Goal: Task Accomplishment & Management: Use online tool/utility

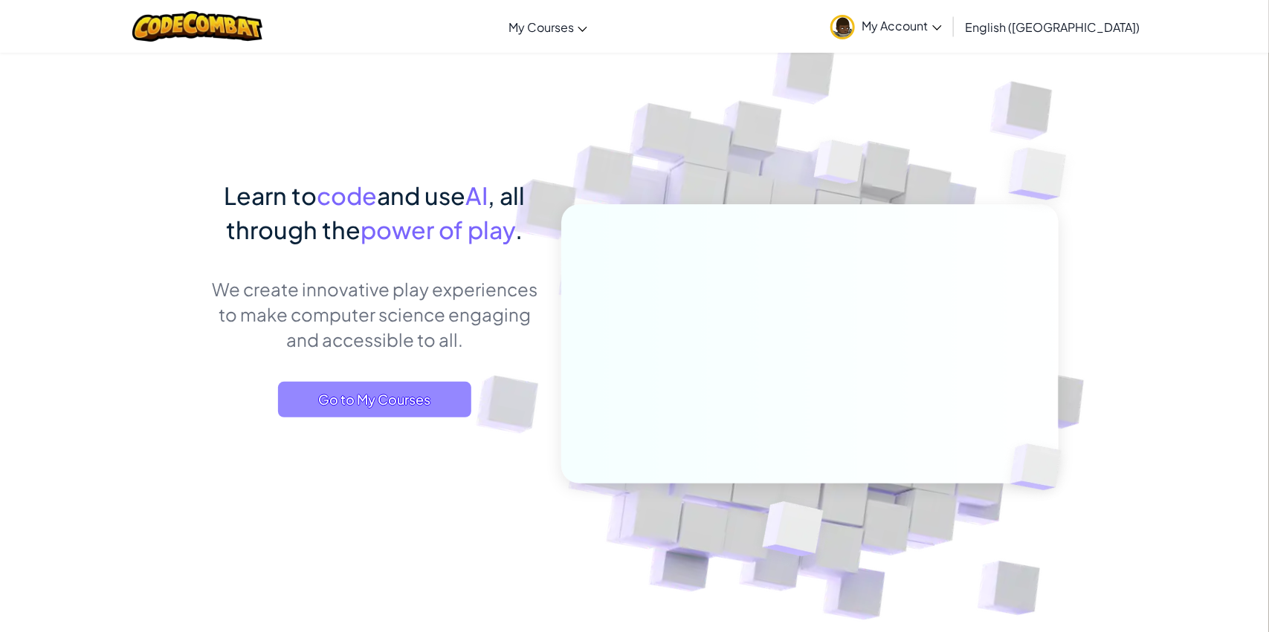
click at [379, 402] on span "Go to My Courses" at bounding box center [374, 400] width 193 height 36
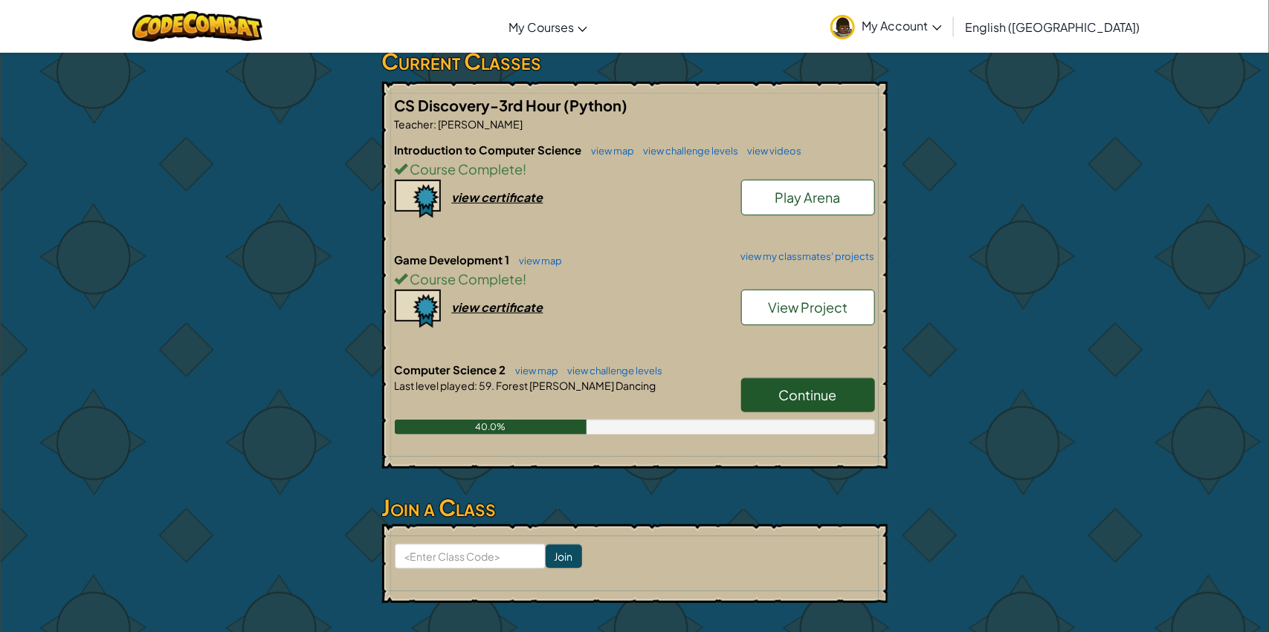
scroll to position [264, 0]
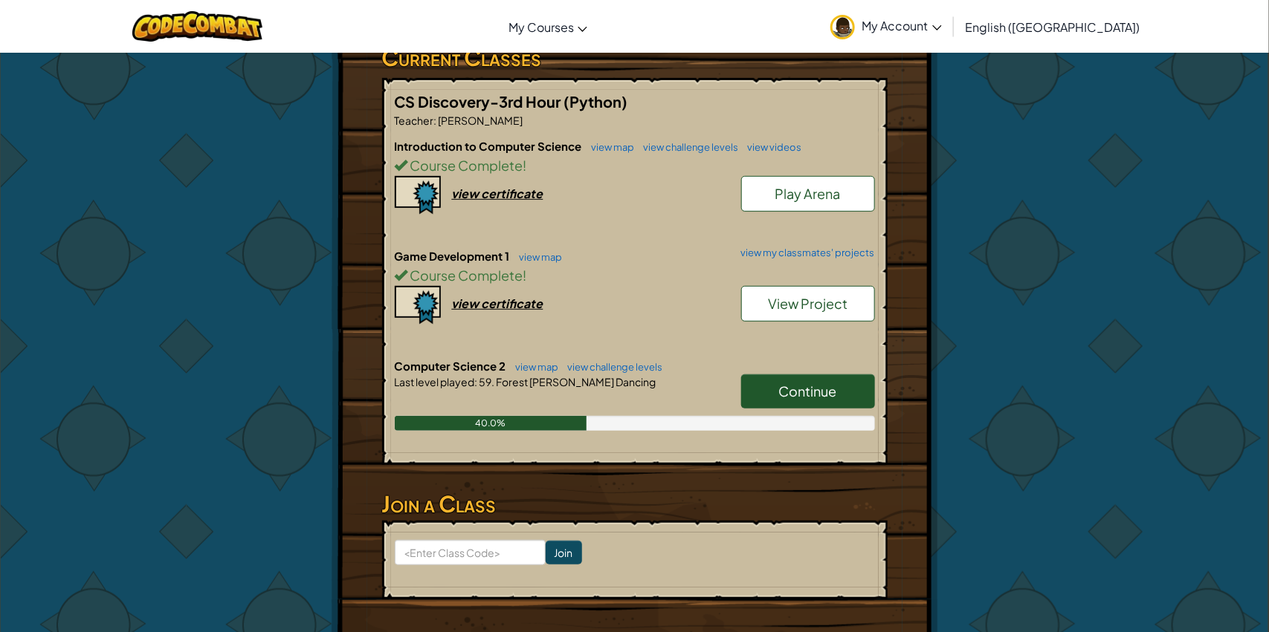
click at [802, 386] on span "Continue" at bounding box center [808, 391] width 58 height 17
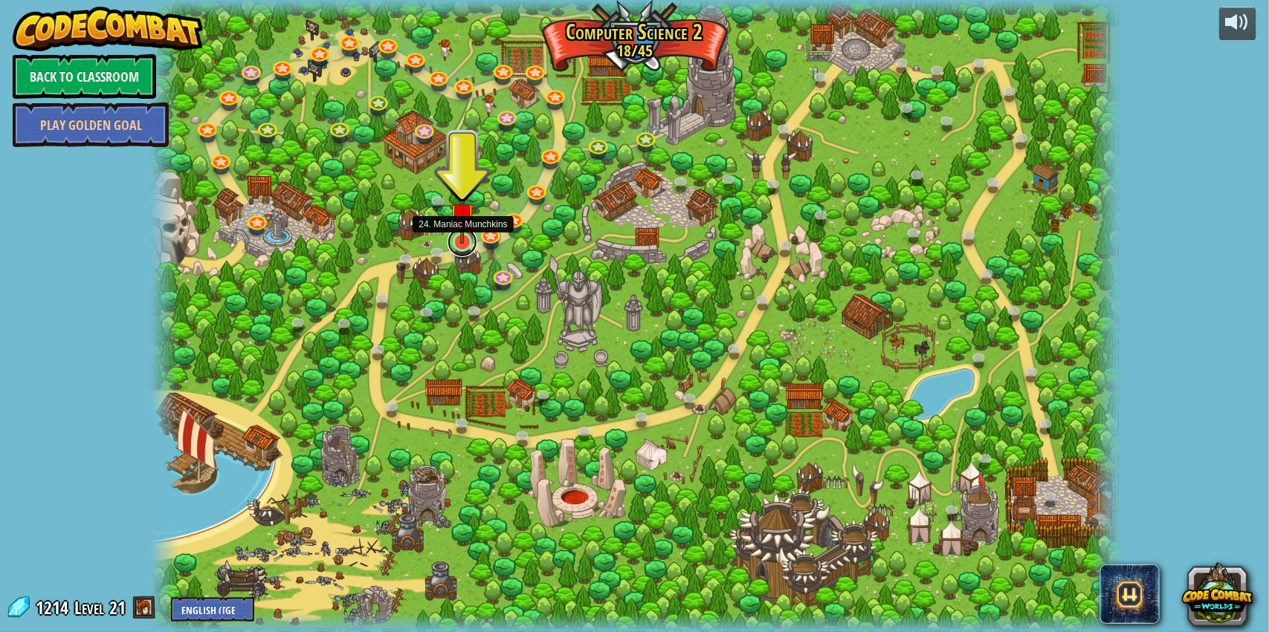
click at [455, 245] on link at bounding box center [462, 242] width 30 height 30
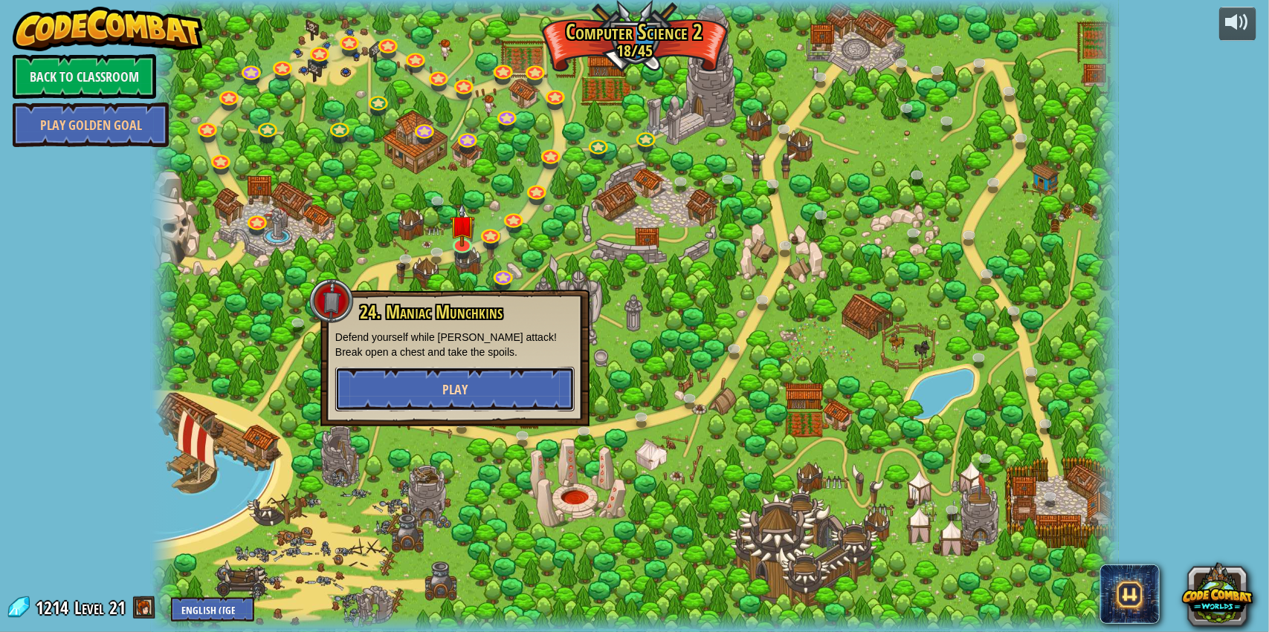
click at [479, 409] on button "Play" at bounding box center [454, 389] width 239 height 45
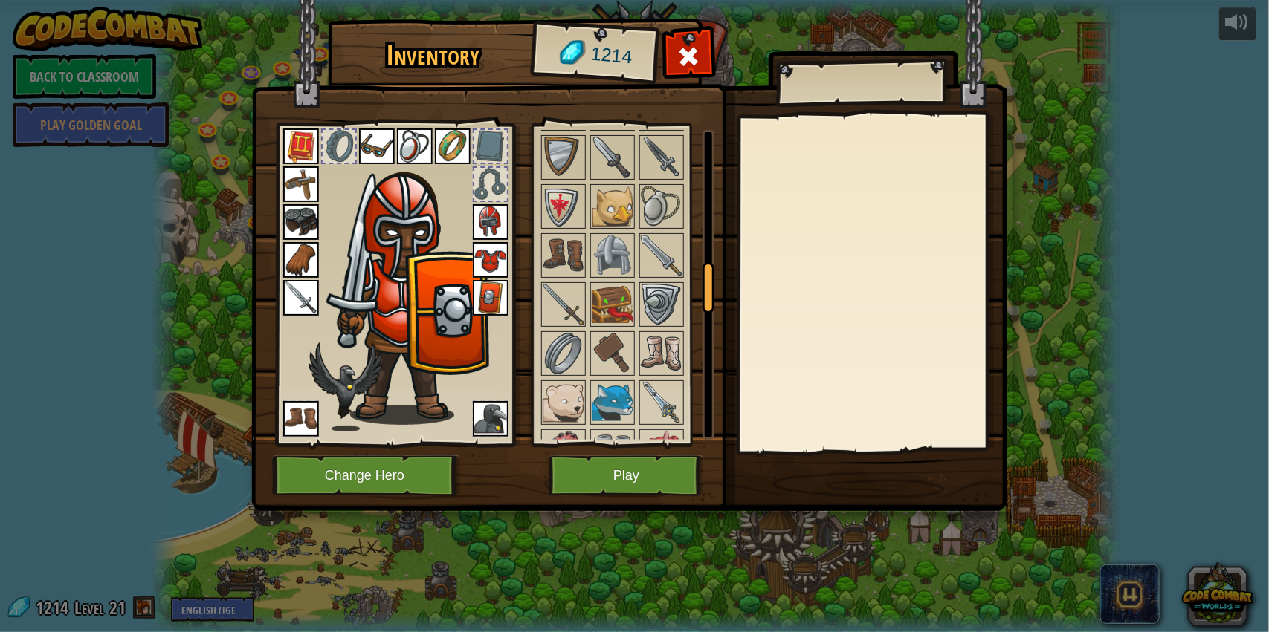
scroll to position [869, 0]
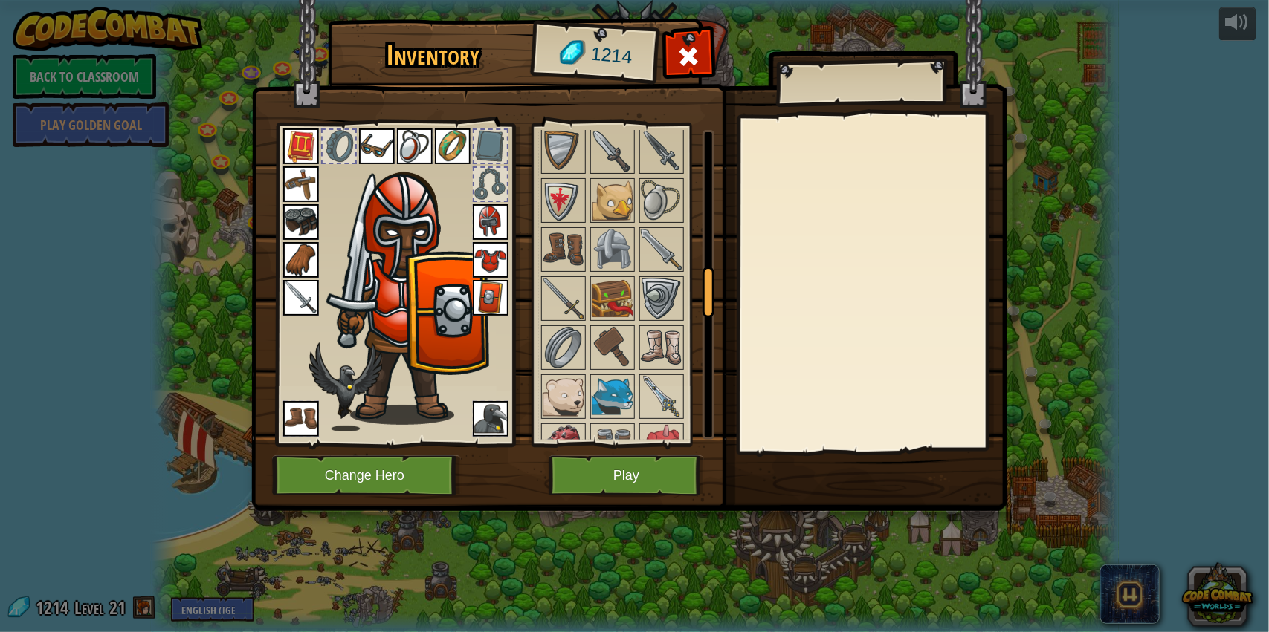
click at [626, 299] on img at bounding box center [613, 299] width 42 height 42
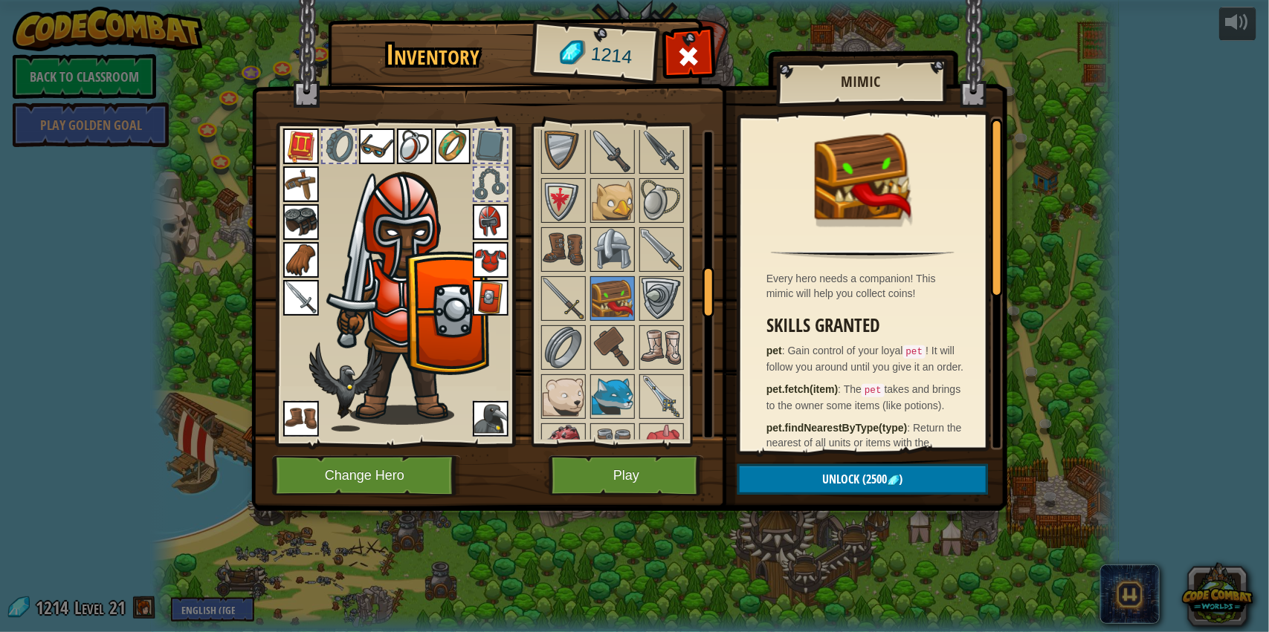
click at [618, 259] on img at bounding box center [613, 250] width 42 height 42
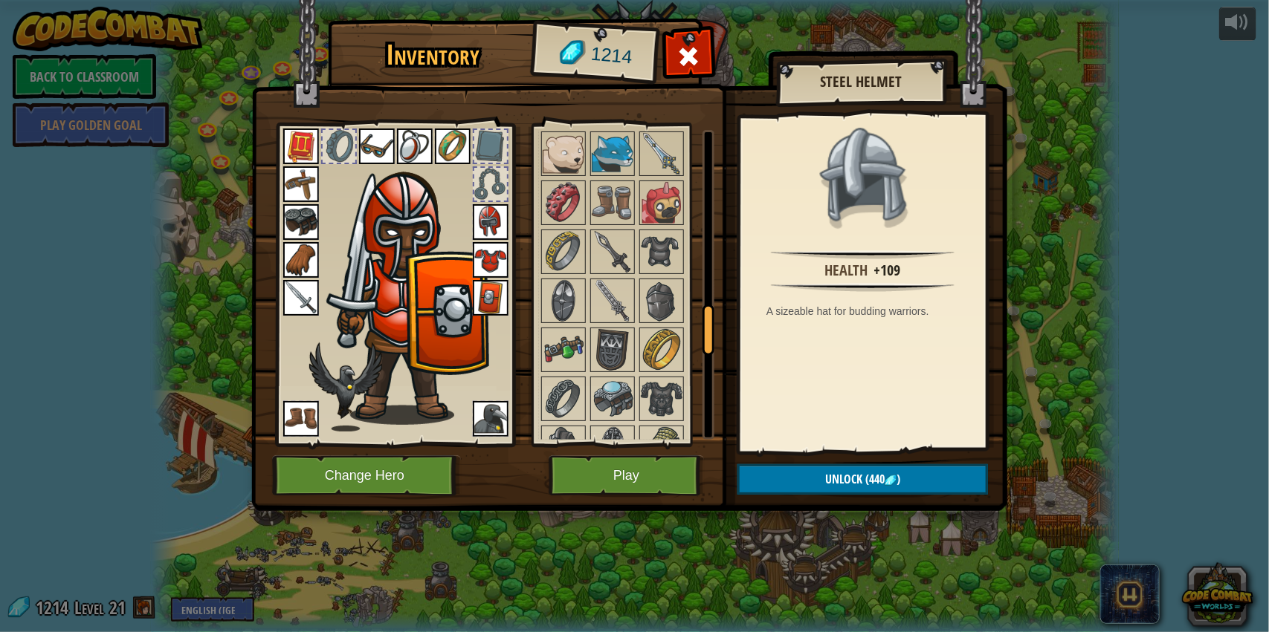
scroll to position [1113, 0]
click at [618, 259] on img at bounding box center [613, 251] width 42 height 42
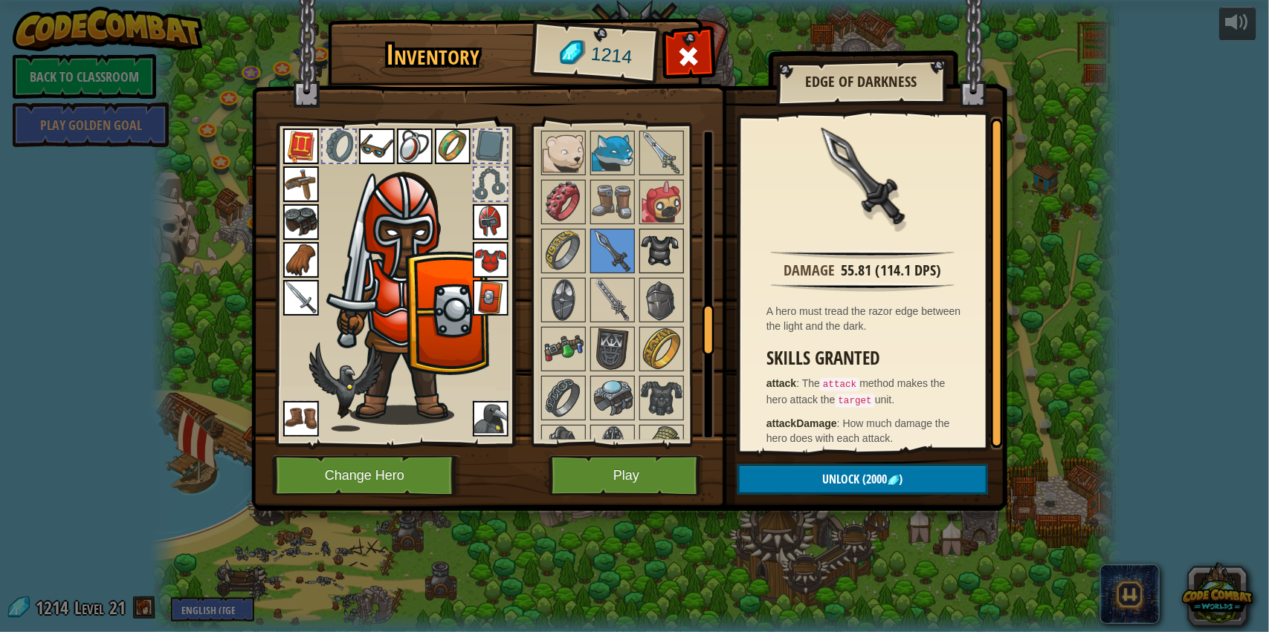
click at [661, 258] on img at bounding box center [662, 251] width 42 height 42
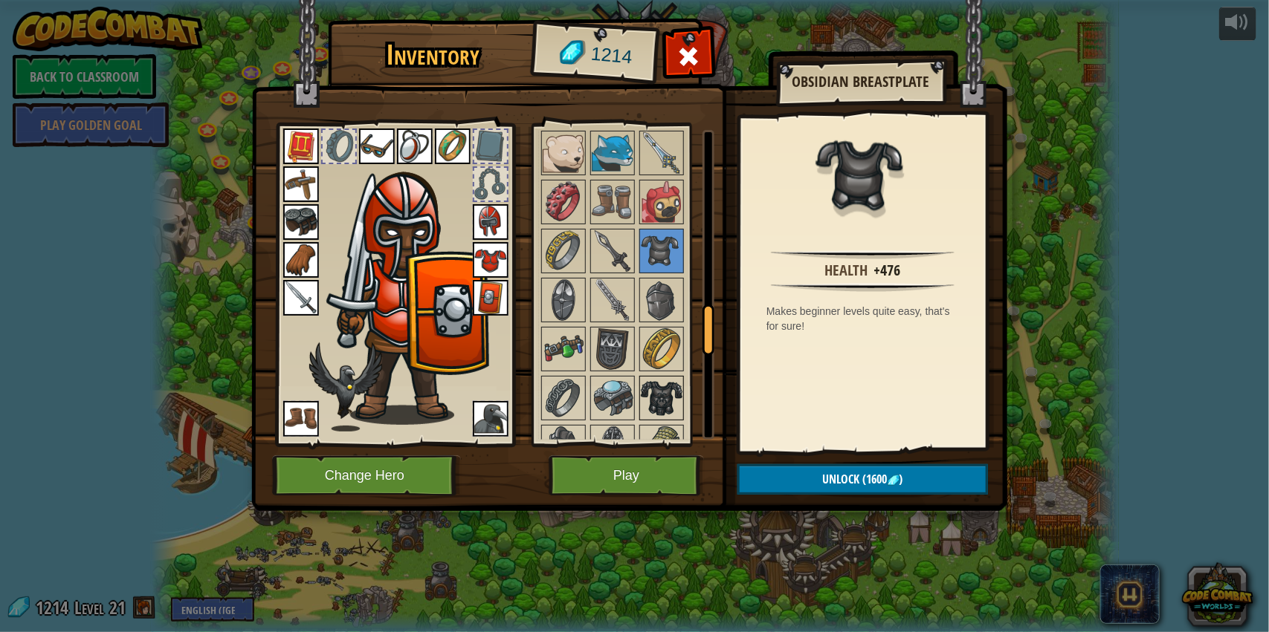
click at [646, 404] on img at bounding box center [662, 399] width 42 height 42
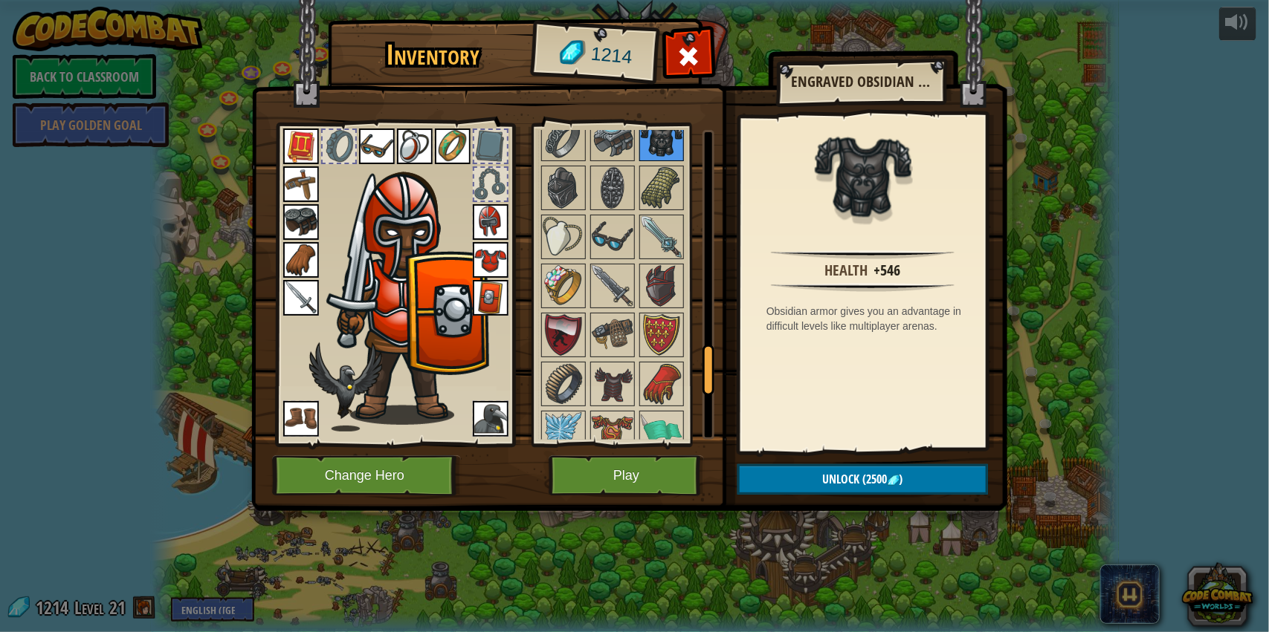
scroll to position [1376, 0]
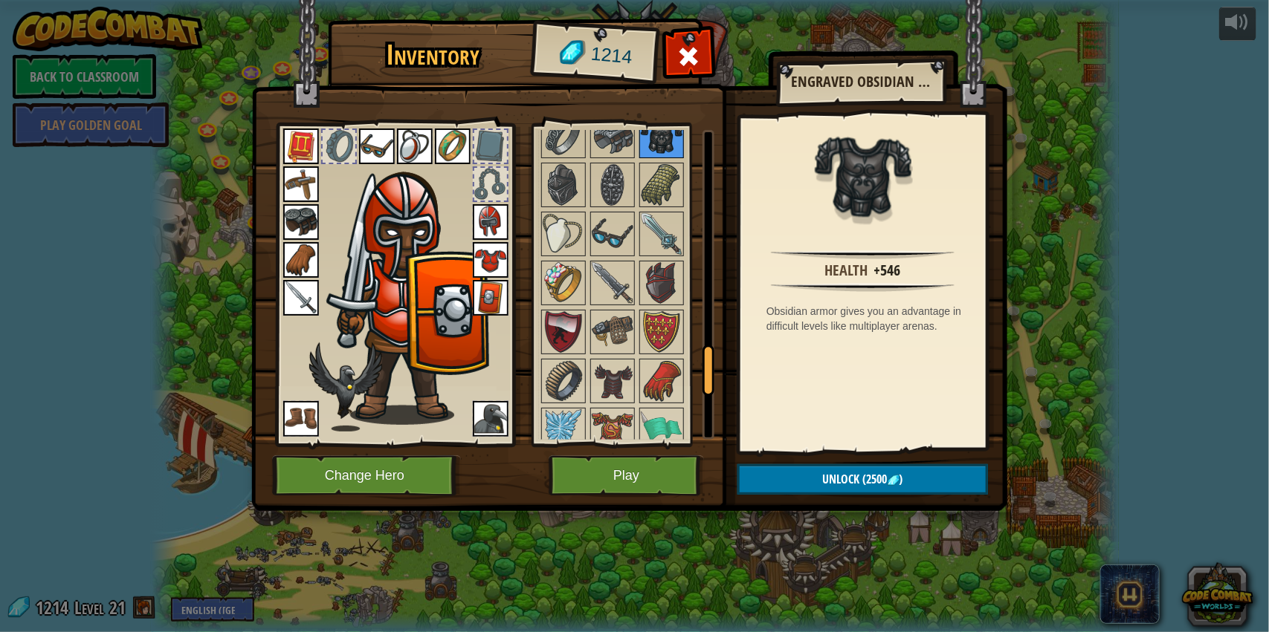
click at [646, 402] on img at bounding box center [662, 381] width 42 height 42
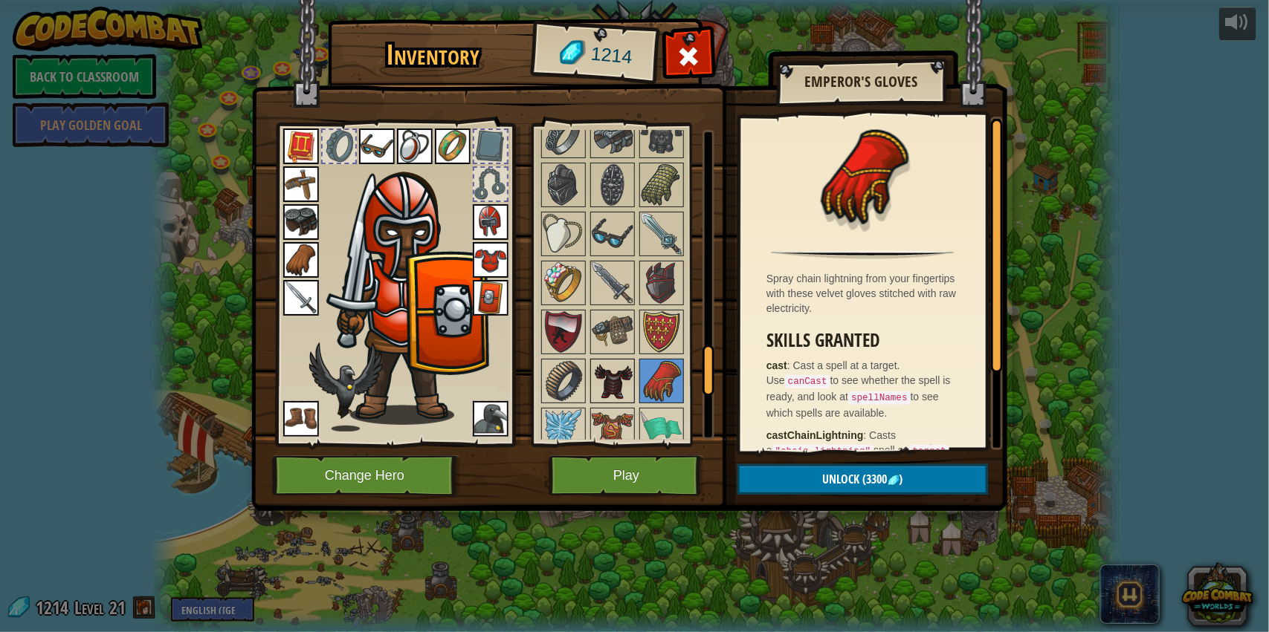
click at [600, 401] on img at bounding box center [613, 381] width 42 height 42
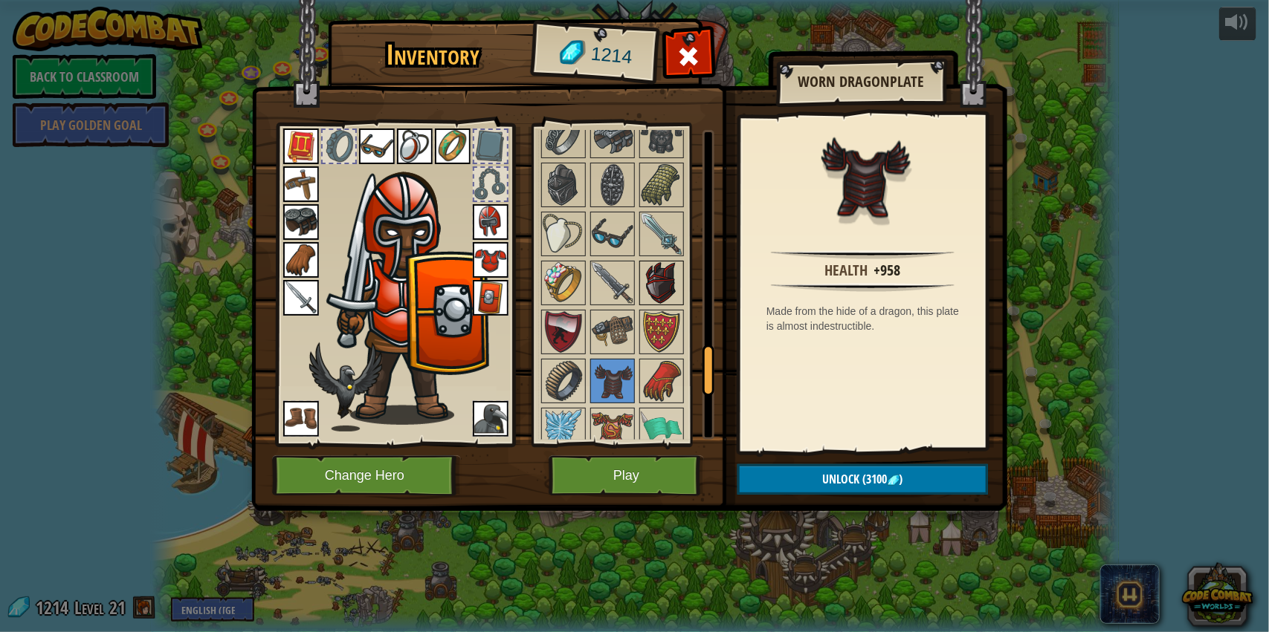
click at [659, 296] on img at bounding box center [662, 283] width 42 height 42
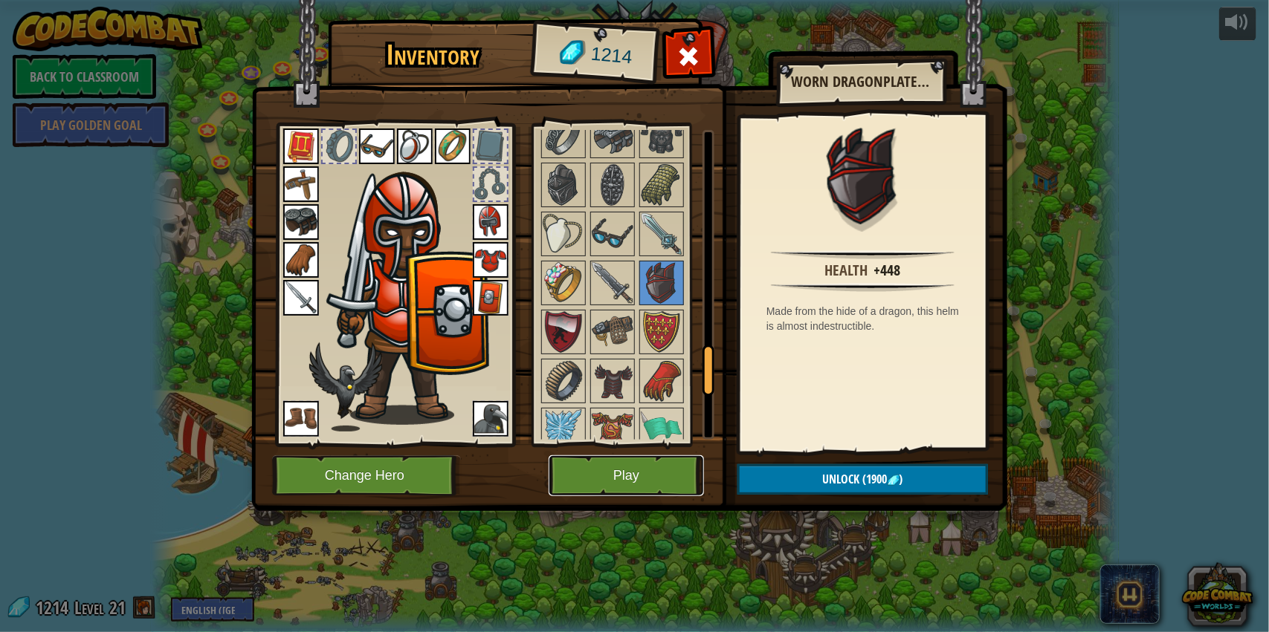
click at [606, 479] on button "Play" at bounding box center [625, 476] width 155 height 41
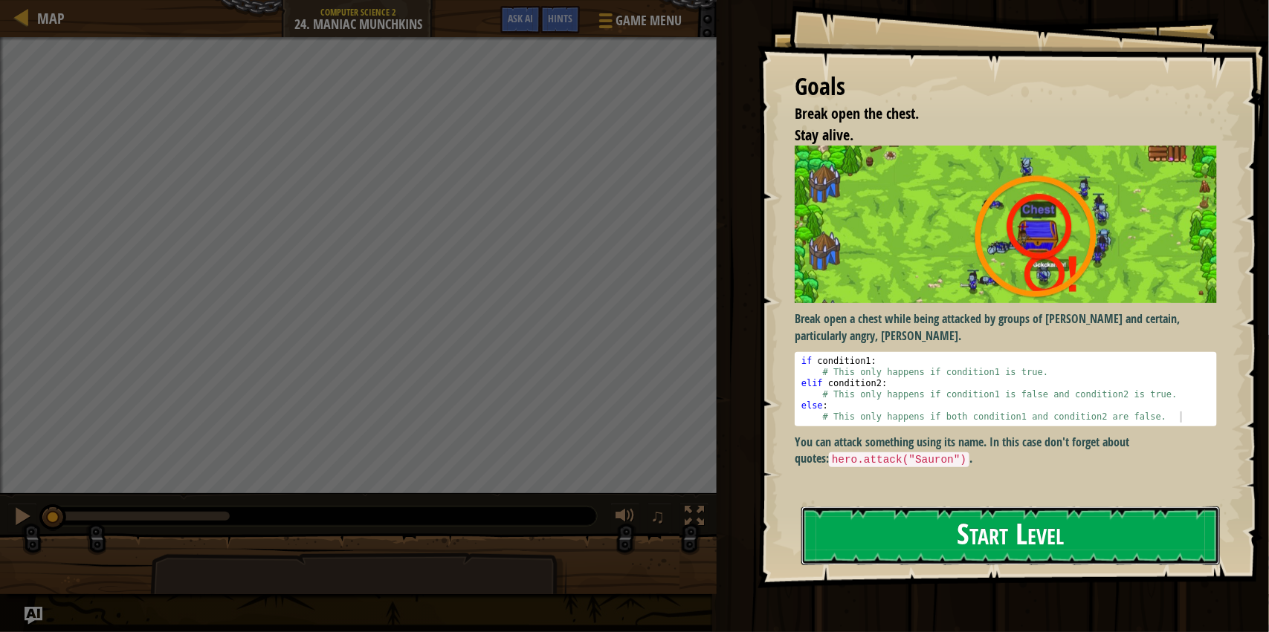
click at [916, 539] on button "Start Level" at bounding box center [1010, 536] width 418 height 59
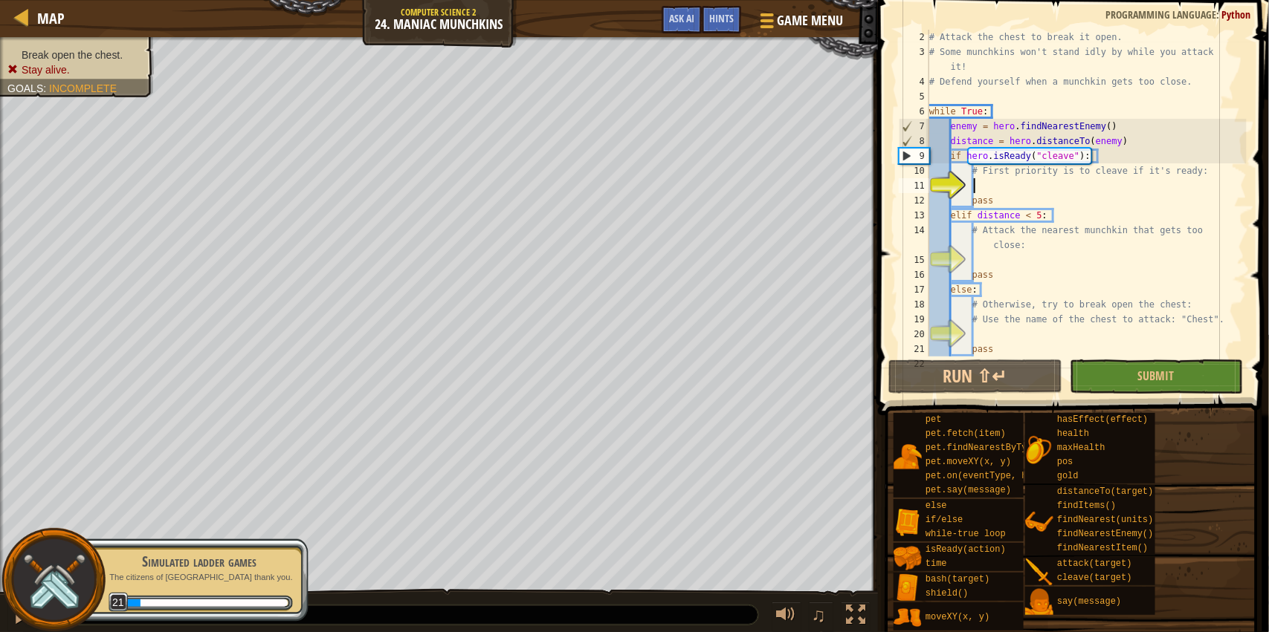
scroll to position [6, 0]
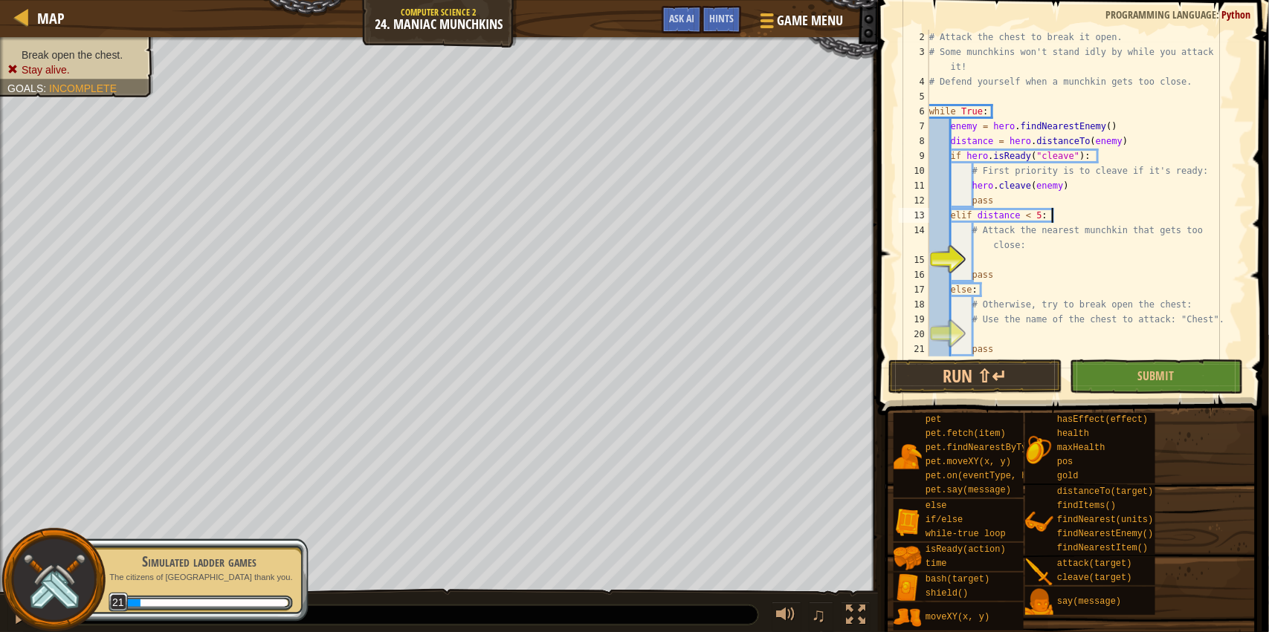
type textarea "# Attack the nearest munchkin that gets too close:"
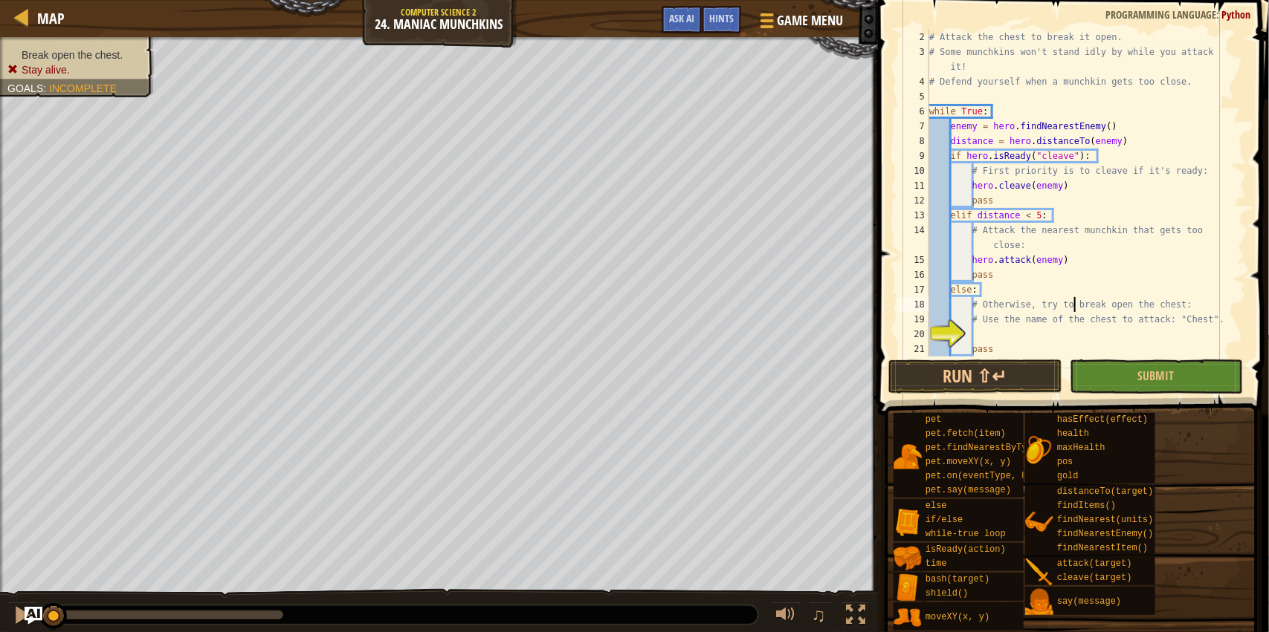
type textarea "# Use the name of the chest to attack: "Chest"."
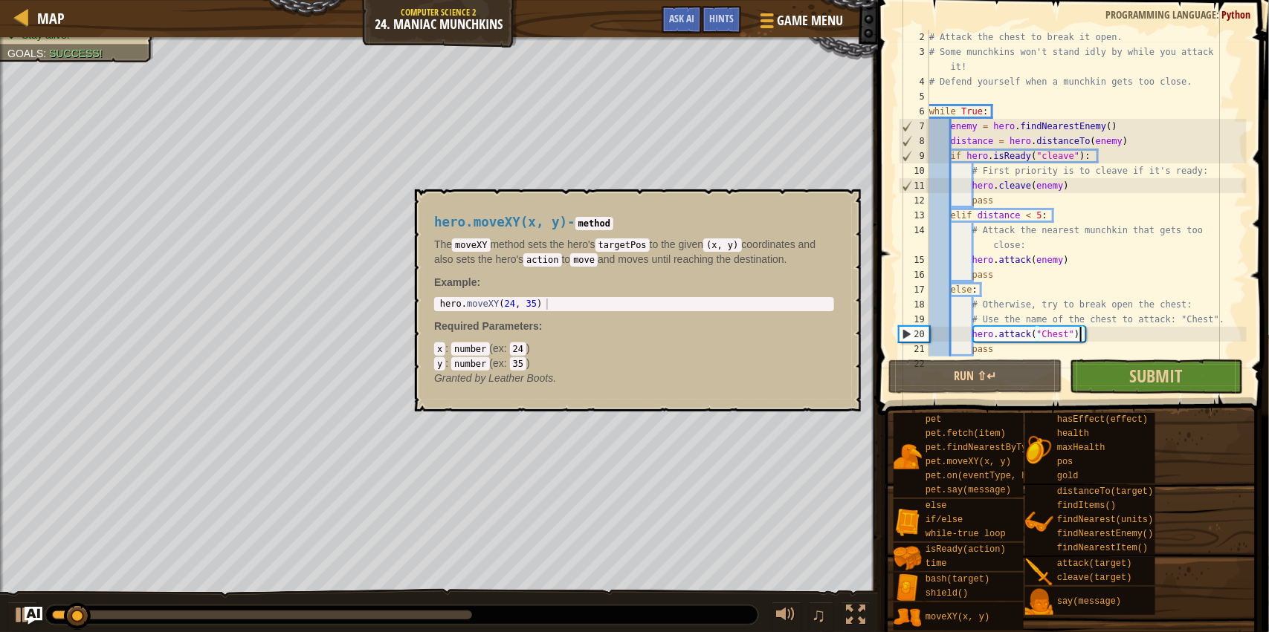
type textarea "hero.attack("Chest")"
click at [1226, 385] on button "Submit" at bounding box center [1155, 377] width 173 height 34
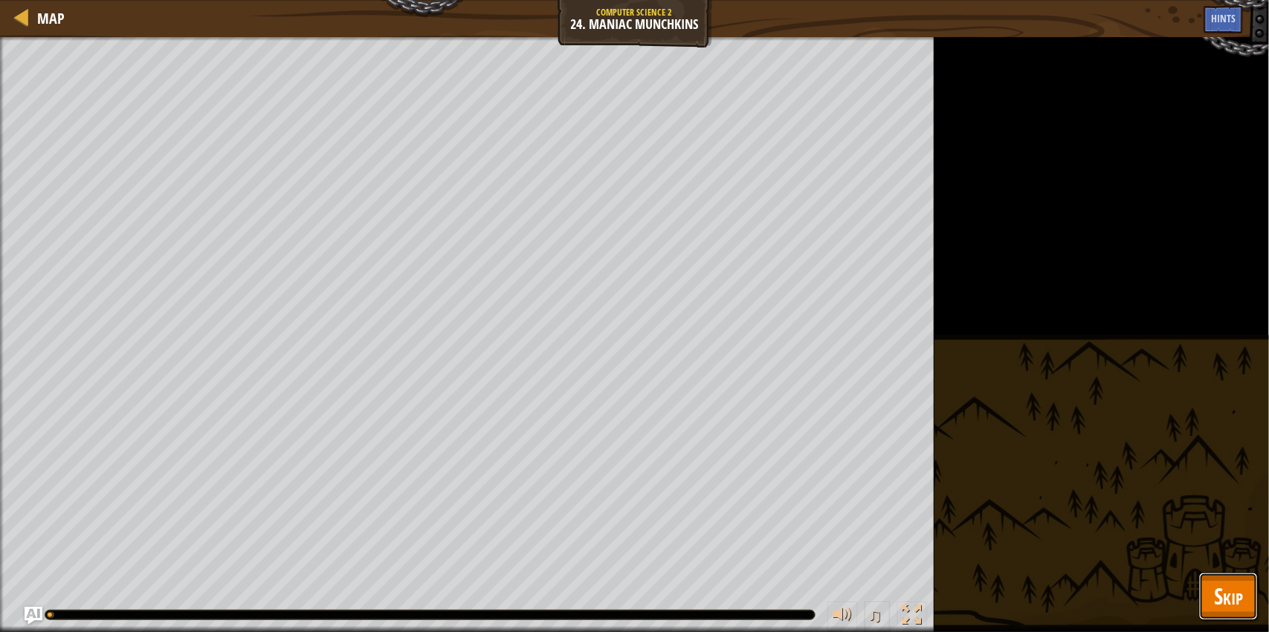
click at [1242, 596] on span "Skip" at bounding box center [1228, 596] width 29 height 30
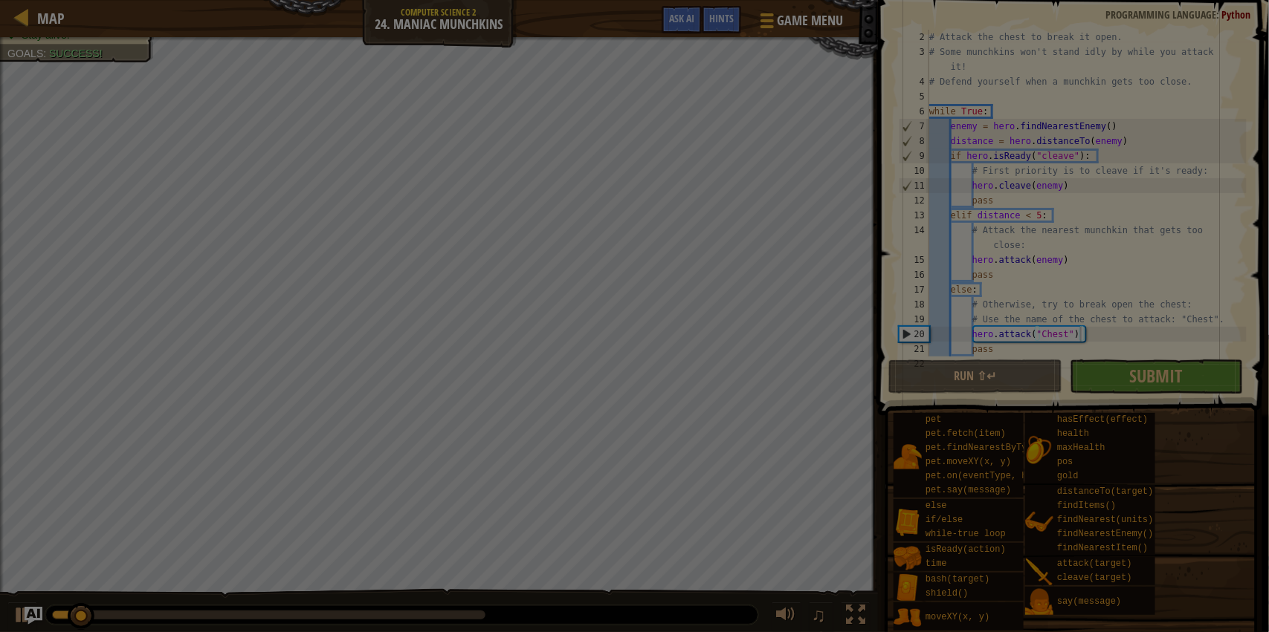
click at [1213, 392] on div at bounding box center [634, 316] width 1269 height 632
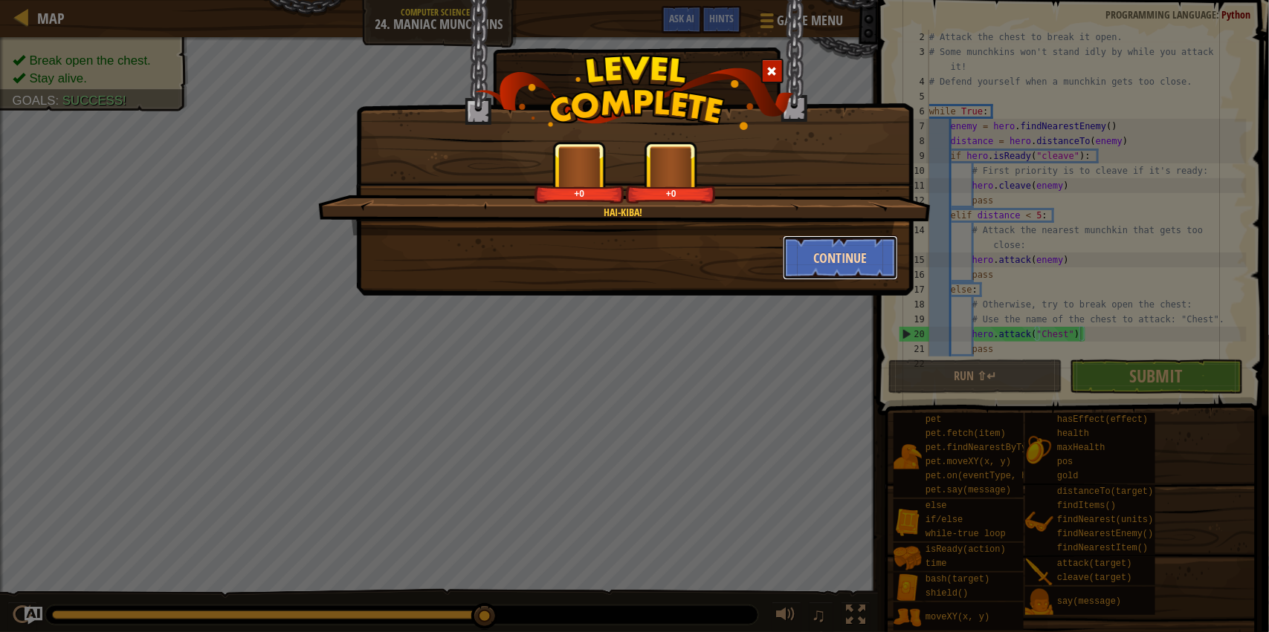
click at [799, 236] on button "Continue" at bounding box center [840, 258] width 115 height 45
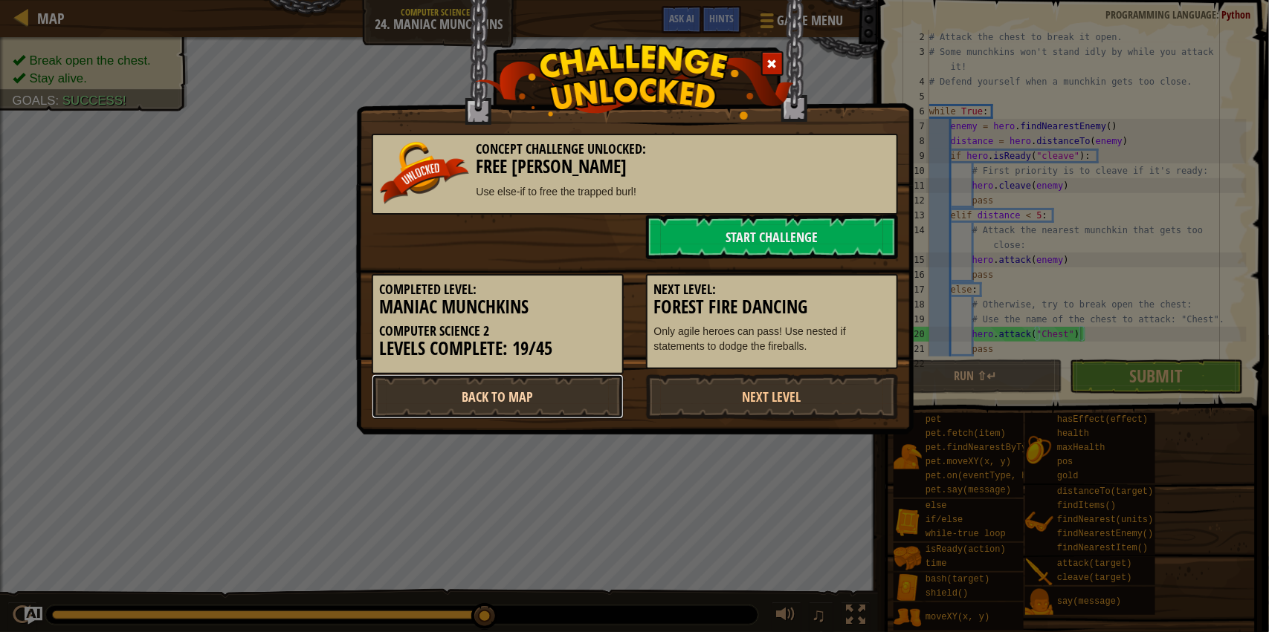
click at [571, 379] on link "Back to Map" at bounding box center [498, 397] width 252 height 45
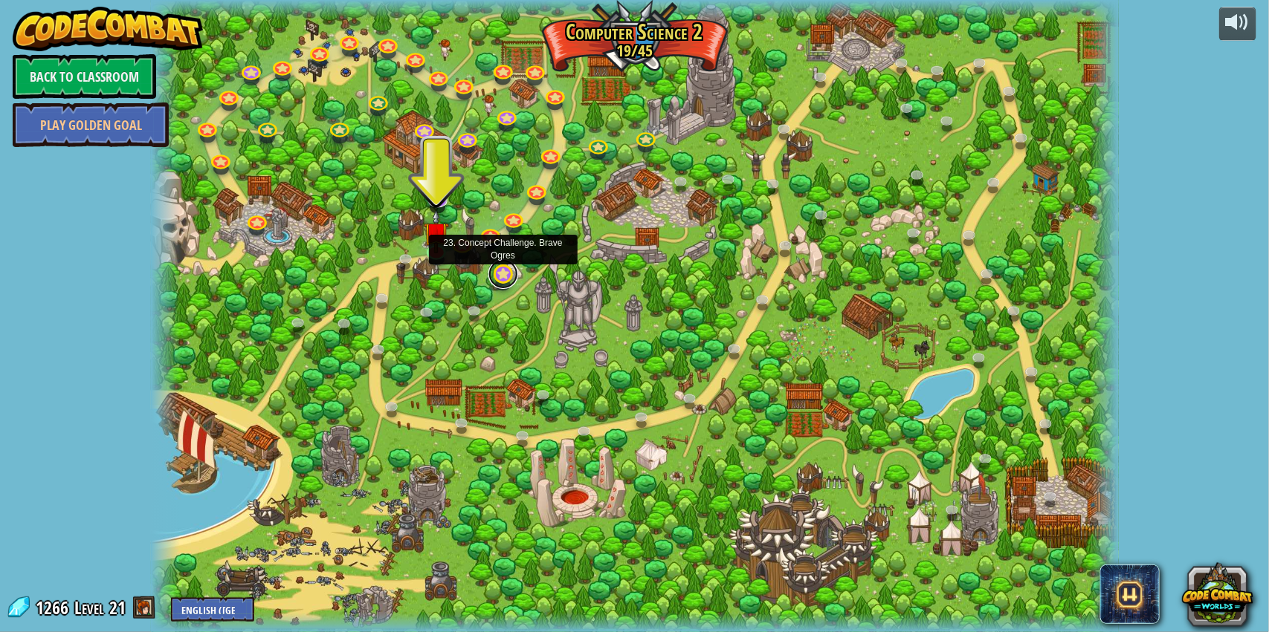
click at [503, 279] on link at bounding box center [503, 274] width 30 height 30
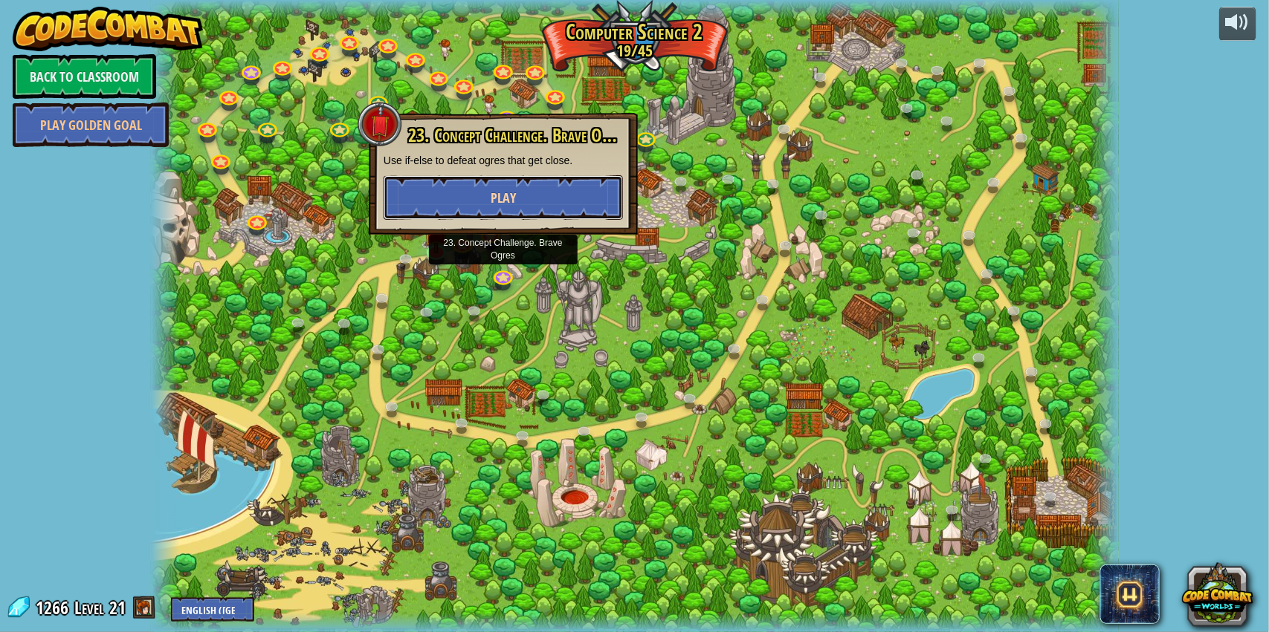
click at [530, 189] on button "Play" at bounding box center [502, 197] width 239 height 45
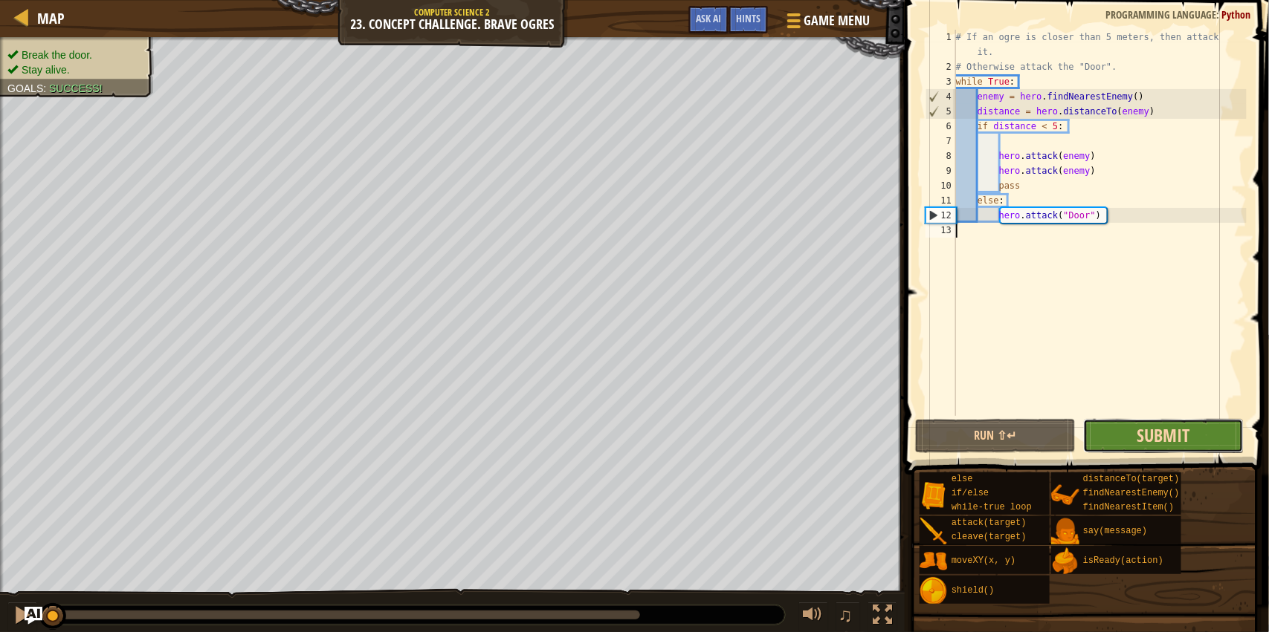
click at [1137, 433] on span "Submit" at bounding box center [1162, 436] width 53 height 24
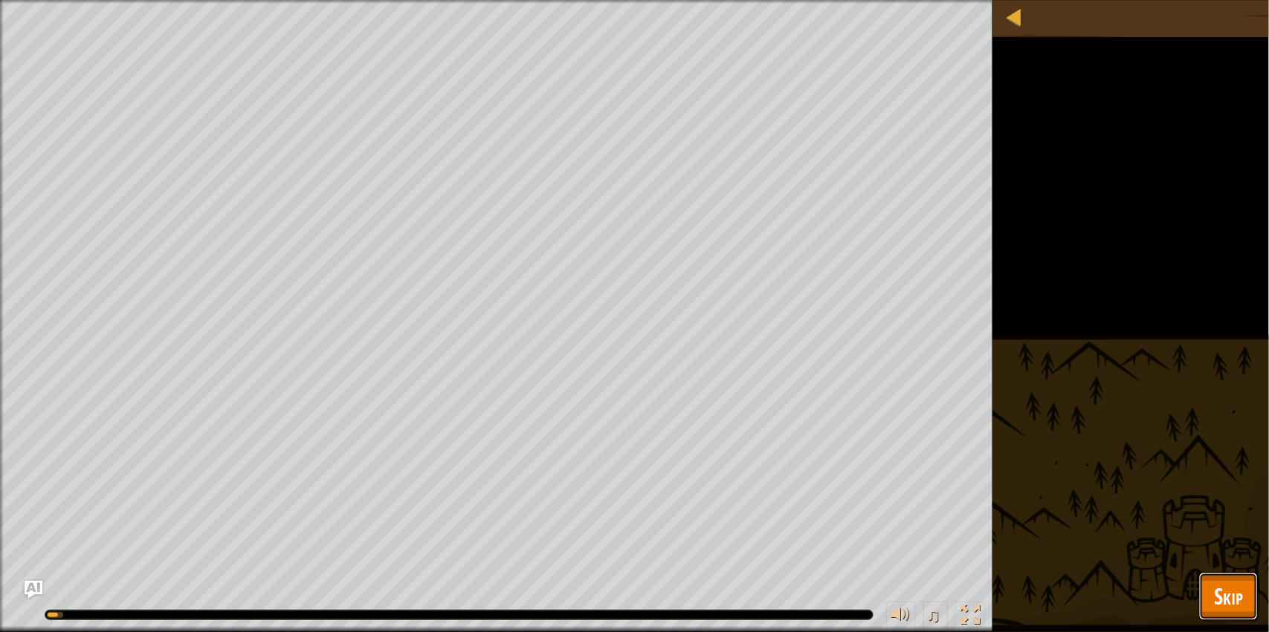
click at [1217, 602] on span "Skip" at bounding box center [1228, 596] width 29 height 30
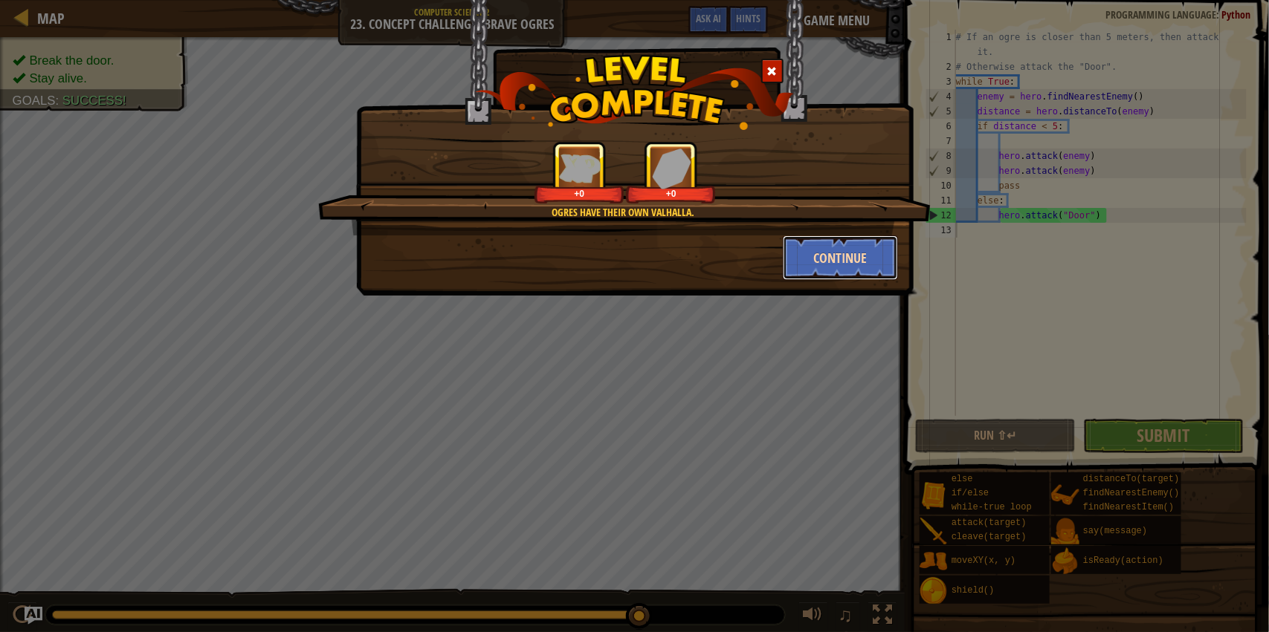
click at [823, 271] on button "Continue" at bounding box center [840, 258] width 115 height 45
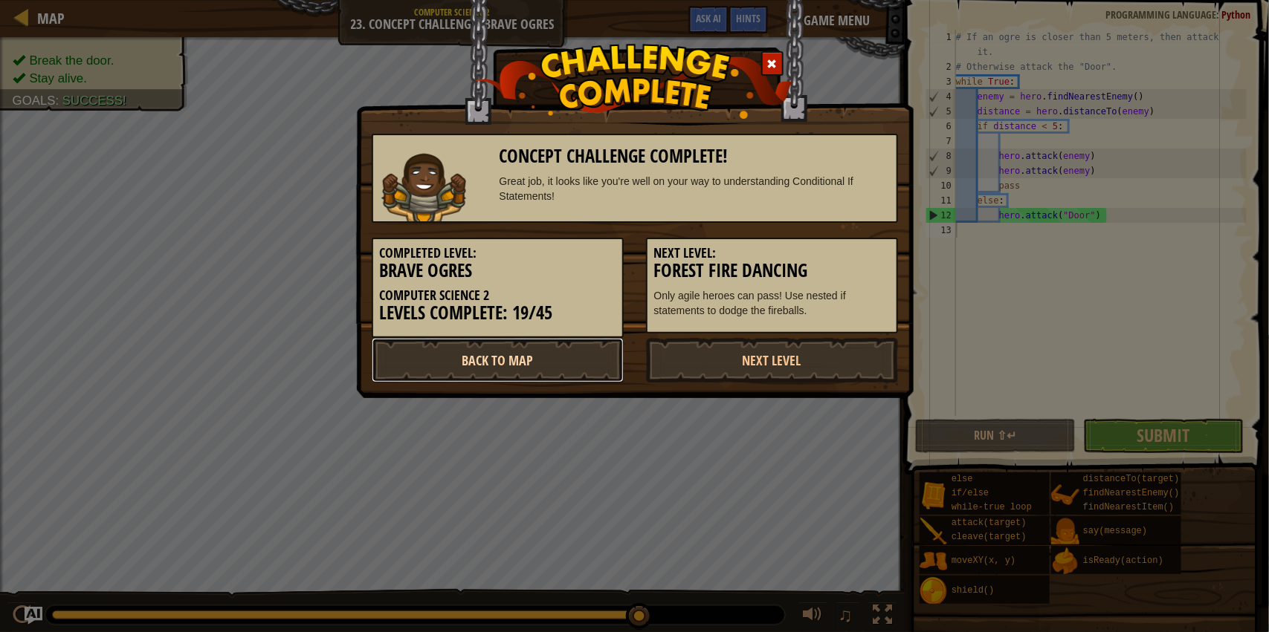
click at [527, 375] on link "Back to Map" at bounding box center [498, 360] width 252 height 45
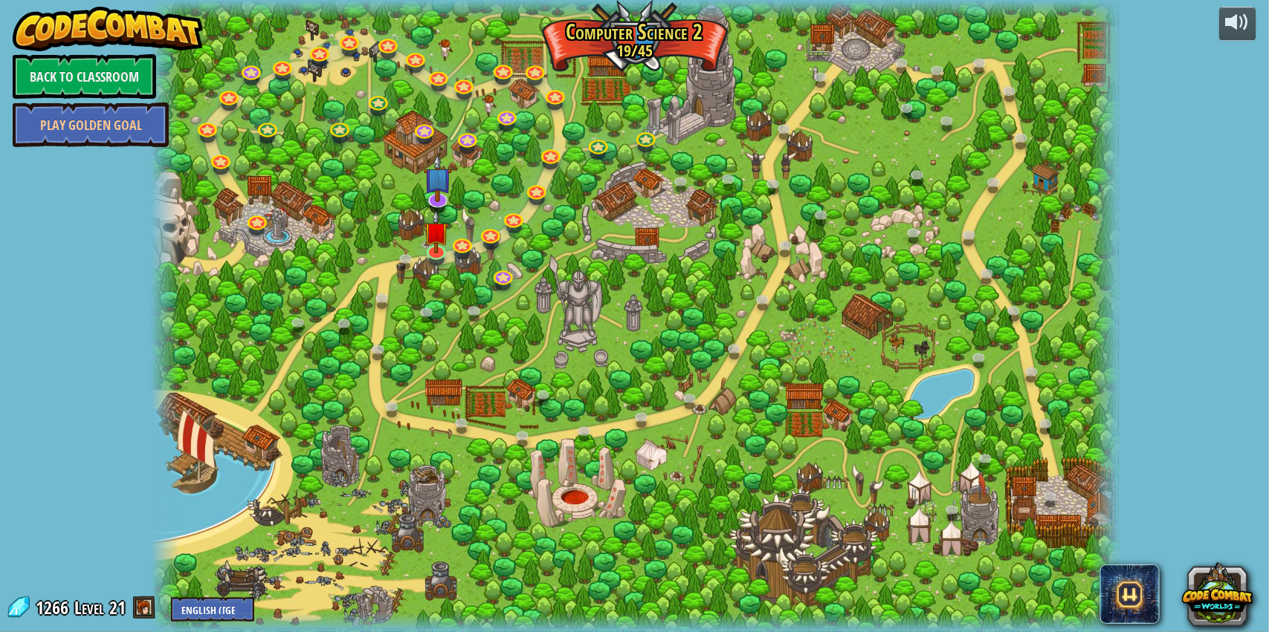
click at [452, 305] on div at bounding box center [635, 316] width 968 height 632
click at [441, 201] on link at bounding box center [437, 196] width 30 height 30
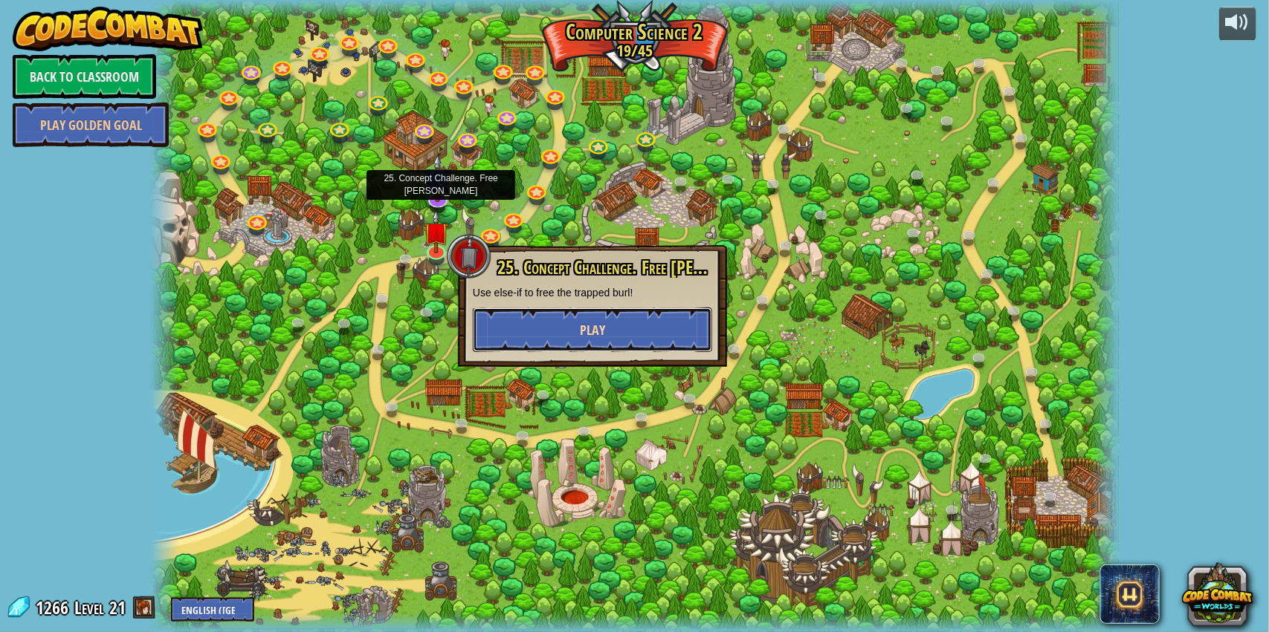
click at [504, 317] on button "Play" at bounding box center [592, 330] width 239 height 45
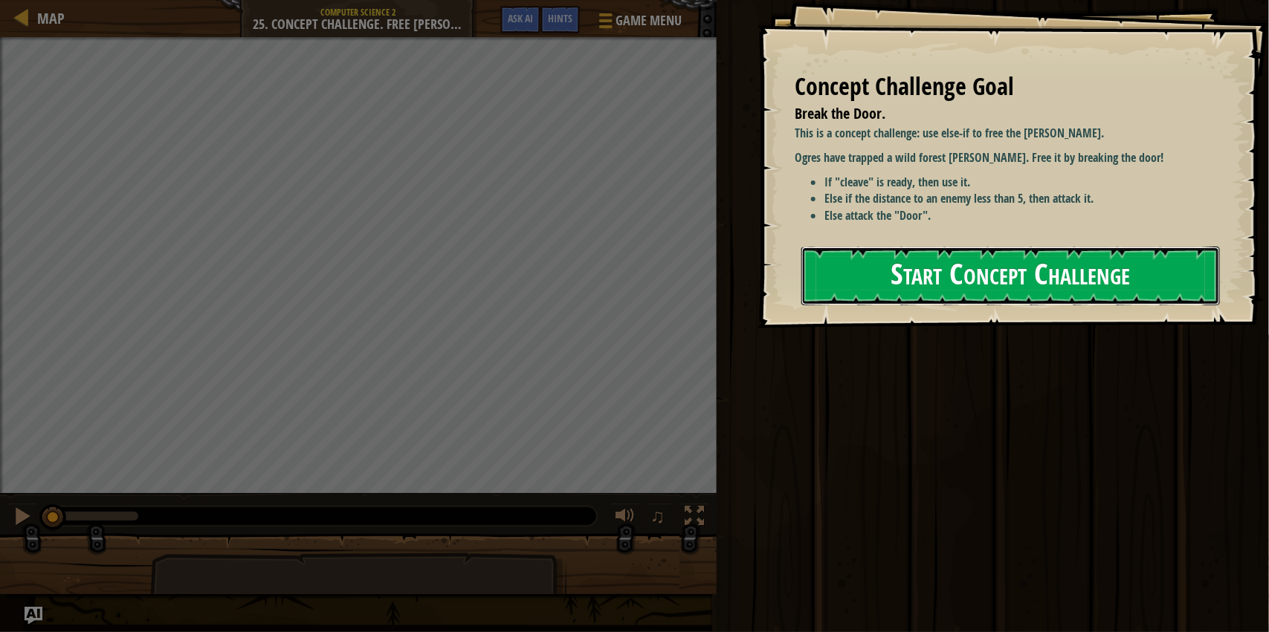
click at [1176, 282] on button "Start Concept Challenge" at bounding box center [1010, 276] width 418 height 59
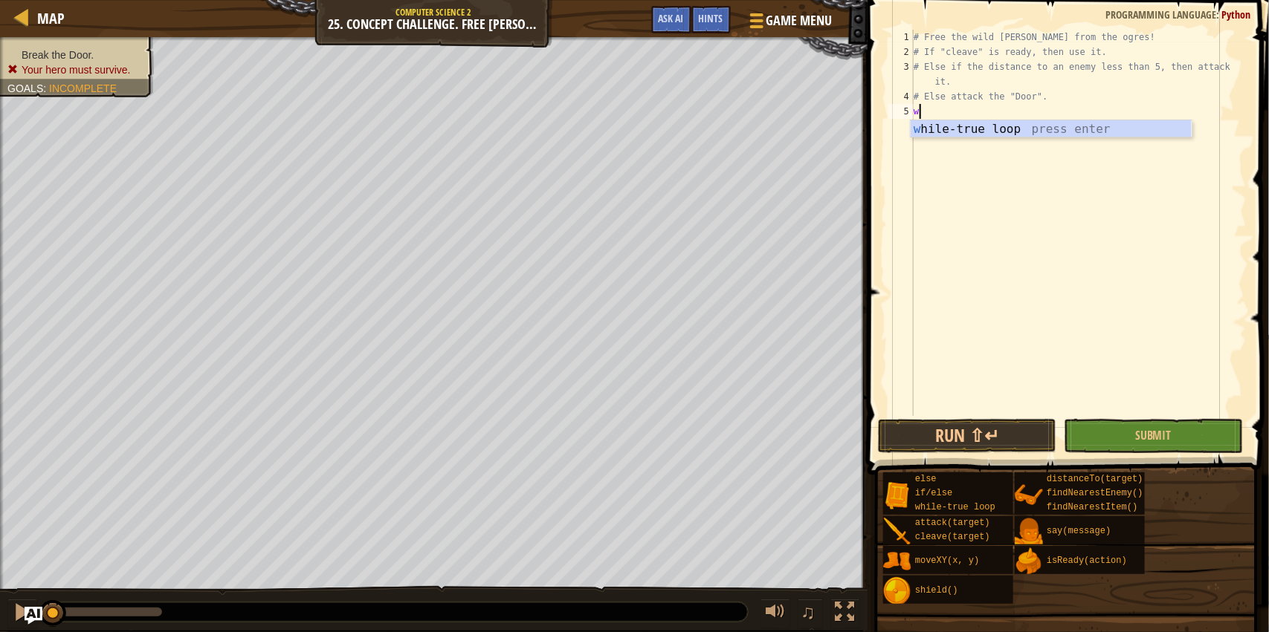
scroll to position [6, 0]
type textarea "while"
type textarea "h"
type textarea "c"
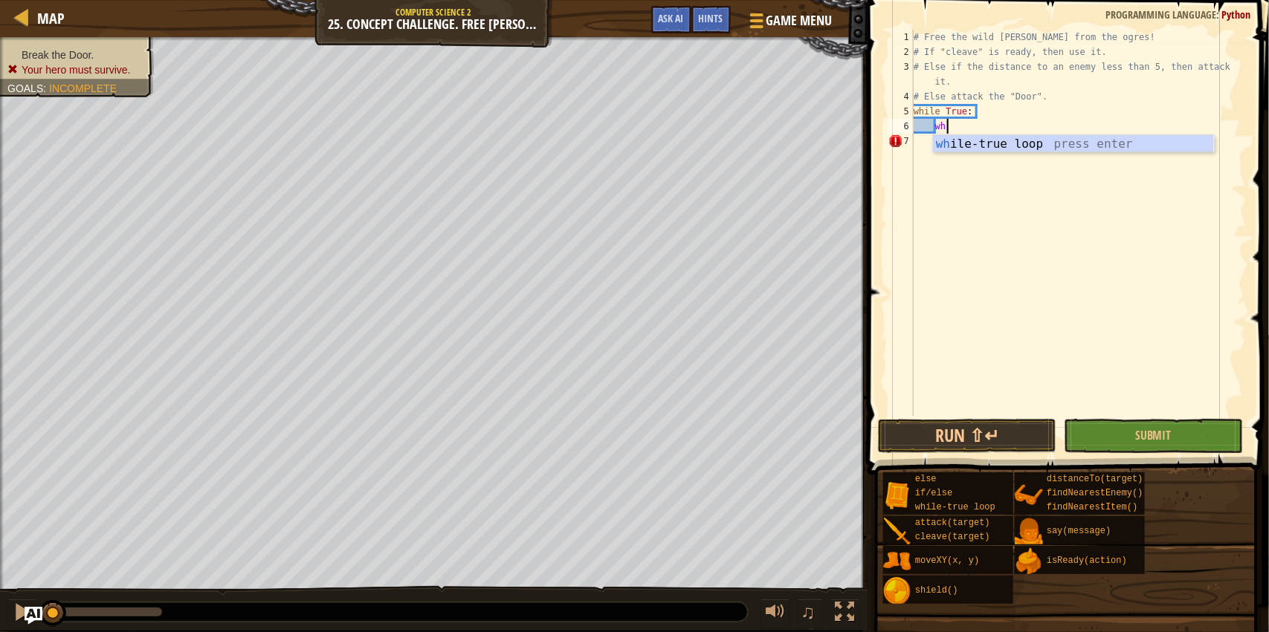
type textarea "w"
type textarea "f"
type textarea "if hero.isReady("cleave"):"
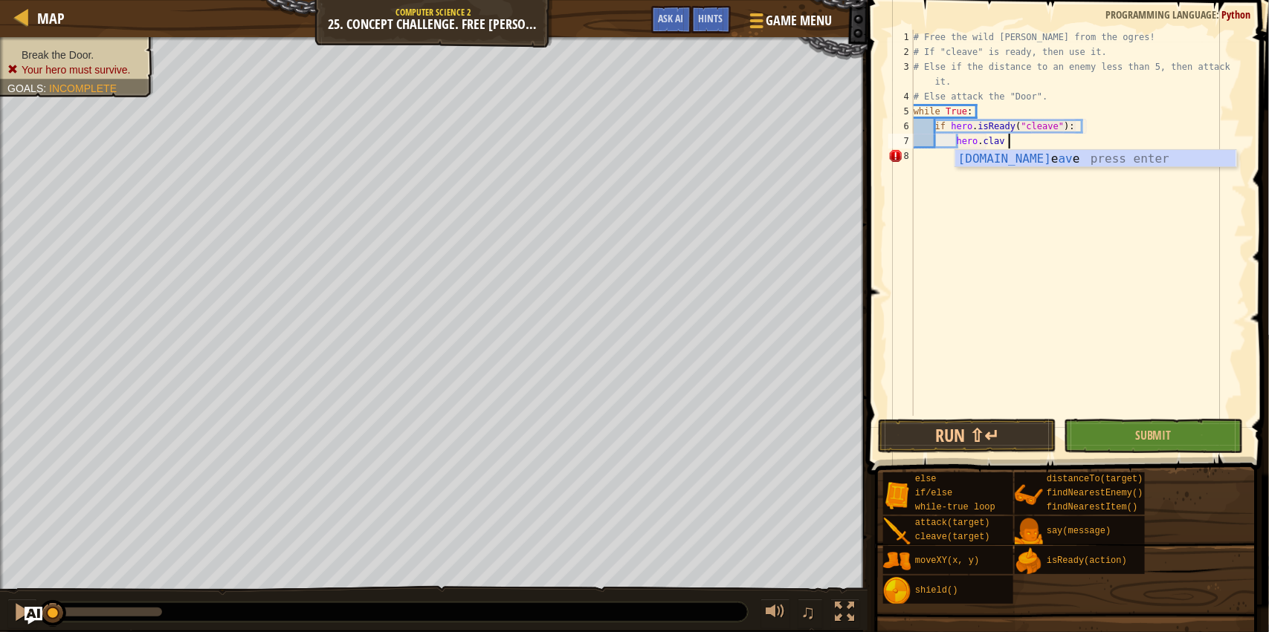
type textarea "hero.cleave(enemy)"
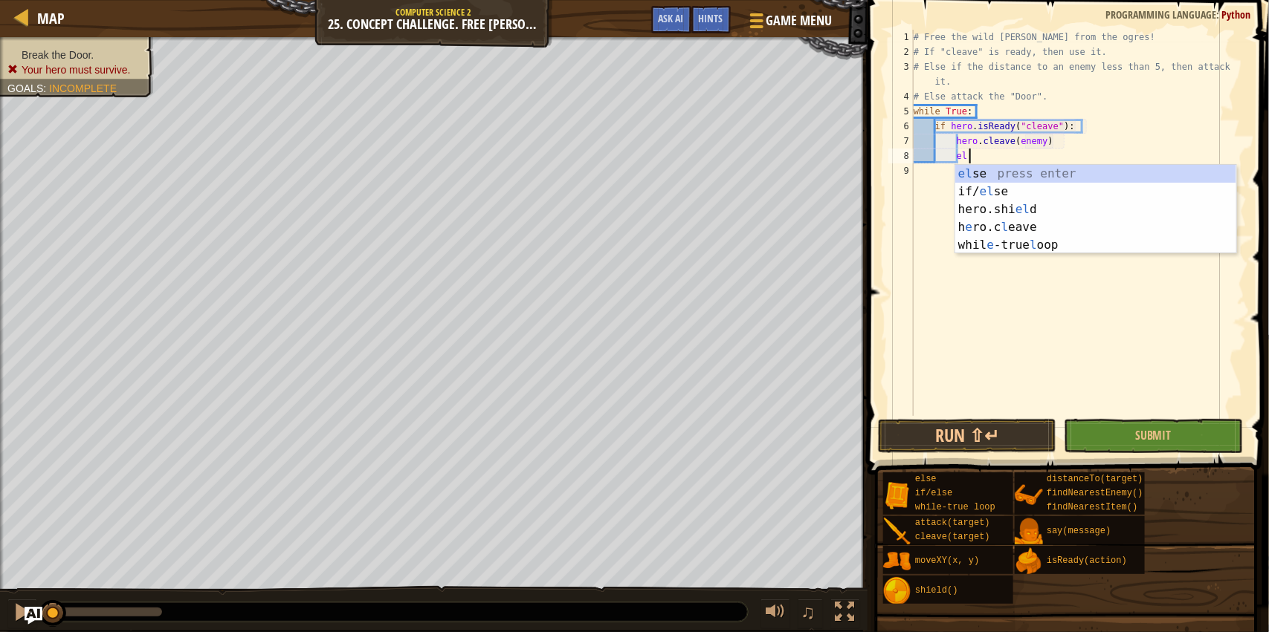
type textarea "else"
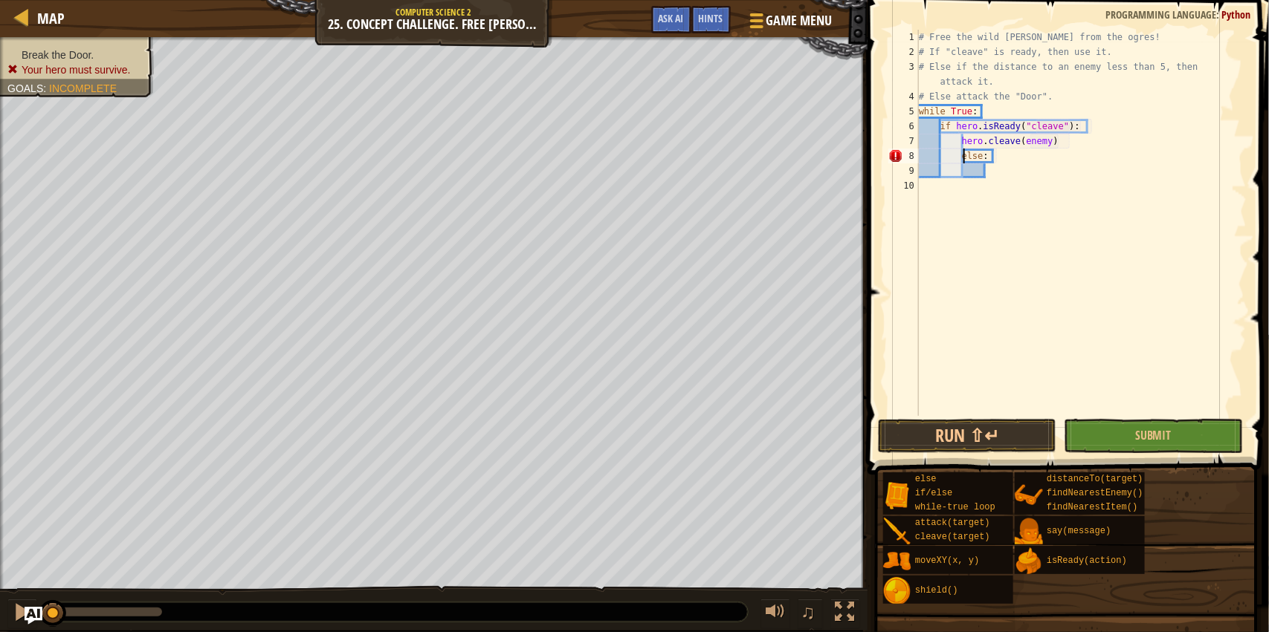
type textarea "else:"
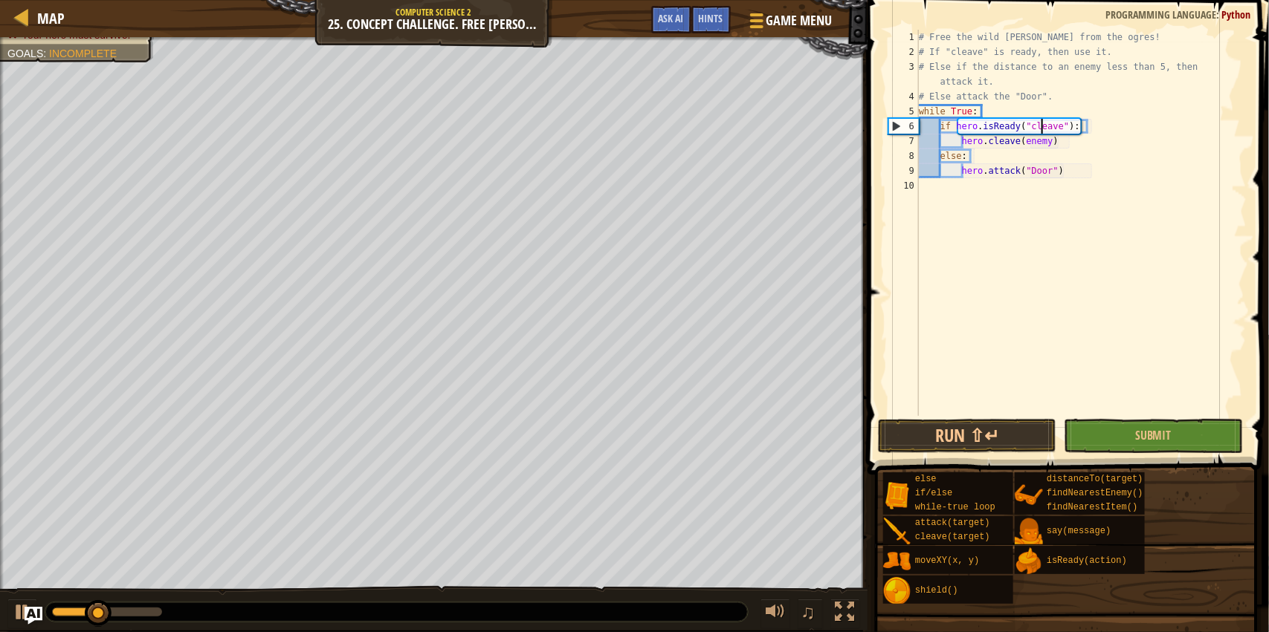
type textarea "while True:"
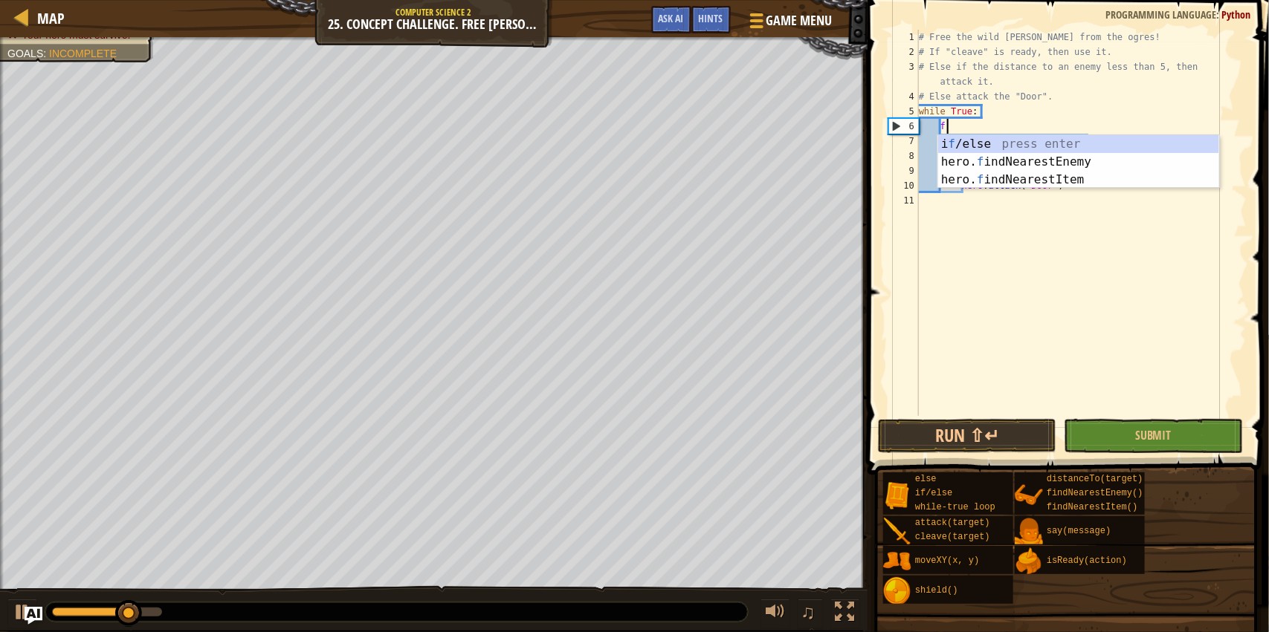
type textarea "fid"
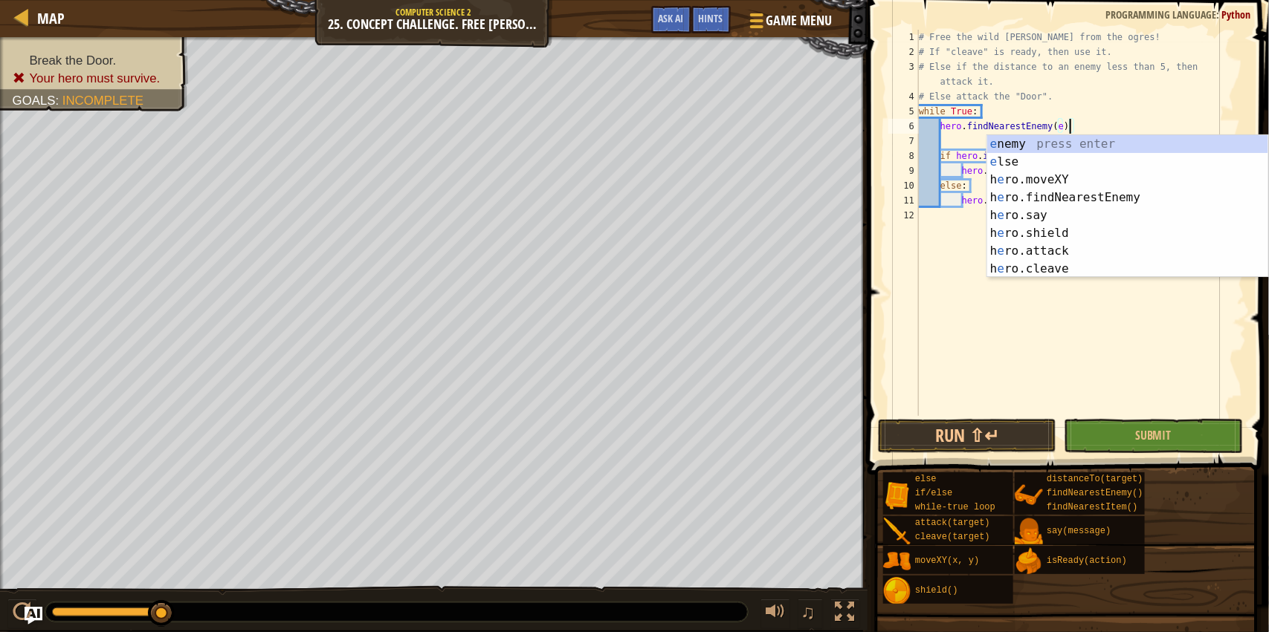
type textarea "hero.findNearestEnemy(enemy)"
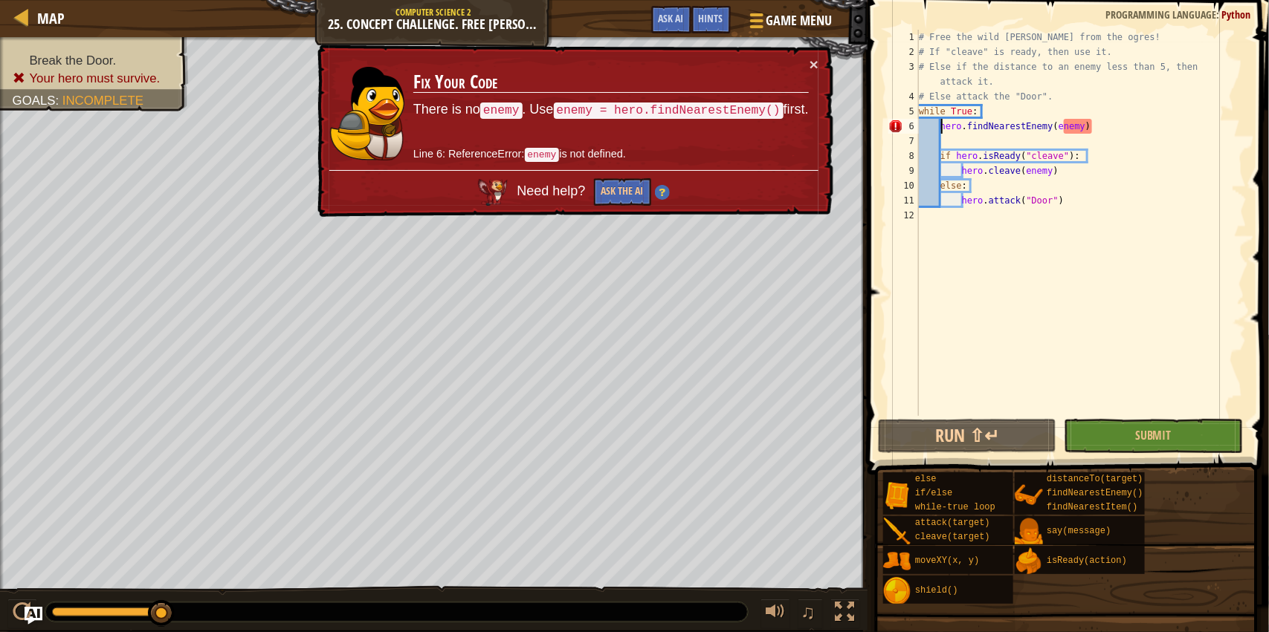
click at [942, 126] on div "# Free the wild burl from the ogres! # If "cleave" is ready, then use it. # Els…" at bounding box center [1081, 238] width 331 height 416
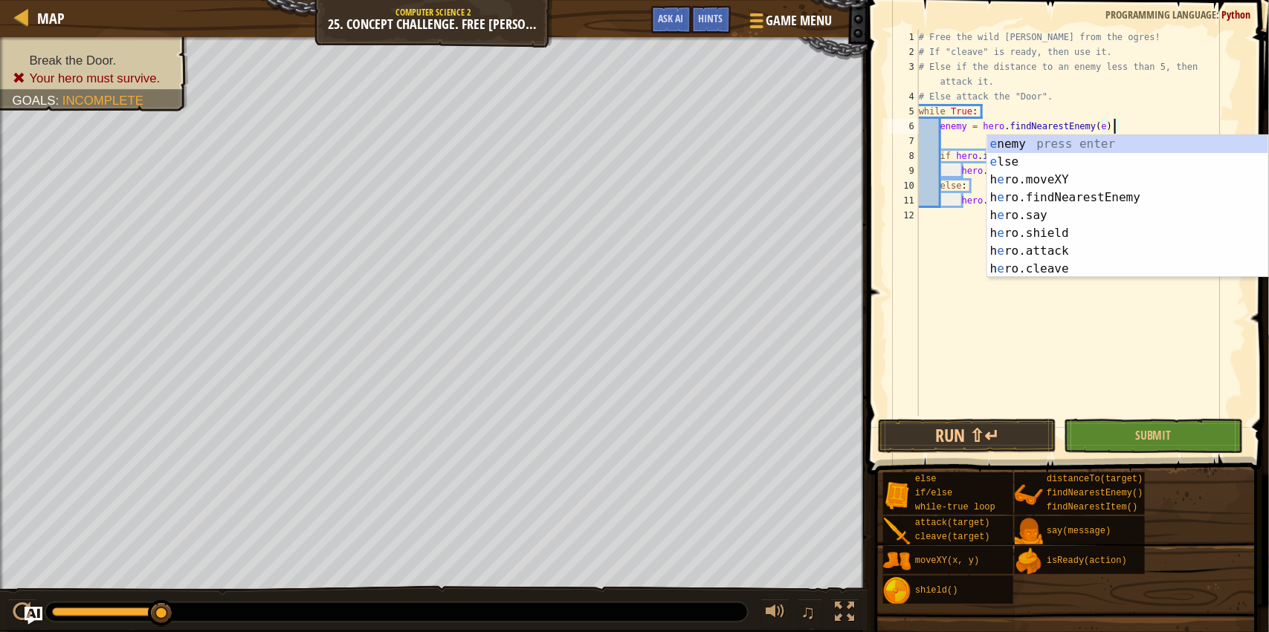
type textarea "enemy = hero.findNearestEnemy()"
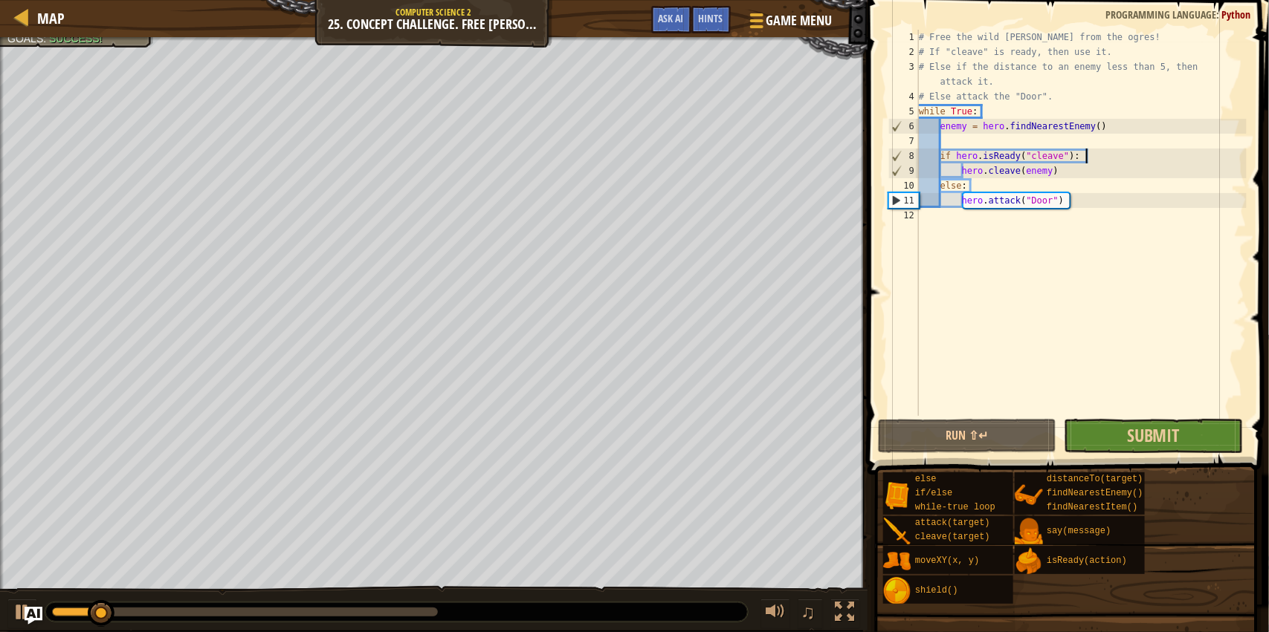
type textarea "if hero.isReady("cleave"):"
click at [1224, 447] on button "Submit" at bounding box center [1152, 436] width 178 height 34
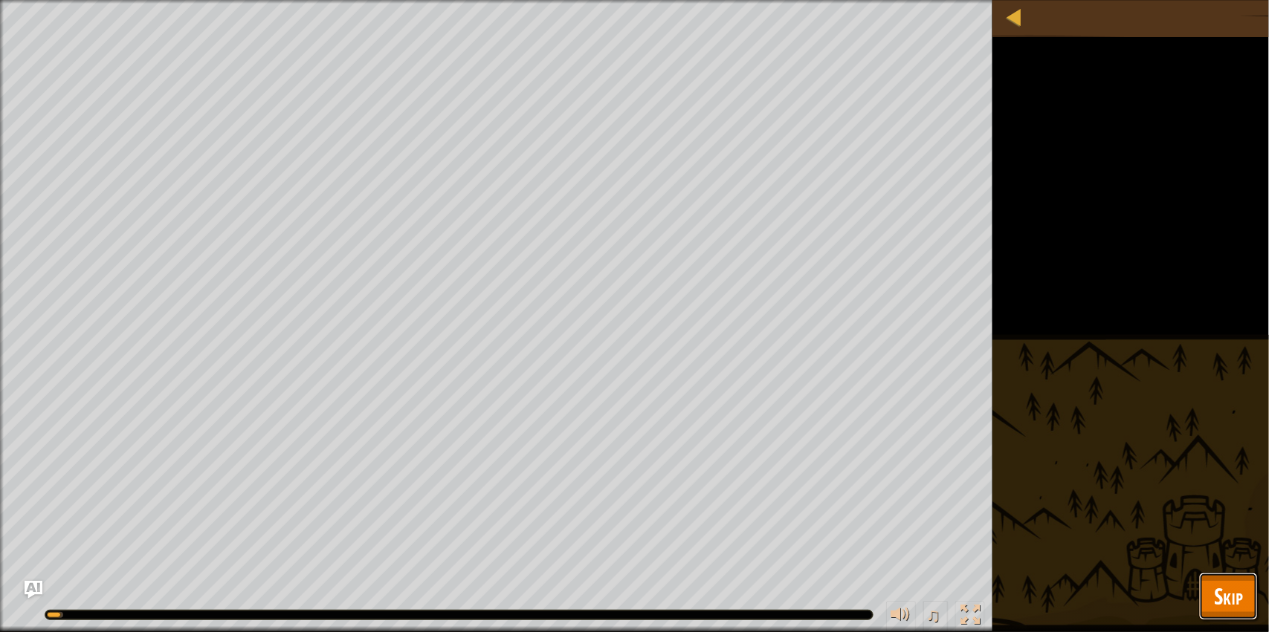
click at [1235, 581] on span "Skip" at bounding box center [1228, 596] width 29 height 30
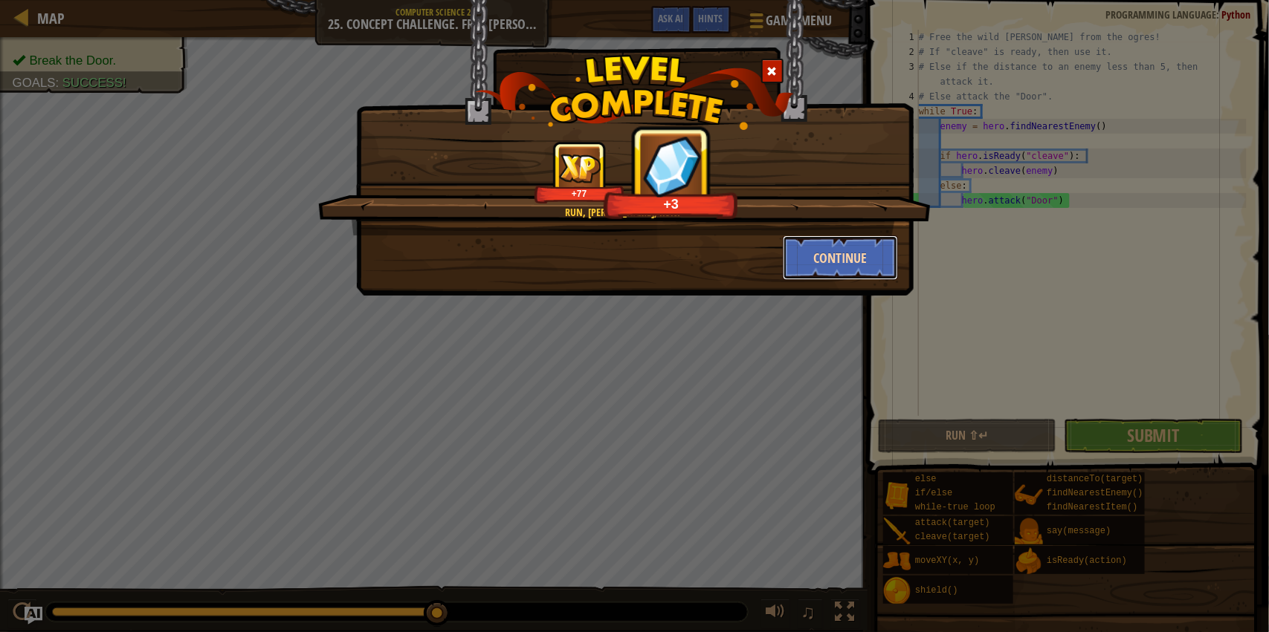
click at [863, 257] on button "Continue" at bounding box center [840, 258] width 115 height 45
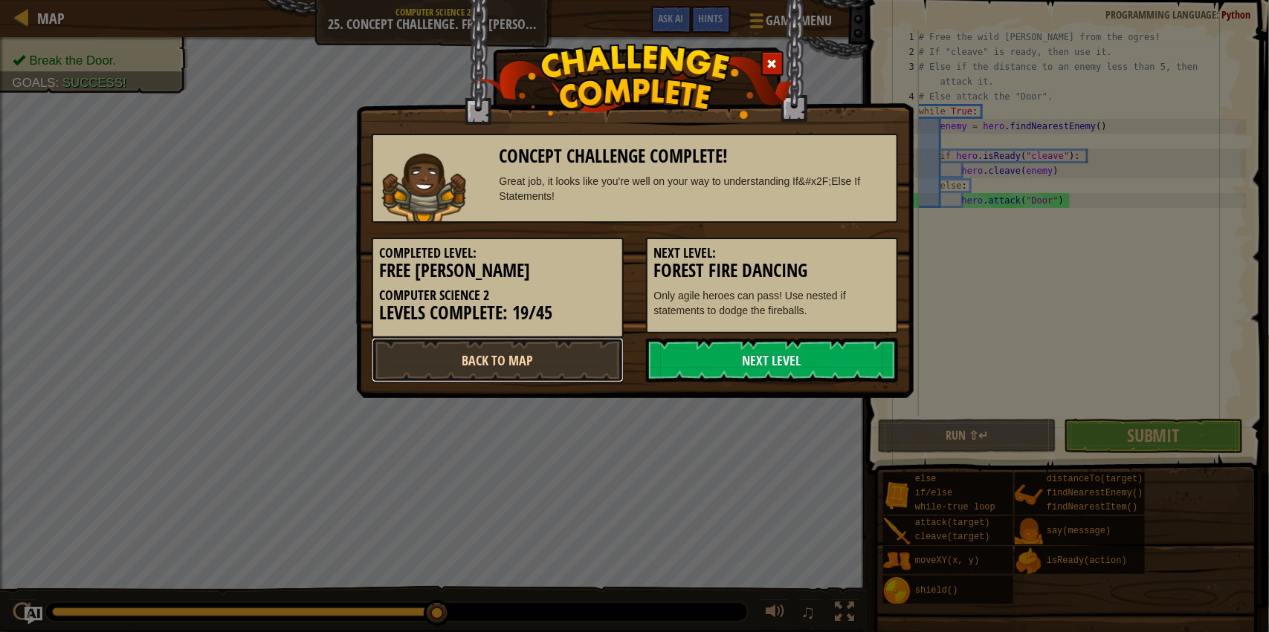
click at [603, 349] on link "Back to Map" at bounding box center [498, 360] width 252 height 45
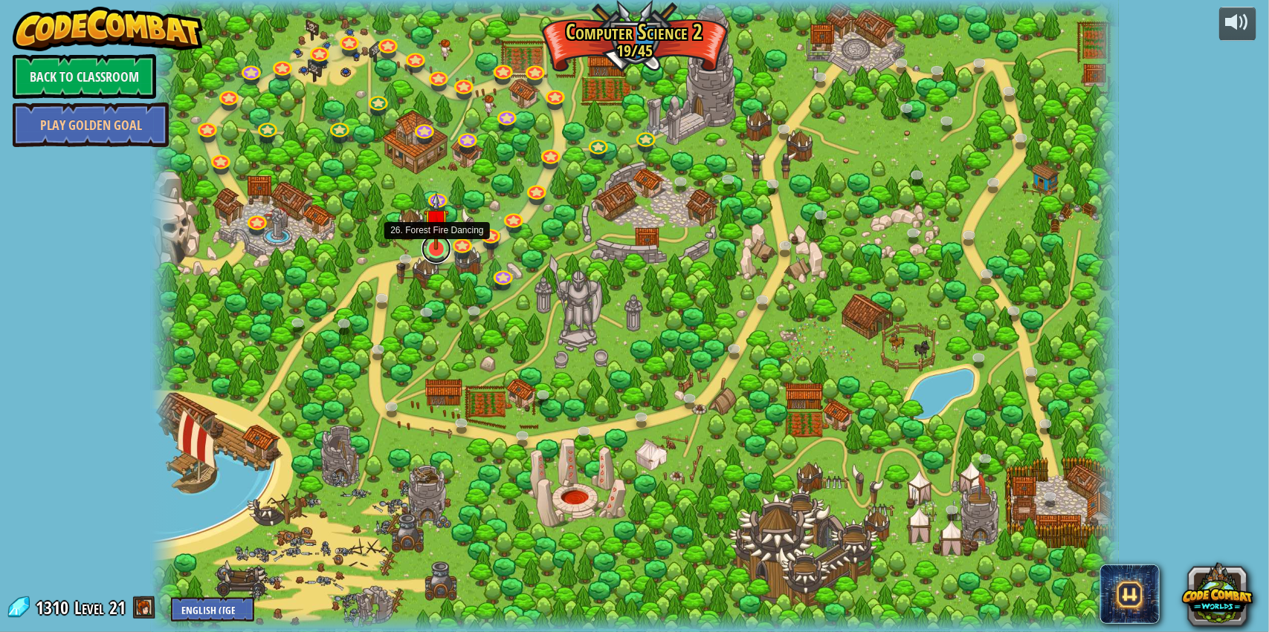
click at [430, 255] on link at bounding box center [436, 249] width 30 height 30
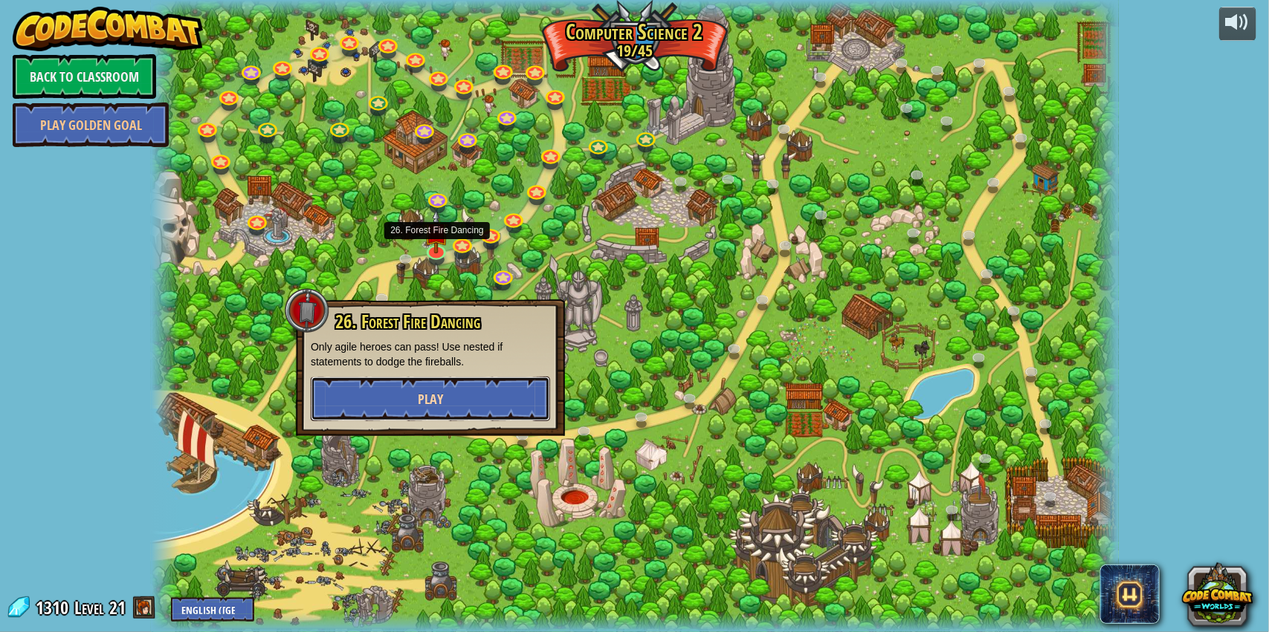
click at [479, 417] on button "Play" at bounding box center [430, 399] width 239 height 45
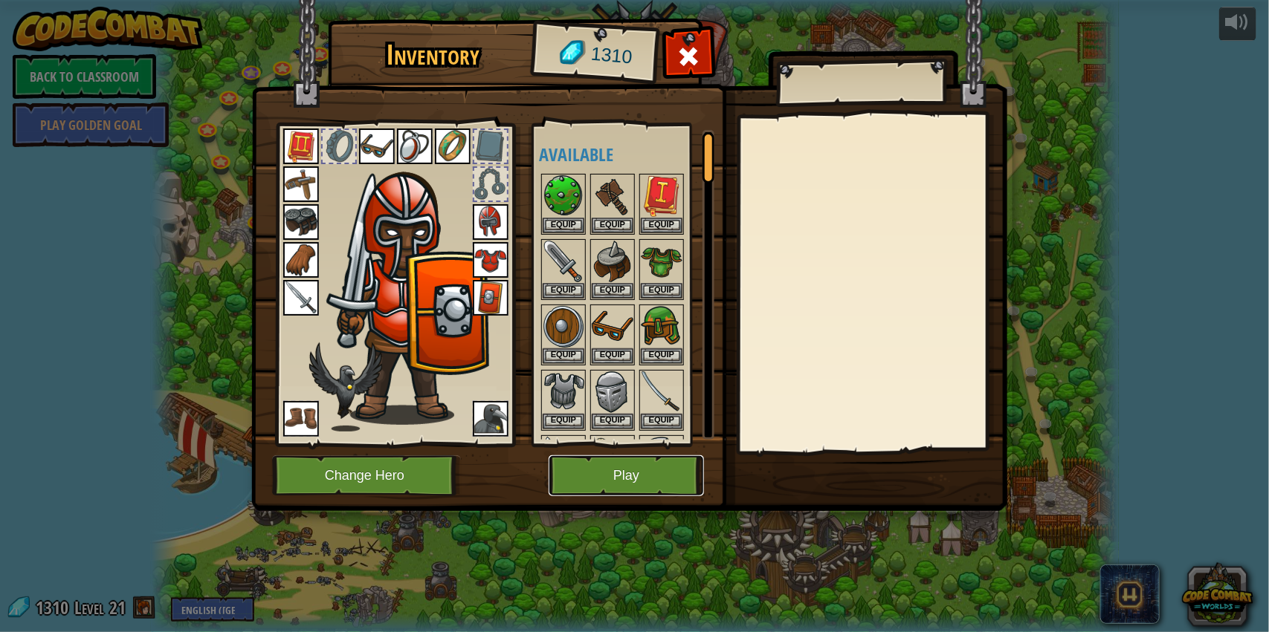
click at [615, 458] on button "Play" at bounding box center [625, 476] width 155 height 41
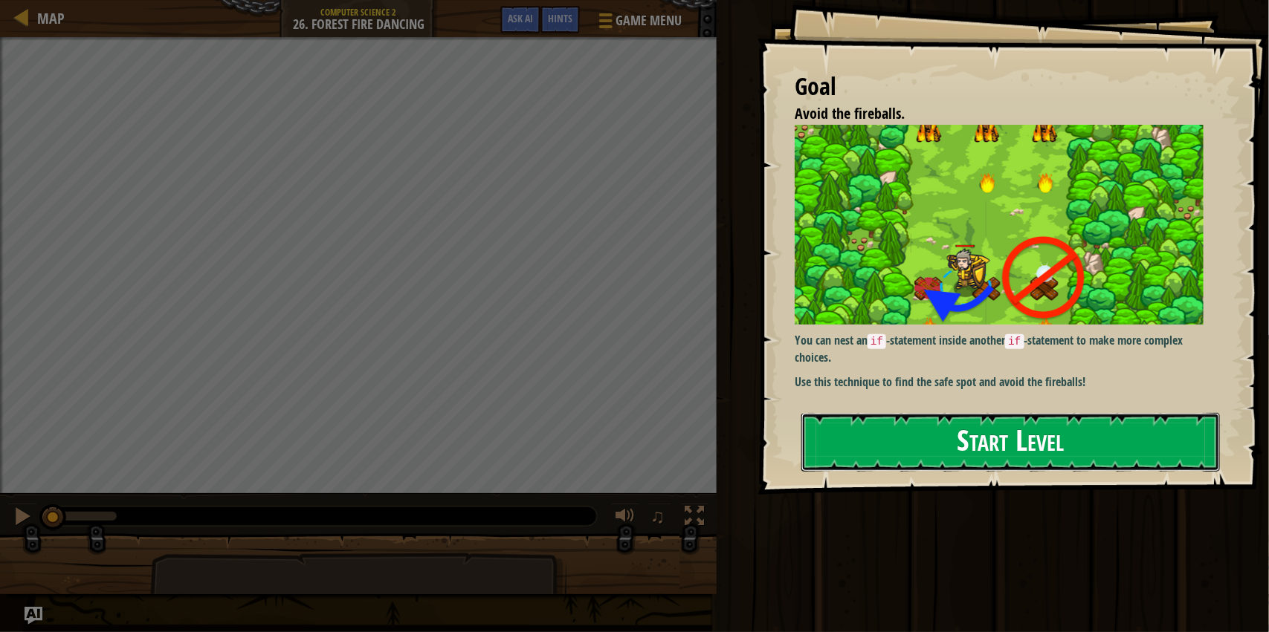
click at [987, 443] on button "Start Level" at bounding box center [1010, 442] width 418 height 59
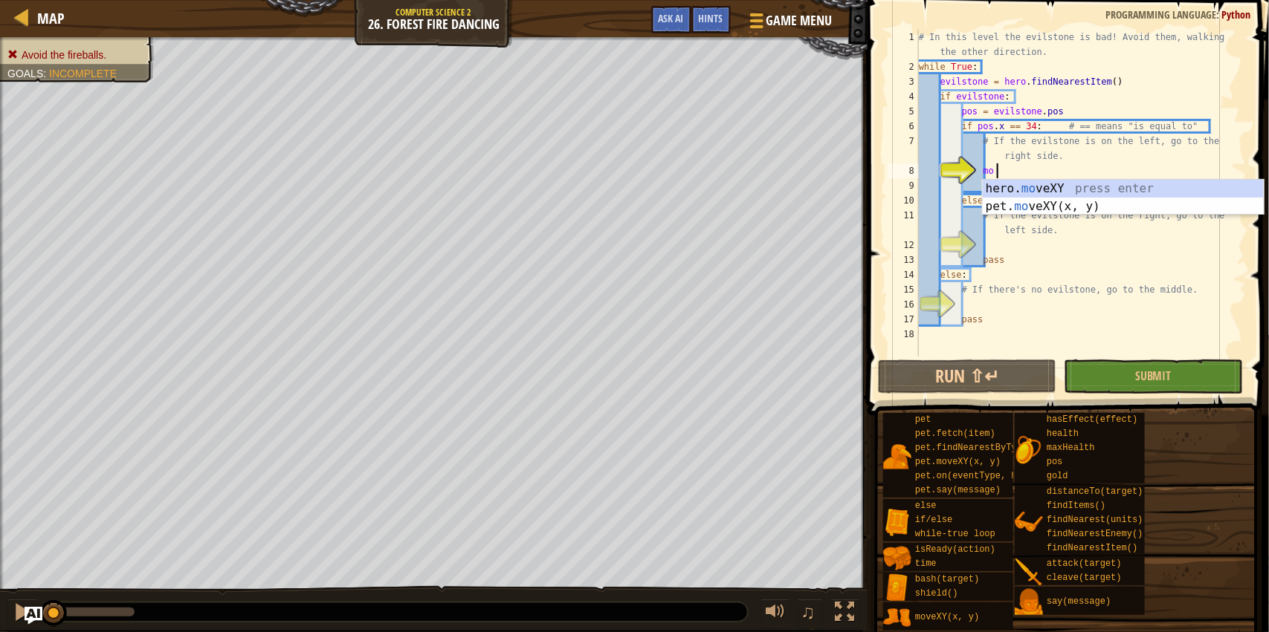
scroll to position [6, 0]
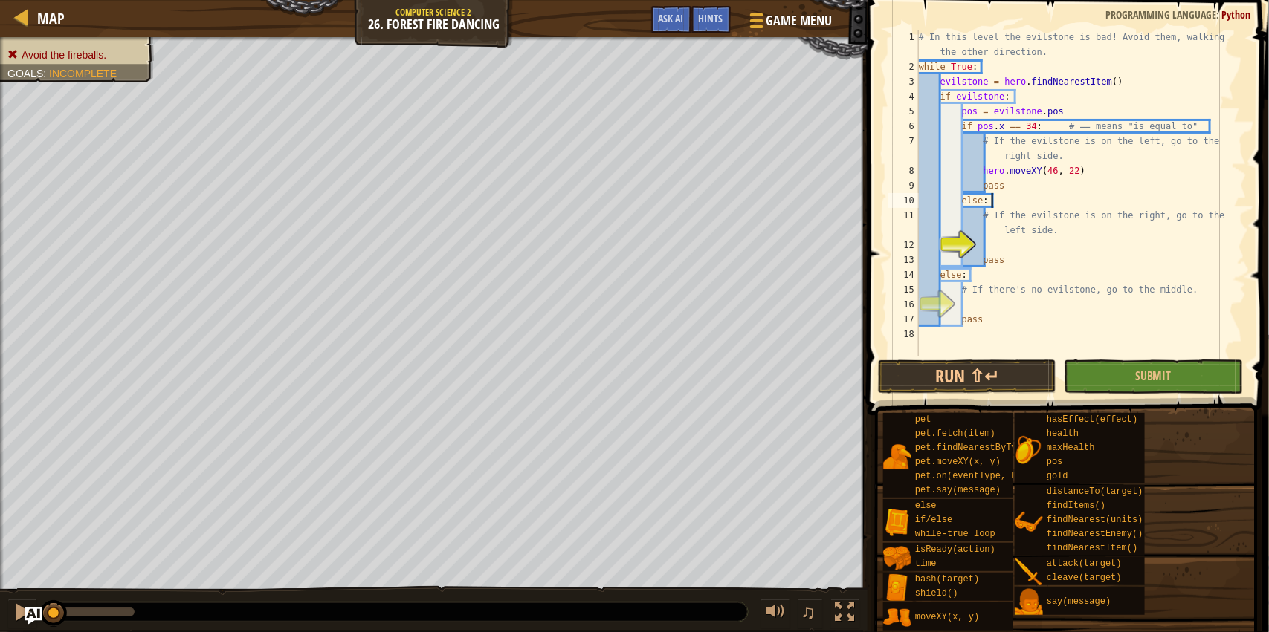
type textarea "# If the evilstone is on the right, go to the left side."
type textarea "i"
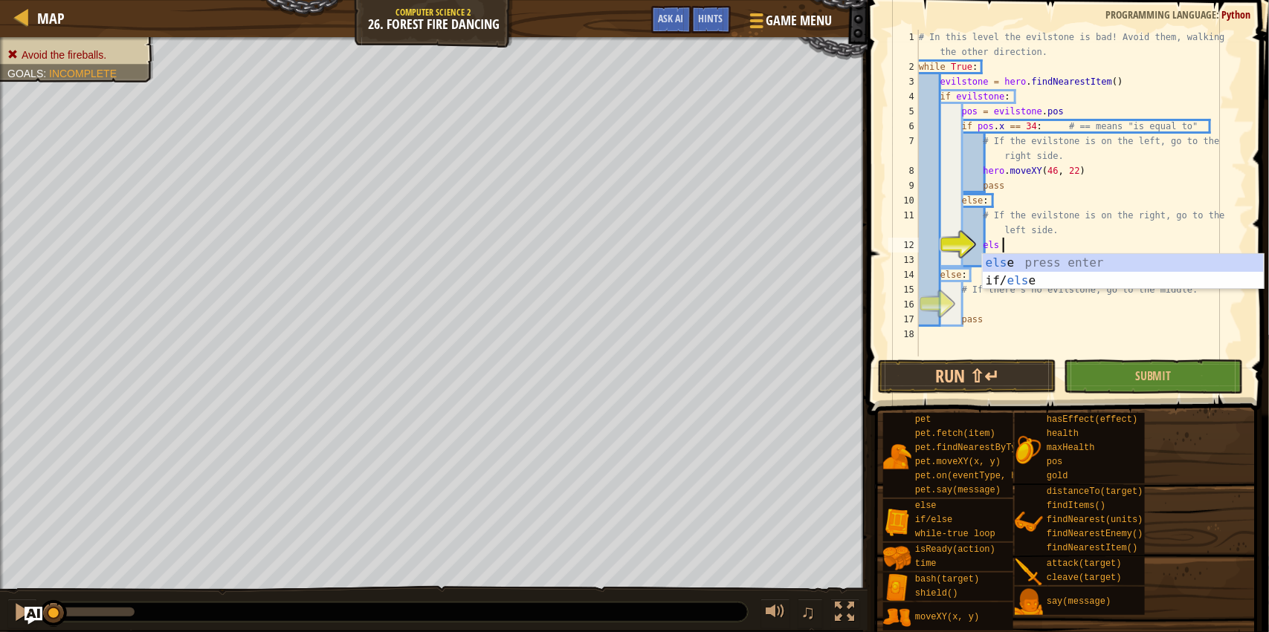
type textarea "else"
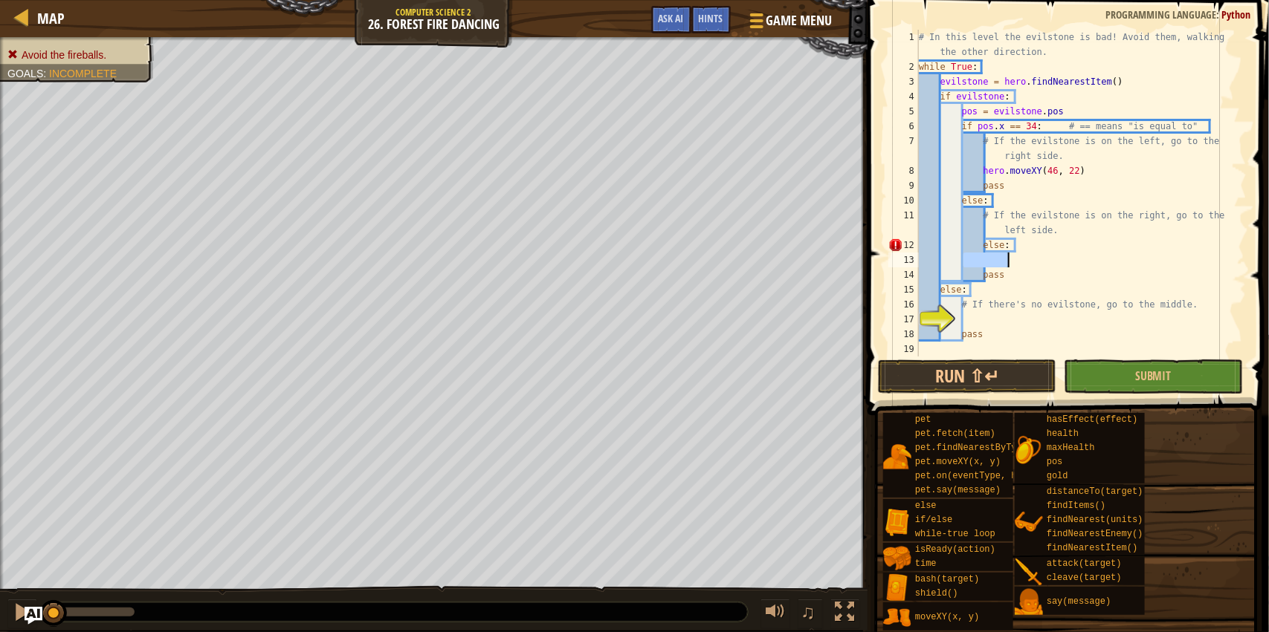
type textarea "else"
type textarea "# If the evilstone is on the right, go to the left side."
type textarea "# If there's no evilstone, go to the middle."
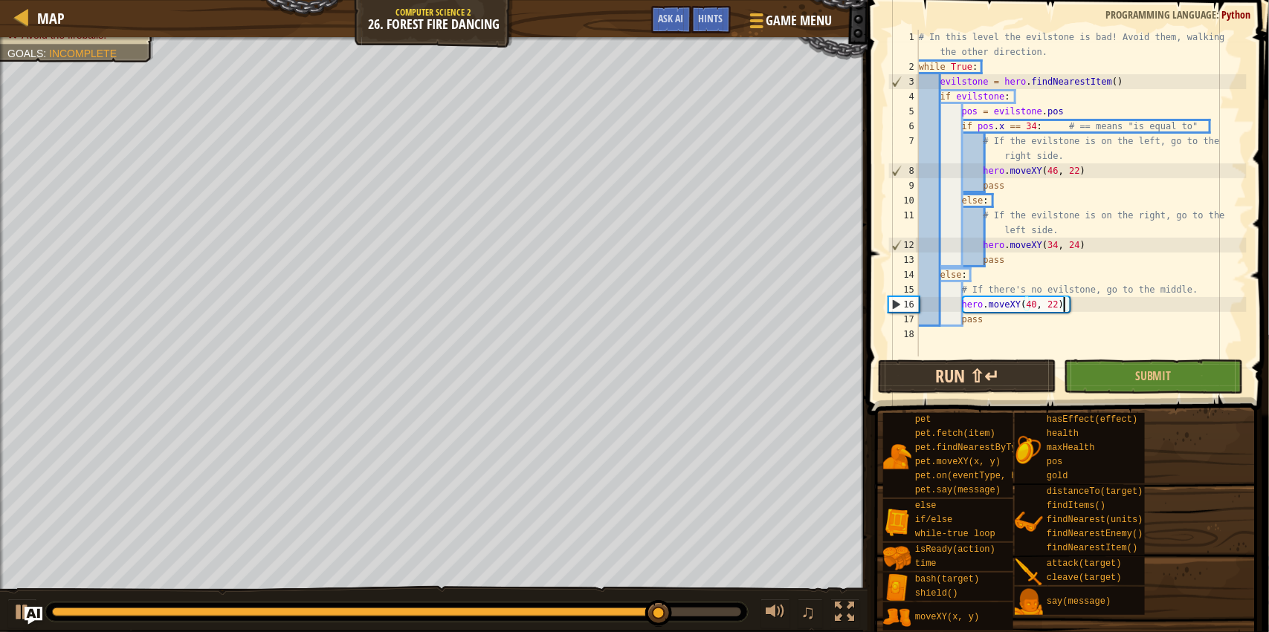
type textarea "hero.moveXY(40, 22)"
click at [1020, 369] on button "Run ⇧↵" at bounding box center [967, 377] width 178 height 34
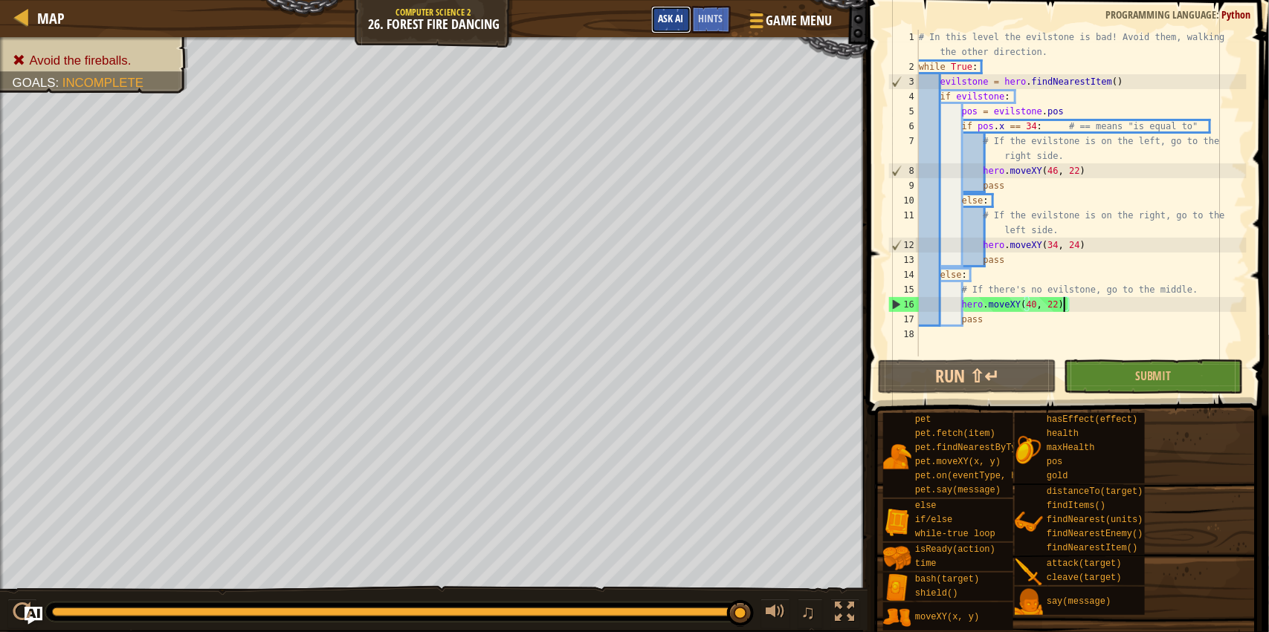
click at [681, 18] on span "Ask AI" at bounding box center [670, 18] width 25 height 14
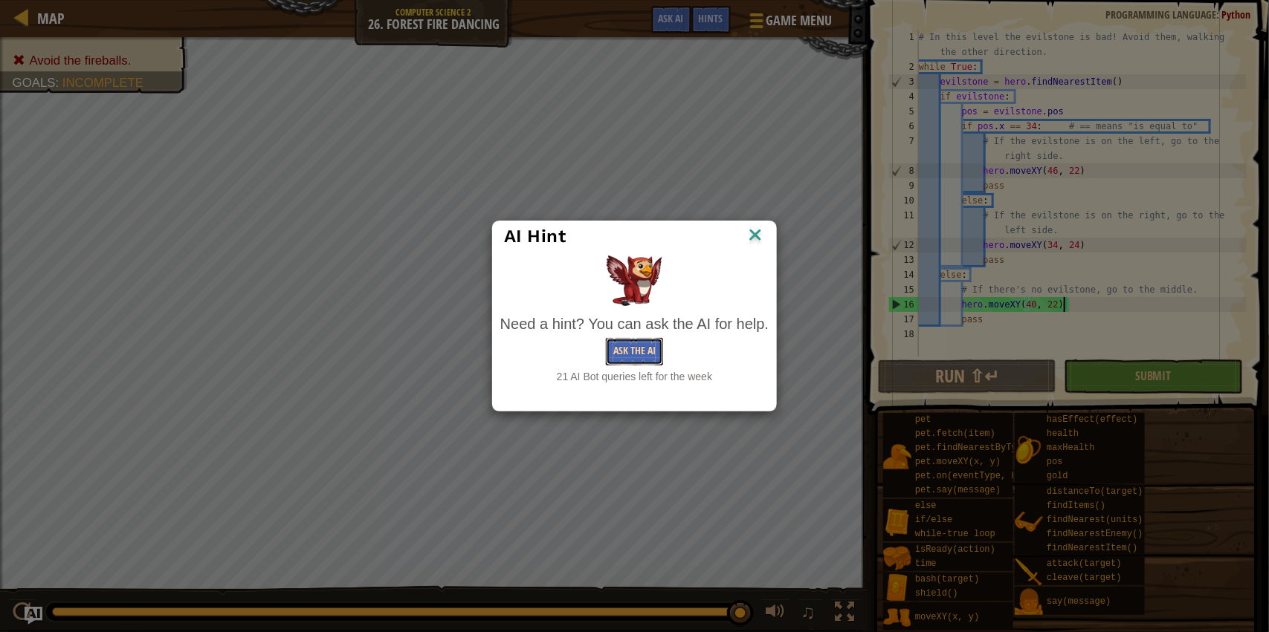
click at [640, 345] on button "Ask the AI" at bounding box center [634, 351] width 57 height 27
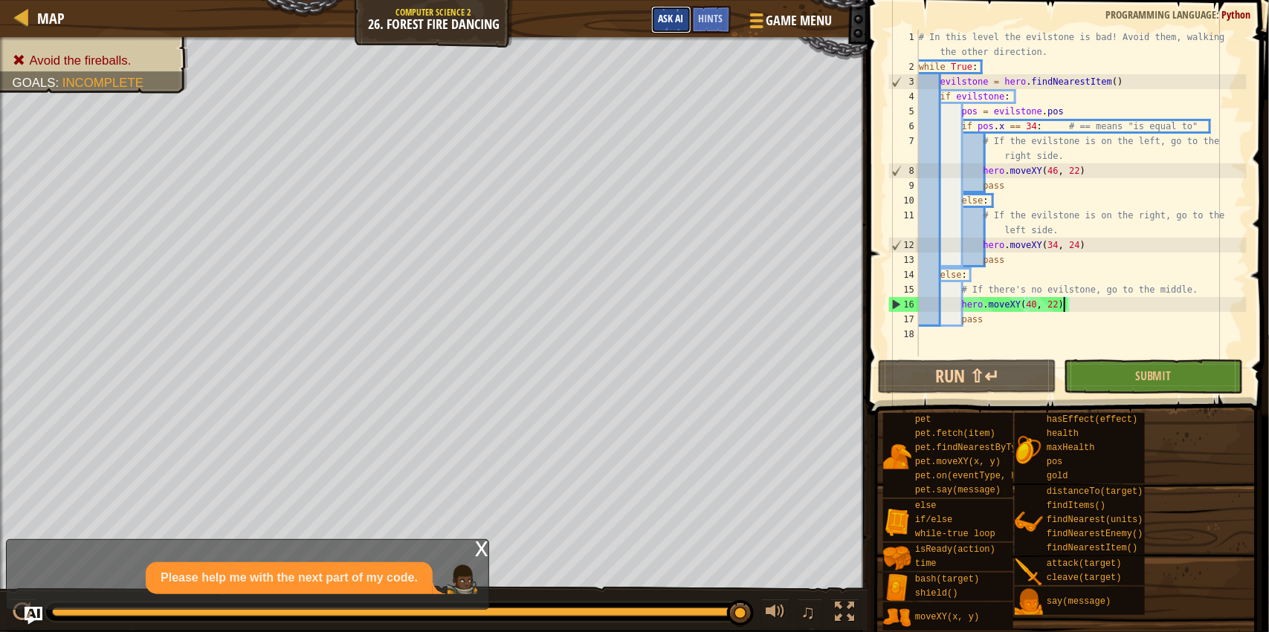
click at [663, 24] on span "Ask AI" at bounding box center [670, 18] width 25 height 14
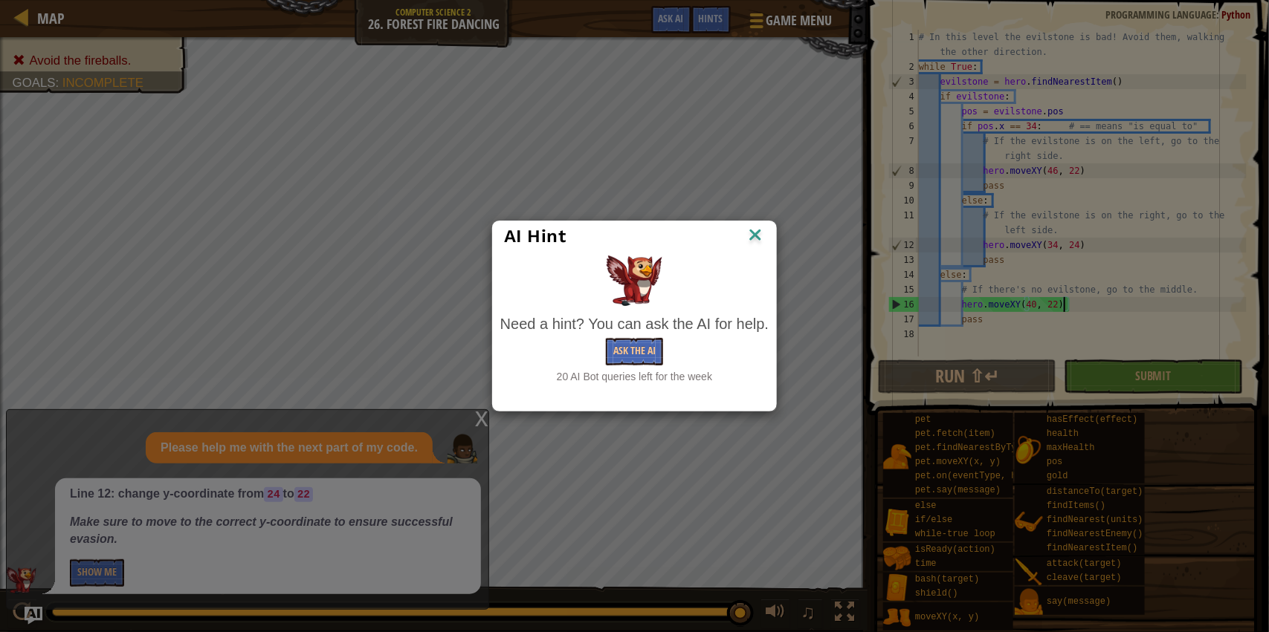
click at [758, 236] on img at bounding box center [754, 236] width 19 height 22
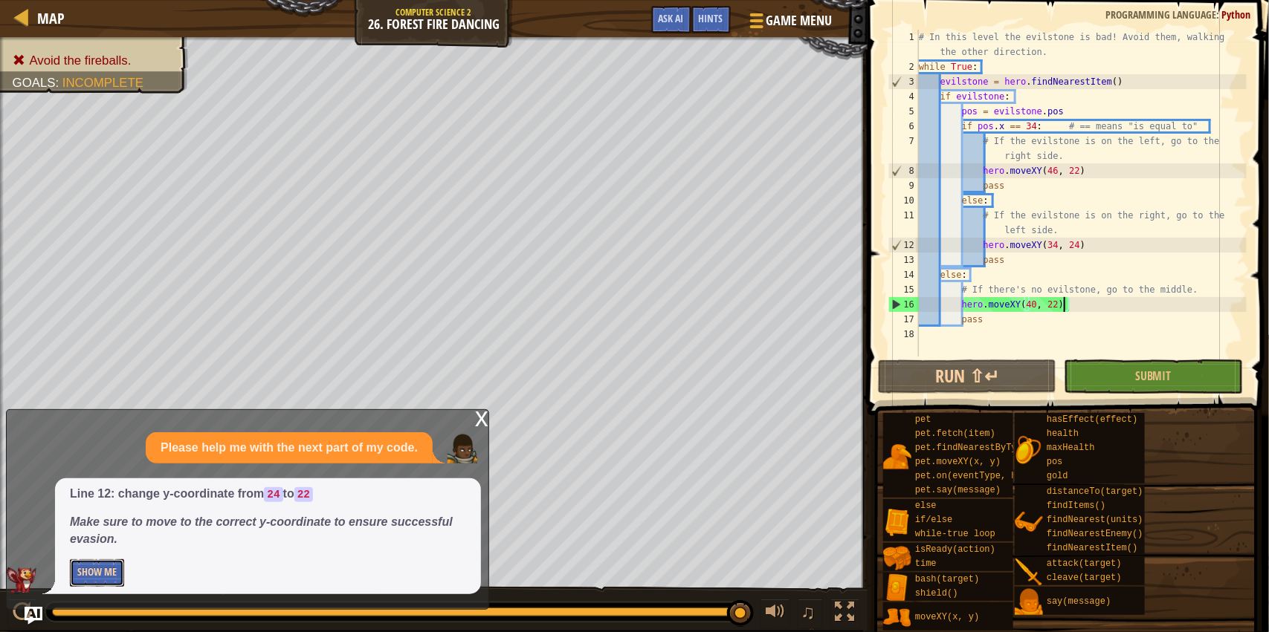
click at [93, 575] on button "Show Me" at bounding box center [97, 573] width 54 height 27
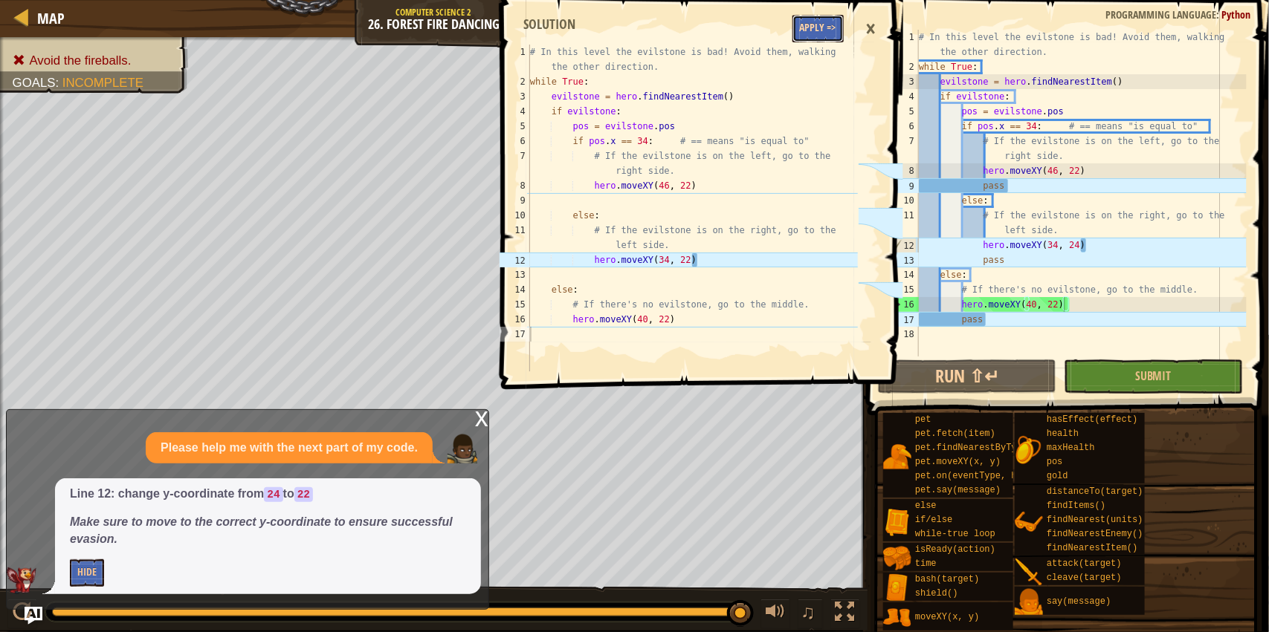
click at [809, 25] on button "Apply =>" at bounding box center [817, 28] width 51 height 27
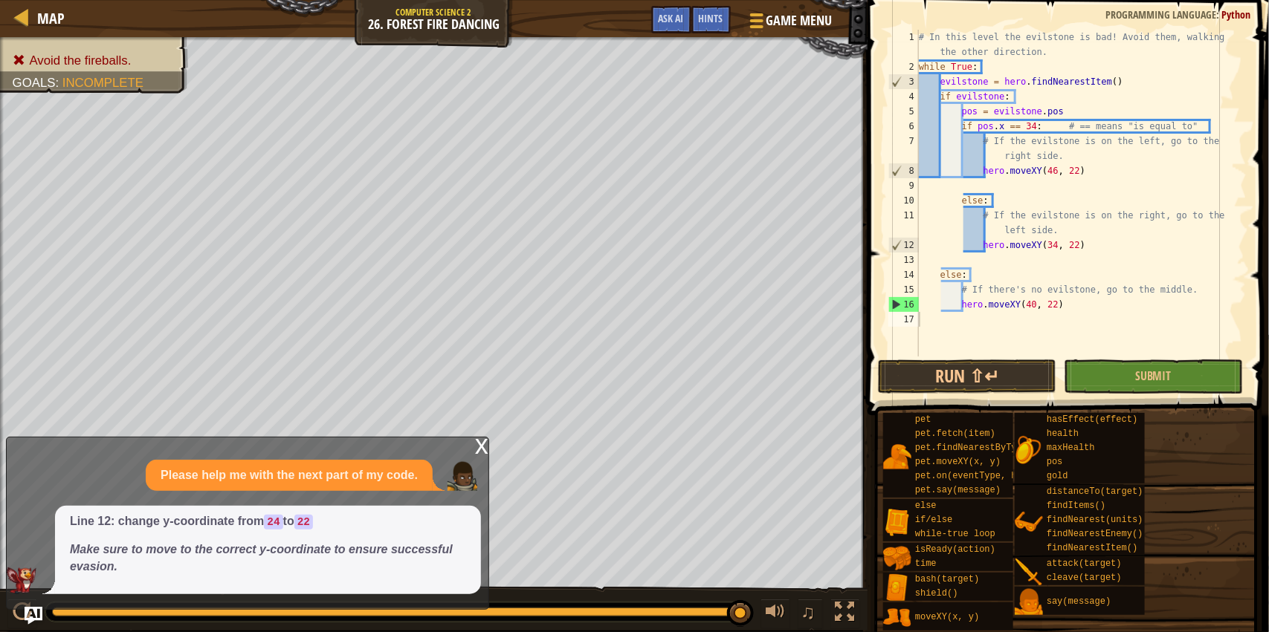
click at [1000, 369] on button "Run ⇧↵" at bounding box center [967, 377] width 178 height 34
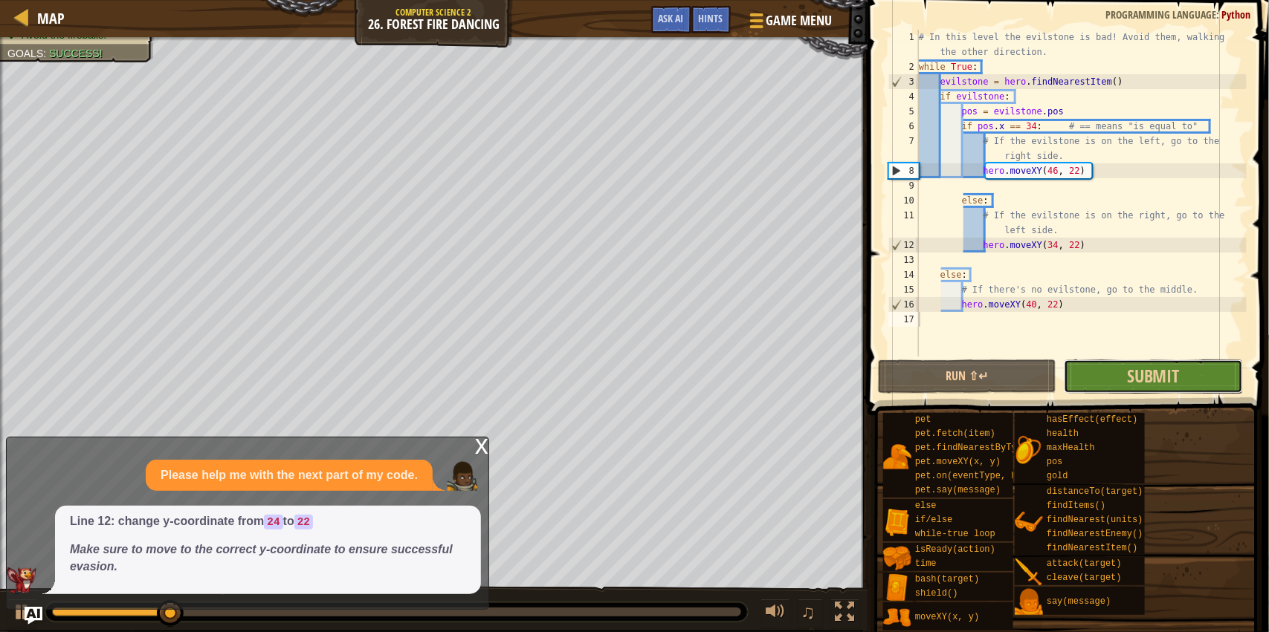
click at [1115, 372] on button "Submit" at bounding box center [1152, 377] width 178 height 34
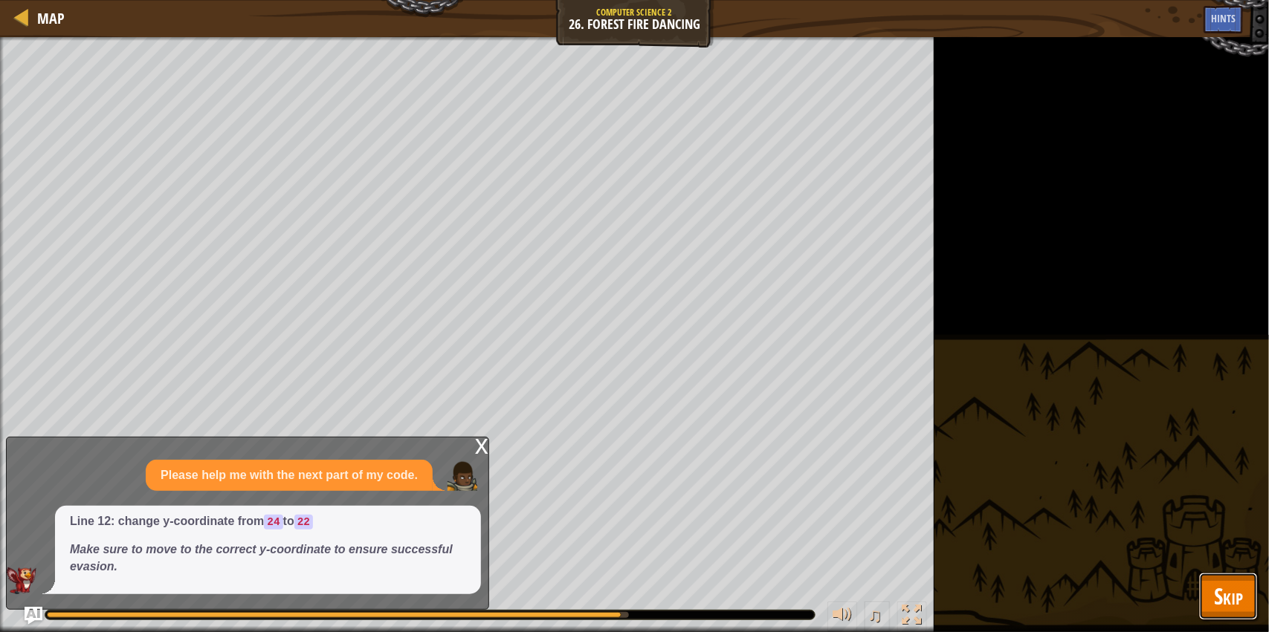
click at [1249, 602] on button "Skip" at bounding box center [1228, 597] width 59 height 48
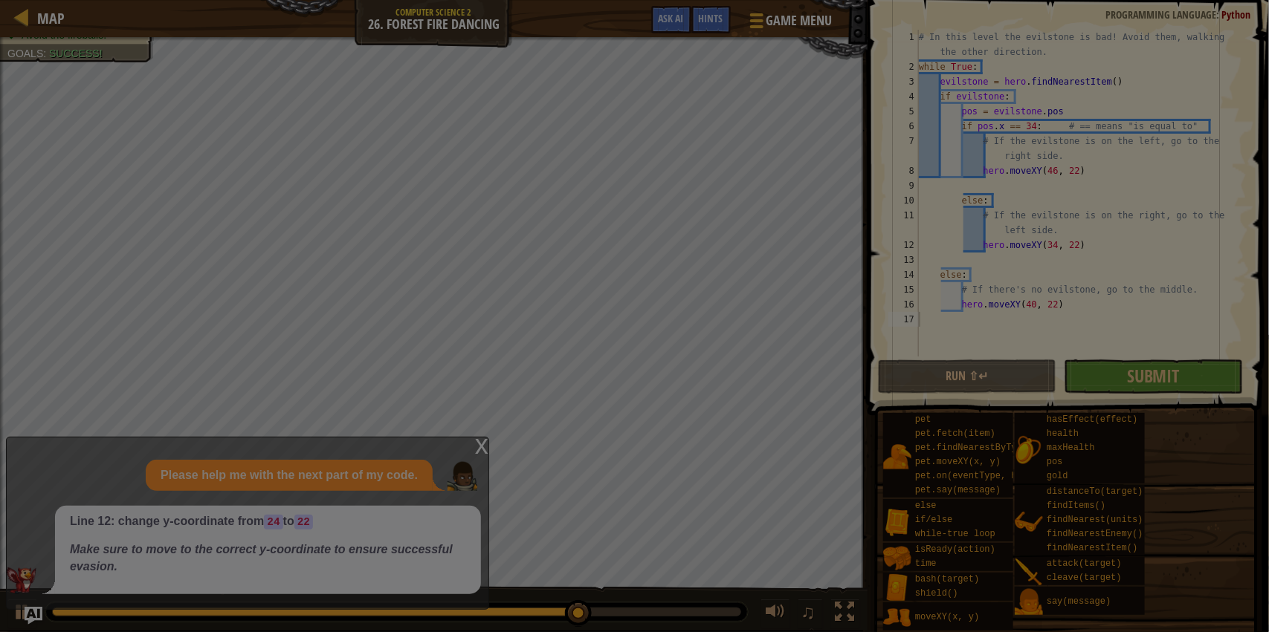
click at [1194, 383] on div at bounding box center [634, 316] width 1269 height 632
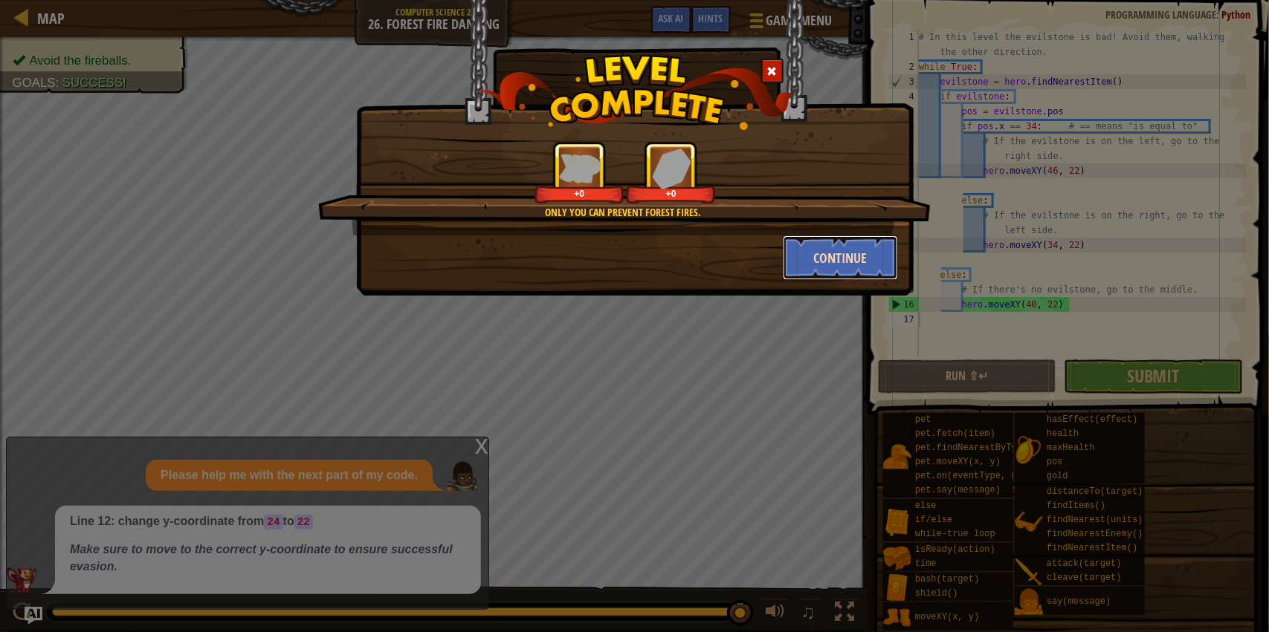
click at [841, 246] on button "Continue" at bounding box center [840, 258] width 115 height 45
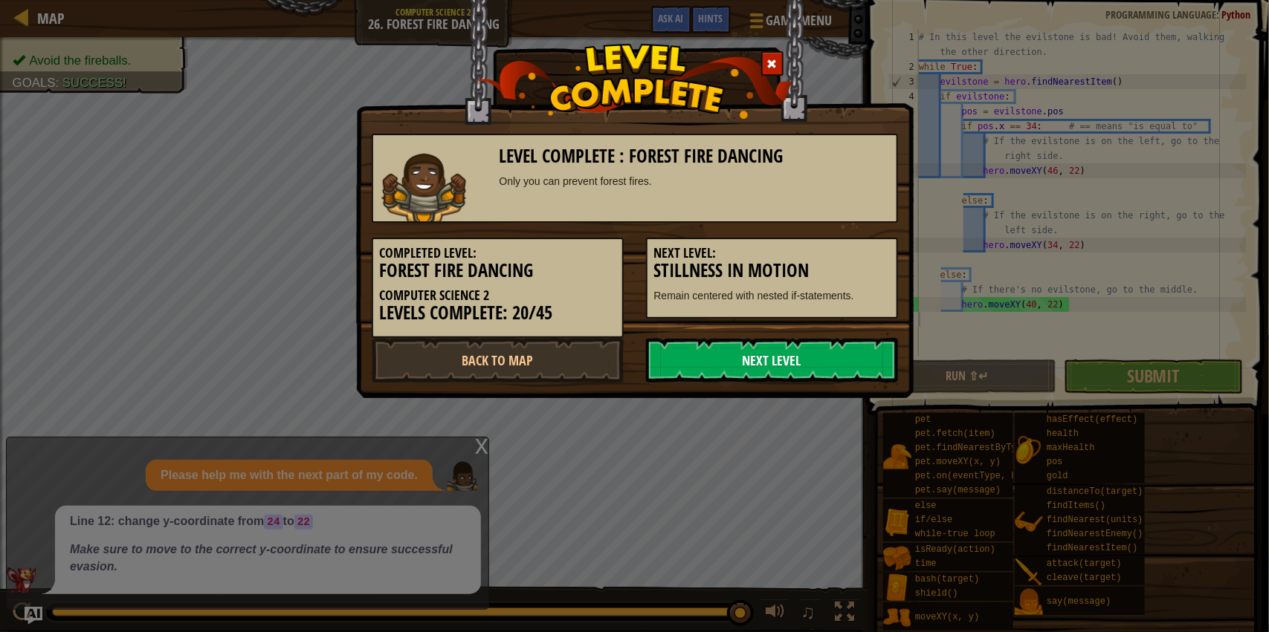
click at [723, 374] on link "Next Level" at bounding box center [772, 360] width 252 height 45
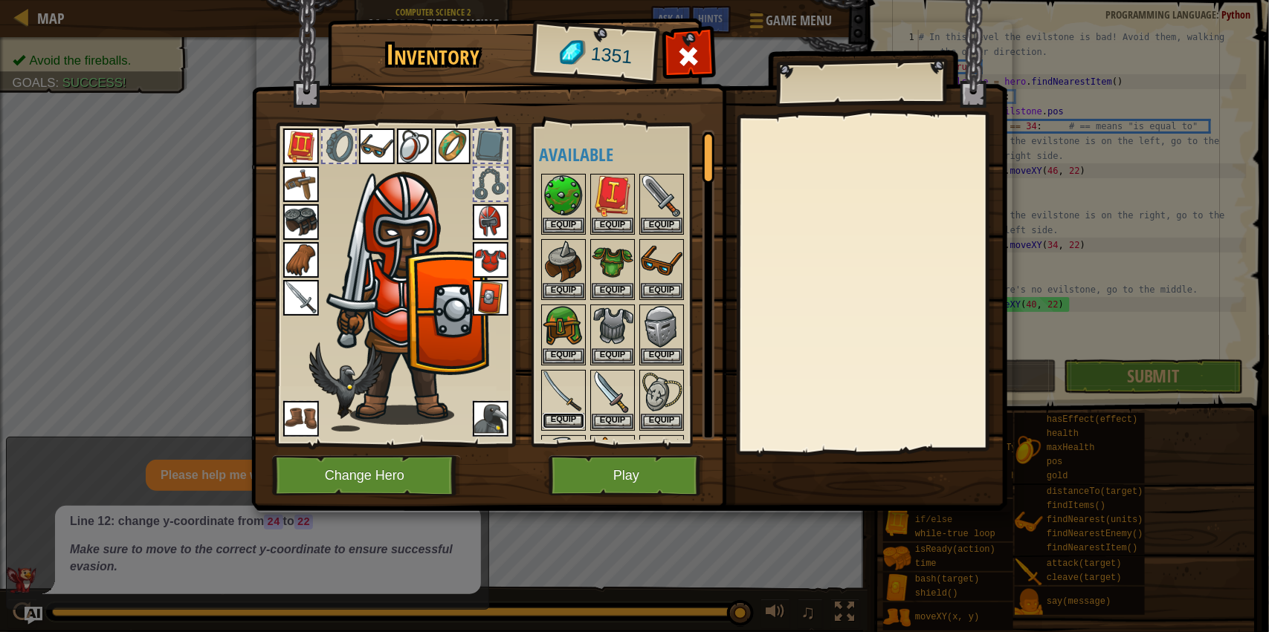
click at [571, 421] on button "Equip" at bounding box center [564, 421] width 42 height 16
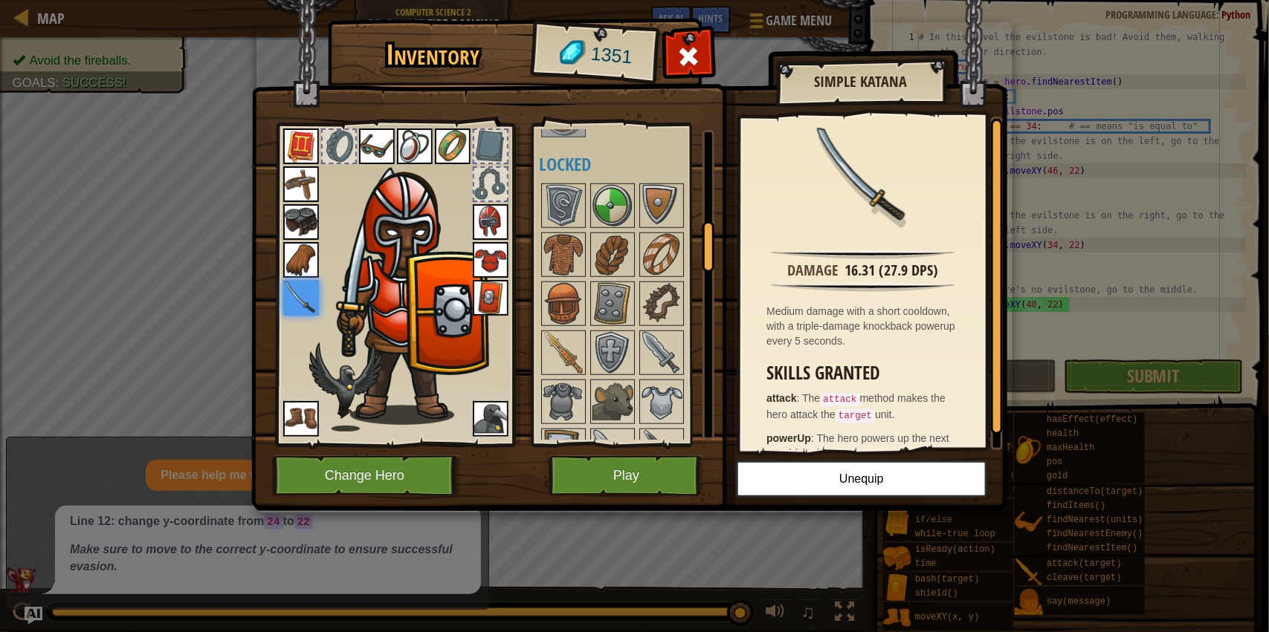
scroll to position [576, 0]
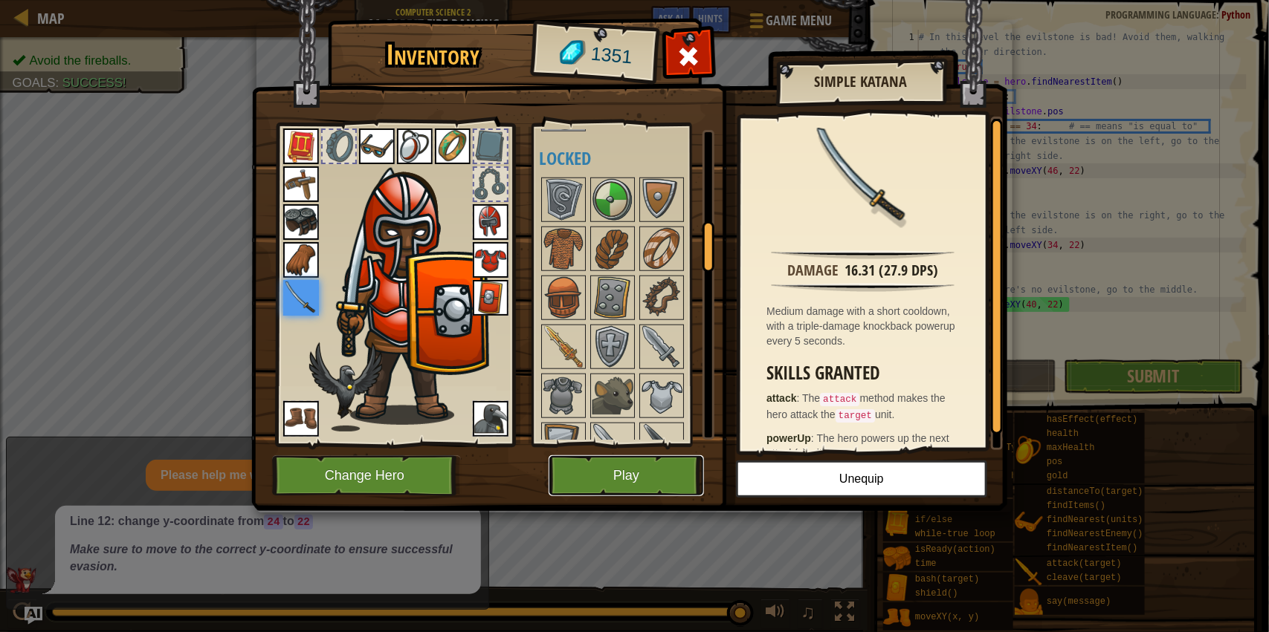
click at [613, 467] on button "Play" at bounding box center [625, 476] width 155 height 41
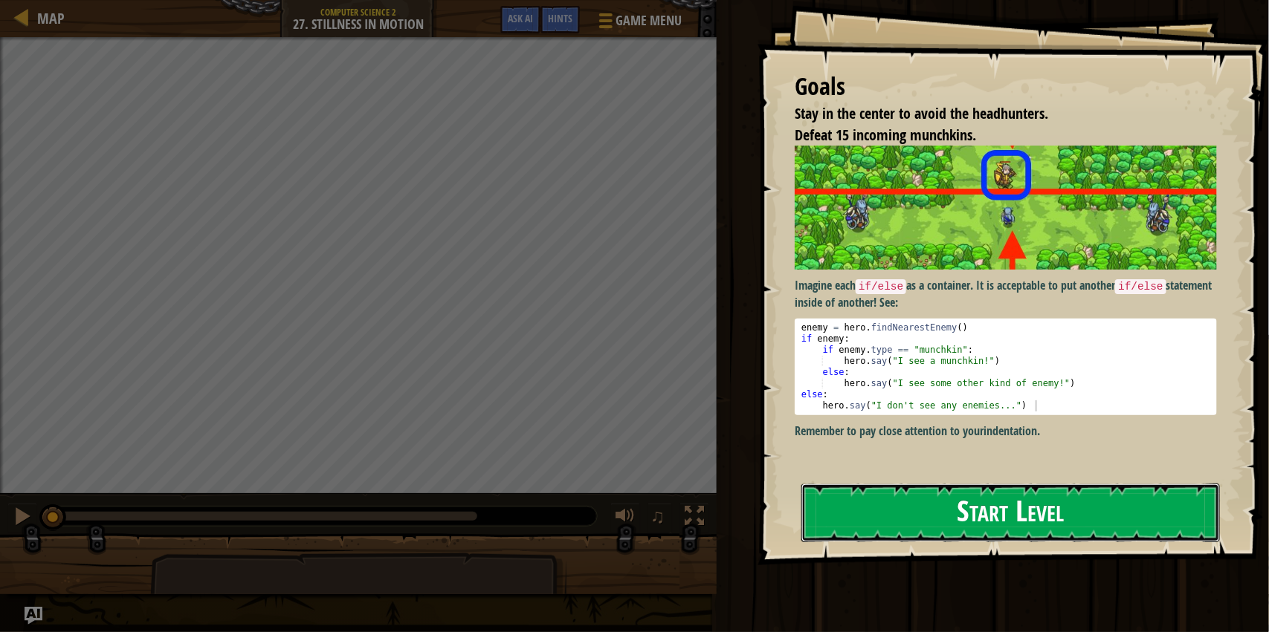
click at [1130, 511] on button "Start Level" at bounding box center [1010, 513] width 418 height 59
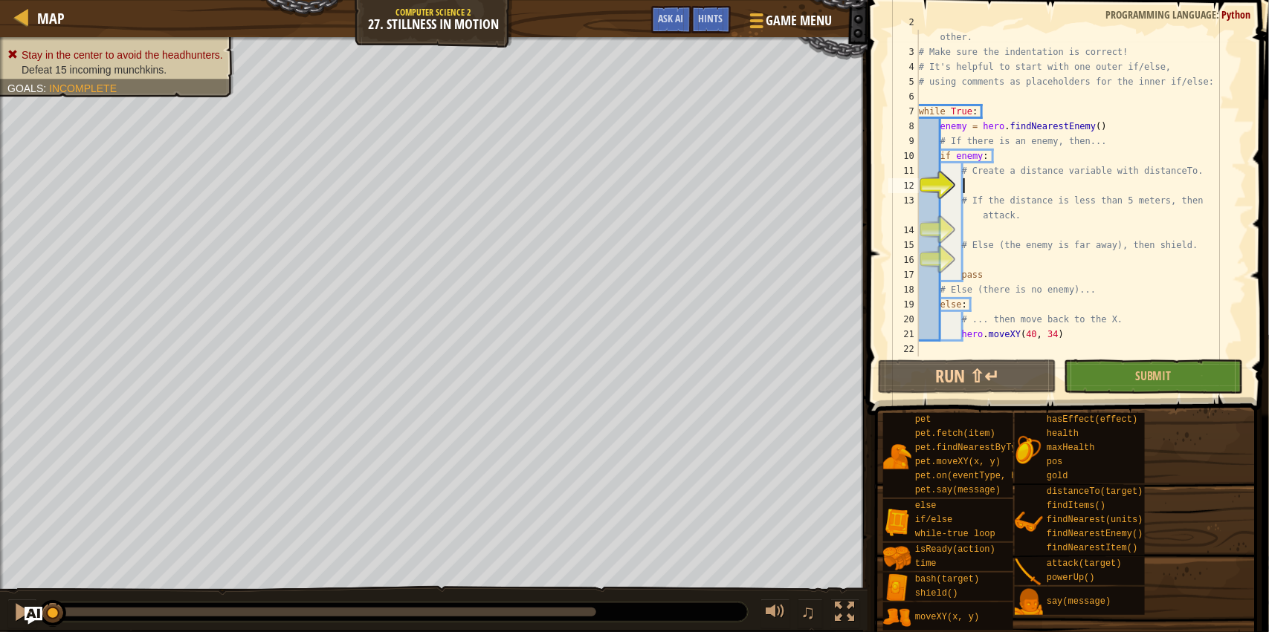
scroll to position [6, 0]
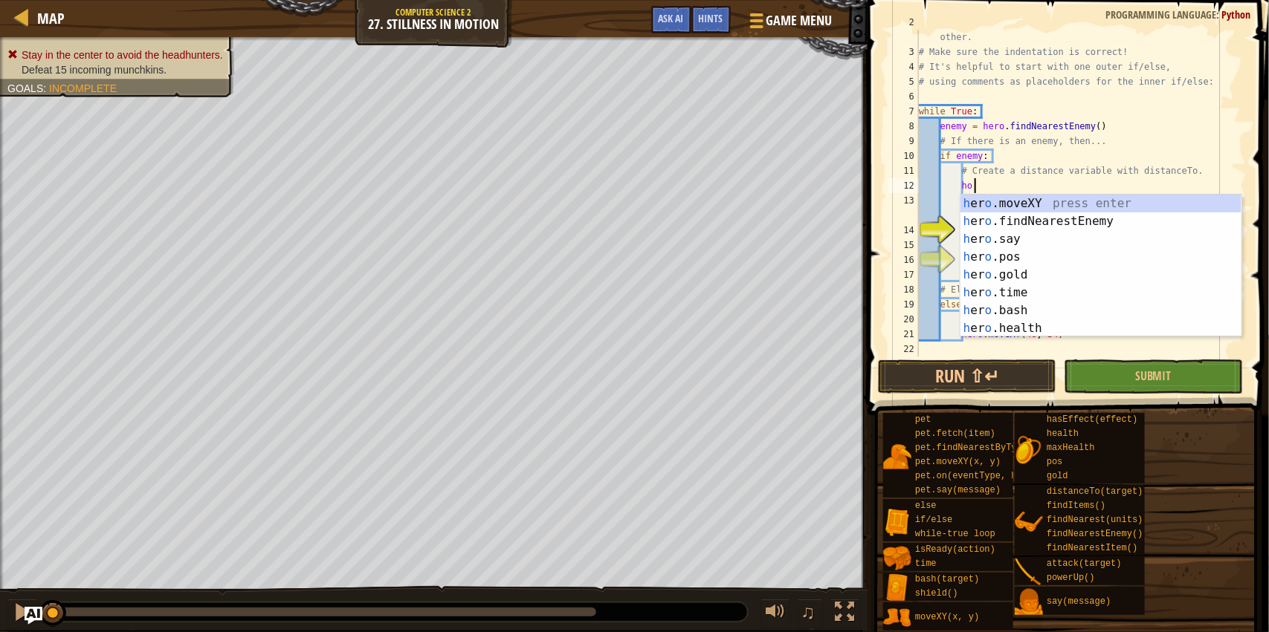
type textarea "h"
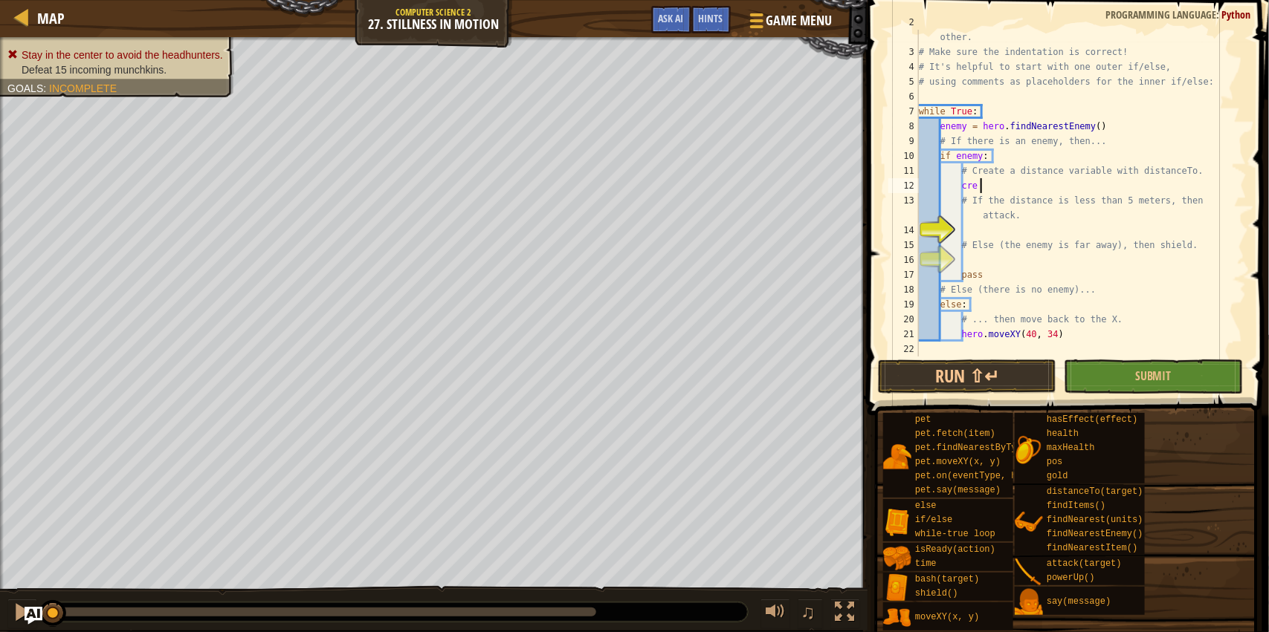
type textarea "creat"
type textarea "hero"
type textarea "# If the distance is less than 5 meters, then attack."
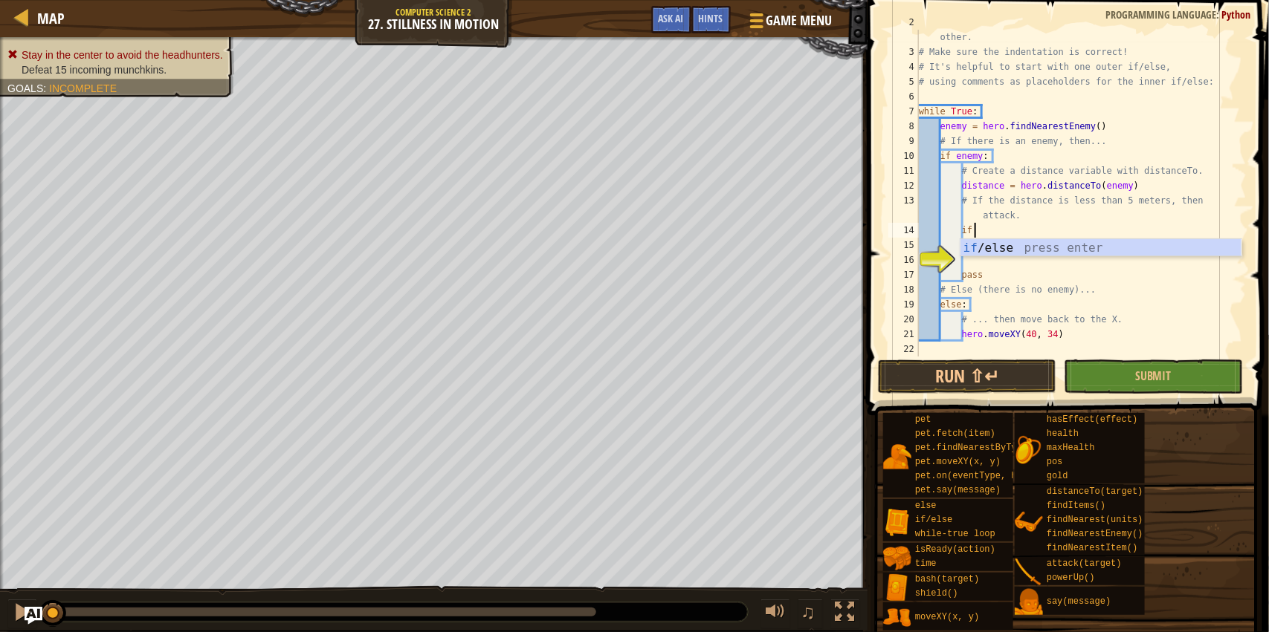
type textarea "i"
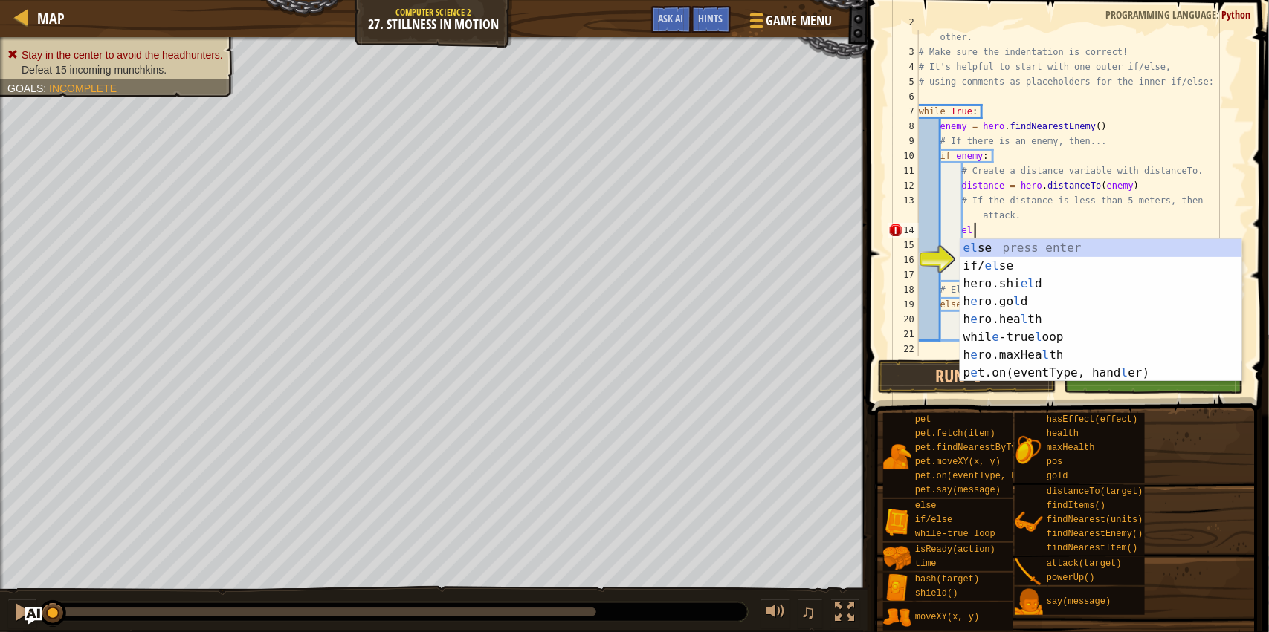
type textarea "e"
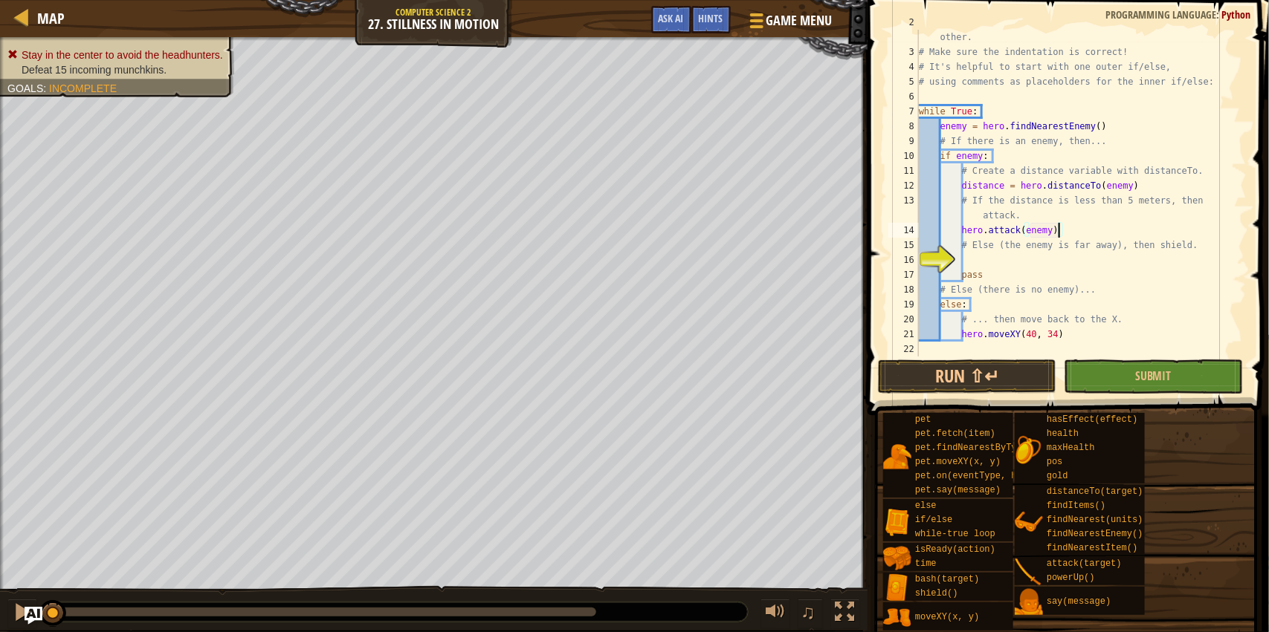
type textarea "# Else (the enemy is far away), then shield."
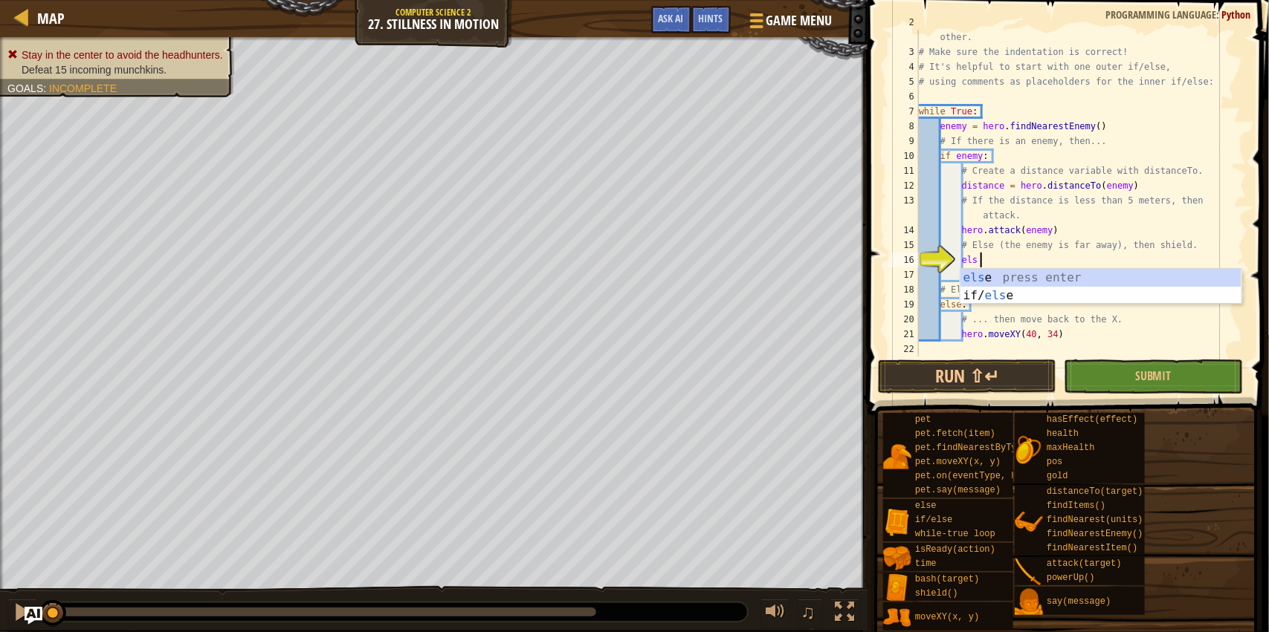
type textarea "else"
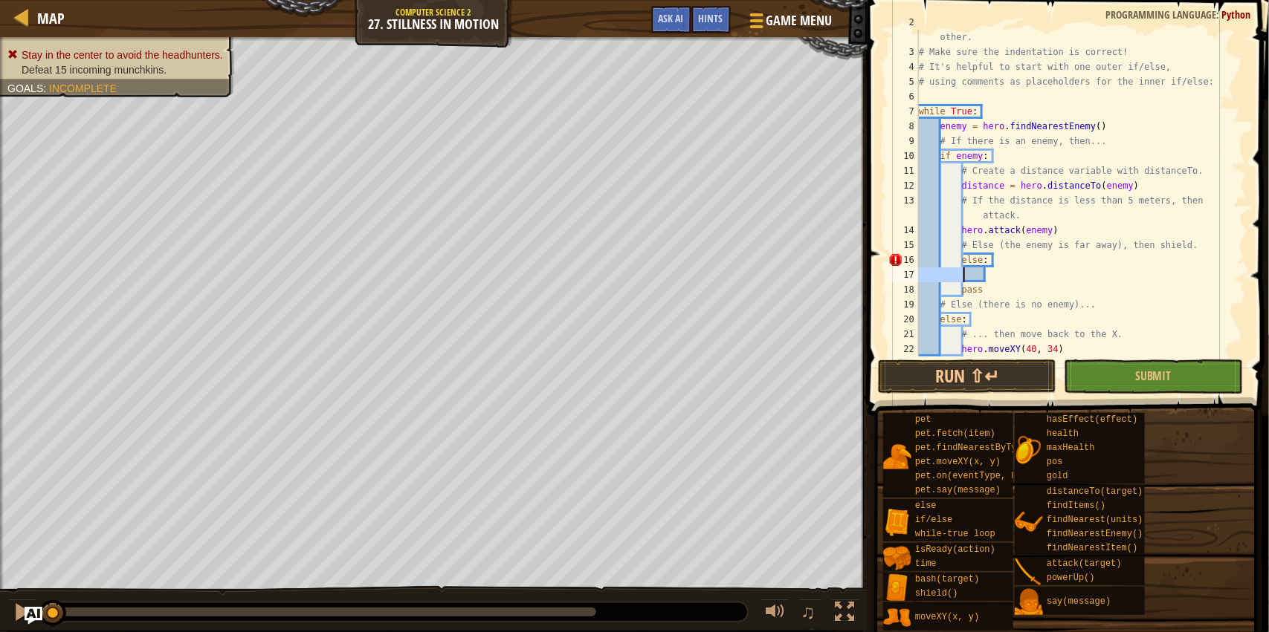
type textarea "else"
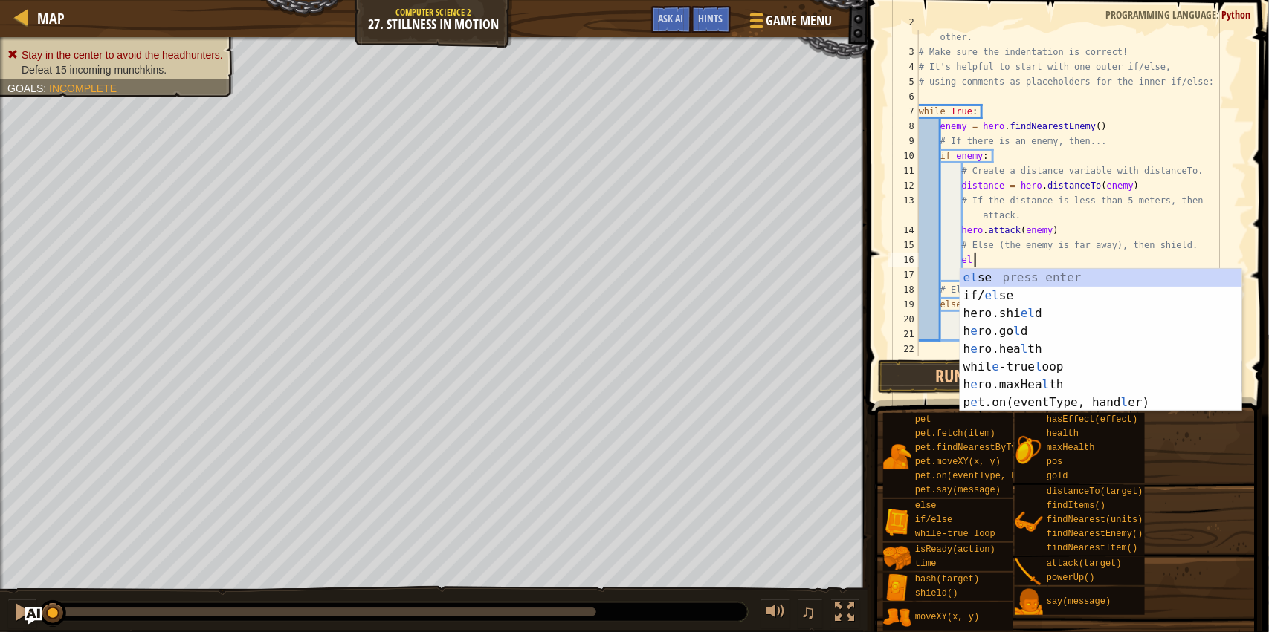
type textarea "e"
type textarea "else"
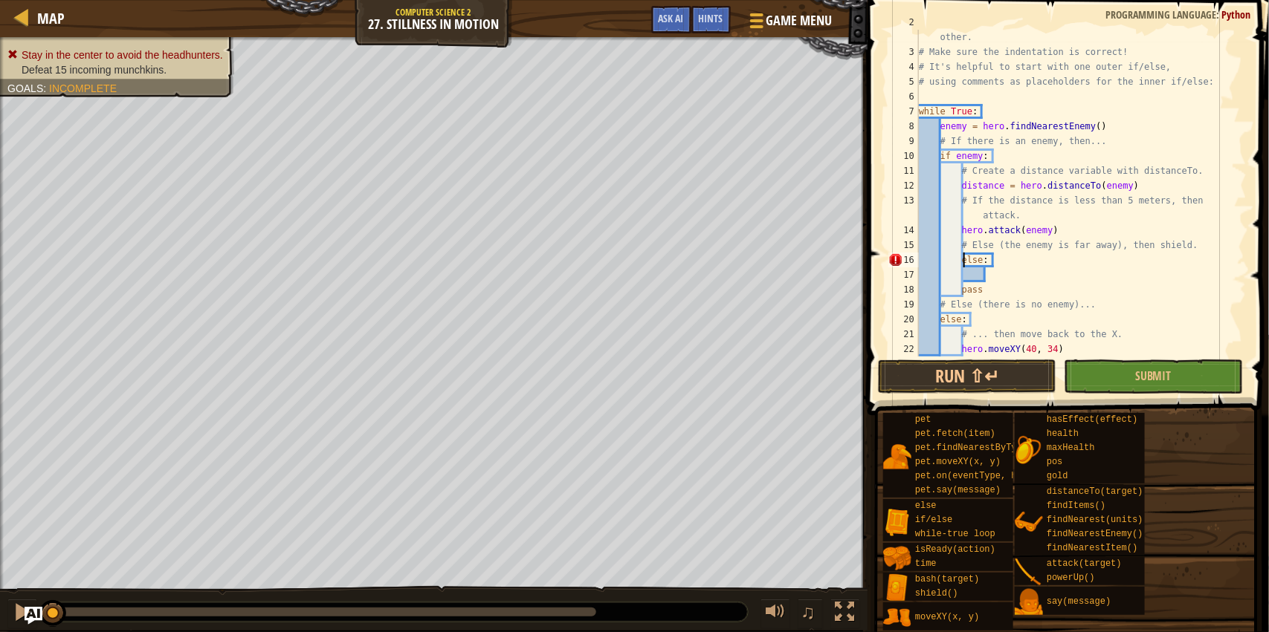
type textarea "else:"
type textarea "f"
type textarea "else:"
type textarea "hero.shiel"
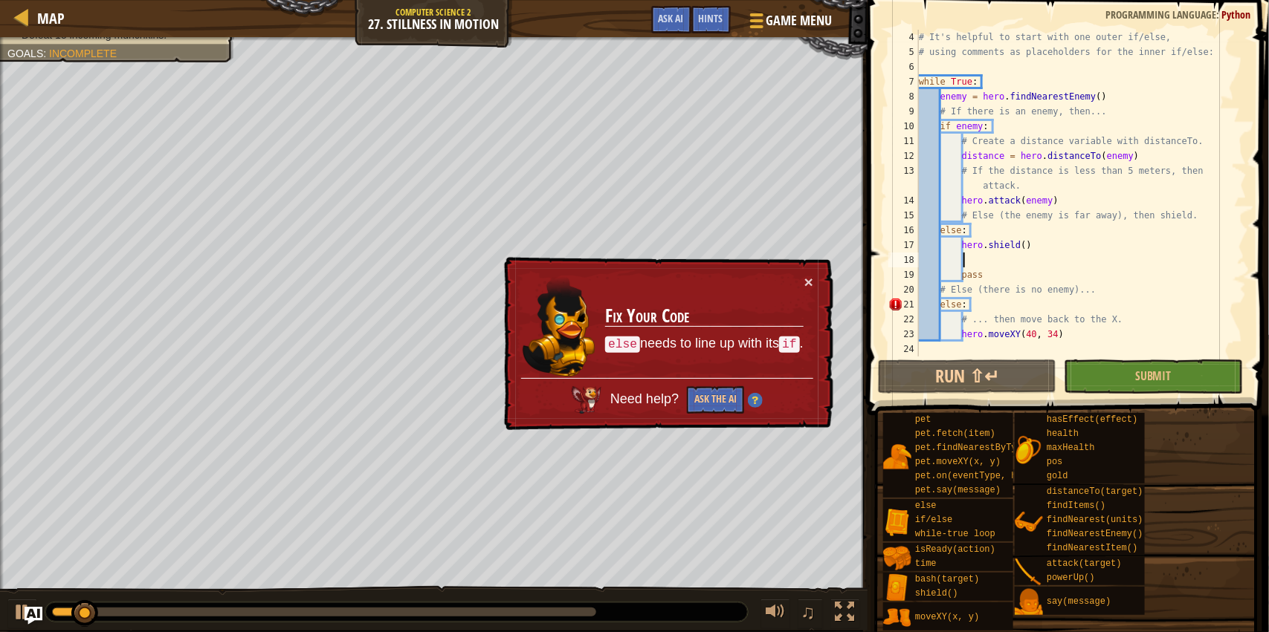
scroll to position [74, 0]
click at [726, 404] on button "Ask the AI" at bounding box center [715, 399] width 57 height 27
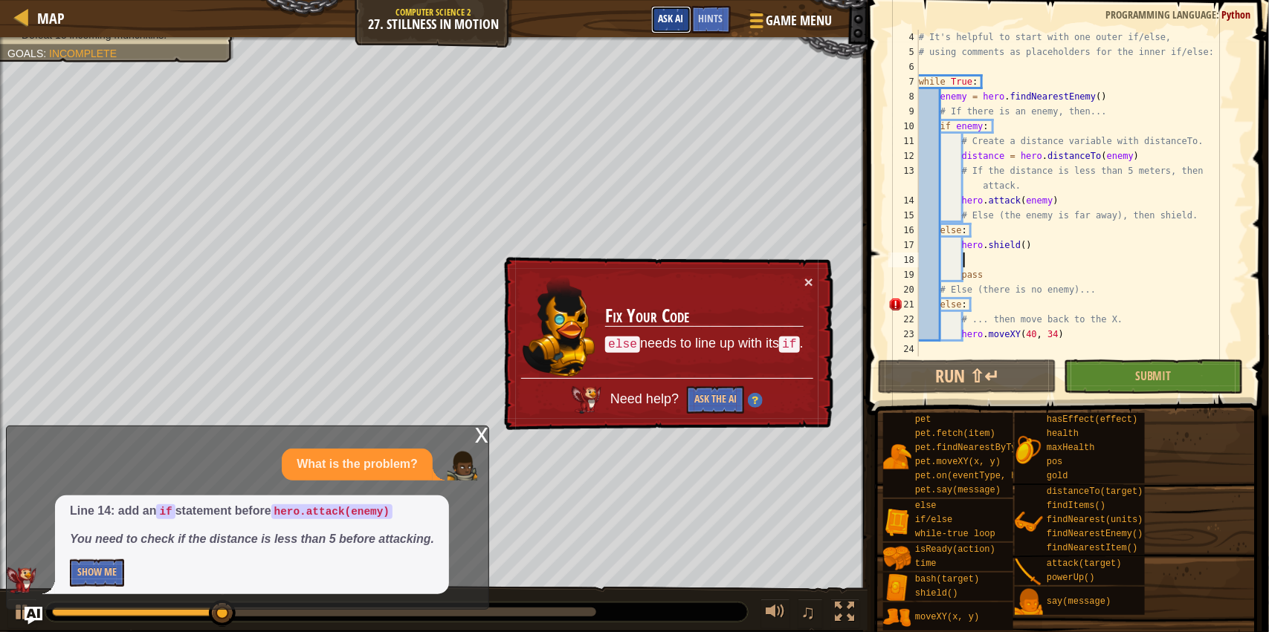
click at [667, 22] on span "Ask AI" at bounding box center [670, 18] width 25 height 14
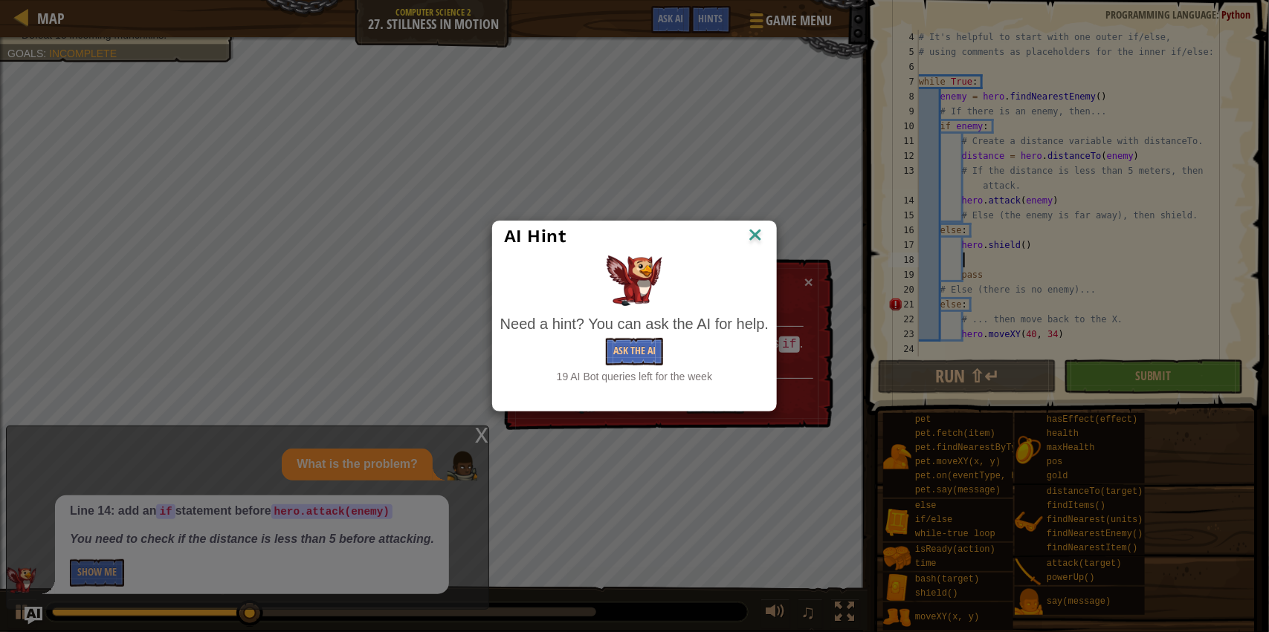
click at [758, 230] on img at bounding box center [754, 236] width 19 height 22
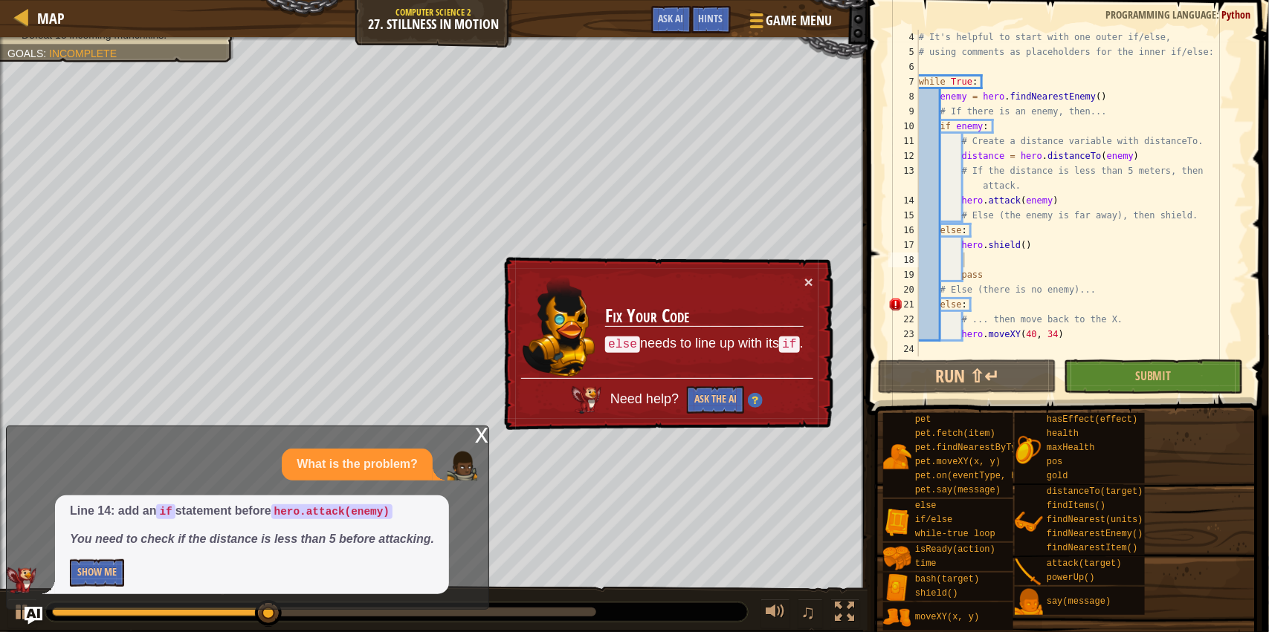
click at [103, 588] on div "Line 14: add an if statement before hero.attack(enemy) You need to check if the…" at bounding box center [252, 545] width 394 height 99
click at [104, 580] on button "Show Me" at bounding box center [97, 573] width 54 height 27
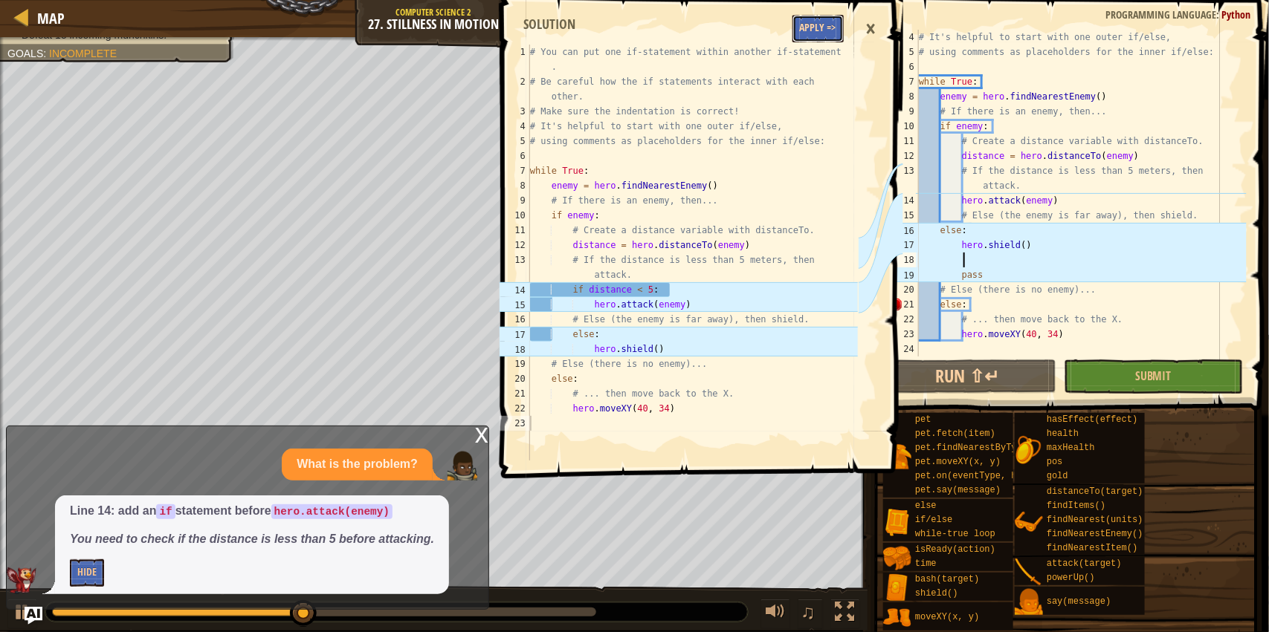
click at [829, 21] on button "Apply =>" at bounding box center [817, 28] width 51 height 27
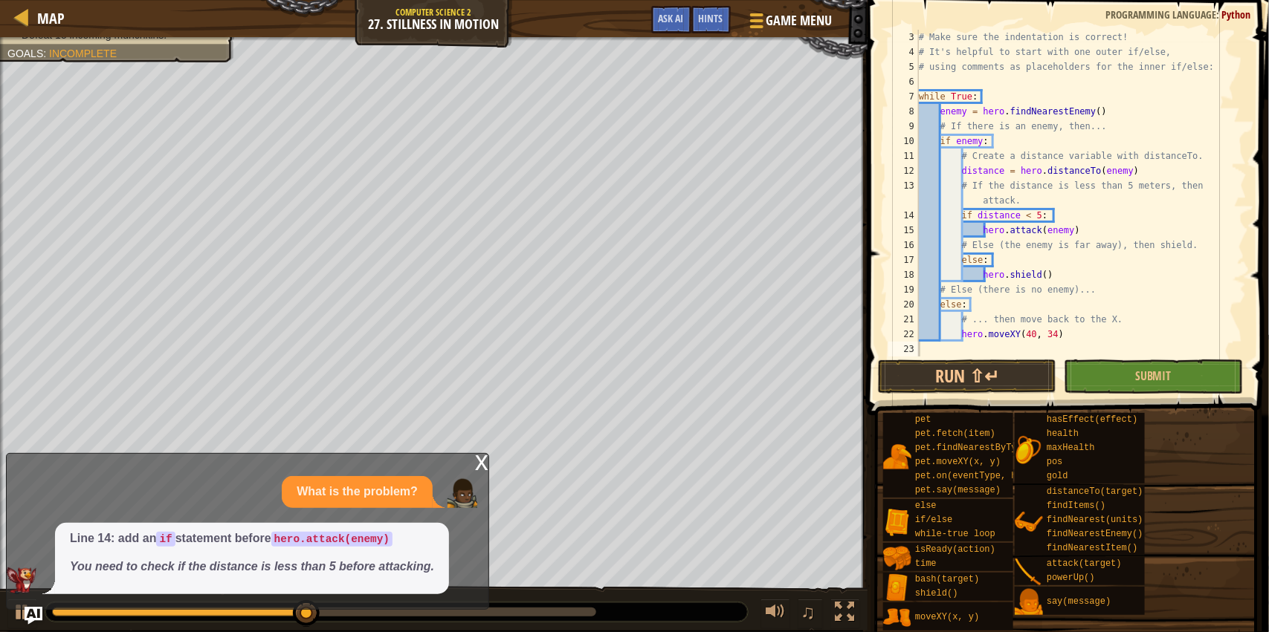
scroll to position [59, 0]
click at [1034, 371] on button "Run ⇧↵" at bounding box center [967, 377] width 178 height 34
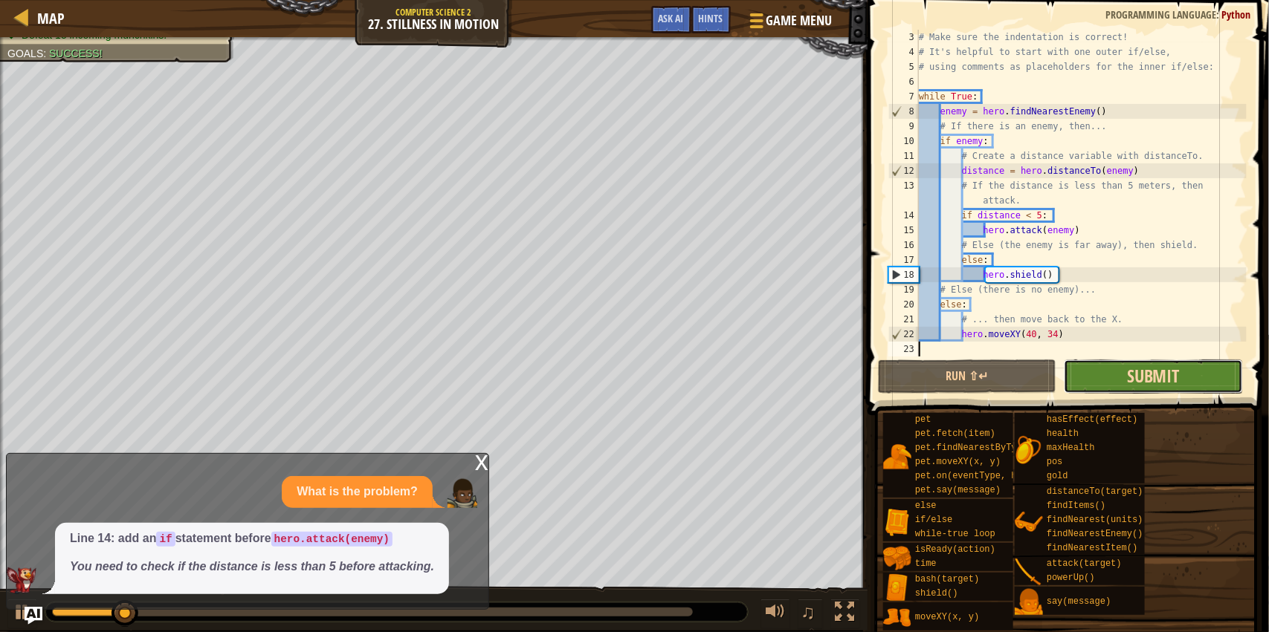
click at [1130, 370] on span "Submit" at bounding box center [1153, 376] width 53 height 24
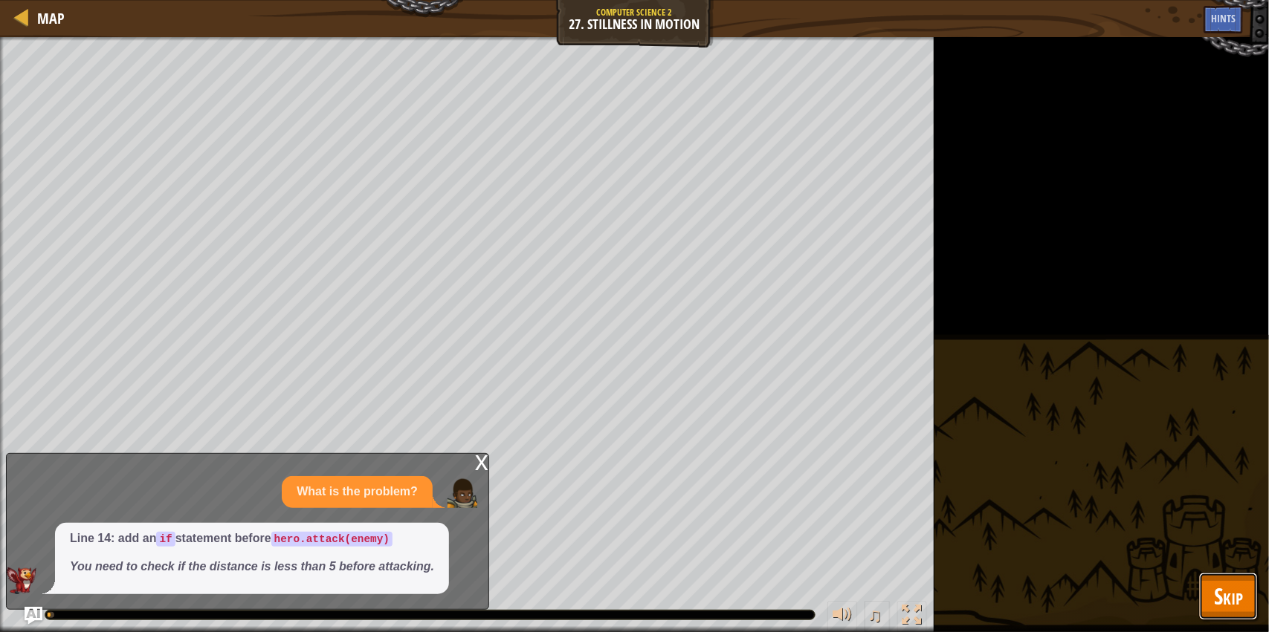
click at [1234, 597] on span "Skip" at bounding box center [1228, 596] width 29 height 30
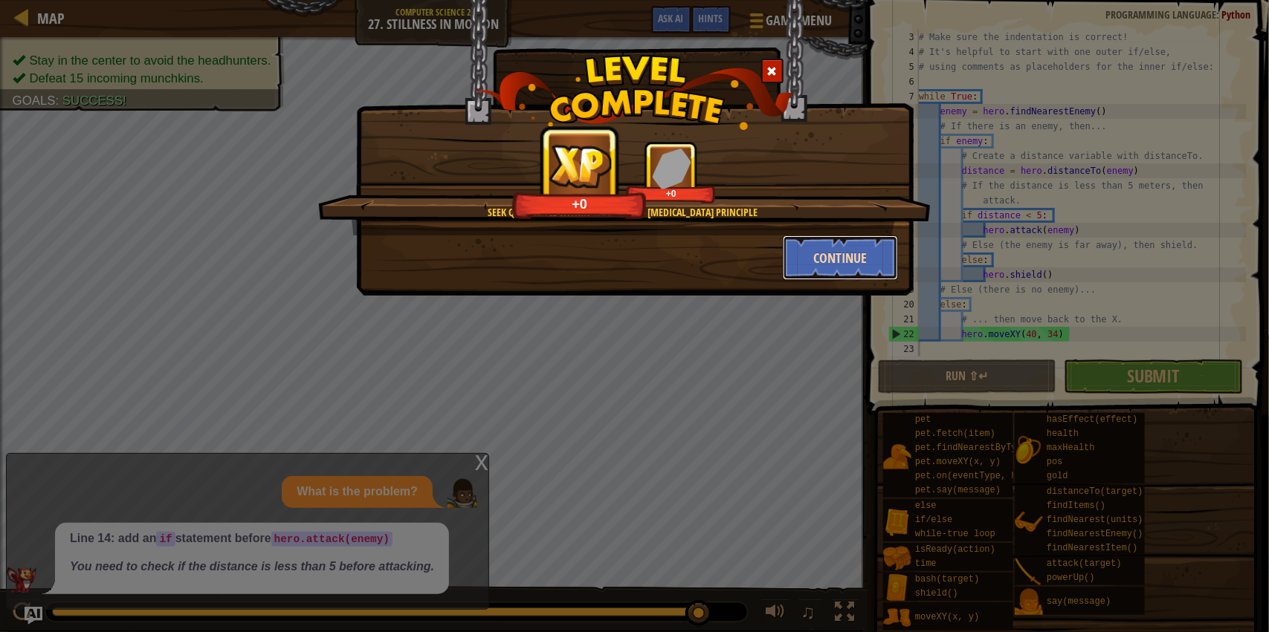
click at [842, 267] on button "Continue" at bounding box center [840, 258] width 115 height 45
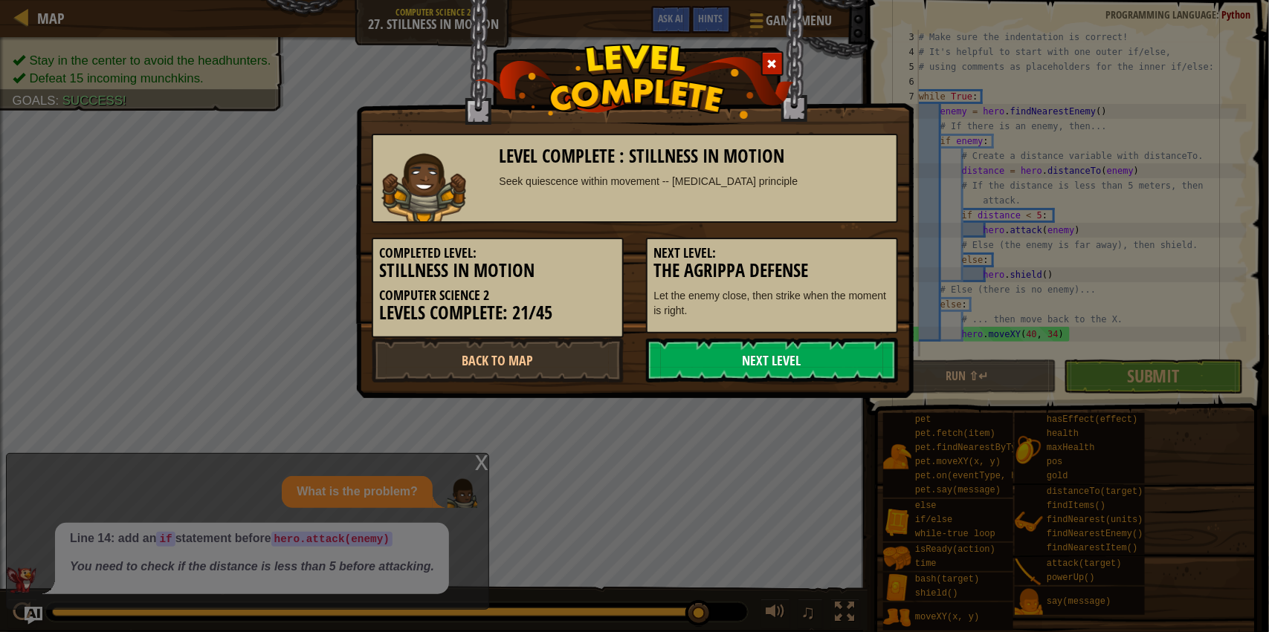
click at [817, 365] on link "Next Level" at bounding box center [772, 360] width 252 height 45
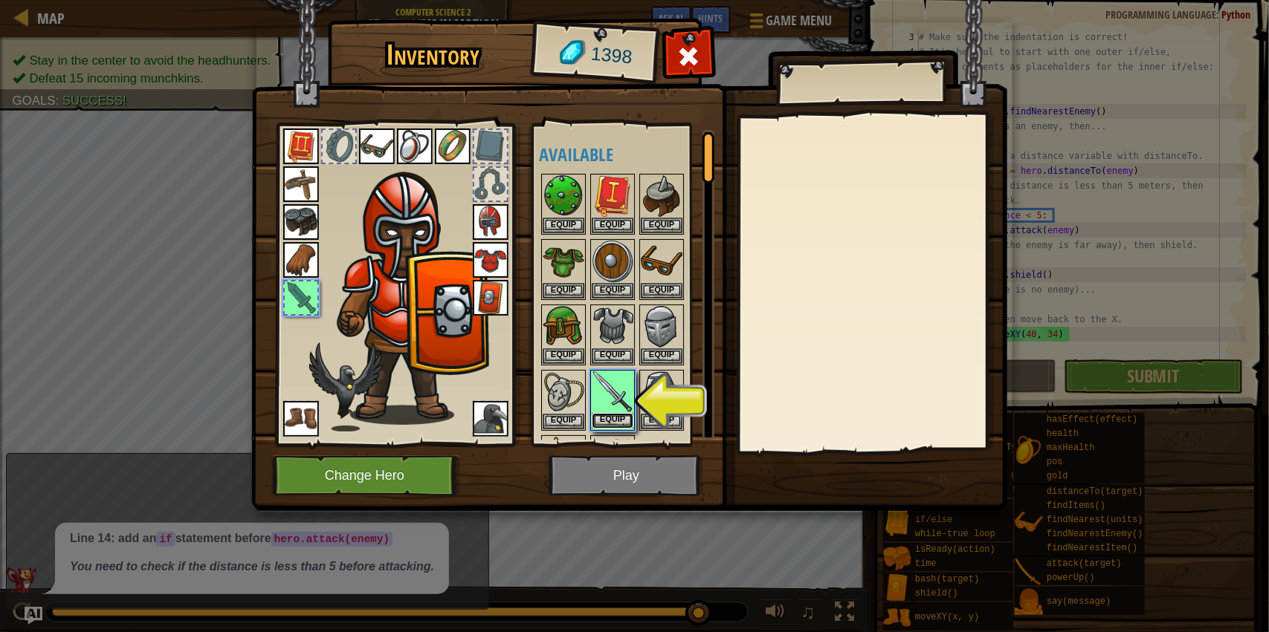
click at [619, 424] on button "Equip" at bounding box center [613, 421] width 42 height 16
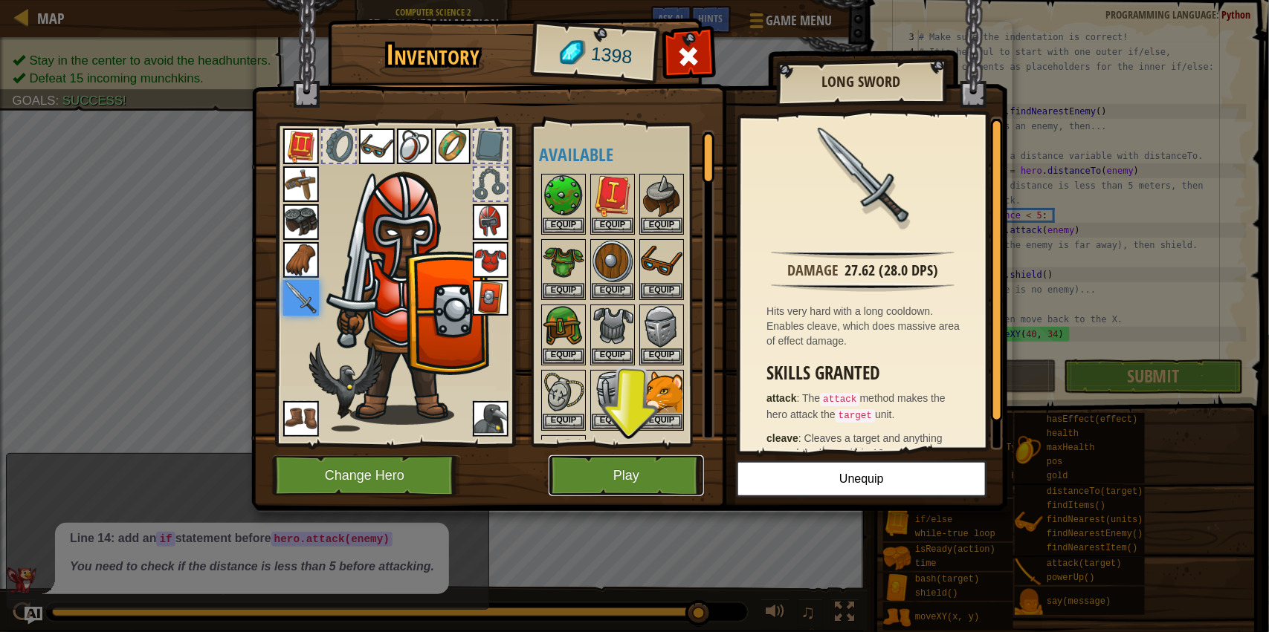
click at [630, 480] on button "Play" at bounding box center [625, 476] width 155 height 41
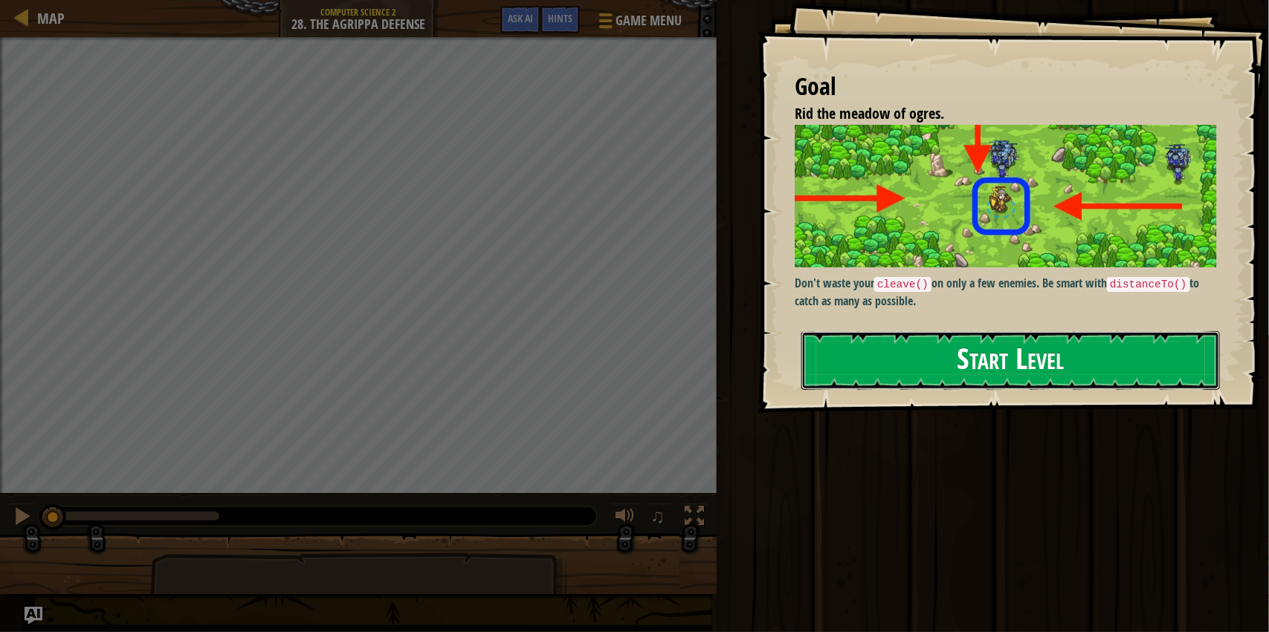
click at [985, 331] on button "Start Level" at bounding box center [1010, 360] width 418 height 59
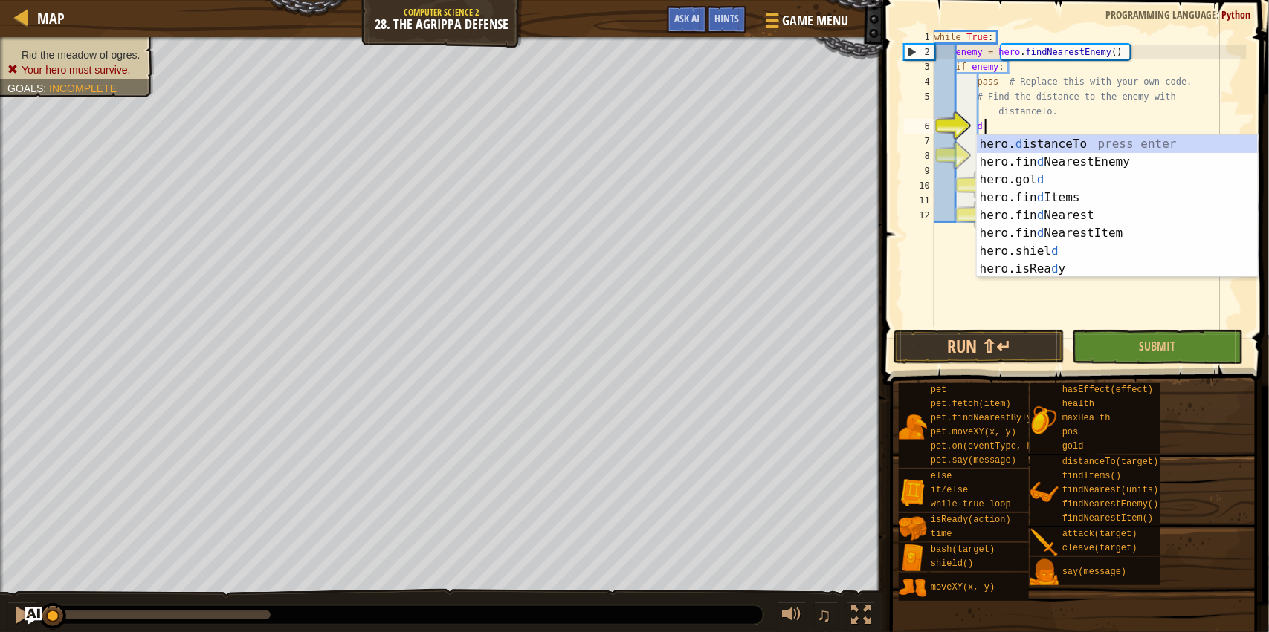
scroll to position [6, 0]
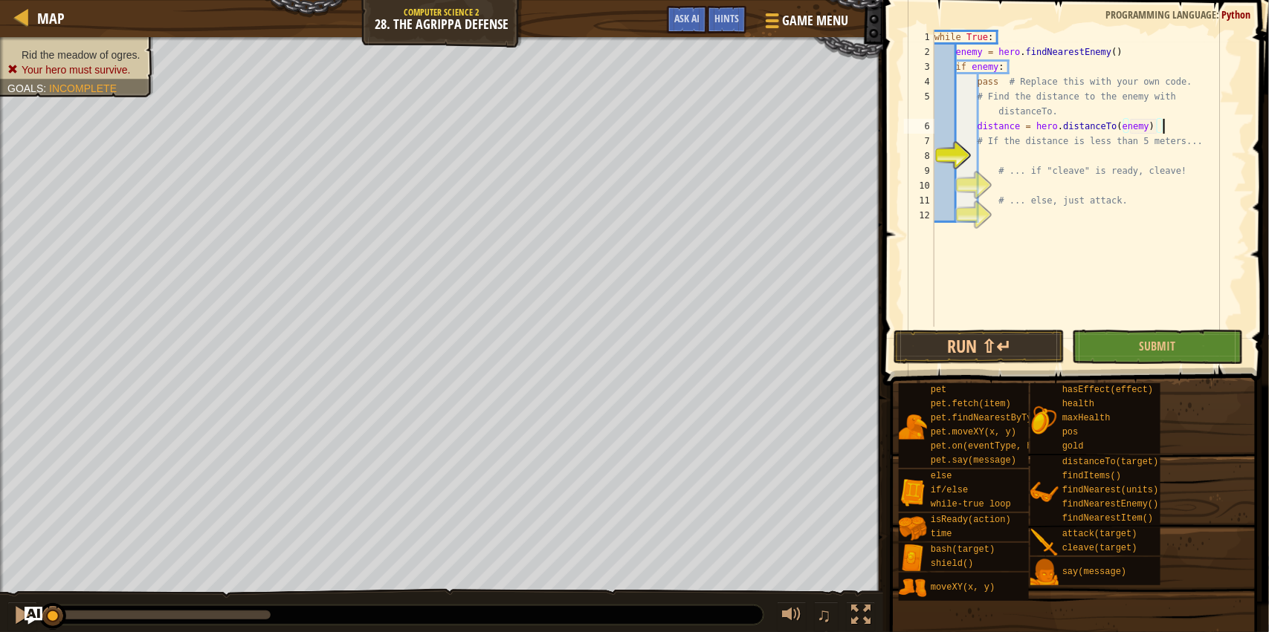
type textarea "# If the distance is less than 5 meters..."
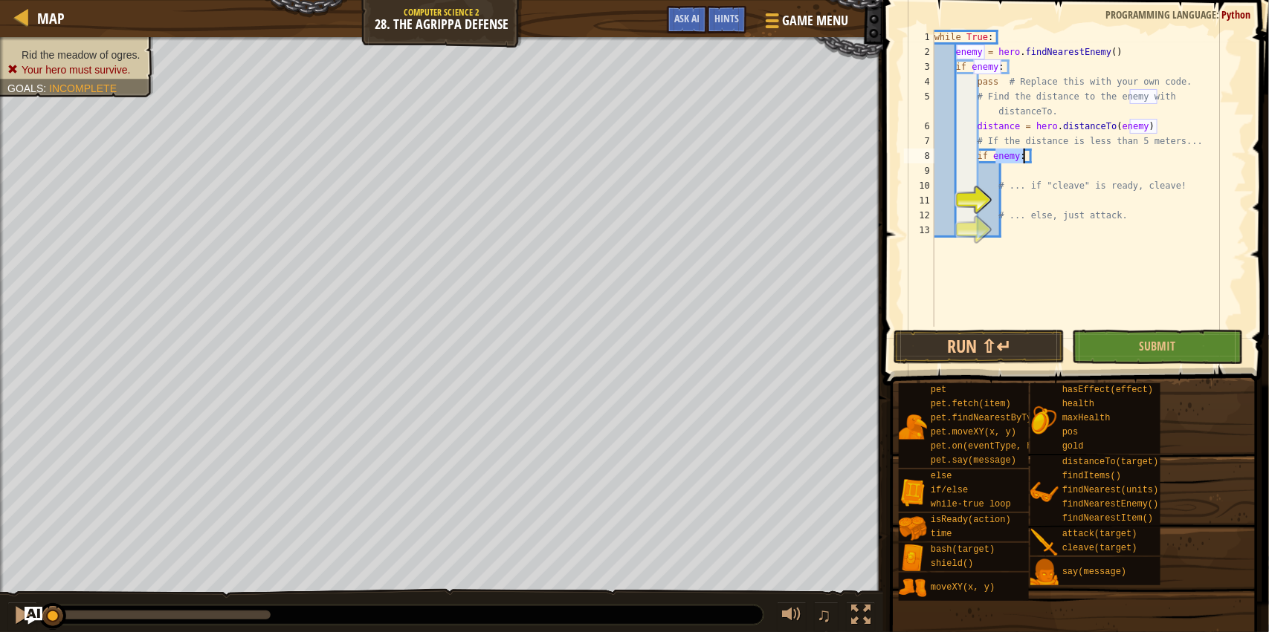
type textarea "if"
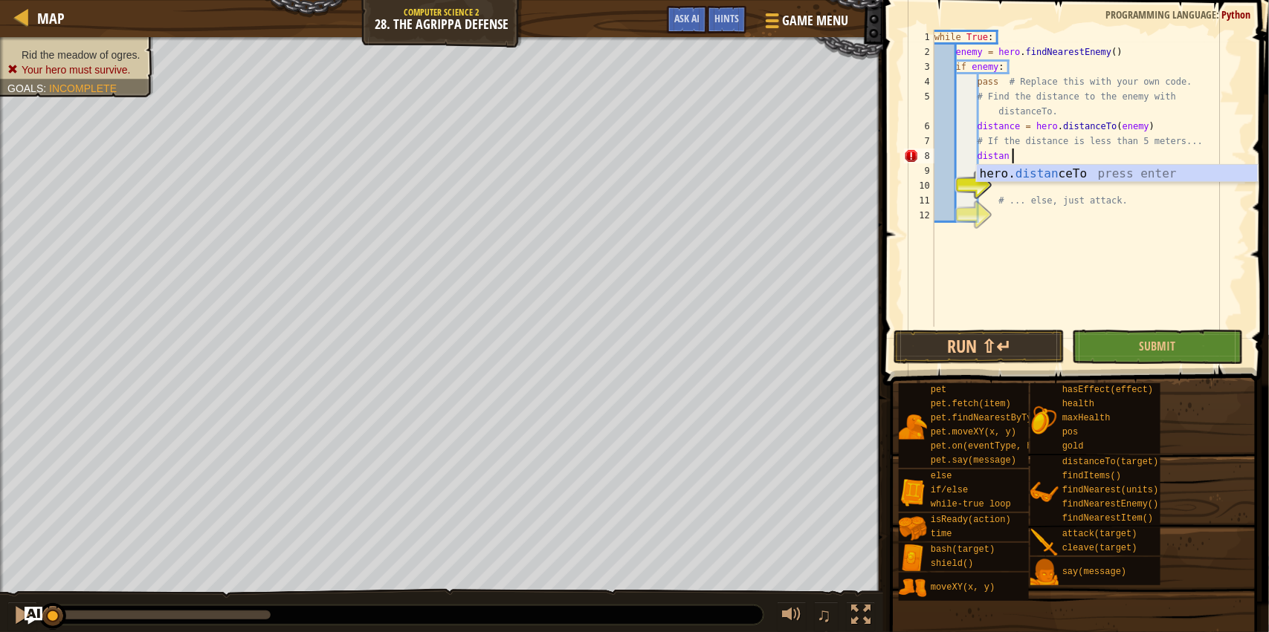
type textarea "distance"
type textarea "ifdistance"
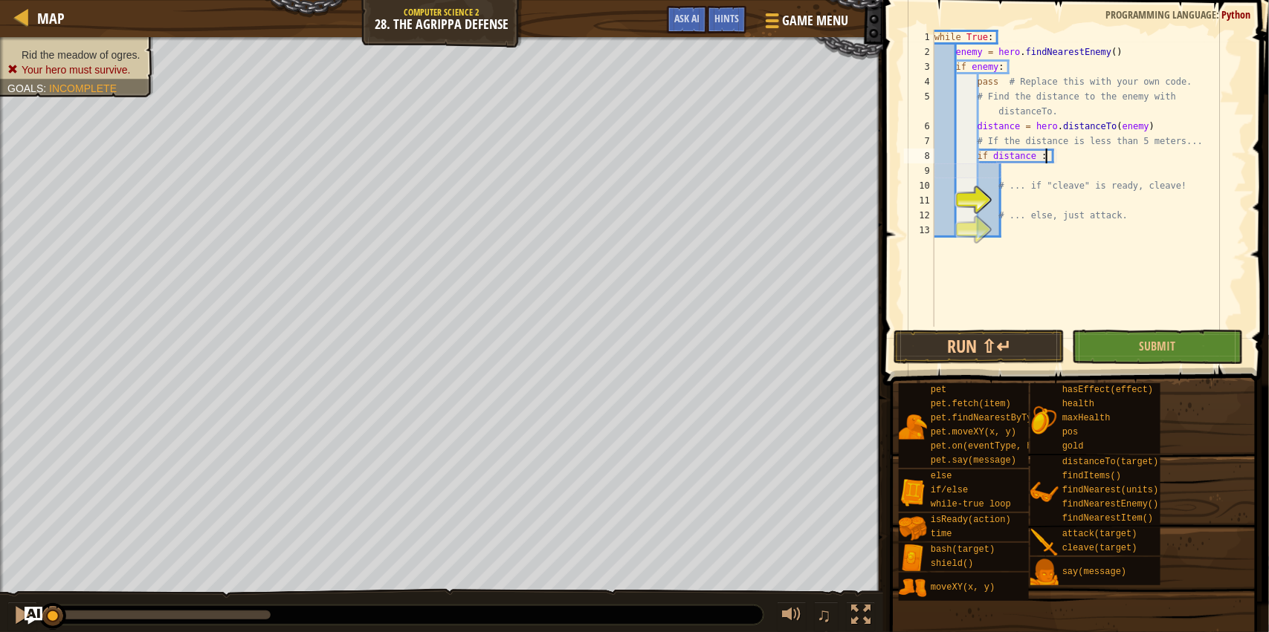
type textarea "if distance <5:"
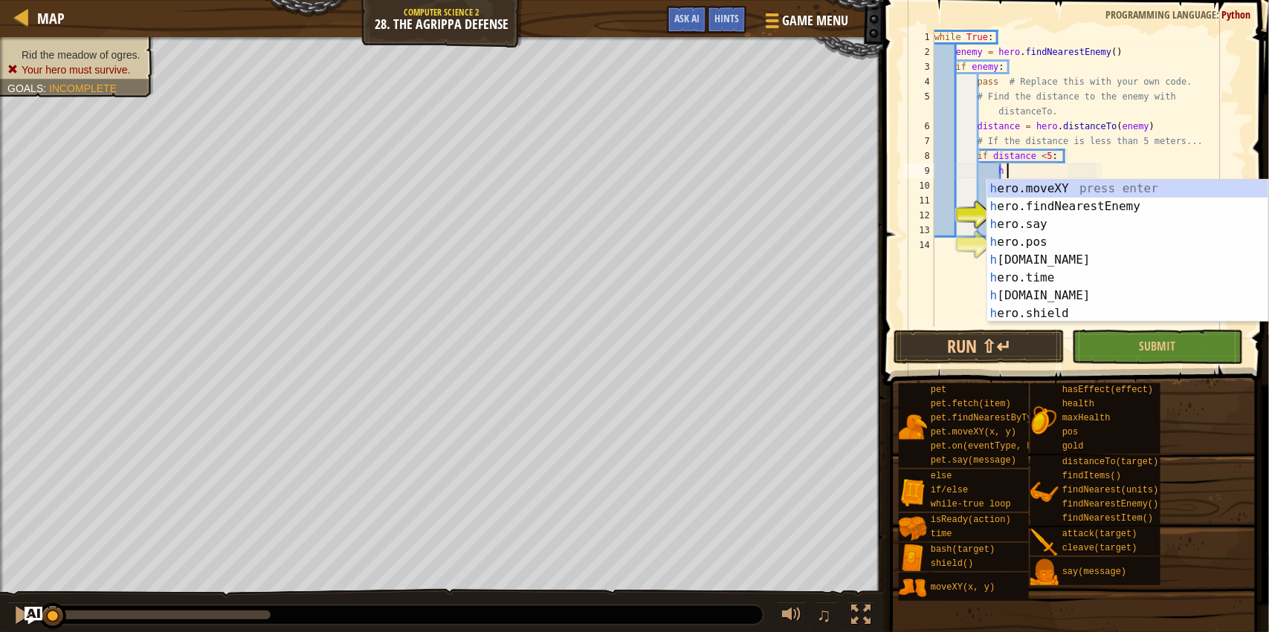
type textarea "hero"
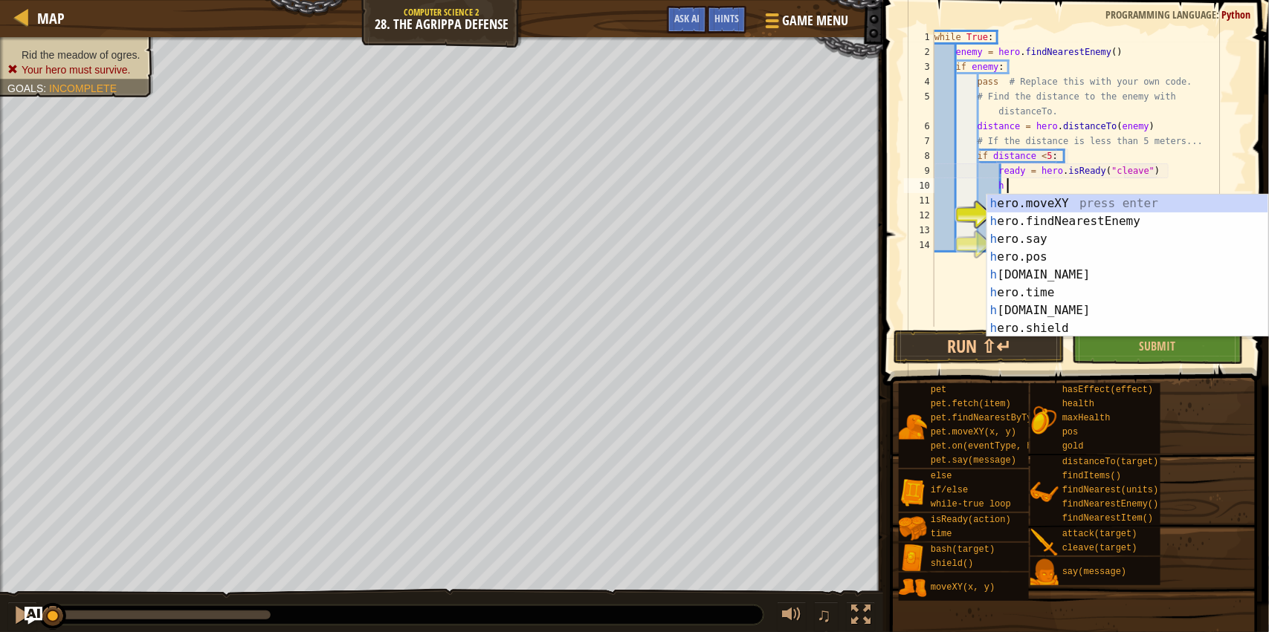
type textarea "h"
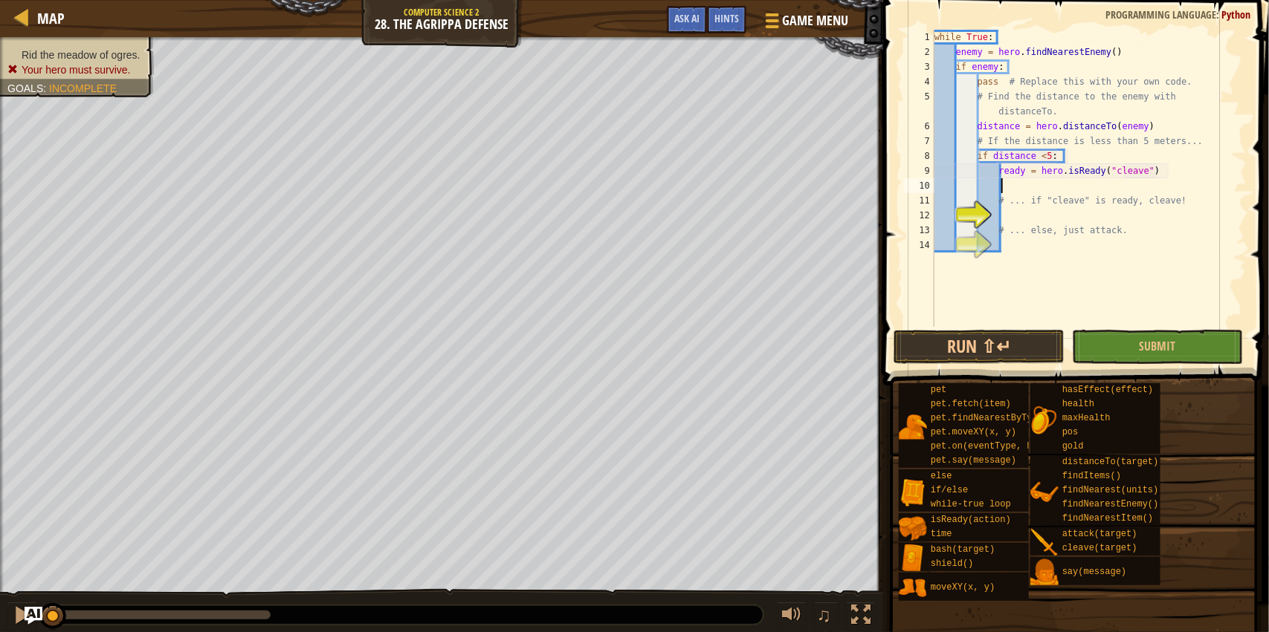
type textarea "# ... if "cleave" is ready, cleave!"
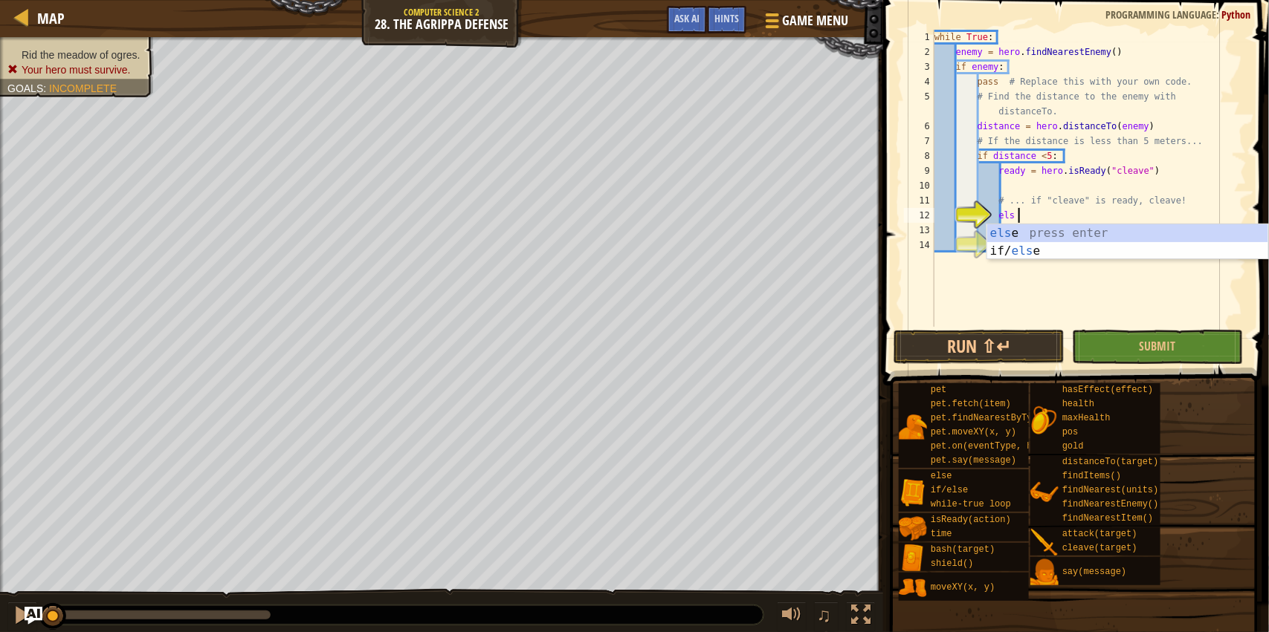
type textarea "else"
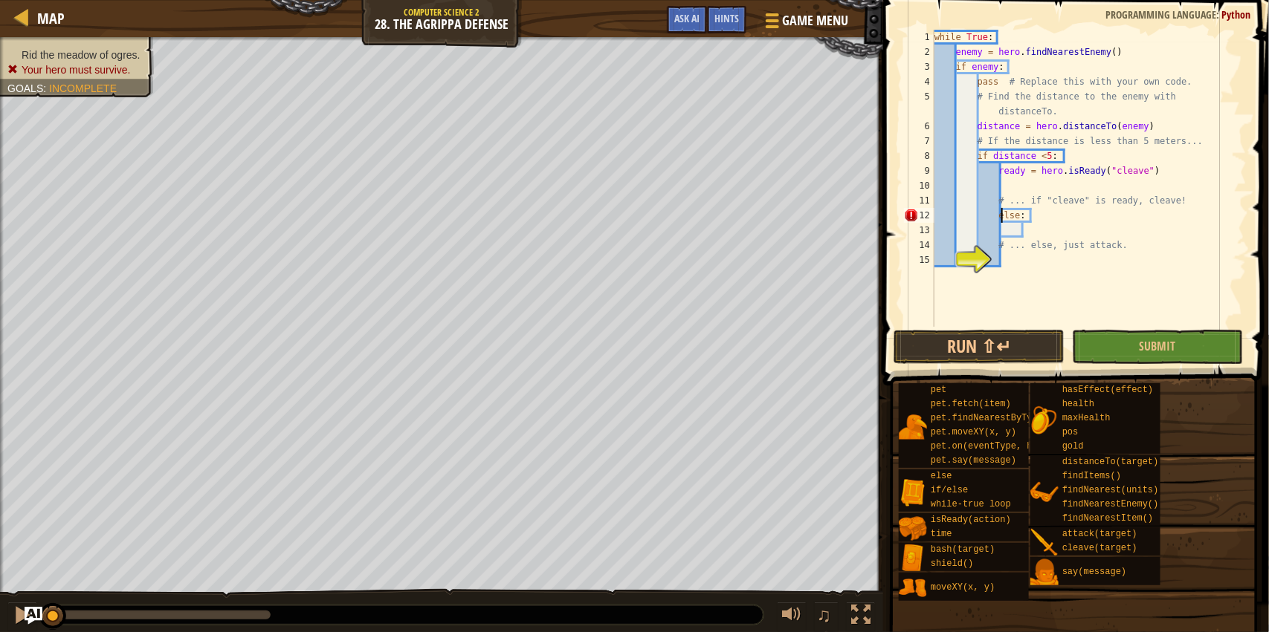
type textarea "else:"
type textarea "f"
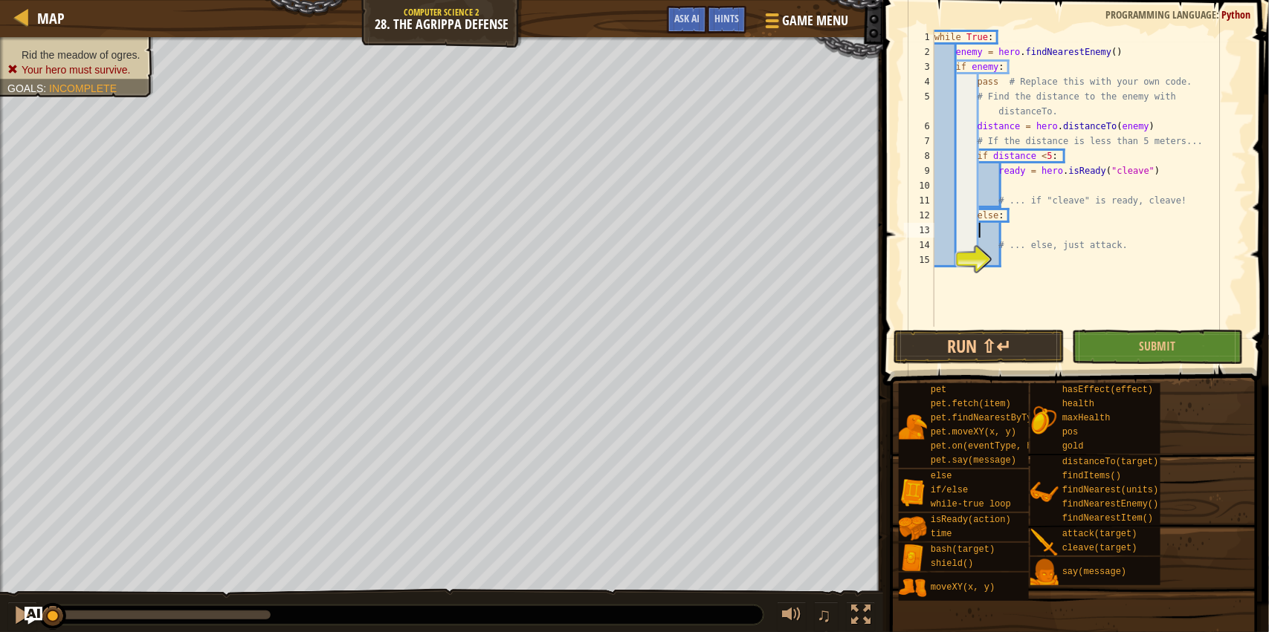
type textarea "else:"
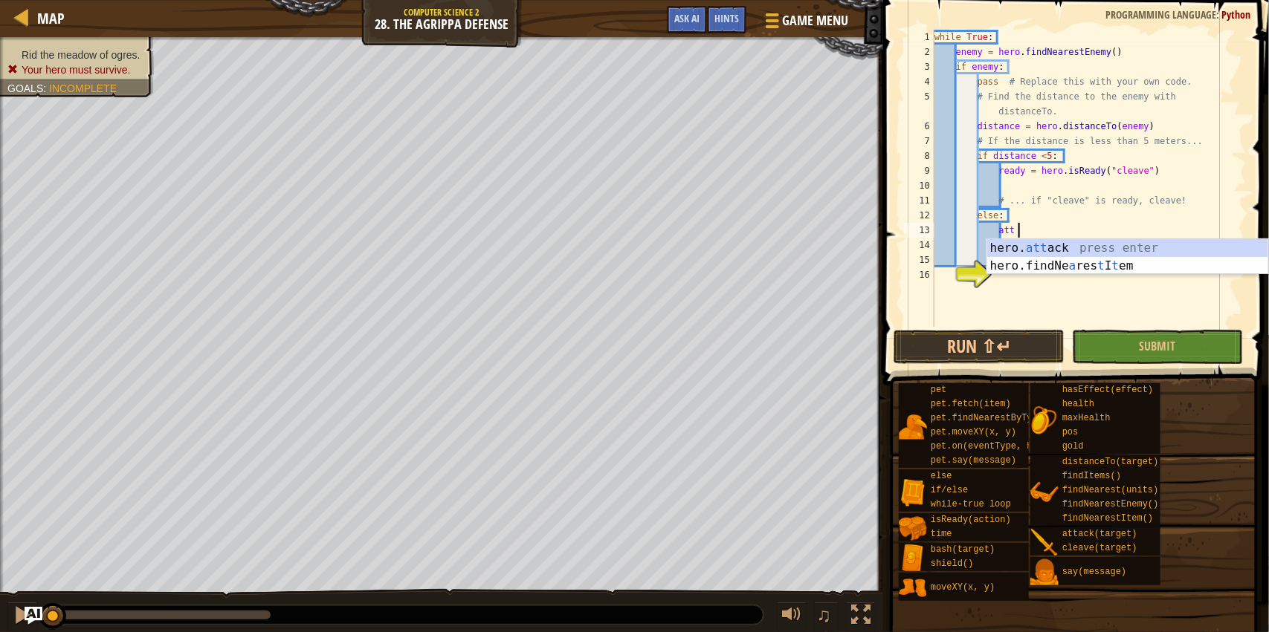
type textarea "hero.attack(enemy)"
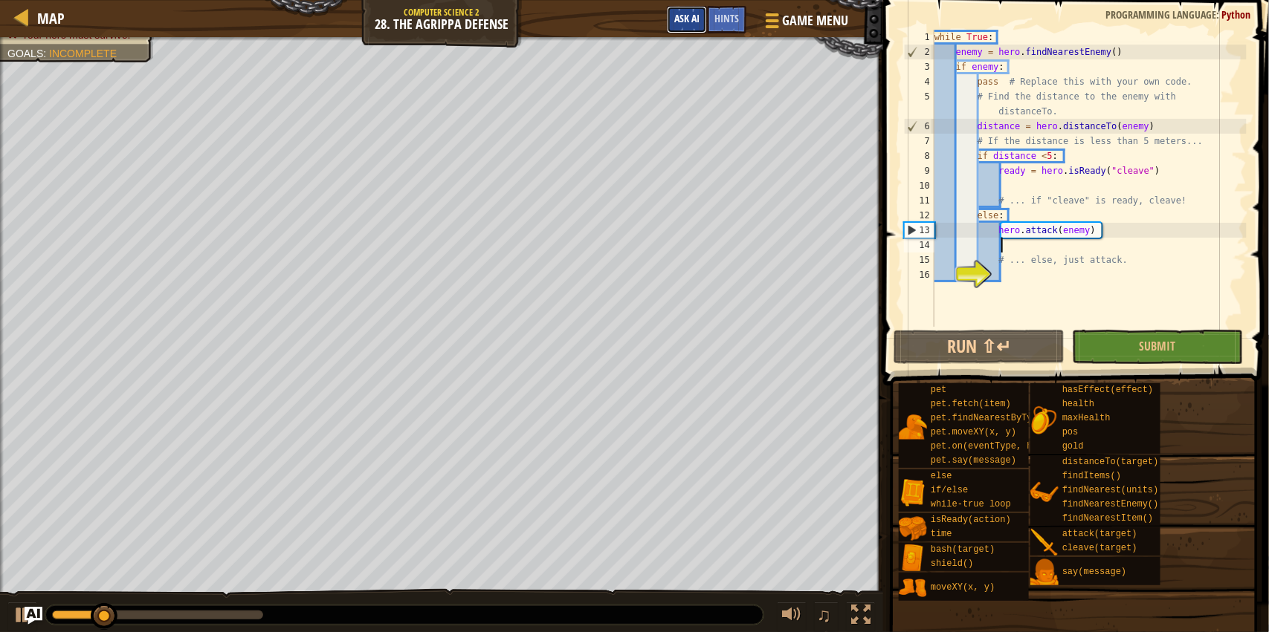
click at [684, 22] on span "Ask AI" at bounding box center [686, 18] width 25 height 14
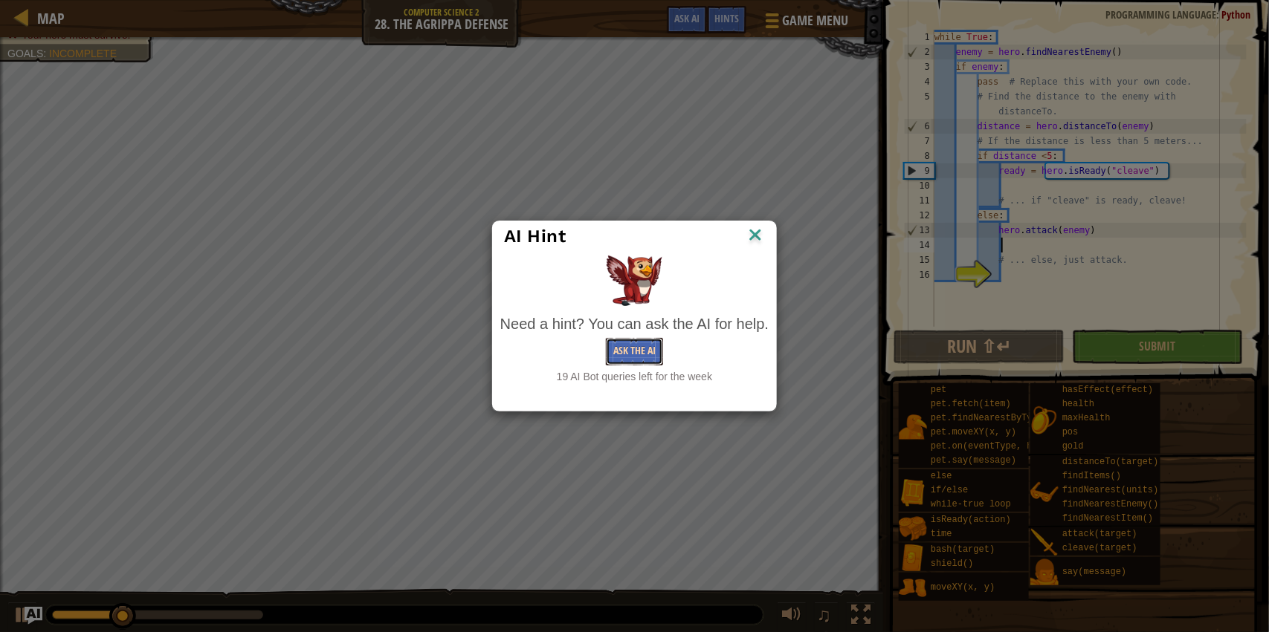
click at [632, 360] on button "Ask the AI" at bounding box center [634, 351] width 57 height 27
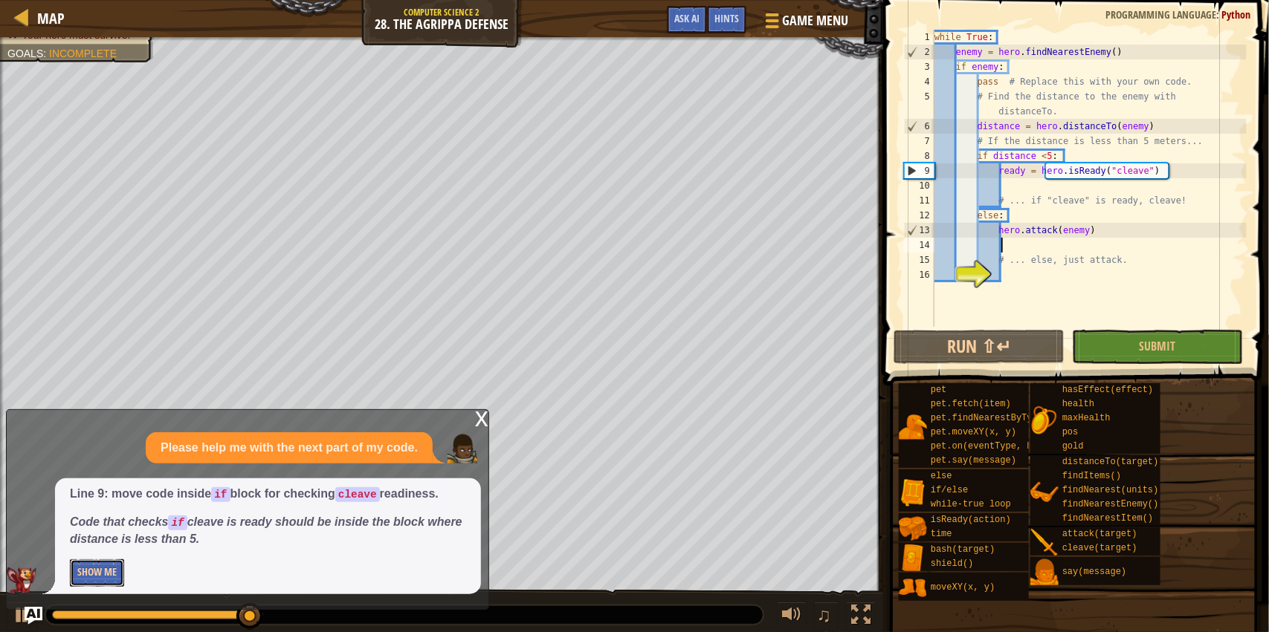
click at [103, 580] on button "Show Me" at bounding box center [97, 573] width 54 height 27
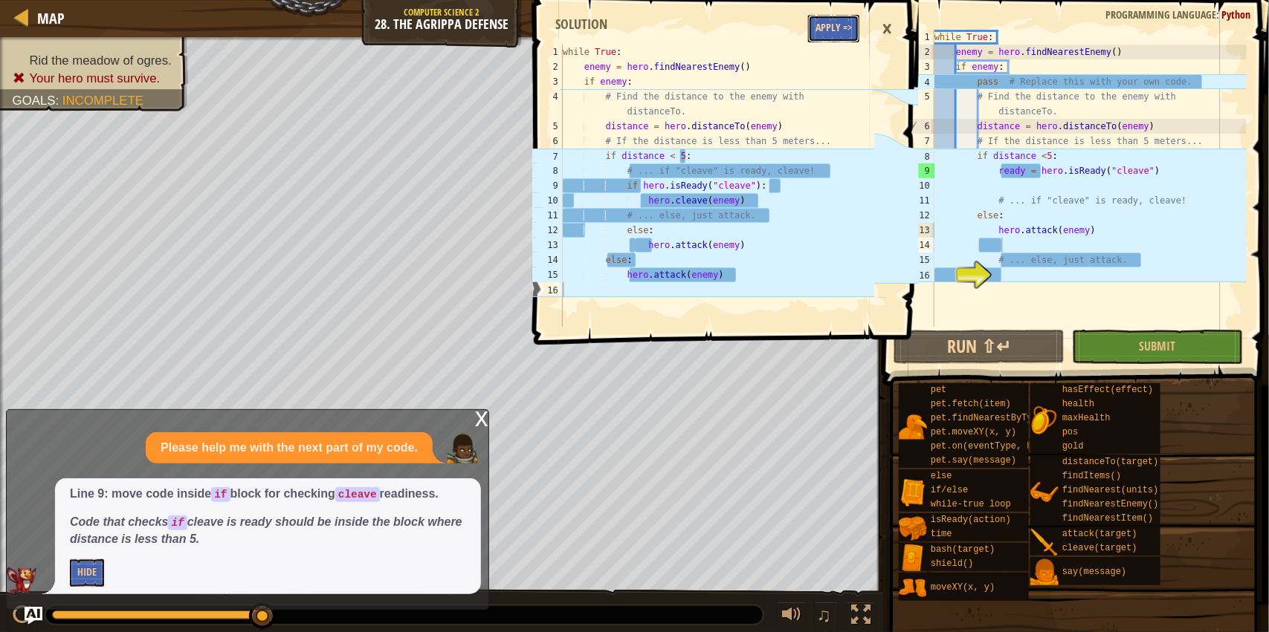
click at [827, 27] on button "Apply =>" at bounding box center [833, 28] width 51 height 27
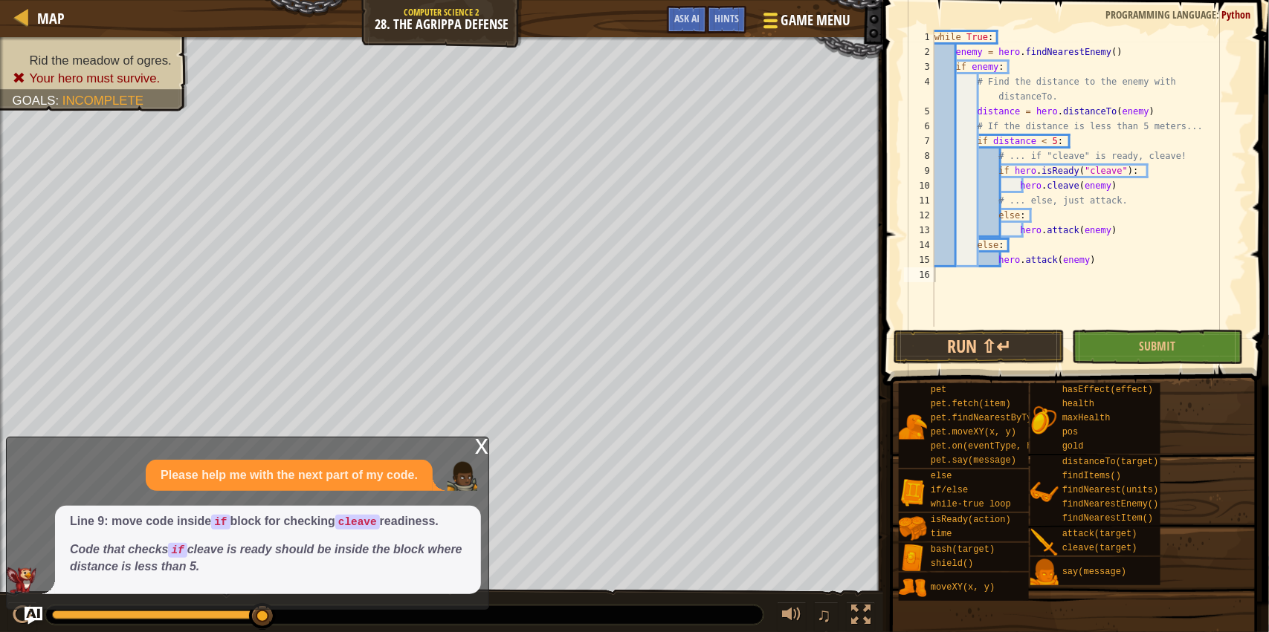
click at [995, 351] on button "Run ⇧↵" at bounding box center [978, 347] width 171 height 34
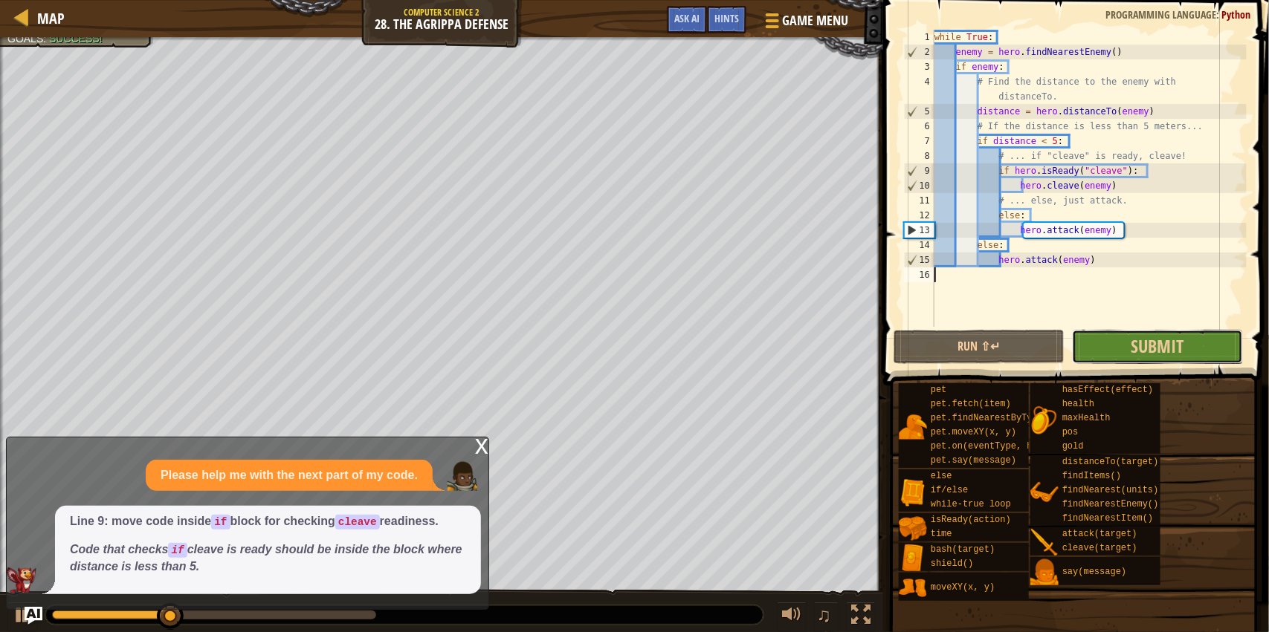
click at [1145, 357] on button "Submit" at bounding box center [1157, 347] width 171 height 34
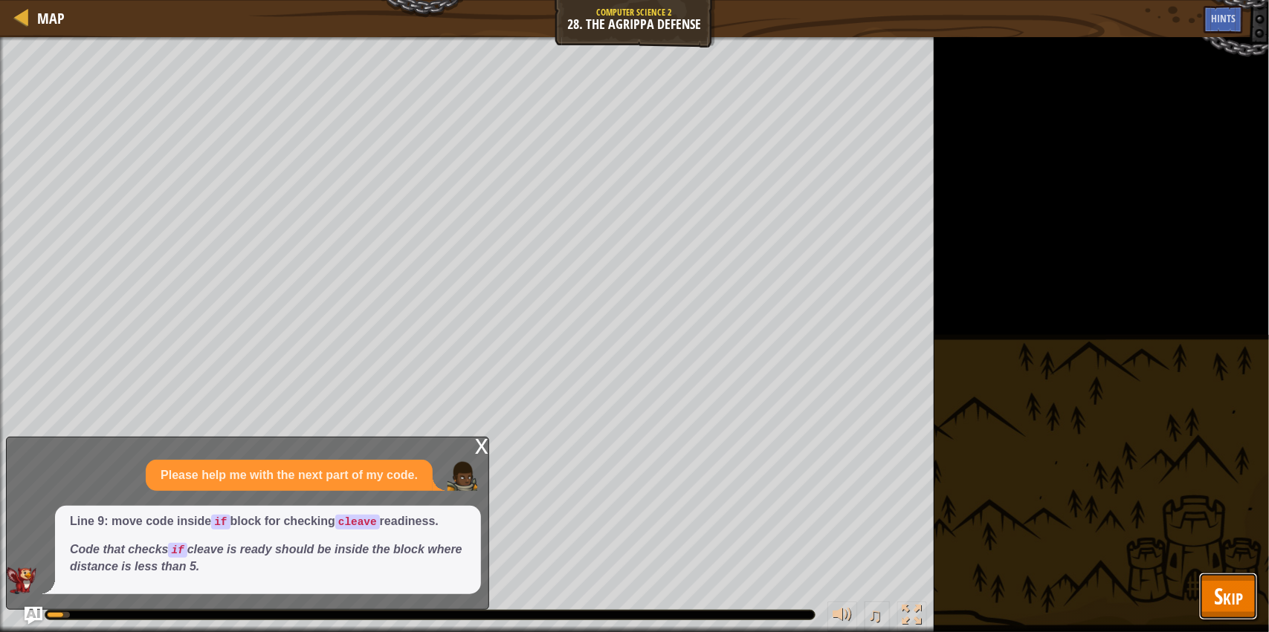
click at [1229, 577] on button "Skip" at bounding box center [1228, 597] width 59 height 48
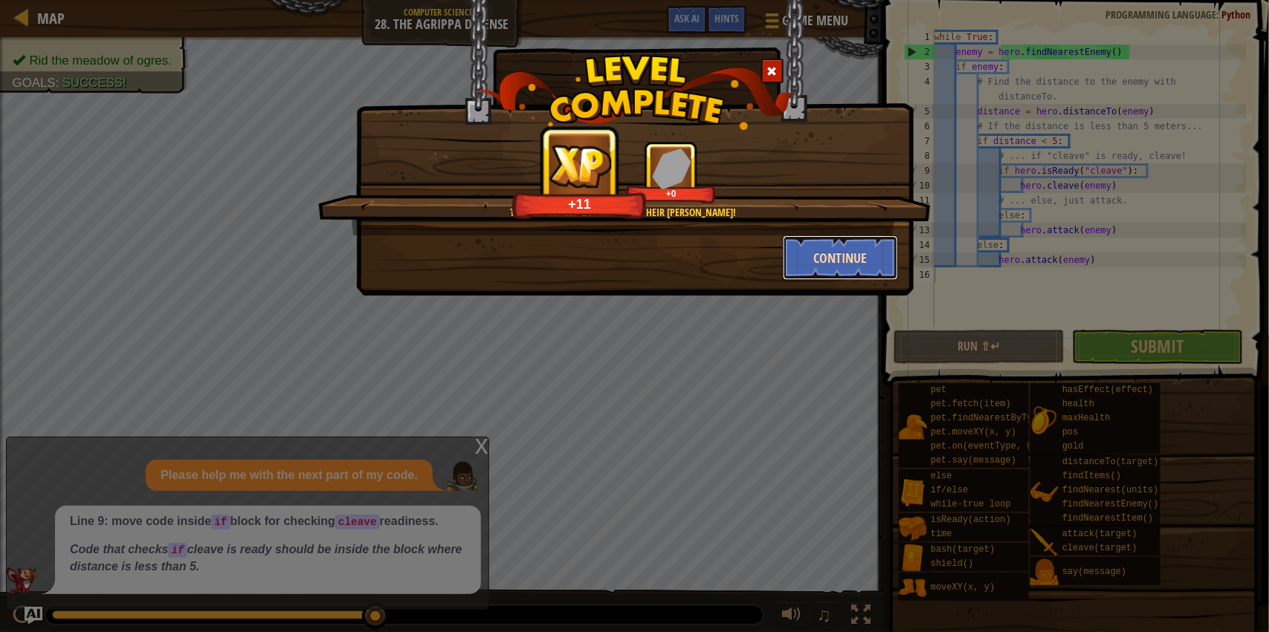
click at [855, 254] on button "Continue" at bounding box center [840, 258] width 115 height 45
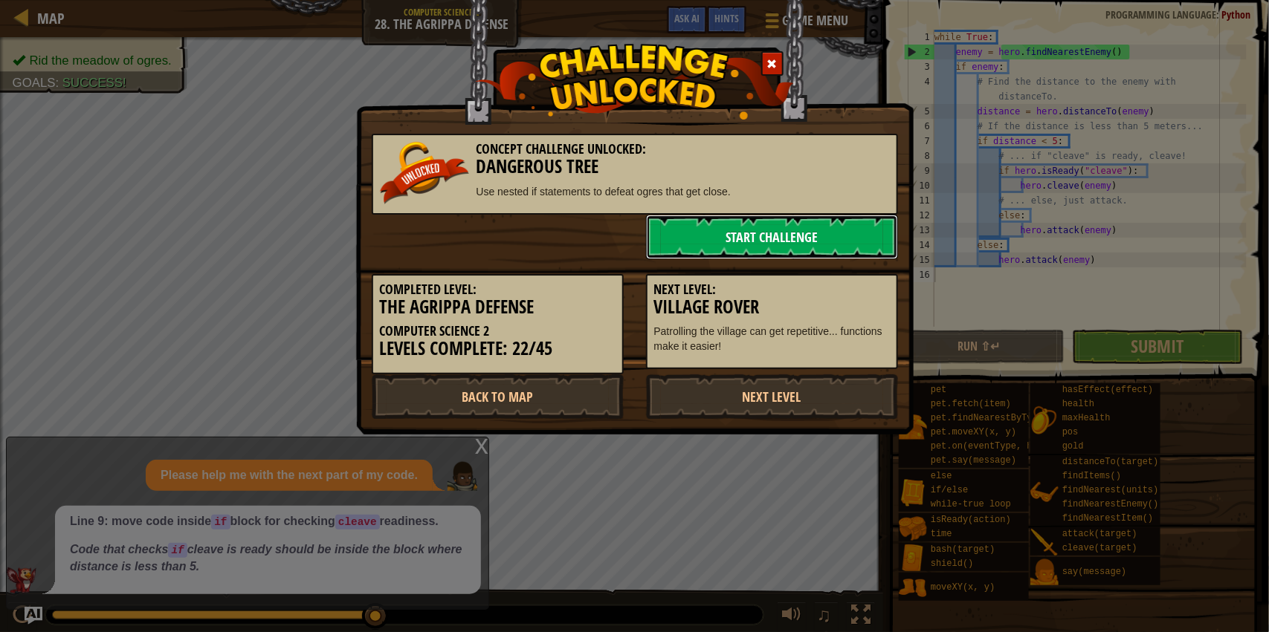
click at [751, 242] on link "Start Challenge" at bounding box center [772, 237] width 252 height 45
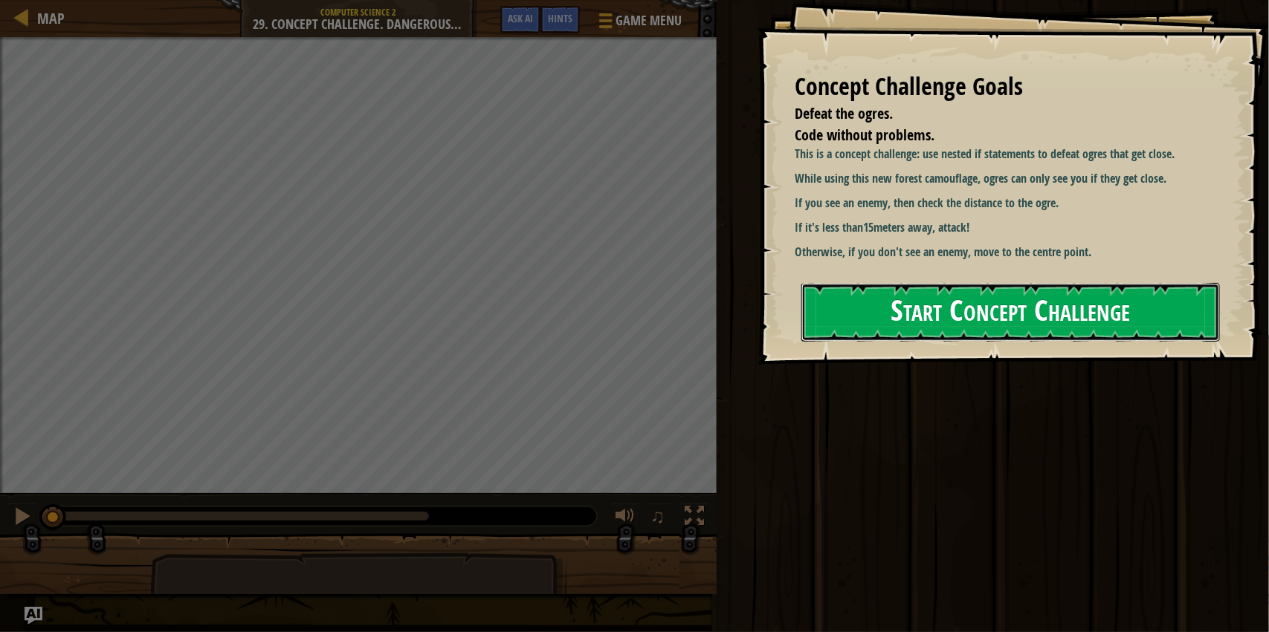
click at [1037, 305] on button "Start Concept Challenge" at bounding box center [1010, 312] width 418 height 59
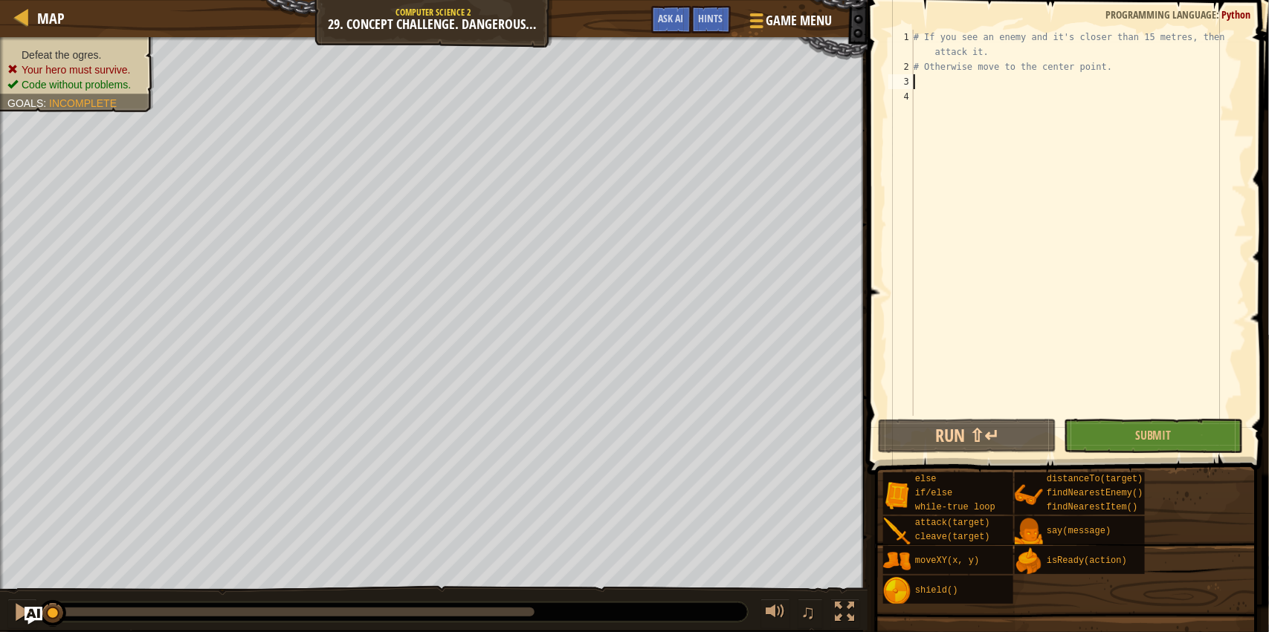
type textarea "h"
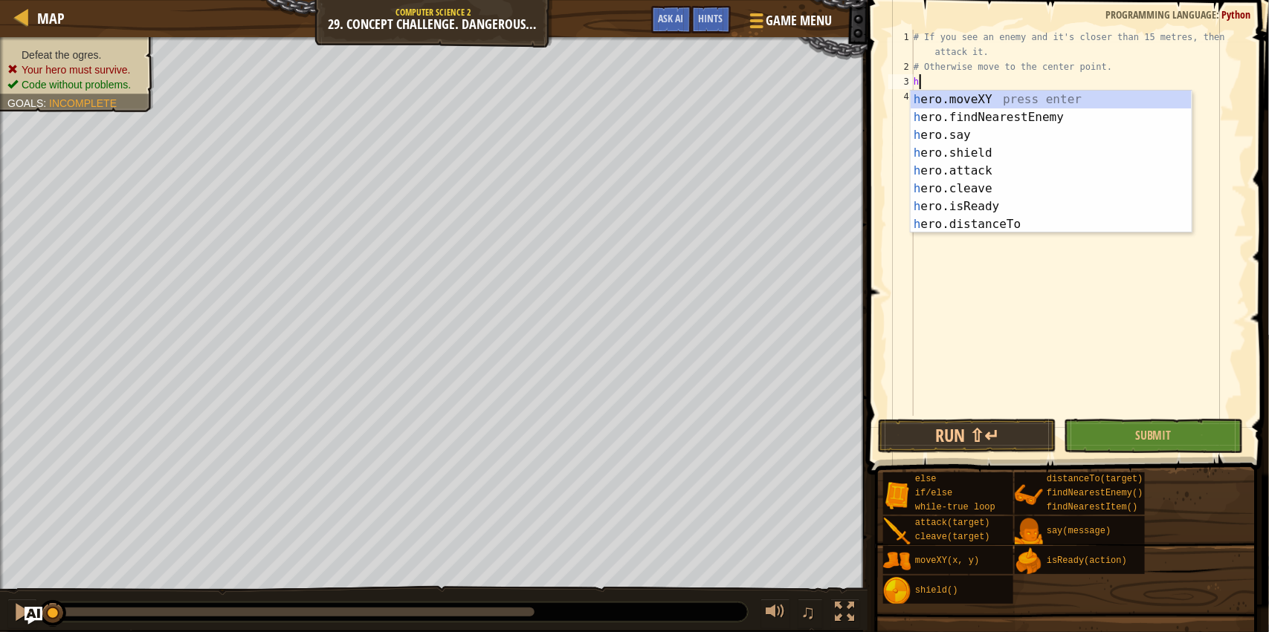
scroll to position [6, 0]
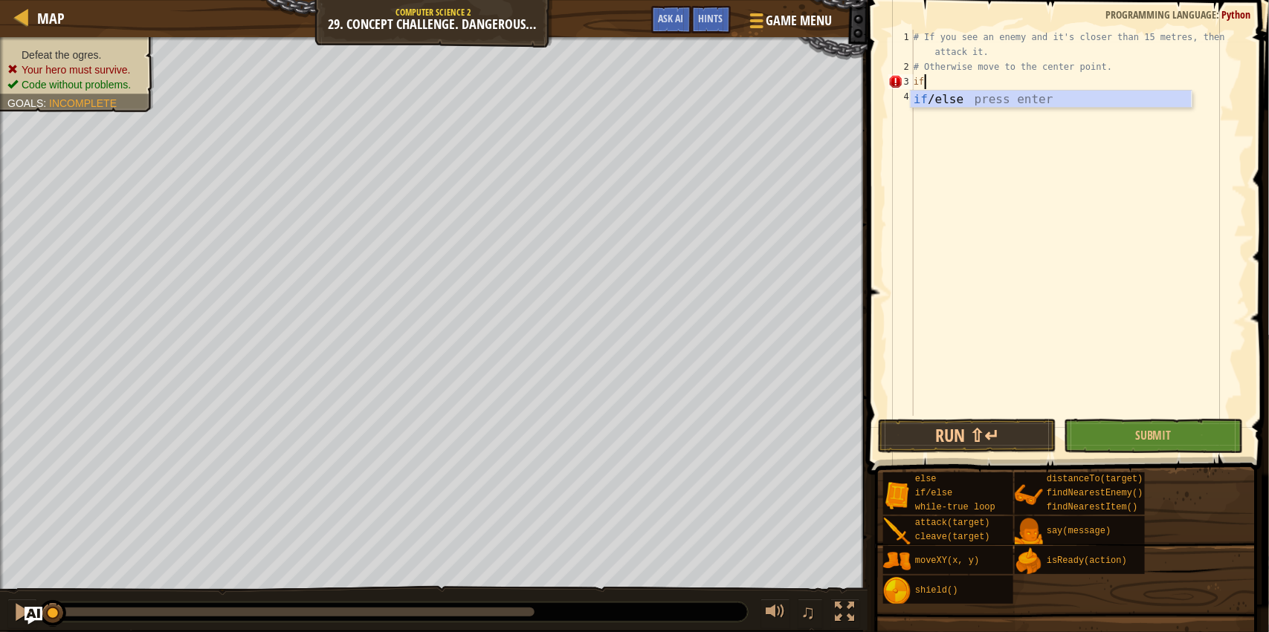
type textarea "i"
type textarea "while"
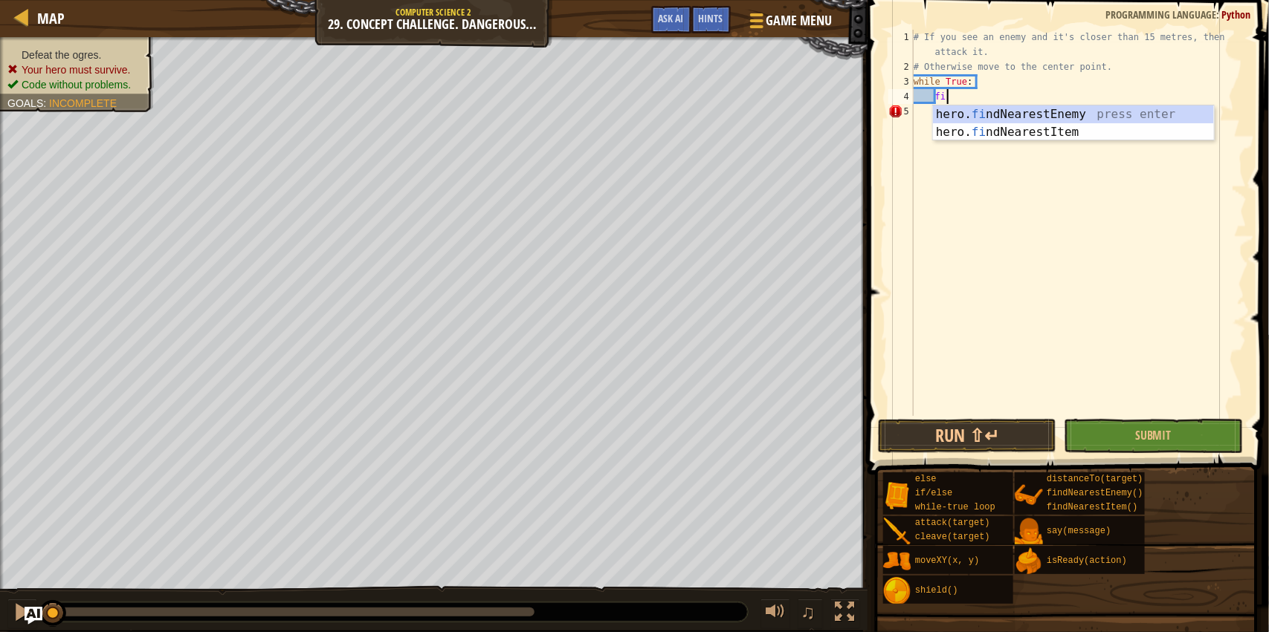
type textarea "f"
type textarea "if enemy:"
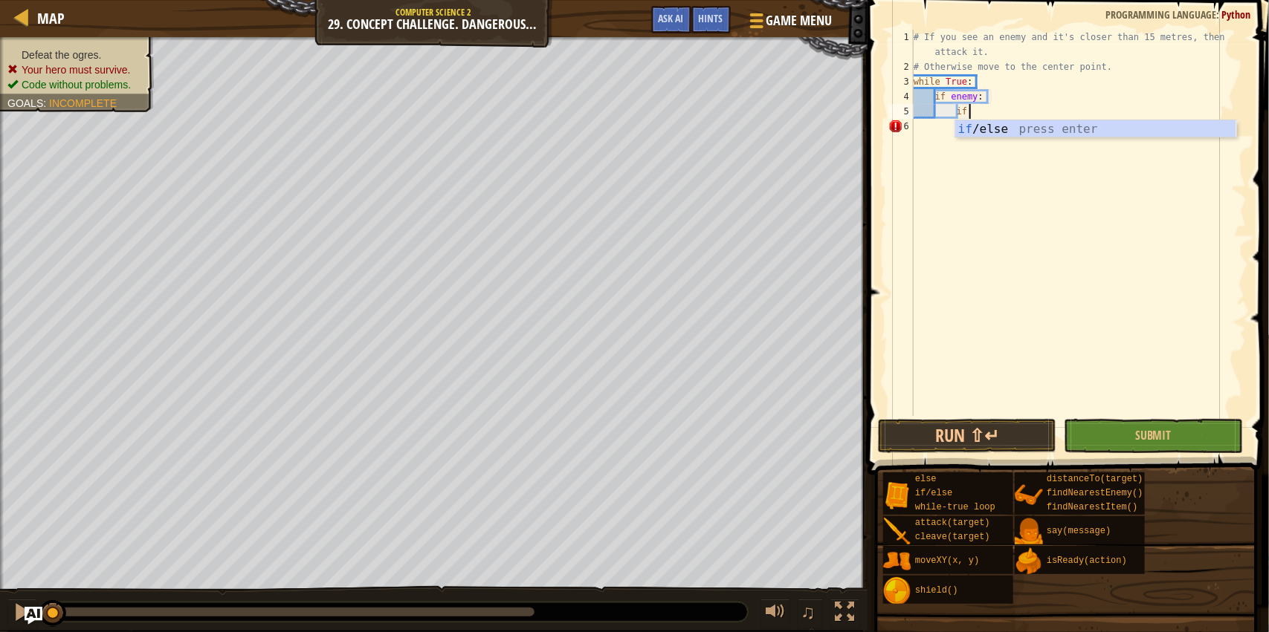
type textarea "i"
type textarea "dis"
type textarea "ifdi"
type textarea "i"
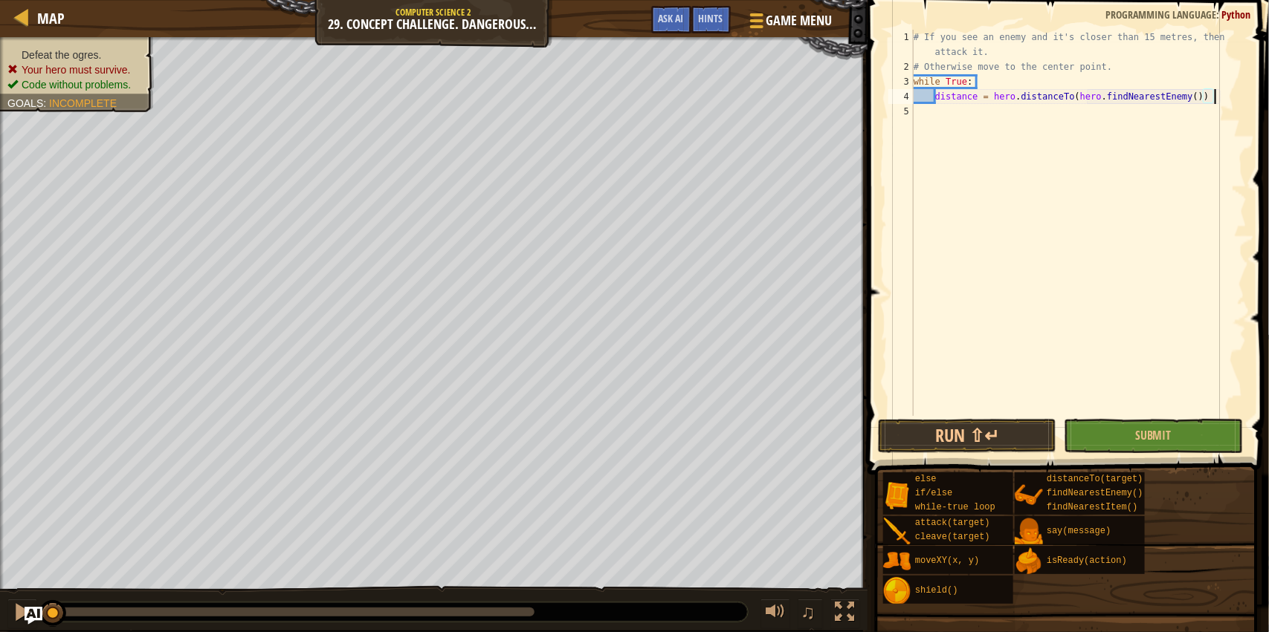
type textarea "distance = hero.distanceTo(enemy)"
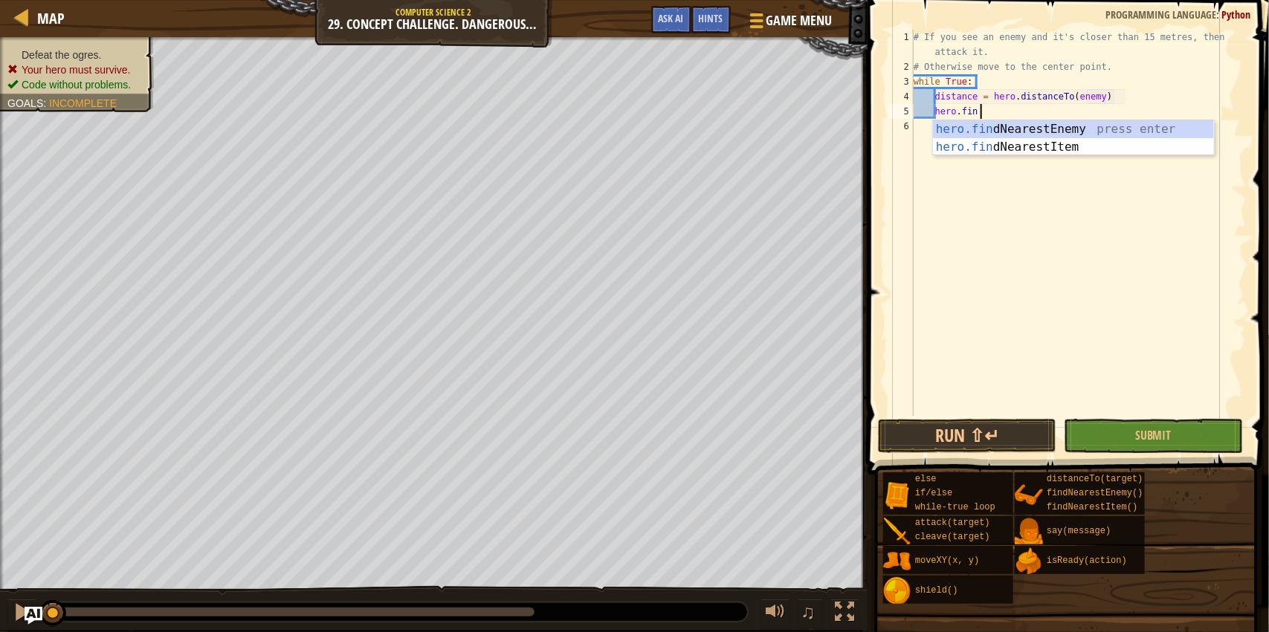
type textarea "hero.find"
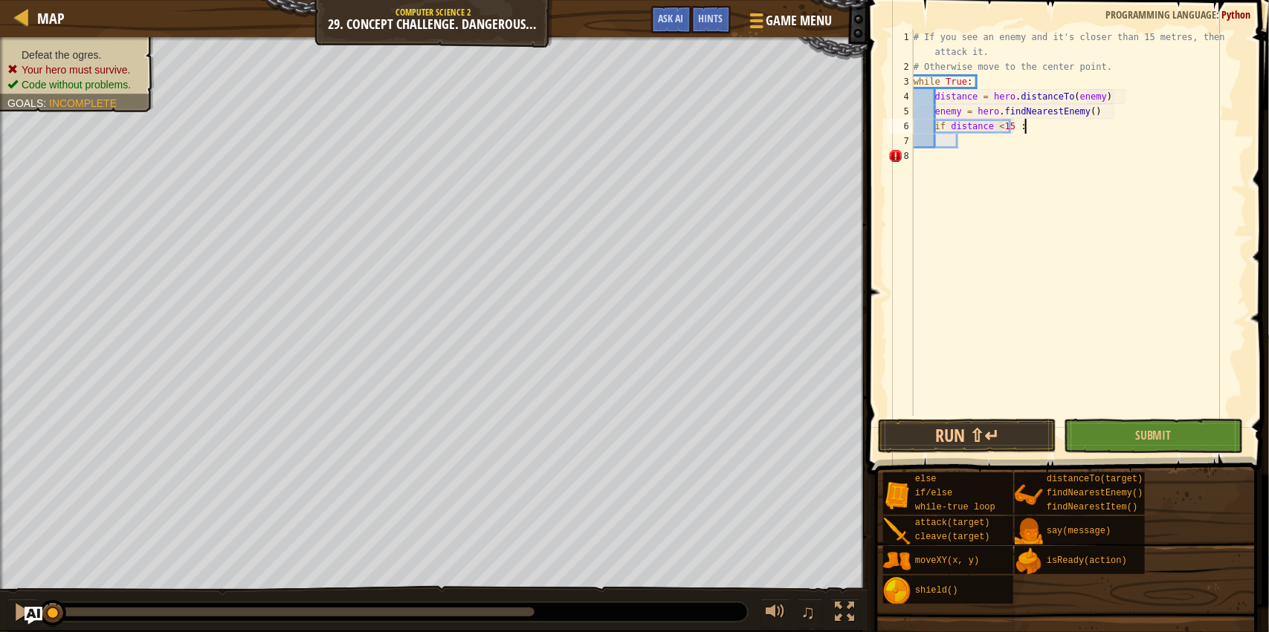
type textarea "if distance <15:"
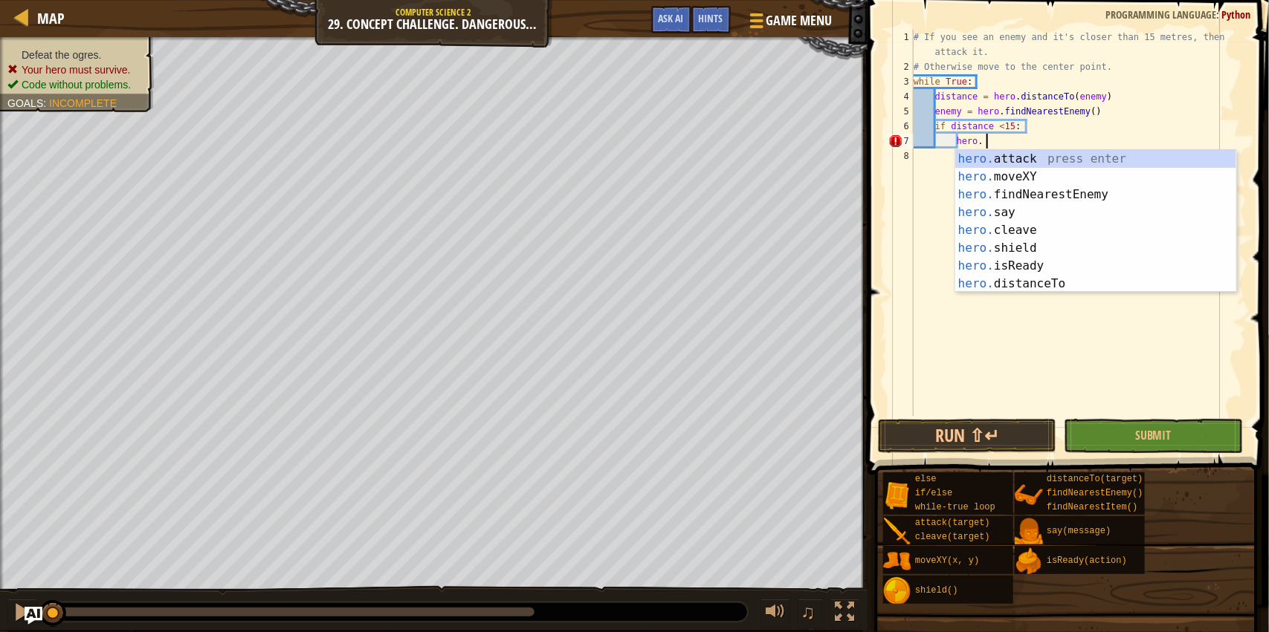
type textarea "hero.attack(enemy)"
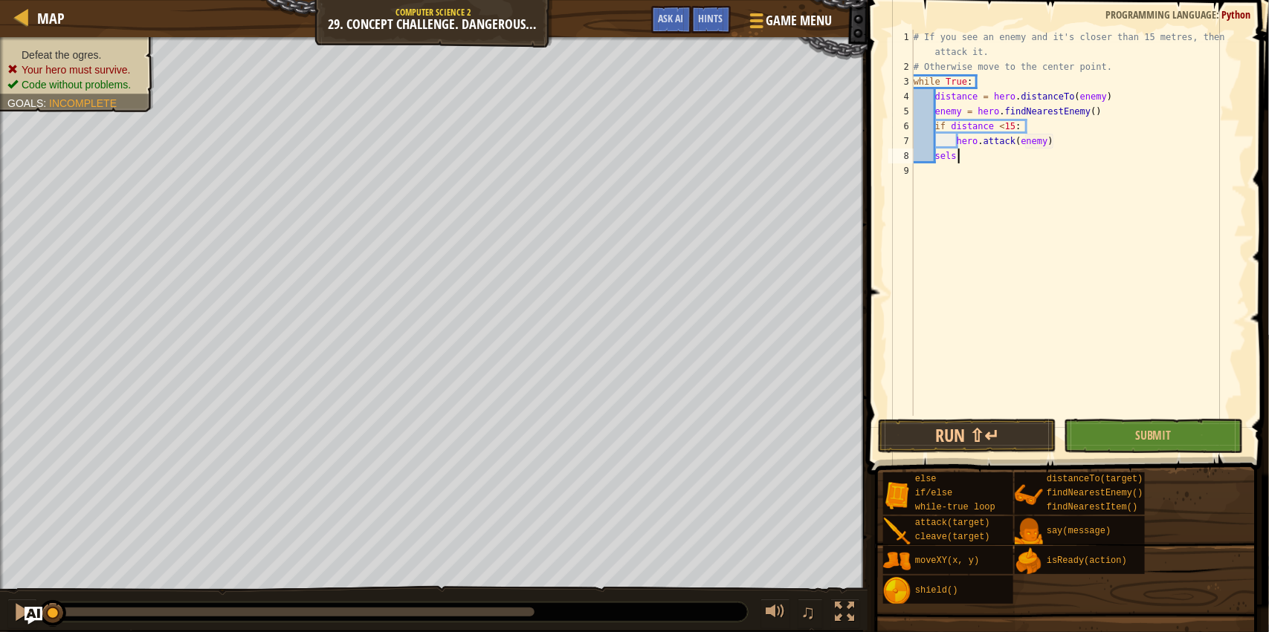
type textarea "selse"
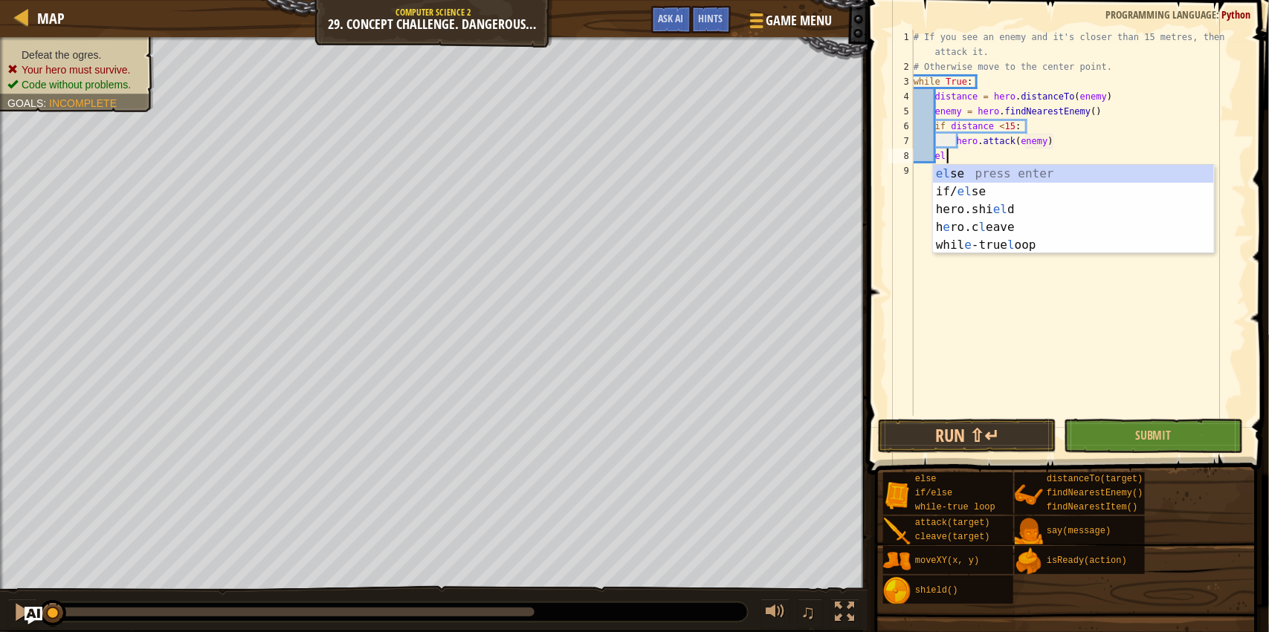
type textarea "else"
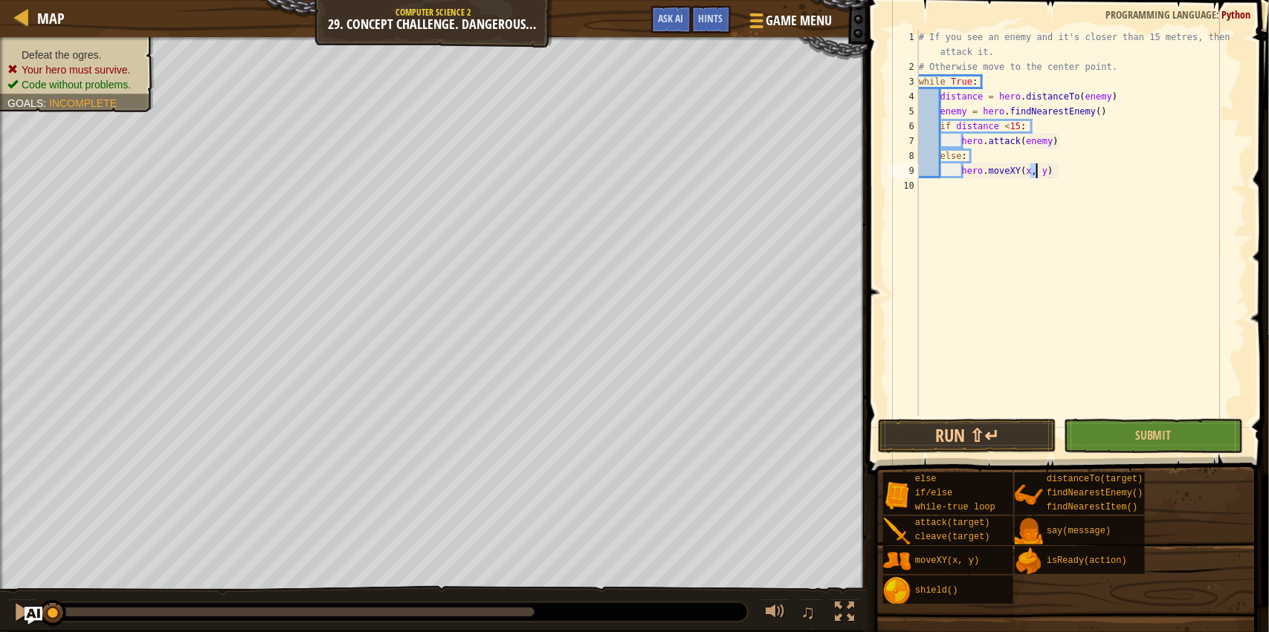
type textarea "hero.moveXY(49, y)"
click at [1043, 172] on div "# If you see an enemy and it's closer than 15 metres, then attack it. # Otherwi…" at bounding box center [1081, 245] width 331 height 431
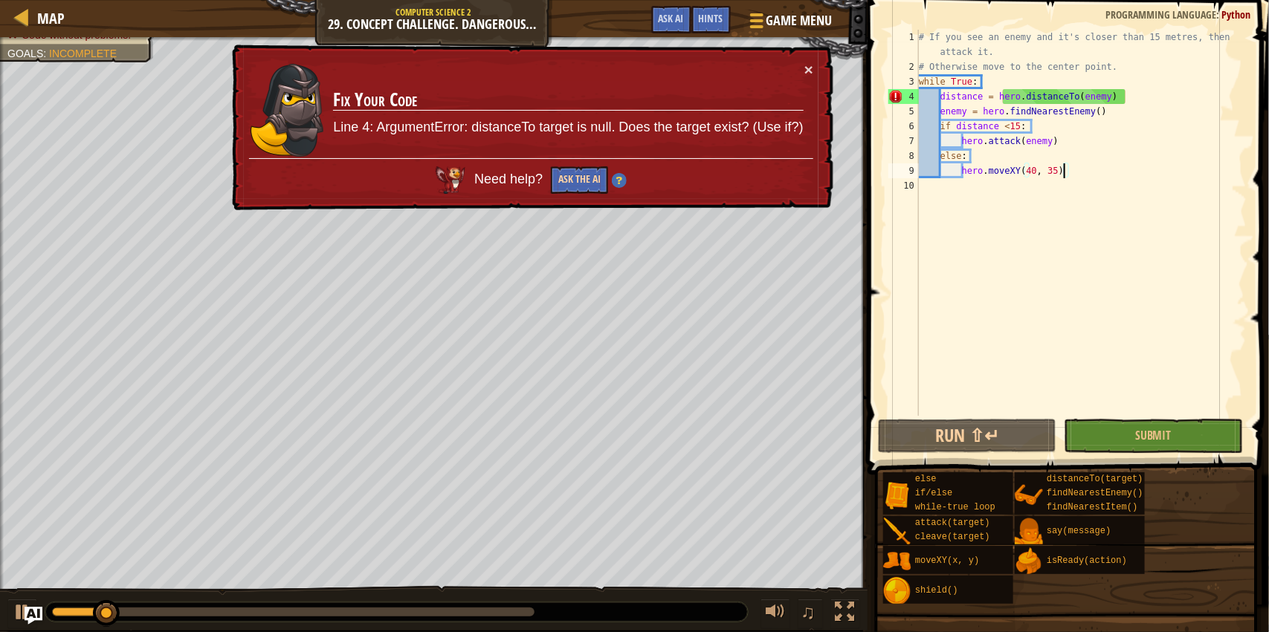
type textarea "hero.moveXY(40, 35)"
click at [574, 173] on button "Ask the AI" at bounding box center [579, 179] width 57 height 27
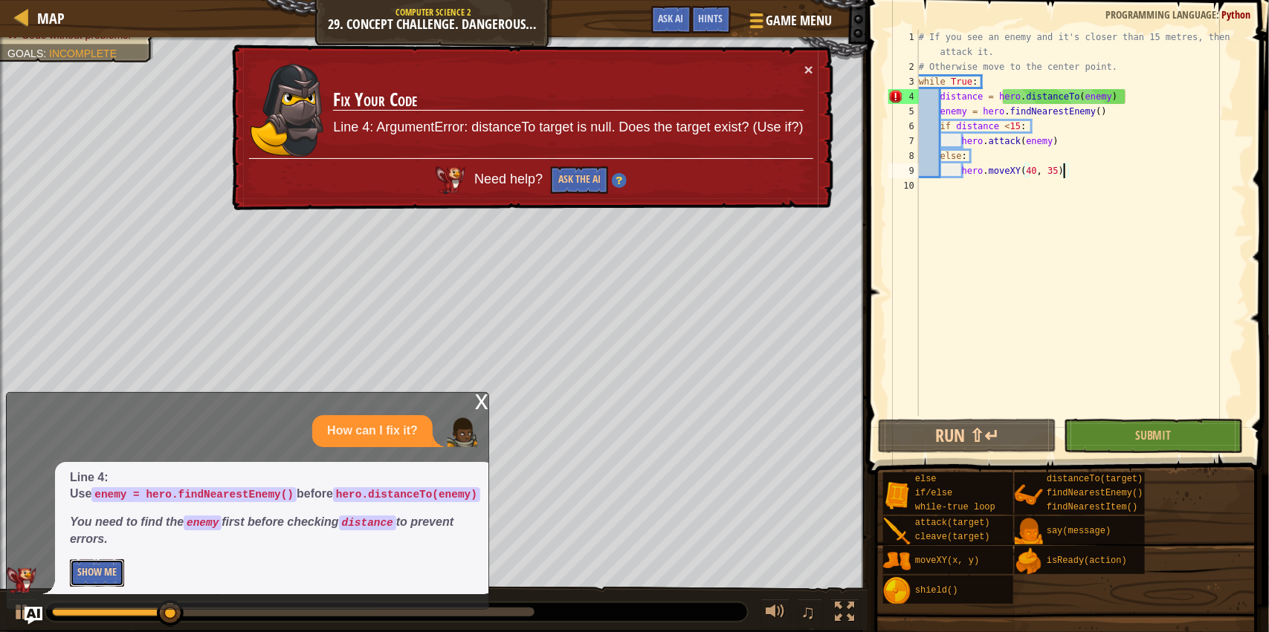
click at [120, 586] on button "Show Me" at bounding box center [97, 573] width 54 height 27
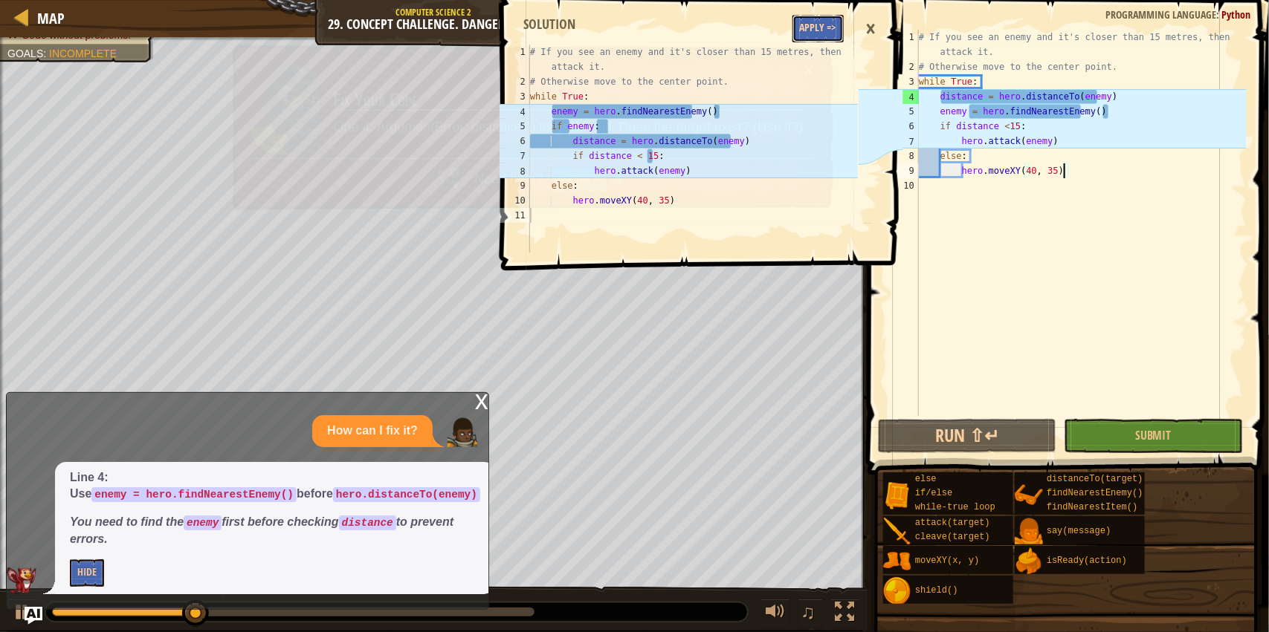
click at [815, 40] on button "Apply =>" at bounding box center [817, 28] width 51 height 27
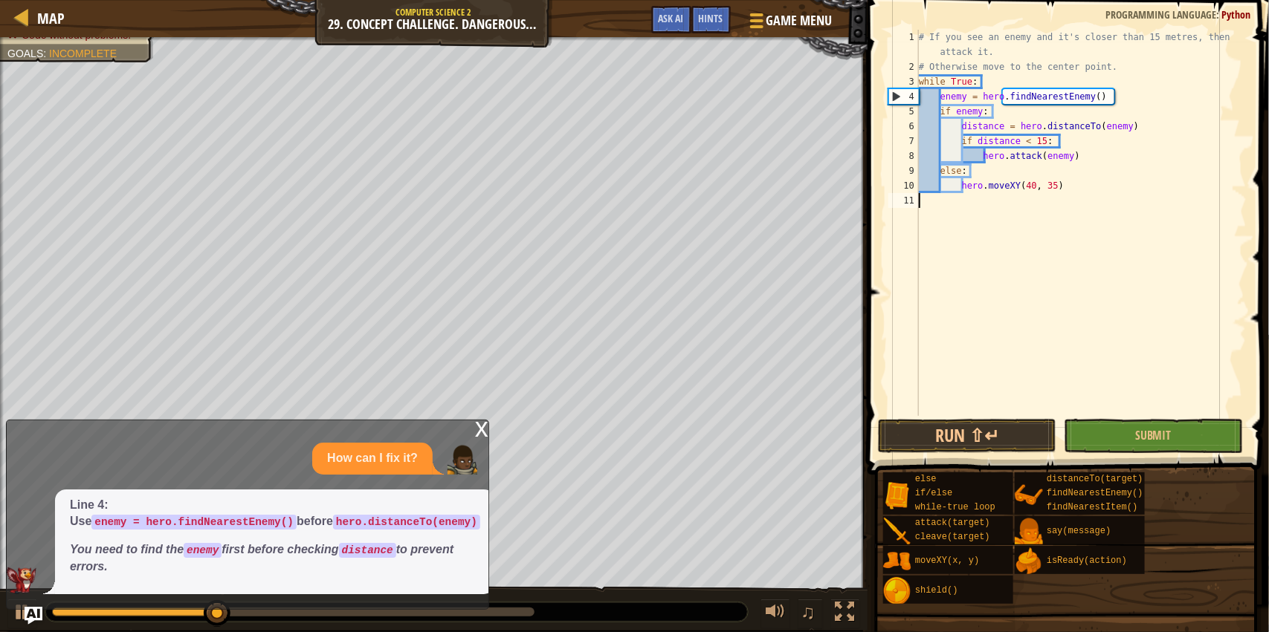
type textarea "/"
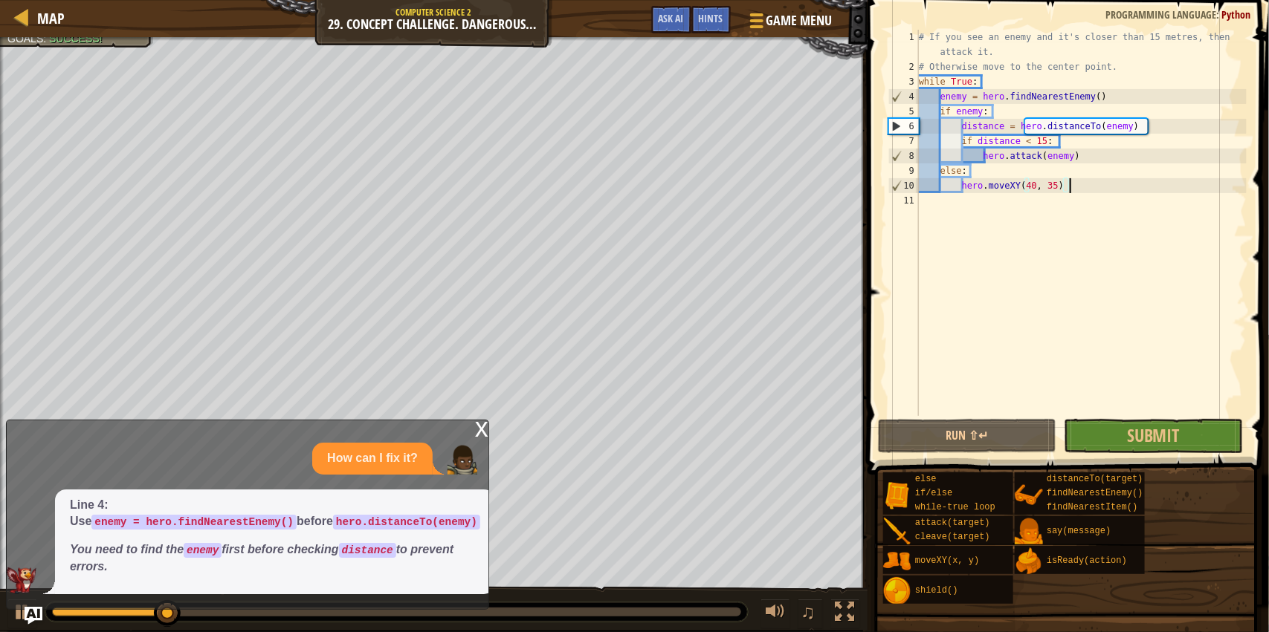
type textarea "hero.moveXY(40, 35)"
click at [1200, 417] on span at bounding box center [1069, 216] width 413 height 519
click at [1215, 433] on button "Submit" at bounding box center [1152, 436] width 178 height 34
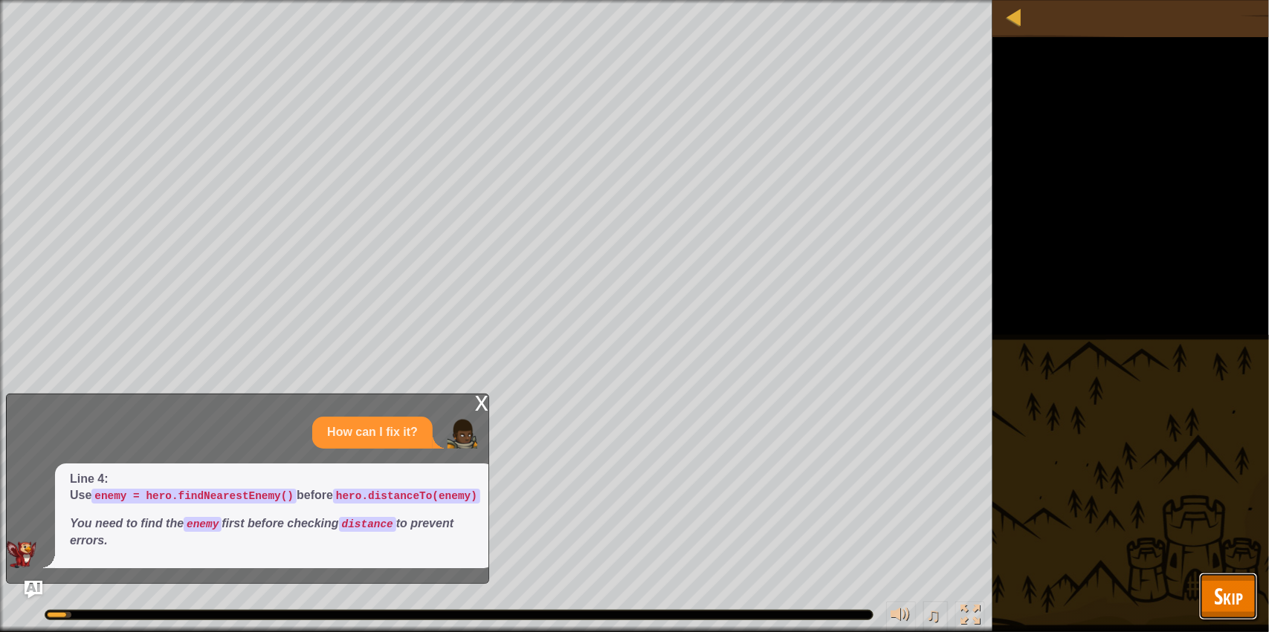
click at [1217, 595] on span "Skip" at bounding box center [1228, 596] width 29 height 30
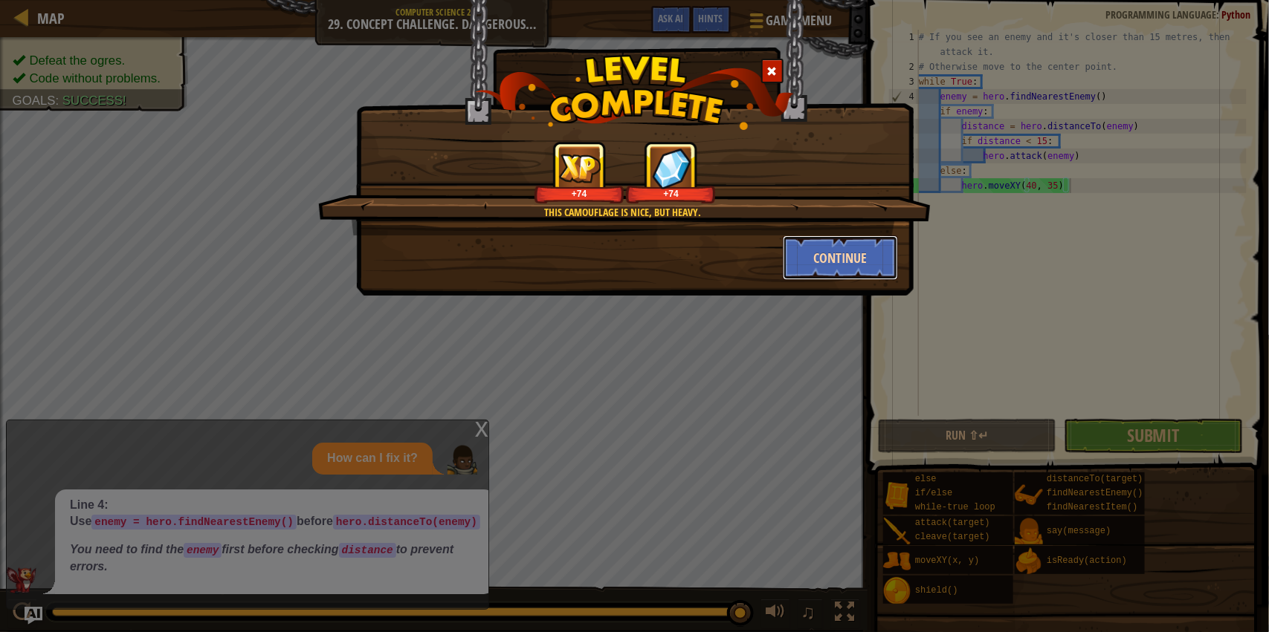
click at [856, 268] on button "Continue" at bounding box center [840, 258] width 115 height 45
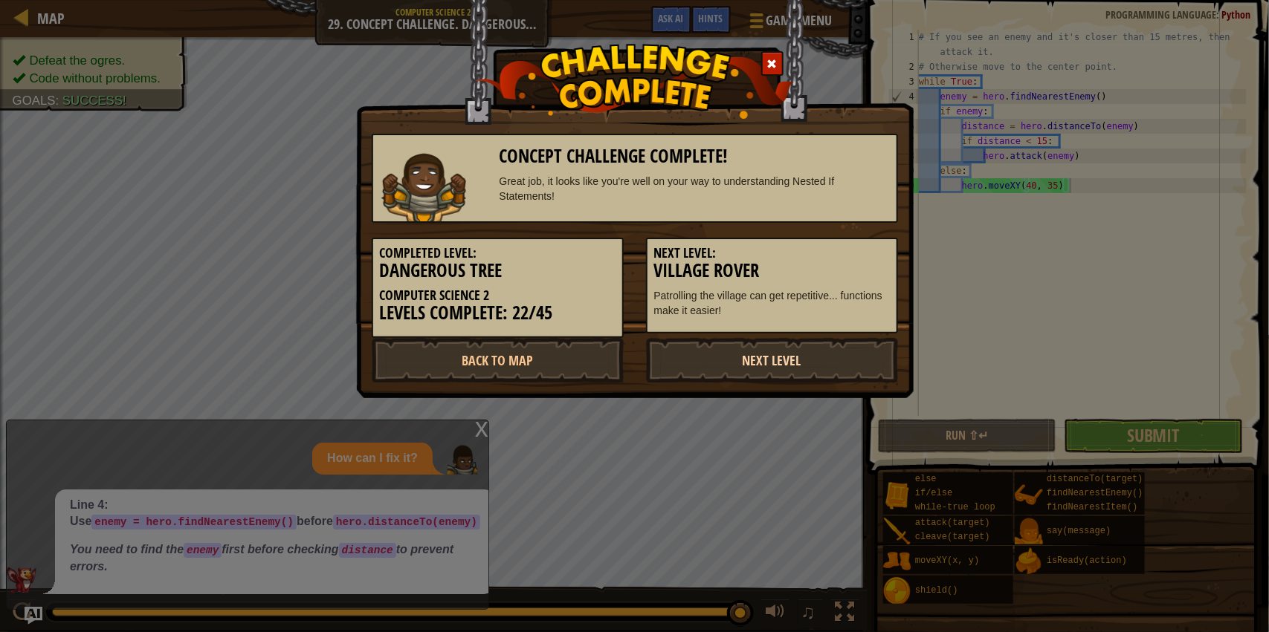
click at [791, 346] on link "Next Level" at bounding box center [772, 360] width 252 height 45
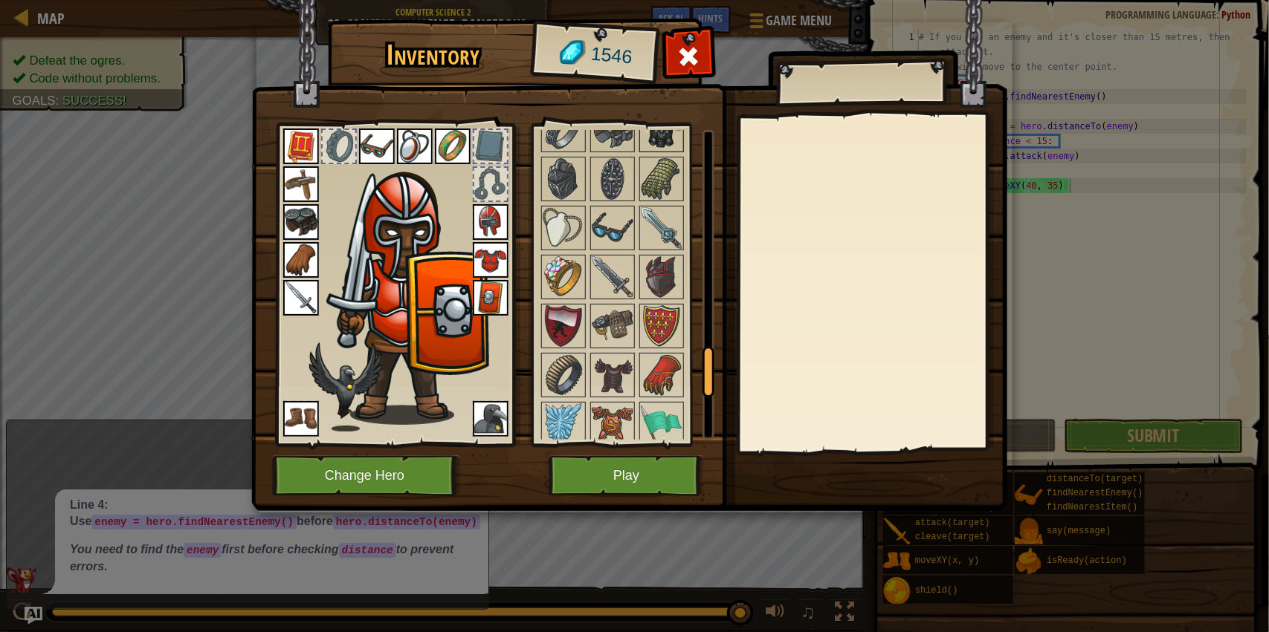
scroll to position [1399, 0]
click at [655, 297] on img at bounding box center [662, 277] width 42 height 42
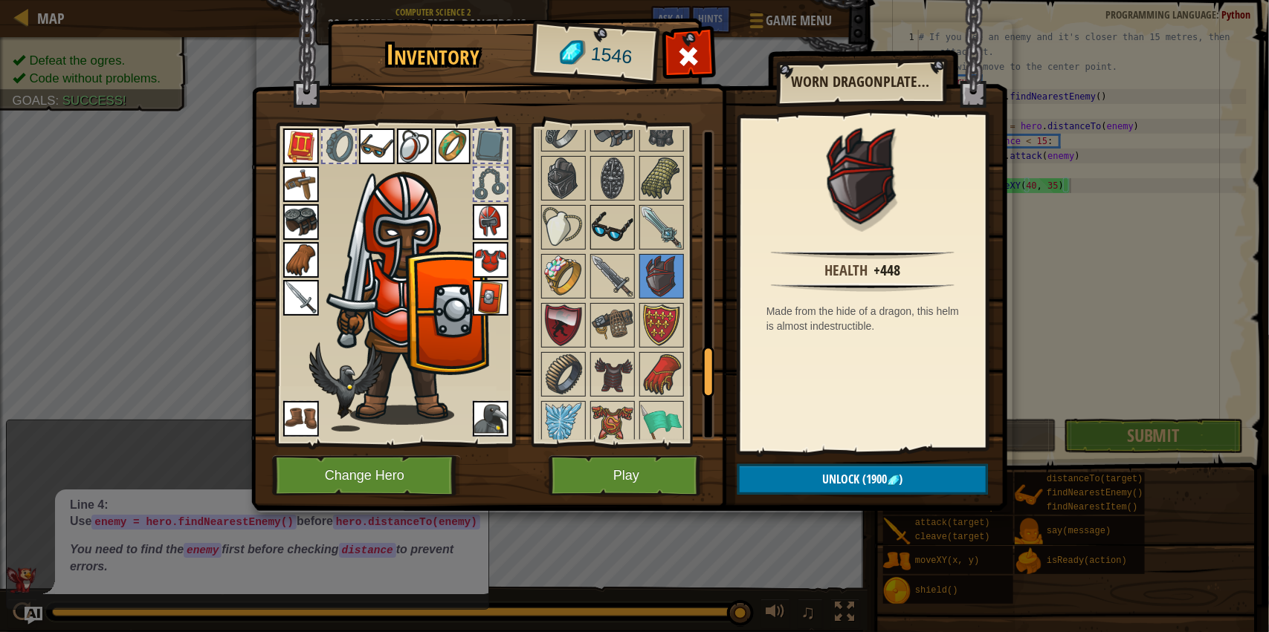
click at [621, 248] on img at bounding box center [613, 228] width 42 height 42
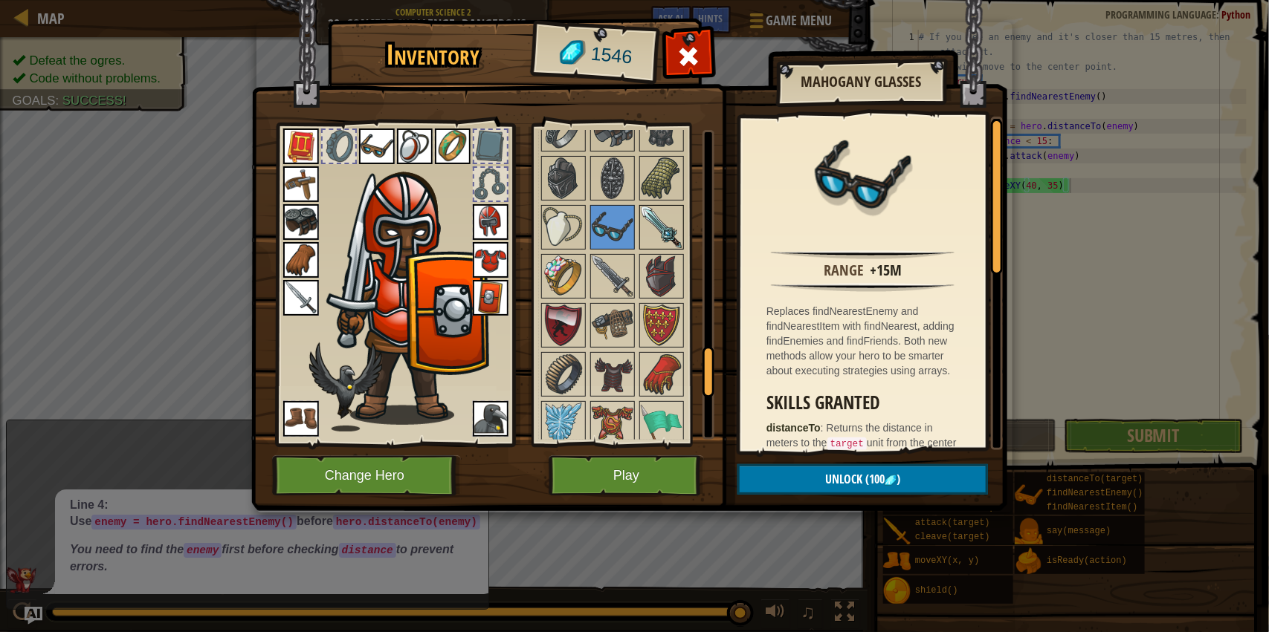
click at [661, 228] on img at bounding box center [662, 228] width 42 height 42
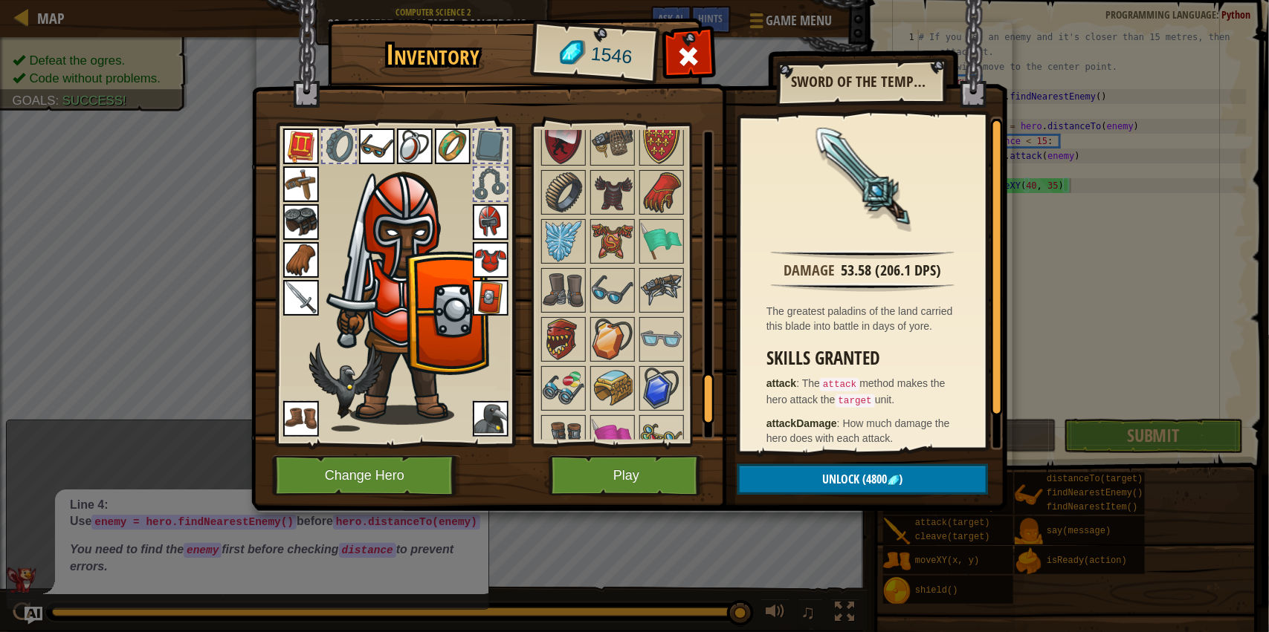
scroll to position [1570, 0]
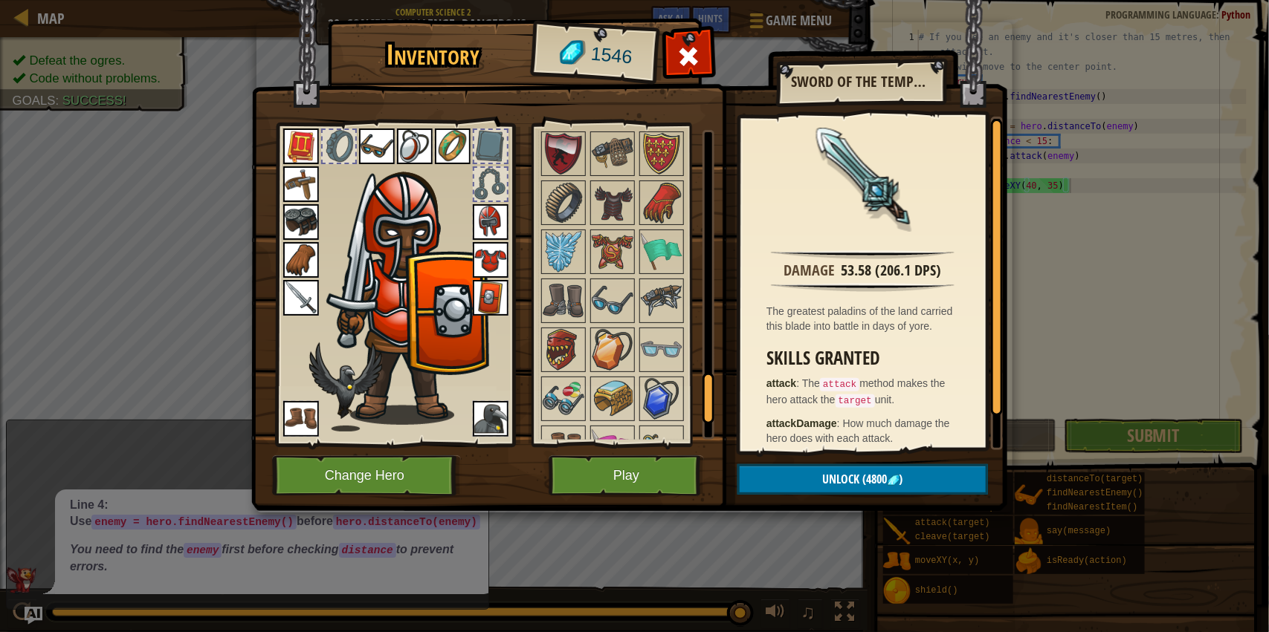
click at [661, 224] on img at bounding box center [662, 203] width 42 height 42
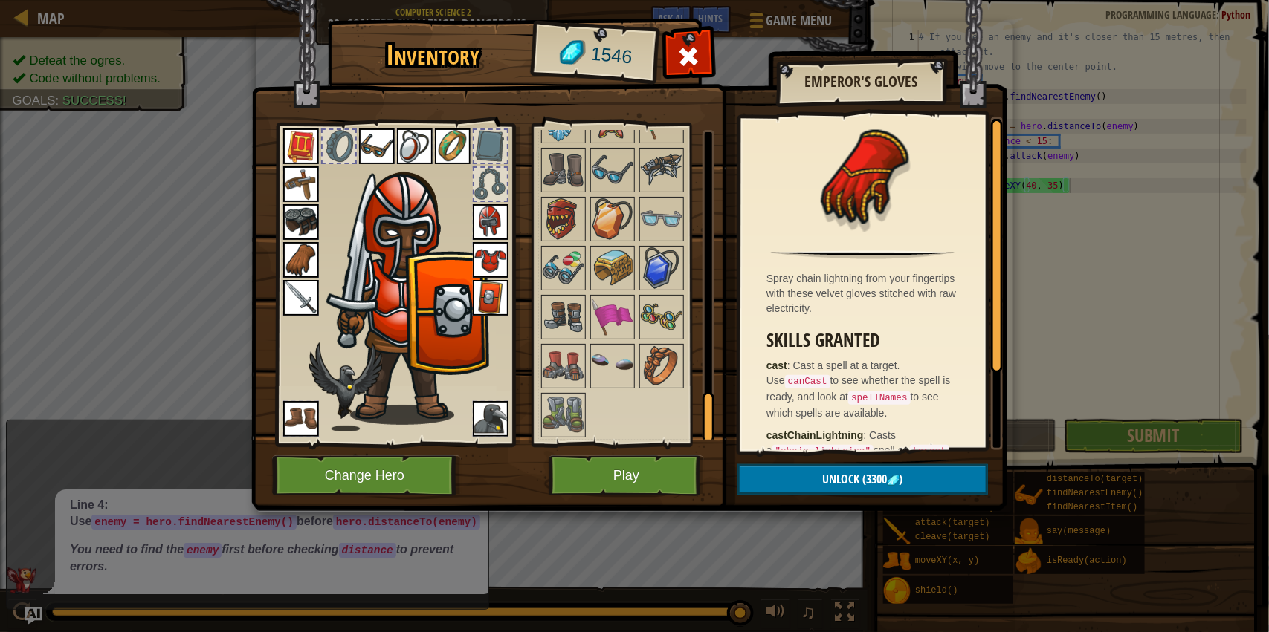
scroll to position [1711, 0]
click at [603, 371] on img at bounding box center [613, 367] width 42 height 42
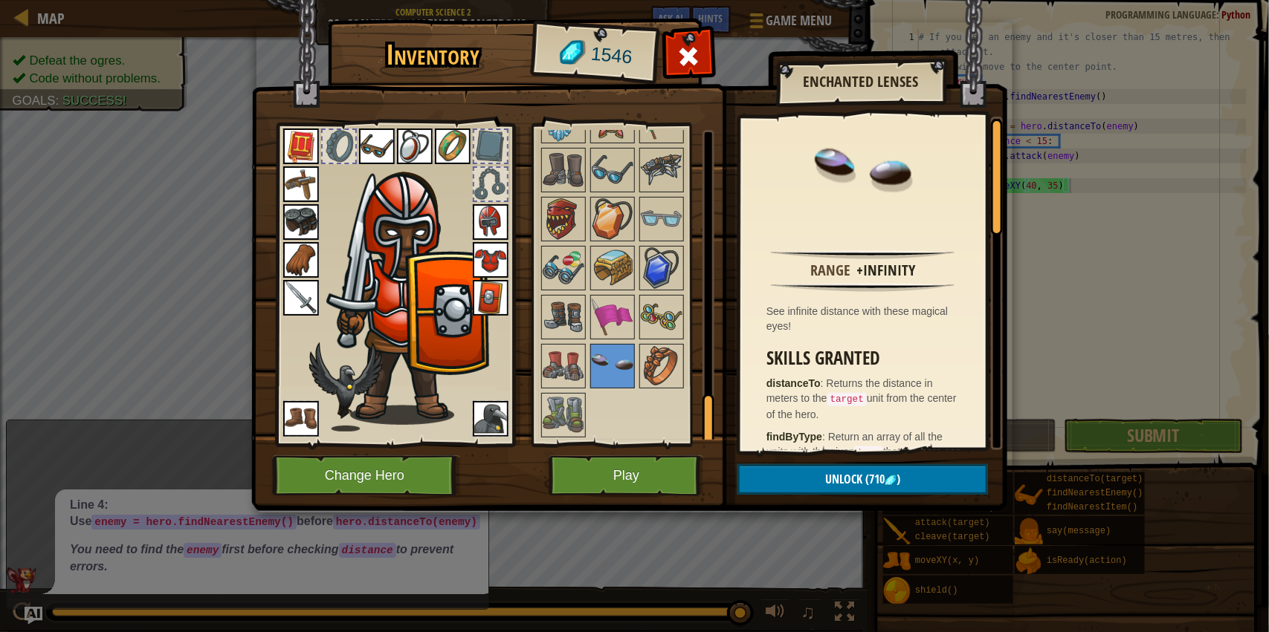
scroll to position [1706, 0]
click at [547, 424] on img at bounding box center [564, 416] width 42 height 42
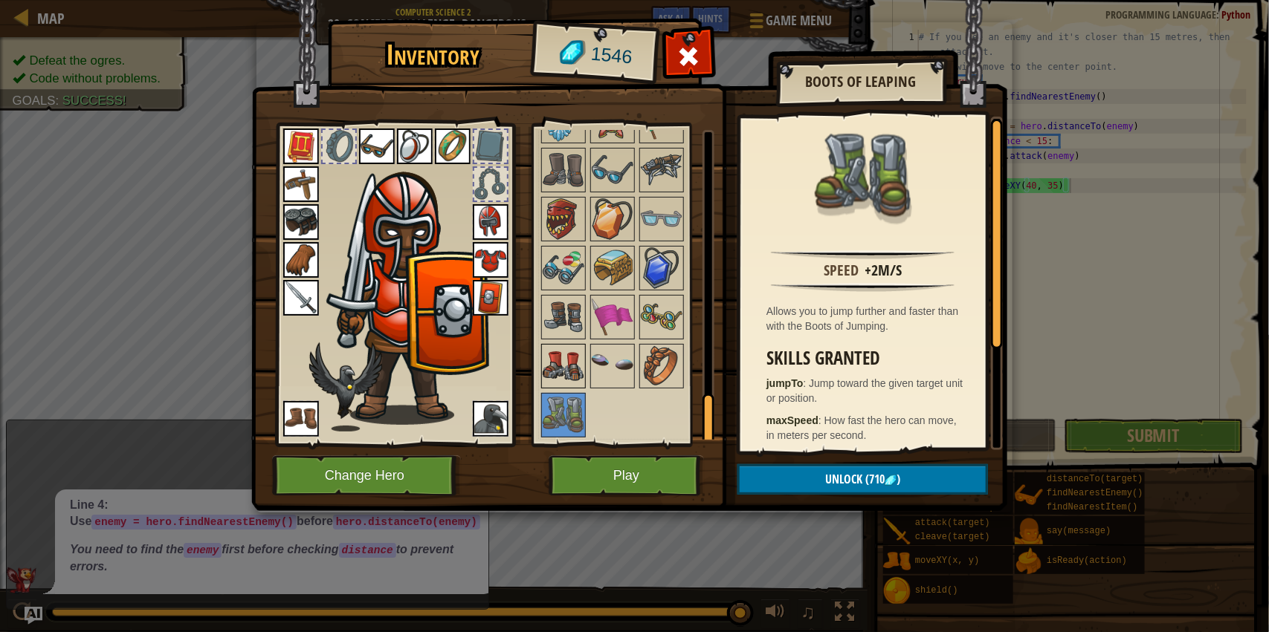
click at [555, 376] on img at bounding box center [564, 367] width 42 height 42
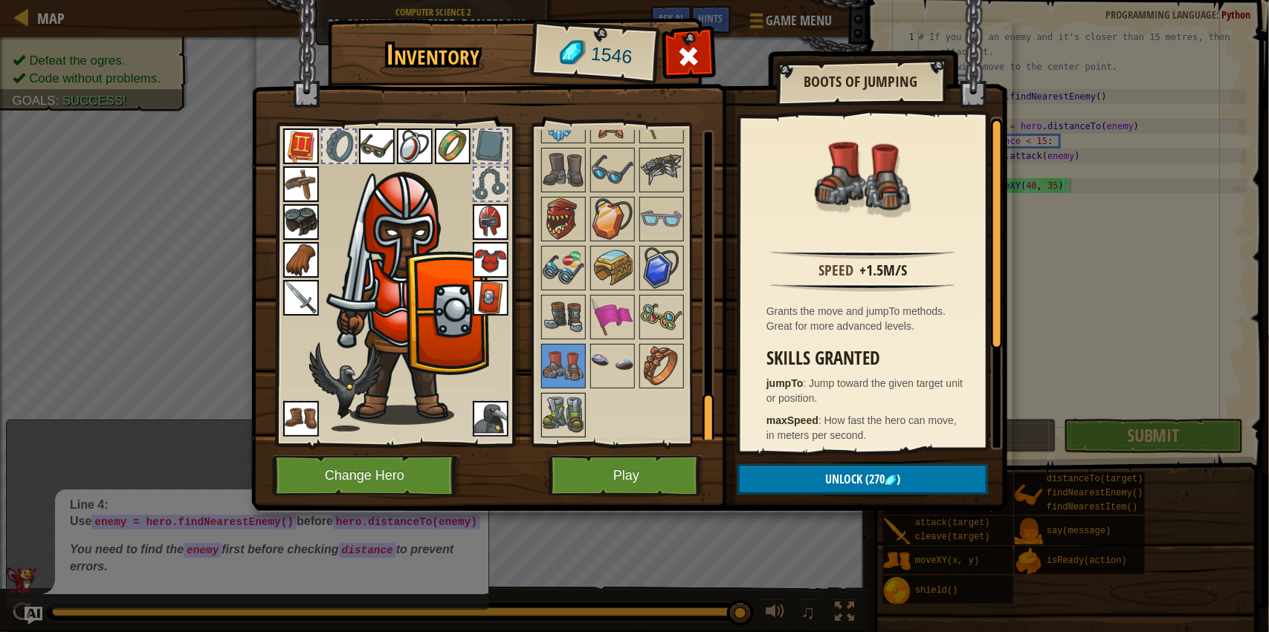
click at [556, 420] on img at bounding box center [564, 416] width 42 height 42
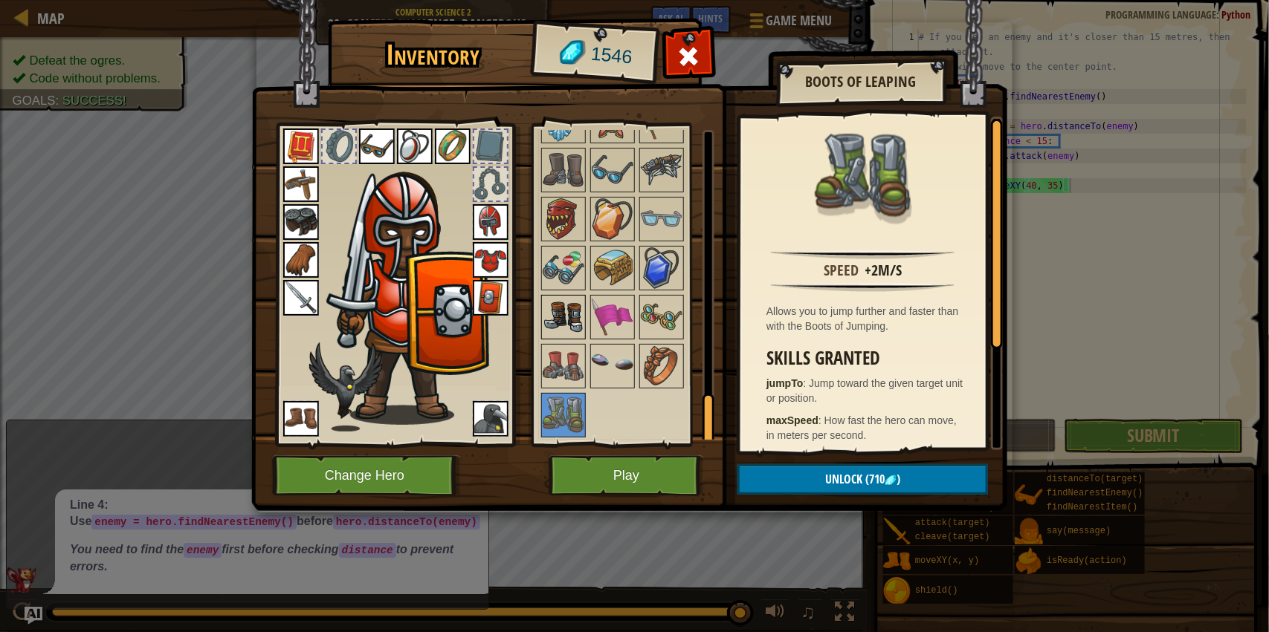
click at [545, 332] on img at bounding box center [564, 318] width 42 height 42
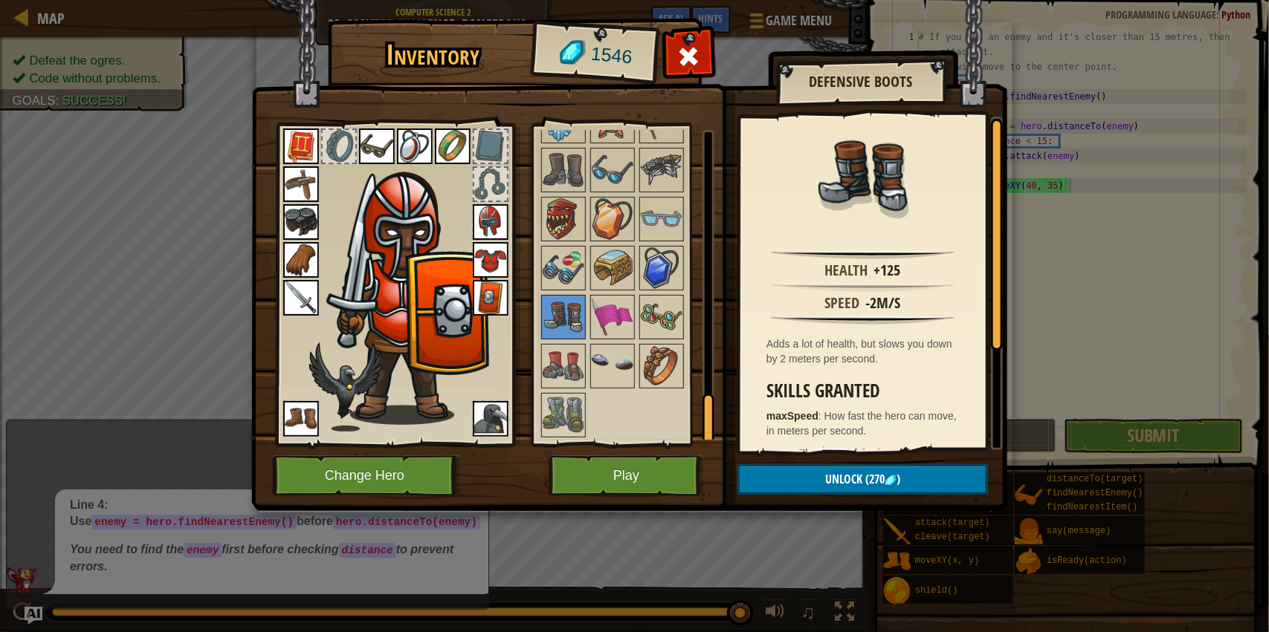
click at [559, 412] on img at bounding box center [564, 416] width 42 height 42
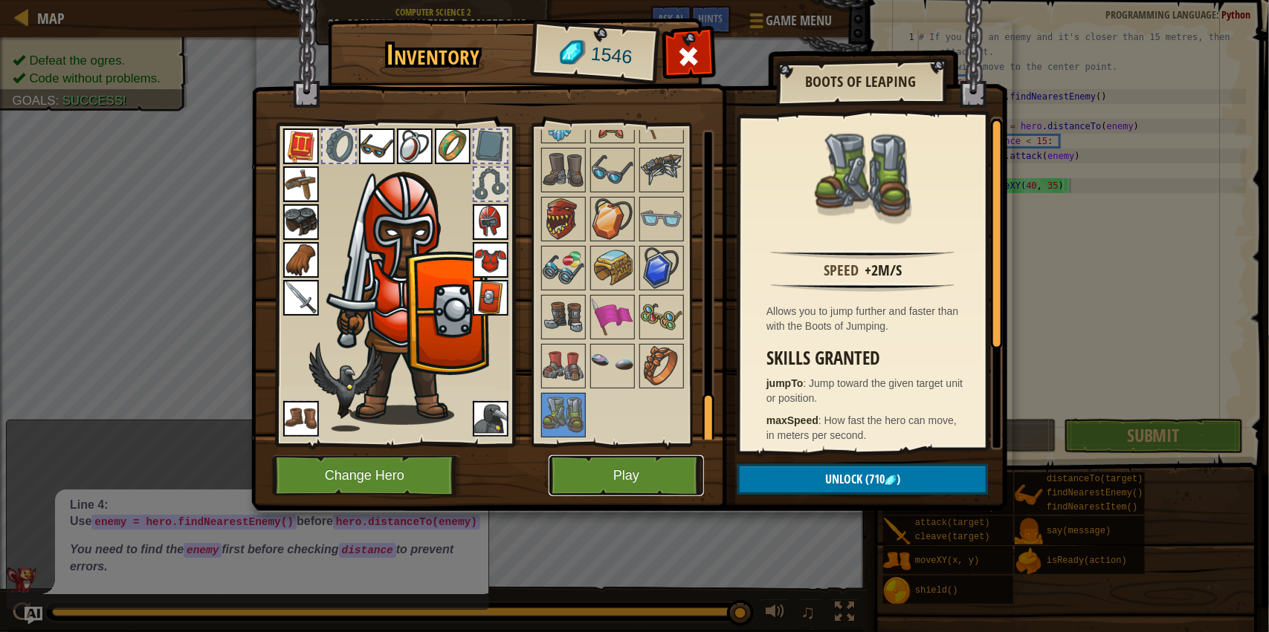
click at [670, 461] on button "Play" at bounding box center [625, 476] width 155 height 41
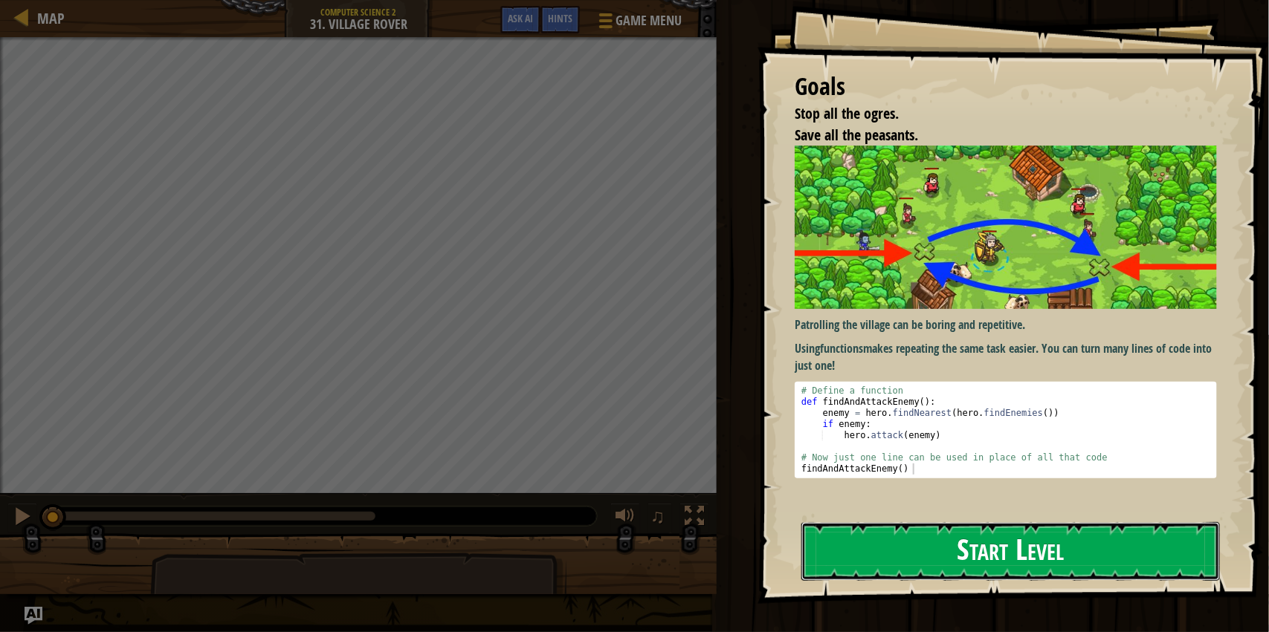
click at [910, 569] on button "Start Level" at bounding box center [1010, 551] width 418 height 59
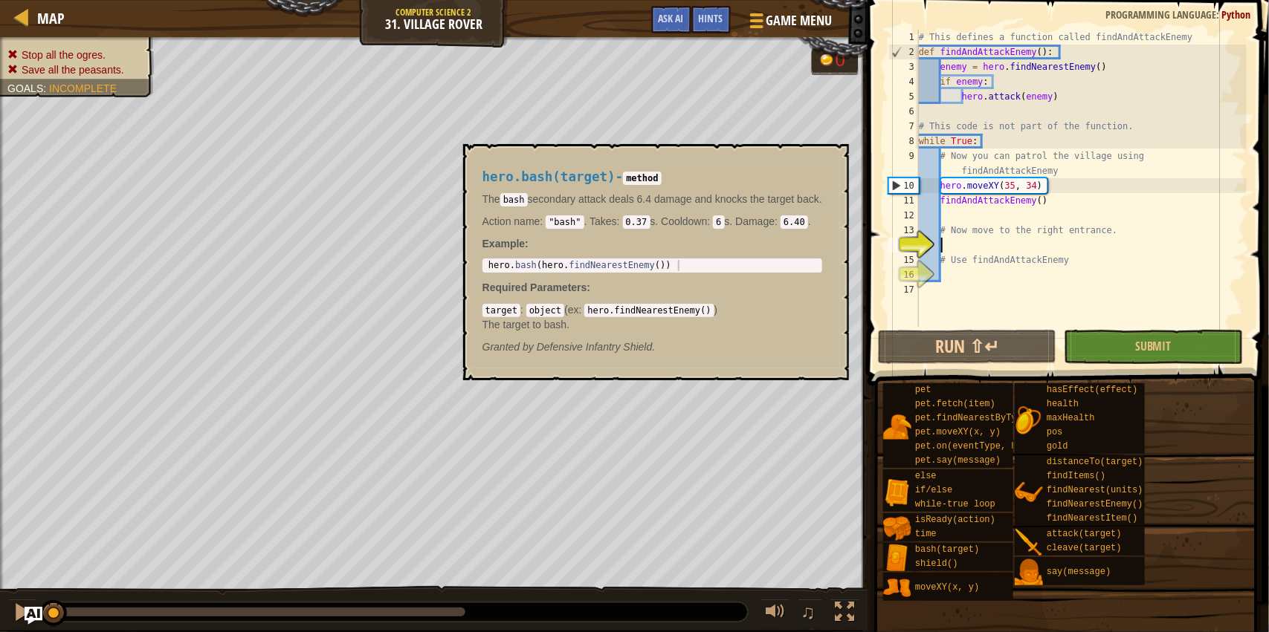
scroll to position [6, 0]
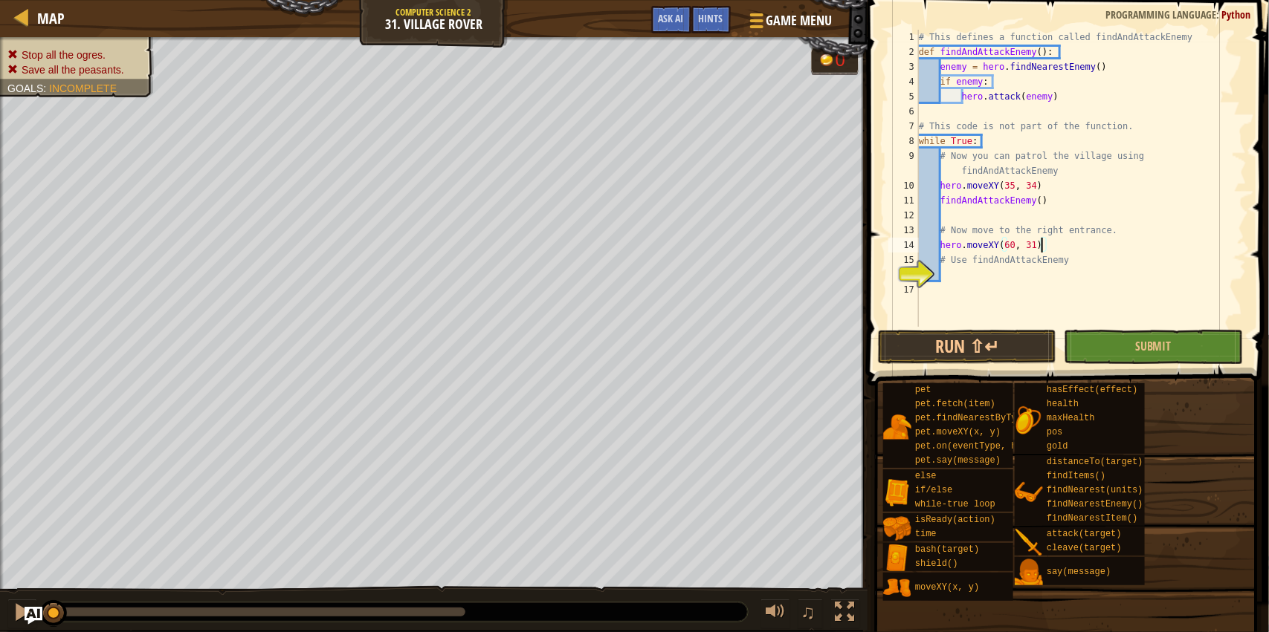
type textarea "# Use findAndAttackEnemy"
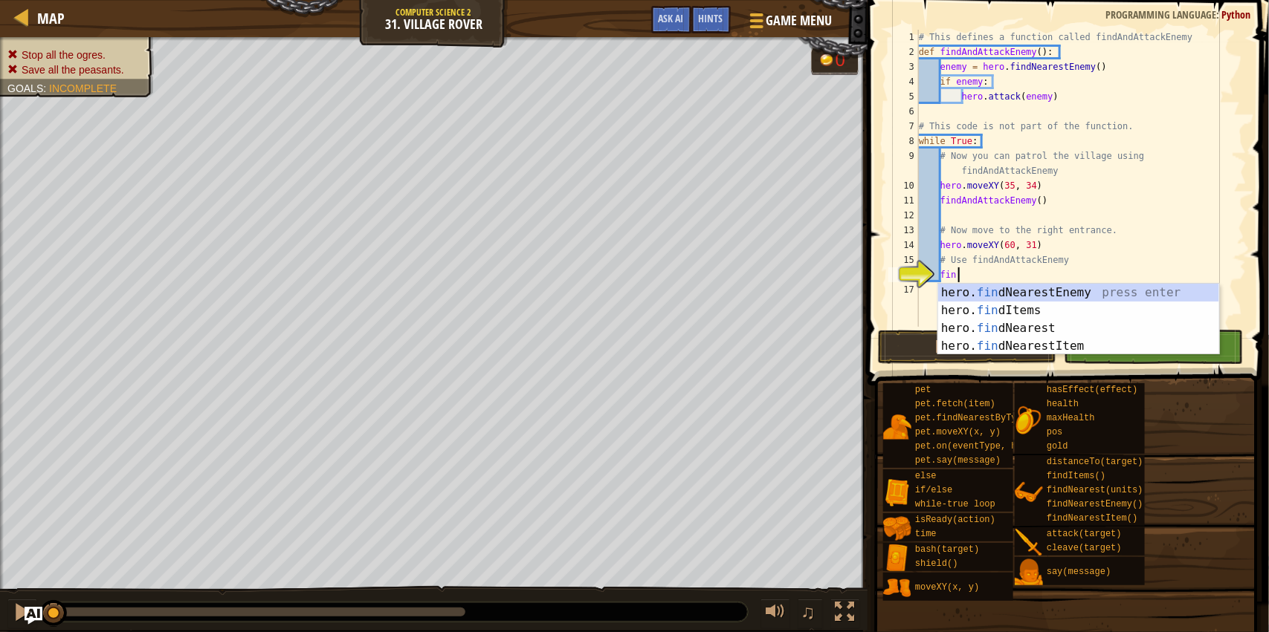
type textarea "find"
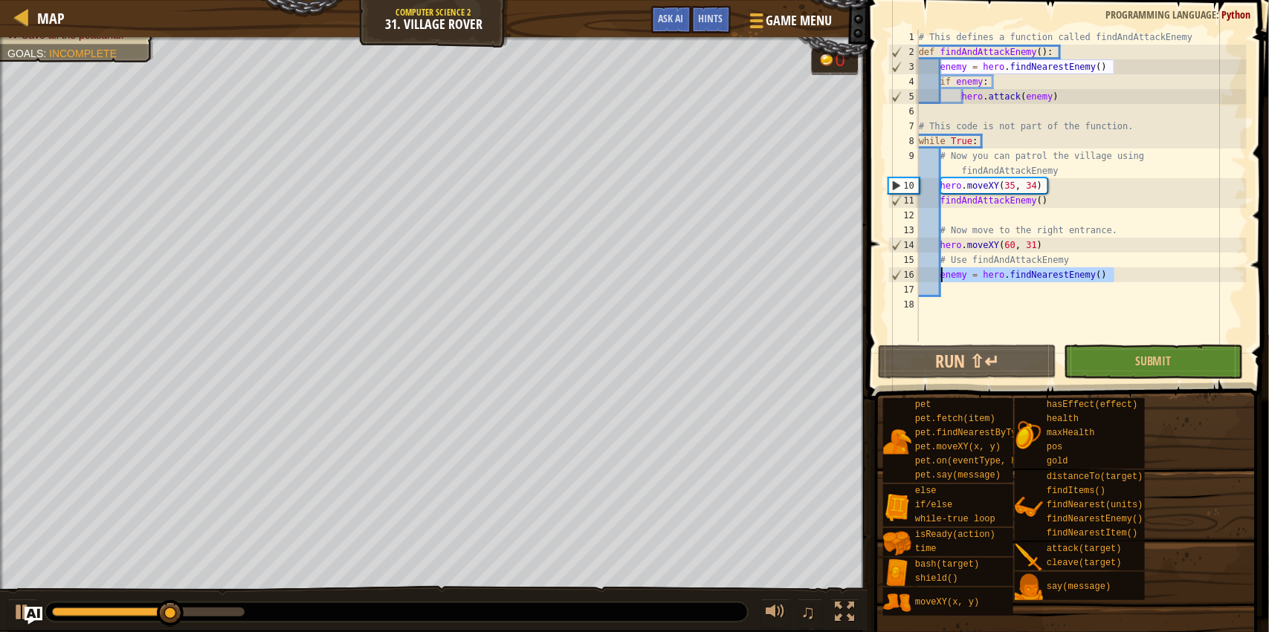
drag, startPoint x: 1113, startPoint y: 275, endPoint x: 943, endPoint y: 278, distance: 169.5
click at [943, 278] on div "# This defines a function called findAndAttackEnemy def findAndAttackEnemy ( ) …" at bounding box center [1081, 201] width 331 height 342
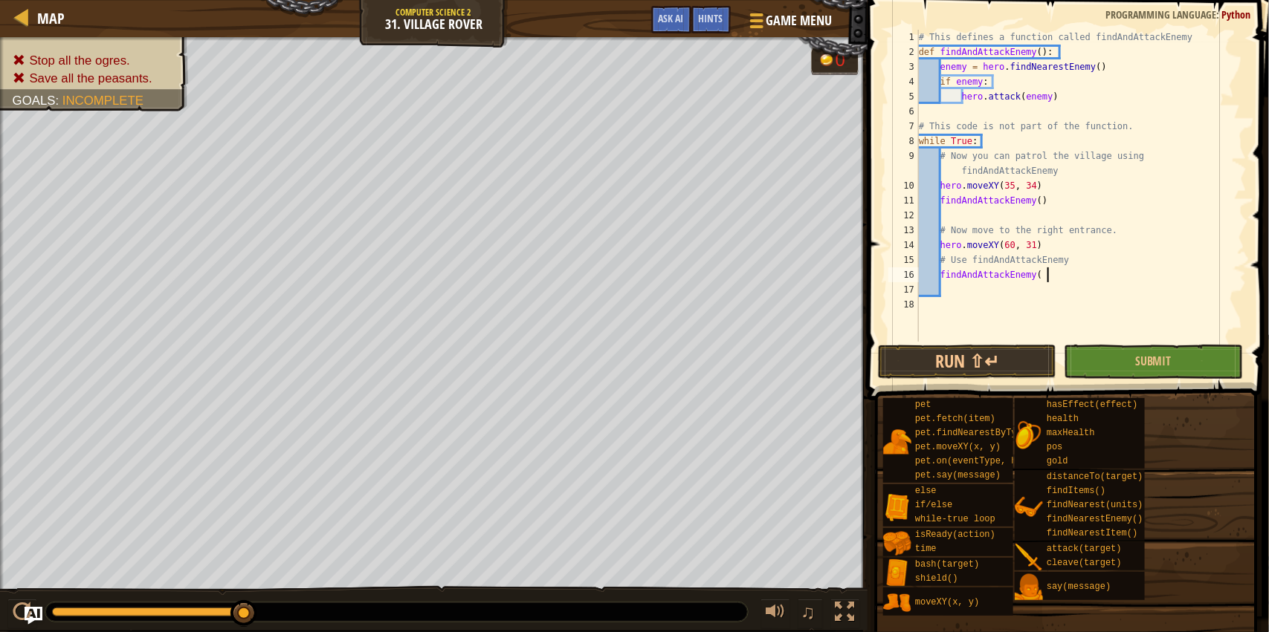
type textarea "findAndAttackEnemy()"
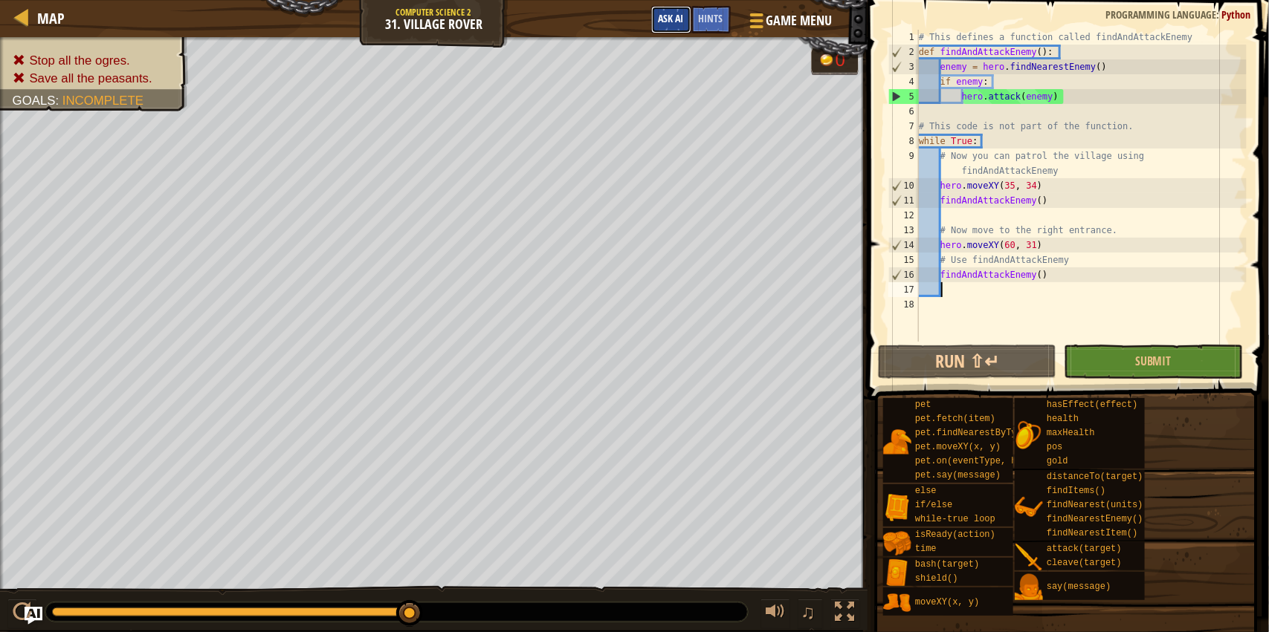
click at [667, 24] on button "Ask AI" at bounding box center [671, 19] width 40 height 27
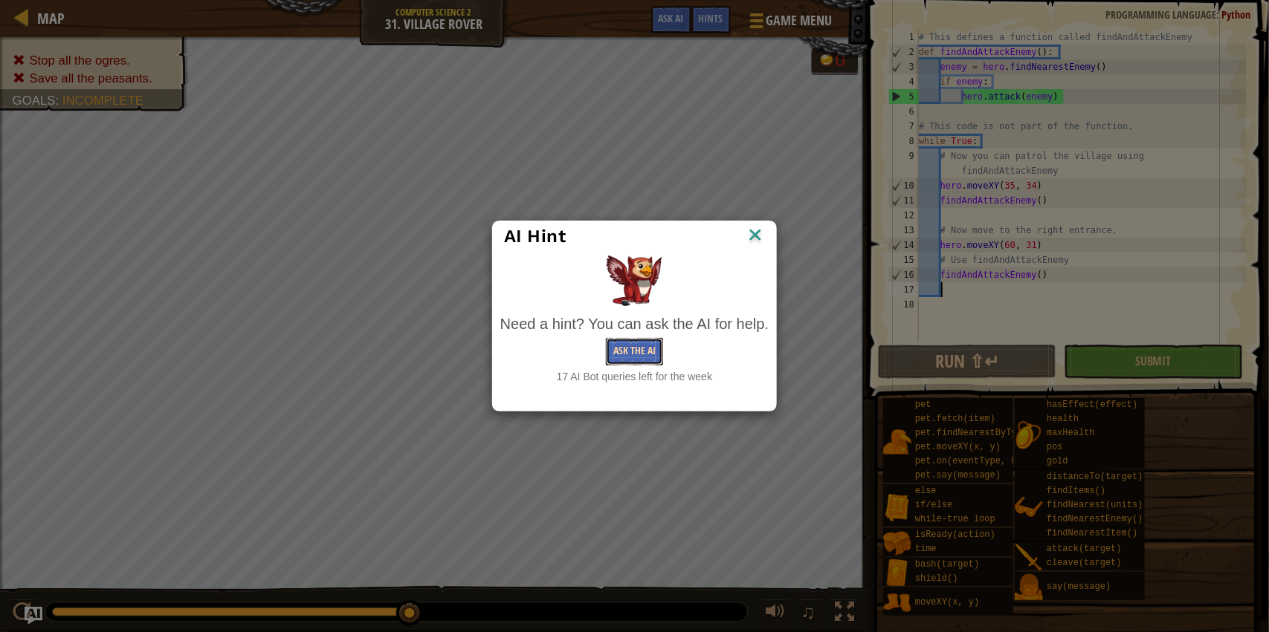
click at [621, 340] on button "Ask the AI" at bounding box center [634, 351] width 57 height 27
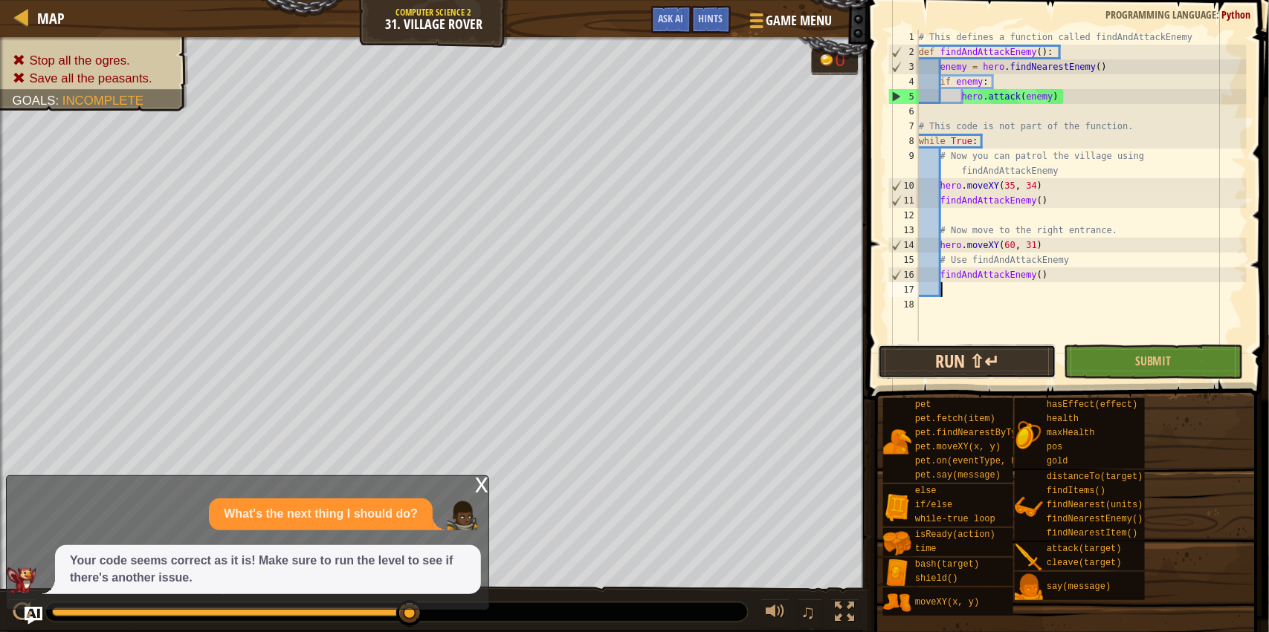
click at [982, 378] on button "Run ⇧↵" at bounding box center [967, 362] width 178 height 34
click at [672, 20] on span "Ask AI" at bounding box center [670, 18] width 25 height 14
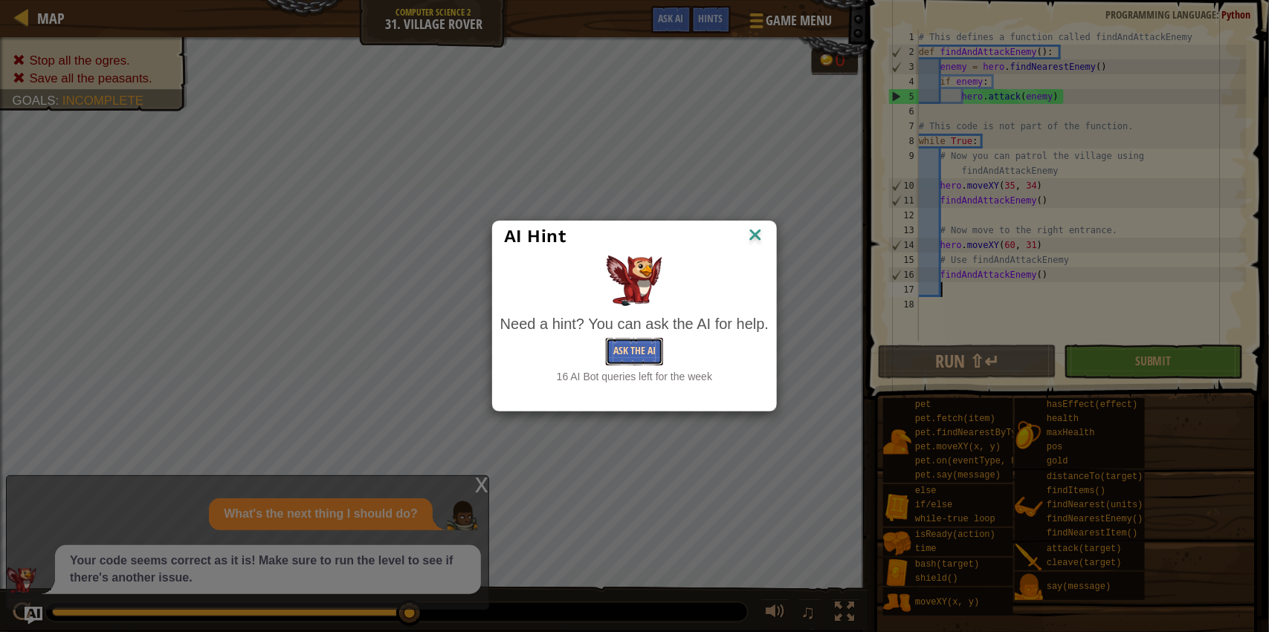
click at [637, 360] on button "Ask the AI" at bounding box center [634, 351] width 57 height 27
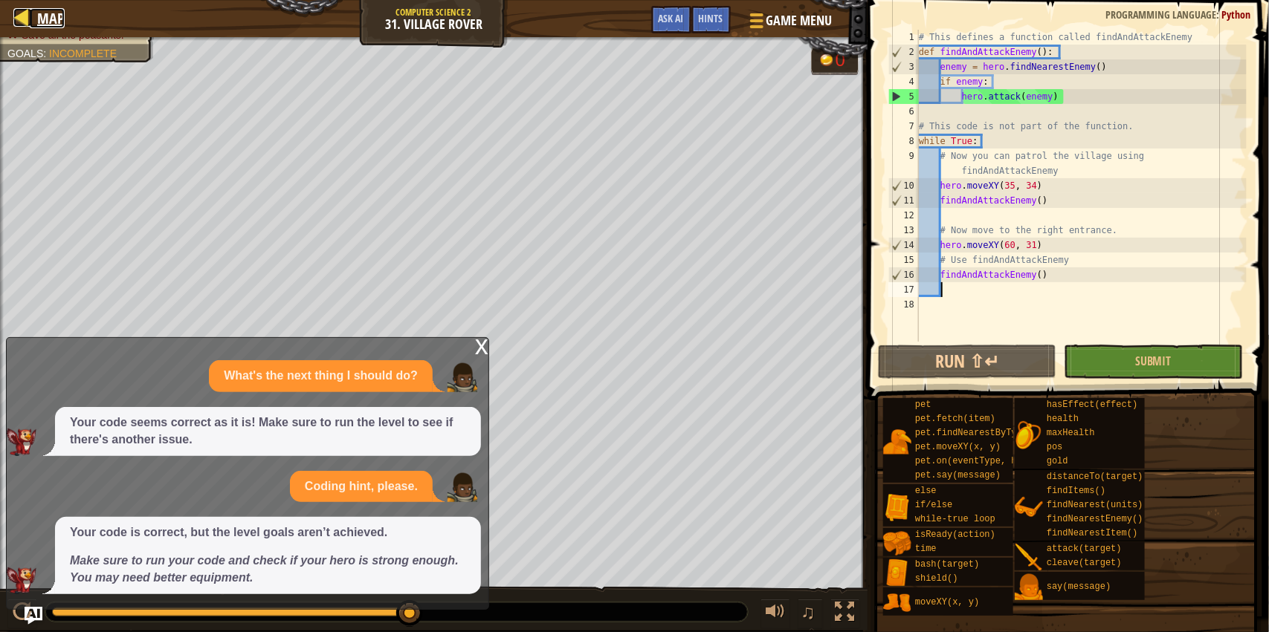
click at [44, 20] on span "Map" at bounding box center [50, 18] width 27 height 20
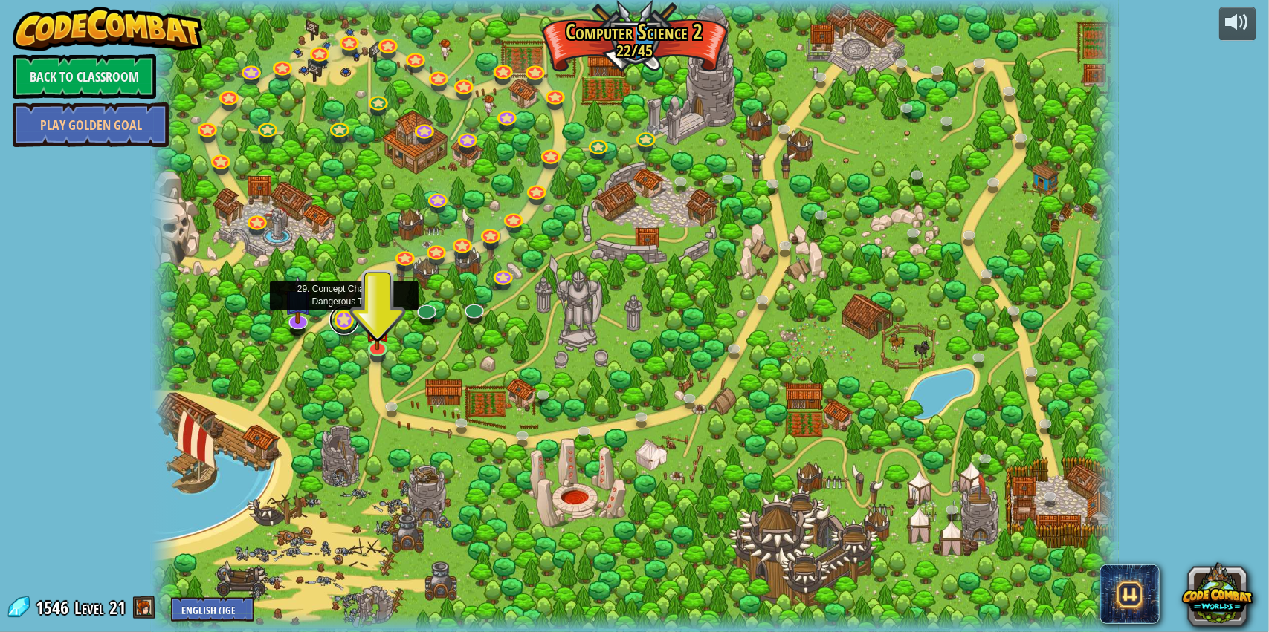
click at [342, 323] on link at bounding box center [344, 320] width 30 height 30
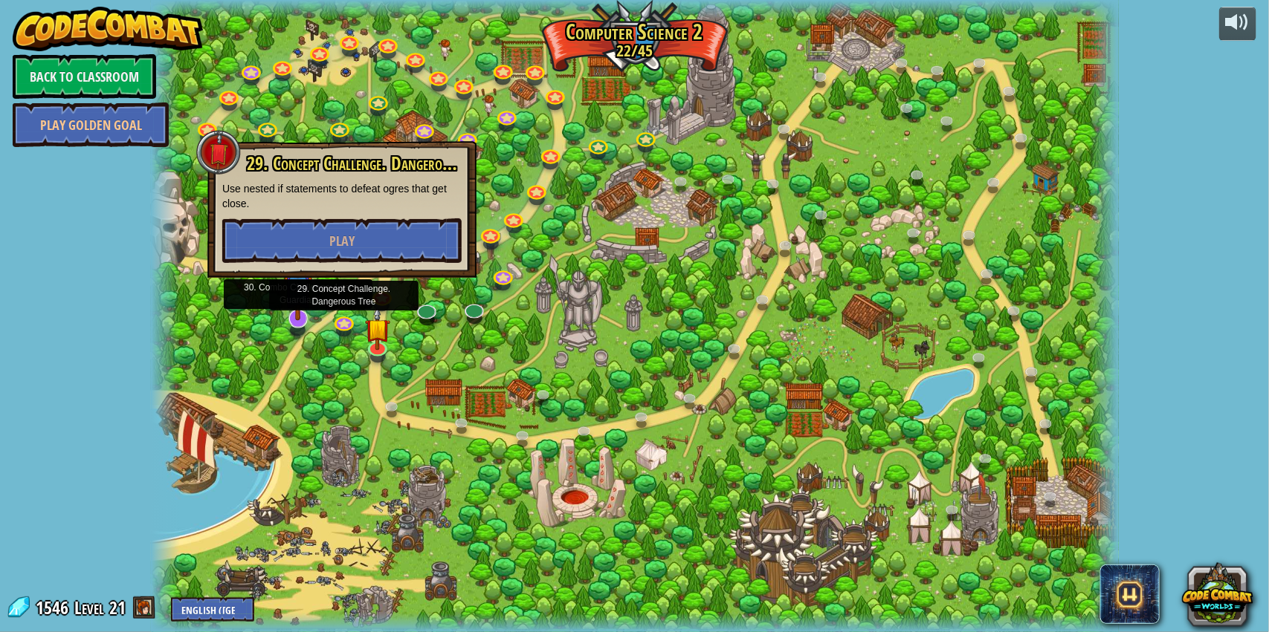
click at [300, 312] on img at bounding box center [297, 289] width 27 height 64
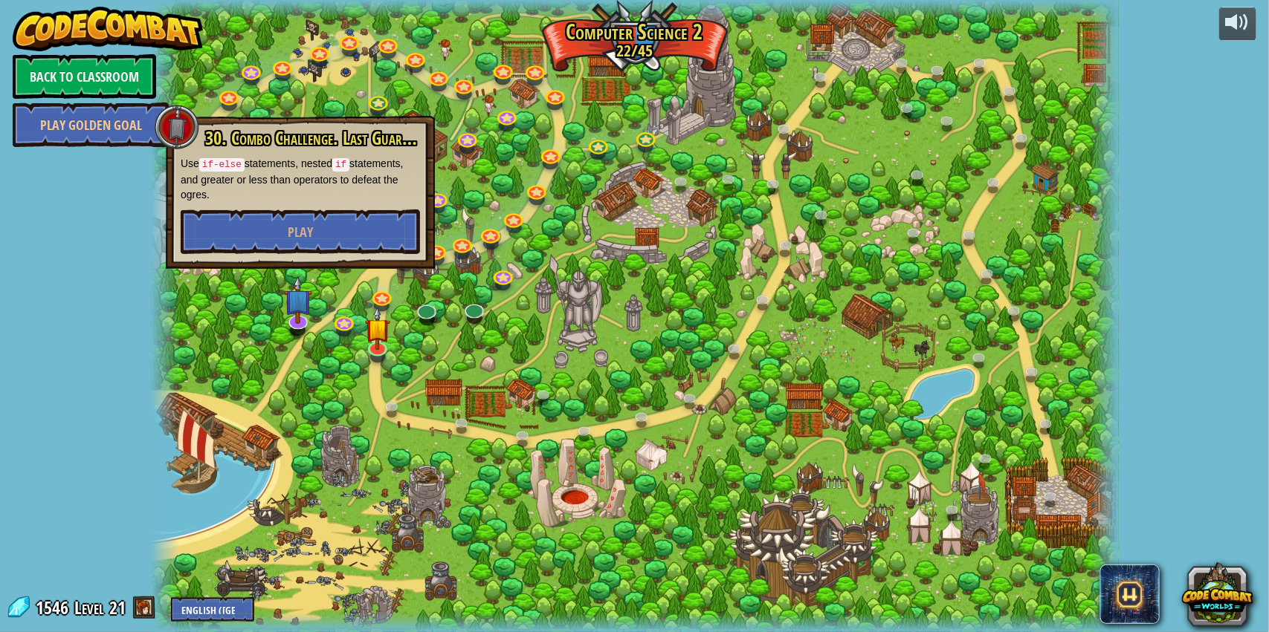
click at [354, 311] on div at bounding box center [635, 316] width 968 height 632
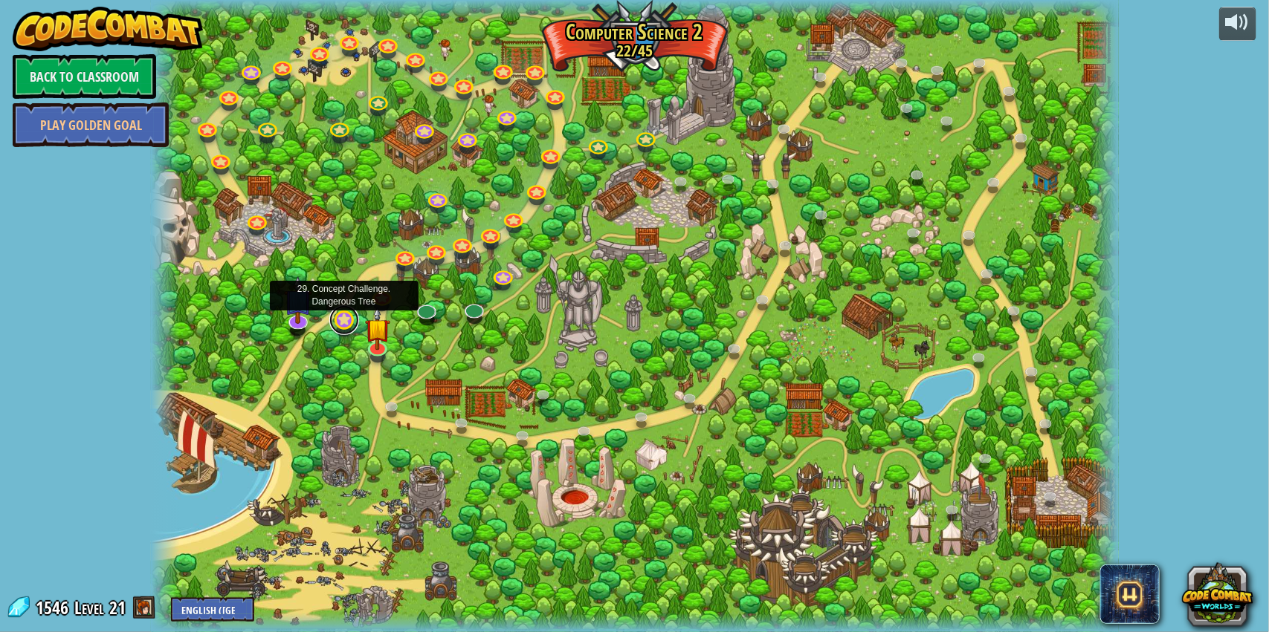
click at [343, 315] on link at bounding box center [344, 320] width 30 height 30
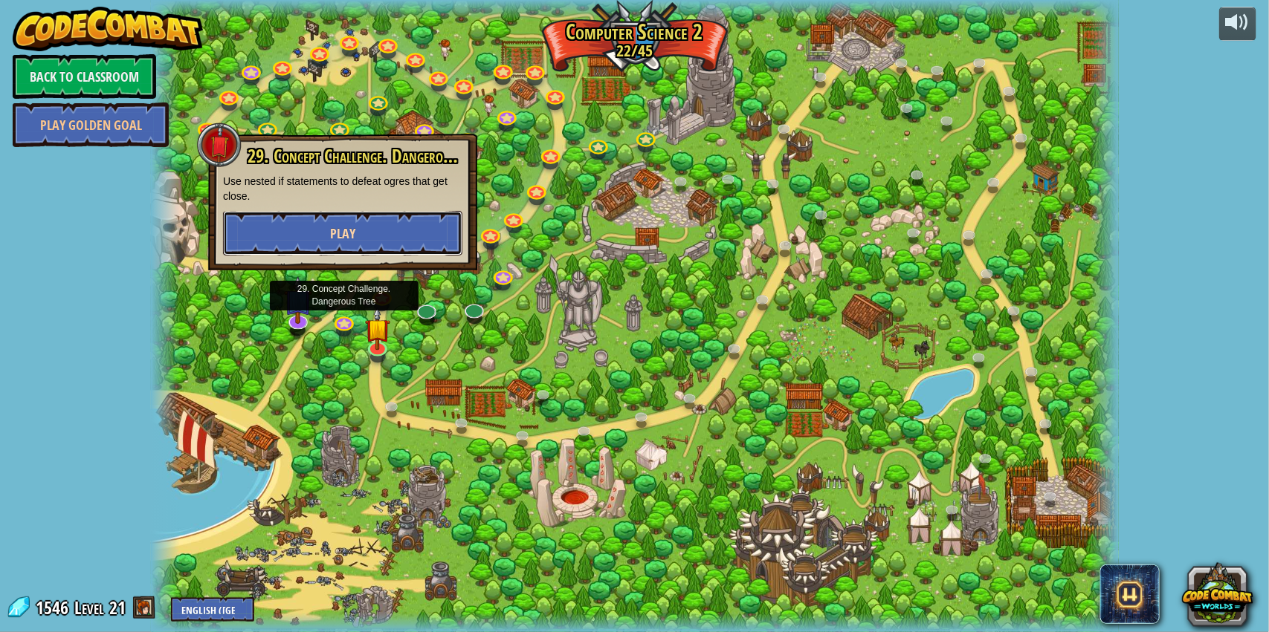
click at [394, 216] on button "Play" at bounding box center [342, 233] width 239 height 45
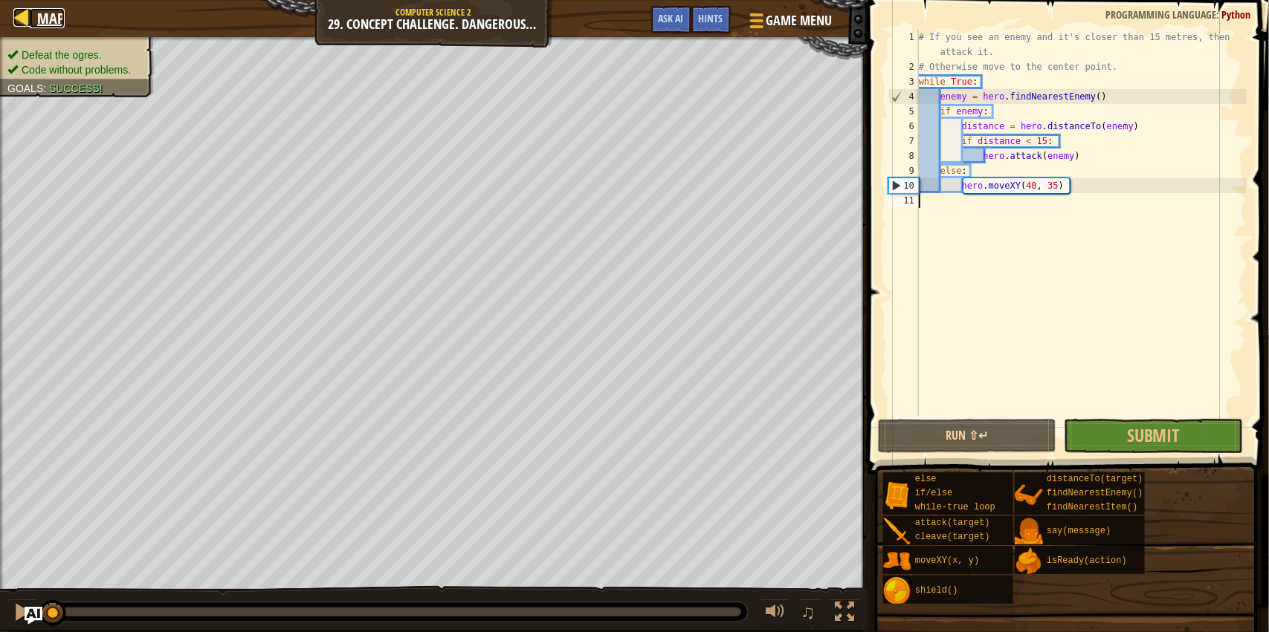
click at [41, 25] on span "Map" at bounding box center [50, 18] width 27 height 20
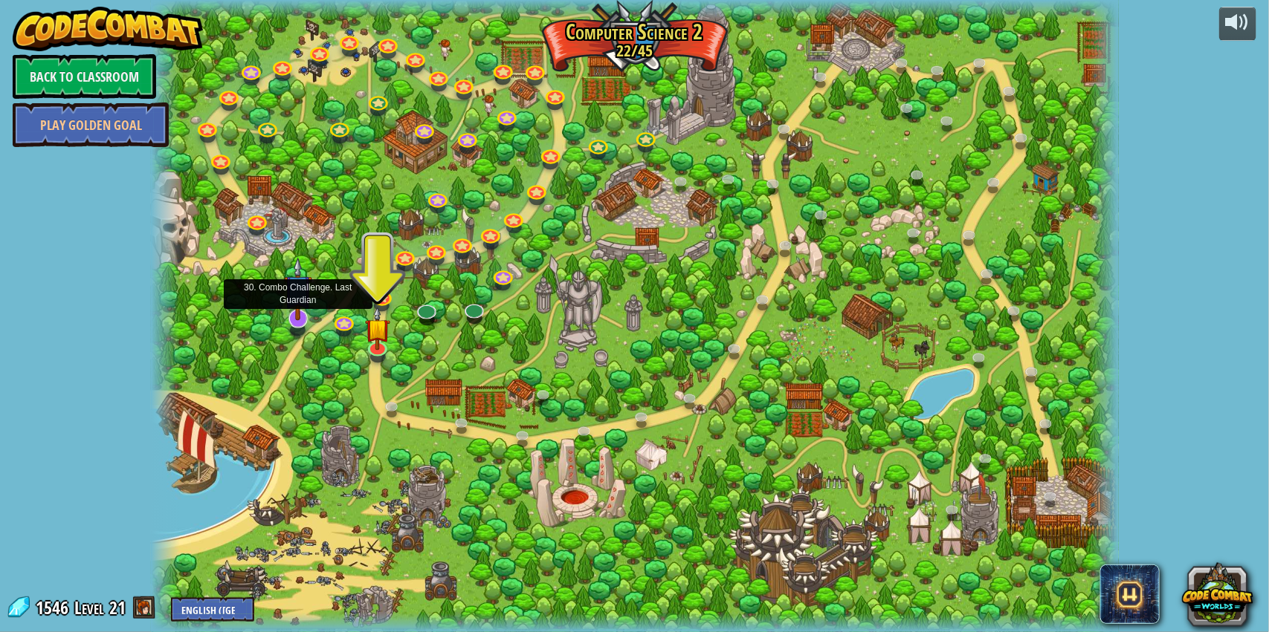
click at [286, 320] on img at bounding box center [297, 289] width 27 height 64
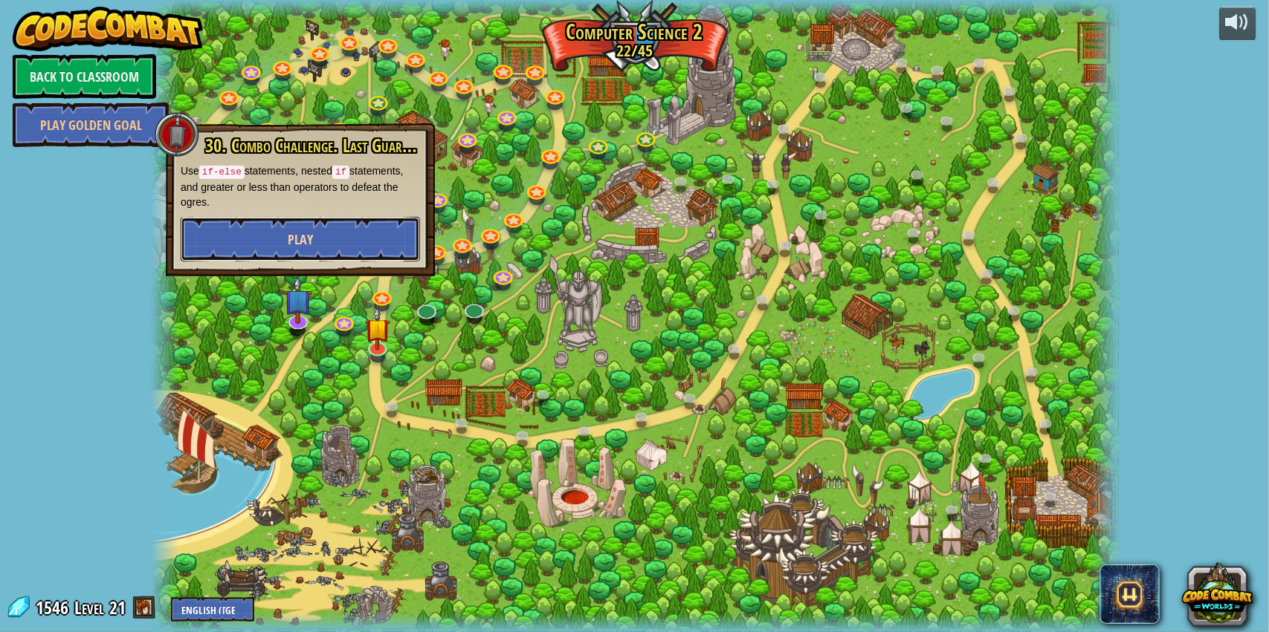
click at [378, 236] on button "Play" at bounding box center [300, 239] width 239 height 45
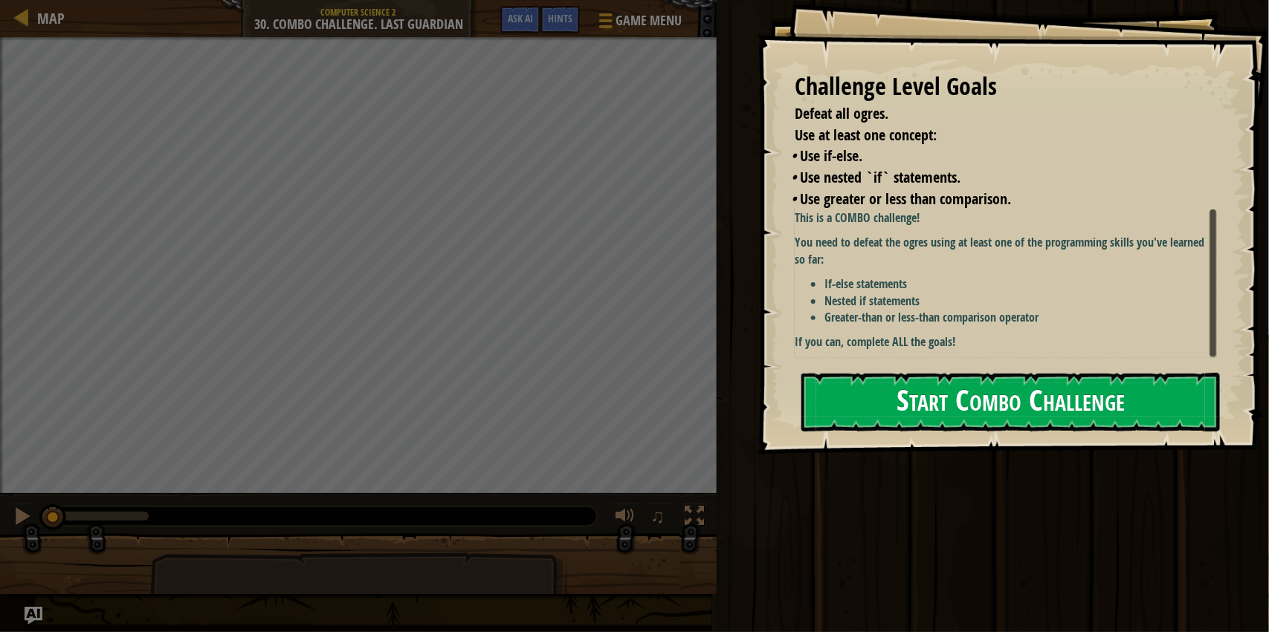
click at [918, 326] on div "This is a COMBO challenge! You need to defeat the ogres using at least one of t…" at bounding box center [1005, 280] width 422 height 141
click at [948, 420] on button "Start Combo Challenge" at bounding box center [1010, 402] width 418 height 59
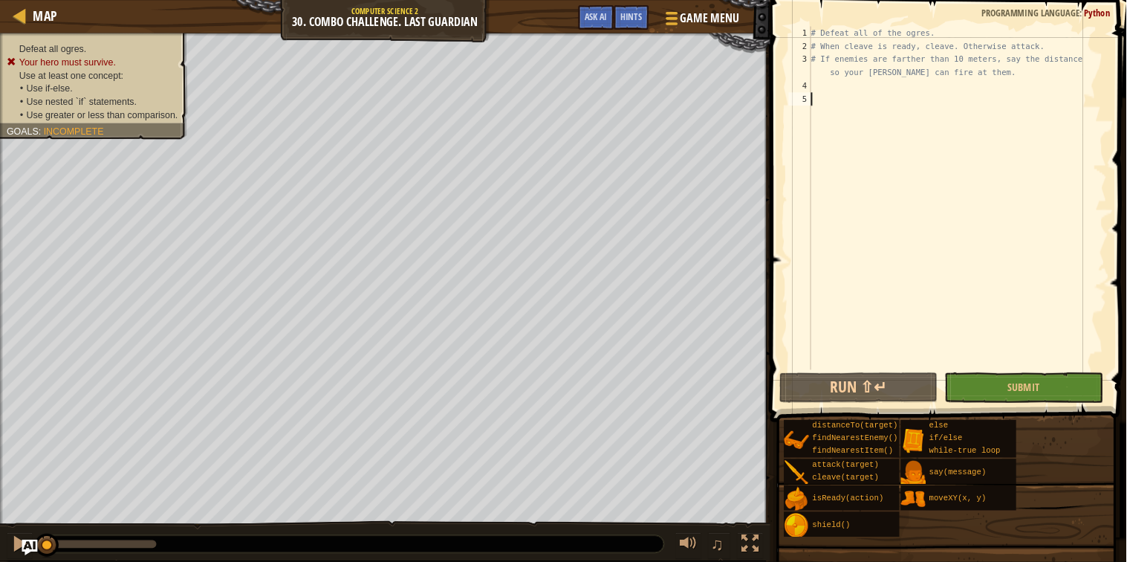
scroll to position [6, 0]
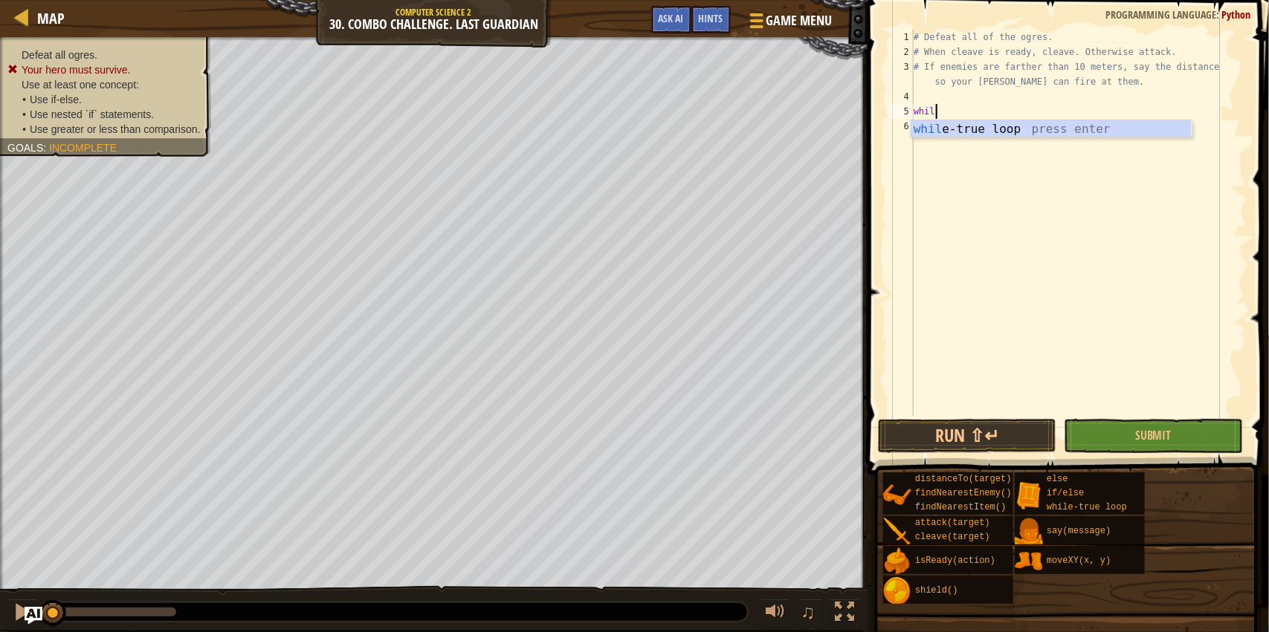
type textarea "while"
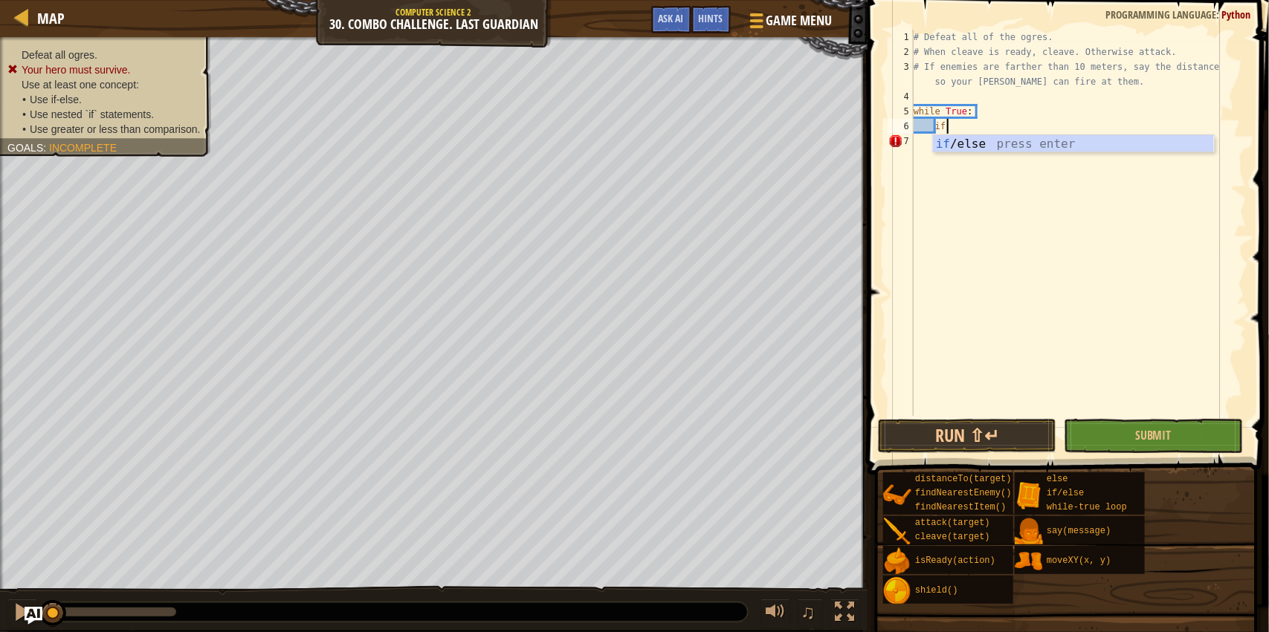
type textarea "if enemy:"
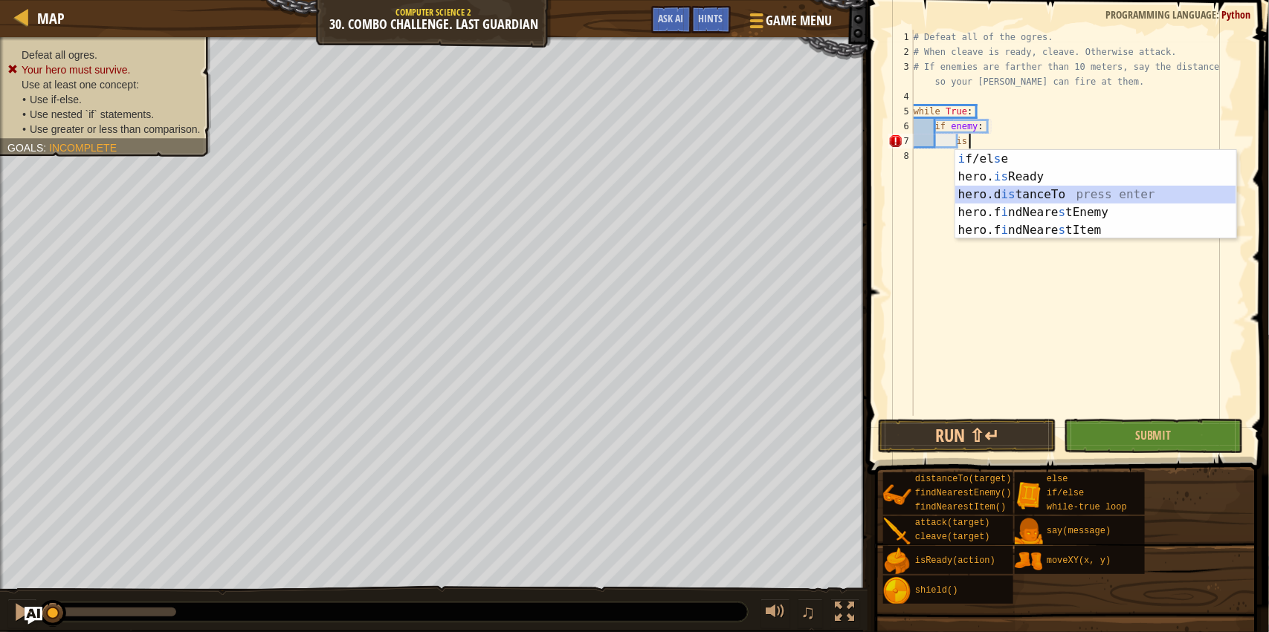
type textarea "ready = hero.isReady("cleave")"
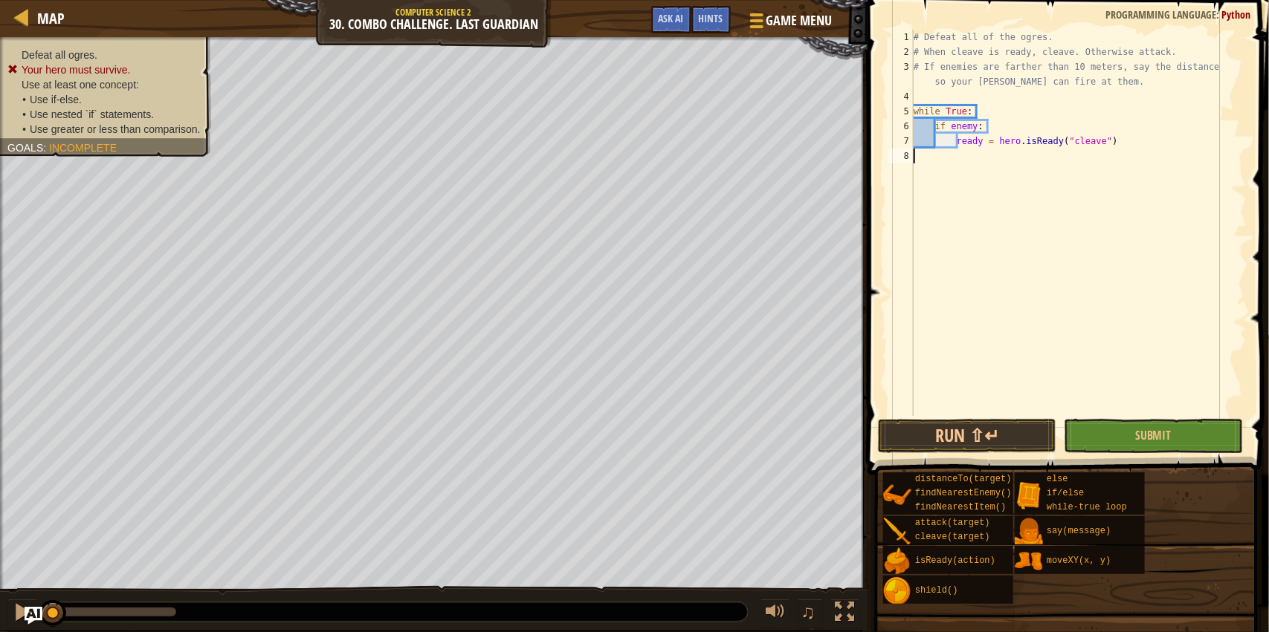
type textarea "ready = hero.isReady("cleave")"
type textarea "hero.cleave(enemy)"
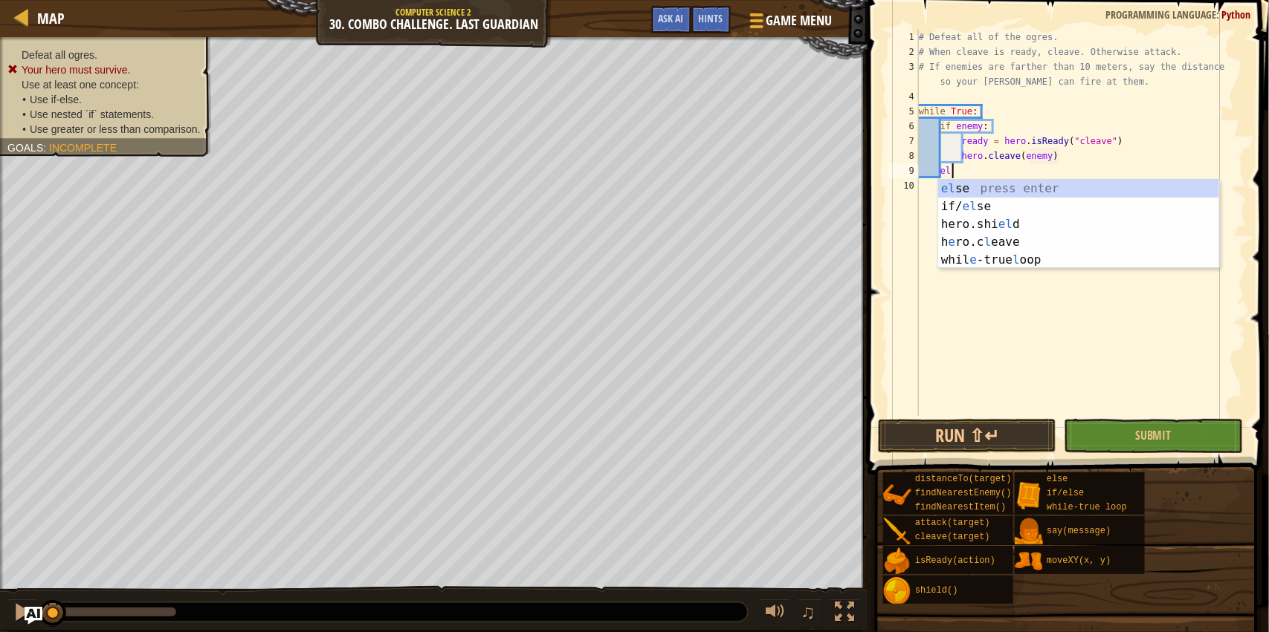
type textarea "else"
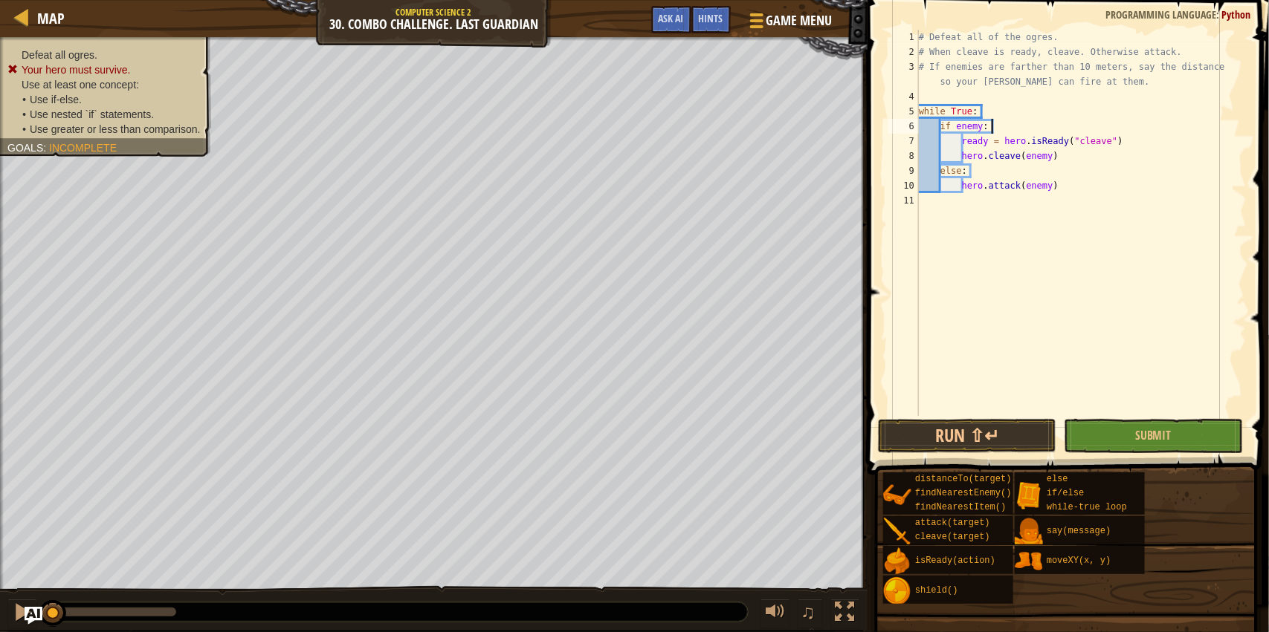
type textarea "while True:"
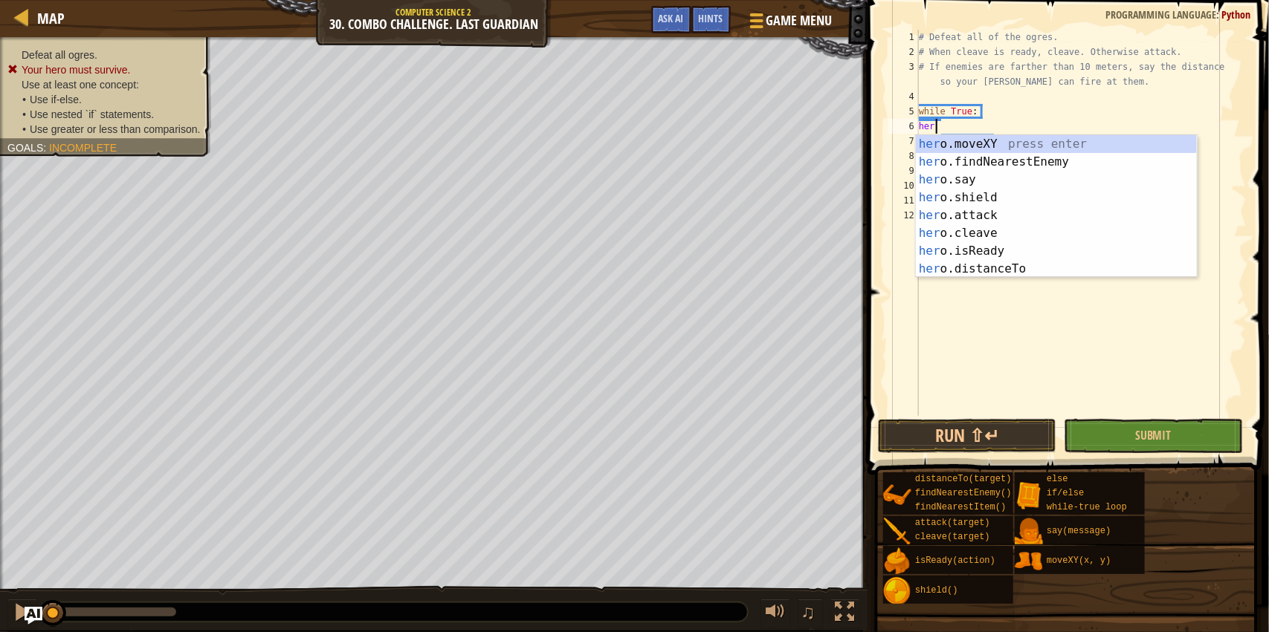
type textarea "hero"
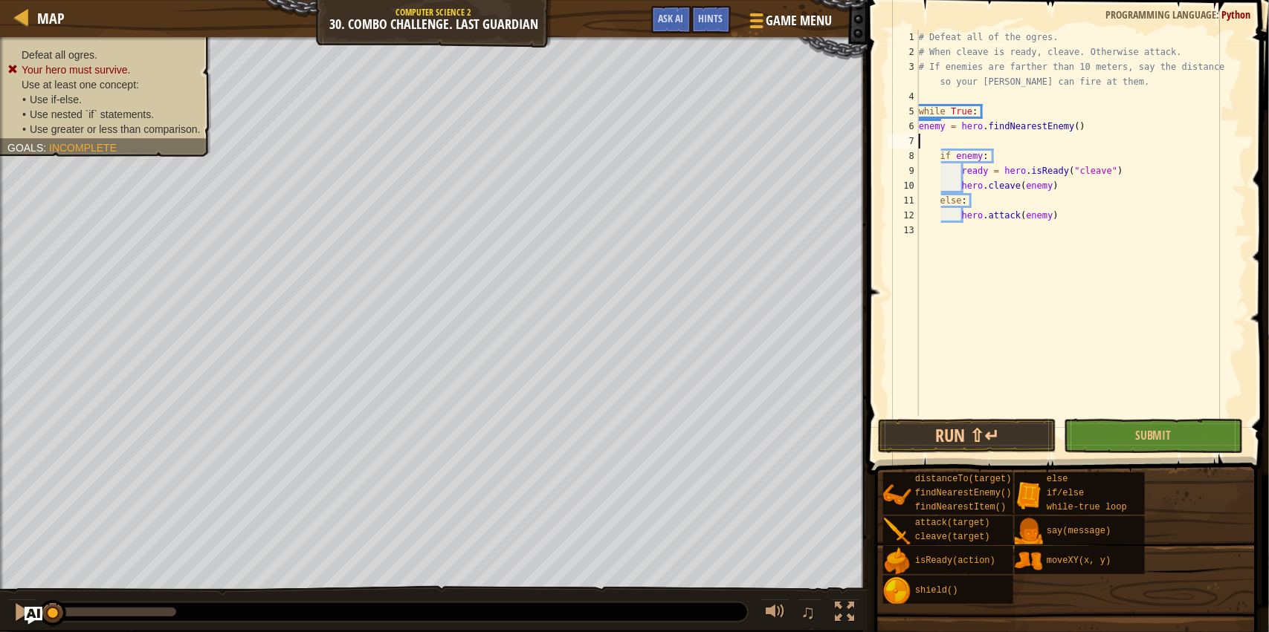
type textarea "hero"
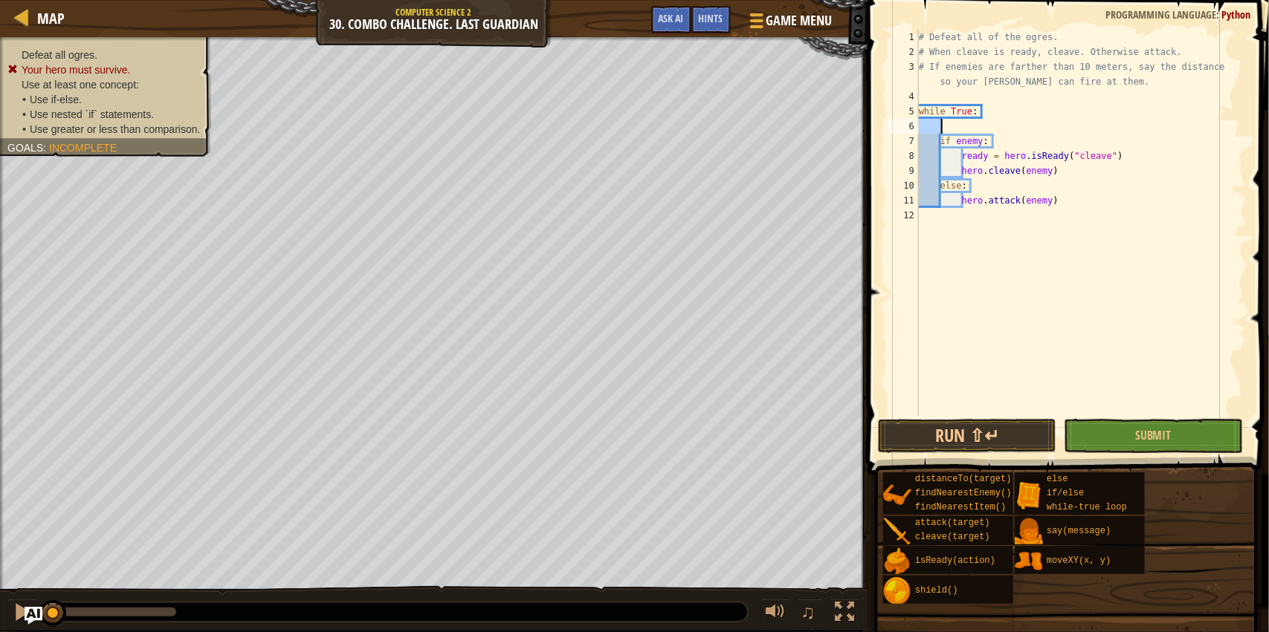
type textarea "while True:"
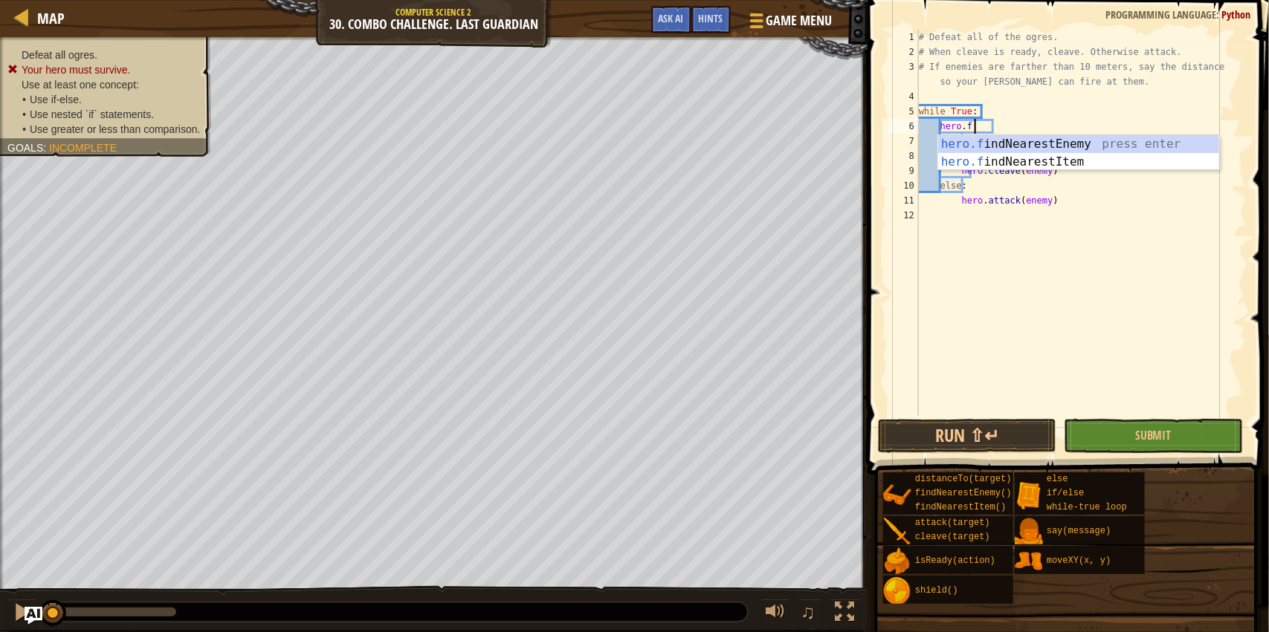
type textarea "hero.find"
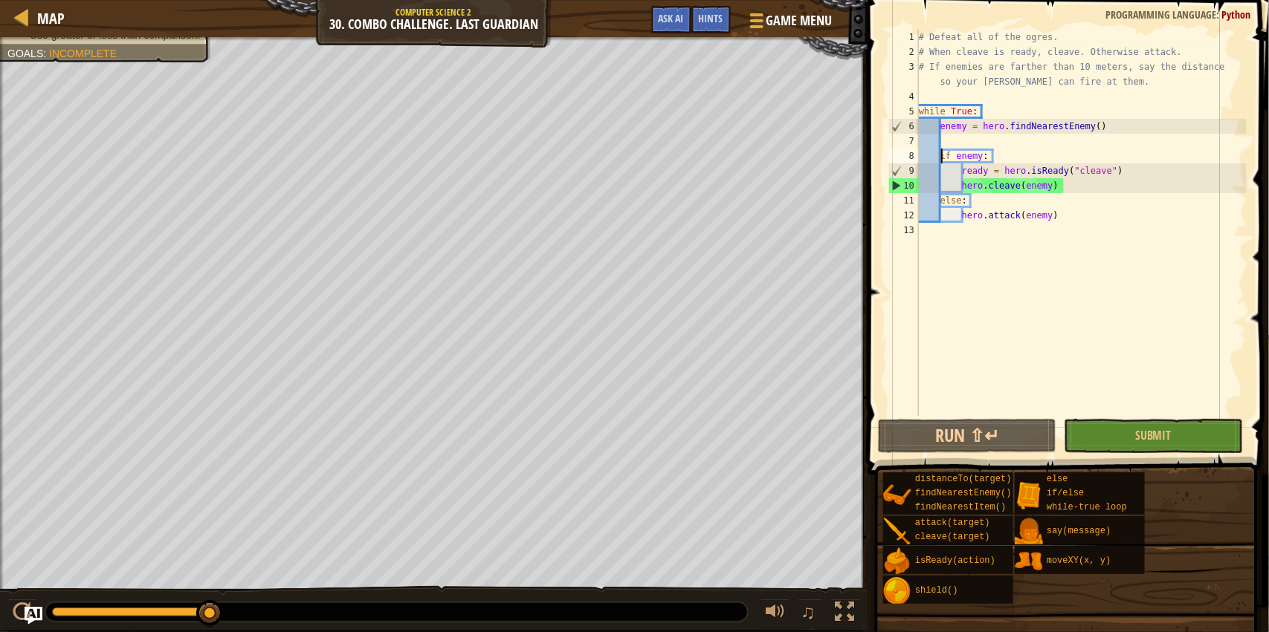
click at [1085, 218] on div "# Defeat all of the ogres. # When cleave is ready, cleave. Otherwise attack. # …" at bounding box center [1081, 238] width 331 height 416
type textarea "hero.attack(enemy)"
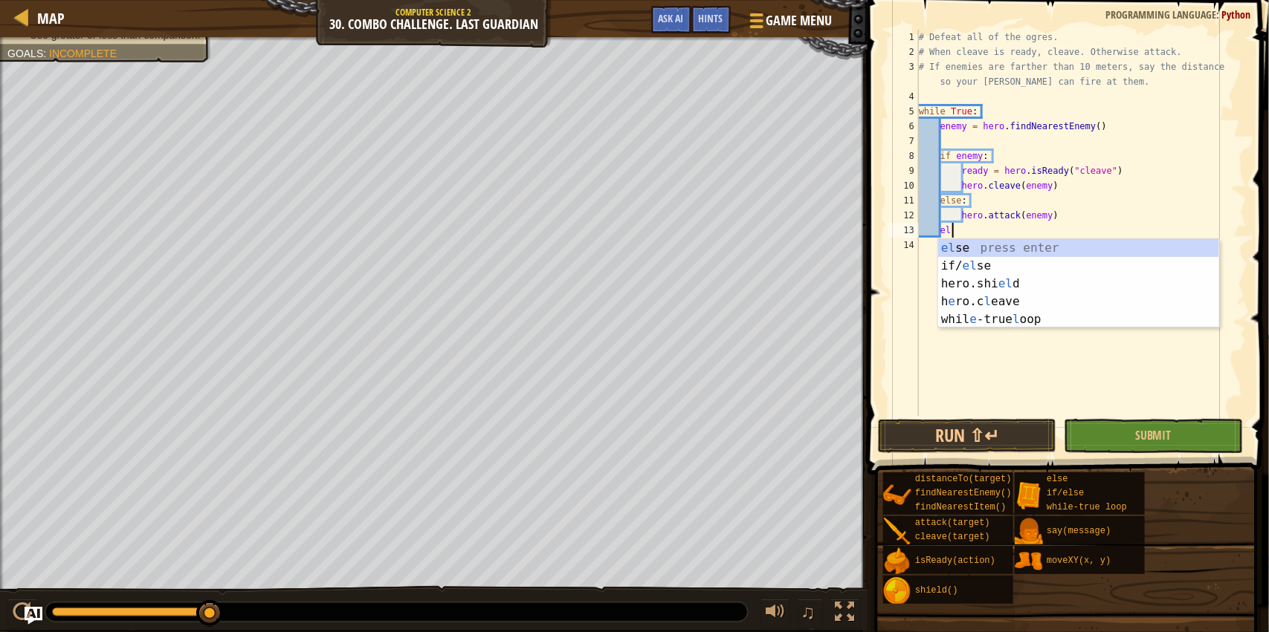
type textarea "else"
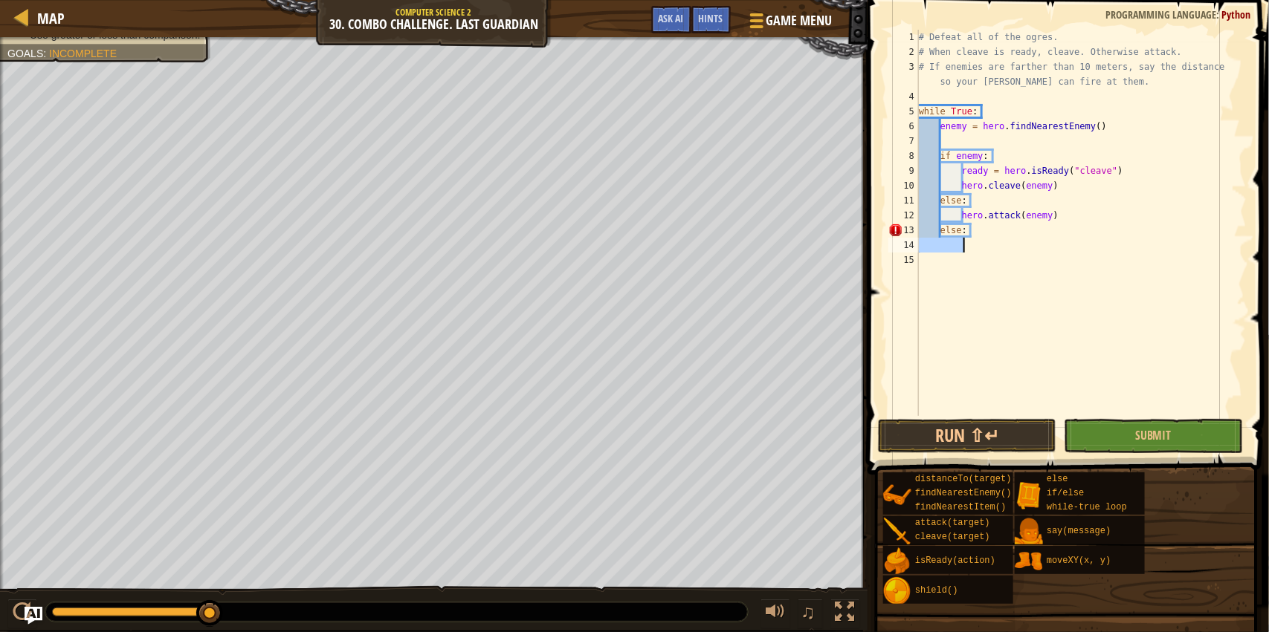
type textarea "else"
type textarea "hero.attack(enemy)"
type textarea "hero"
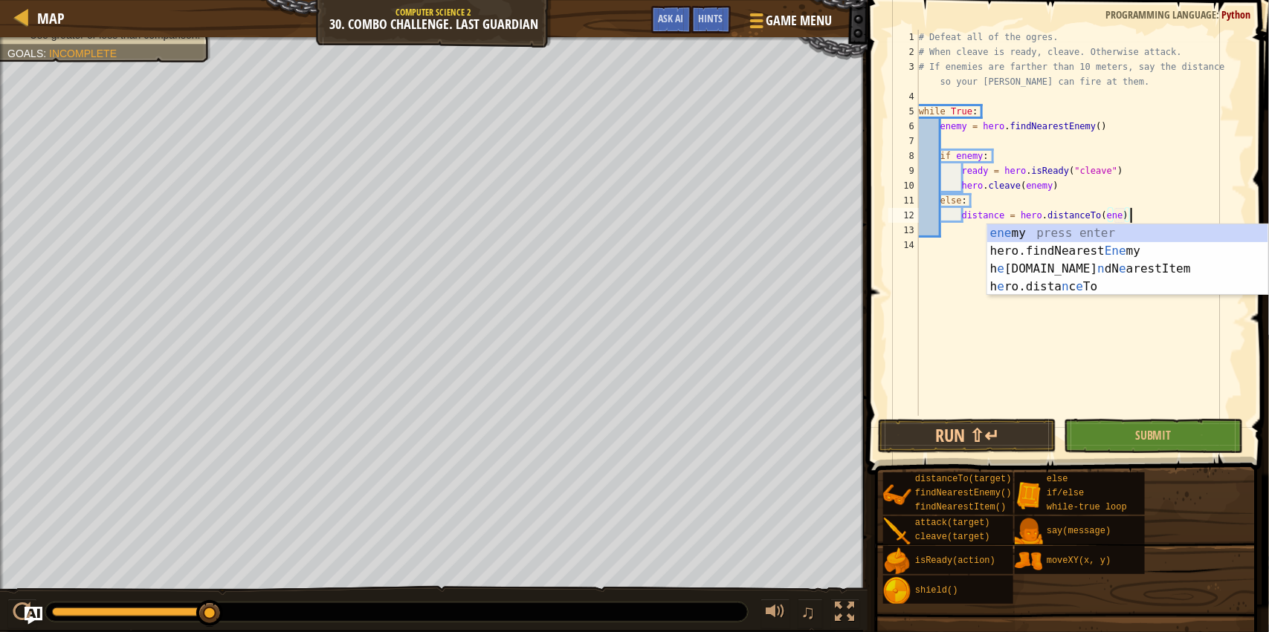
type textarea "distance = hero.distanceTo(enemy)"
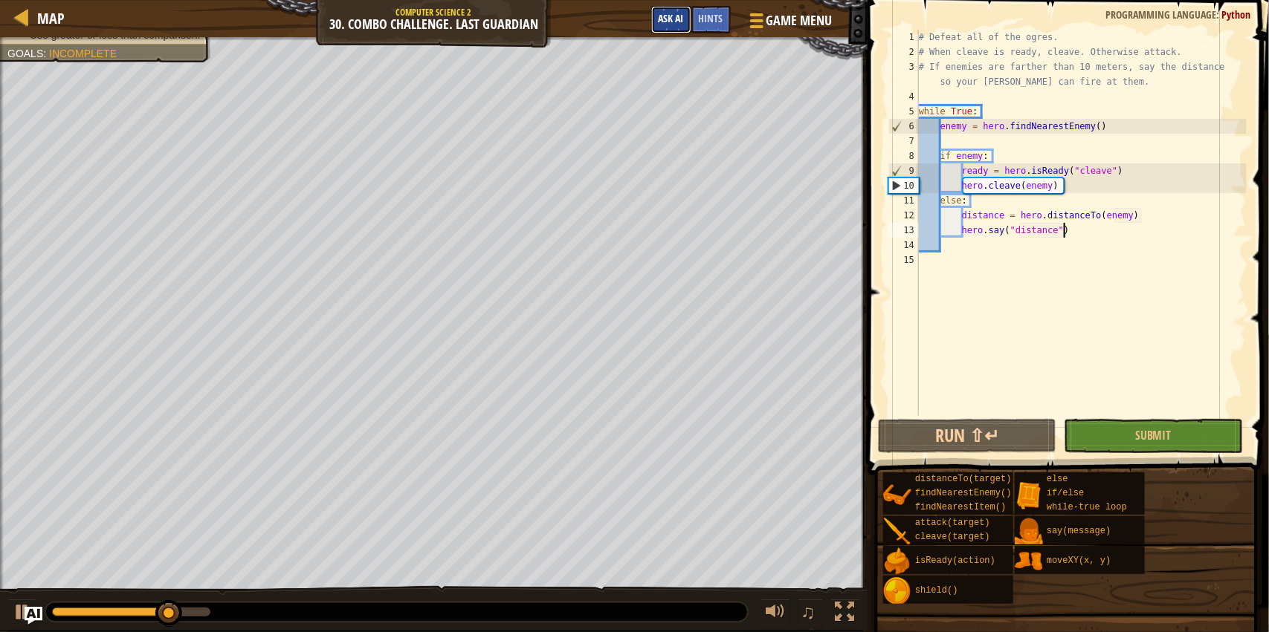
click at [670, 16] on span "Ask AI" at bounding box center [670, 18] width 25 height 14
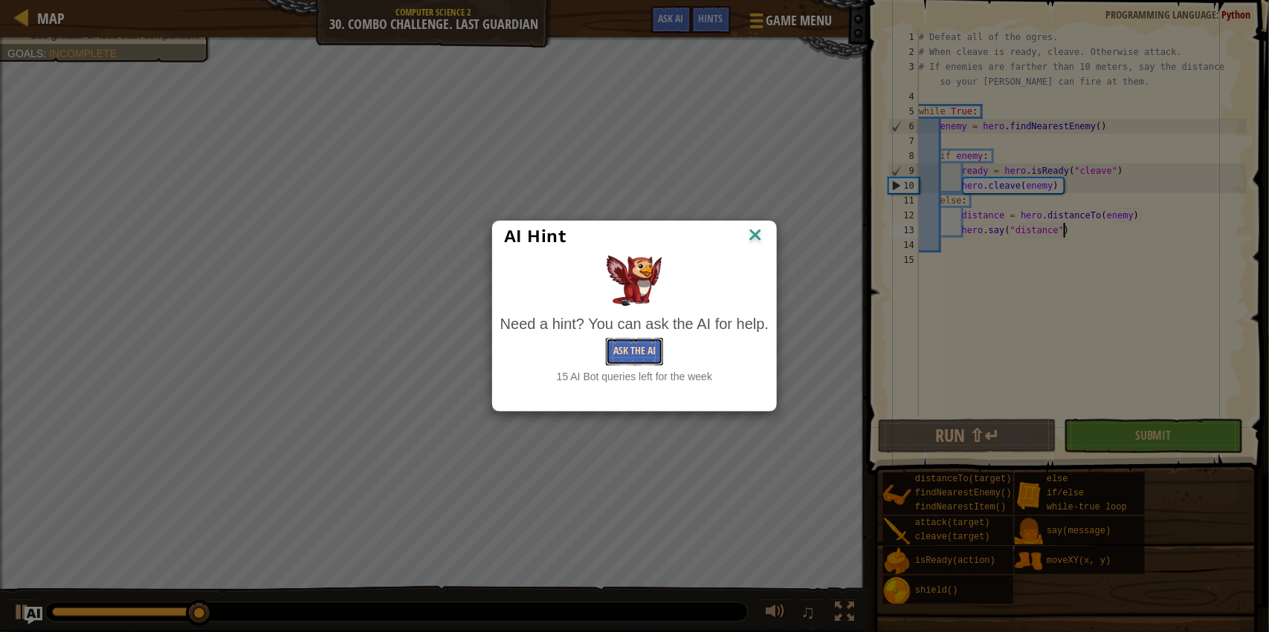
click at [621, 354] on button "Ask the AI" at bounding box center [634, 351] width 57 height 27
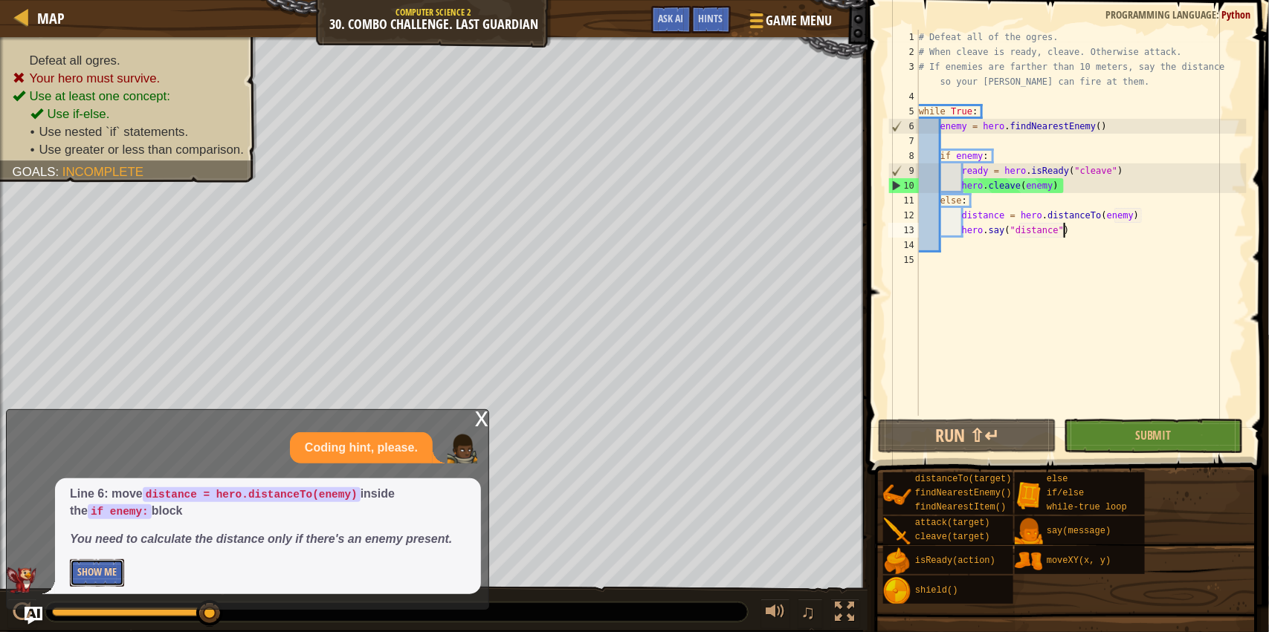
click at [98, 577] on button "Show Me" at bounding box center [97, 573] width 54 height 27
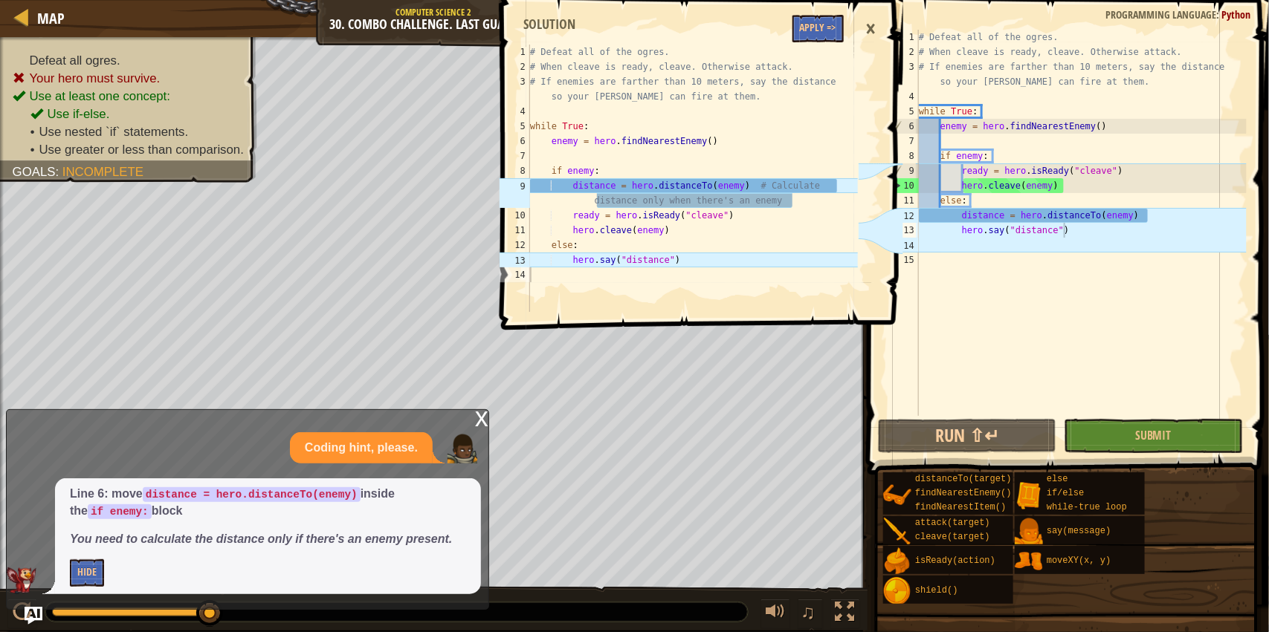
click at [869, 27] on div "×" at bounding box center [870, 29] width 25 height 34
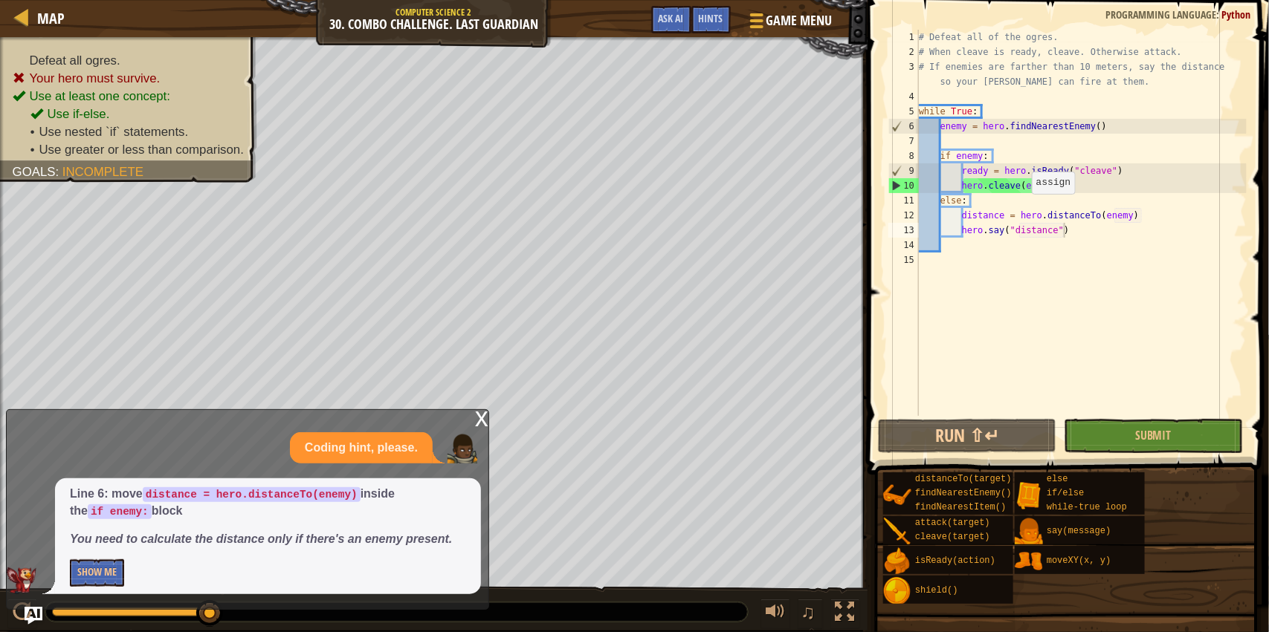
click at [1023, 210] on div "# Defeat all of the ogres. # When cleave is ready, cleave. Otherwise attack. # …" at bounding box center [1081, 238] width 331 height 416
click at [1014, 204] on div "# Defeat all of the ogres. # When cleave is ready, cleave. Otherwise attack. # …" at bounding box center [1081, 238] width 331 height 416
type textarea "else:"
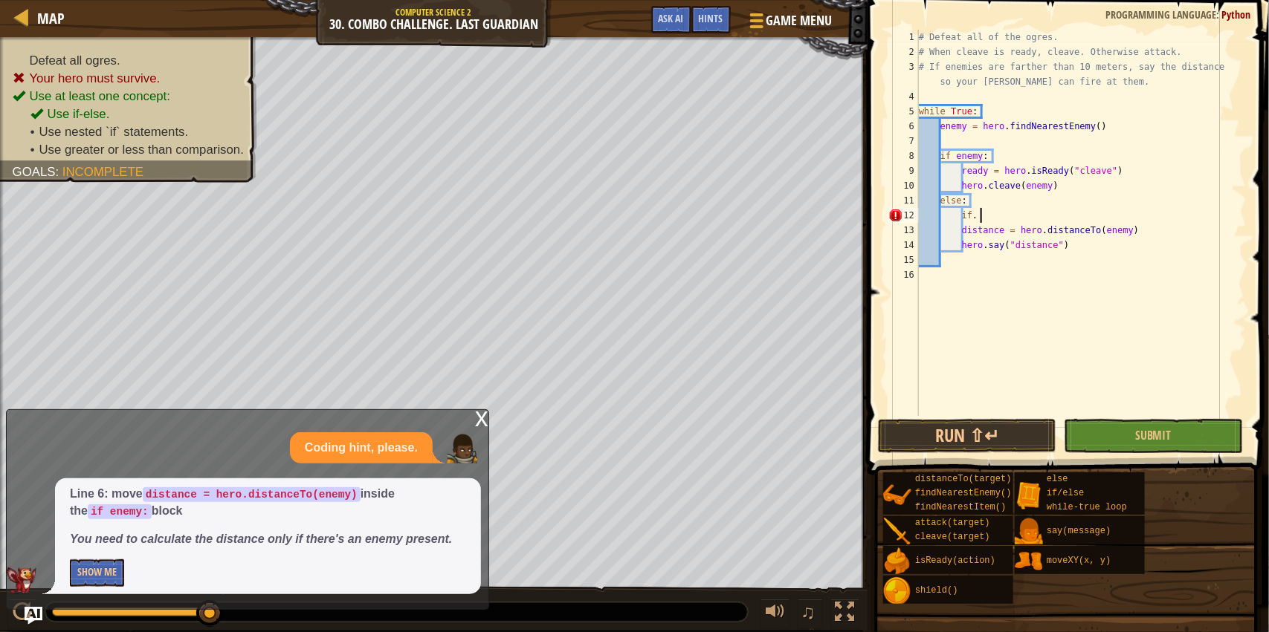
type textarea "if"
type textarea "disc"
type textarea "i"
type textarea "disc"
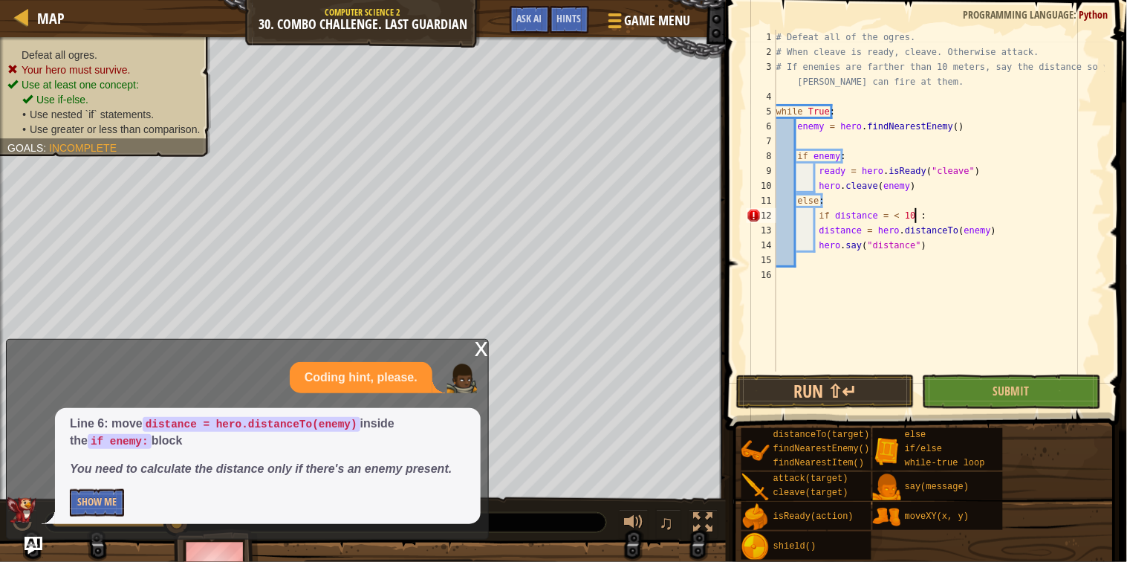
scroll to position [6, 22]
type textarea "if distance = < 10 :"
click at [531, 13] on span "Ask AI" at bounding box center [529, 18] width 25 height 14
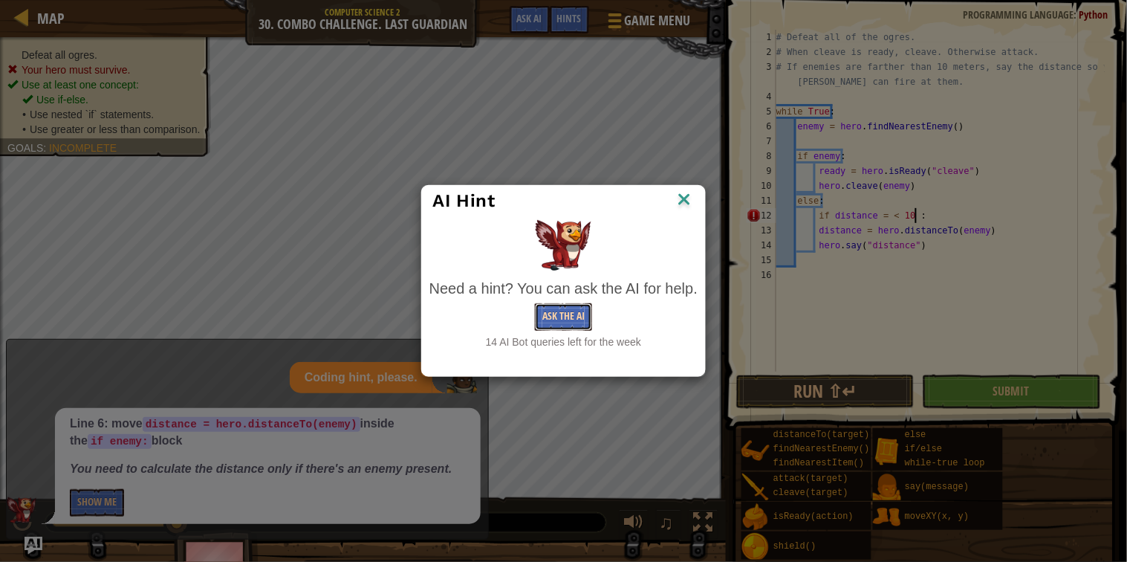
click at [560, 313] on button "Ask the AI" at bounding box center [563, 316] width 57 height 27
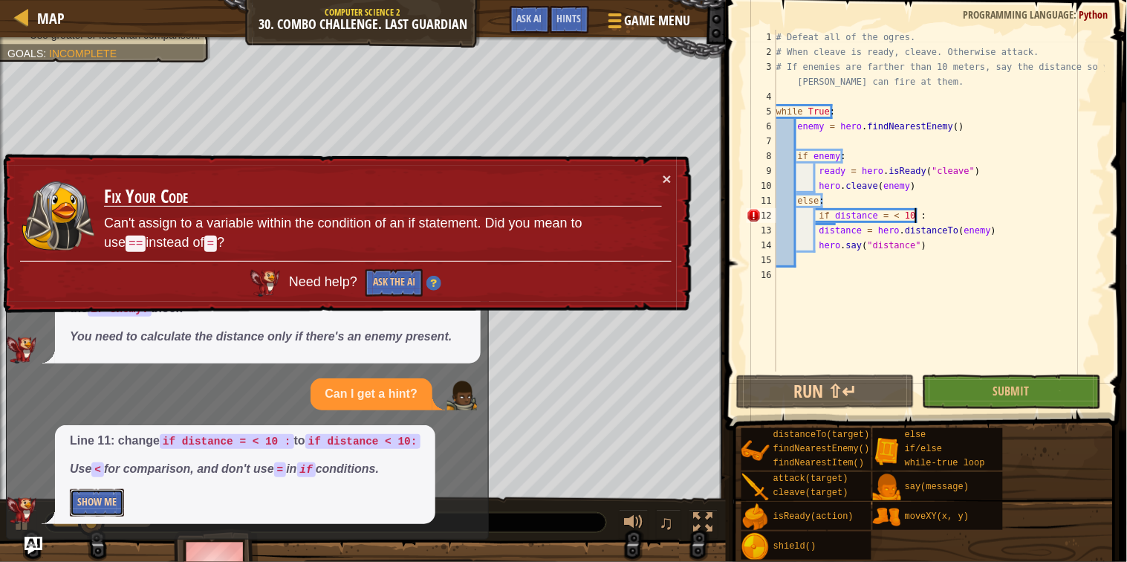
click at [100, 493] on button "Show Me" at bounding box center [97, 502] width 54 height 27
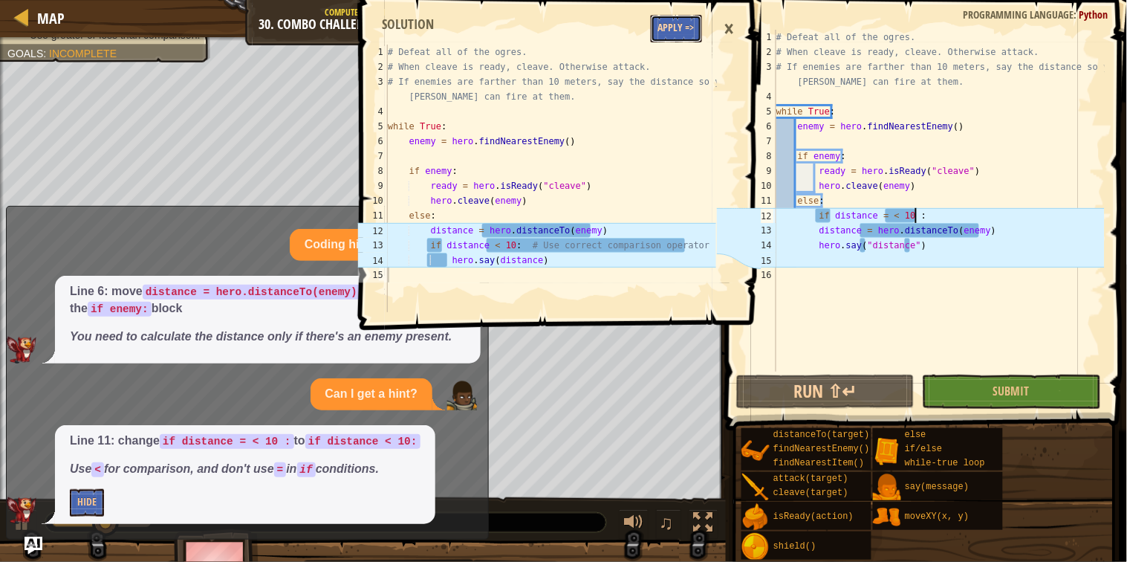
click at [693, 39] on button "Apply =>" at bounding box center [676, 28] width 51 height 27
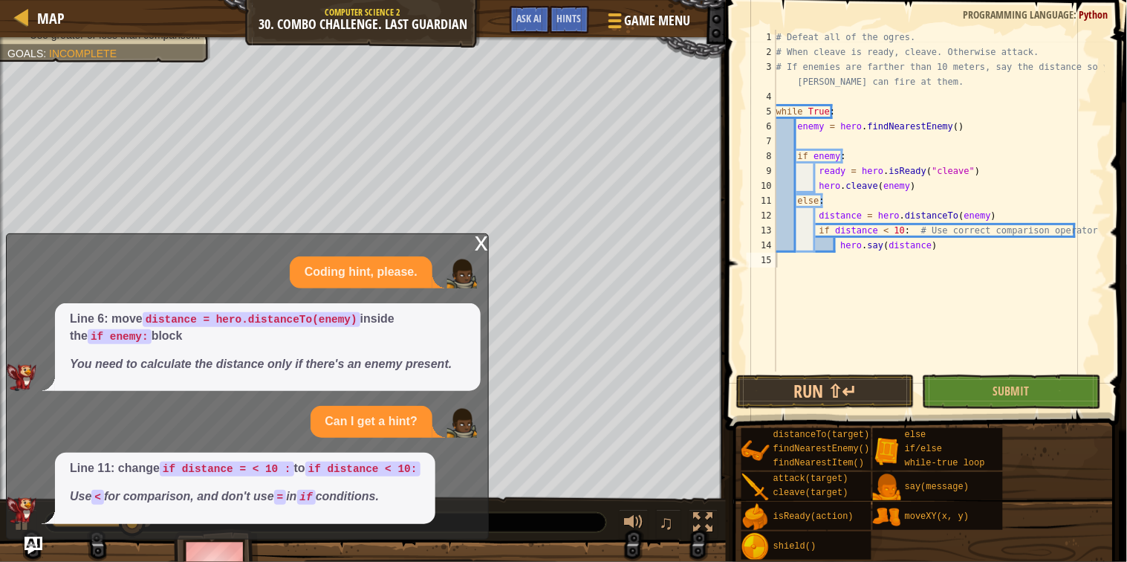
click at [872, 399] on button "Run ⇧↵" at bounding box center [825, 392] width 178 height 34
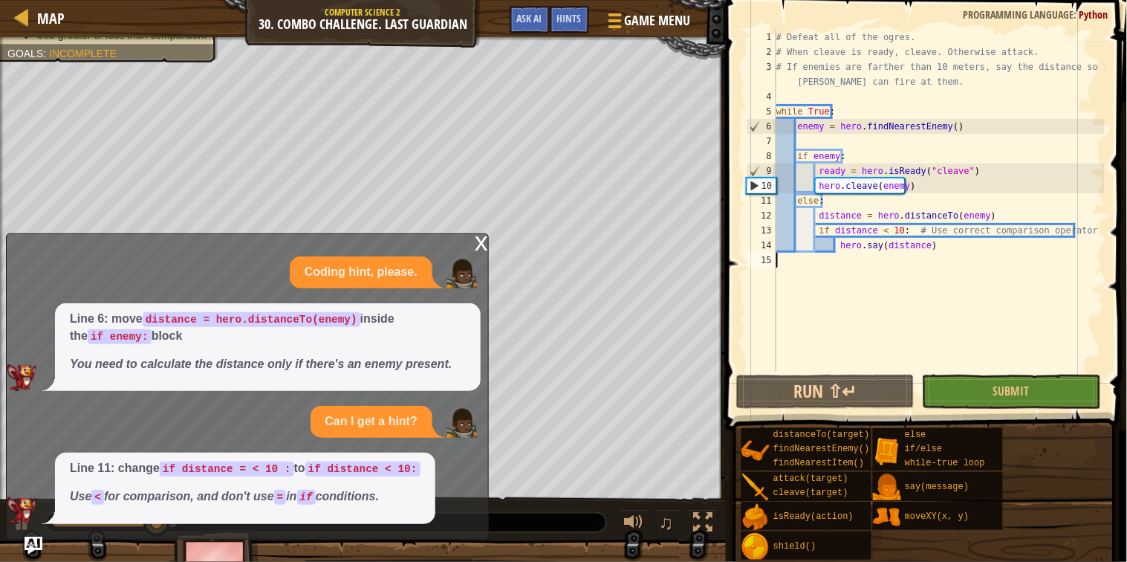
click at [484, 238] on div "x" at bounding box center [481, 241] width 13 height 15
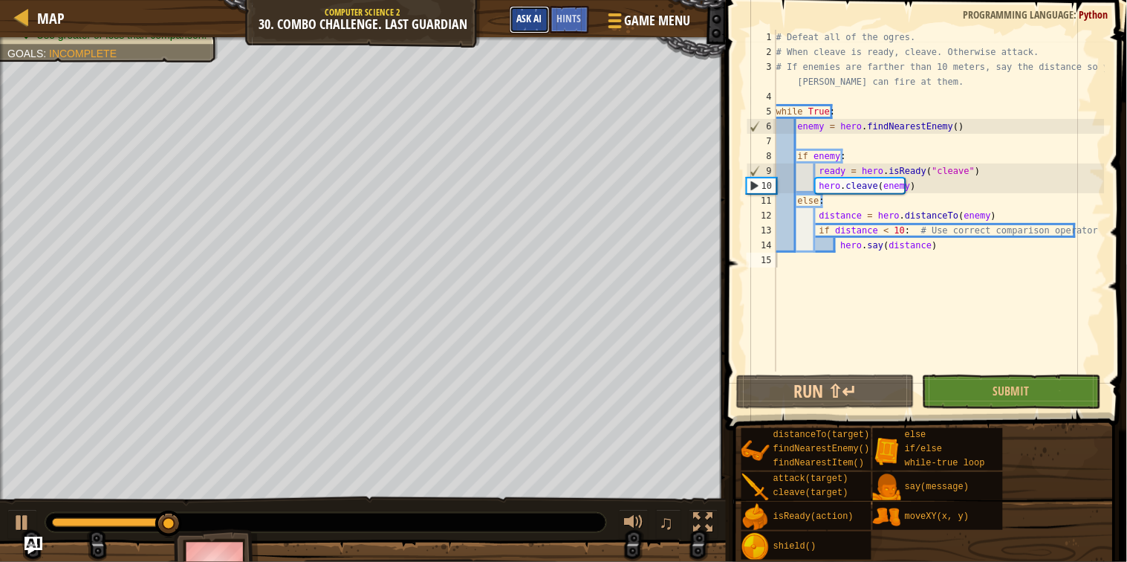
click at [536, 14] on span "Ask AI" at bounding box center [529, 18] width 25 height 14
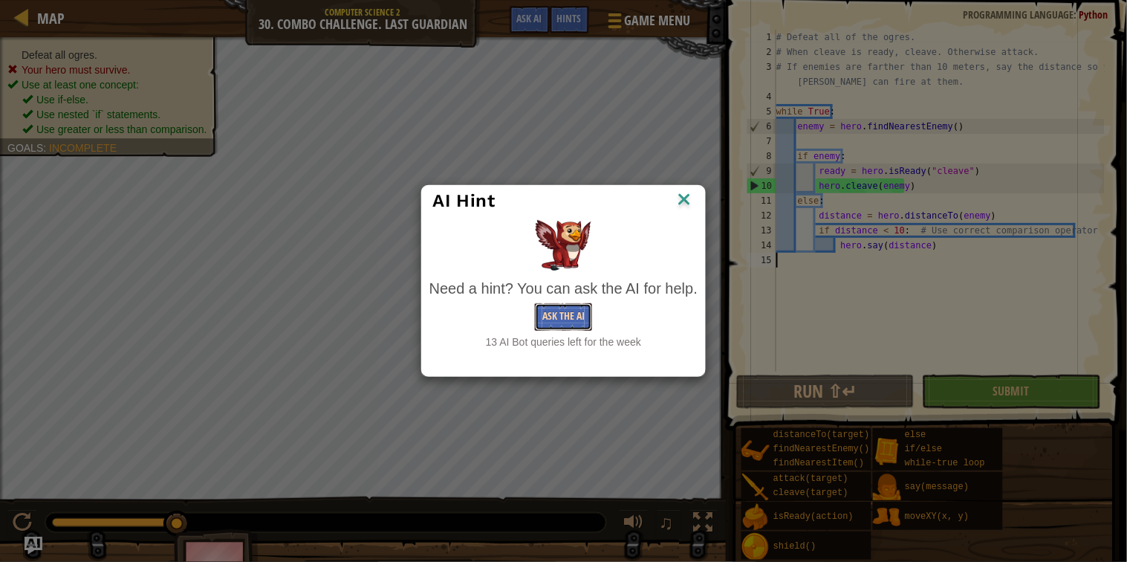
click at [543, 314] on button "Ask the AI" at bounding box center [563, 316] width 57 height 27
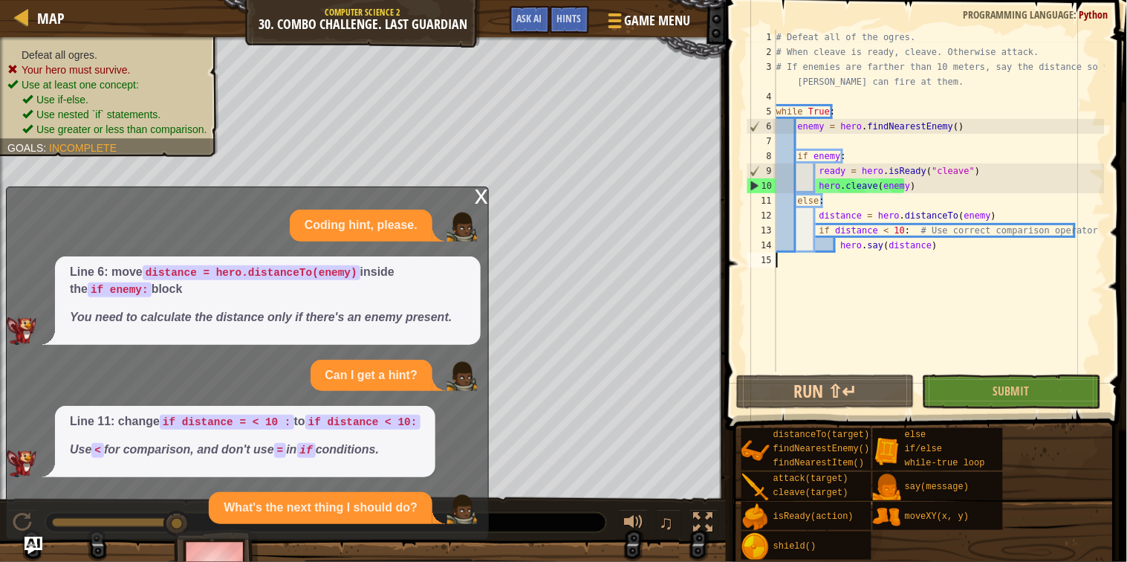
scroll to position [37, 0]
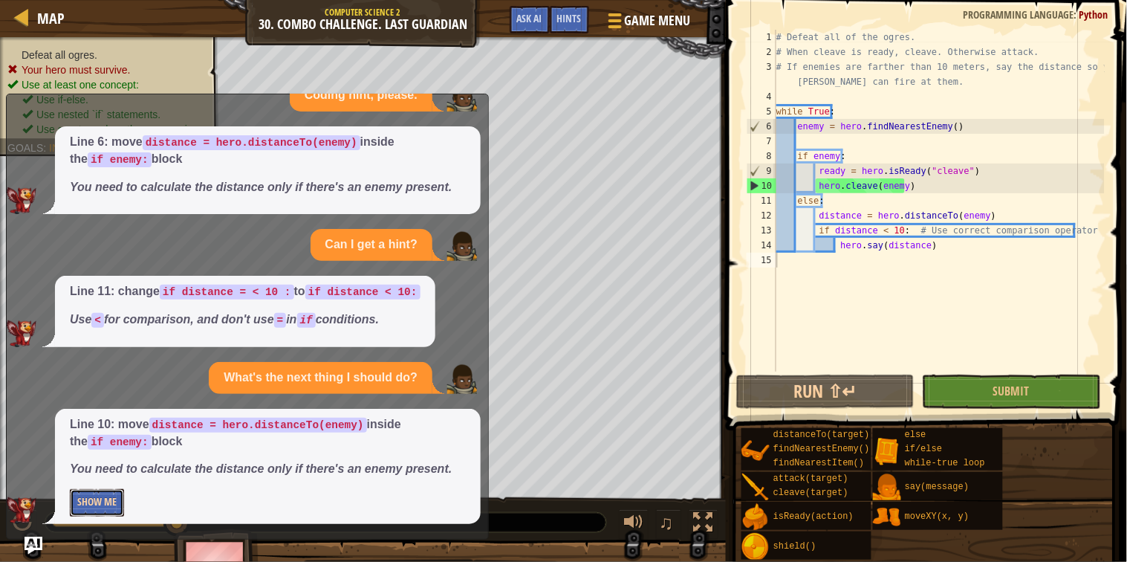
click at [106, 493] on button "Show Me" at bounding box center [97, 502] width 54 height 27
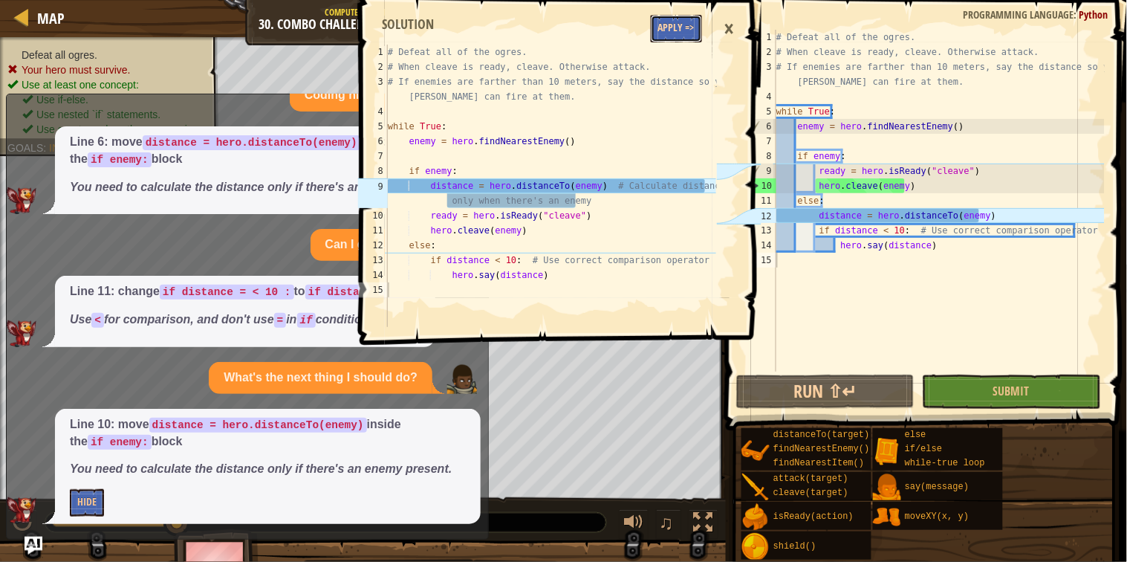
click at [676, 33] on button "Apply =>" at bounding box center [676, 28] width 51 height 27
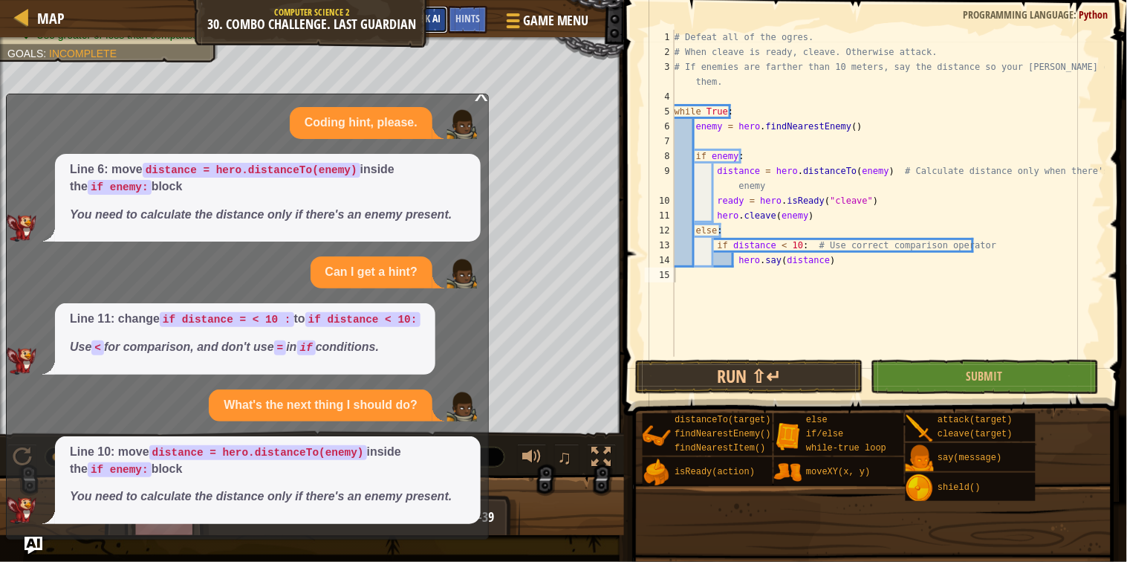
click at [430, 13] on span "Ask AI" at bounding box center [427, 18] width 25 height 14
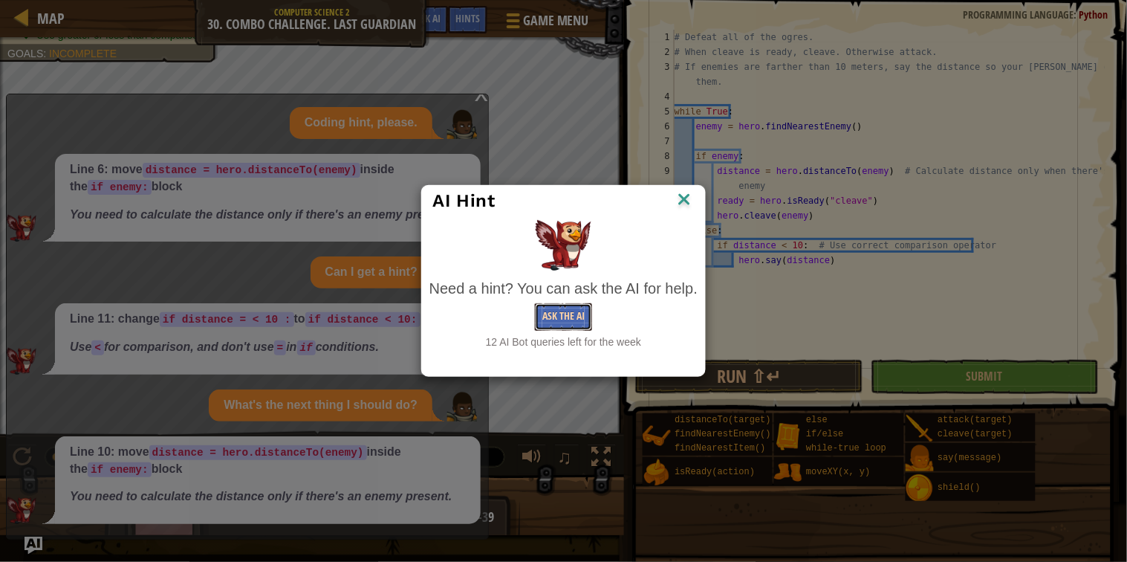
click at [566, 319] on button "Ask the AI" at bounding box center [563, 316] width 57 height 27
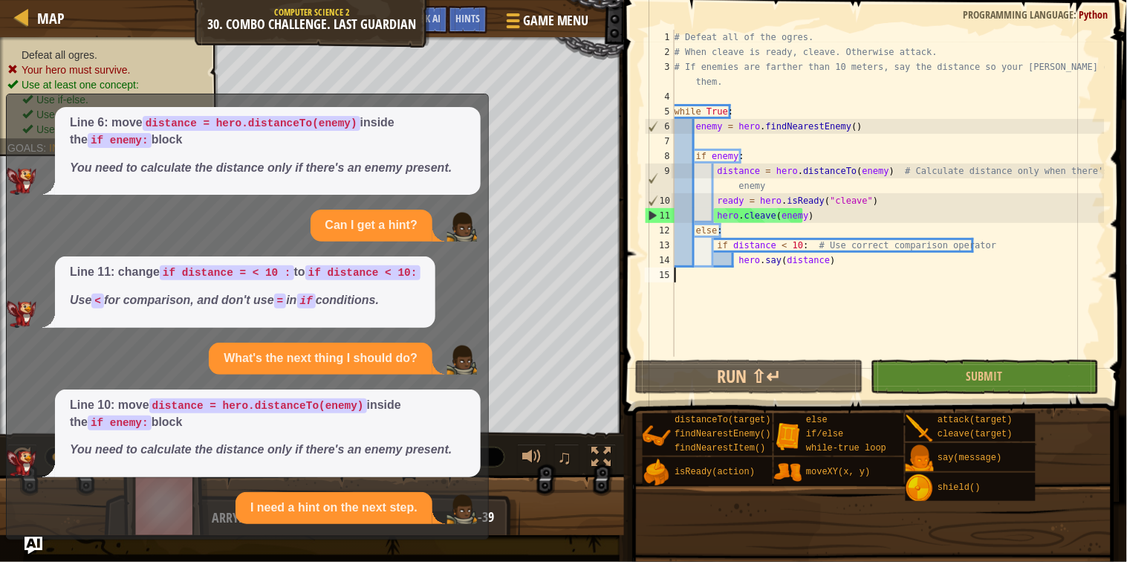
scroll to position [216, 0]
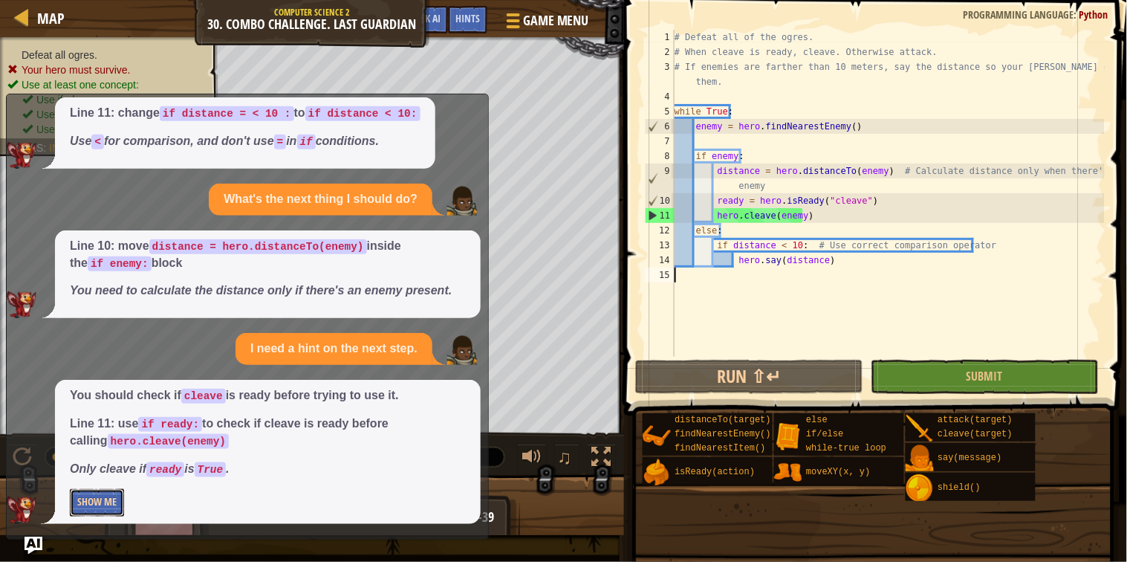
click at [96, 505] on button "Show Me" at bounding box center [97, 502] width 54 height 27
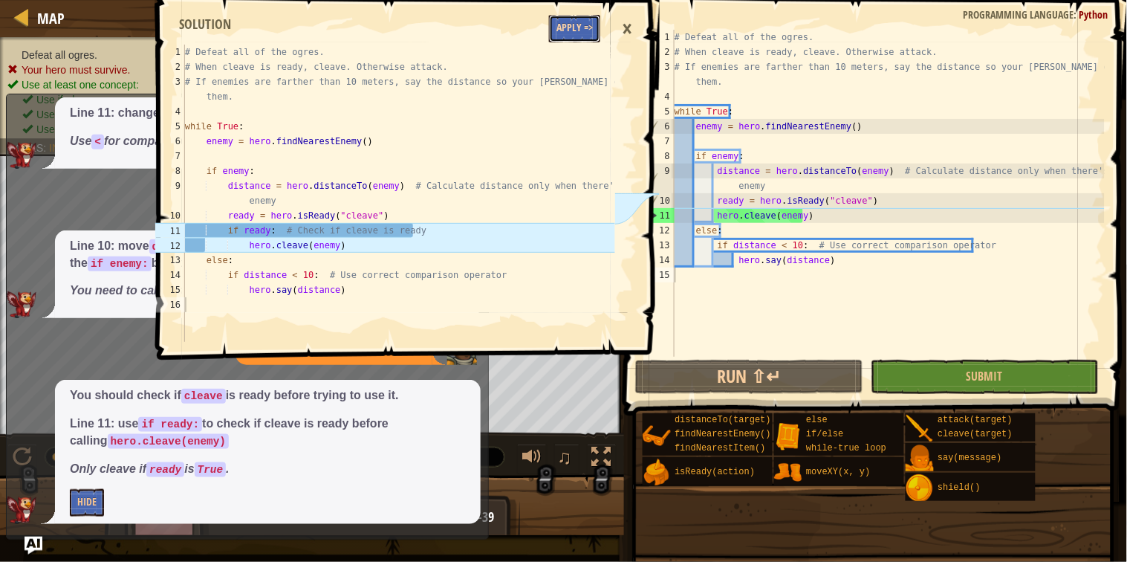
click at [554, 27] on button "Apply =>" at bounding box center [574, 28] width 51 height 27
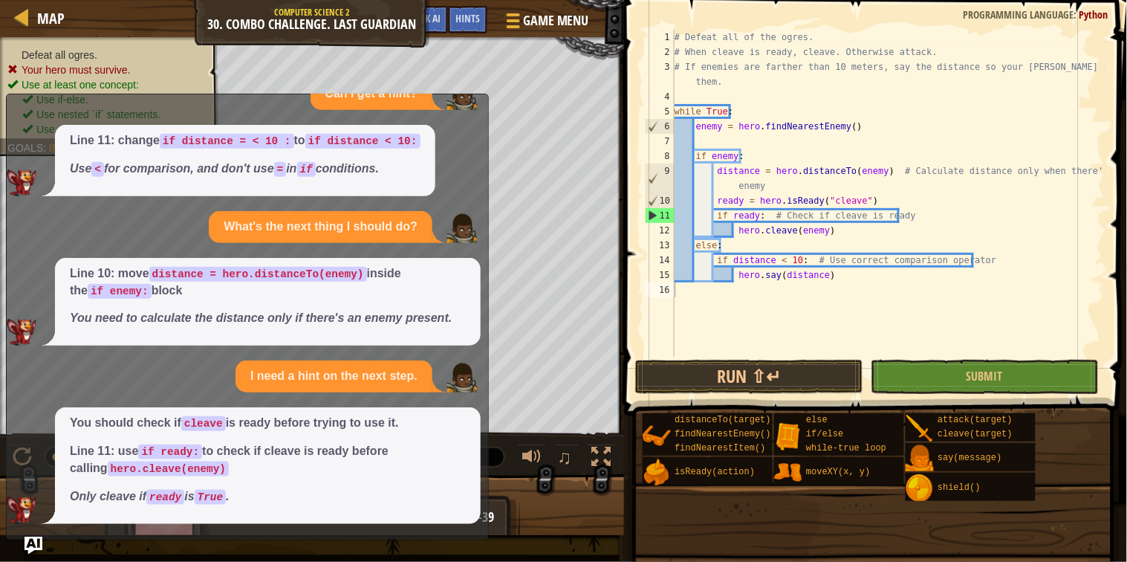
scroll to position [188, 0]
click at [36, 546] on img "Ask AI" at bounding box center [33, 545] width 19 height 19
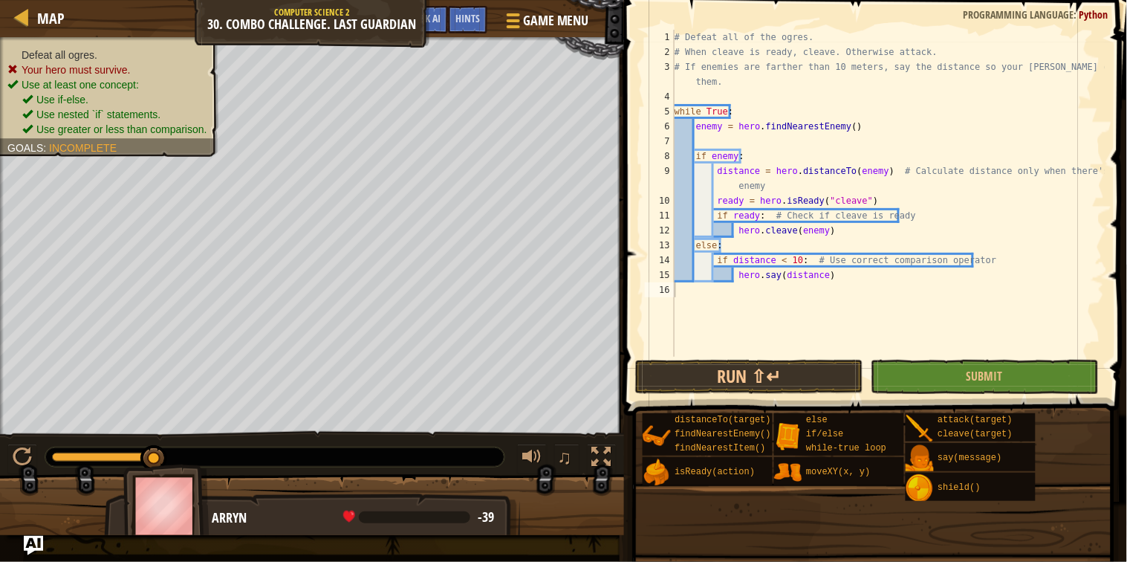
click at [24, 536] on button "Ask AI" at bounding box center [33, 545] width 19 height 19
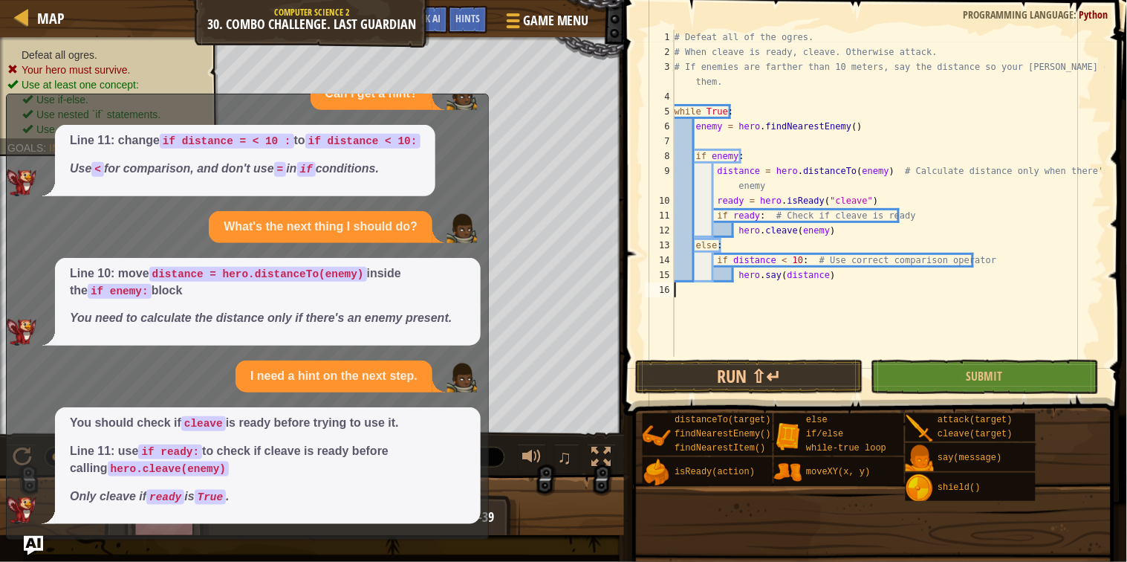
click at [32, 537] on img "Ask AI" at bounding box center [33, 545] width 19 height 19
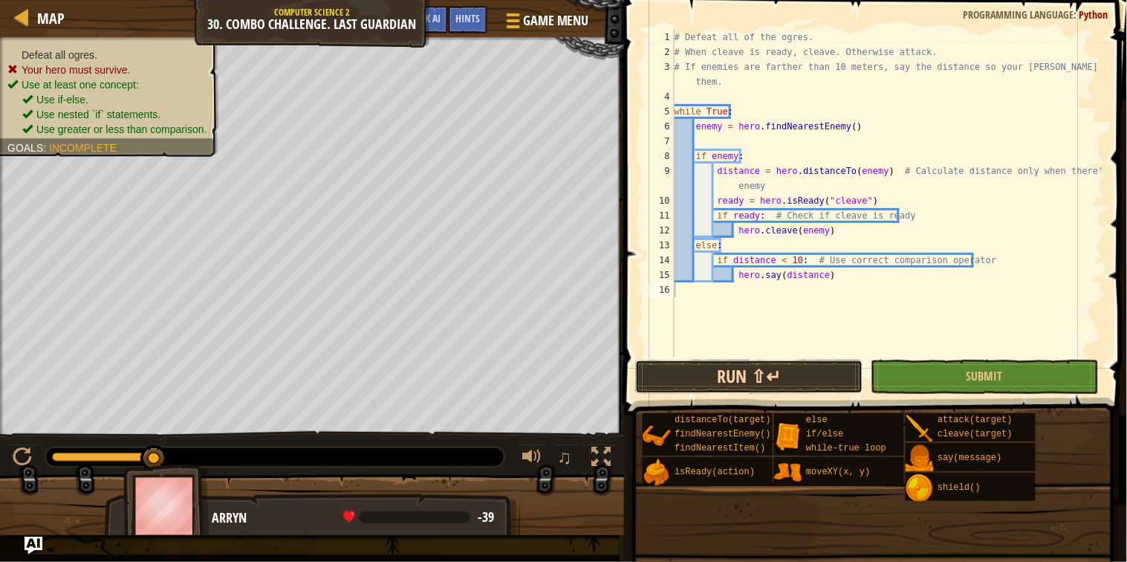
click at [800, 382] on button "Run ⇧↵" at bounding box center [749, 377] width 228 height 34
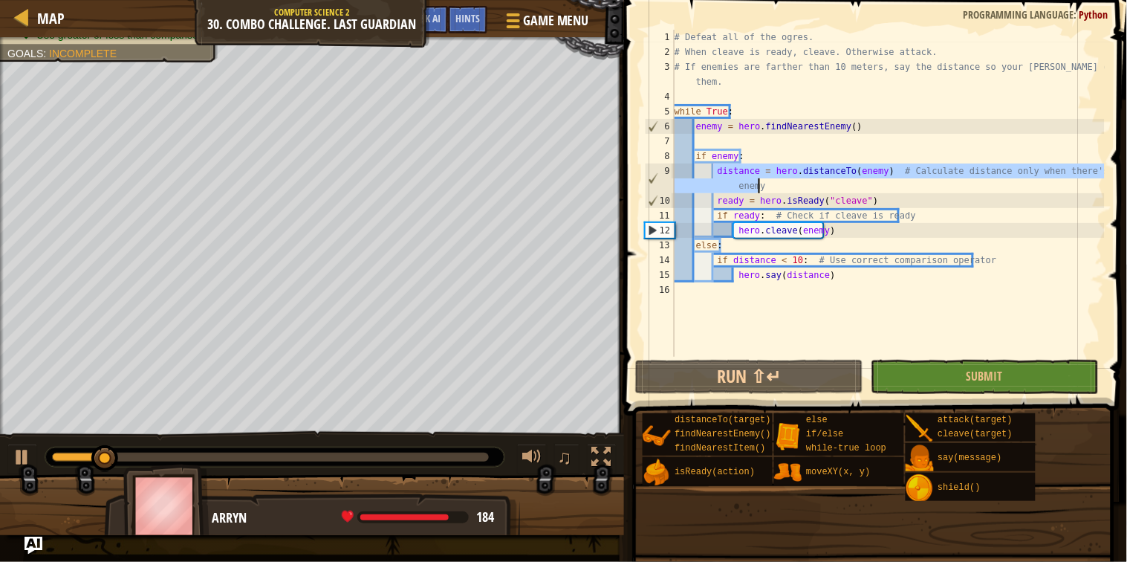
drag, startPoint x: 716, startPoint y: 172, endPoint x: 761, endPoint y: 187, distance: 47.9
click at [761, 187] on div "# Defeat all of the ogres. # When cleave is ready, cleave. Otherwise attack. # …" at bounding box center [888, 208] width 433 height 357
type textarea "distance = hero.distanceTo(enemy) # Calculate distance only when there's an ene…"
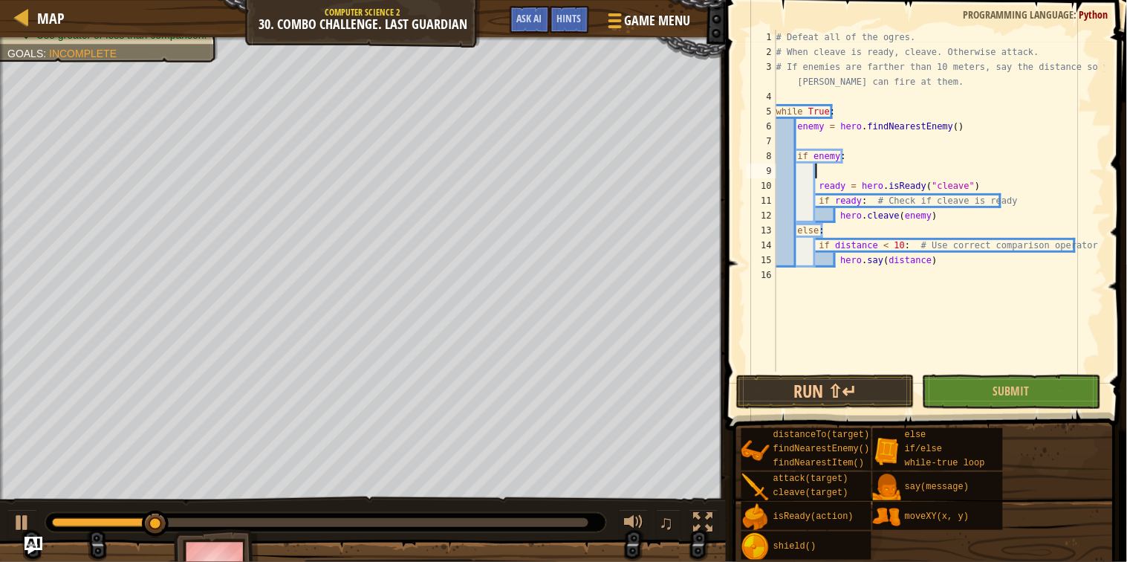
type textarea "distance = hero.distanceTo(enemy) # Calculate distance only when there's an ene…"
type textarea "else:"
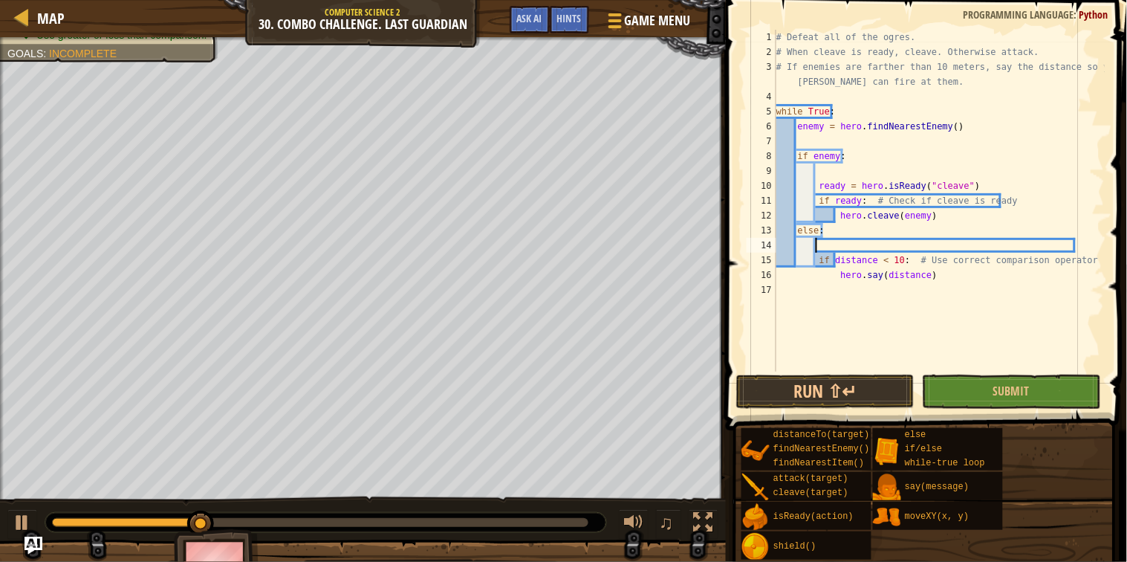
paste textarea "distance = hero.distanceTo(enemy) # Calculate distance only when there's an ene…"
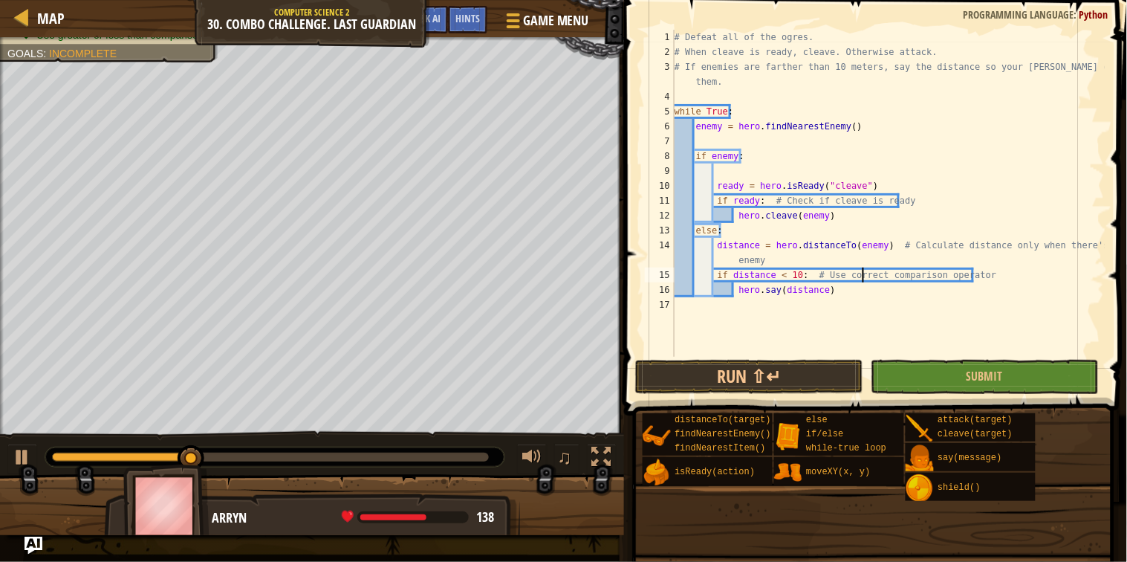
type textarea "hero.say(distance)"
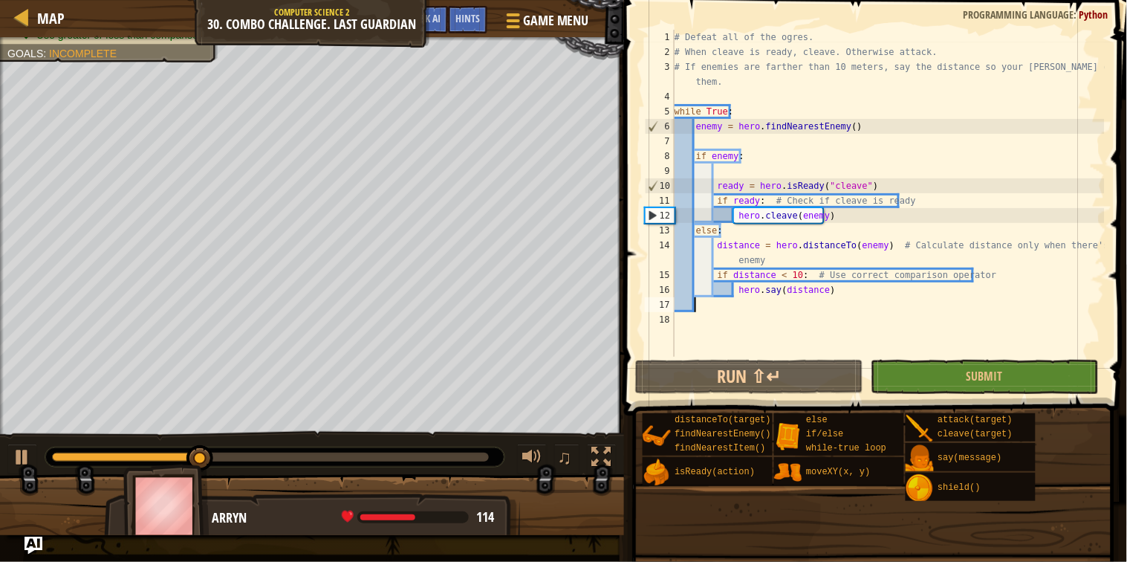
click at [774, 172] on div "# Defeat all of the ogres. # When cleave is ready, cleave. Otherwise attack. # …" at bounding box center [888, 208] width 433 height 357
click at [865, 212] on div "# Defeat all of the ogres. # When cleave is ready, cleave. Otherwise attack. # …" at bounding box center [888, 208] width 433 height 357
type textarea "hero.cleave(enemy)"
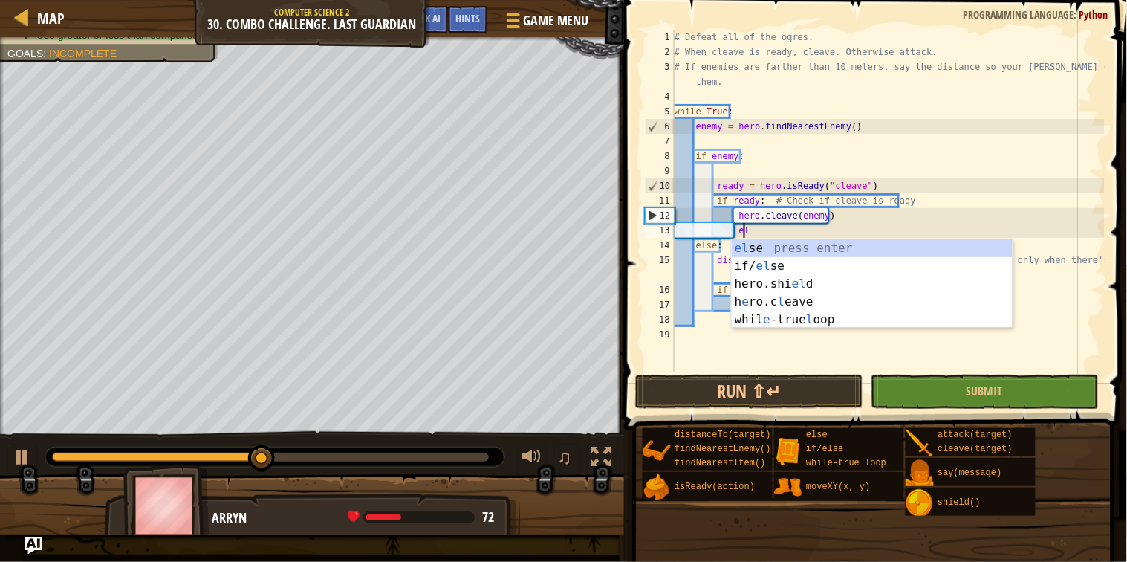
type textarea "else"
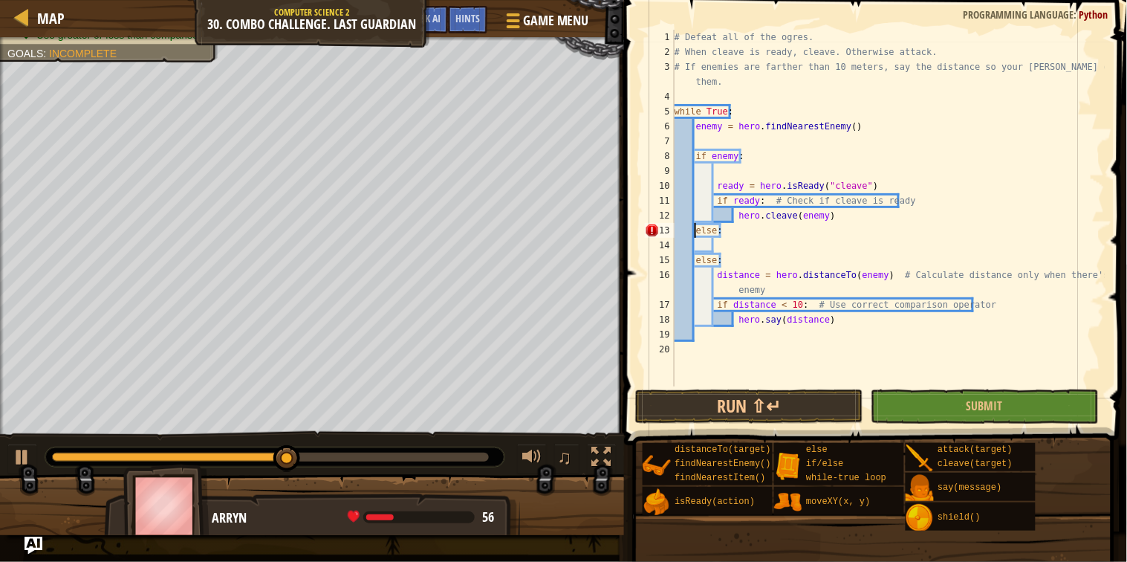
scroll to position [6, 6]
type textarea "else:"
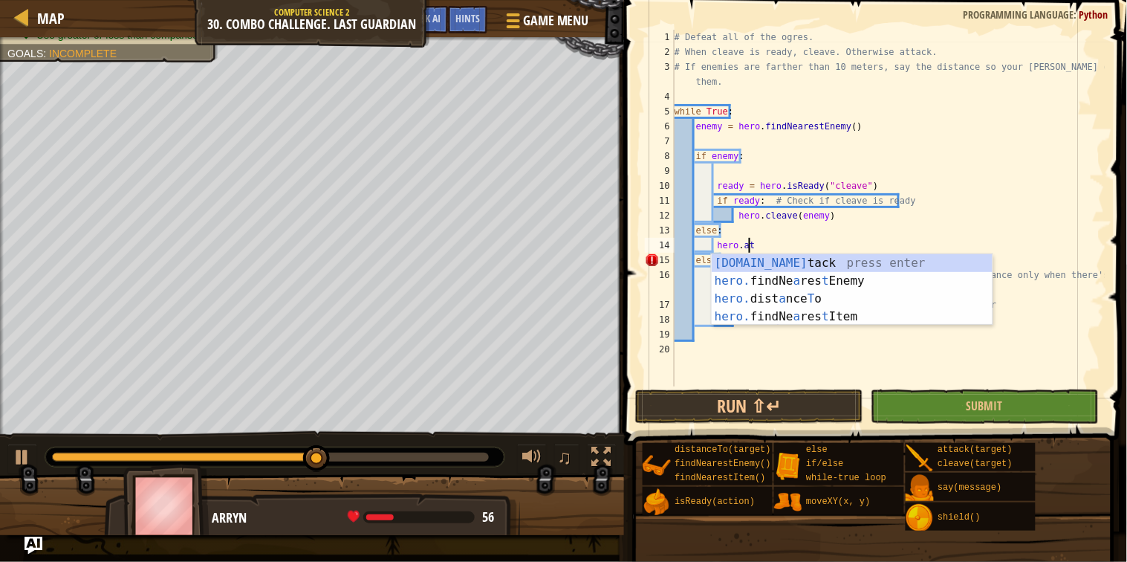
scroll to position [6, 16]
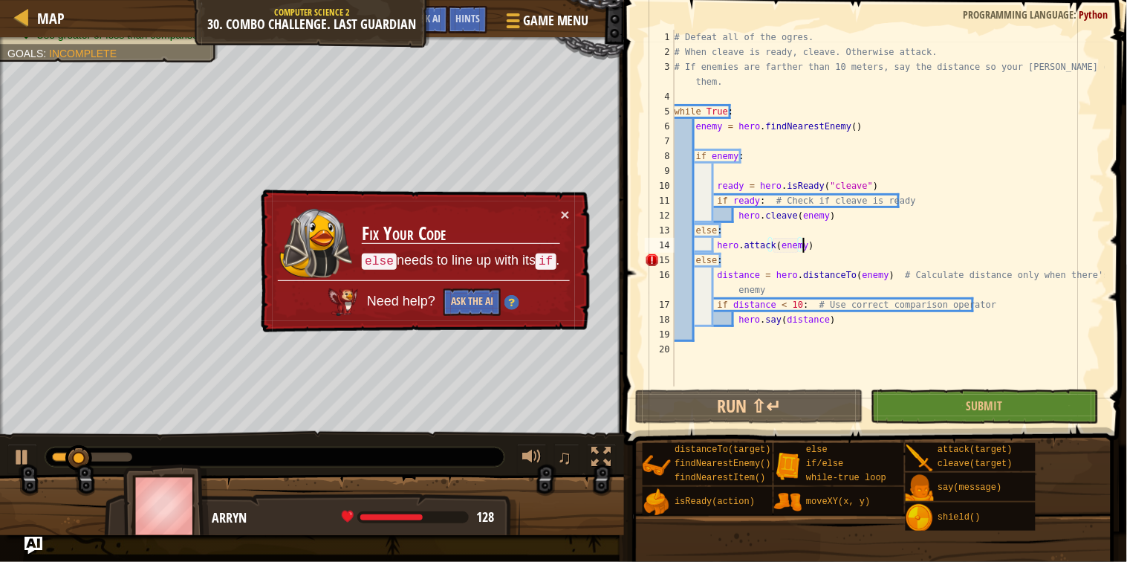
type textarea "hero.attack(enemy)"
click at [476, 296] on button "Ask the AI" at bounding box center [472, 301] width 57 height 27
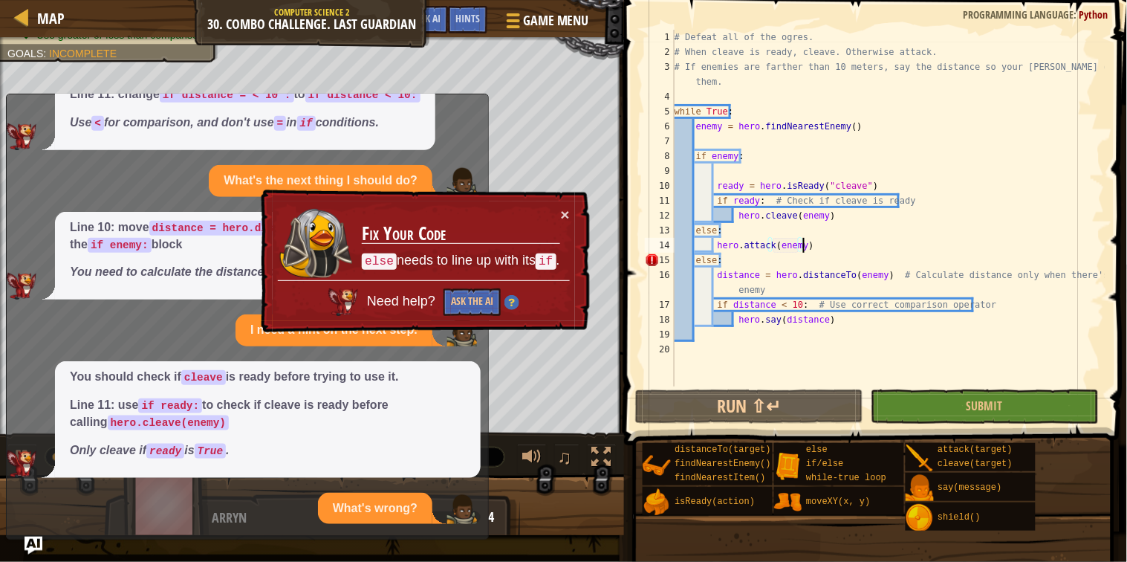
scroll to position [347, 0]
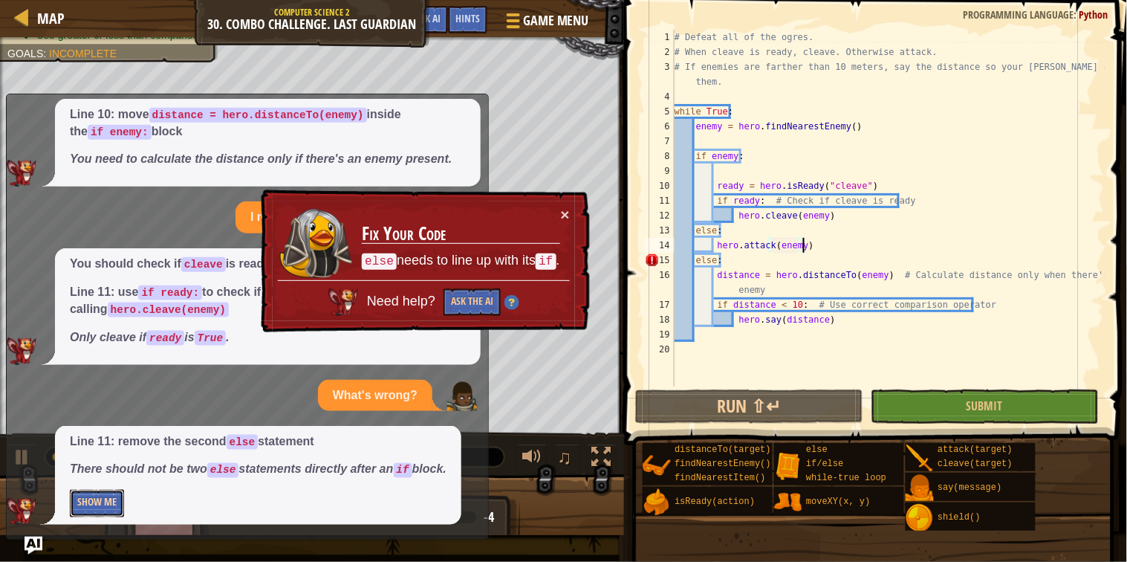
click at [86, 496] on button "Show Me" at bounding box center [97, 503] width 54 height 27
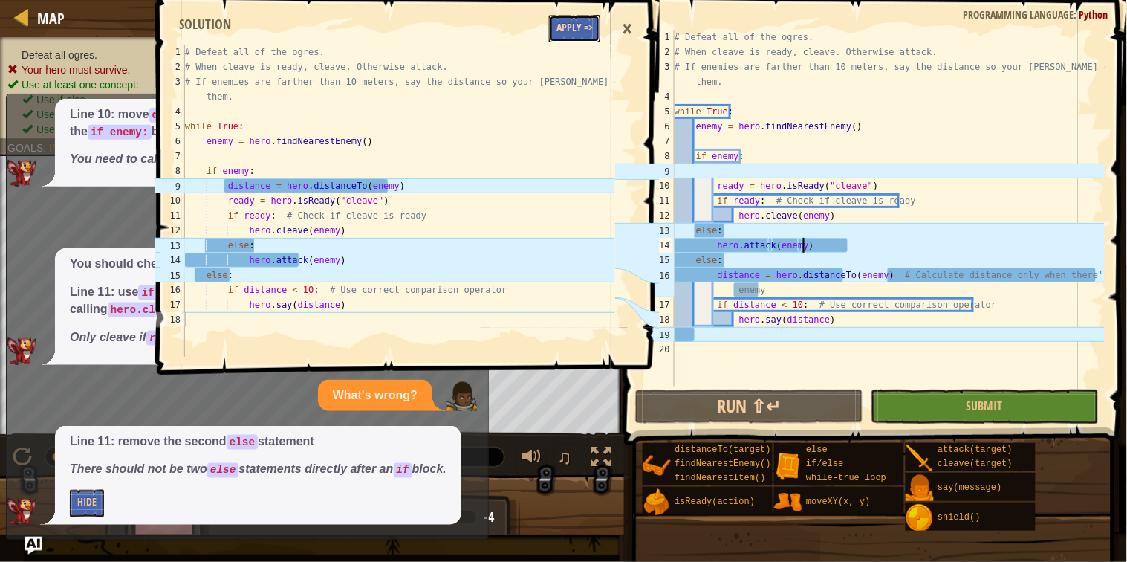
click at [580, 36] on button "Apply =>" at bounding box center [574, 28] width 51 height 27
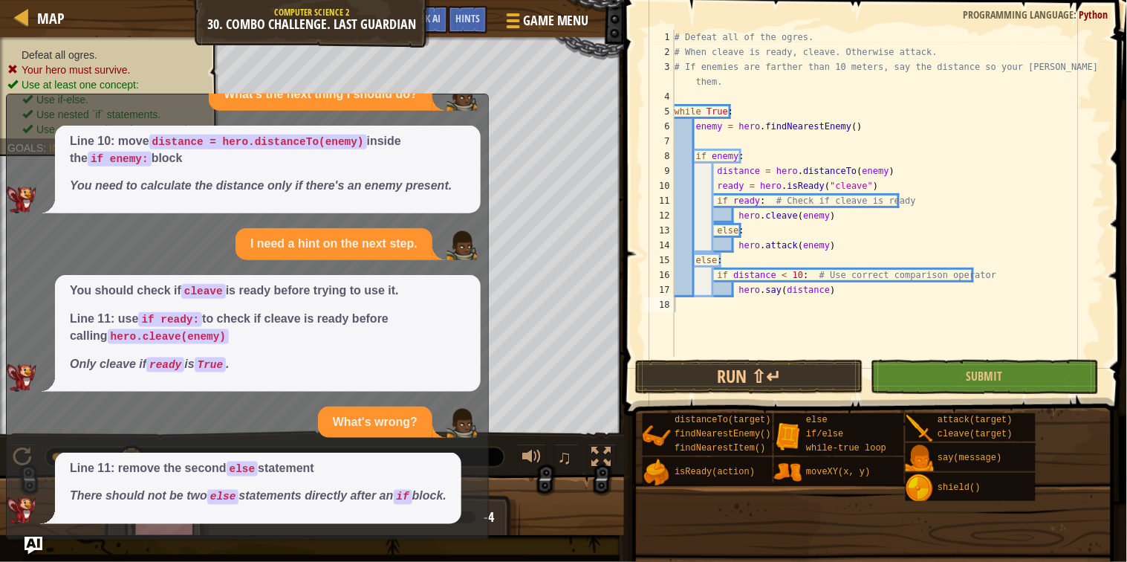
scroll to position [320, 0]
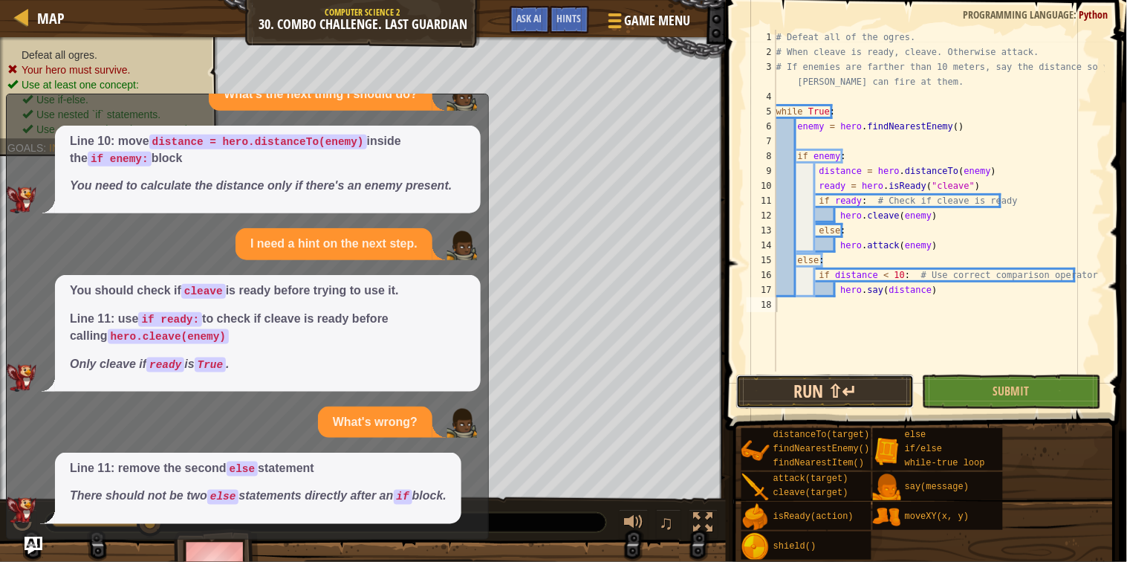
click at [853, 401] on button "Run ⇧↵" at bounding box center [825, 392] width 178 height 34
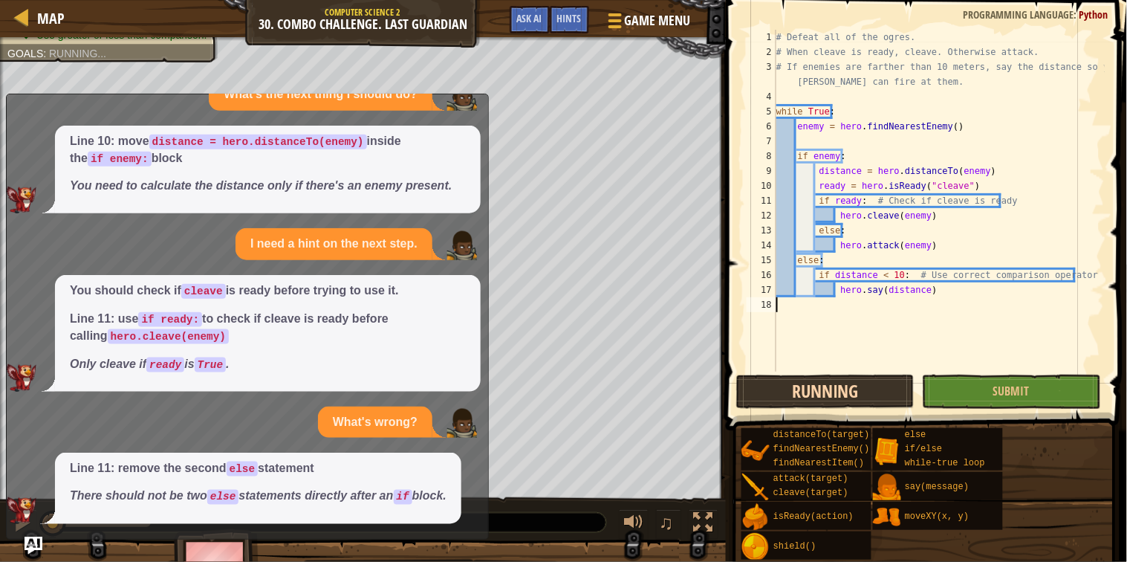
scroll to position [6, 0]
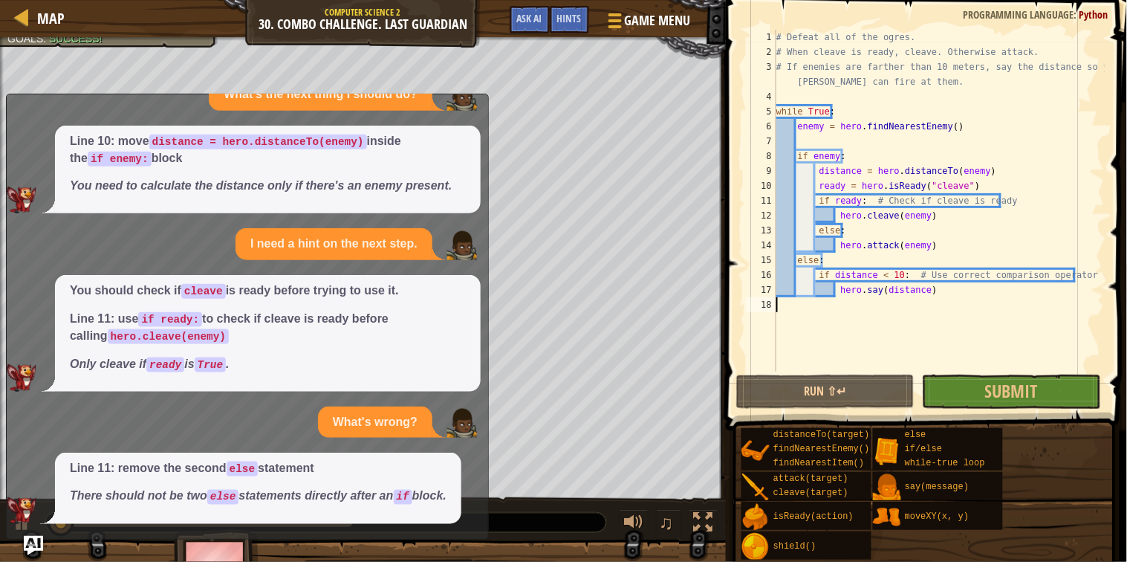
click at [30, 537] on img "Ask AI" at bounding box center [33, 545] width 19 height 19
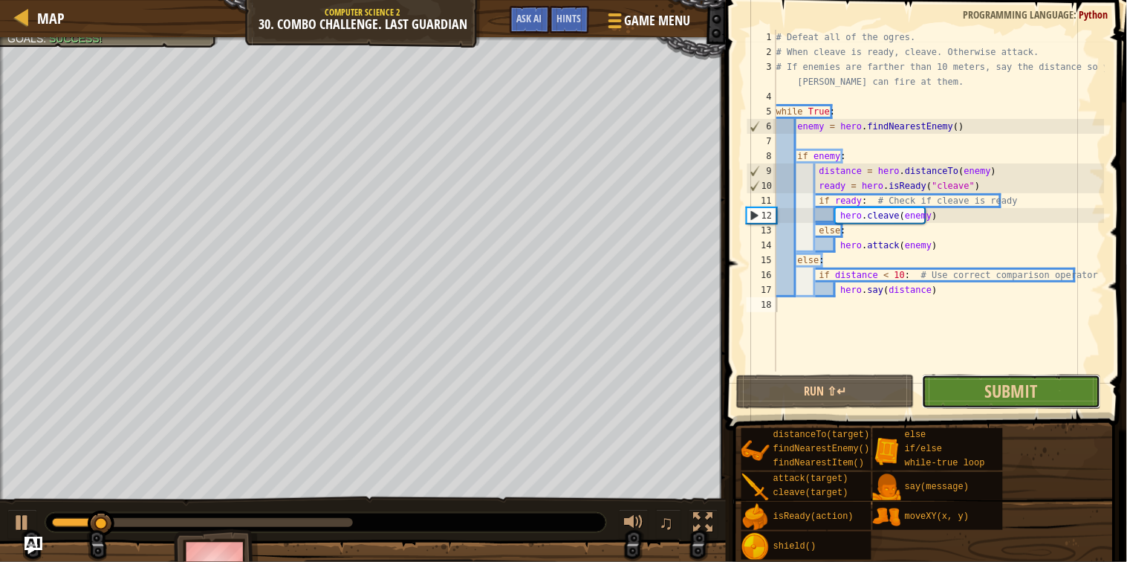
click at [1026, 404] on button "Submit" at bounding box center [1011, 392] width 178 height 34
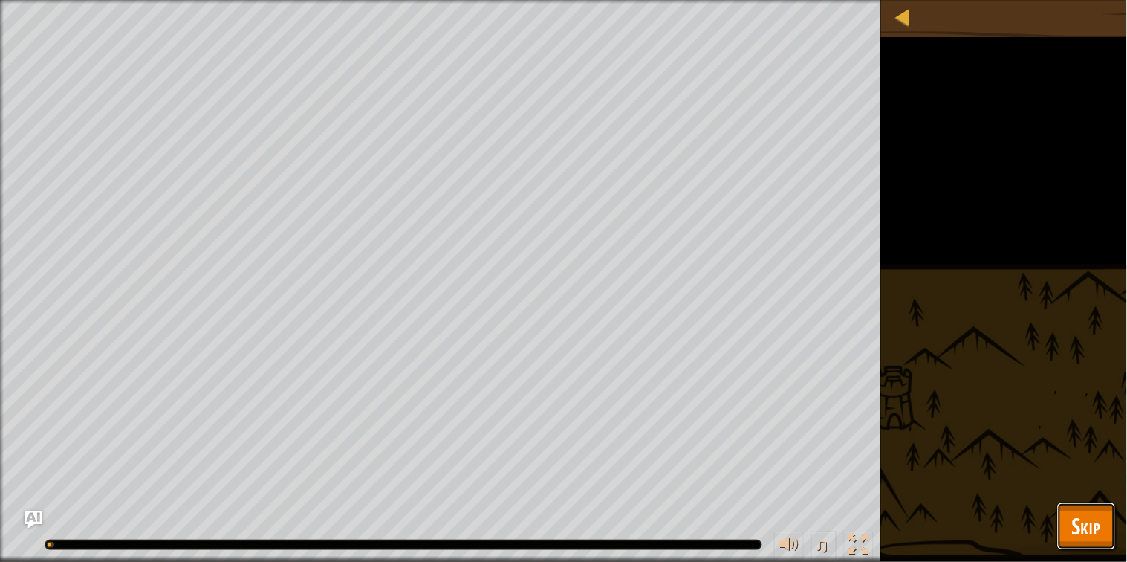
click at [1072, 518] on span "Skip" at bounding box center [1086, 526] width 29 height 30
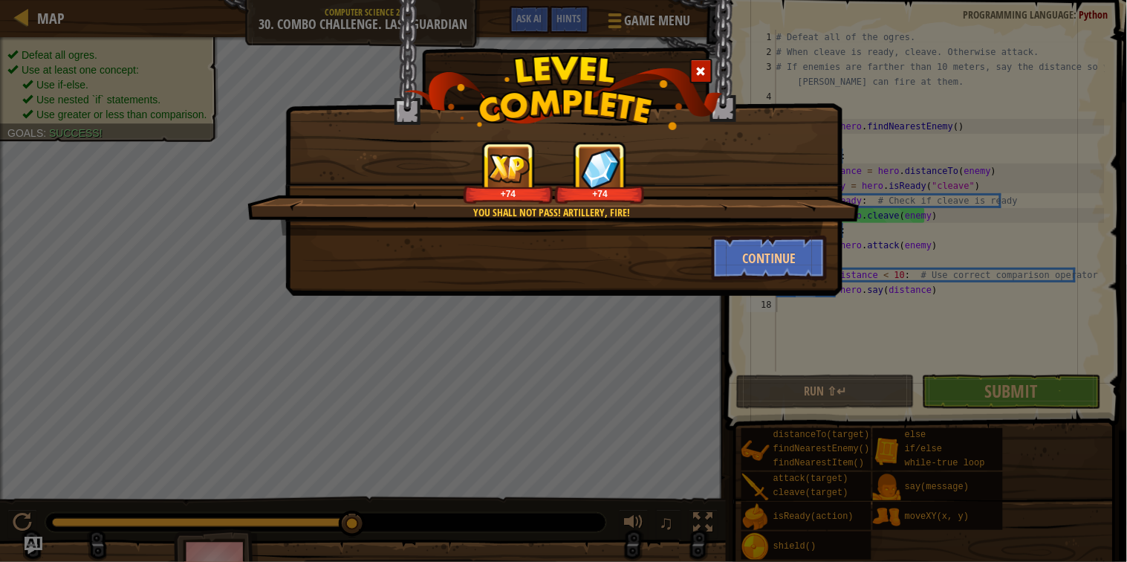
click at [733, 281] on div "You shall not pass! Artillery, Fire! +74 +74 Continue" at bounding box center [563, 148] width 557 height 296
click at [735, 271] on button "Continue" at bounding box center [769, 258] width 115 height 45
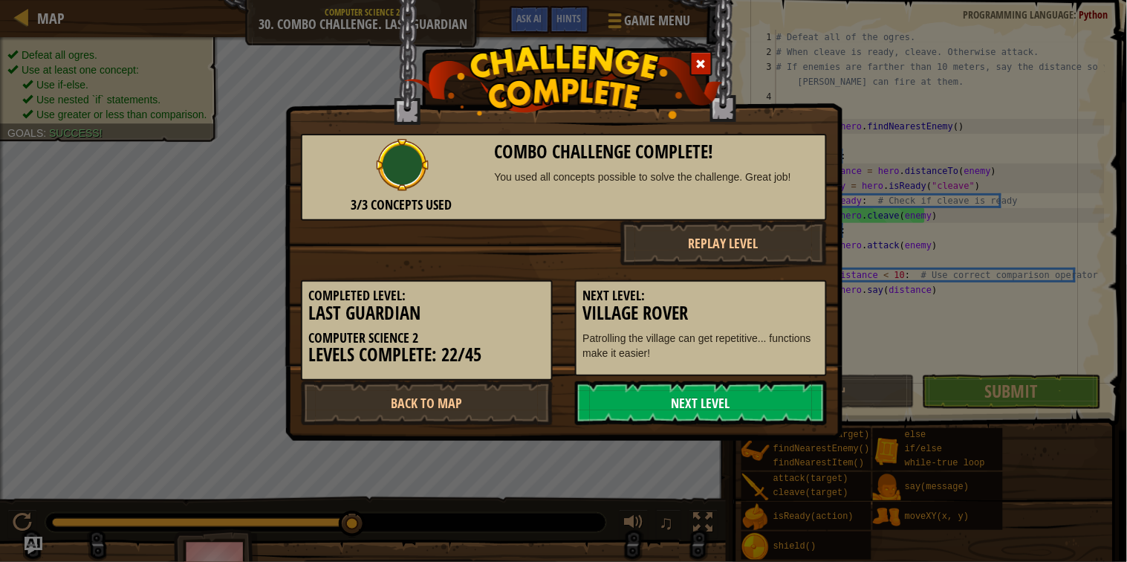
click at [647, 392] on link "Next Level" at bounding box center [701, 402] width 252 height 45
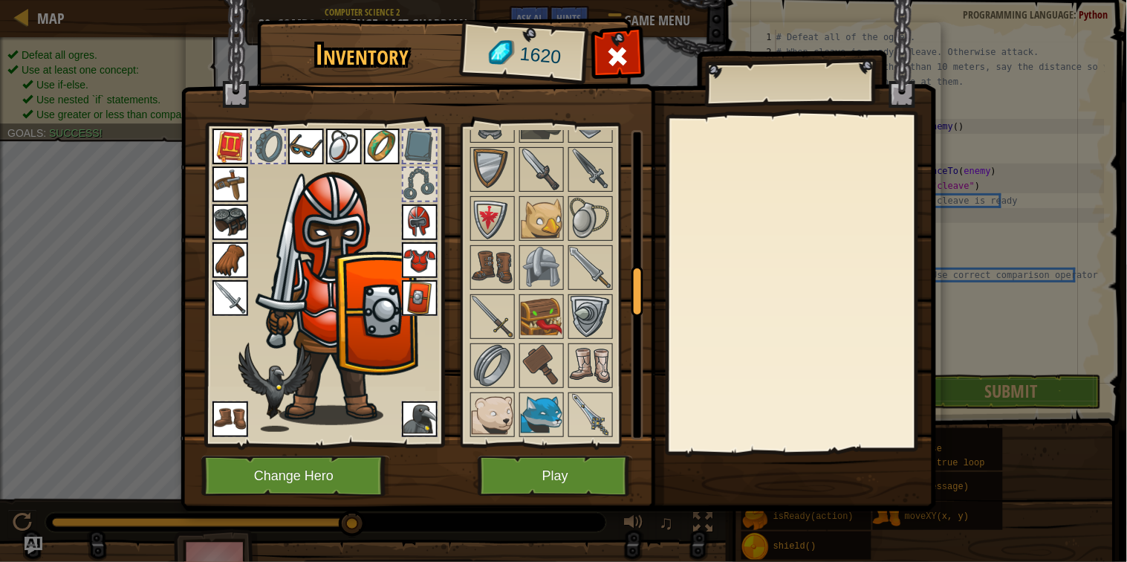
scroll to position [867, 0]
click at [552, 306] on img at bounding box center [542, 318] width 42 height 42
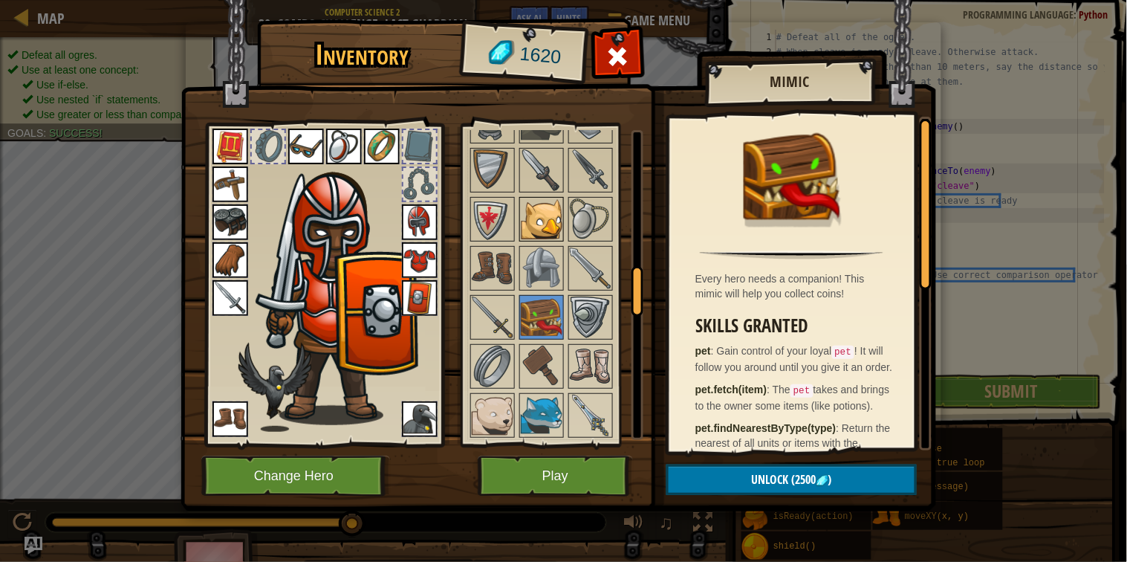
click at [551, 230] on img at bounding box center [542, 219] width 42 height 42
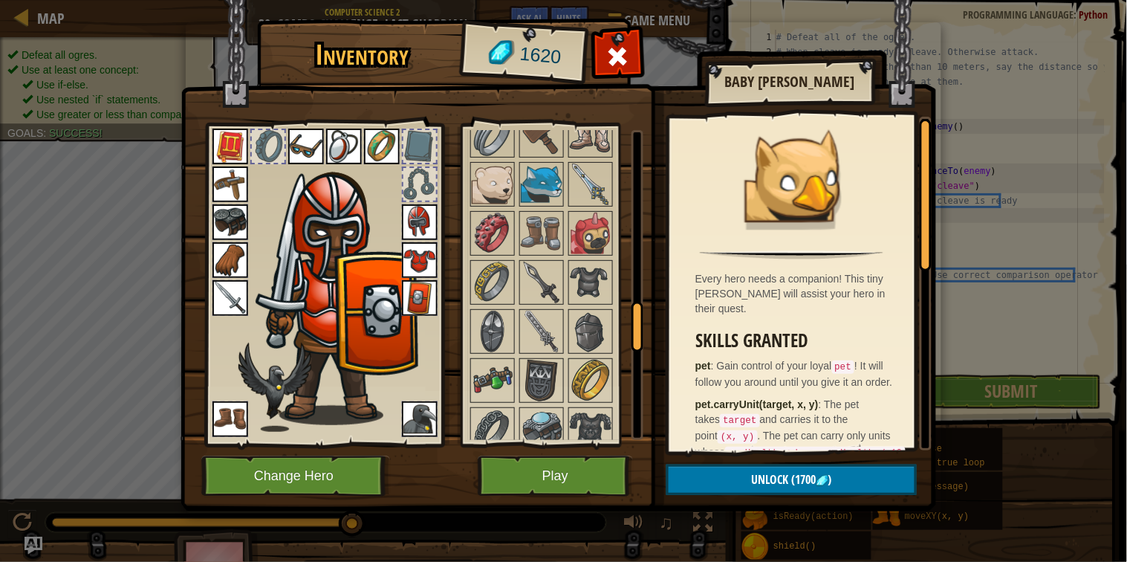
scroll to position [1100, 0]
click at [587, 234] on img at bounding box center [591, 232] width 42 height 42
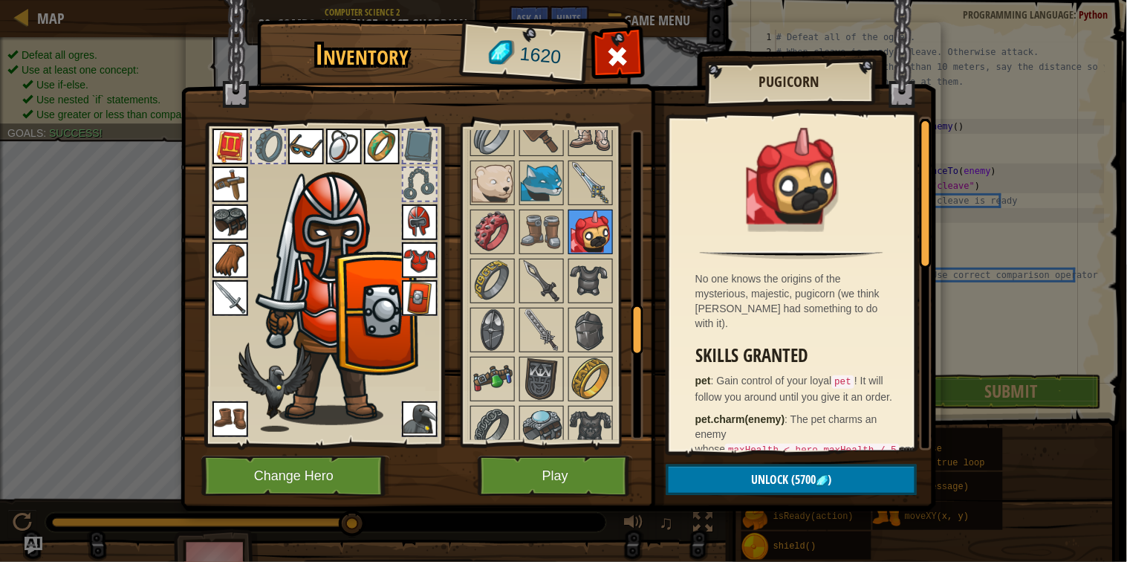
scroll to position [1119, 0]
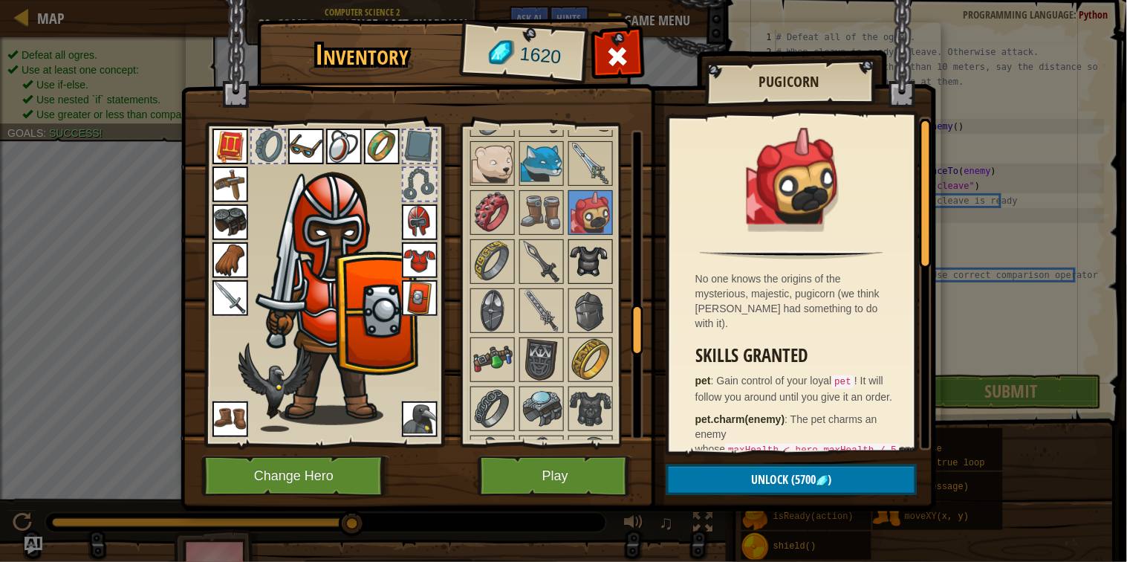
click at [588, 241] on img at bounding box center [591, 262] width 42 height 42
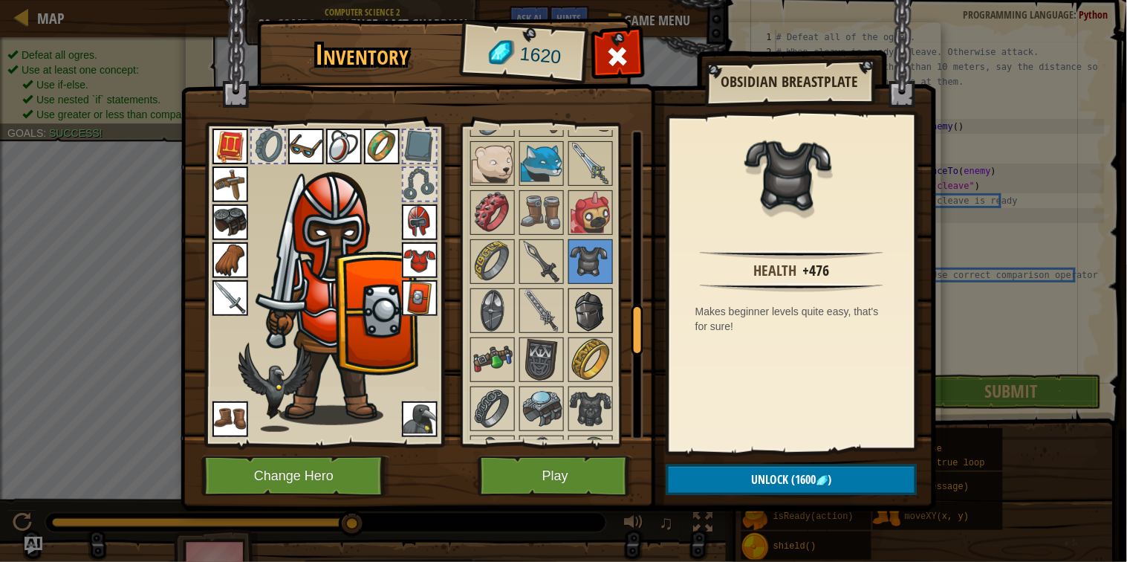
click at [589, 324] on img at bounding box center [591, 311] width 42 height 42
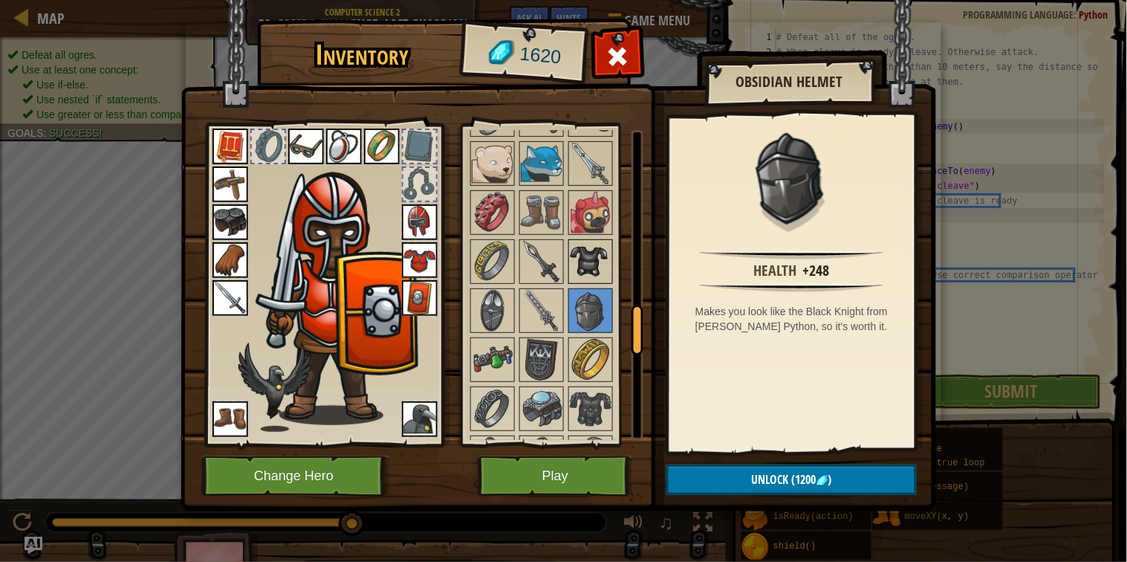
click at [597, 266] on img at bounding box center [591, 262] width 42 height 42
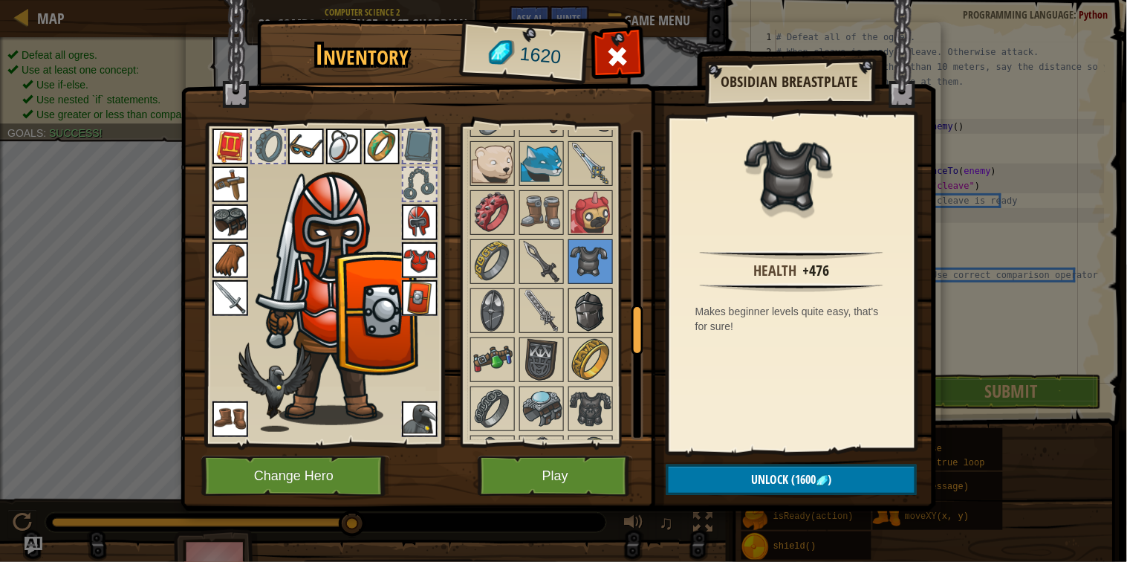
click at [595, 290] on img at bounding box center [591, 311] width 42 height 42
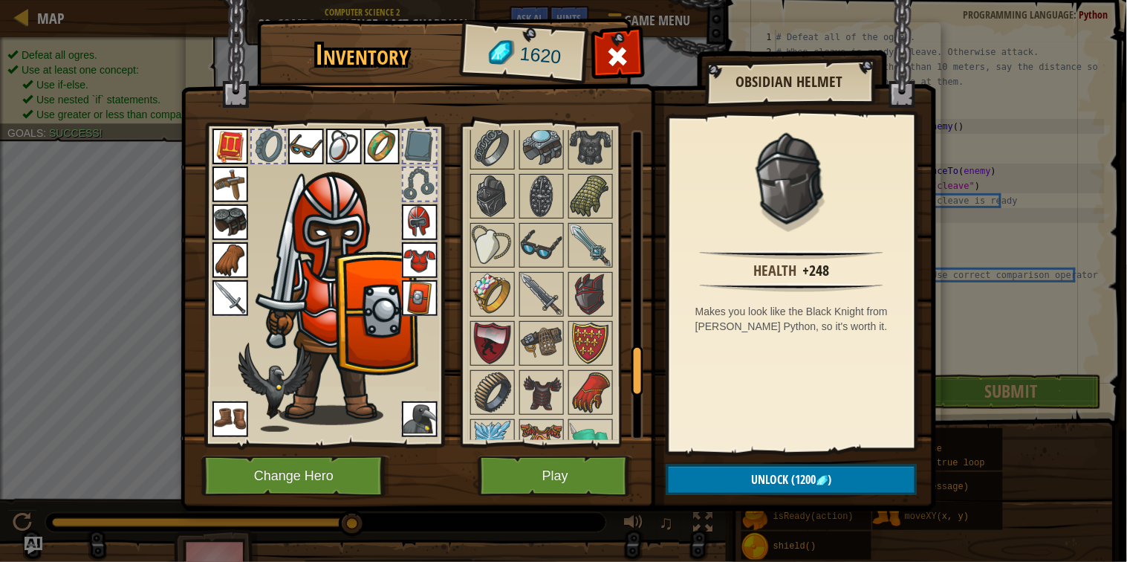
scroll to position [1384, 0]
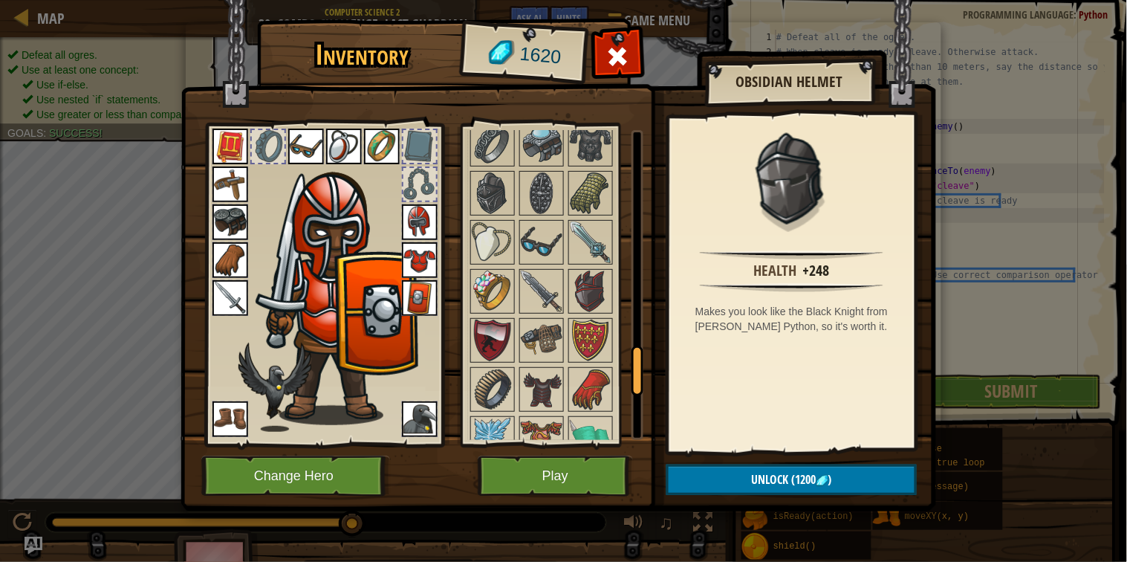
click at [595, 288] on img at bounding box center [591, 292] width 42 height 42
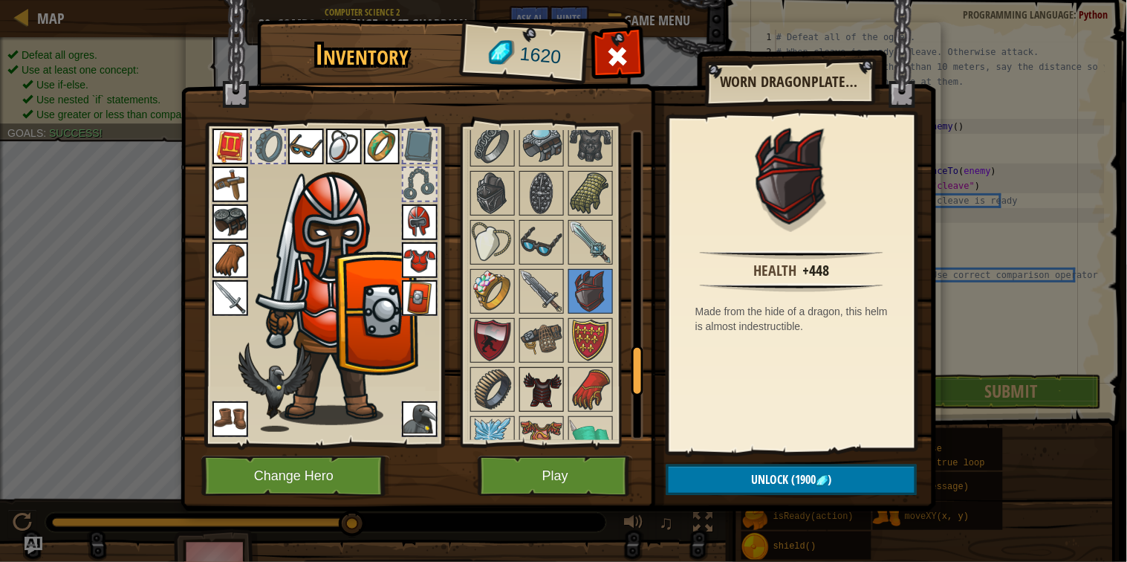
click at [534, 398] on img at bounding box center [542, 390] width 42 height 42
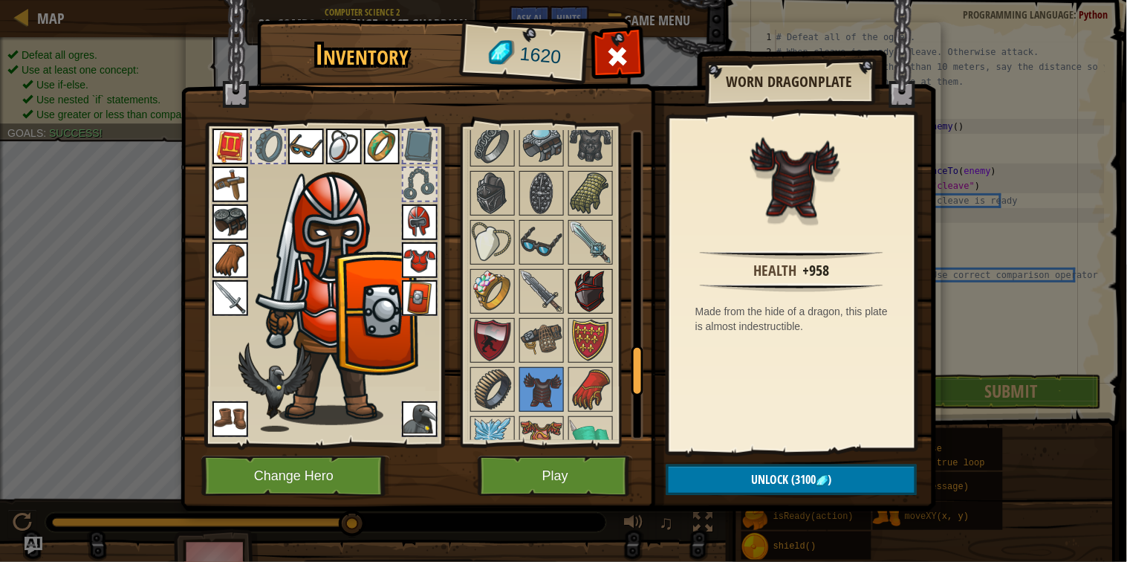
click at [603, 297] on img at bounding box center [591, 292] width 42 height 42
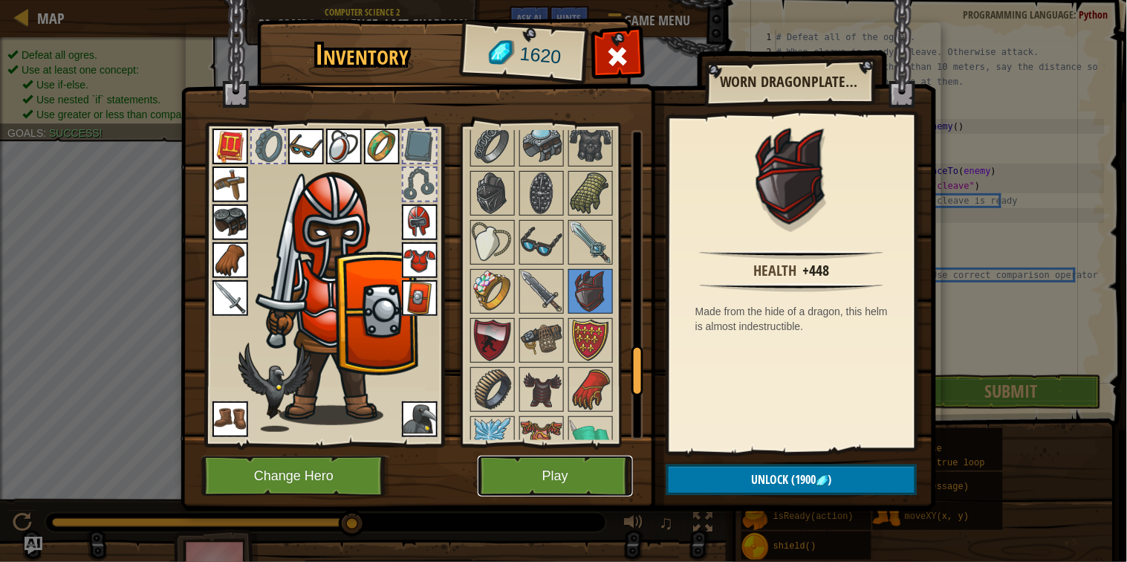
click at [548, 476] on button "Play" at bounding box center [555, 476] width 155 height 41
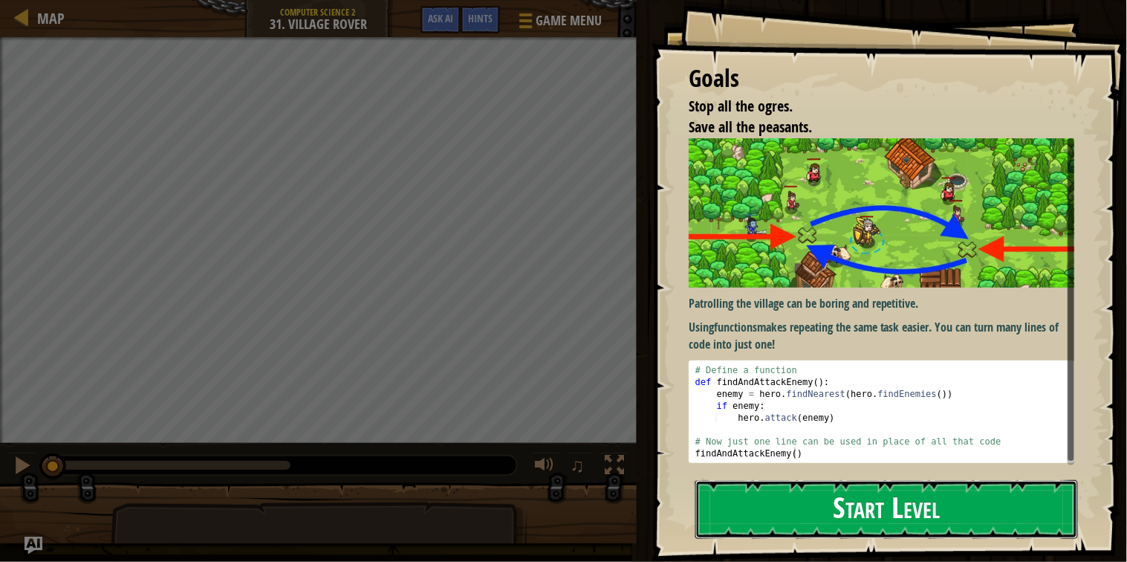
click at [734, 522] on button "Start Level" at bounding box center [887, 509] width 383 height 59
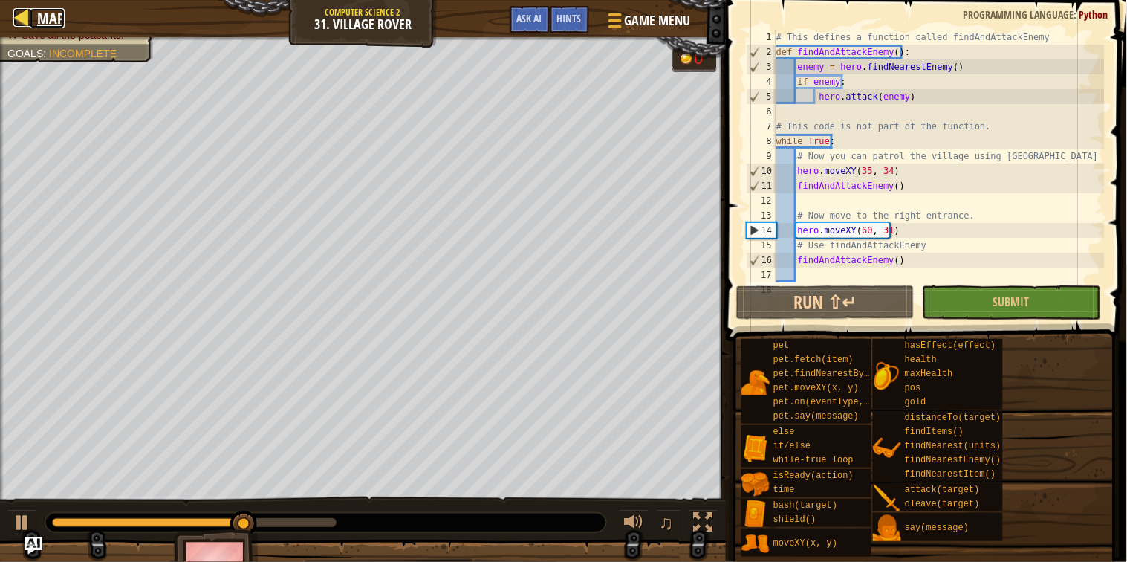
click at [59, 17] on span "Map" at bounding box center [50, 18] width 27 height 20
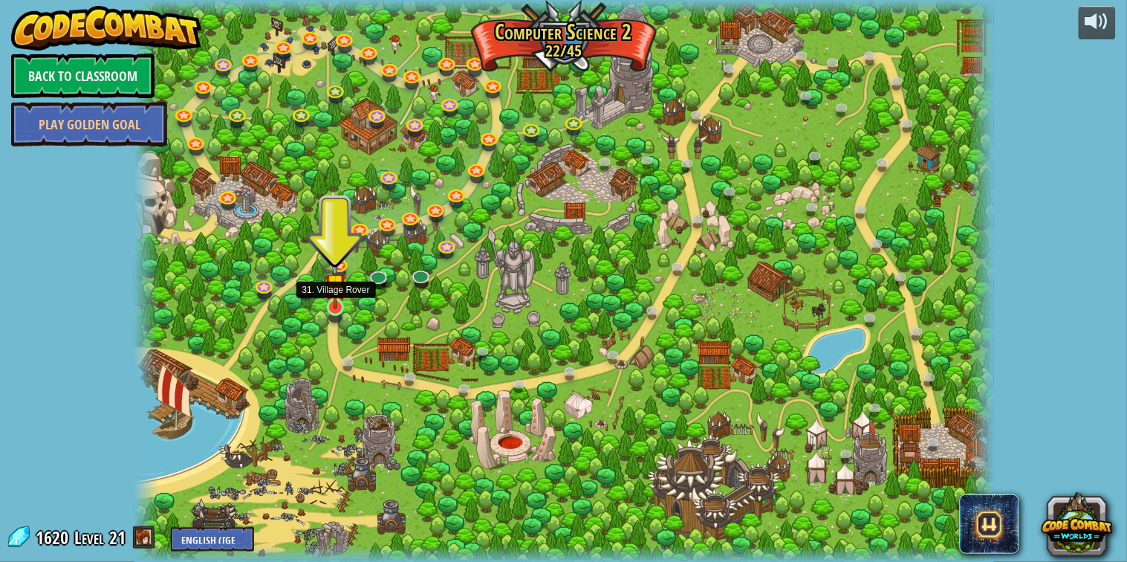
click at [335, 305] on img at bounding box center [336, 284] width 22 height 50
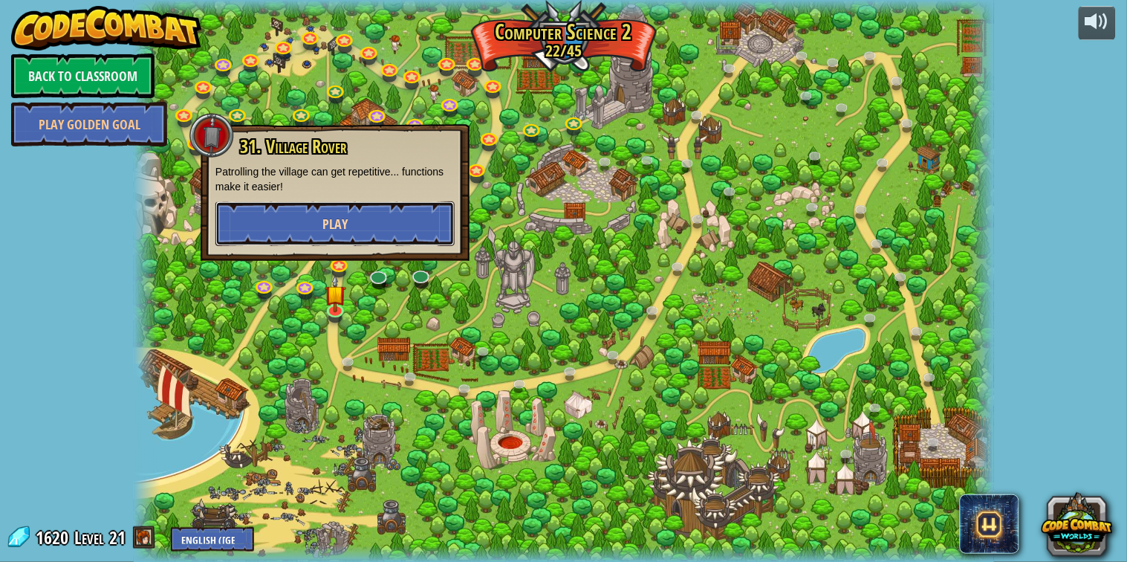
click at [420, 215] on button "Play" at bounding box center [335, 223] width 239 height 45
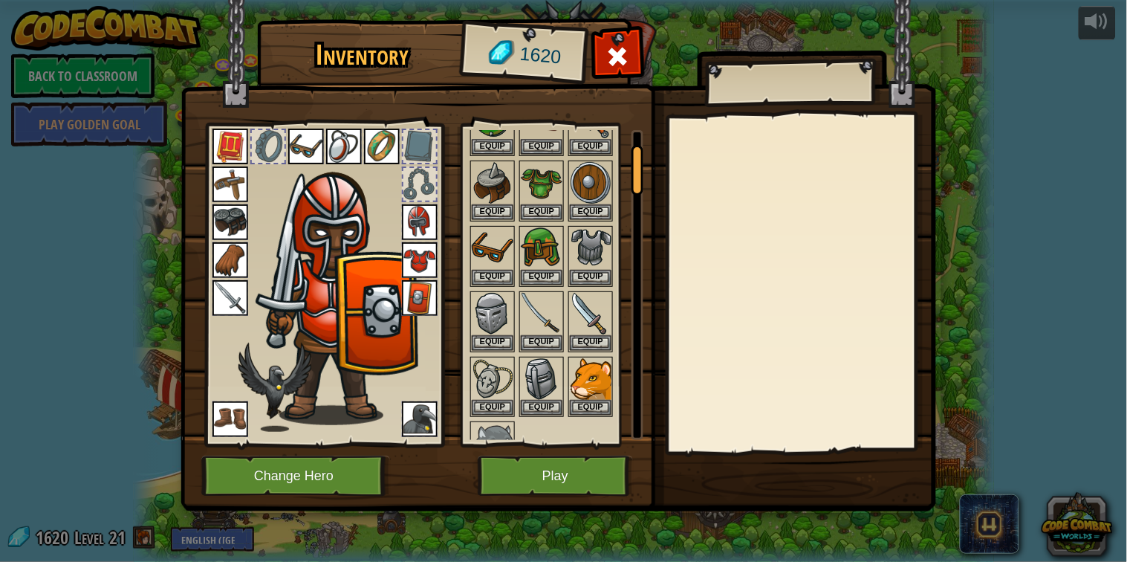
scroll to position [82, 0]
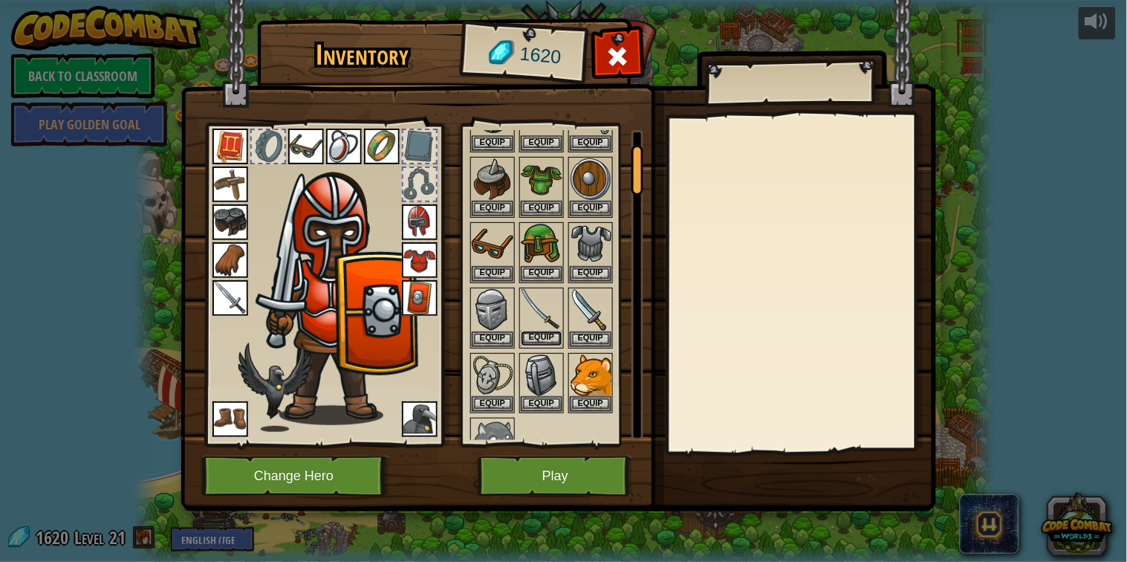
click at [549, 337] on button "Equip" at bounding box center [542, 339] width 42 height 16
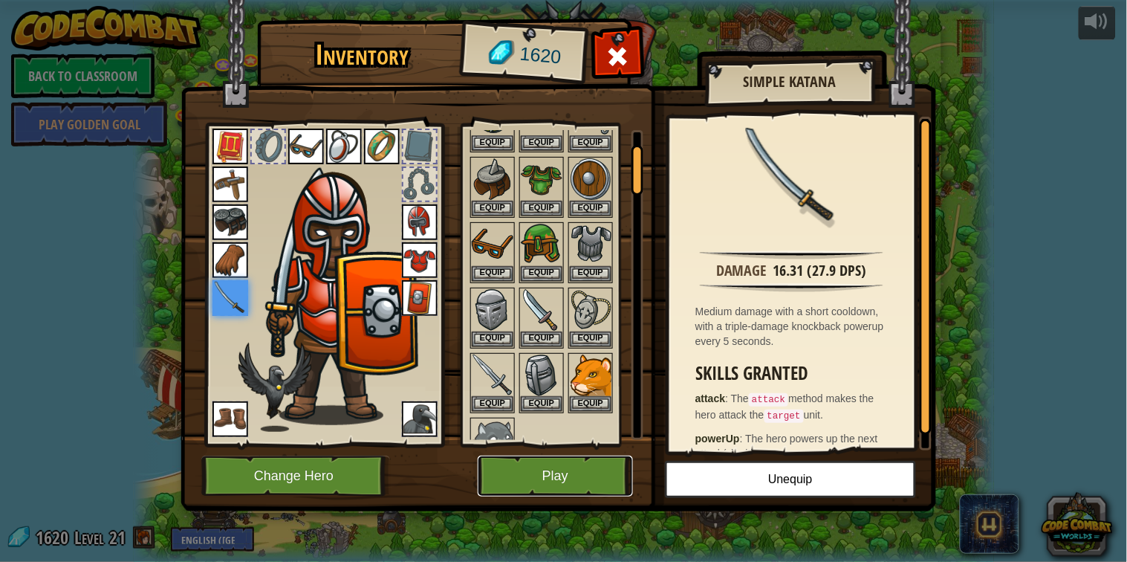
click at [556, 473] on button "Play" at bounding box center [555, 476] width 155 height 41
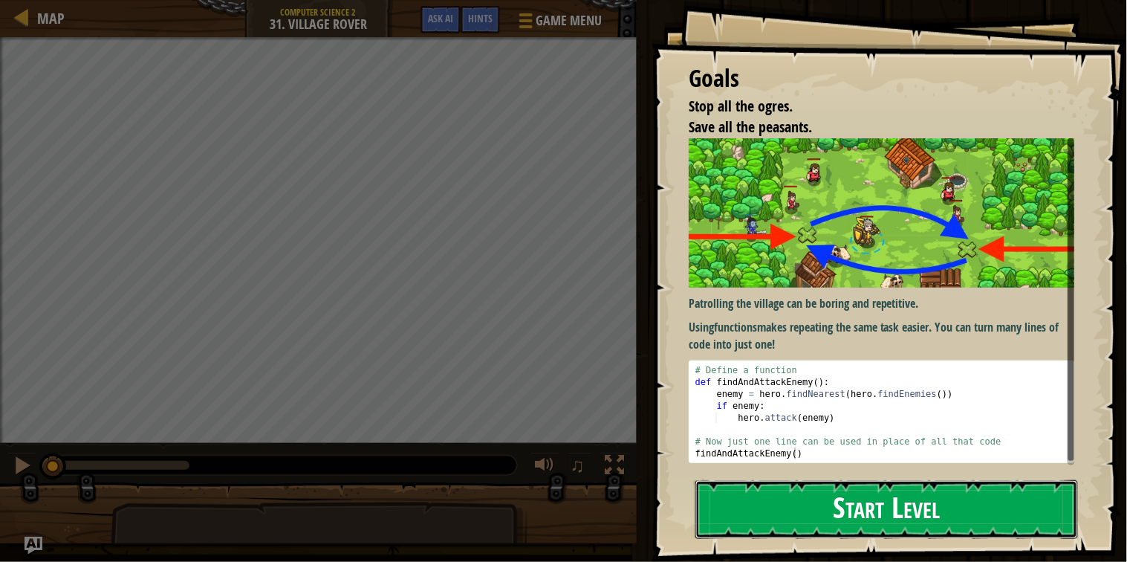
click at [843, 537] on button "Start Level" at bounding box center [887, 509] width 383 height 59
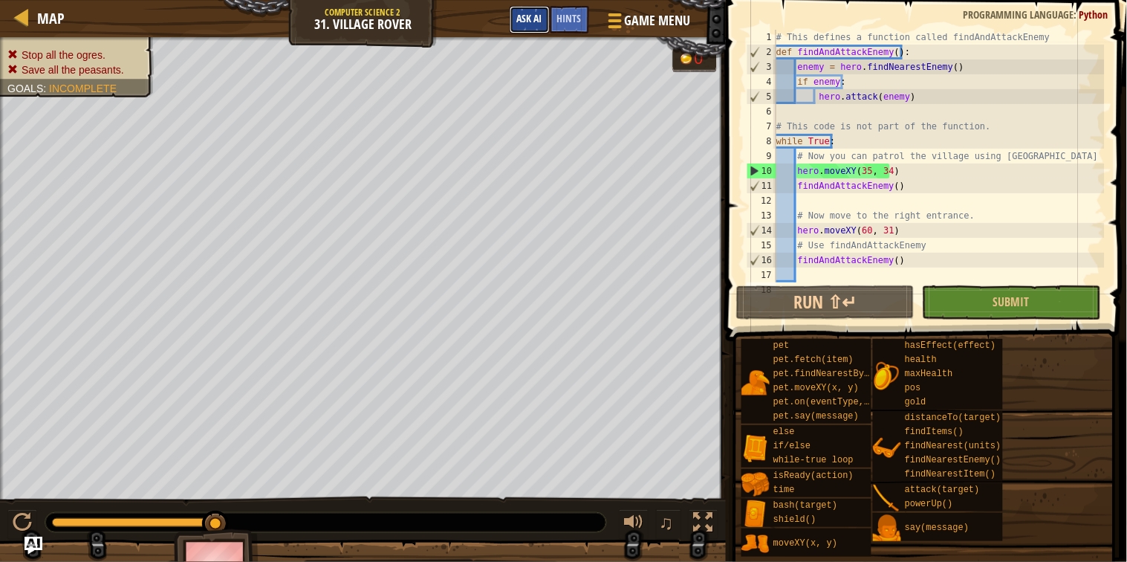
click at [536, 16] on span "Ask AI" at bounding box center [529, 18] width 25 height 14
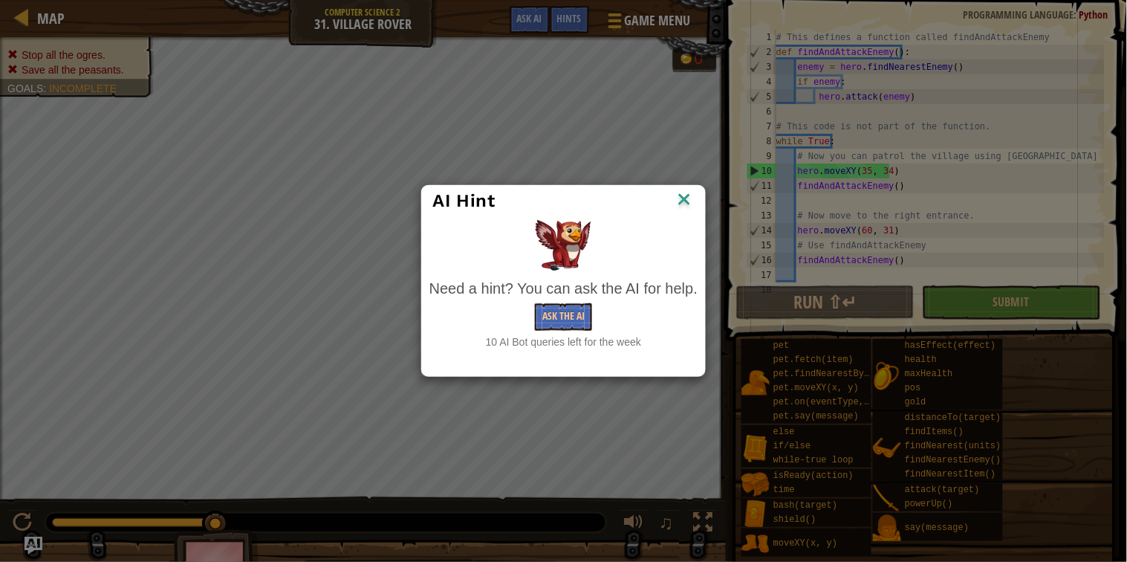
click at [86, 395] on div "AI Hint Need a hint? You can ask the AI for help. Ask the AI 10 AI Bot queries …" at bounding box center [563, 281] width 1127 height 562
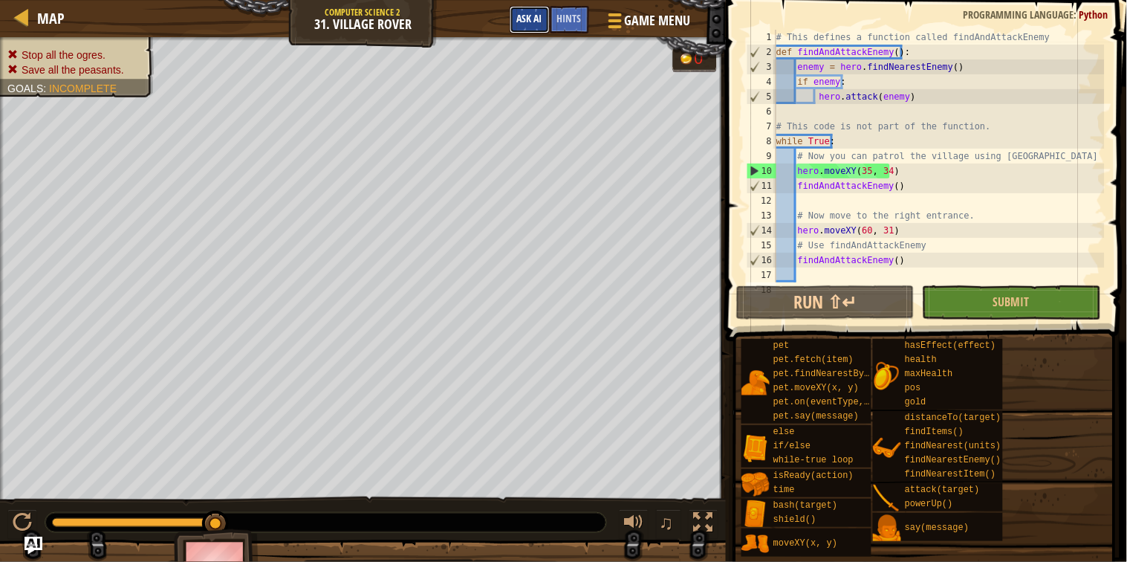
click at [542, 27] on button "Ask AI" at bounding box center [530, 19] width 40 height 27
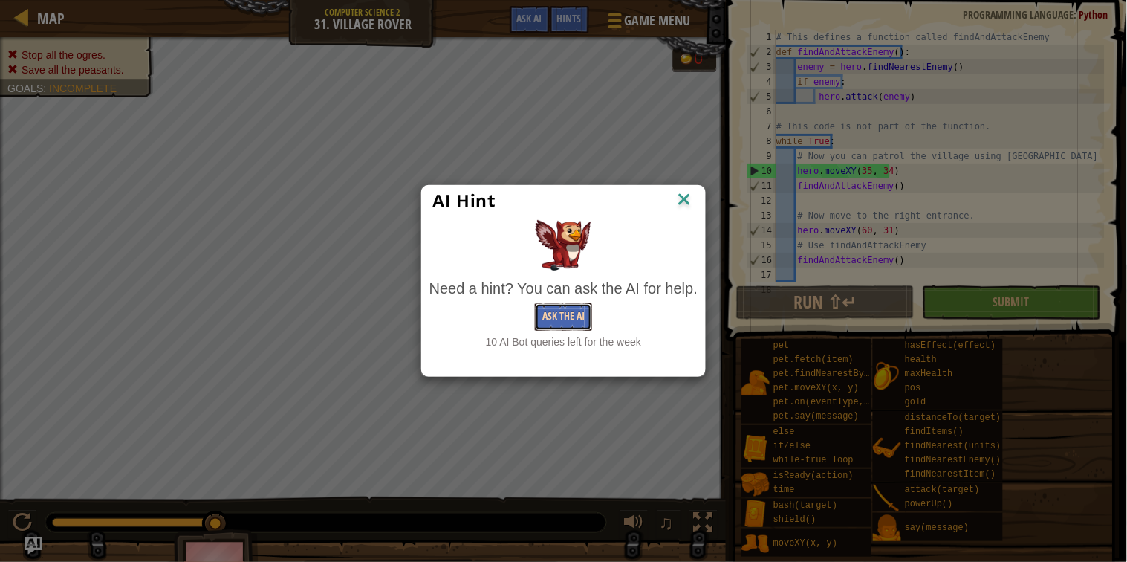
click at [557, 317] on button "Ask the AI" at bounding box center [563, 316] width 57 height 27
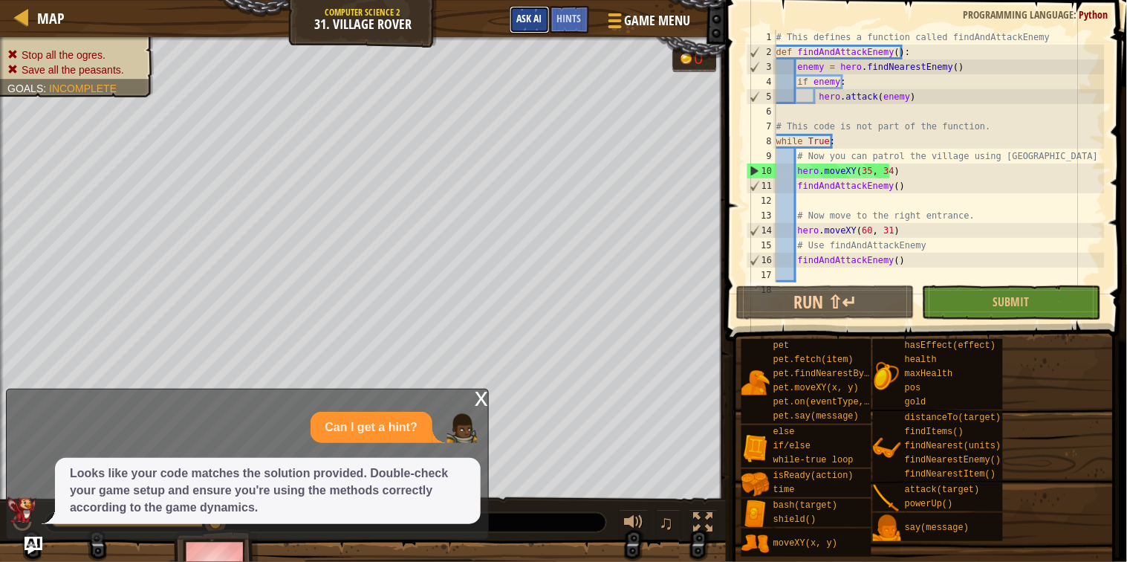
click at [528, 14] on span "Ask AI" at bounding box center [529, 18] width 25 height 14
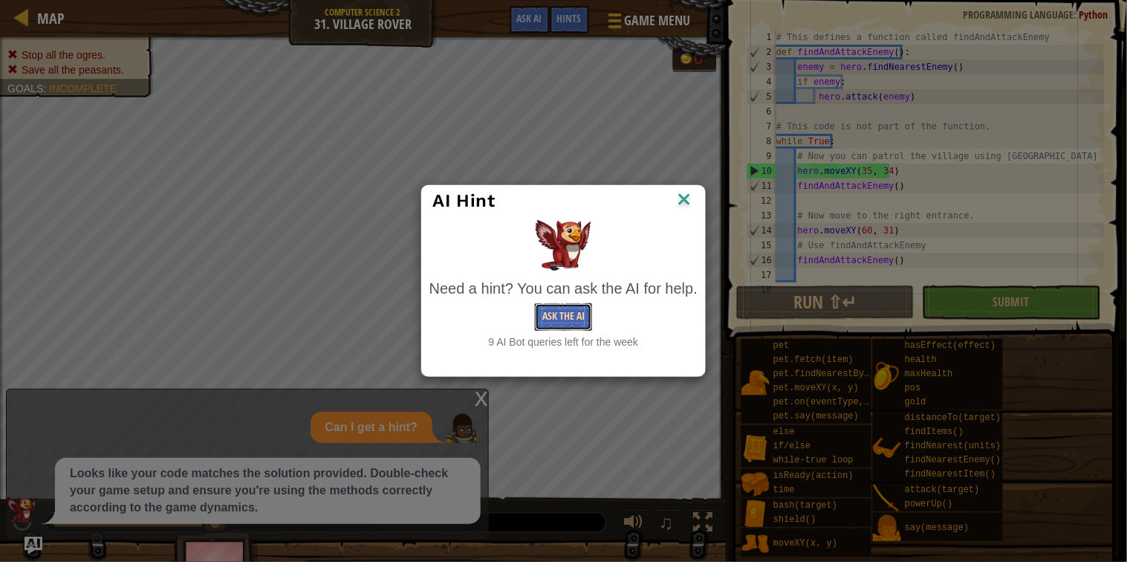
click at [555, 322] on button "Ask the AI" at bounding box center [563, 316] width 57 height 27
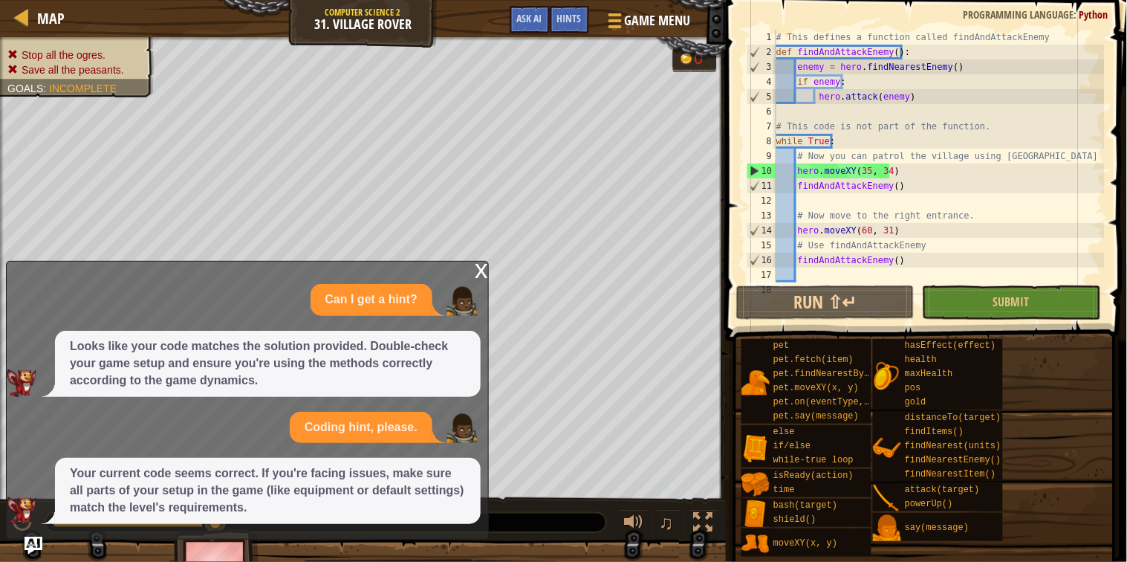
click at [480, 267] on div "x" at bounding box center [481, 269] width 13 height 15
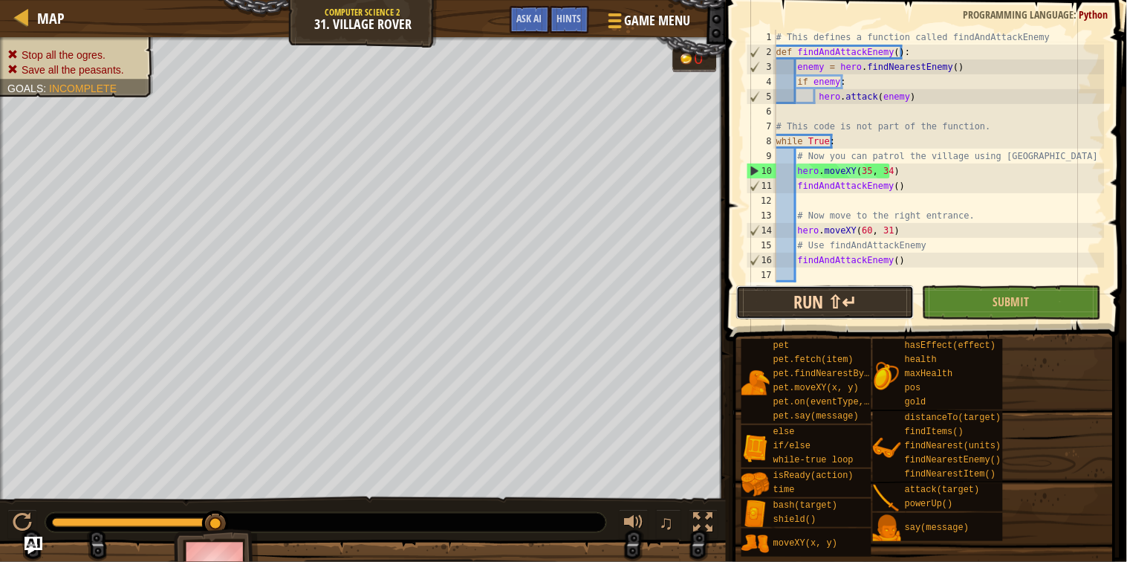
click at [777, 309] on button "Run ⇧↵" at bounding box center [825, 302] width 178 height 34
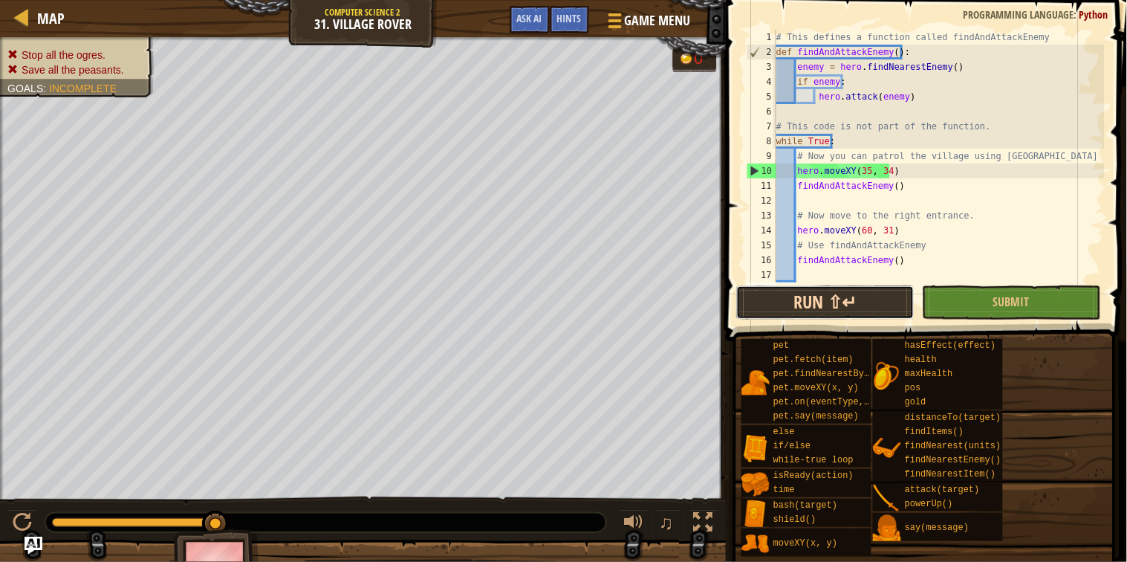
click at [777, 309] on button "Run ⇧↵" at bounding box center [825, 302] width 178 height 34
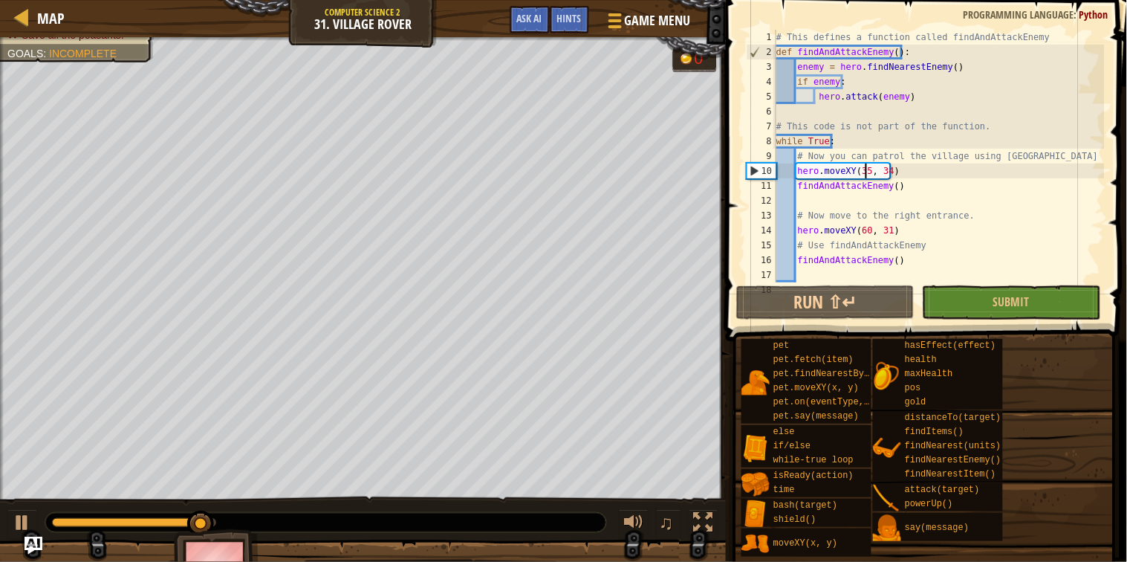
click at [867, 168] on div "# This defines a function called findAndAttackEnemy def findAndAttackEnemy ( ) …" at bounding box center [939, 171] width 331 height 282
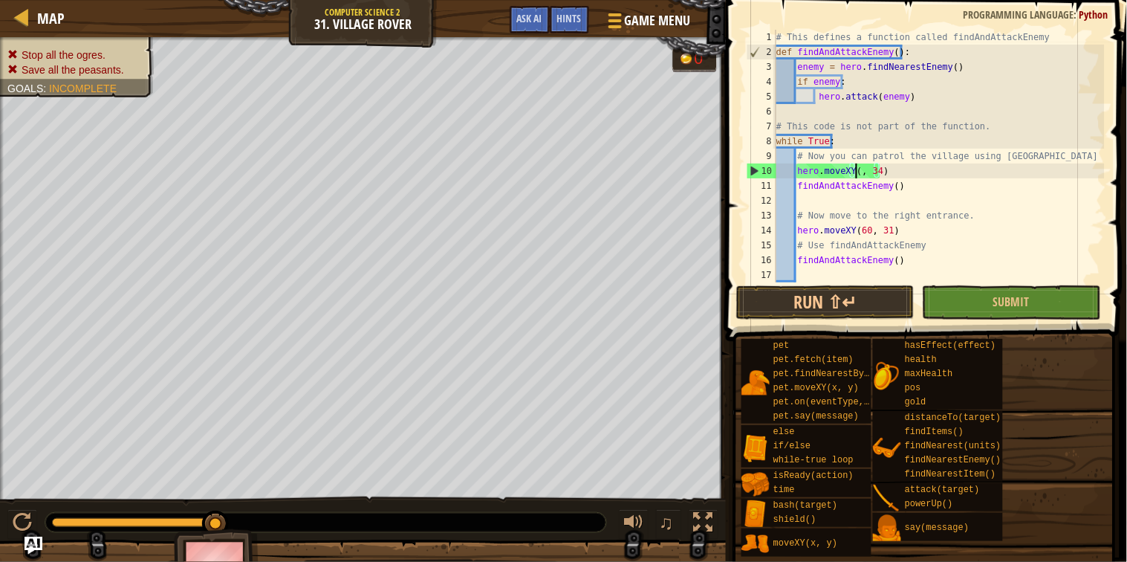
scroll to position [6, 15]
type textarea "findAndAttackEnemy()"
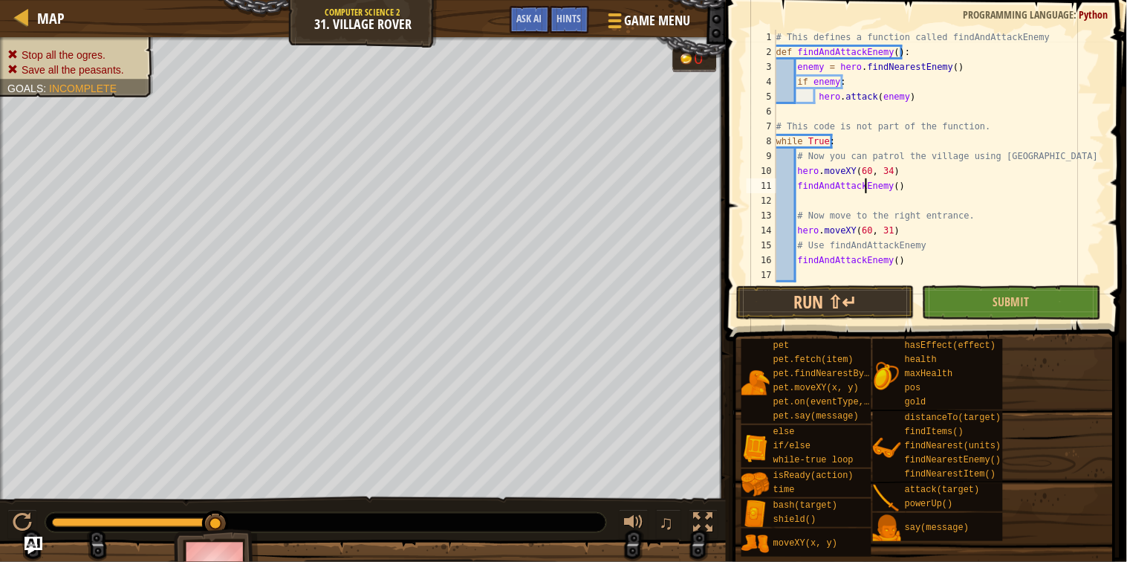
scroll to position [6, 2]
click at [867, 302] on button "Run ⇧↵" at bounding box center [825, 302] width 178 height 34
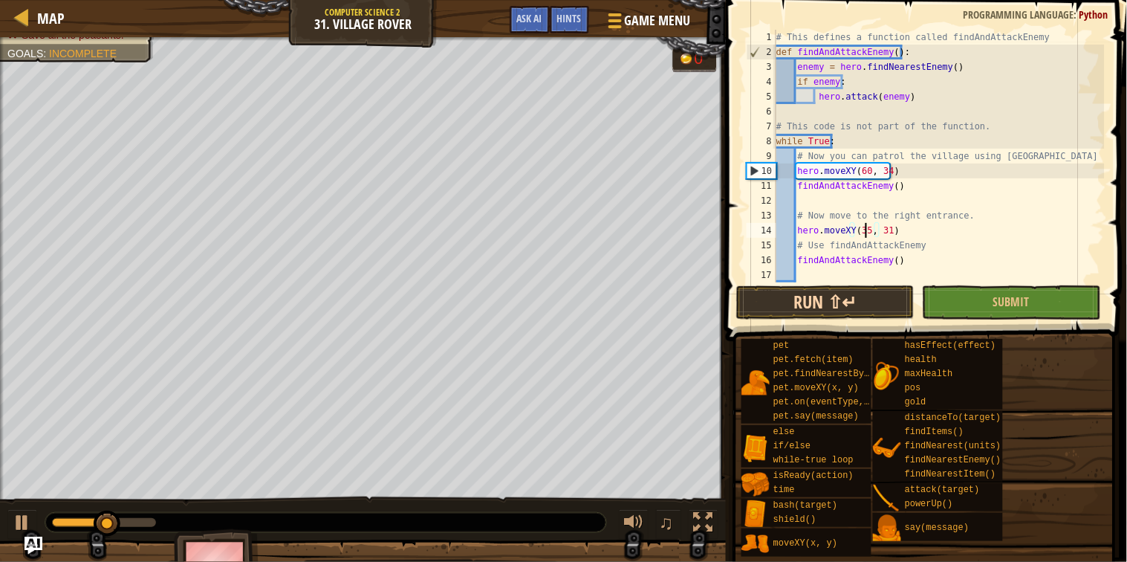
scroll to position [6, 15]
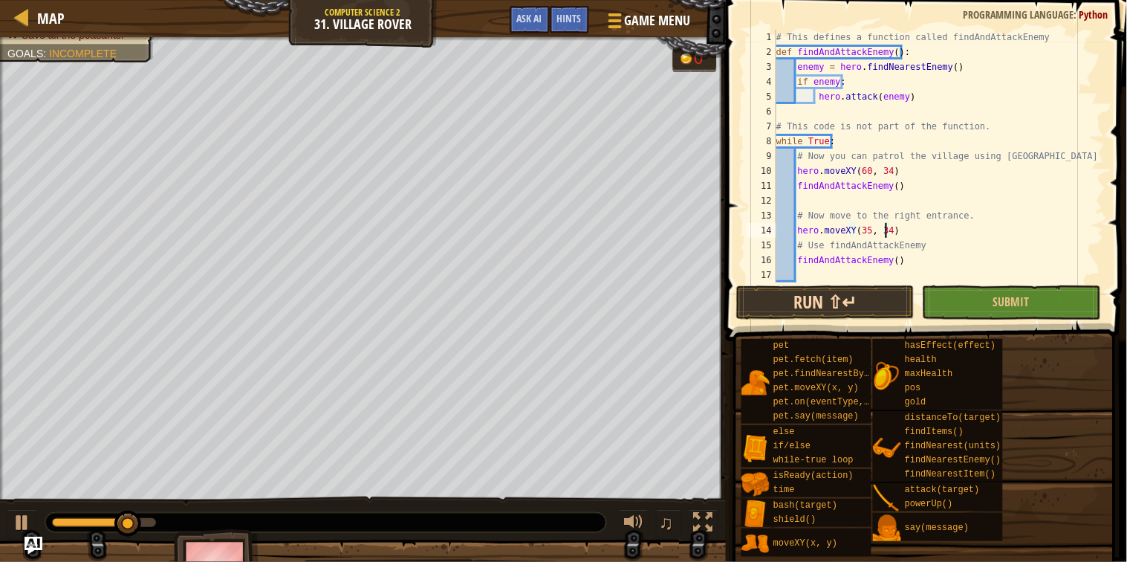
type textarea "# Now move to the right entrance."
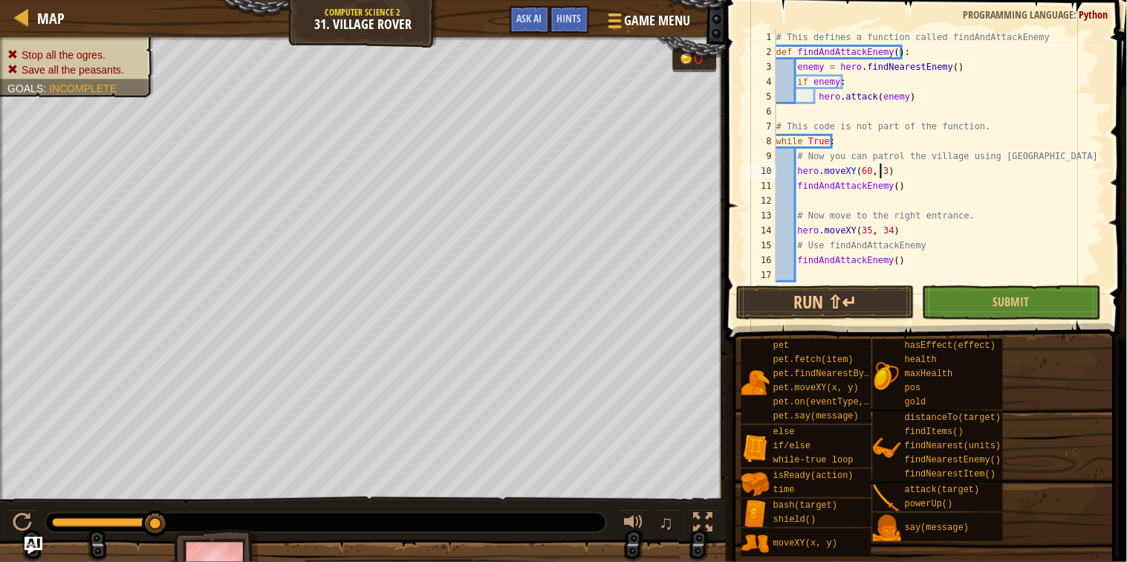
scroll to position [6, 18]
type textarea "findAndAttackEnemy()"
type textarea "# Now move to the right entrance."
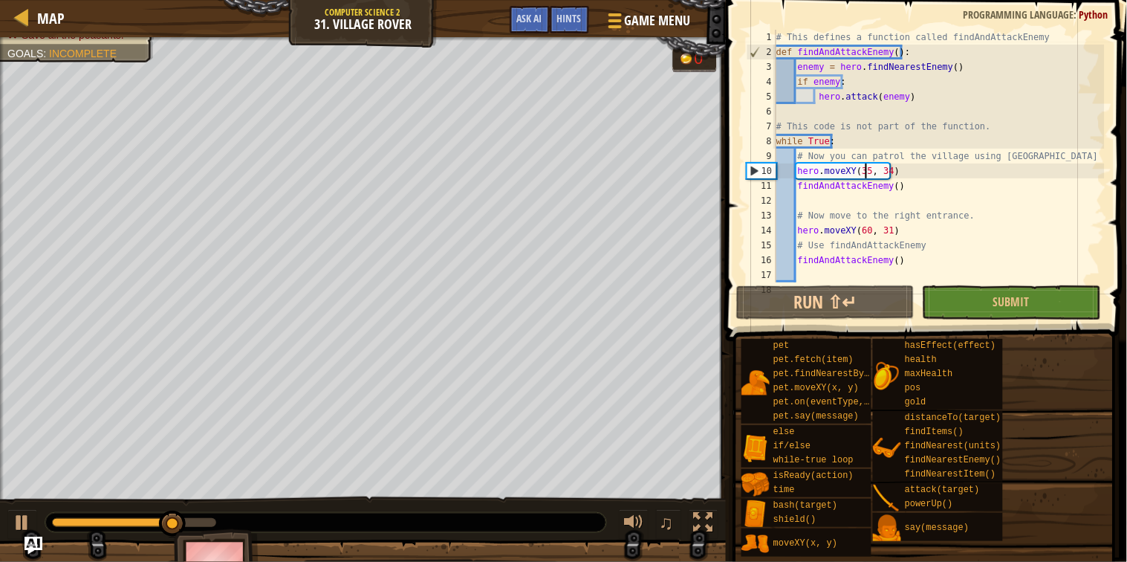
type textarea "findAndAttackEnemy()"
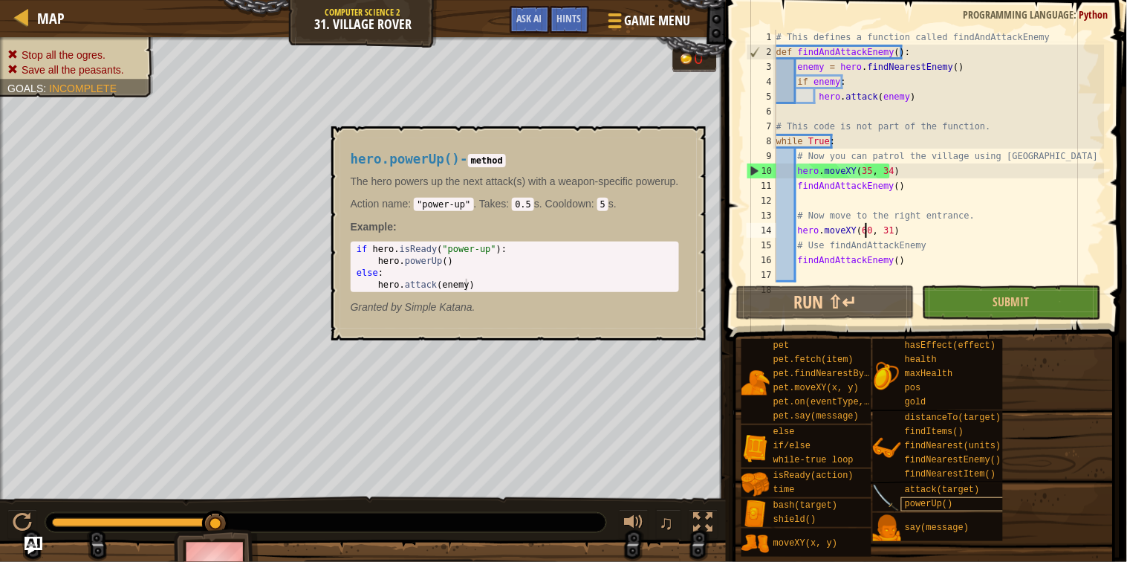
type textarea "hero.moveXY(60, 31)"
click at [924, 505] on span "powerUp()" at bounding box center [929, 504] width 48 height 10
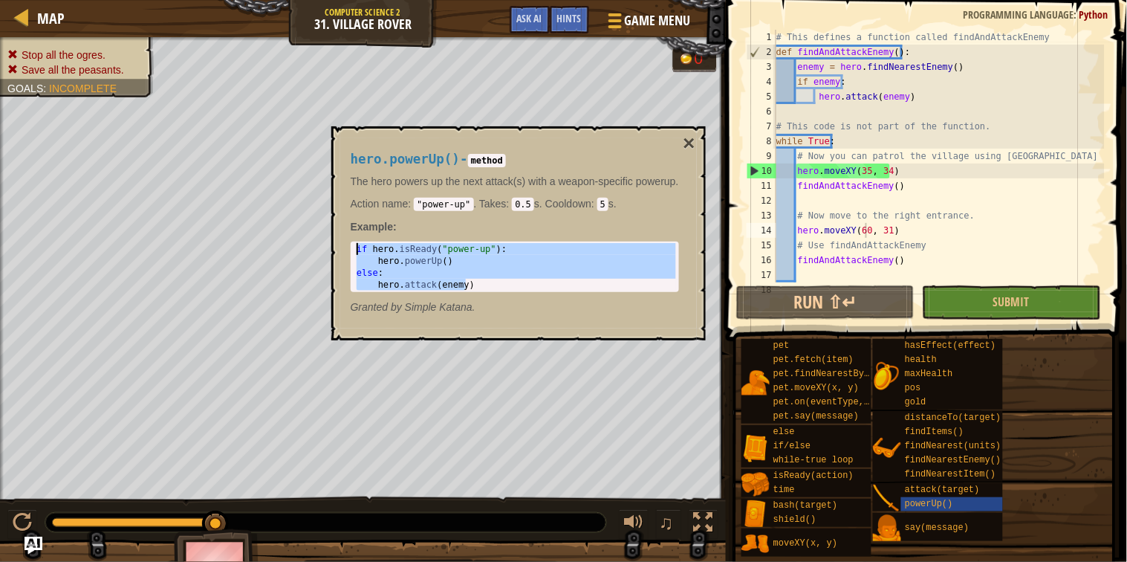
drag, startPoint x: 487, startPoint y: 285, endPoint x: 354, endPoint y: 244, distance: 138.2
click at [354, 244] on div "if hero . isReady ( "power-up" ) : hero . powerUp ( ) else : hero . attack ( en…" at bounding box center [517, 278] width 327 height 71
type textarea "if hero.isReady("power-up"): hero.powerUp()"
click at [1027, 220] on div "# This defines a function called findAndAttackEnemy def findAndAttackEnemy ( ) …" at bounding box center [939, 171] width 331 height 282
click at [909, 187] on div "# This defines a function called findAndAttackEnemy def findAndAttackEnemy ( ) …" at bounding box center [939, 171] width 331 height 282
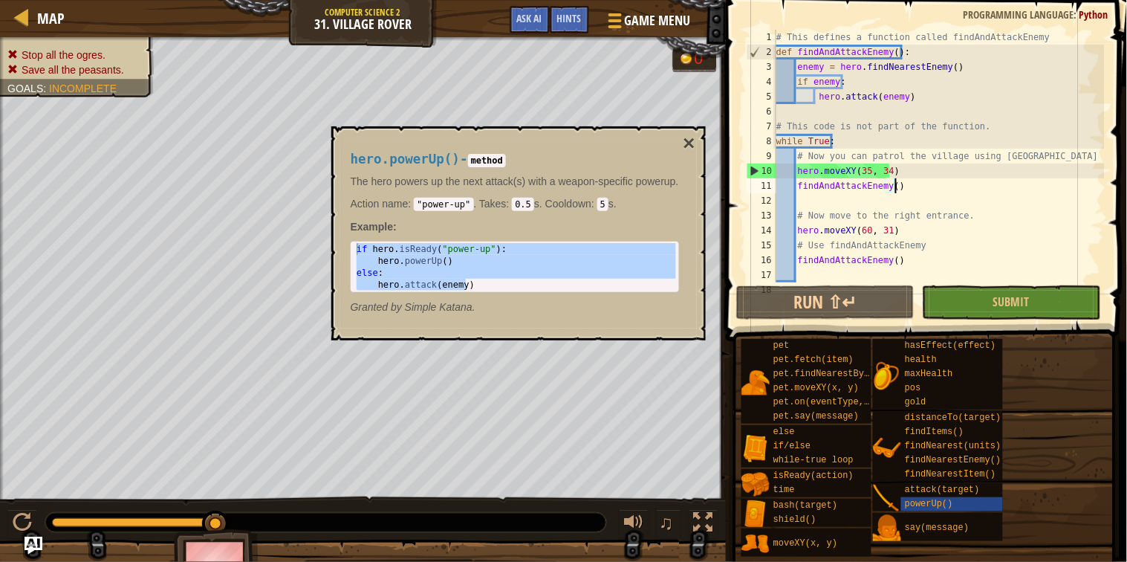
click at [913, 168] on div "# This defines a function called findAndAttackEnemy def findAndAttackEnemy ( ) …" at bounding box center [939, 171] width 331 height 282
type textarea "hero.moveXY(35, 34)"
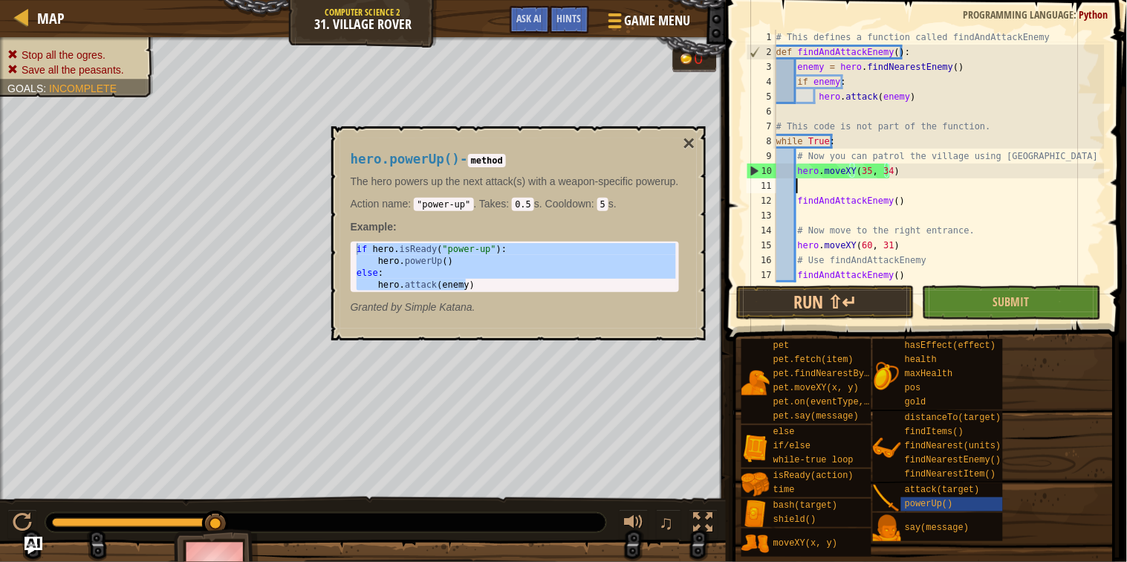
scroll to position [6, 2]
paste textarea "hero.attack(enemy)"
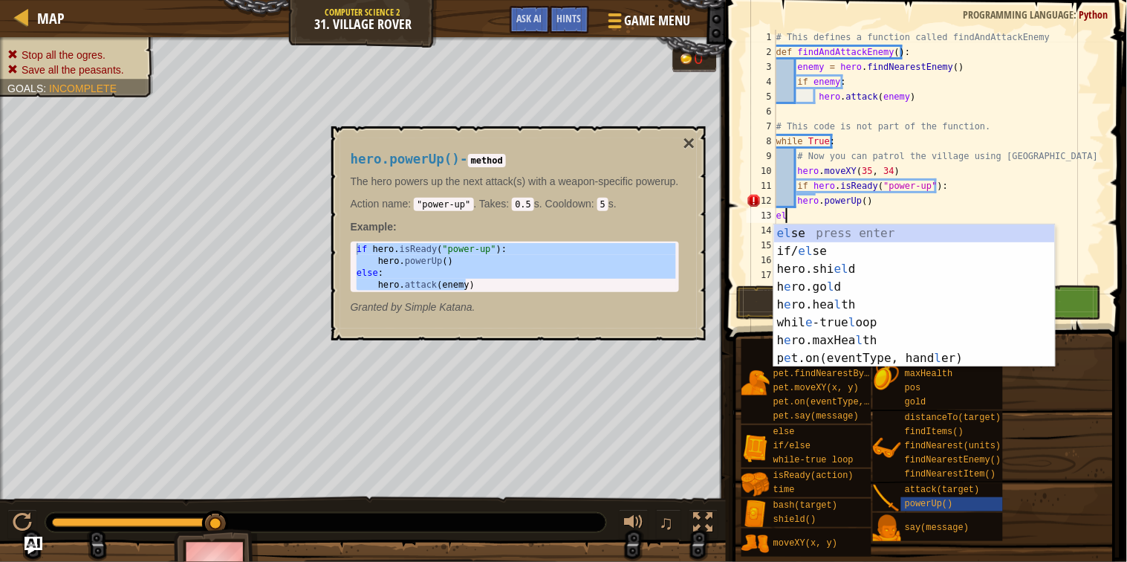
scroll to position [6, 1]
type textarea "e"
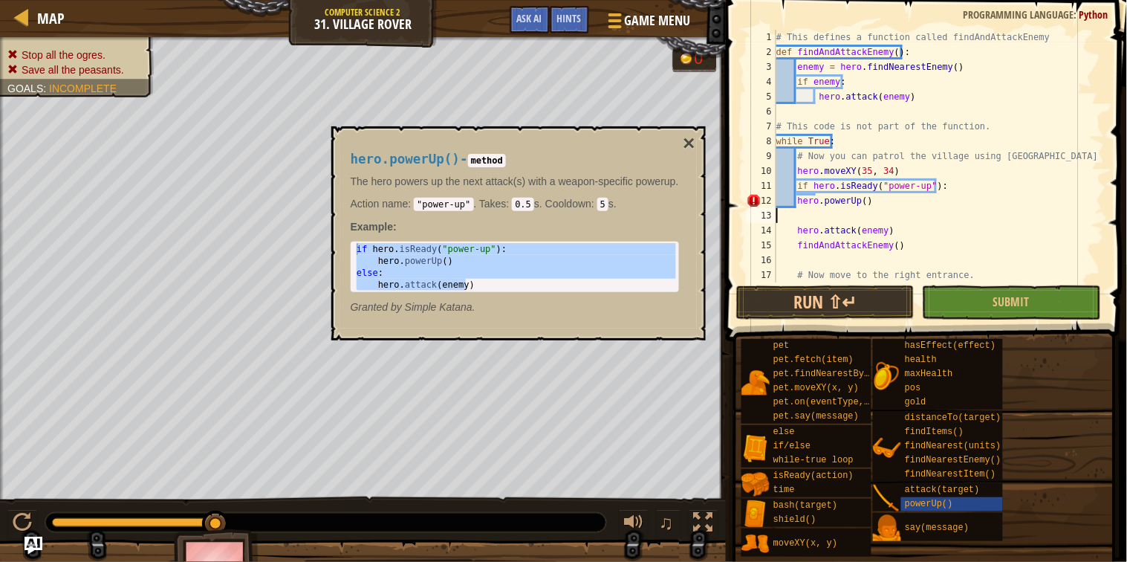
type textarea "hero.powerUp()"
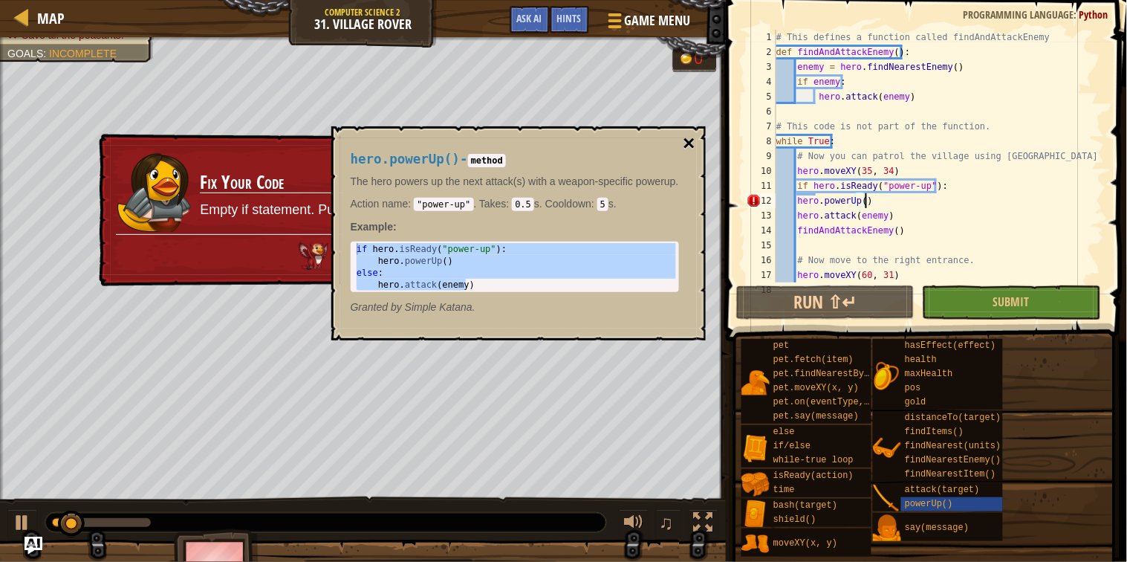
click at [692, 140] on button "×" at bounding box center [689, 143] width 12 height 21
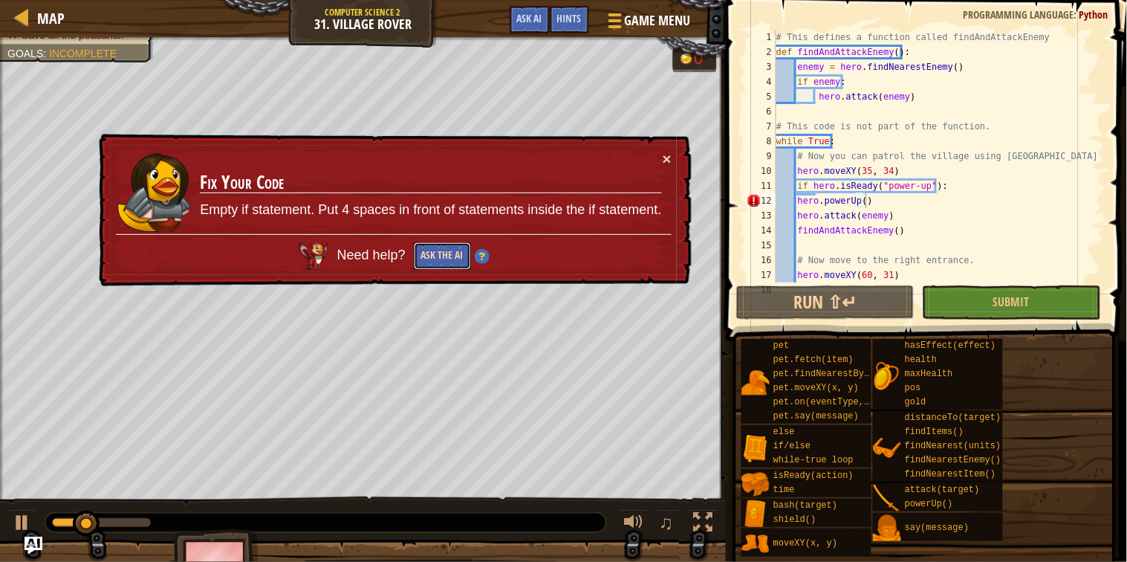
click at [427, 255] on button "Ask the AI" at bounding box center [442, 255] width 57 height 27
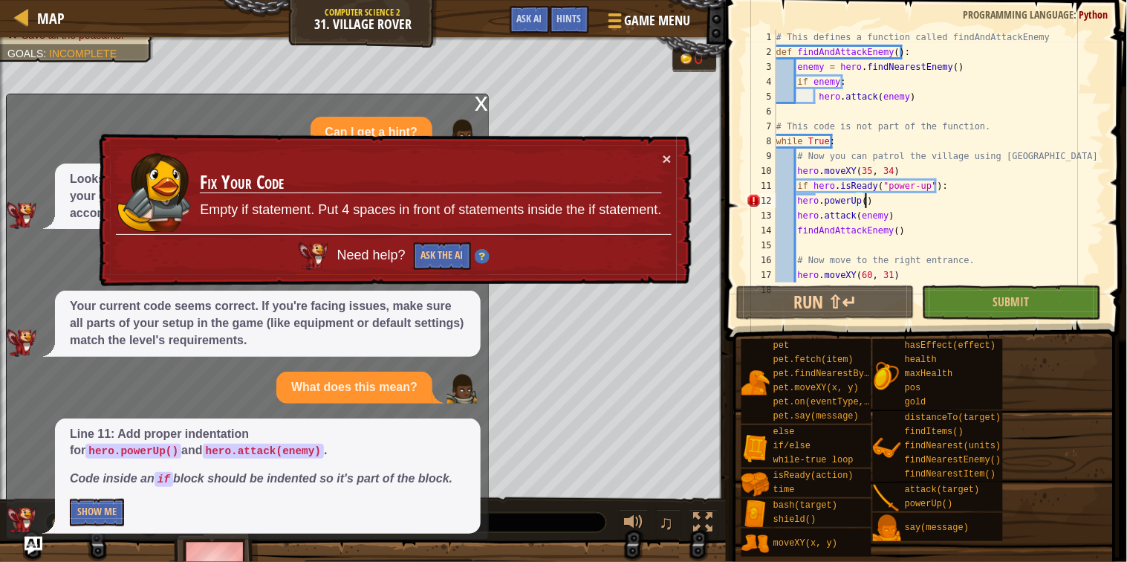
scroll to position [10, 0]
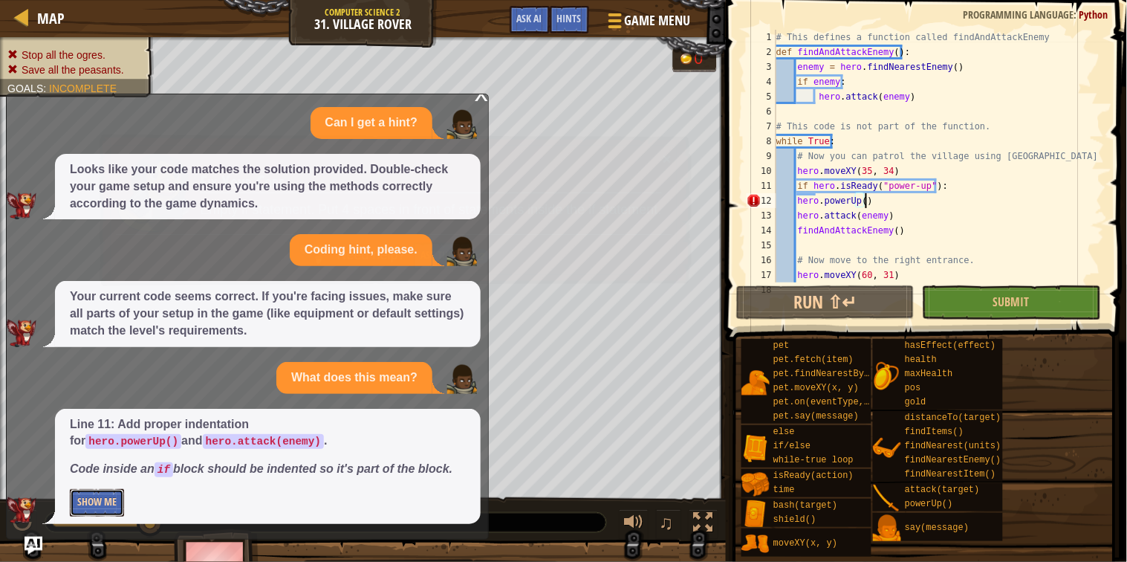
click at [111, 504] on button "Show Me" at bounding box center [97, 502] width 54 height 27
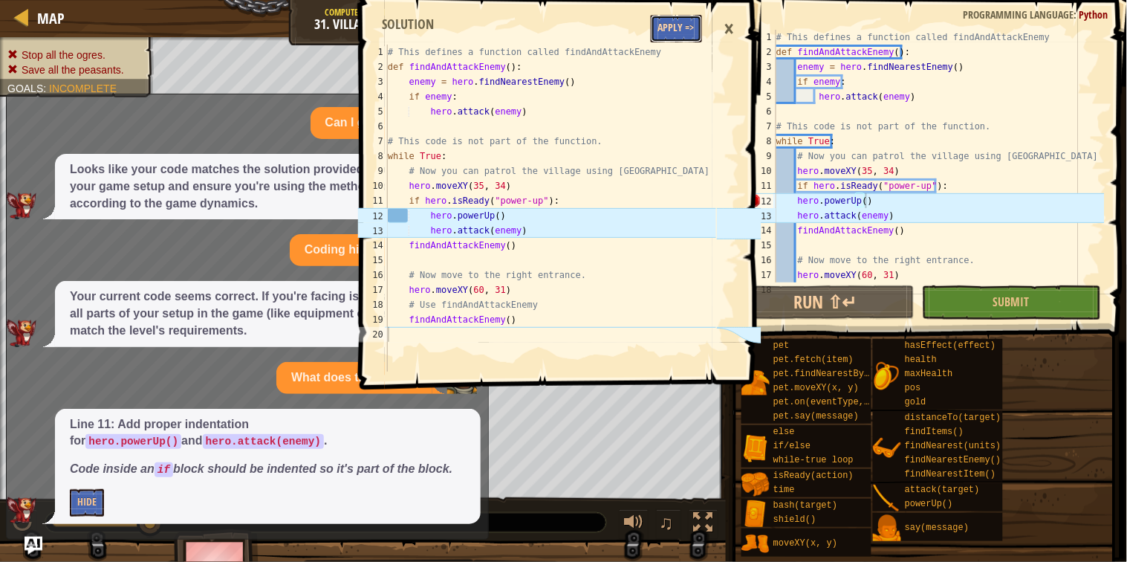
click at [677, 33] on button "Apply =>" at bounding box center [676, 28] width 51 height 27
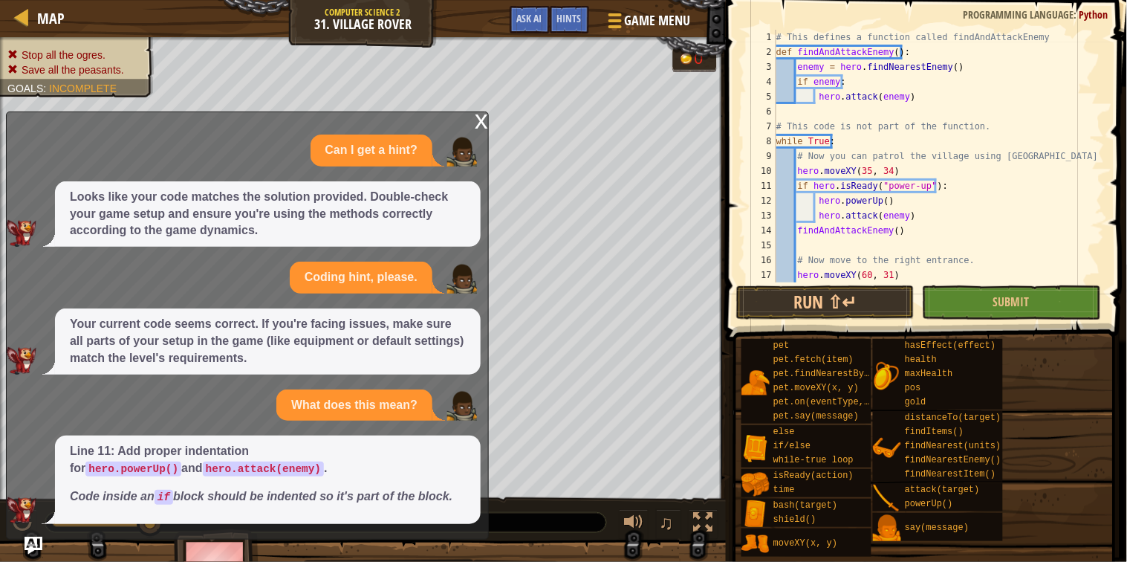
click at [883, 315] on button "Run ⇧↵" at bounding box center [825, 302] width 178 height 34
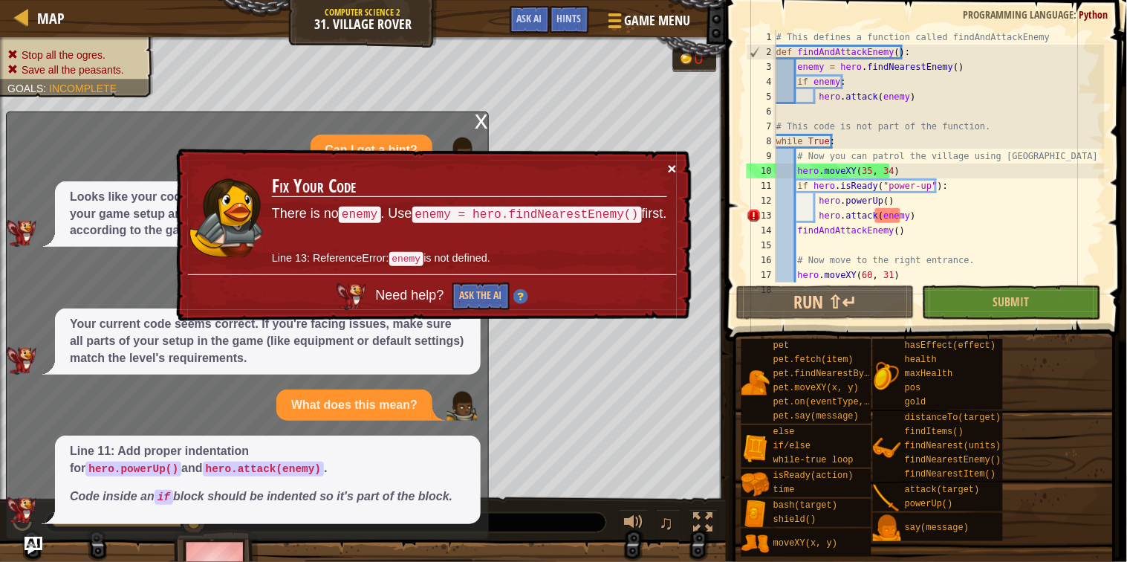
click at [676, 164] on button "×" at bounding box center [672, 169] width 9 height 16
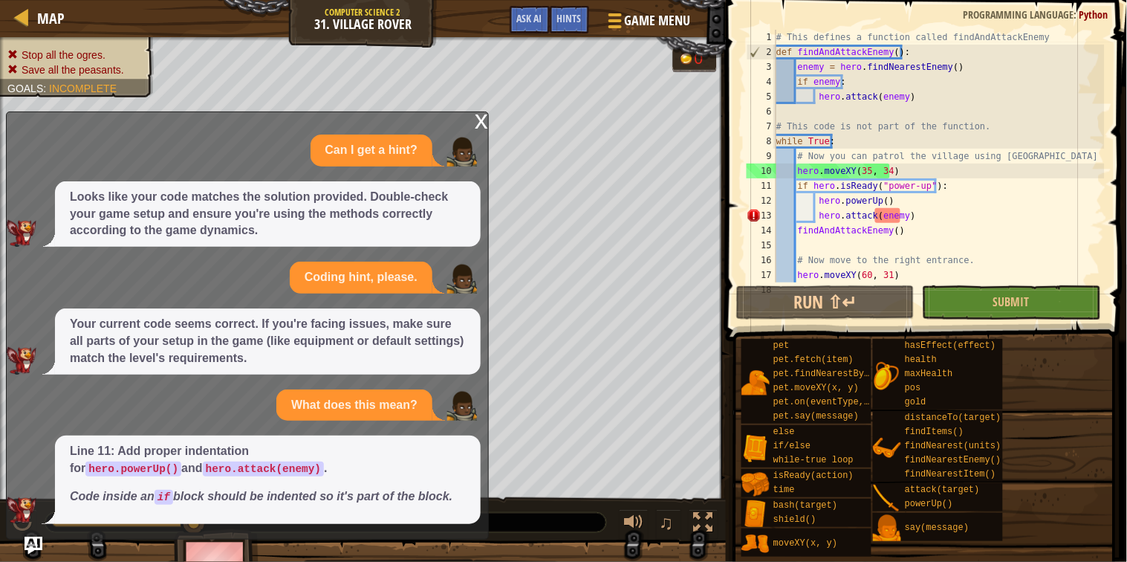
click at [950, 206] on div "# This defines a function called findAndAttackEnemy def findAndAttackEnemy ( ) …" at bounding box center [939, 171] width 331 height 282
type textarea "hero.powerUp()"
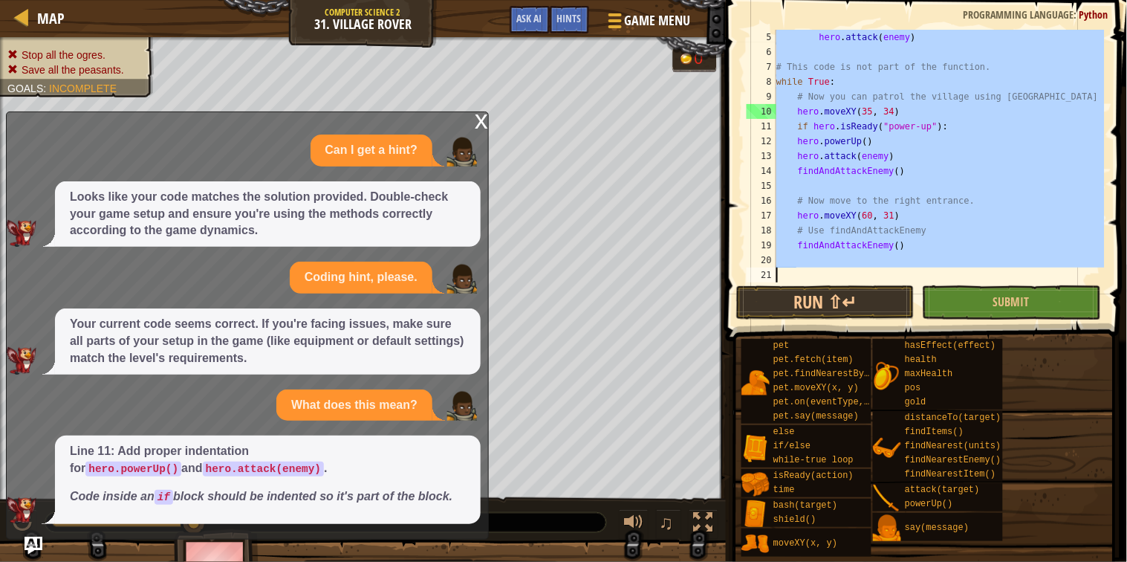
type textarea "hero.powerUp() else:"
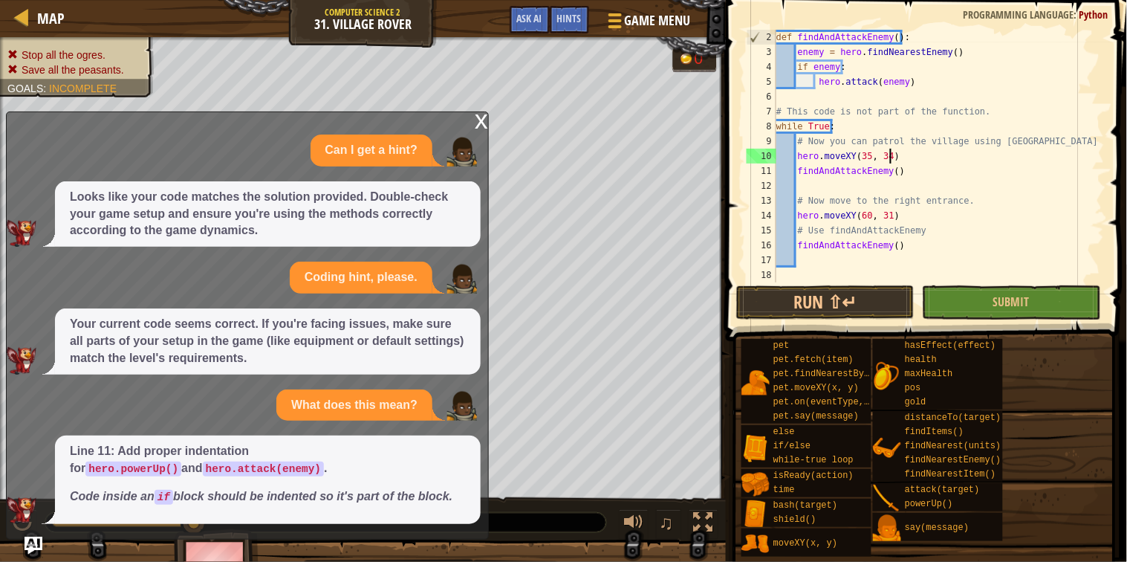
scroll to position [15, 0]
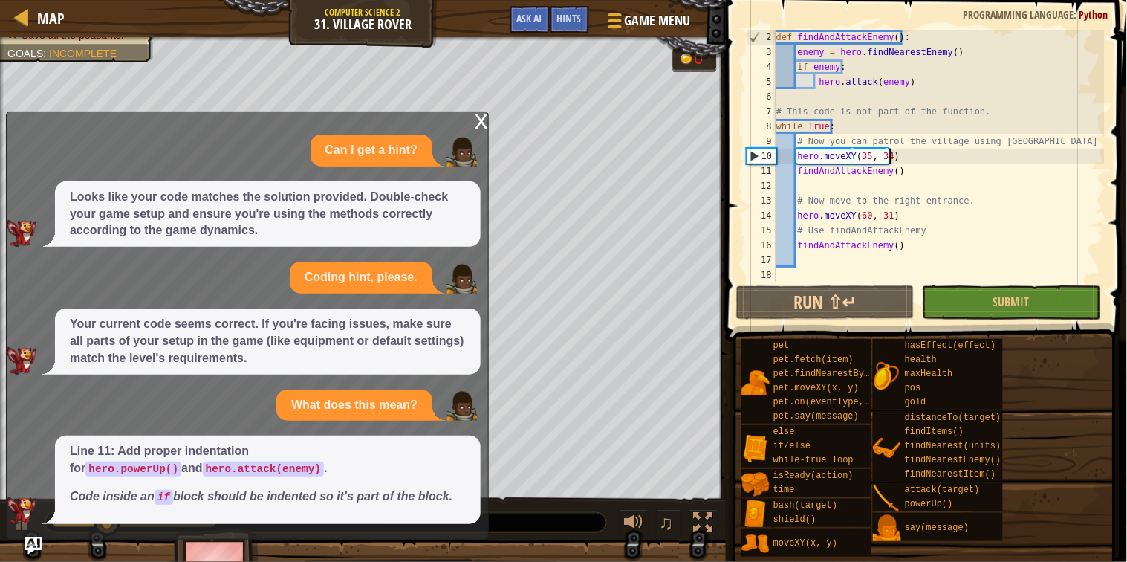
click at [476, 116] on div "x" at bounding box center [481, 119] width 13 height 15
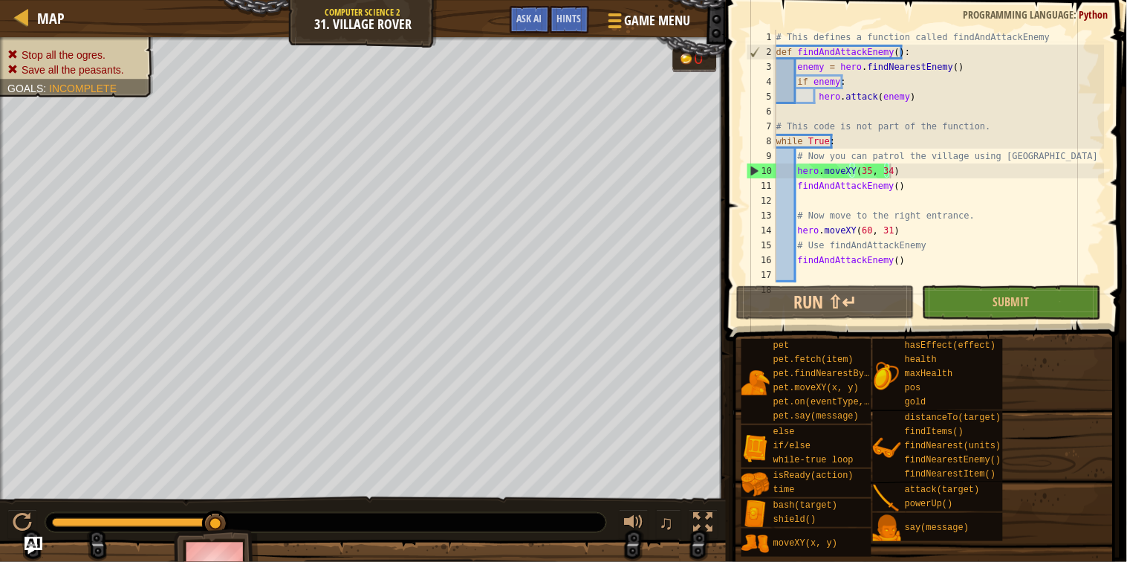
scroll to position [0, 0]
click at [768, 304] on button "Run ⇧↵" at bounding box center [825, 302] width 178 height 34
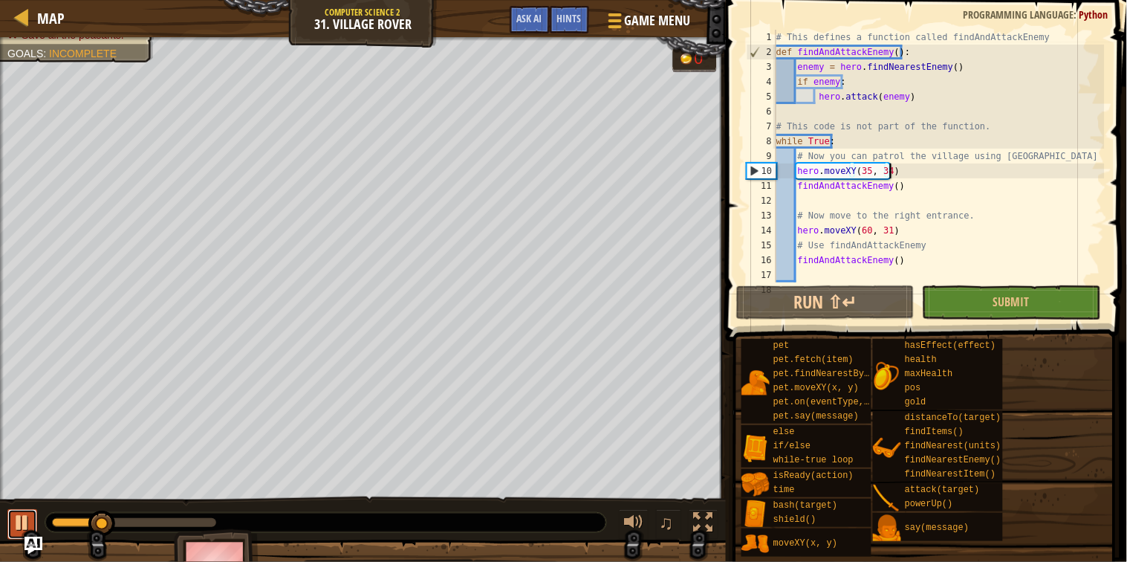
click at [33, 517] on button at bounding box center [22, 524] width 30 height 30
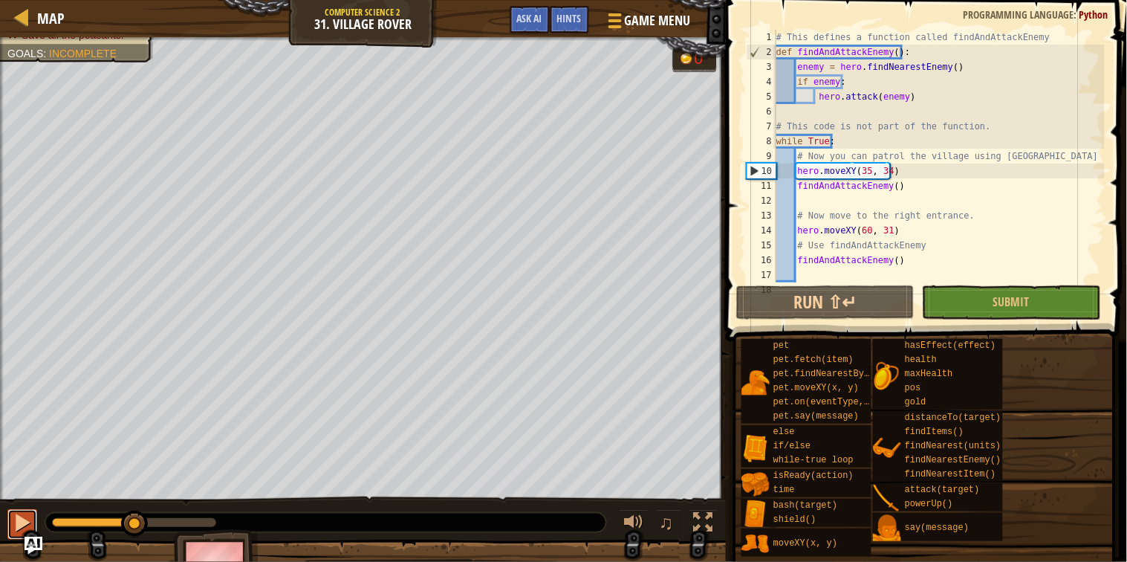
click at [33, 517] on button at bounding box center [22, 524] width 30 height 30
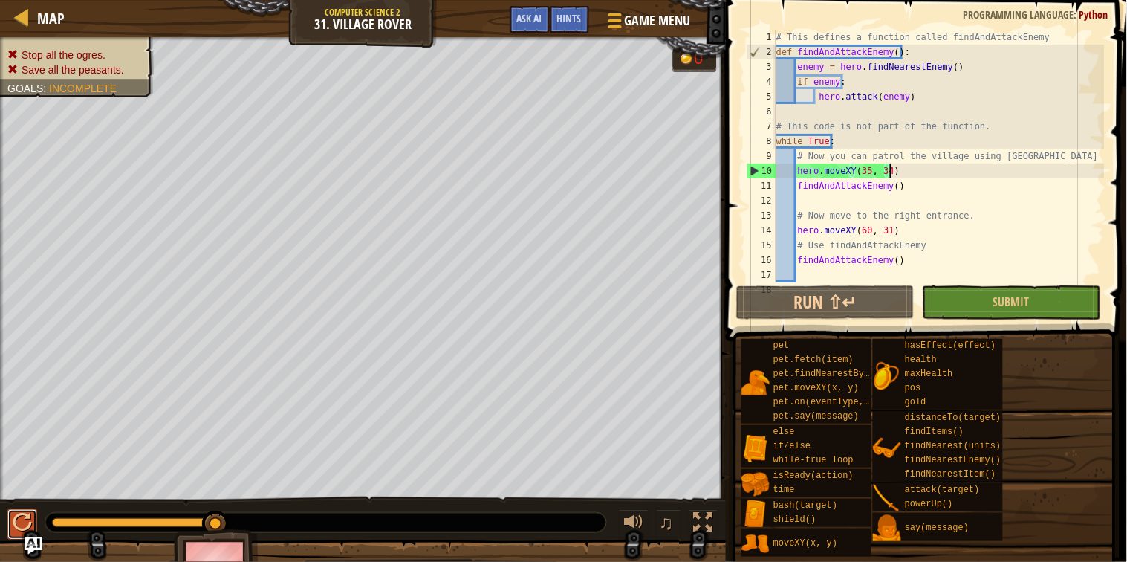
click at [33, 517] on button at bounding box center [22, 524] width 30 height 30
click at [905, 100] on div "# This defines a function called findAndAttackEnemy def findAndAttackEnemy ( ) …" at bounding box center [939, 171] width 331 height 282
type textarea "hero.attack(enemy)"
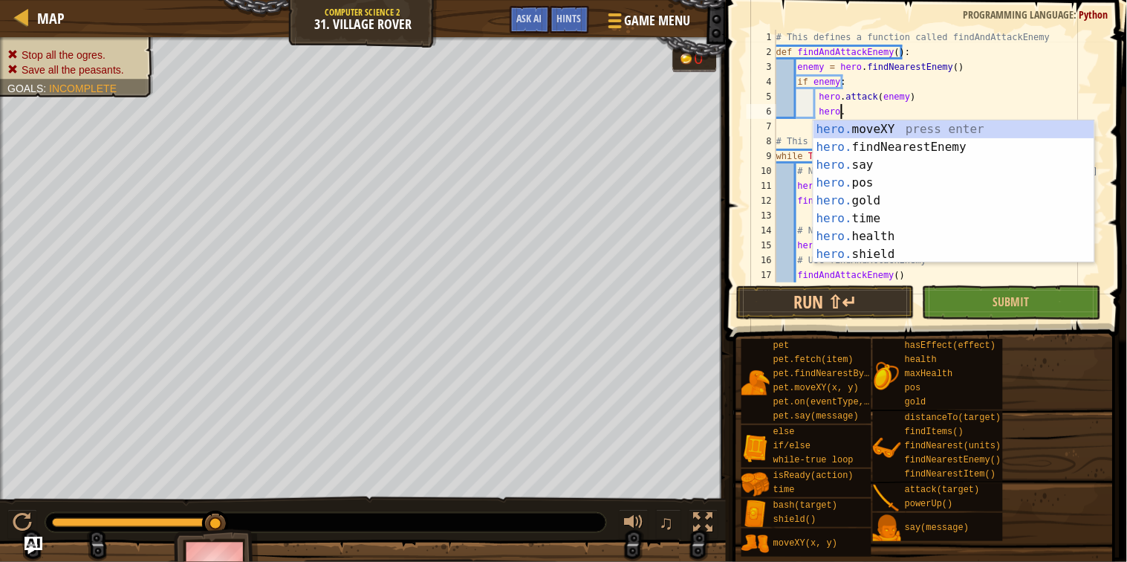
scroll to position [6, 10]
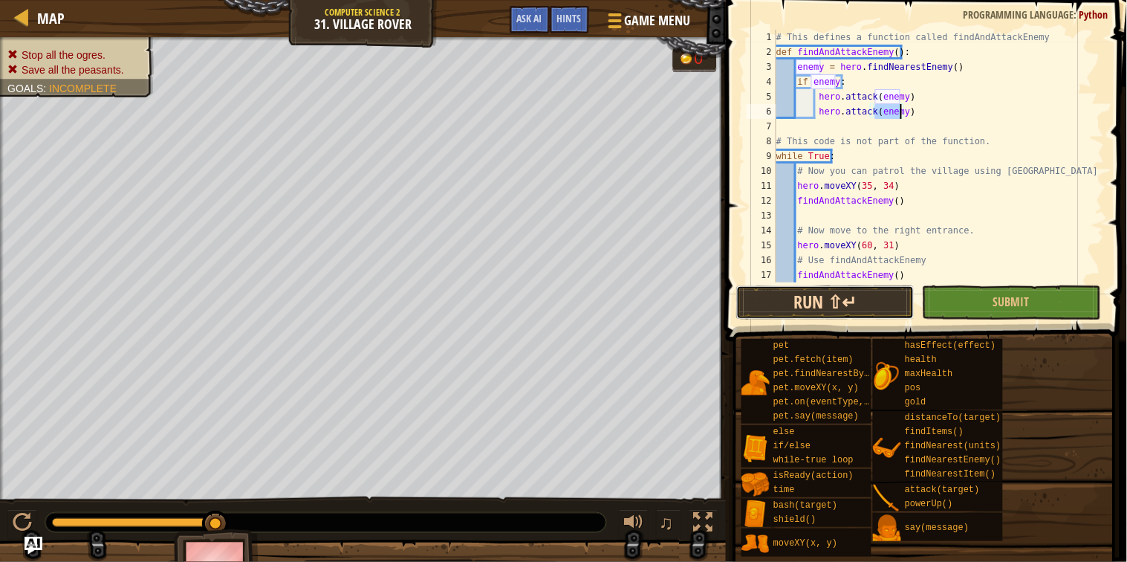
click at [791, 306] on button "Run ⇧↵" at bounding box center [825, 302] width 178 height 34
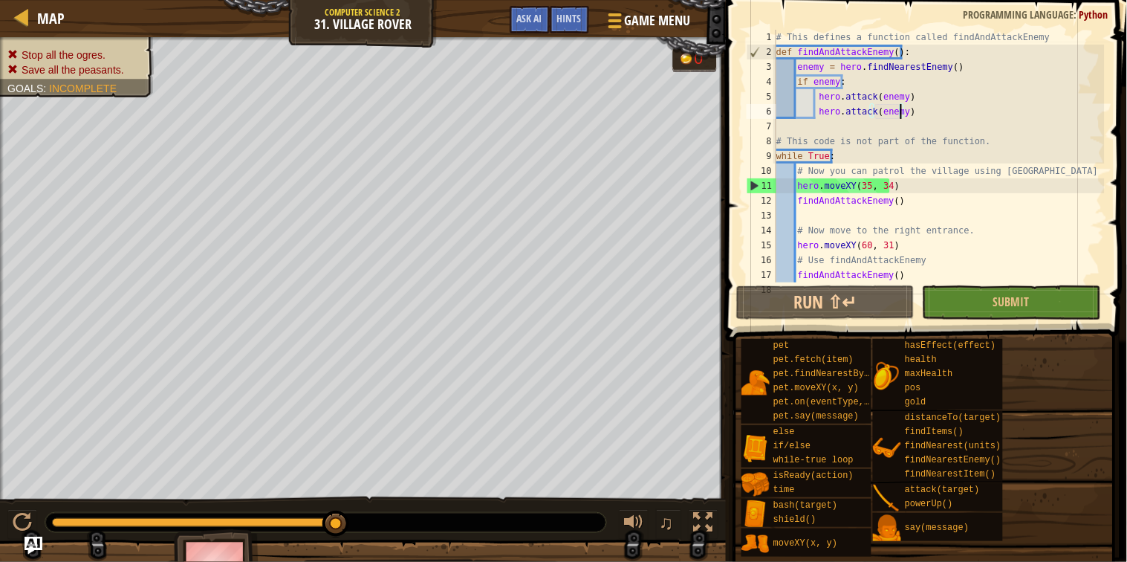
click at [909, 116] on div "# This defines a function called findAndAttackEnemy def findAndAttackEnemy ( ) …" at bounding box center [939, 171] width 331 height 282
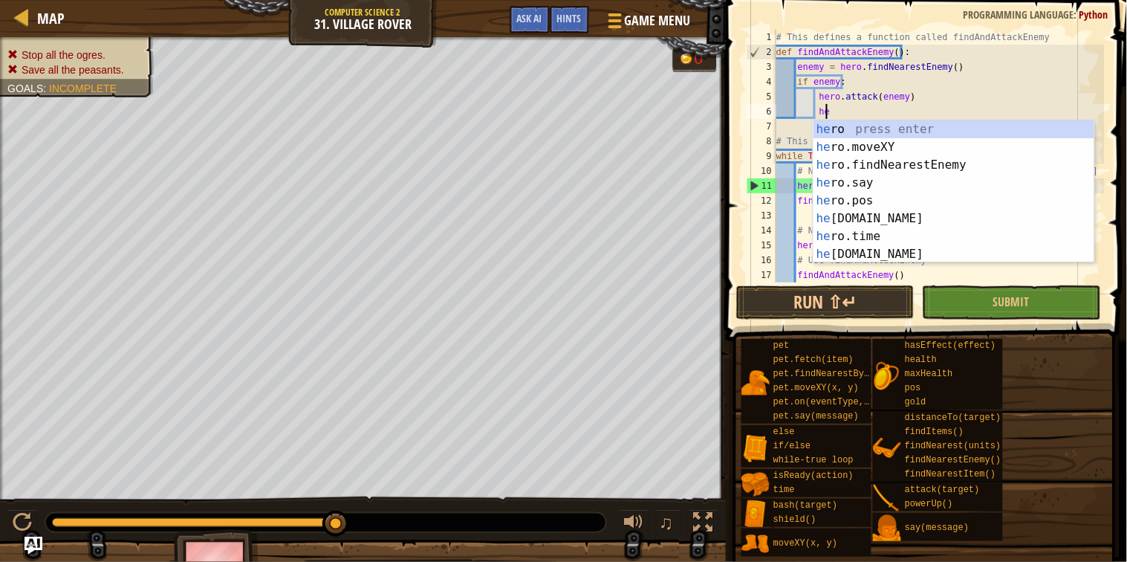
type textarea "h"
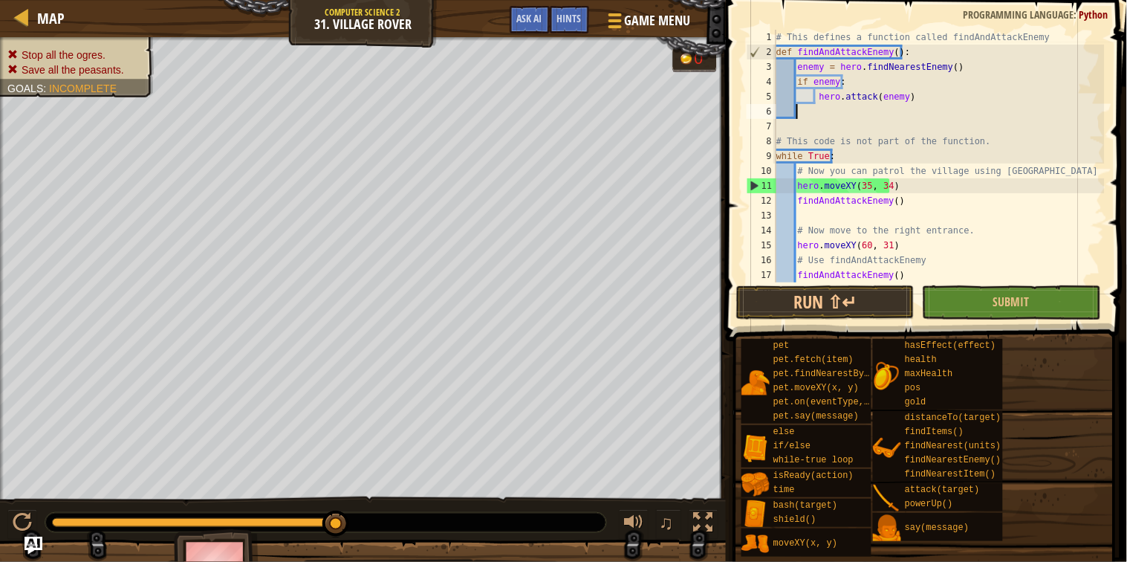
scroll to position [6, 2]
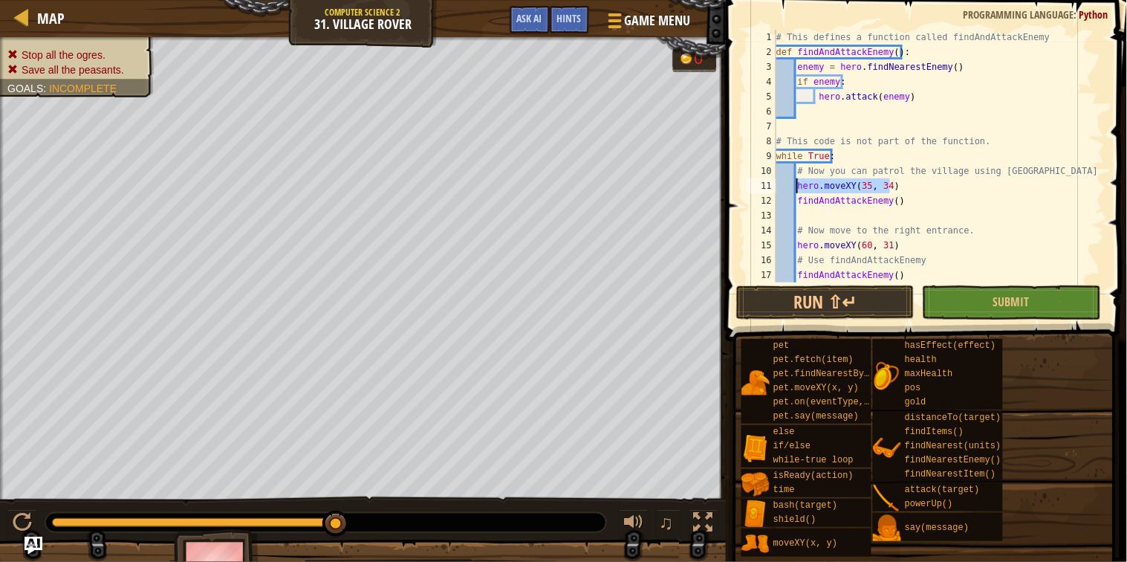
drag, startPoint x: 893, startPoint y: 186, endPoint x: 798, endPoint y: 190, distance: 95.2
click at [798, 190] on div "# This defines a function called findAndAttackEnemy def findAndAttackEnemy ( ) …" at bounding box center [939, 171] width 331 height 282
type textarea "findAndAttackEnemy()"
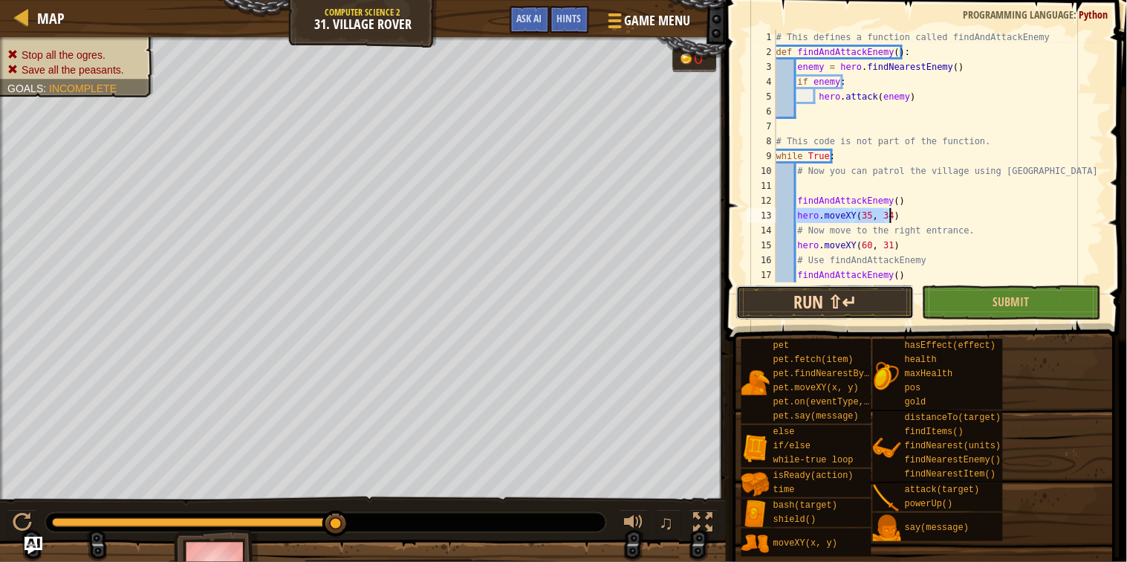
click at [797, 294] on button "Run ⇧↵" at bounding box center [825, 302] width 178 height 34
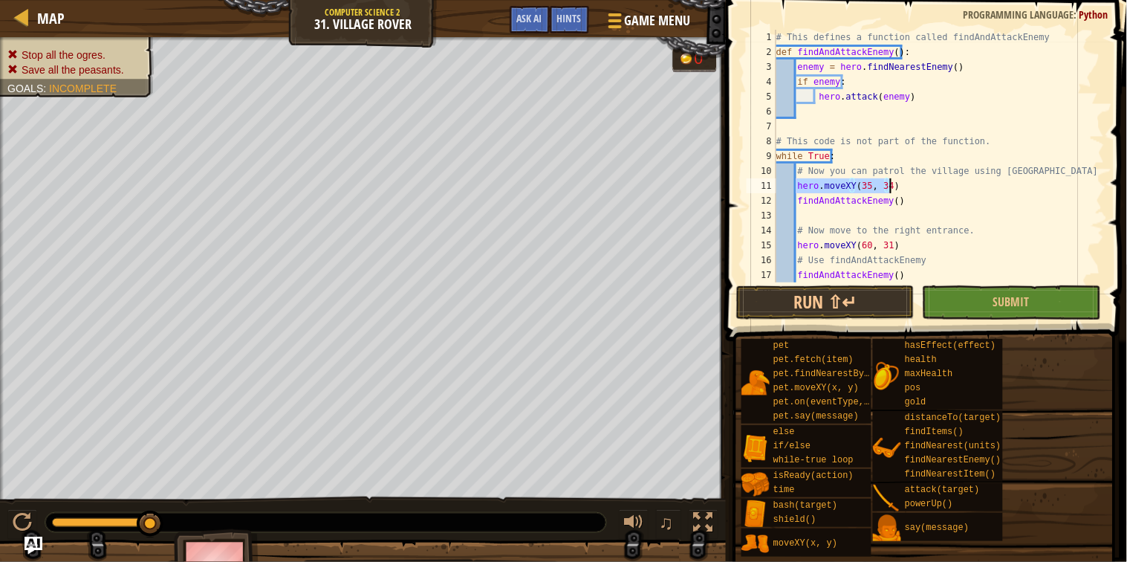
click at [1001, 231] on div "# This defines a function called findAndAttackEnemy def findAndAttackEnemy ( ) …" at bounding box center [939, 171] width 331 height 282
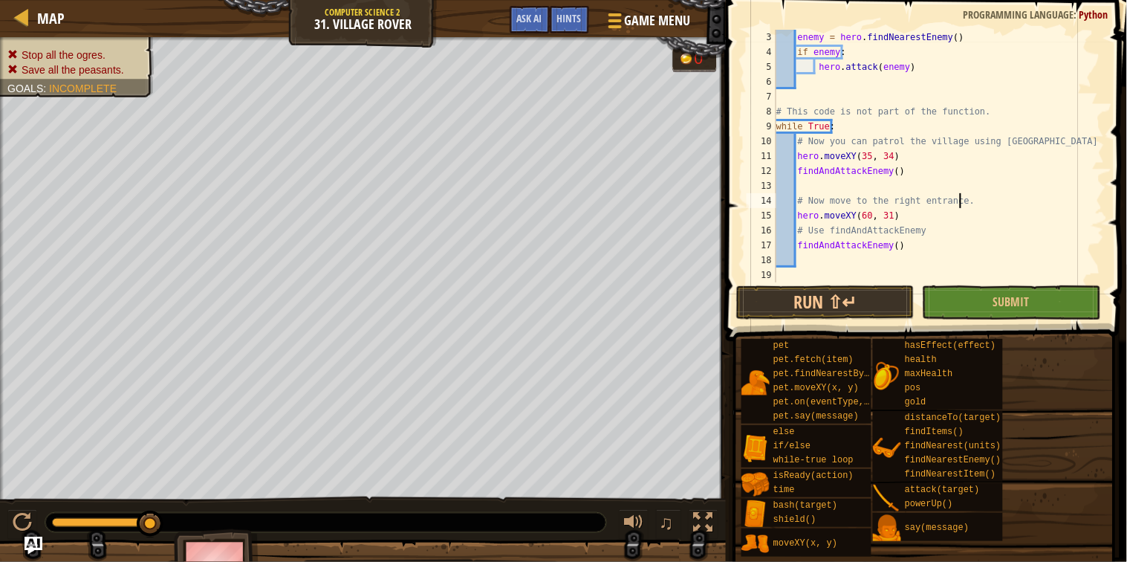
click at [890, 152] on div "enemy = hero . findNearestEnemy ( ) if enemy : hero . attack ( enemy ) # This c…" at bounding box center [939, 171] width 331 height 282
drag, startPoint x: 890, startPoint y: 152, endPoint x: 793, endPoint y: 156, distance: 96.7
click at [793, 156] on div "enemy = hero . findNearestEnemy ( ) if enemy : hero . attack ( enemy ) # This c…" at bounding box center [939, 171] width 331 height 282
click at [755, 309] on button "Run ⇧↵" at bounding box center [825, 302] width 178 height 34
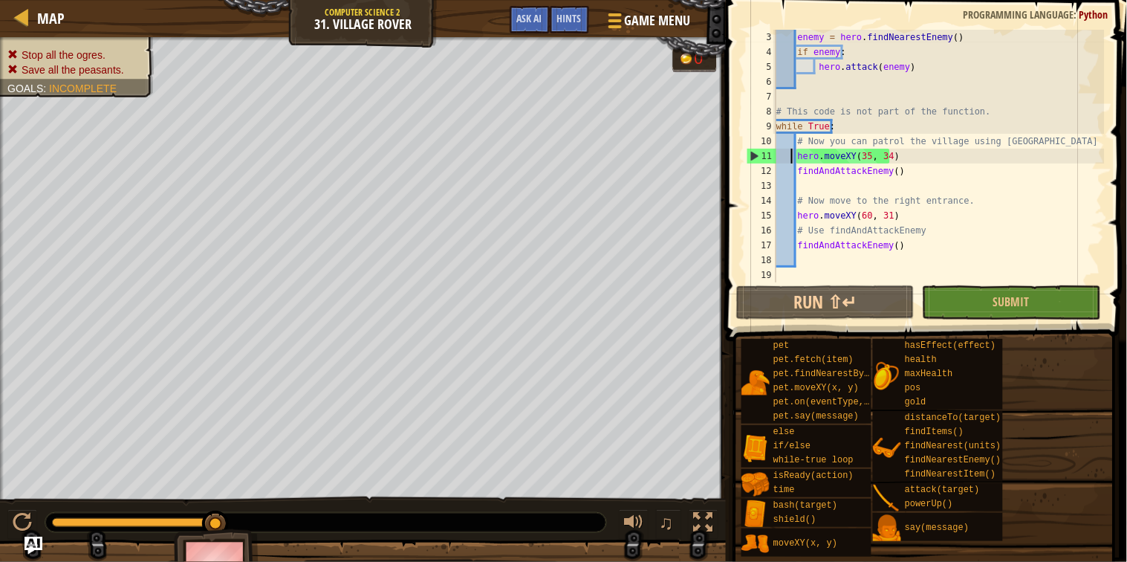
click at [99, 526] on div at bounding box center [325, 522] width 561 height 19
click at [59, 525] on div at bounding box center [134, 522] width 164 height 9
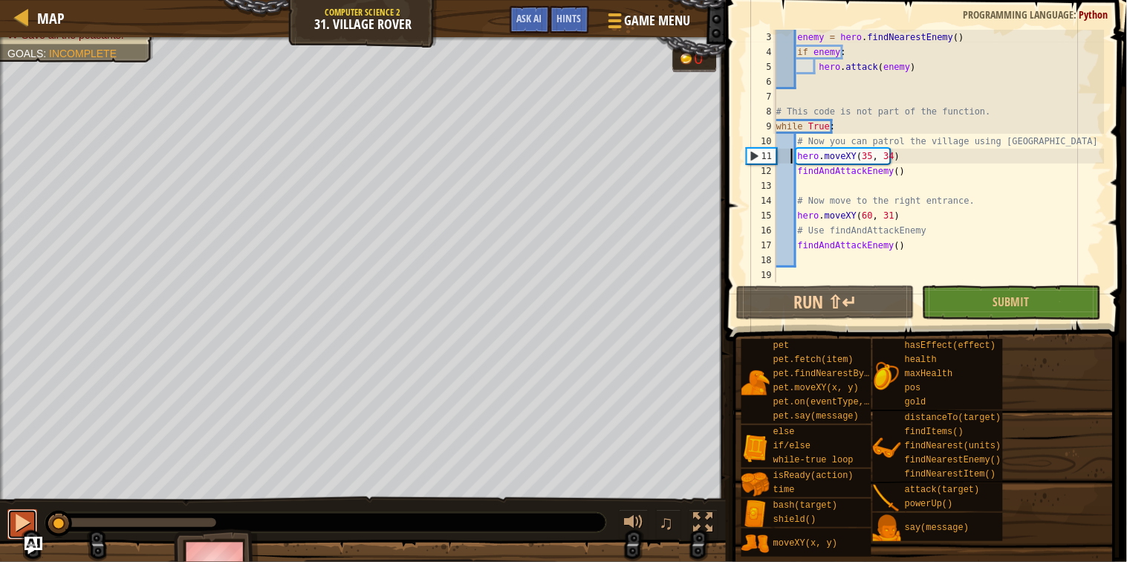
click at [22, 524] on div at bounding box center [22, 522] width 19 height 19
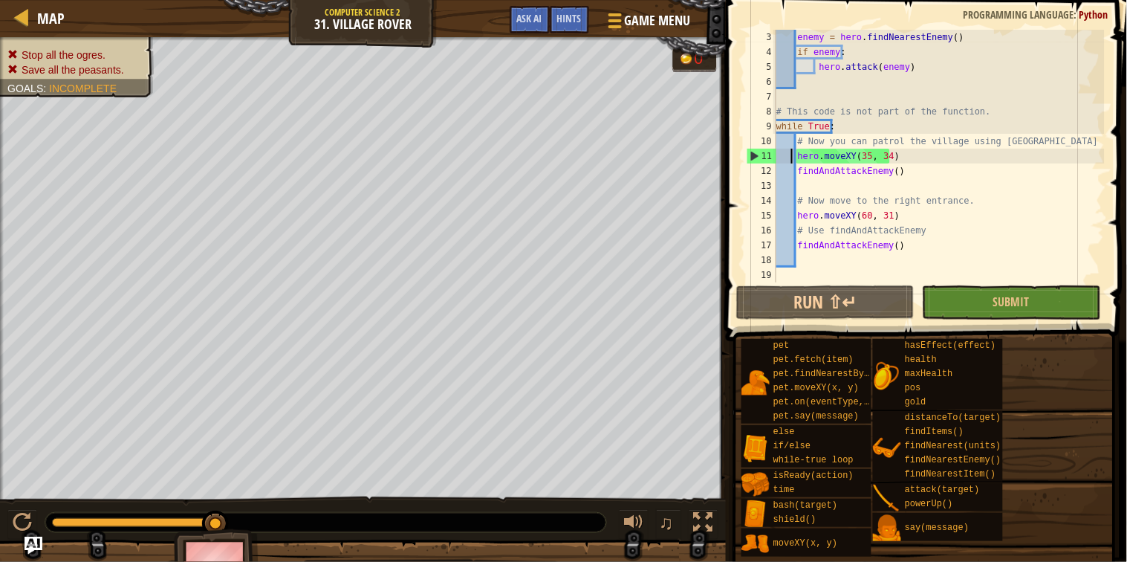
click at [962, 60] on div "enemy = hero . findNearestEnemy ( ) if enemy : hero . attack ( enemy ) # This c…" at bounding box center [939, 171] width 331 height 282
type textarea "hero.attack(enemy)"
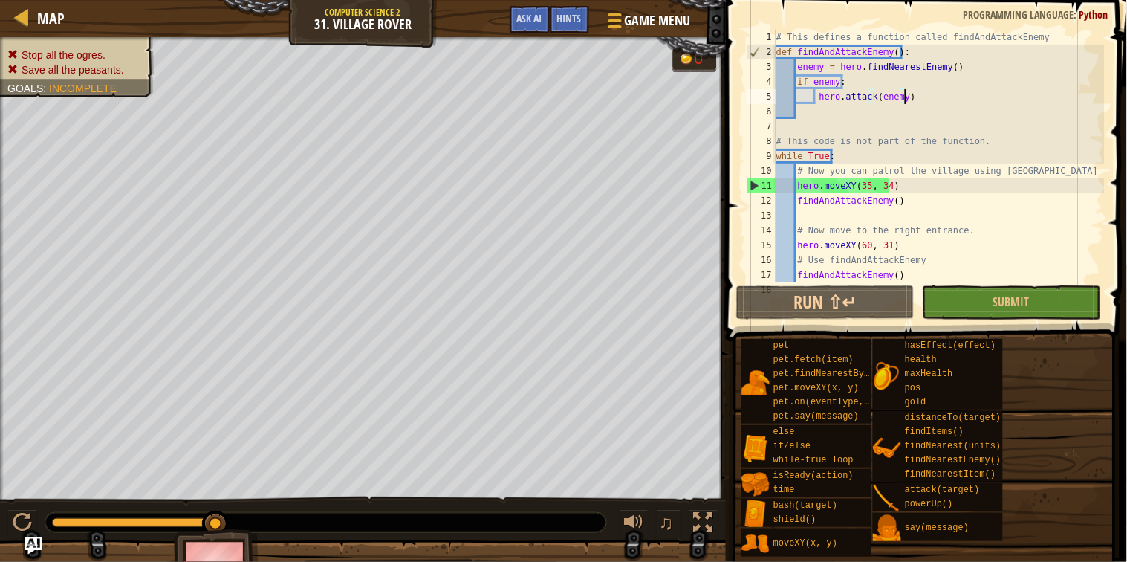
scroll to position [0, 0]
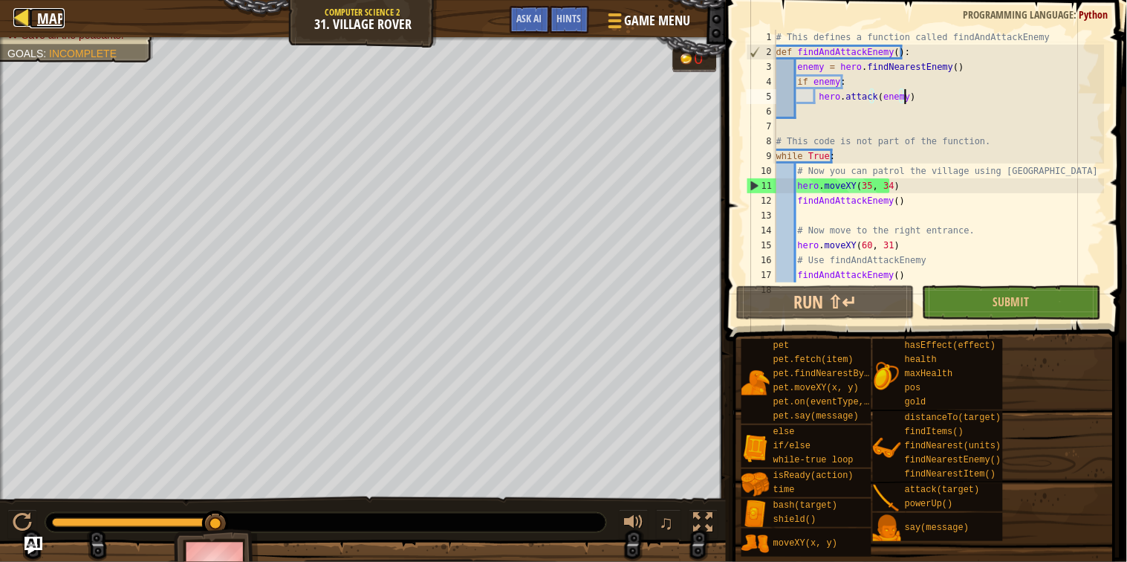
click at [20, 22] on div at bounding box center [22, 17] width 19 height 19
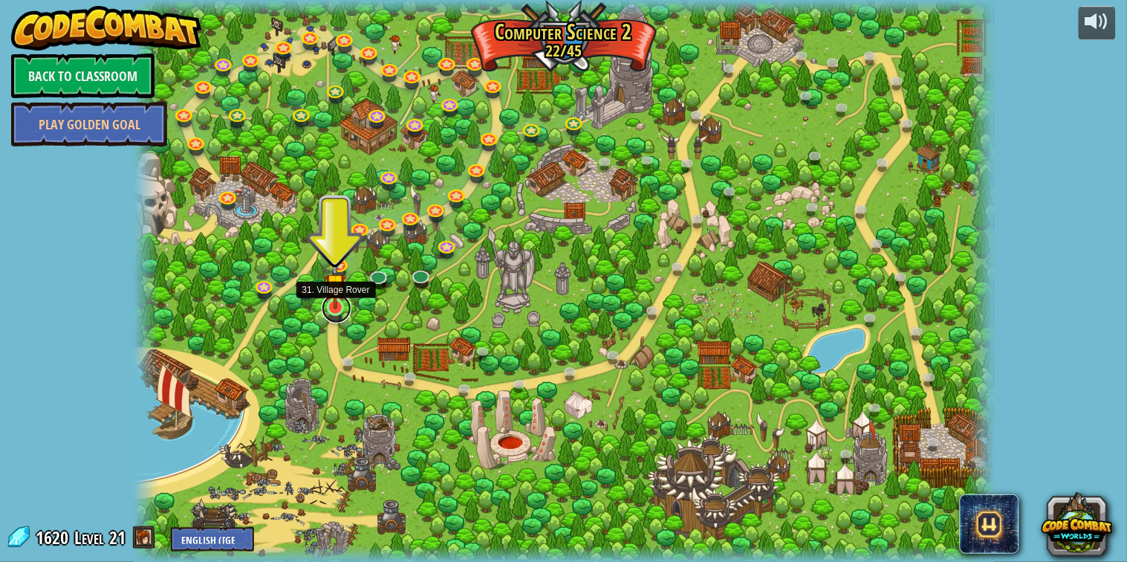
click at [337, 312] on link at bounding box center [337, 309] width 30 height 30
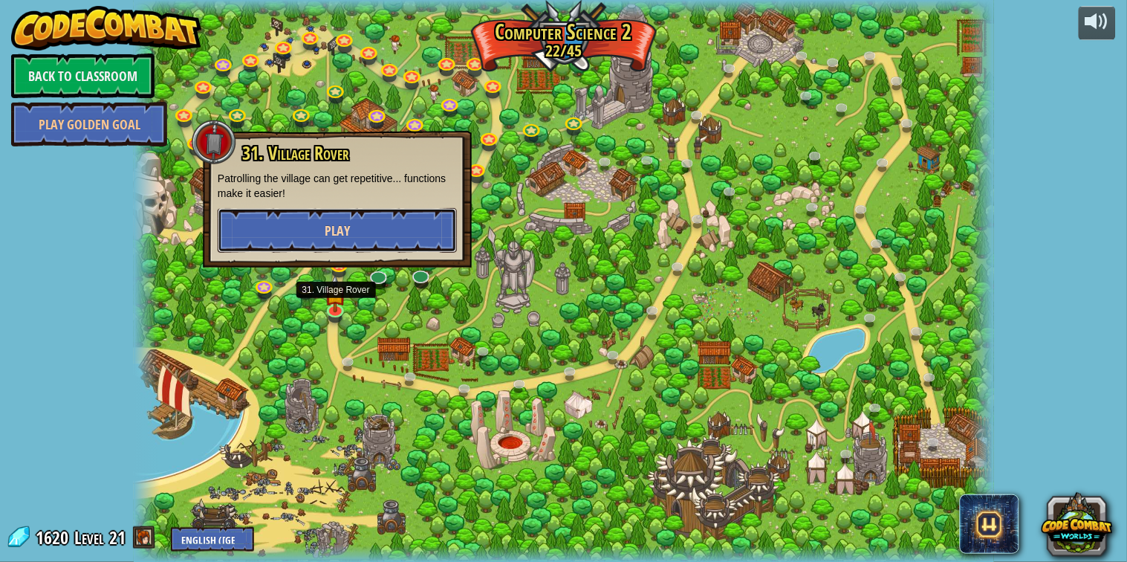
click at [357, 222] on button "Play" at bounding box center [337, 230] width 239 height 45
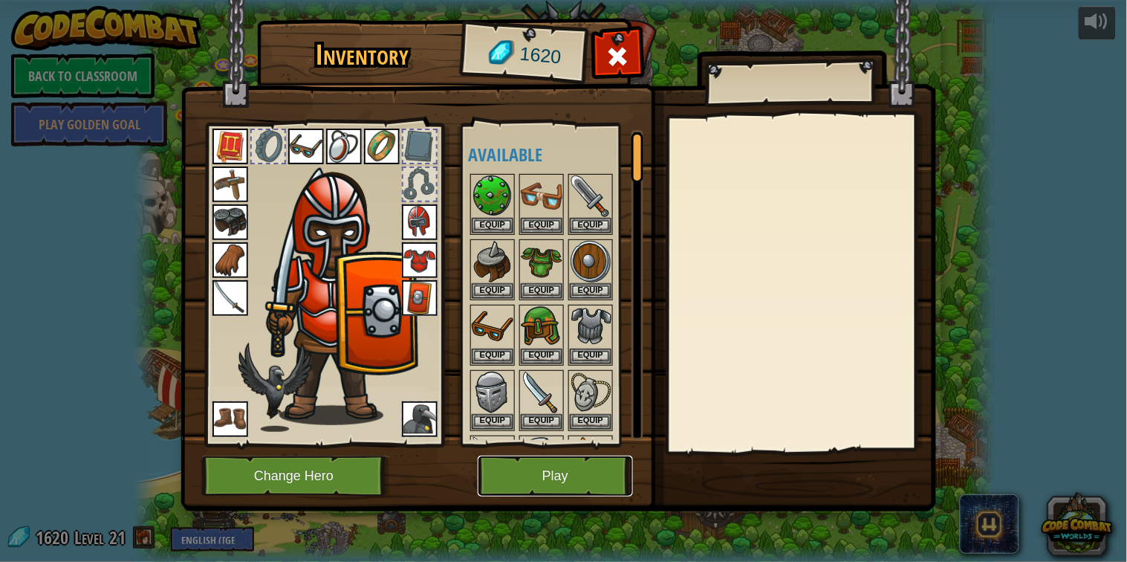
click at [573, 477] on button "Play" at bounding box center [555, 476] width 155 height 41
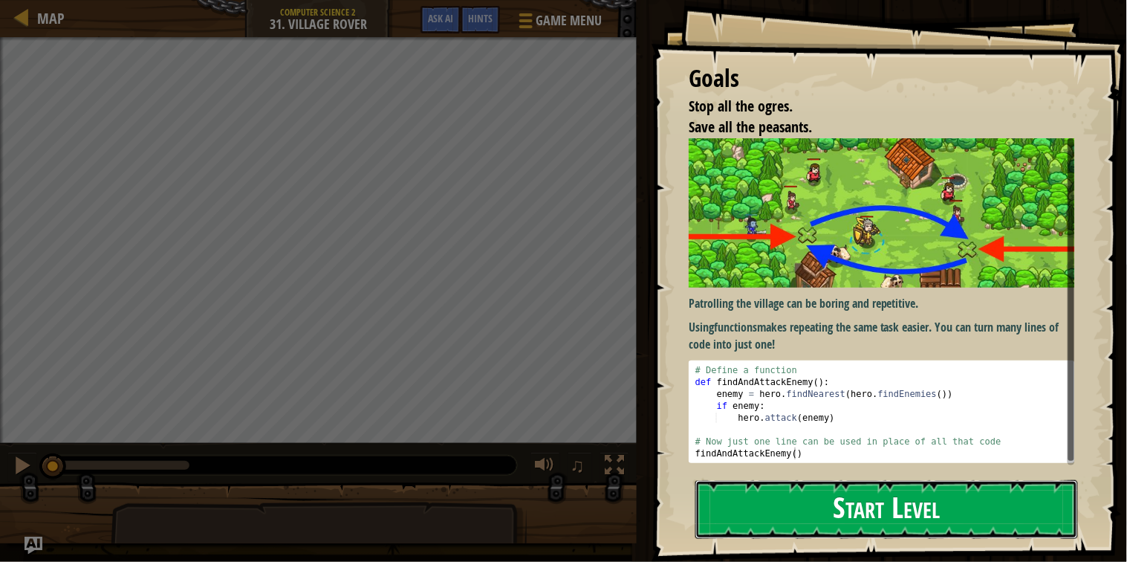
click at [794, 500] on button "Start Level" at bounding box center [887, 509] width 383 height 59
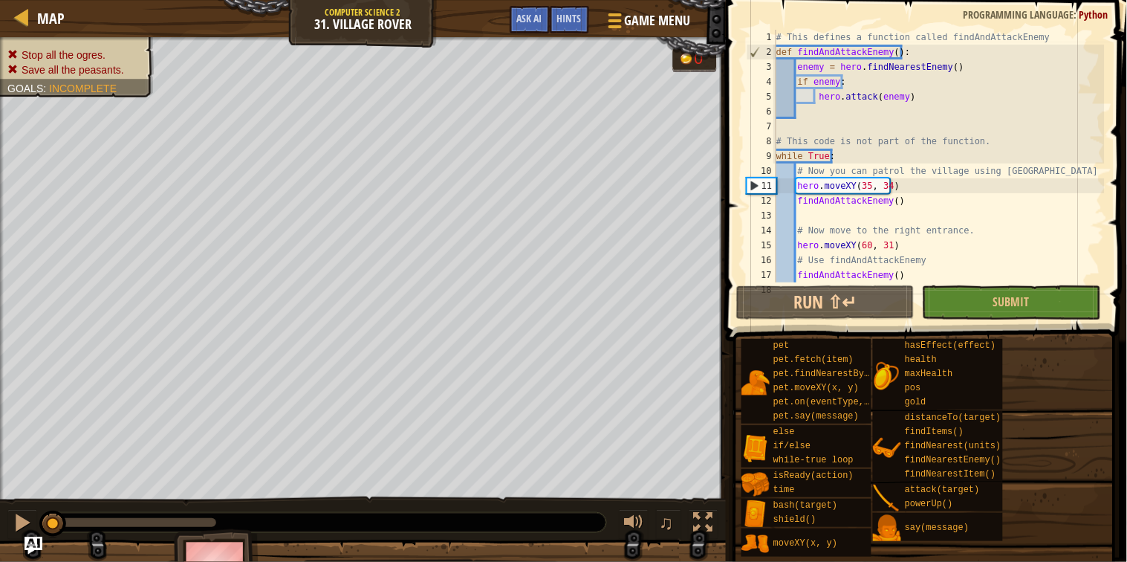
click at [815, 123] on div "# This defines a function called findAndAttackEnemy def findAndAttackEnemy ( ) …" at bounding box center [939, 171] width 331 height 282
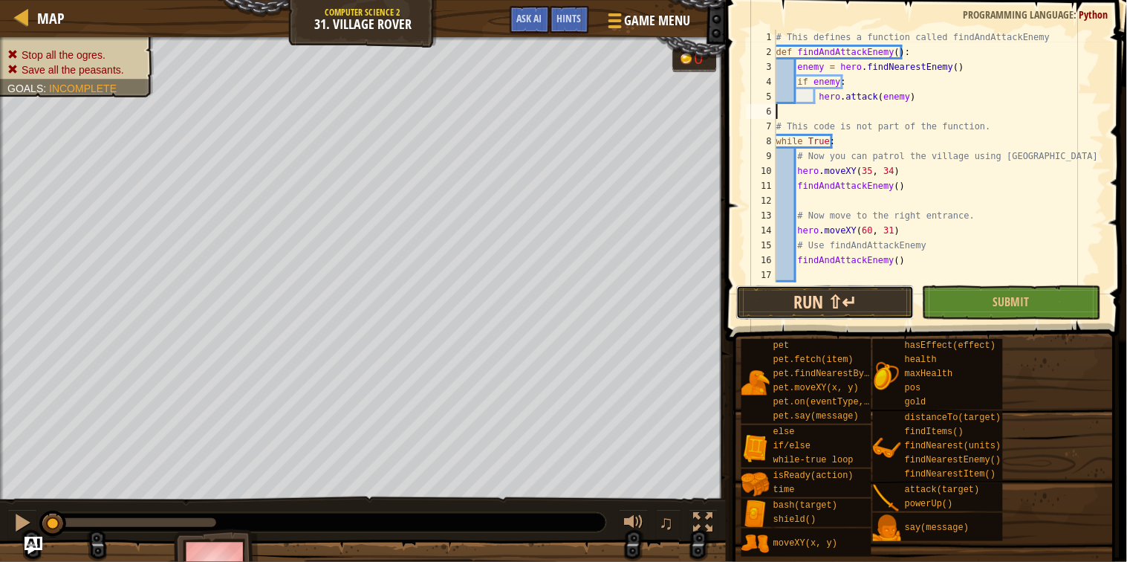
click at [839, 313] on button "Run ⇧↵" at bounding box center [825, 302] width 178 height 34
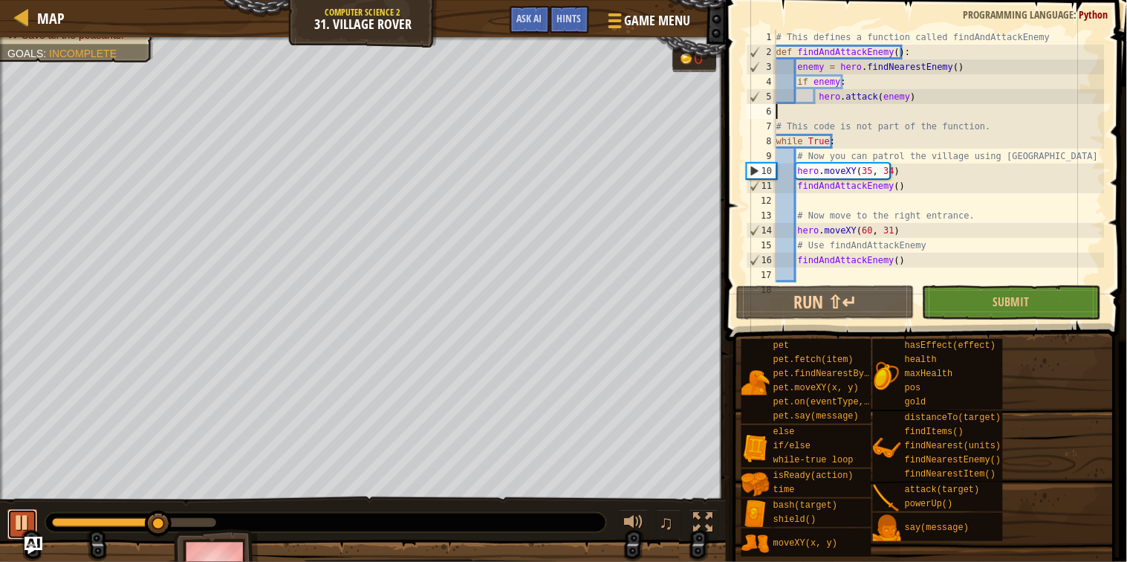
click at [23, 530] on div at bounding box center [22, 522] width 19 height 19
click at [806, 276] on div "# This defines a function called findAndAttackEnemy def findAndAttackEnemy ( ) …" at bounding box center [939, 171] width 331 height 282
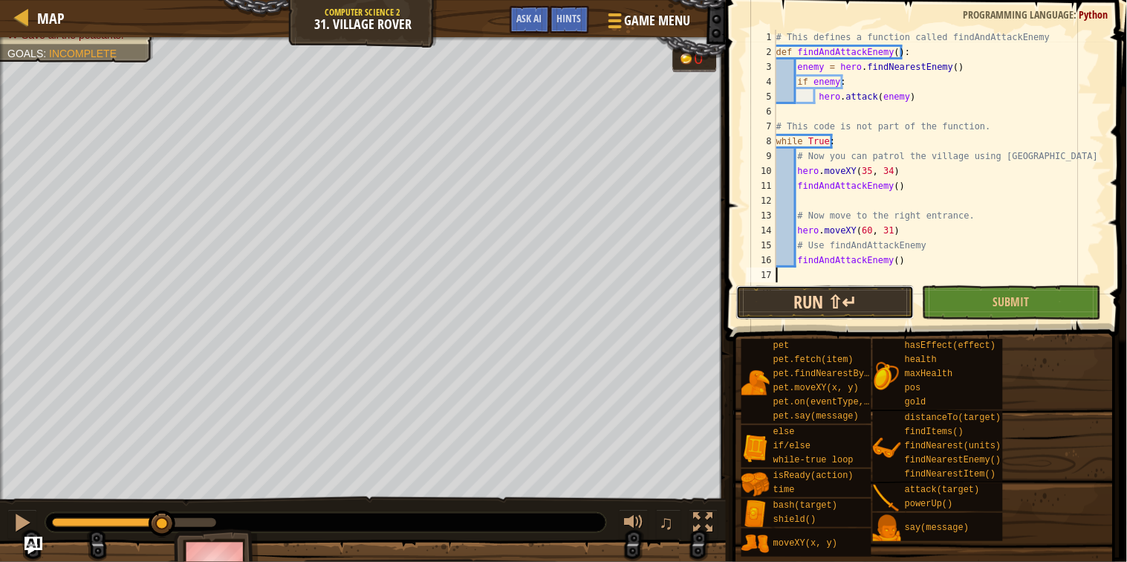
click at [799, 302] on button "Run ⇧↵" at bounding box center [825, 302] width 178 height 34
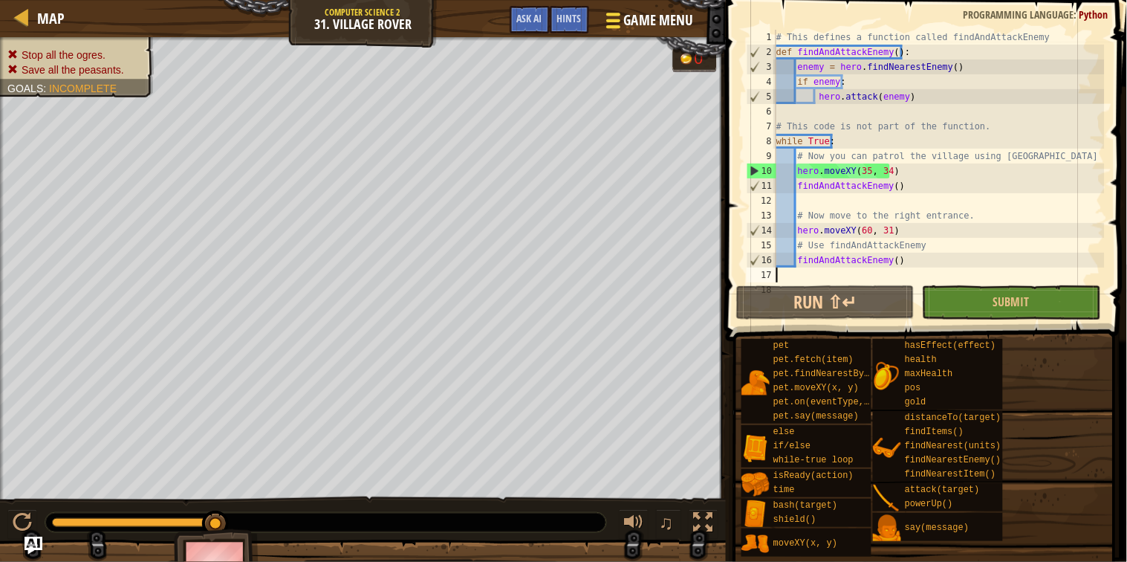
click at [624, 25] on span "Game Menu" at bounding box center [658, 20] width 69 height 20
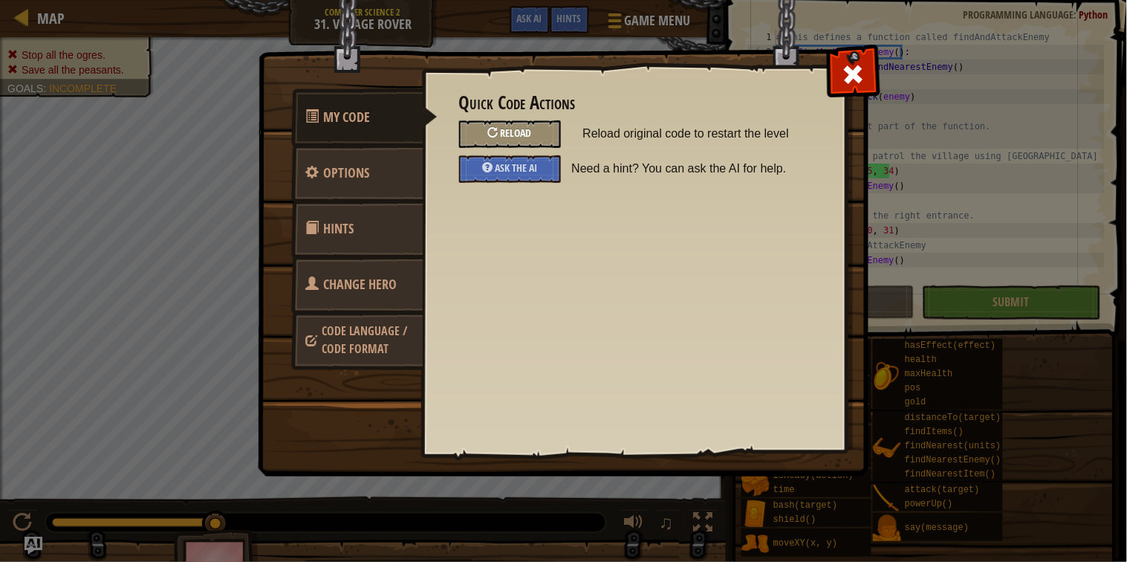
click at [519, 126] on div "Reload" at bounding box center [510, 133] width 102 height 27
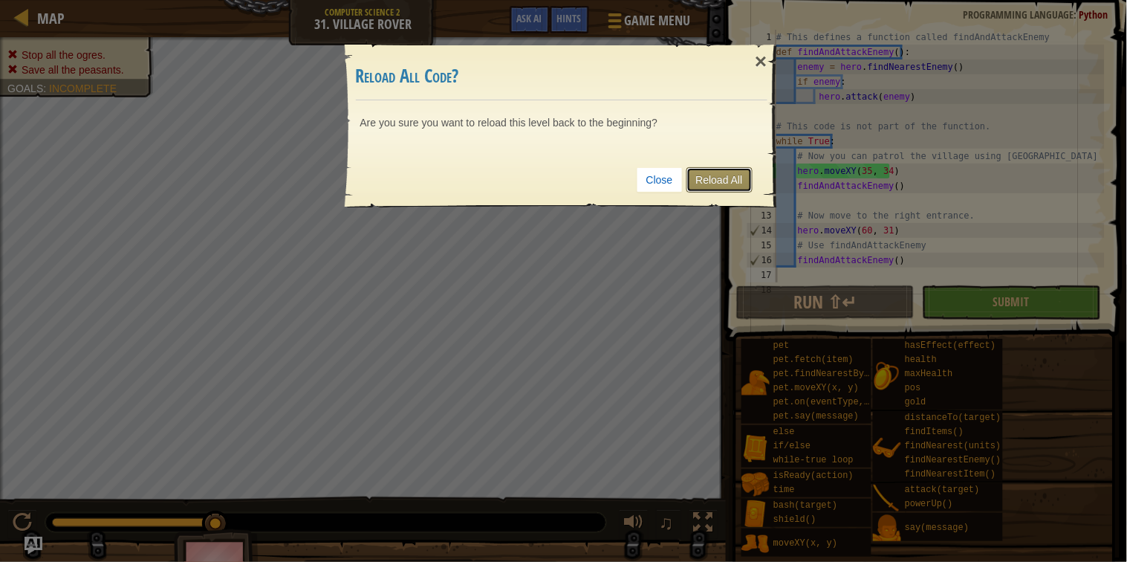
click at [721, 184] on link "Reload All" at bounding box center [720, 179] width 66 height 25
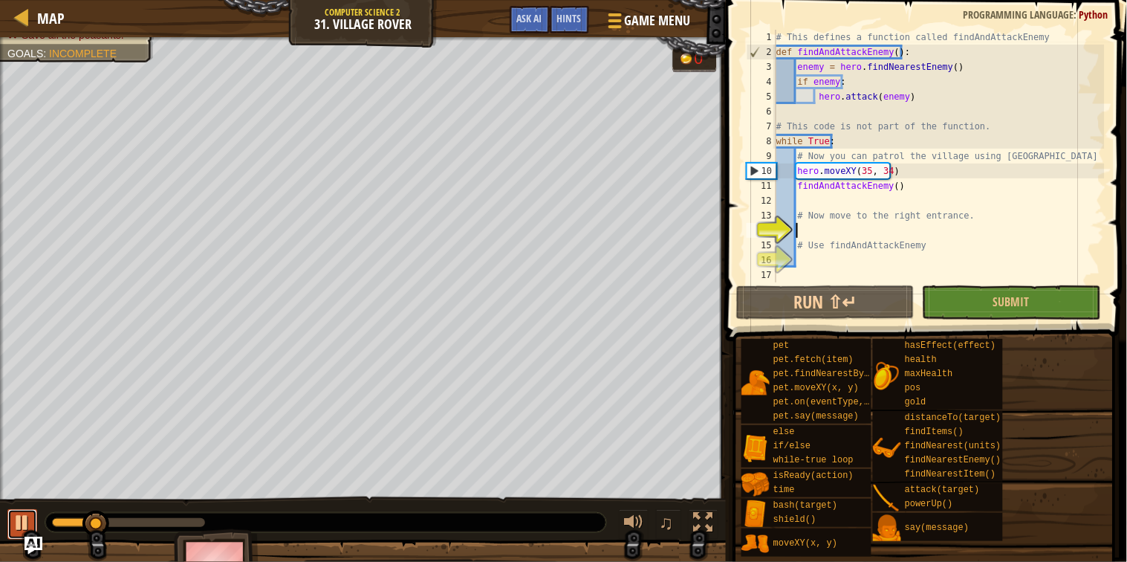
click at [19, 521] on div at bounding box center [22, 522] width 19 height 19
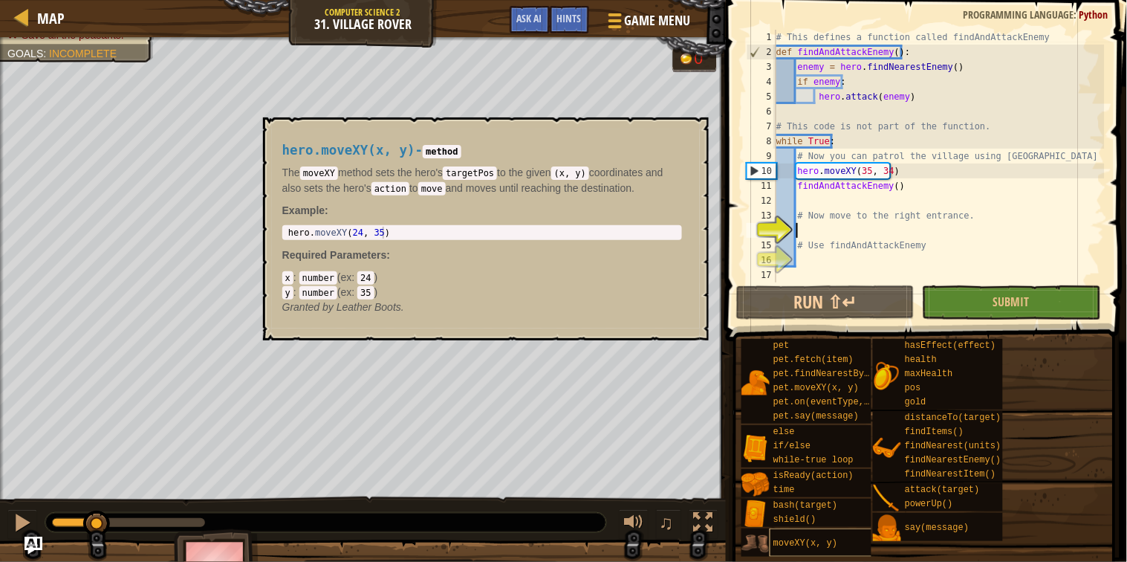
click at [783, 541] on span "moveXY(x, y)" at bounding box center [806, 543] width 64 height 10
type textarea "hero.moveXY(24, 35)"
drag, startPoint x: 383, startPoint y: 232, endPoint x: 288, endPoint y: 223, distance: 96.3
click at [288, 225] on div "hero.moveXY(24, 35) 1 hero . moveXY ( 24 , 35 ) ההההההההההההההההההההההההההההההה…" at bounding box center [482, 232] width 400 height 15
click at [814, 232] on div "# This defines a function called findAndAttackEnemy def findAndAttackEnemy ( ) …" at bounding box center [939, 171] width 331 height 282
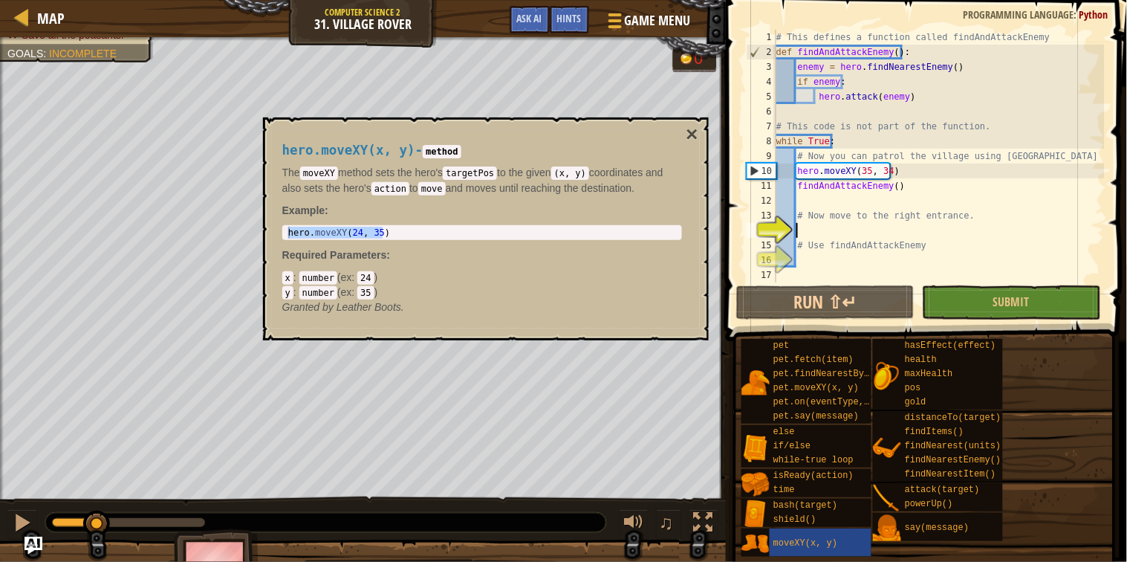
paste textarea "hero.moveXY(24, 35)"
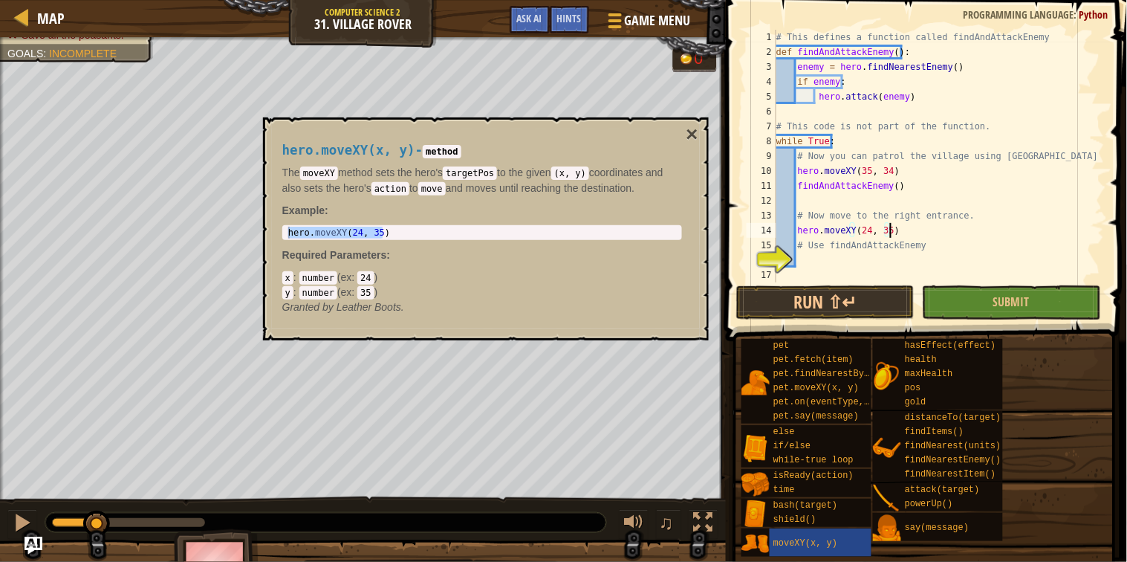
click at [868, 230] on div "# This defines a function called findAndAttackEnemy def findAndAttackEnemy ( ) …" at bounding box center [939, 171] width 331 height 282
click at [828, 252] on div "# This defines a function called findAndAttackEnemy def findAndAttackEnemy ( ) …" at bounding box center [939, 171] width 331 height 282
drag, startPoint x: 895, startPoint y: 185, endPoint x: 794, endPoint y: 187, distance: 100.4
click at [794, 187] on div "# This defines a function called findAndAttackEnemy def findAndAttackEnemy ( ) …" at bounding box center [939, 171] width 331 height 282
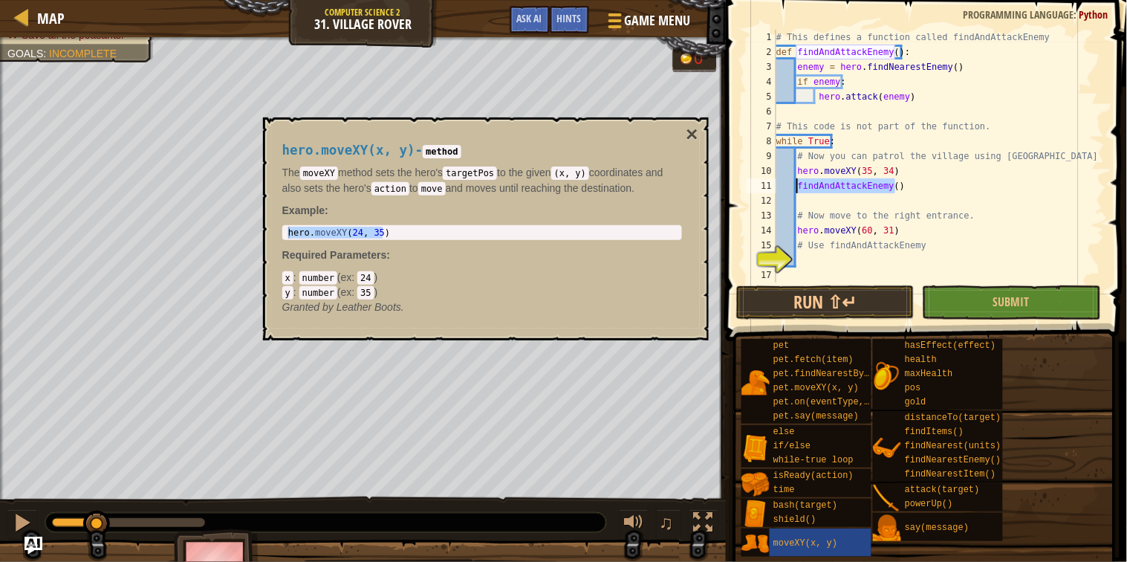
type textarea "findAndAttackEnemy()"
click at [806, 253] on div "# This defines a function called findAndAttackEnemy def findAndAttackEnemy ( ) …" at bounding box center [939, 171] width 331 height 282
paste textarea "findAndAttackEnemy()"
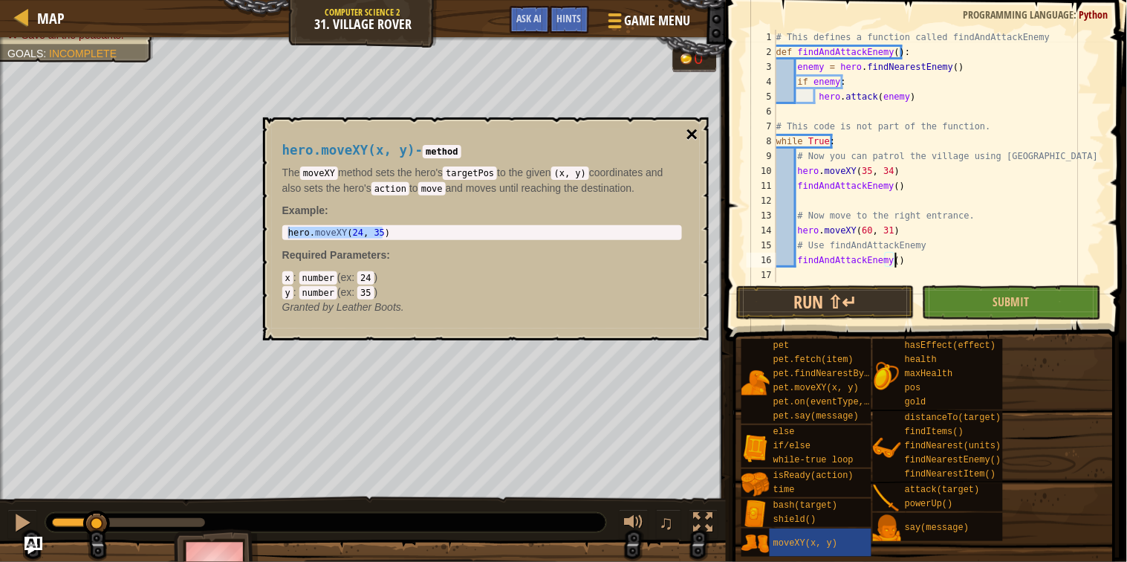
type textarea "findAndAttackEnemy()"
click at [698, 134] on button "×" at bounding box center [692, 134] width 12 height 21
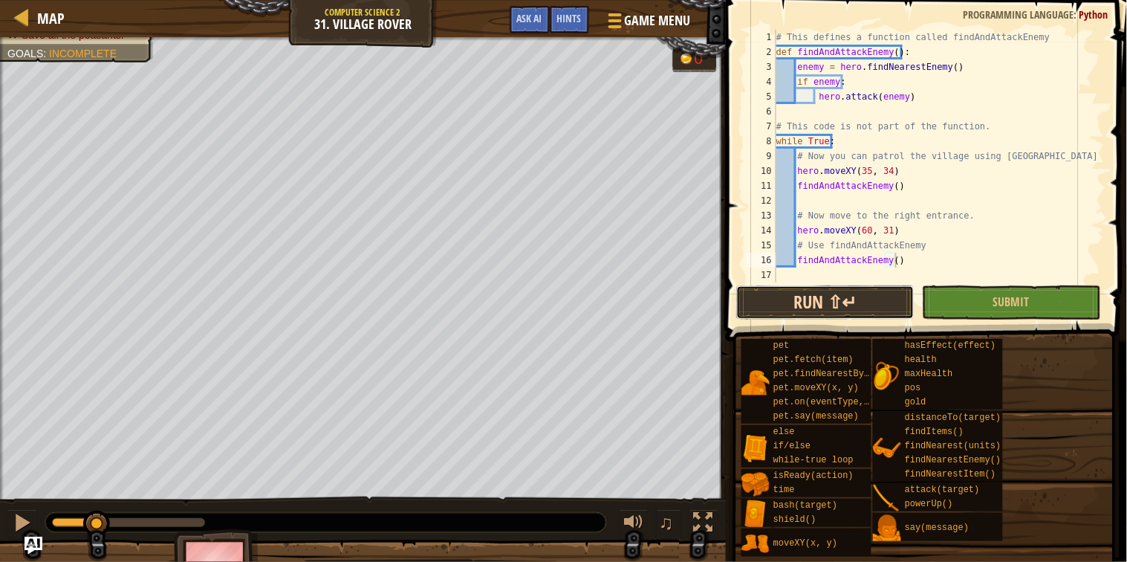
click at [803, 297] on button "Run ⇧↵" at bounding box center [825, 302] width 178 height 34
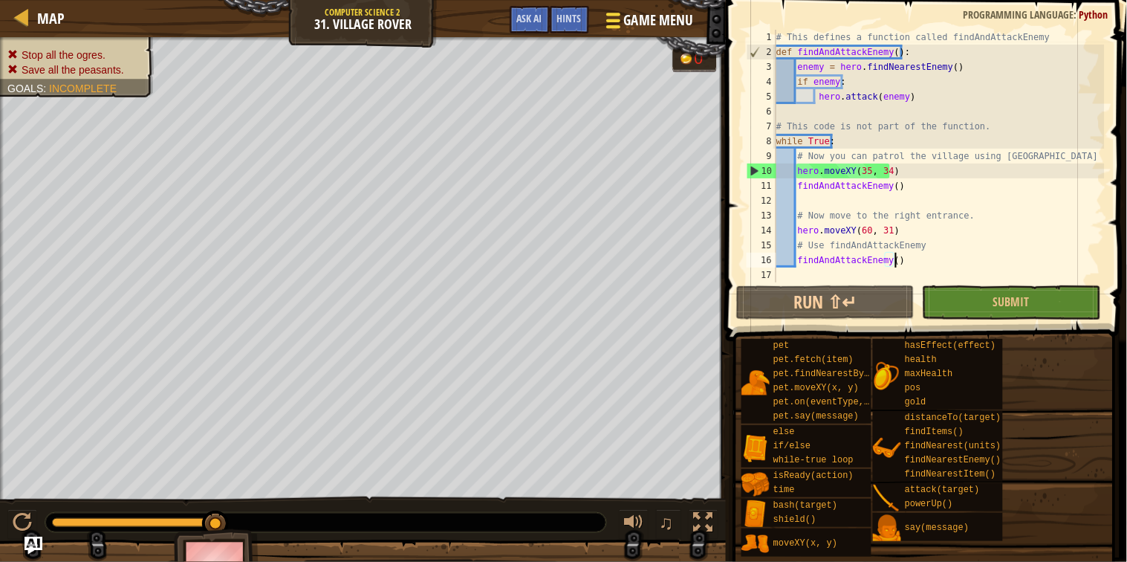
click at [621, 16] on div at bounding box center [613, 21] width 20 height 22
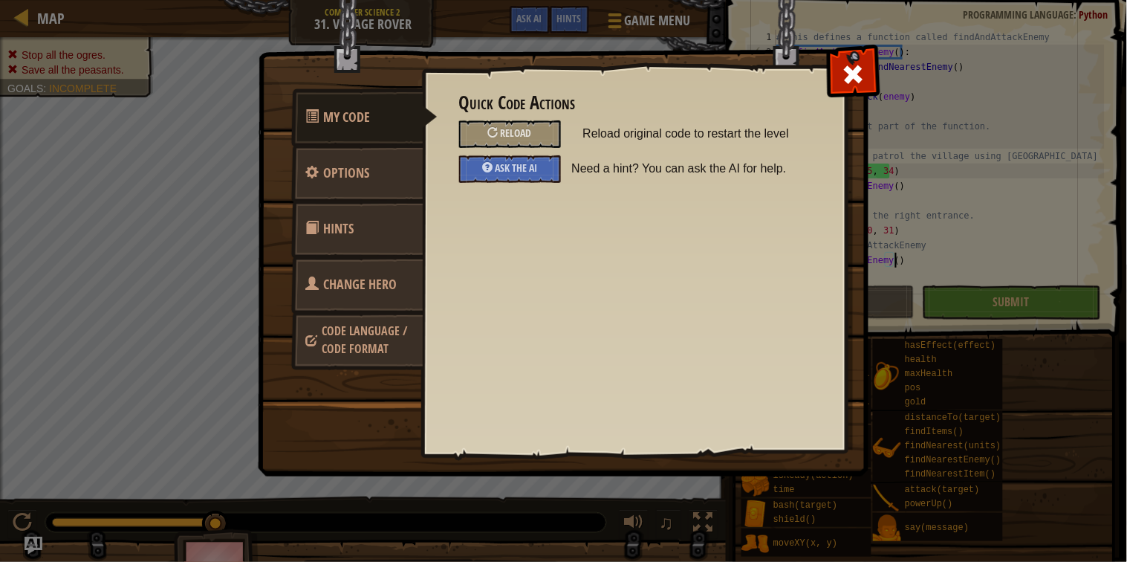
click at [360, 284] on span "Change Hero" at bounding box center [361, 284] width 74 height 19
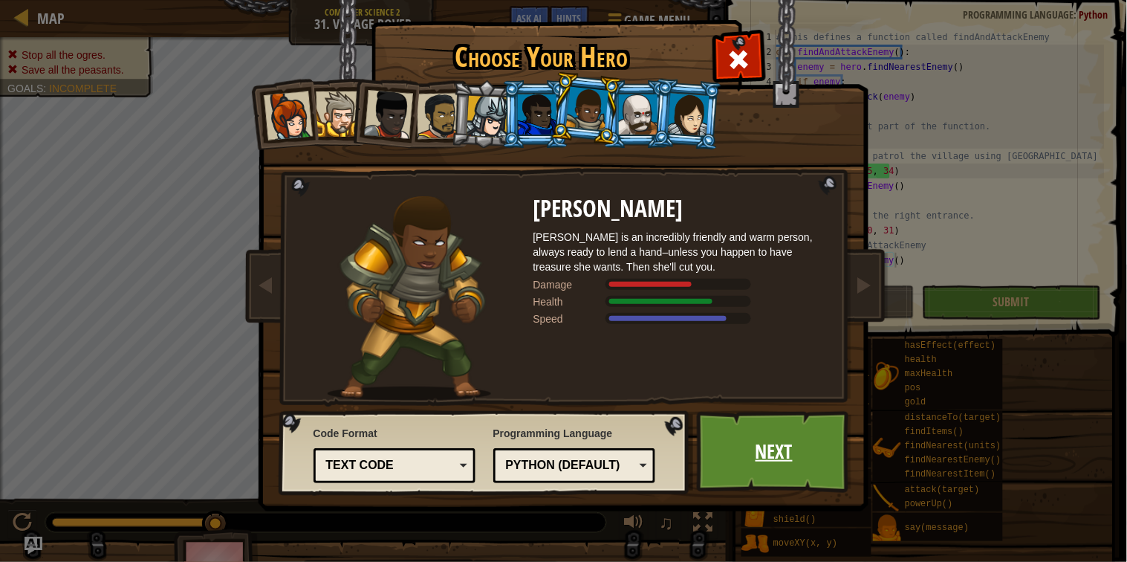
click at [766, 453] on link "Next" at bounding box center [774, 452] width 155 height 82
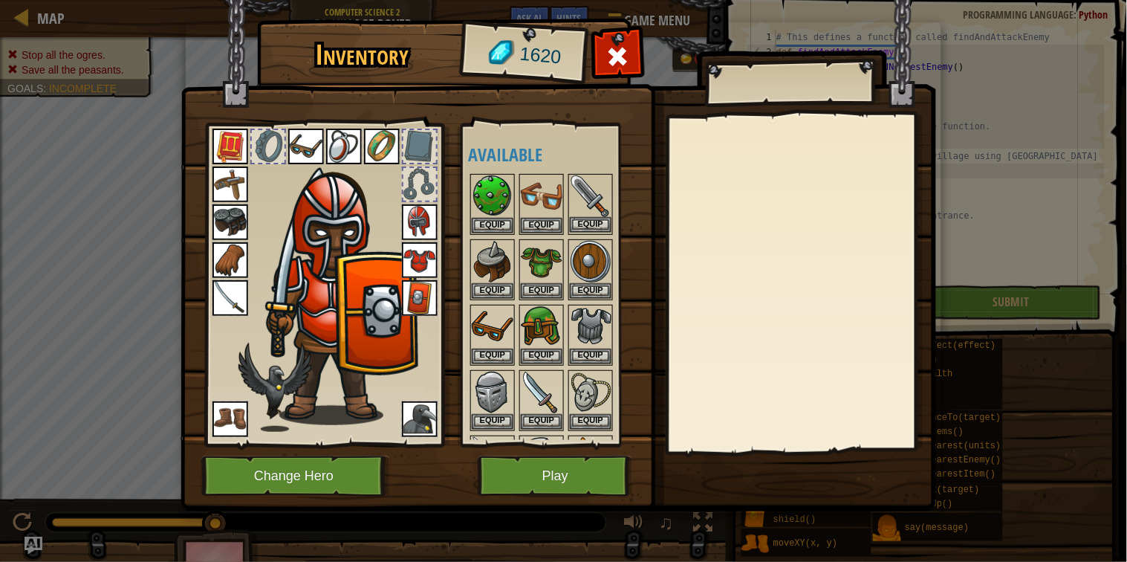
click at [603, 199] on img at bounding box center [591, 196] width 42 height 42
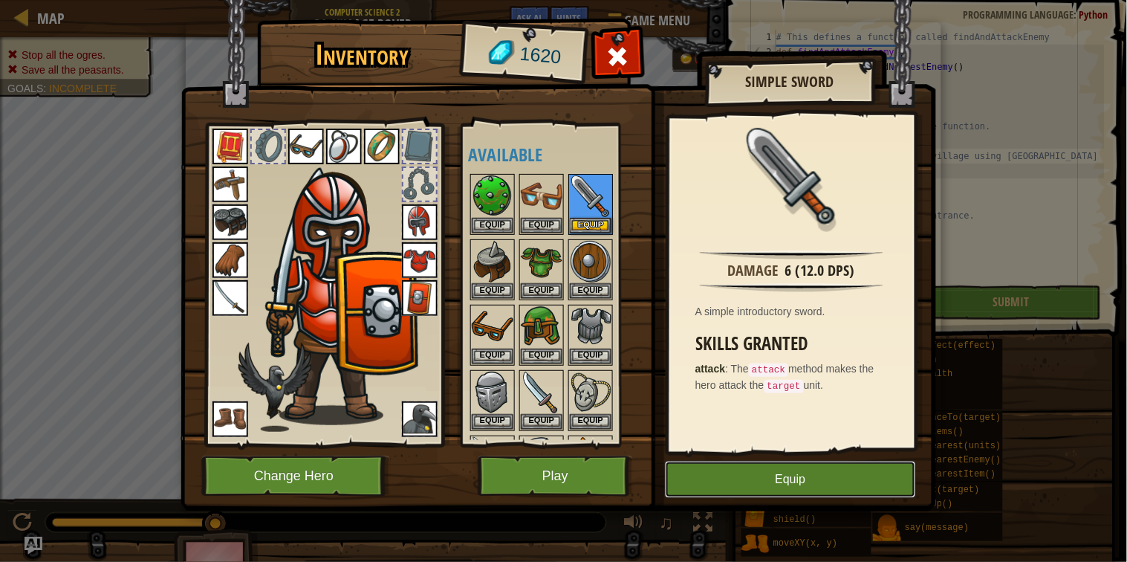
click at [690, 473] on button "Equip" at bounding box center [790, 479] width 251 height 37
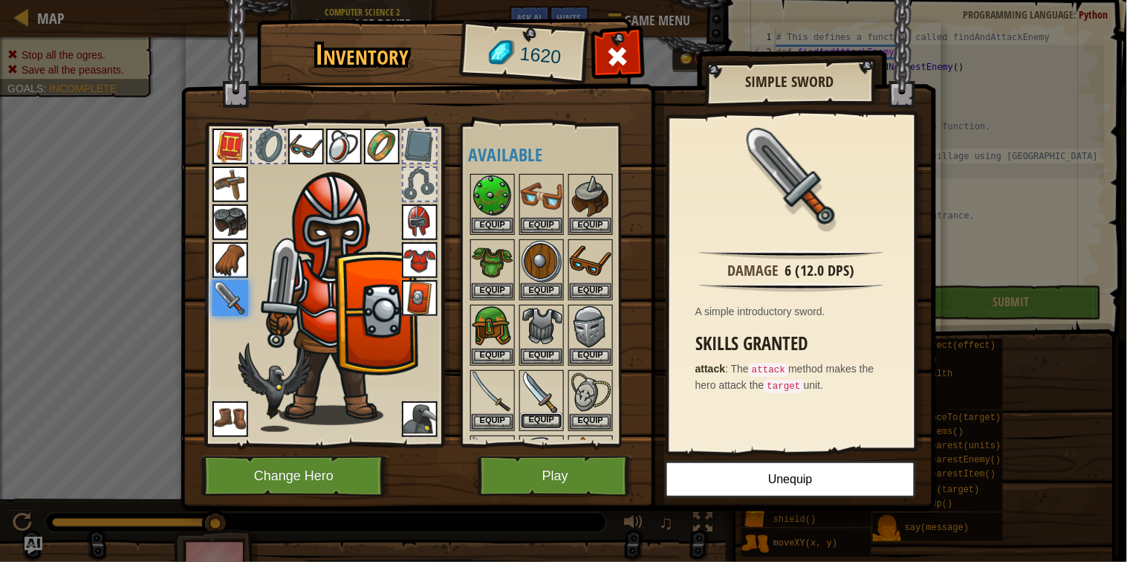
click at [531, 420] on button "Equip" at bounding box center [542, 421] width 42 height 16
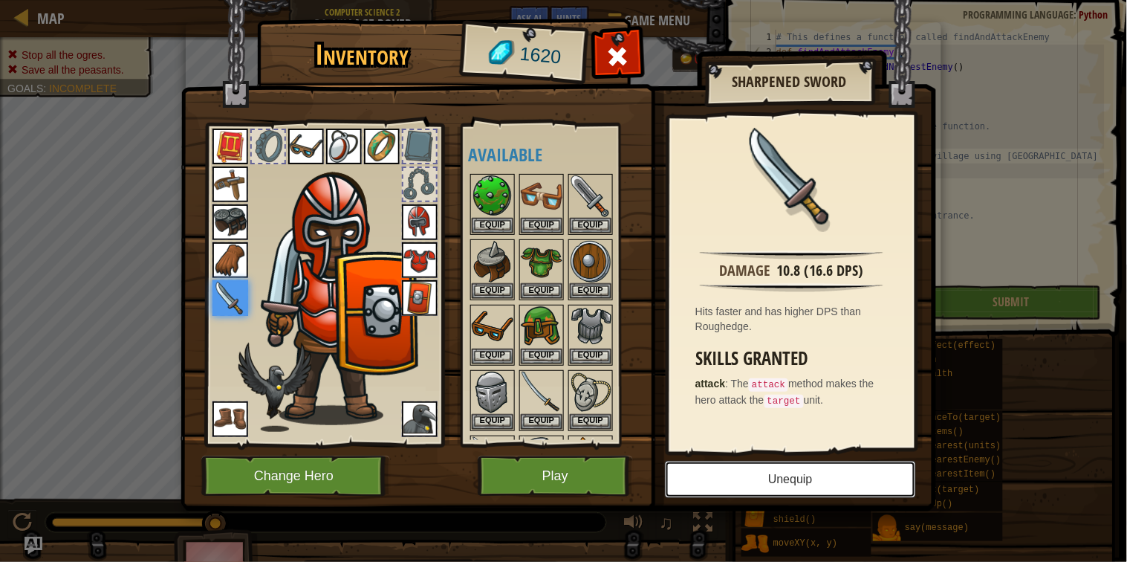
click at [678, 474] on button "Unequip" at bounding box center [790, 479] width 251 height 37
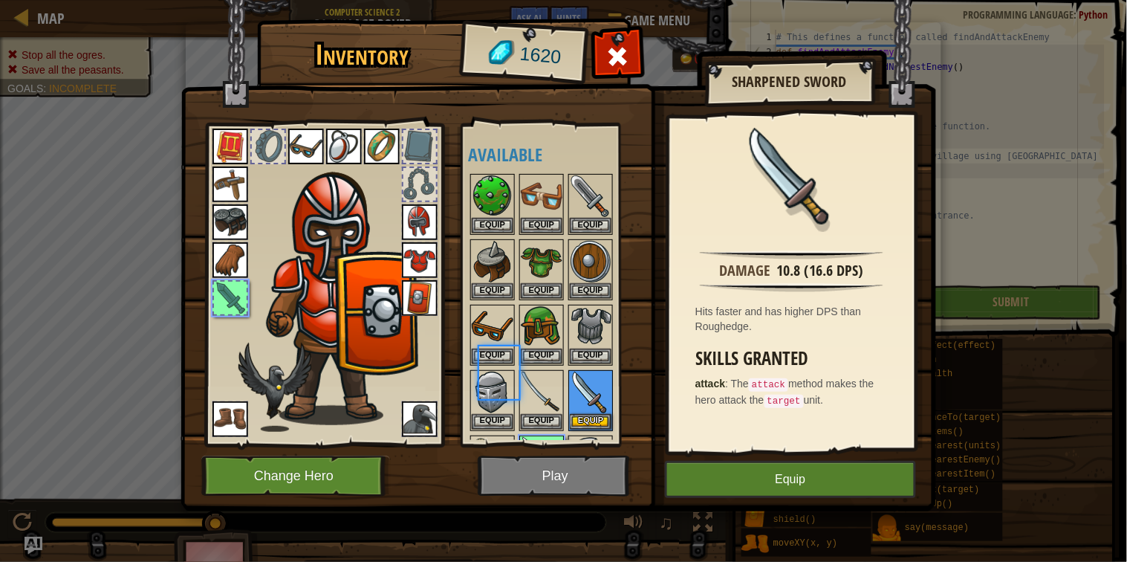
scroll to position [58, 0]
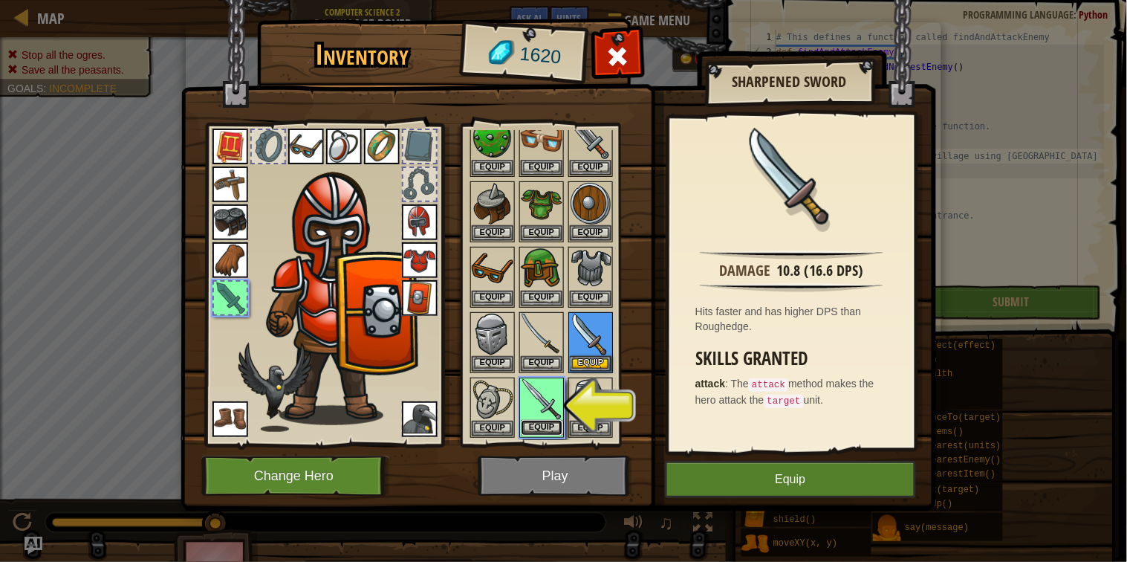
click at [550, 424] on button "Equip" at bounding box center [542, 428] width 42 height 16
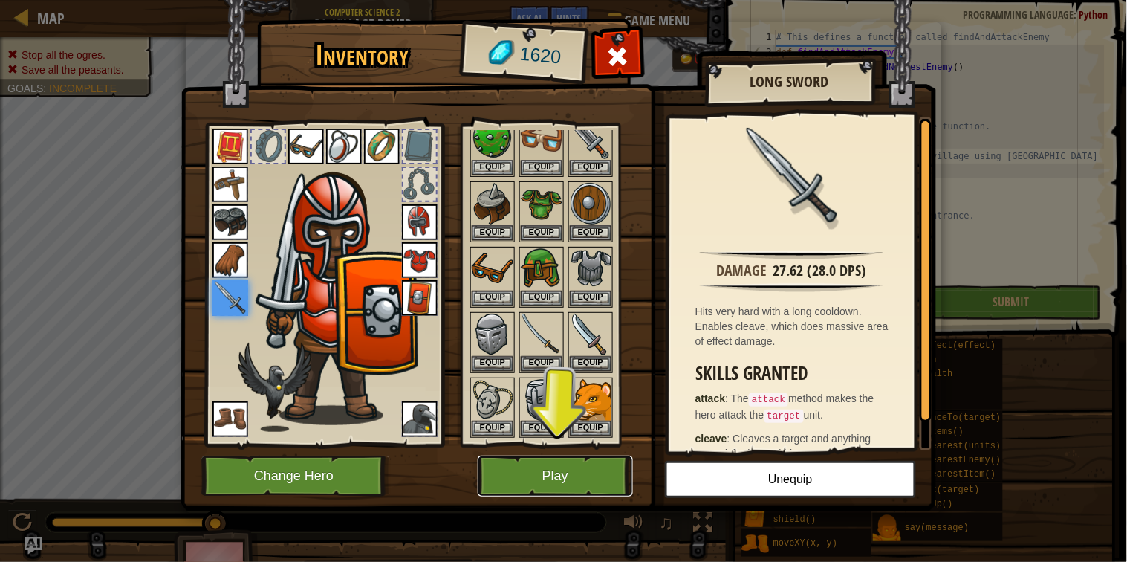
click at [573, 468] on button "Play" at bounding box center [555, 476] width 155 height 41
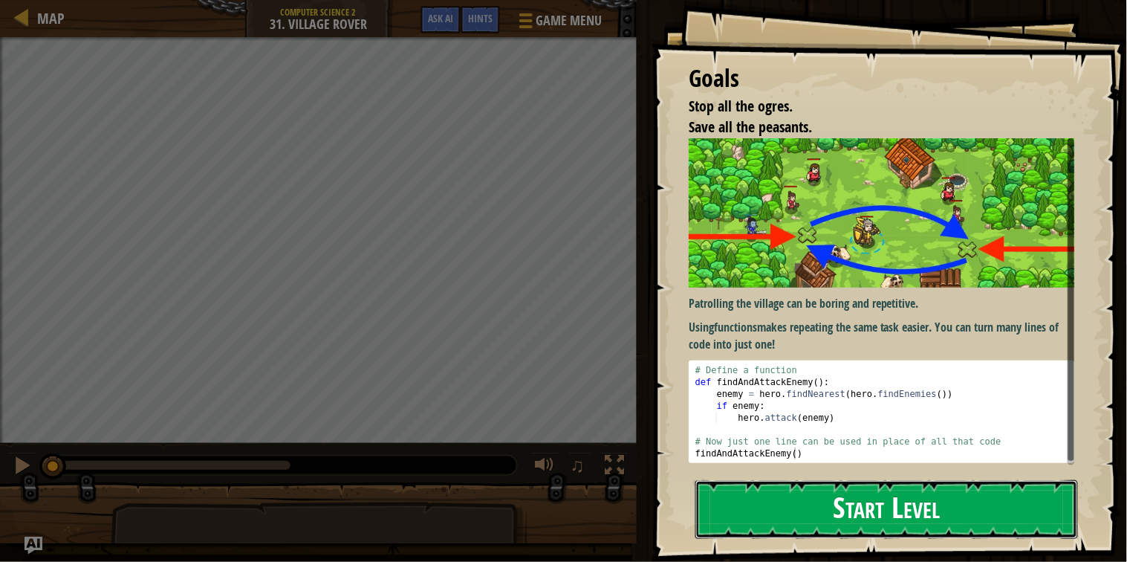
click at [826, 492] on button "Start Level" at bounding box center [887, 509] width 383 height 59
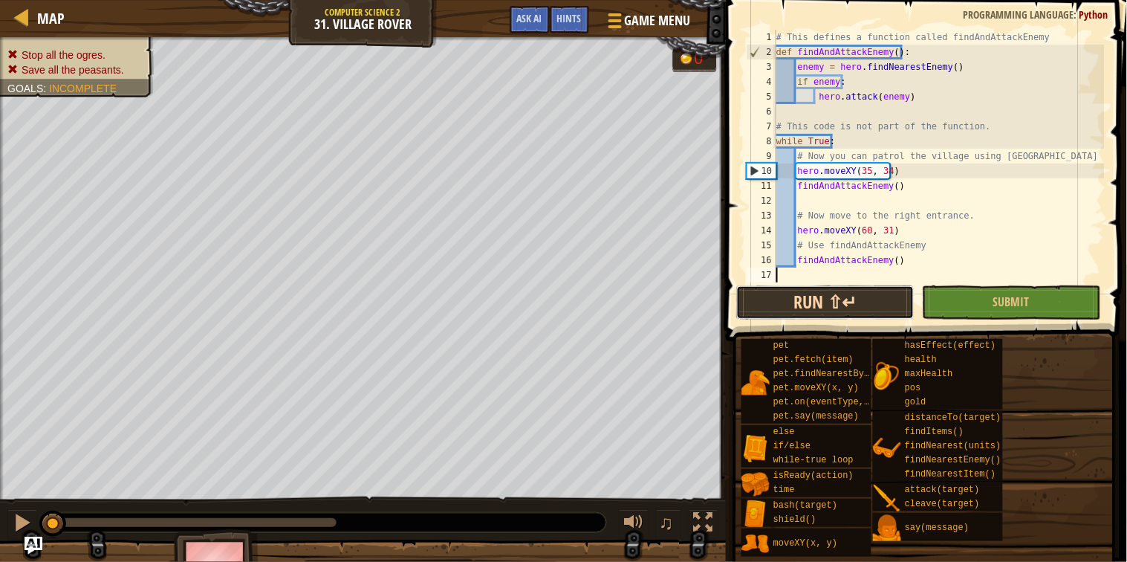
click at [806, 314] on button "Run ⇧↵" at bounding box center [825, 302] width 178 height 34
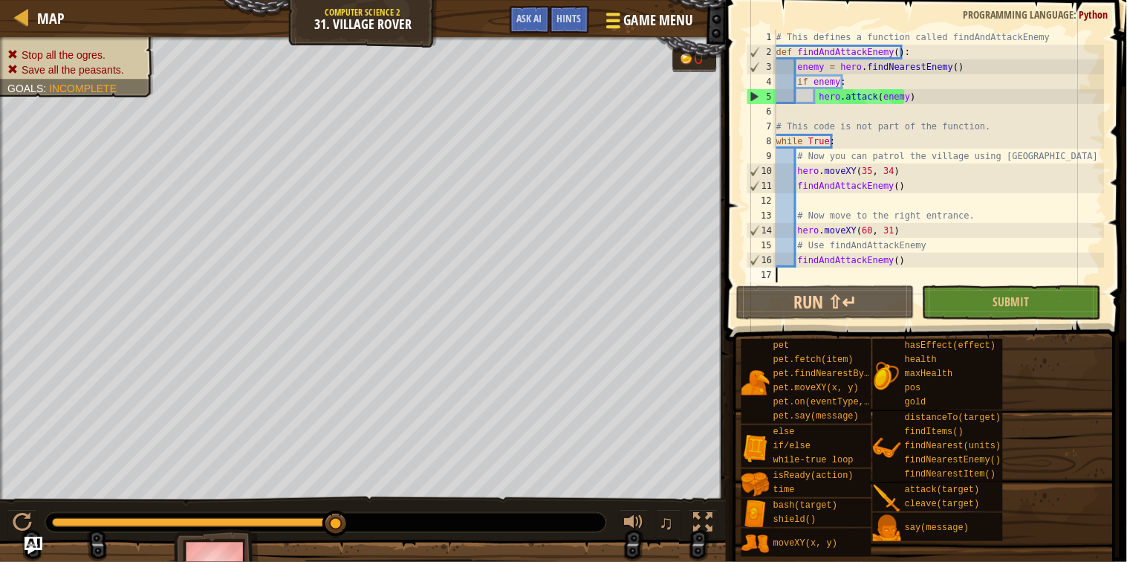
click at [624, 16] on span "Game Menu" at bounding box center [658, 20] width 69 height 20
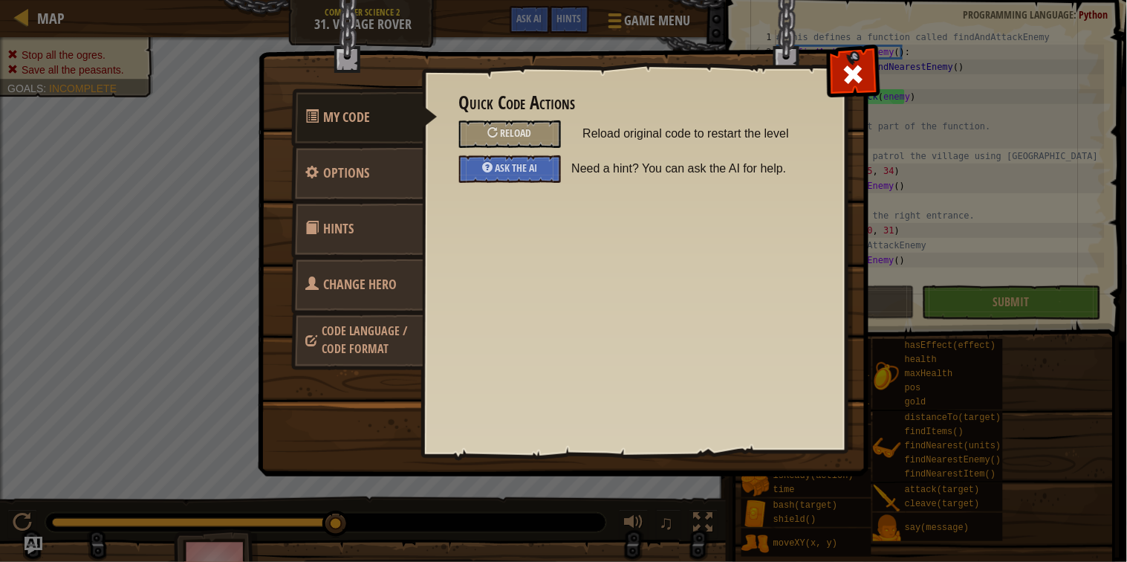
click at [346, 291] on span "Change Hero" at bounding box center [361, 284] width 74 height 19
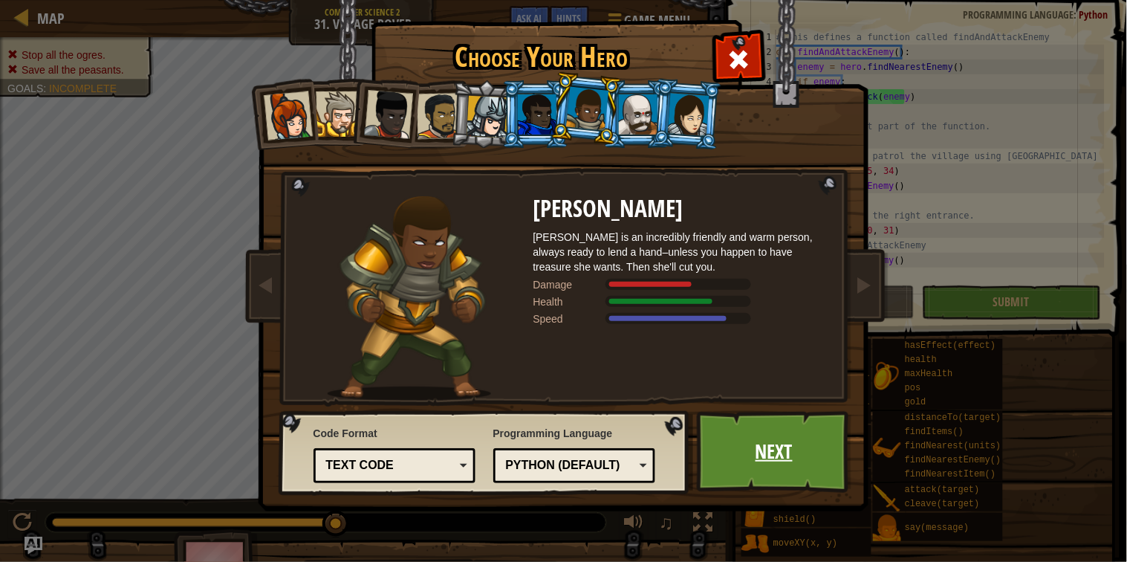
click at [806, 444] on link "Next" at bounding box center [774, 452] width 155 height 82
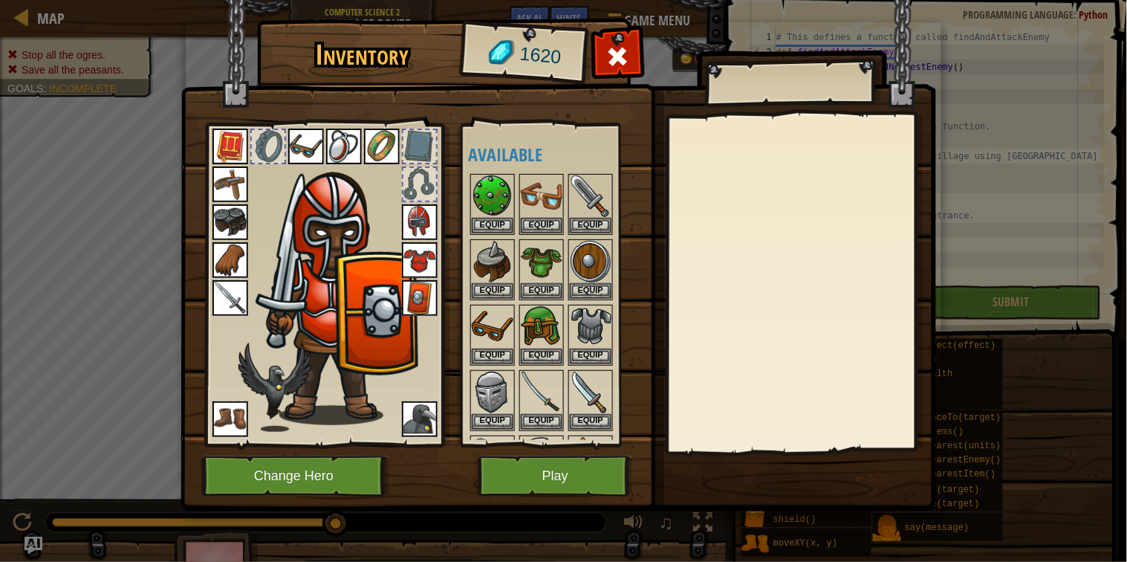
click at [231, 300] on img at bounding box center [231, 298] width 36 height 36
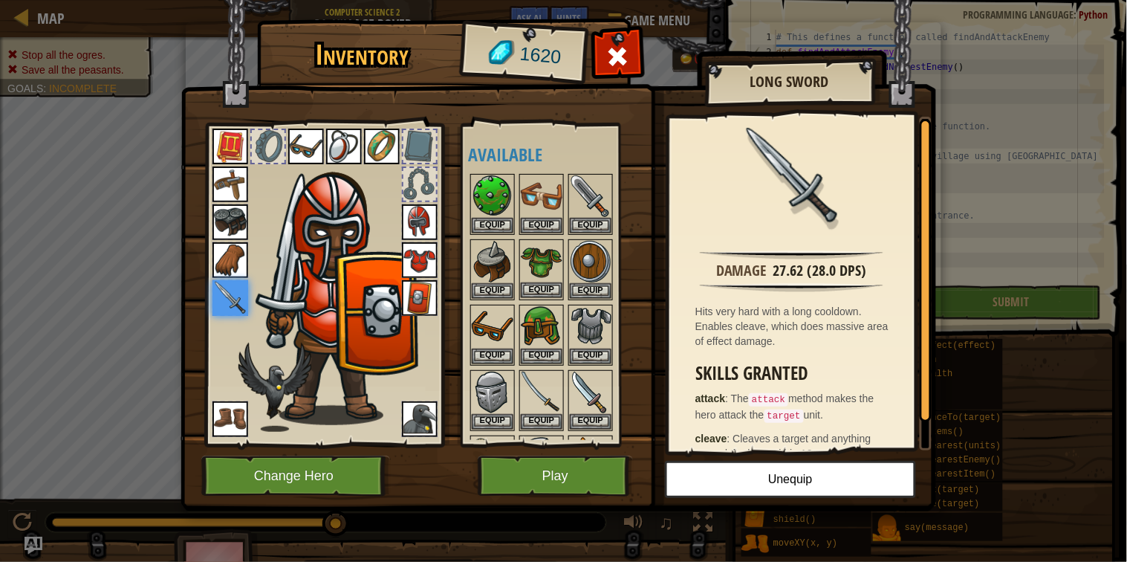
scroll to position [180, 0]
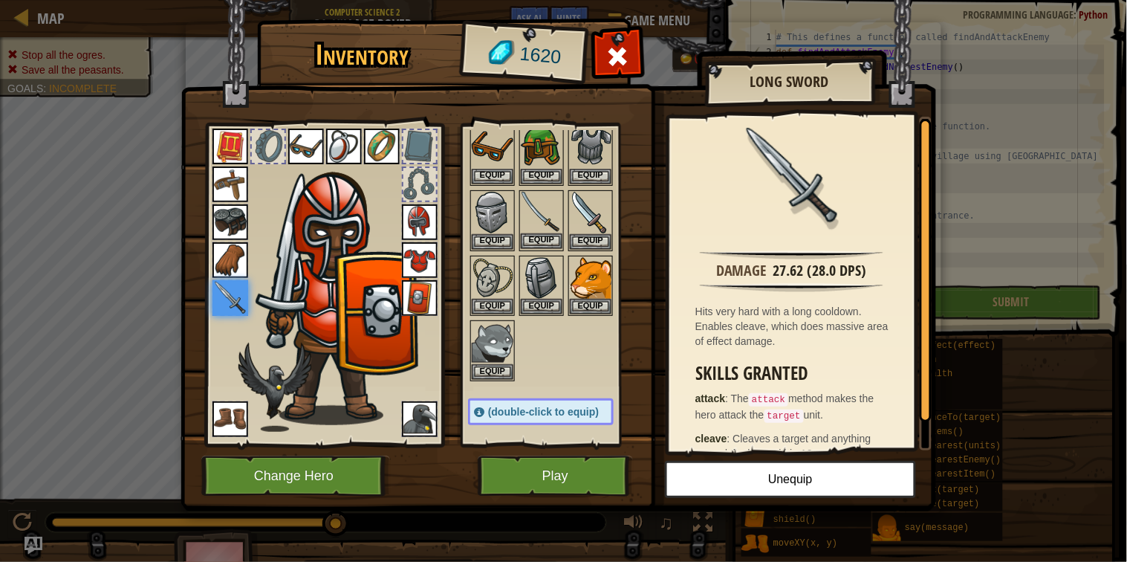
click at [552, 201] on img at bounding box center [542, 213] width 42 height 42
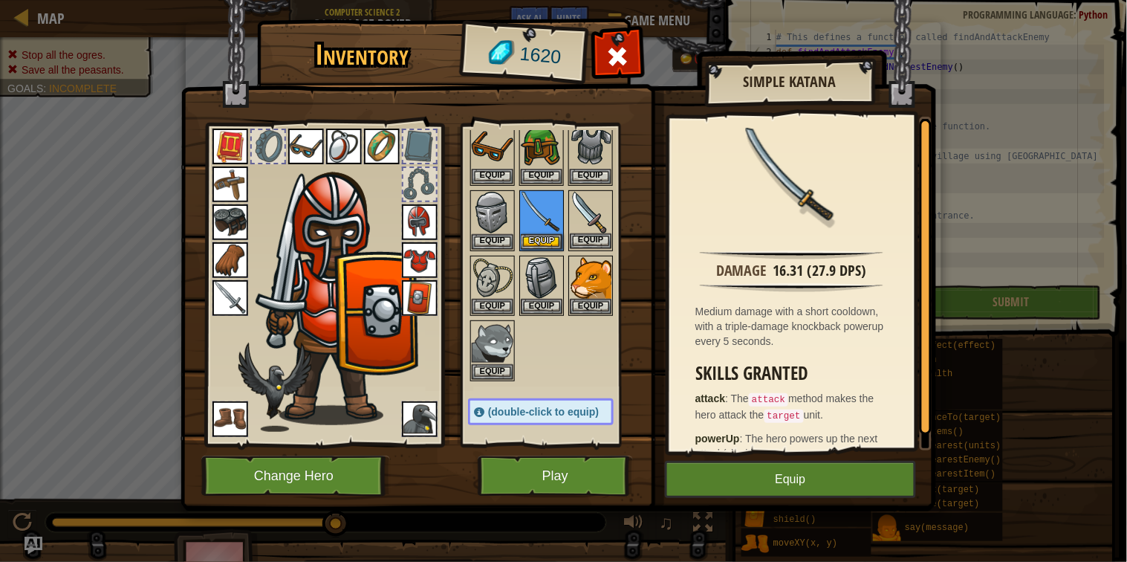
click at [587, 206] on img at bounding box center [591, 213] width 42 height 42
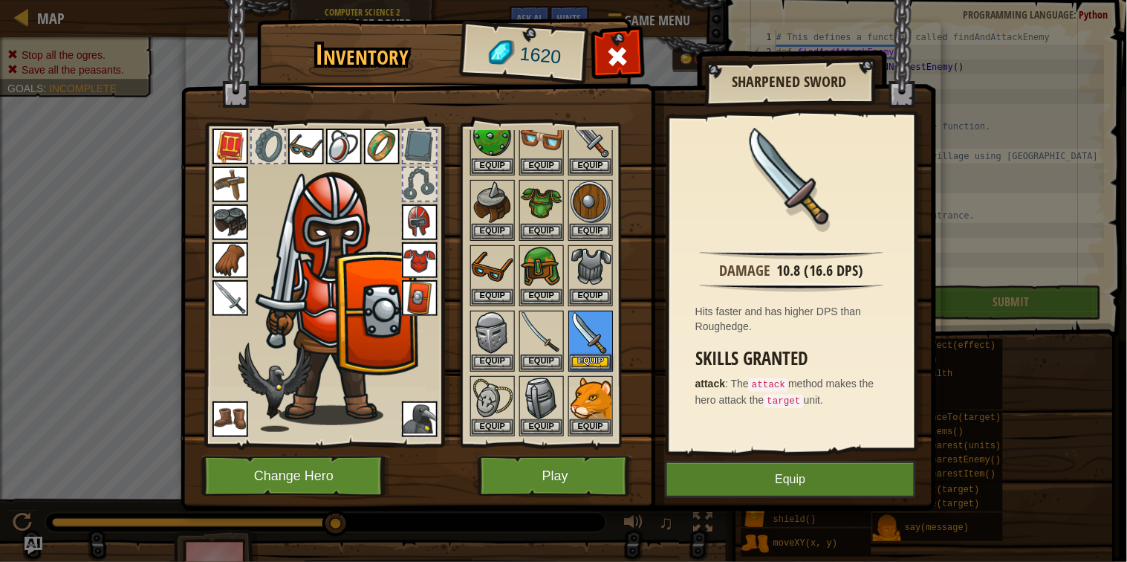
scroll to position [0, 0]
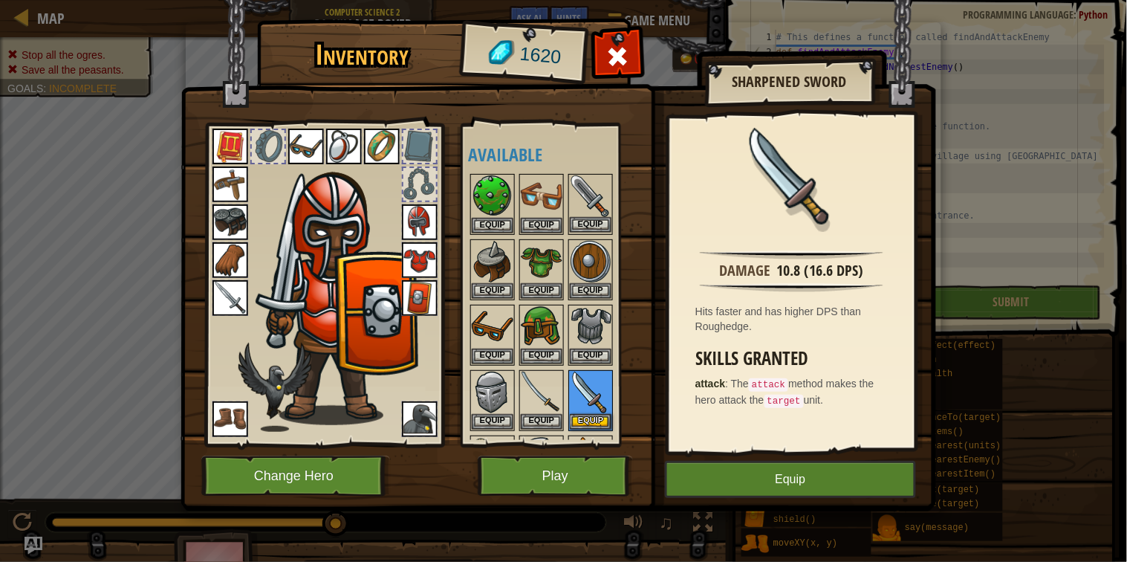
click at [586, 201] on img at bounding box center [591, 196] width 42 height 42
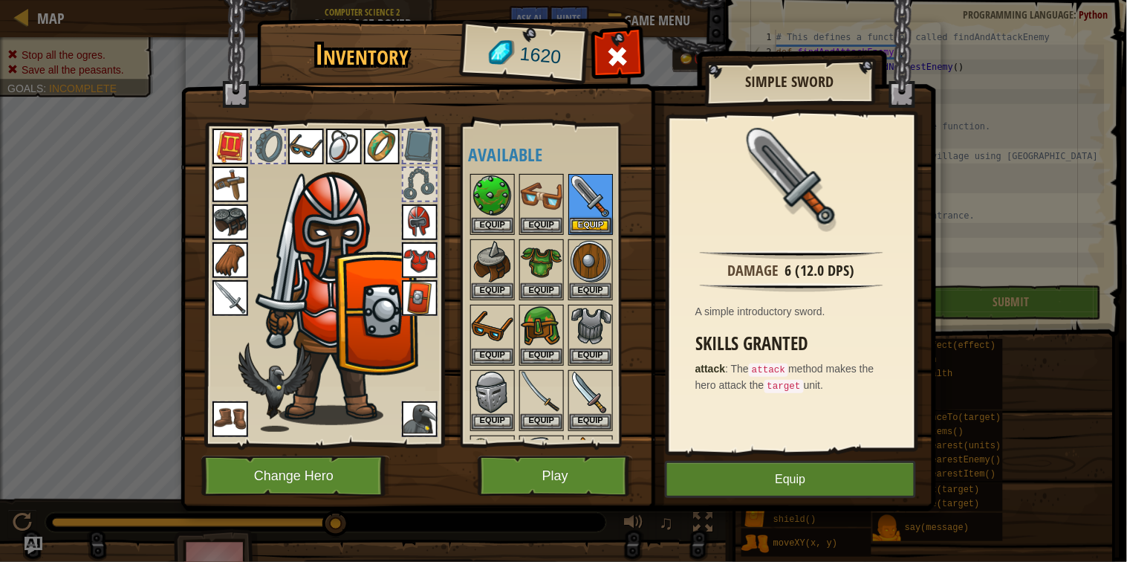
click at [234, 309] on img at bounding box center [231, 298] width 36 height 36
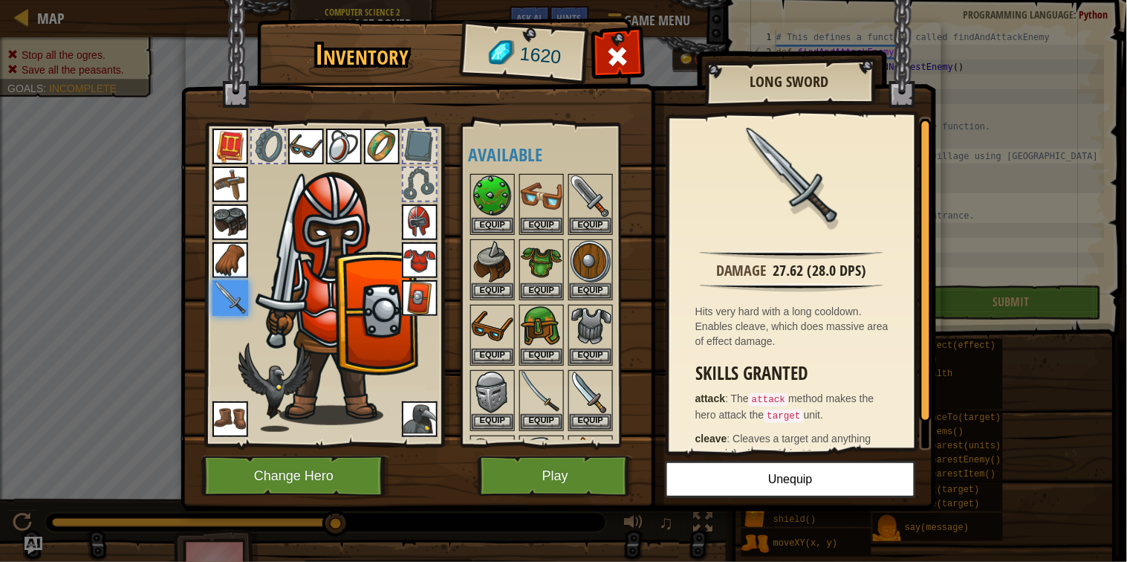
click at [244, 174] on img at bounding box center [231, 184] width 36 height 36
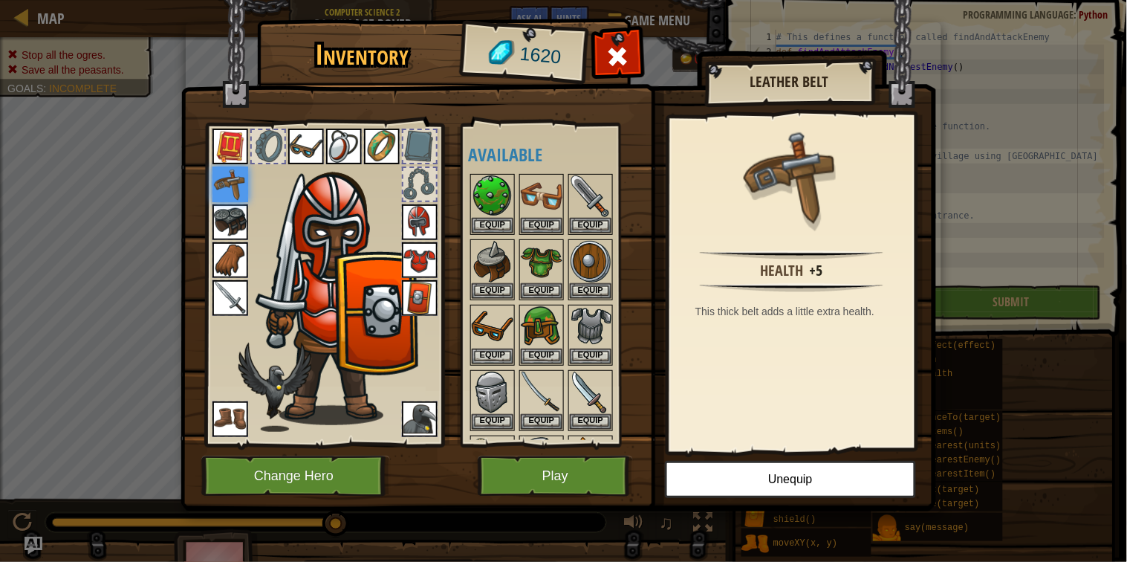
click at [424, 291] on img at bounding box center [420, 298] width 36 height 36
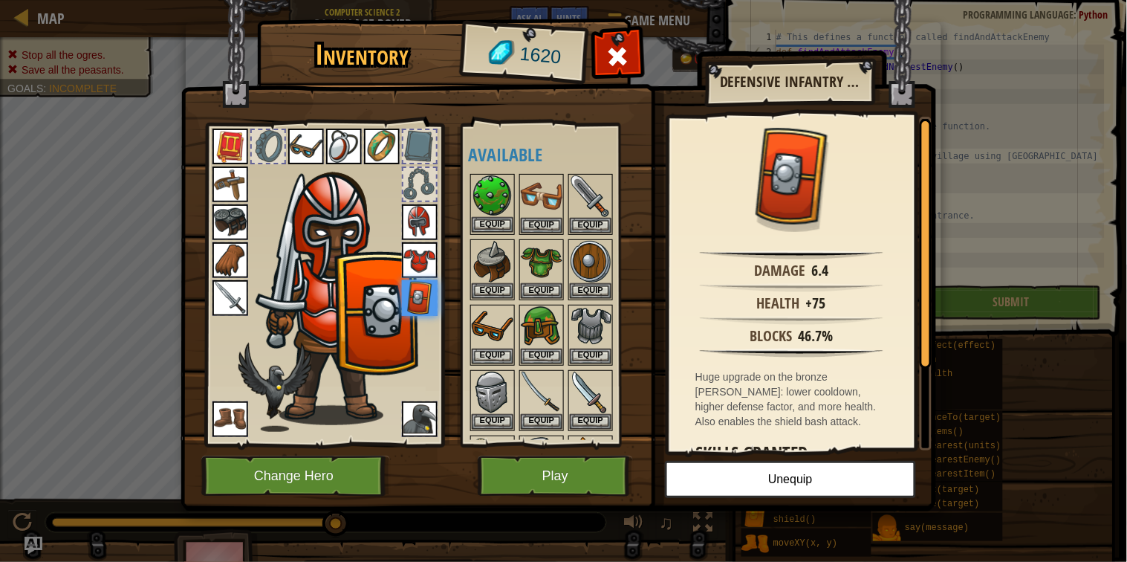
click at [487, 207] on img at bounding box center [493, 196] width 42 height 42
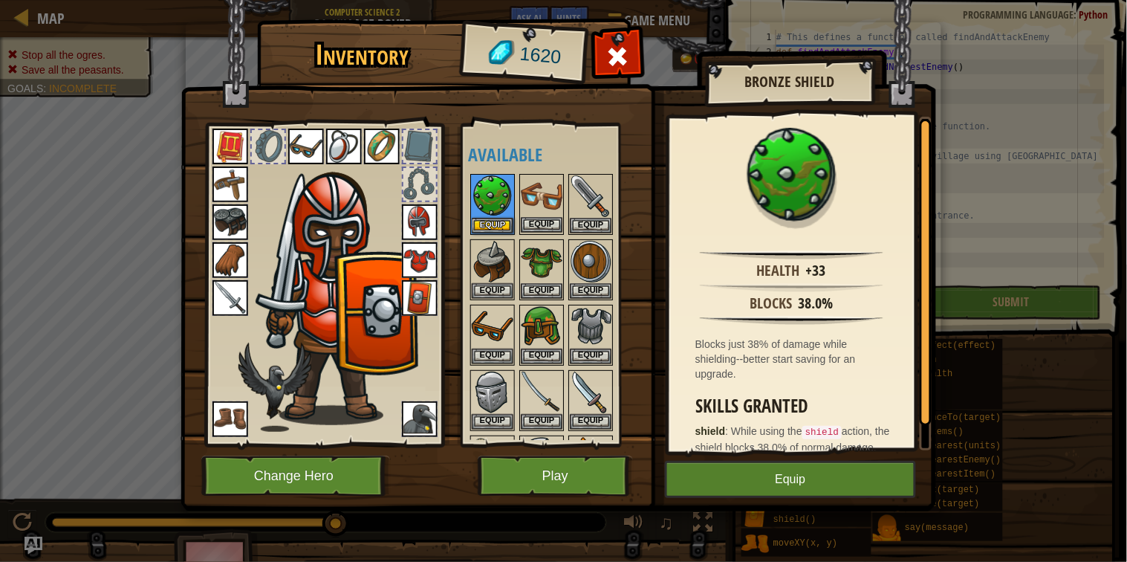
click at [534, 206] on img at bounding box center [542, 196] width 42 height 42
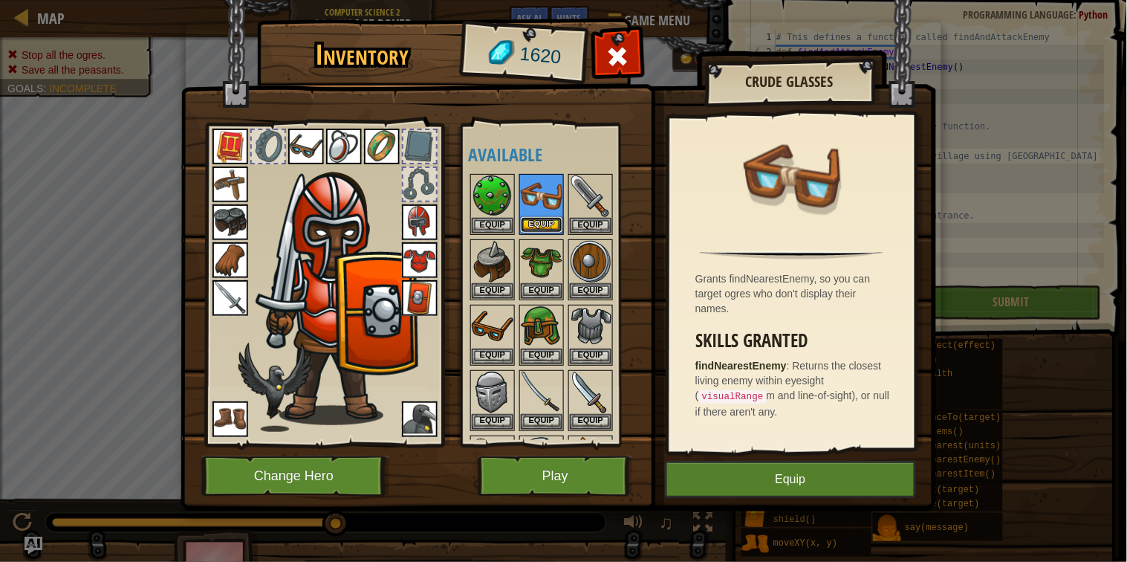
click at [541, 224] on button "Equip" at bounding box center [542, 225] width 42 height 16
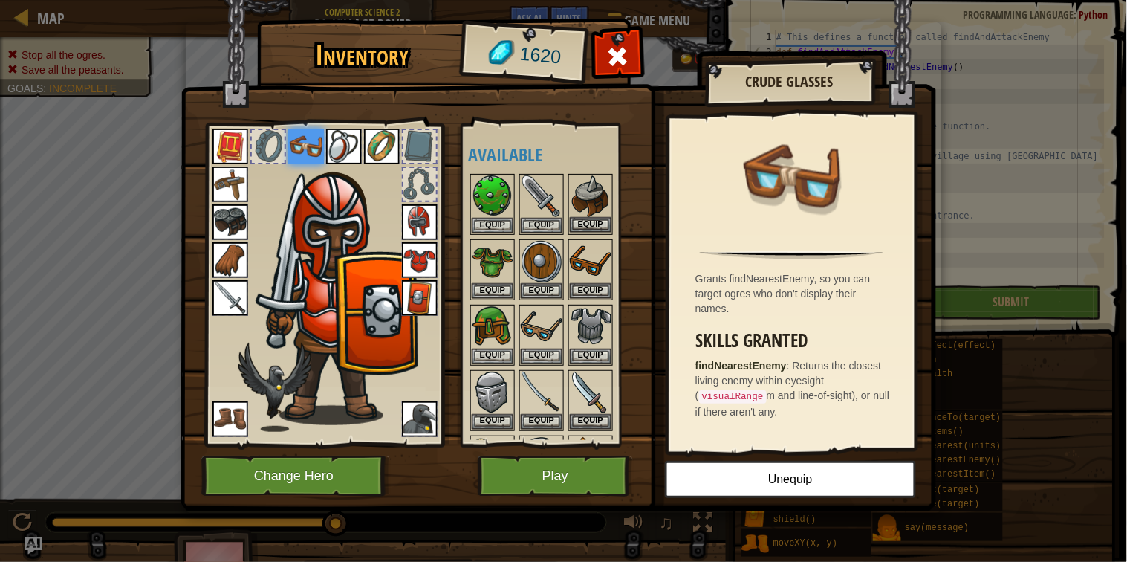
click at [593, 209] on img at bounding box center [591, 196] width 42 height 42
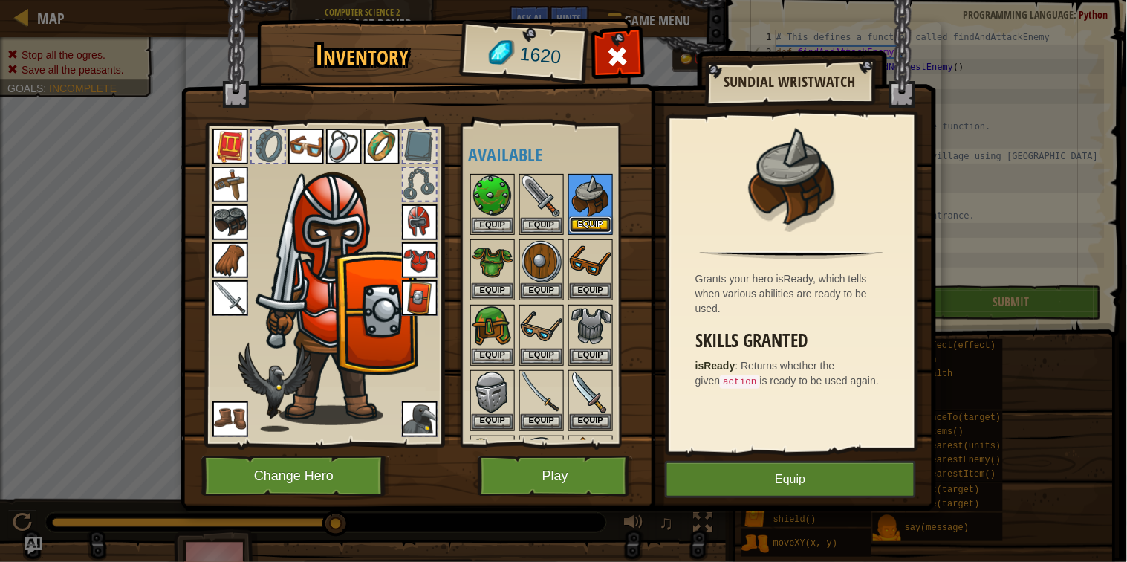
click at [589, 224] on button "Equip" at bounding box center [591, 225] width 42 height 16
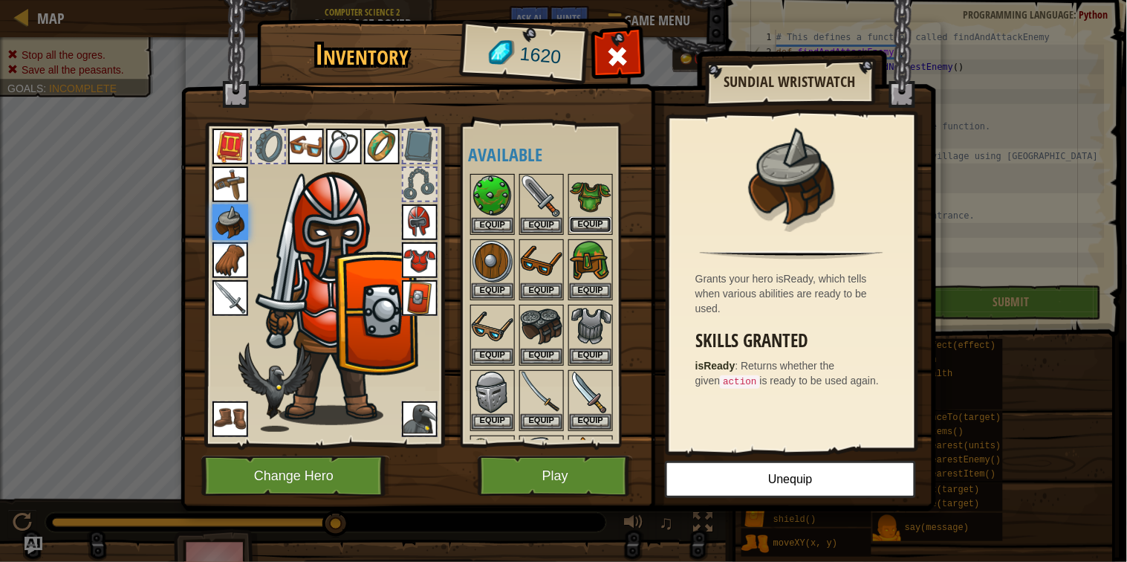
click at [589, 226] on button "Equip" at bounding box center [591, 225] width 42 height 16
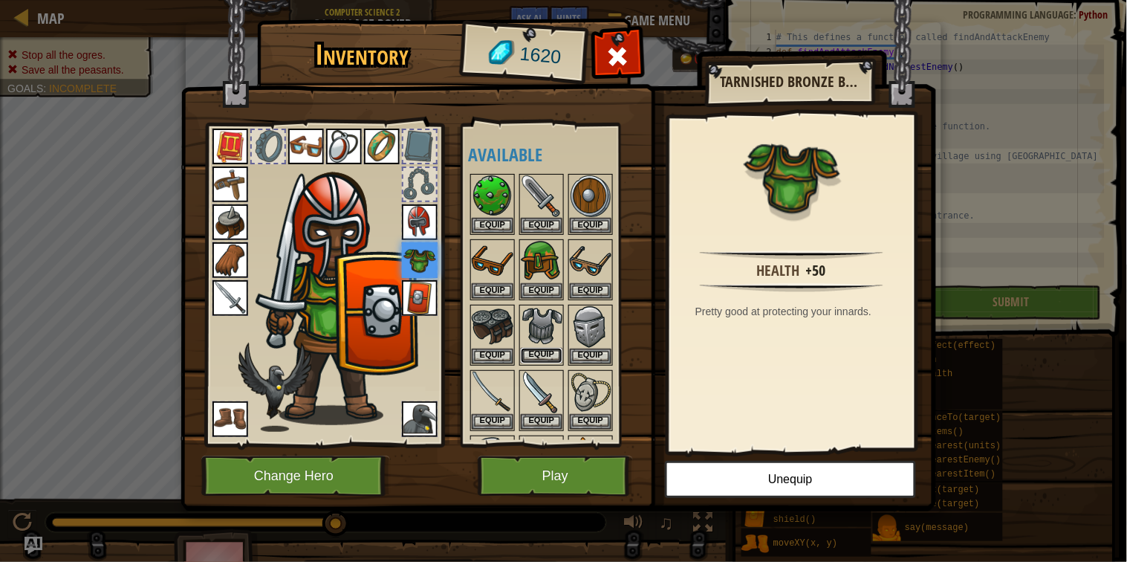
click at [538, 351] on button "Equip" at bounding box center [542, 356] width 42 height 16
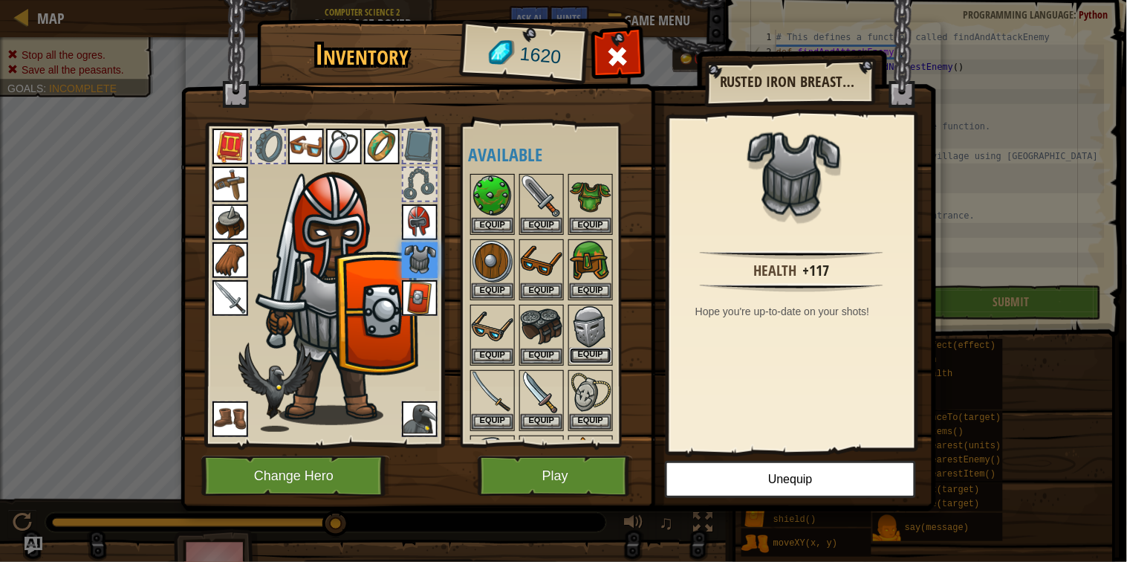
click at [575, 353] on button "Equip" at bounding box center [591, 356] width 42 height 16
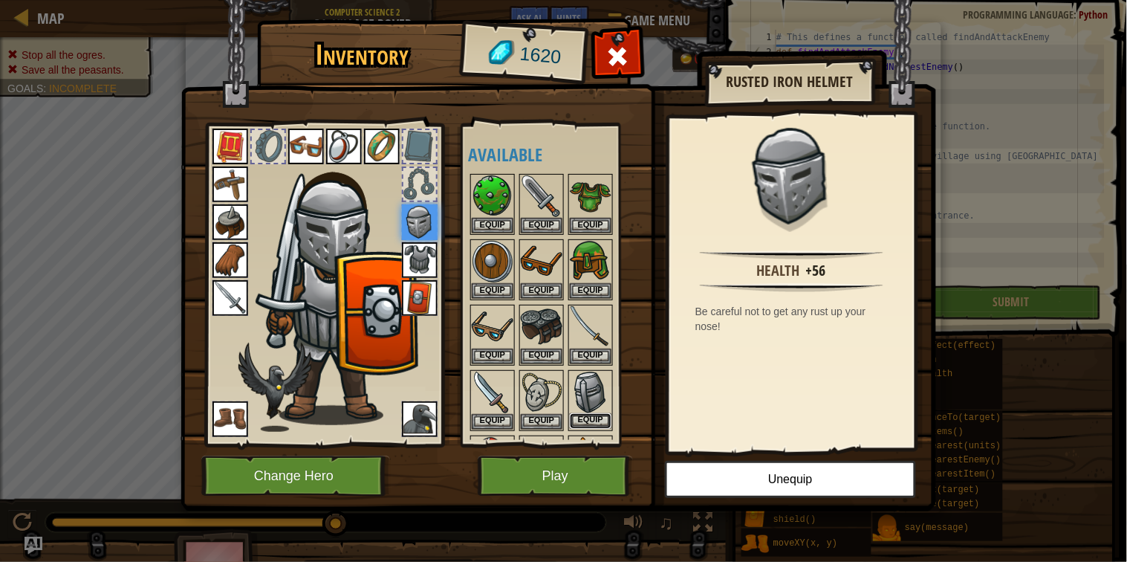
click at [585, 417] on button "Equip" at bounding box center [591, 421] width 42 height 16
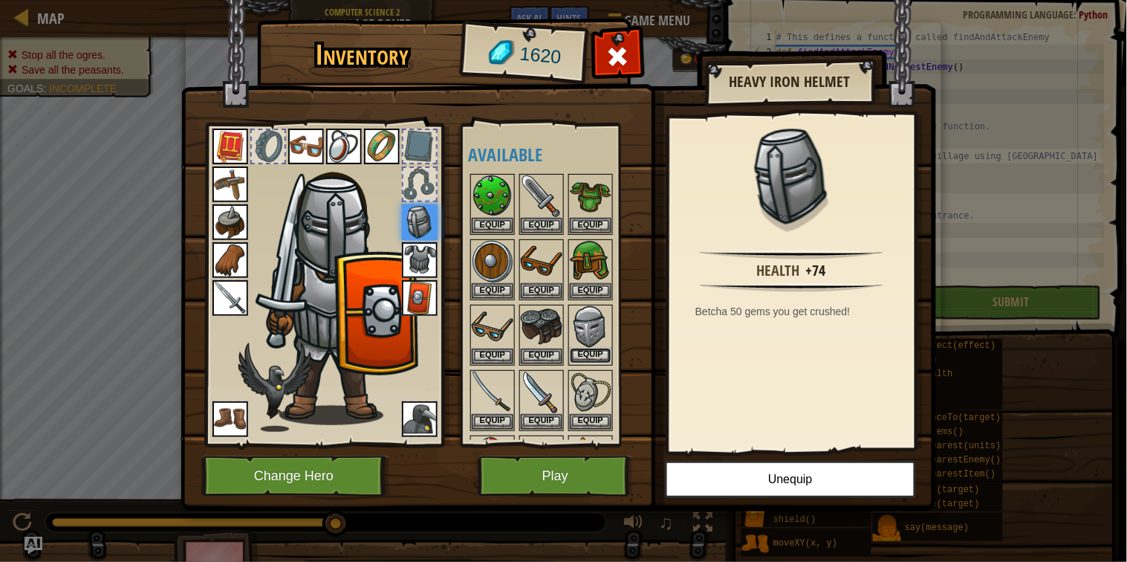
click at [594, 352] on button "Equip" at bounding box center [591, 356] width 42 height 16
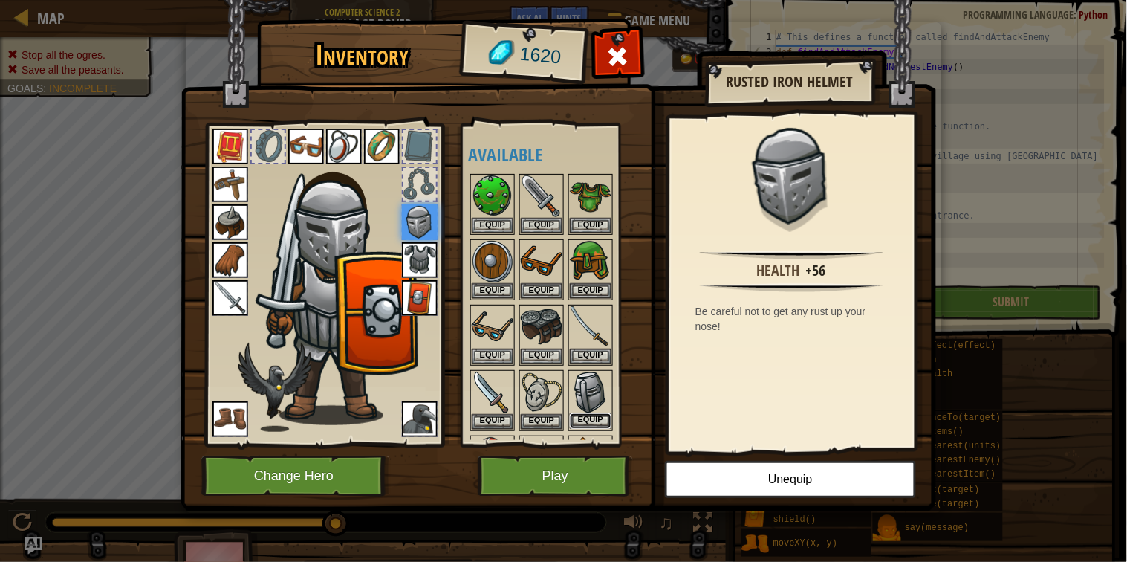
click at [589, 415] on button "Equip" at bounding box center [591, 421] width 42 height 16
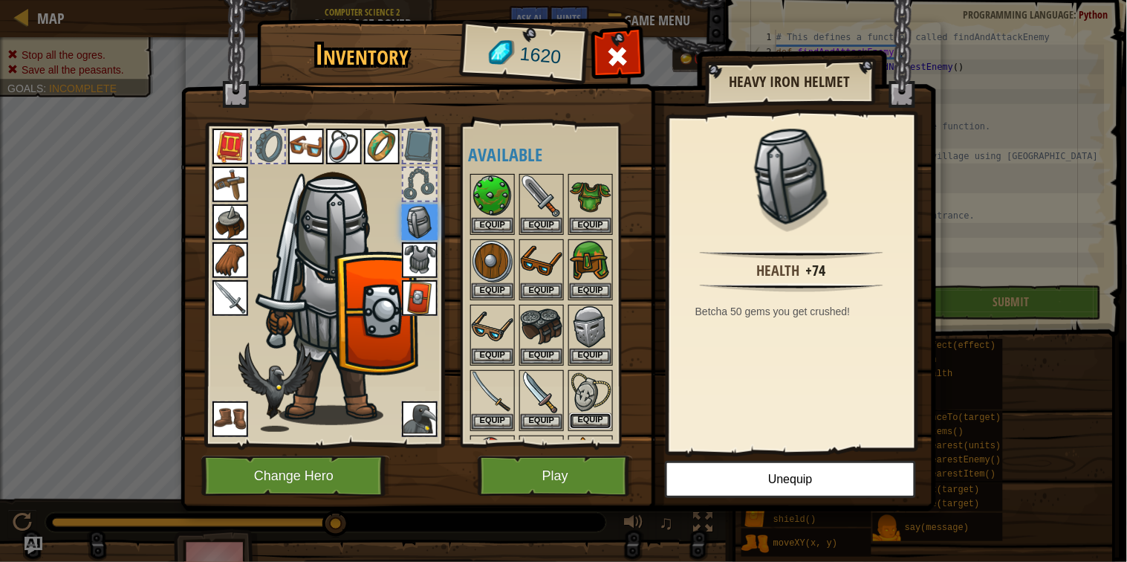
click at [594, 418] on button "Equip" at bounding box center [591, 421] width 42 height 16
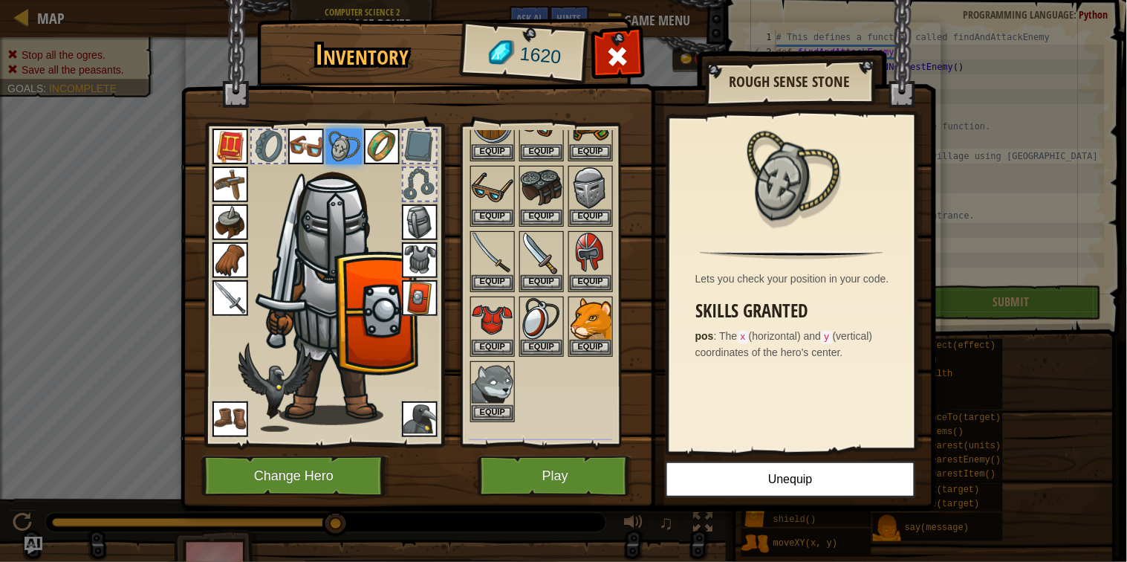
scroll to position [138, 0]
click at [545, 321] on img at bounding box center [542, 320] width 42 height 42
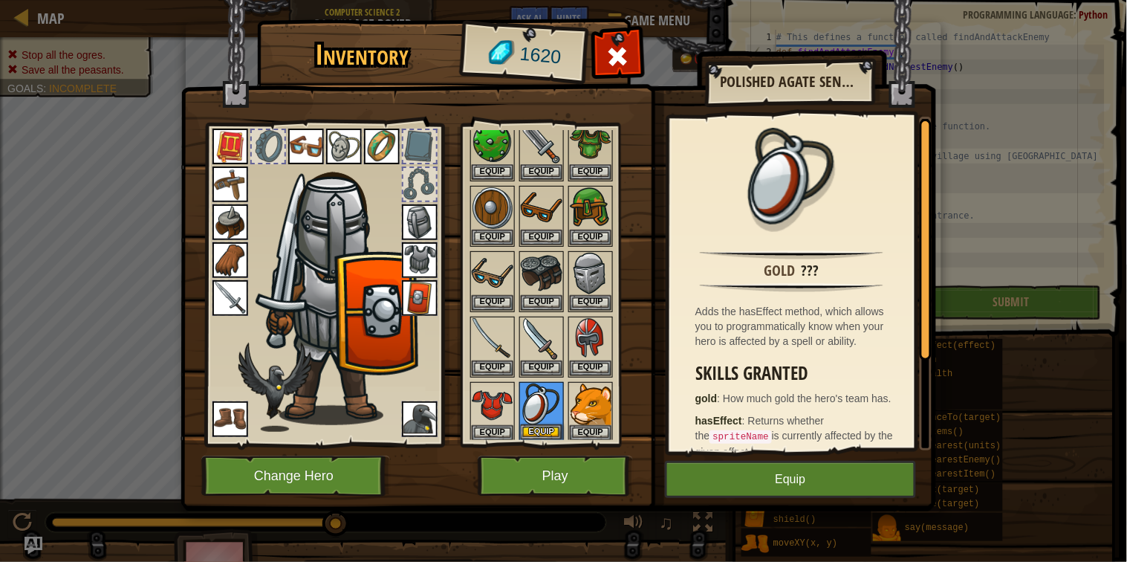
scroll to position [51, 0]
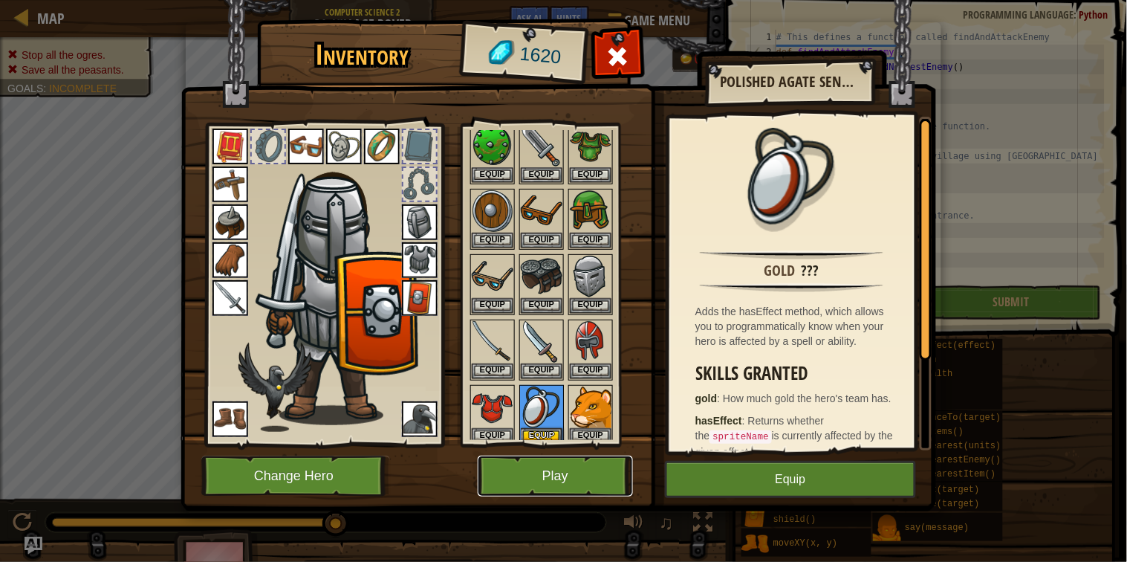
click at [540, 475] on button "Play" at bounding box center [555, 476] width 155 height 41
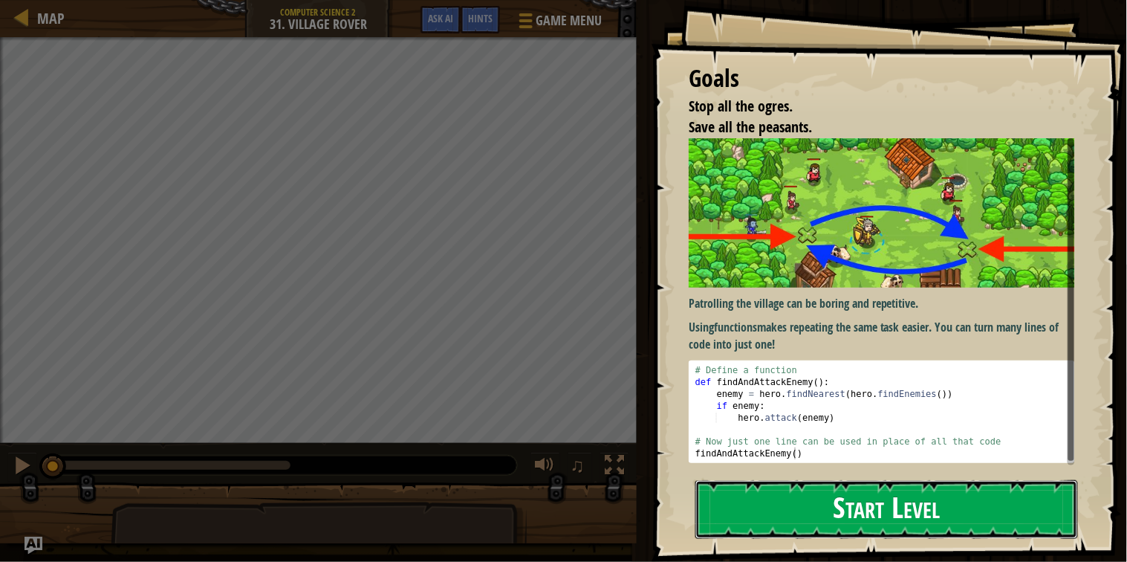
click at [898, 514] on button "Start Level" at bounding box center [887, 509] width 383 height 59
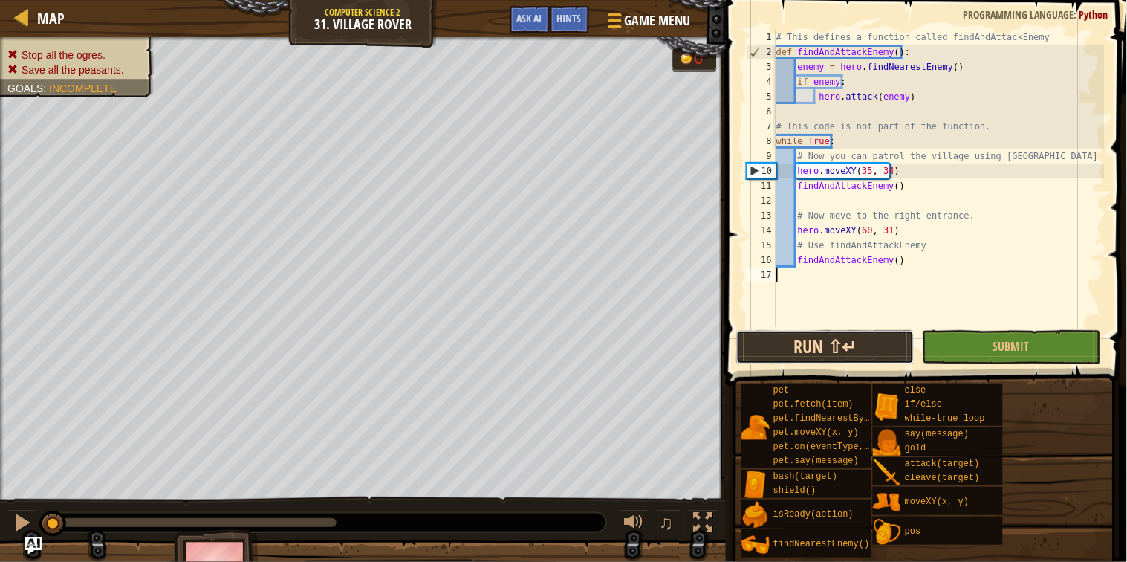
click at [817, 346] on button "Run ⇧↵" at bounding box center [825, 347] width 178 height 34
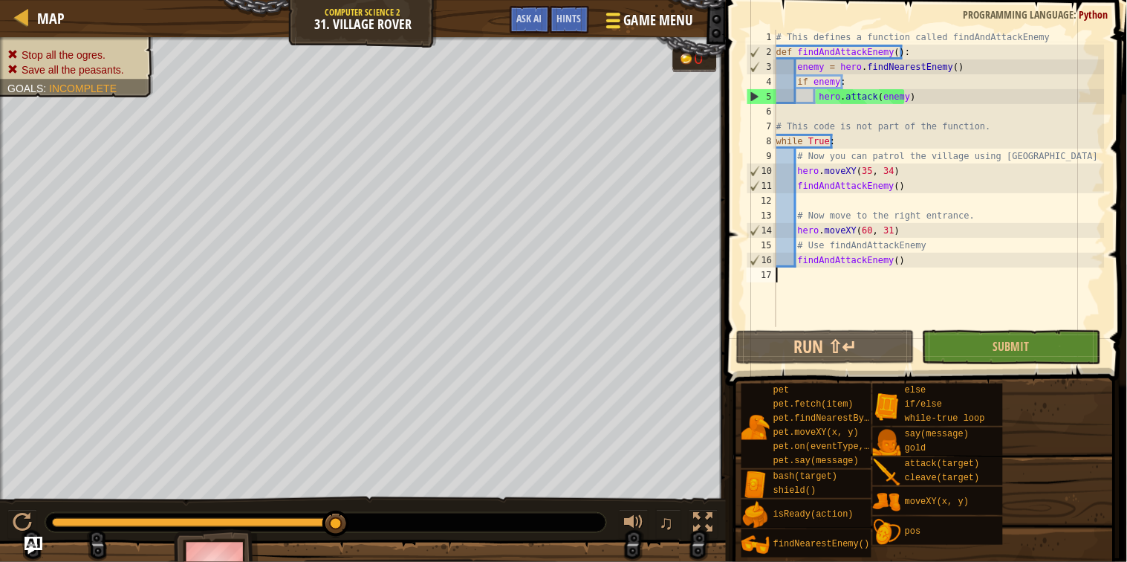
click at [637, 28] on span "Game Menu" at bounding box center [658, 20] width 69 height 20
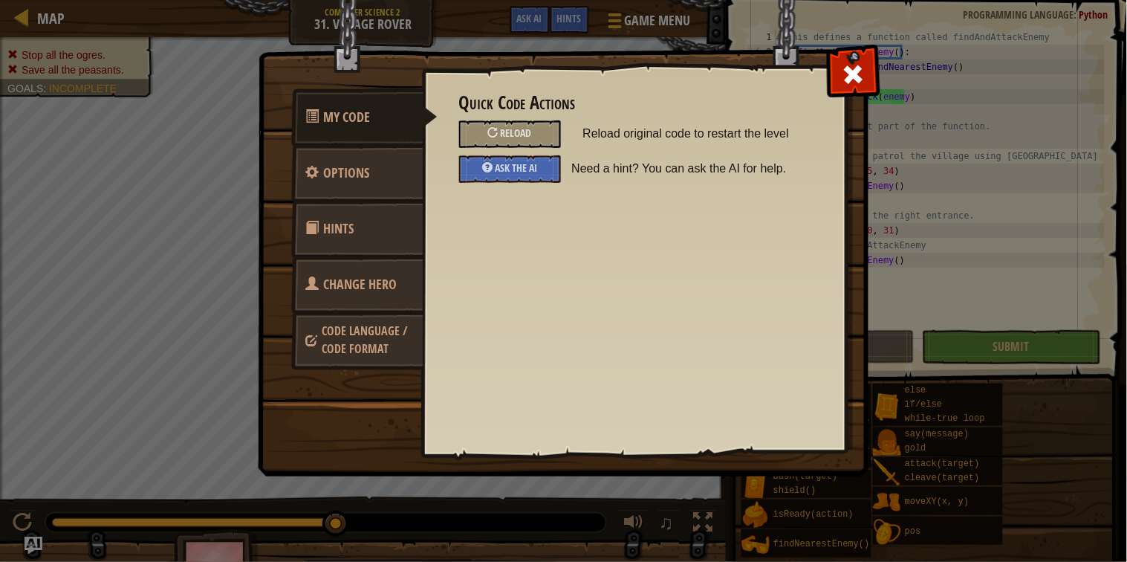
click at [360, 276] on span "Change Hero" at bounding box center [361, 284] width 74 height 19
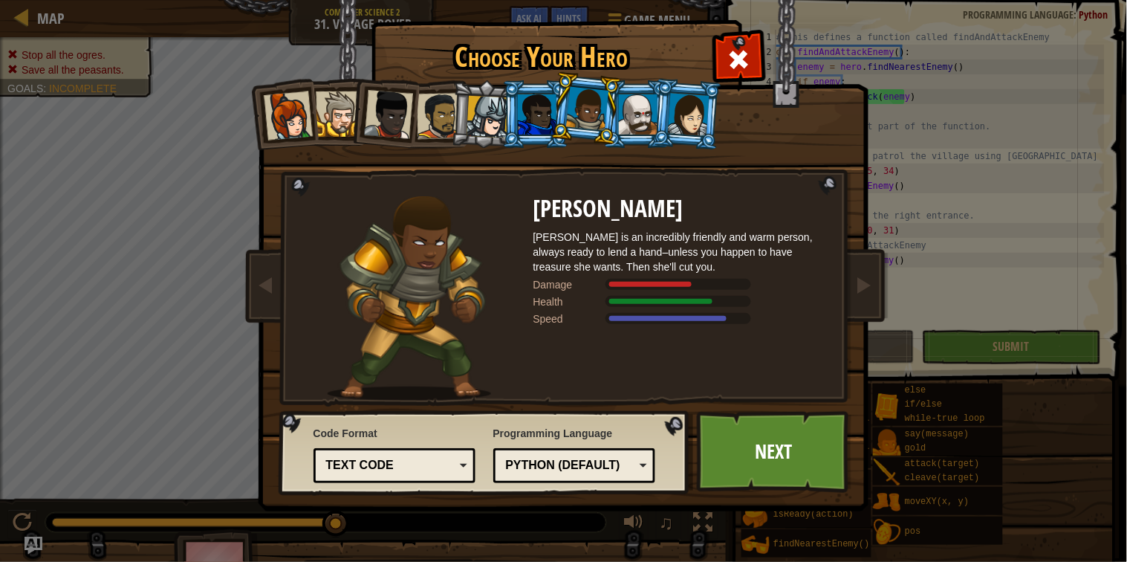
click at [297, 119] on div at bounding box center [287, 115] width 49 height 49
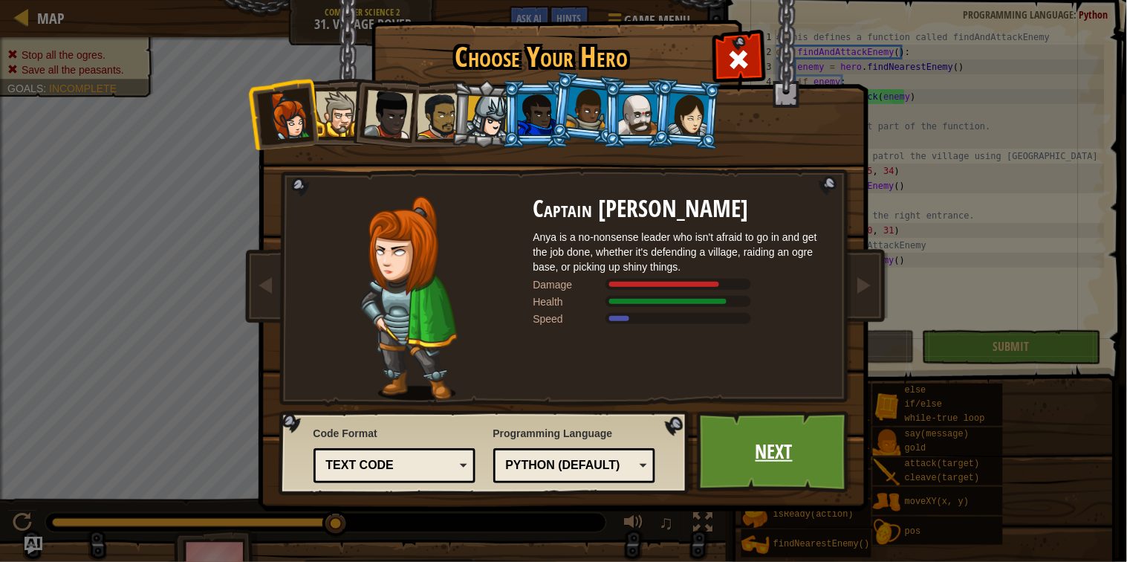
click at [817, 479] on link "Next" at bounding box center [774, 452] width 155 height 82
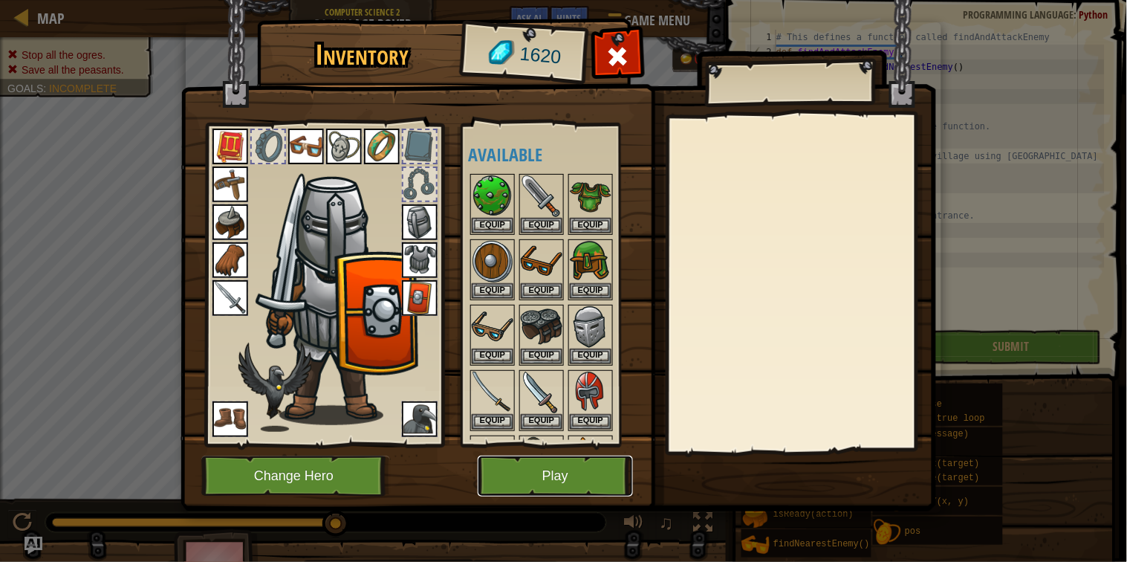
click at [595, 468] on button "Play" at bounding box center [555, 476] width 155 height 41
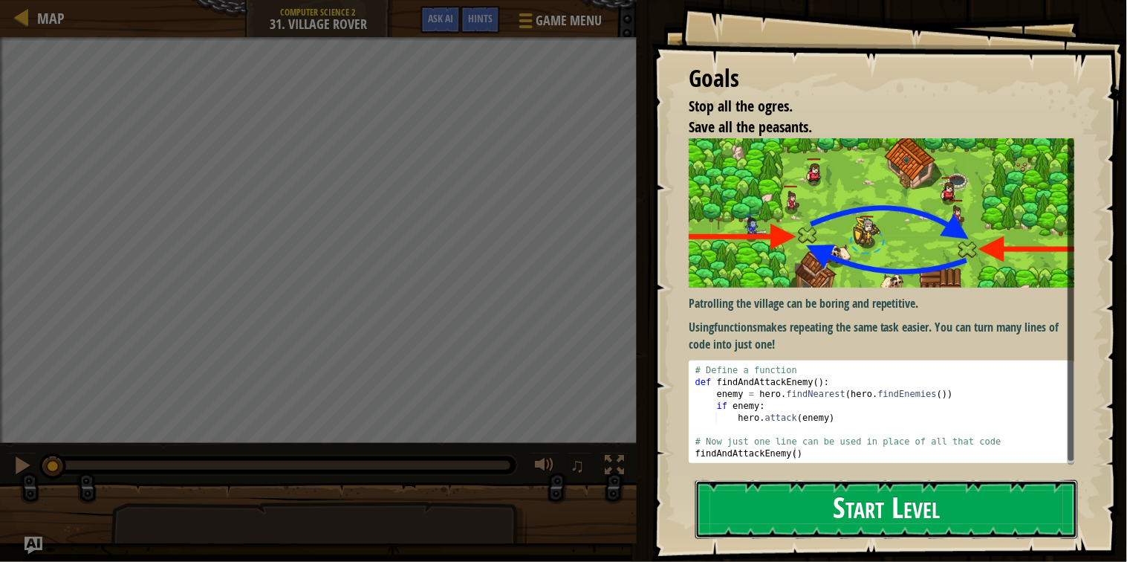
click at [786, 488] on button "Start Level" at bounding box center [887, 509] width 383 height 59
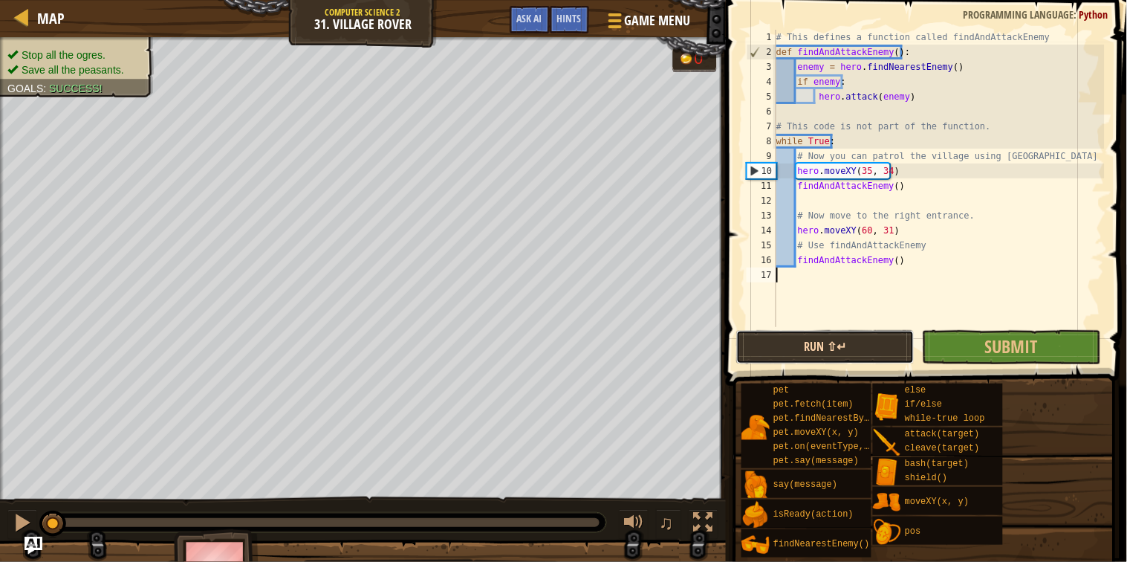
click at [833, 355] on button "Run ⇧↵" at bounding box center [825, 347] width 178 height 34
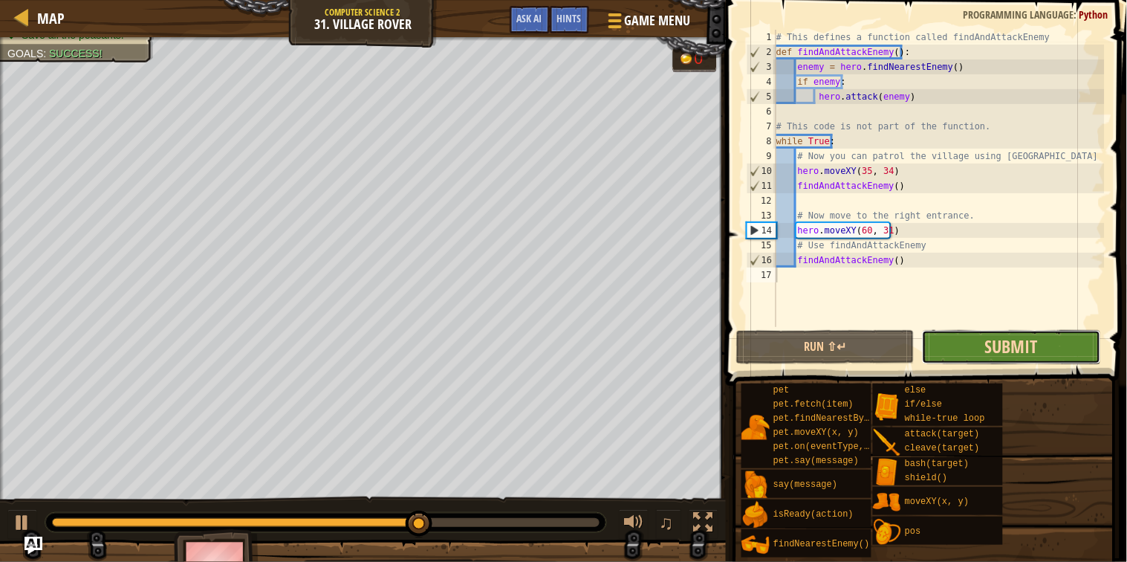
click at [1029, 337] on span "Submit" at bounding box center [1011, 346] width 53 height 24
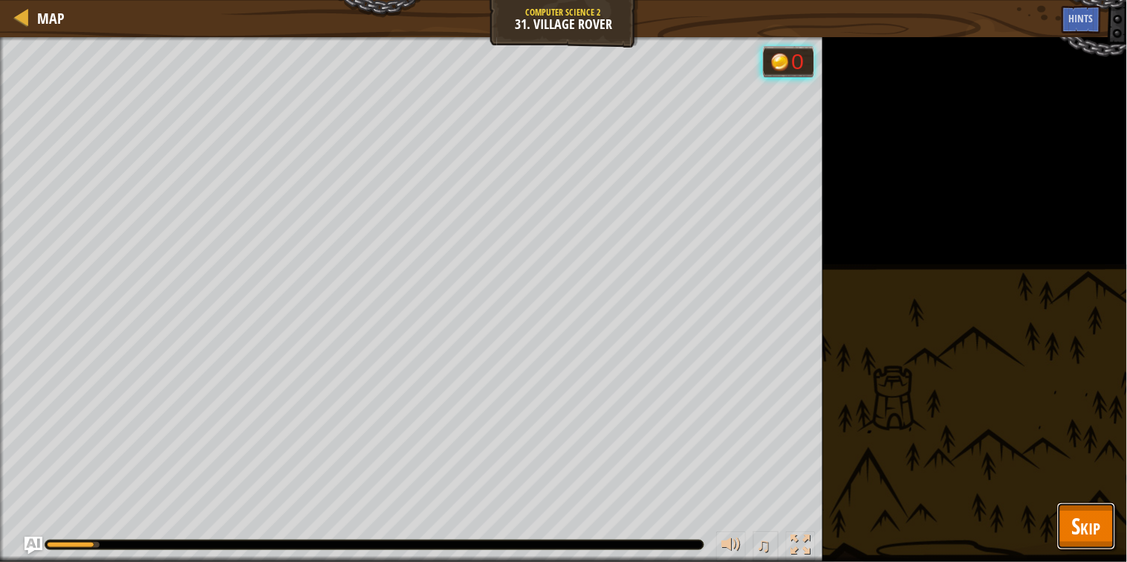
click at [1085, 512] on span "Skip" at bounding box center [1086, 526] width 29 height 30
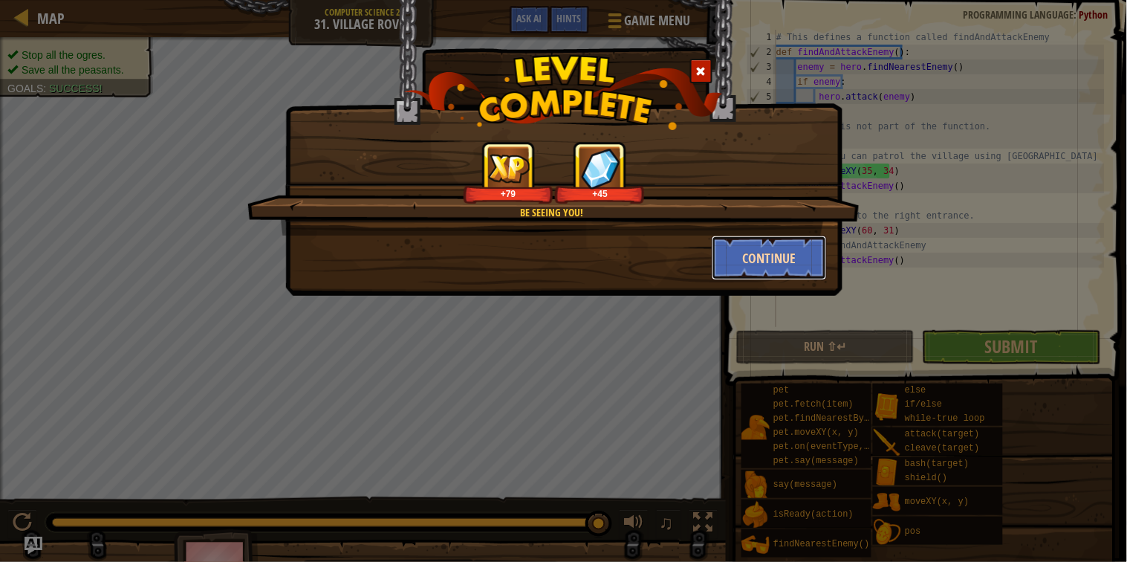
click at [771, 239] on button "Continue" at bounding box center [769, 258] width 115 height 45
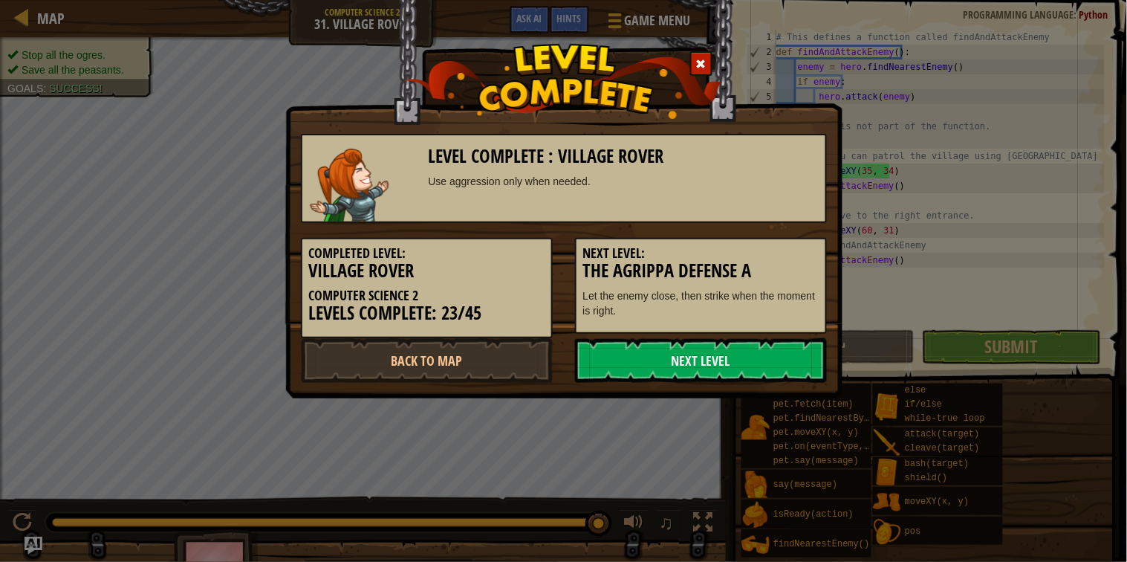
click at [841, 276] on div "Level Complete : Village Rover Use aggression only when needed. Completed Level…" at bounding box center [564, 251] width 556 height 264
click at [812, 248] on h5 "Next Level:" at bounding box center [701, 253] width 236 height 15
click at [797, 271] on h3 "The Agrippa Defense A" at bounding box center [701, 271] width 236 height 20
click at [788, 372] on link "Next Level" at bounding box center [701, 360] width 252 height 45
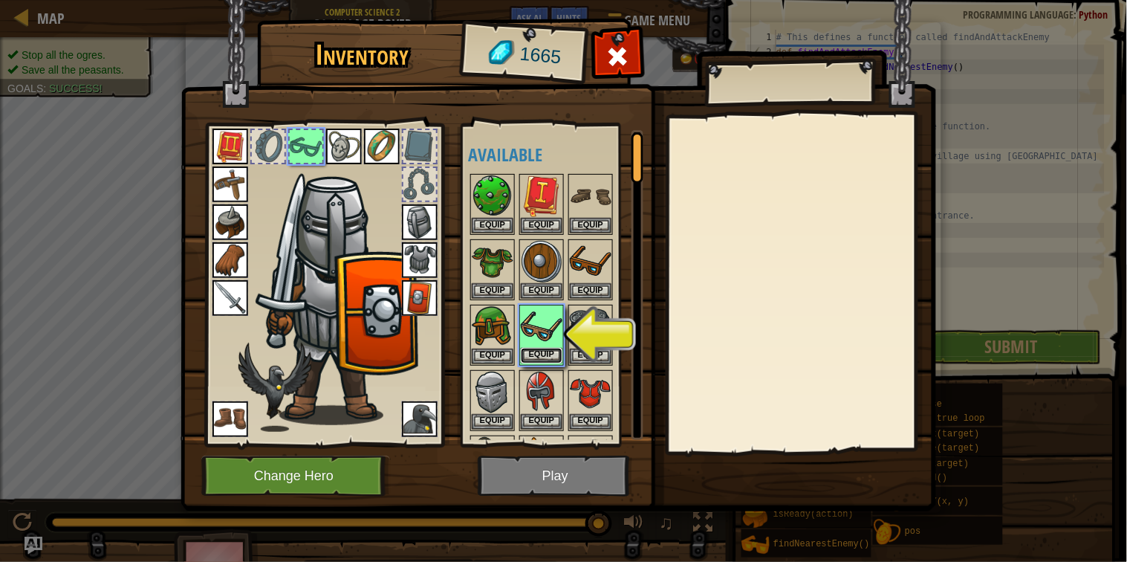
click at [532, 352] on button "Equip" at bounding box center [542, 356] width 42 height 16
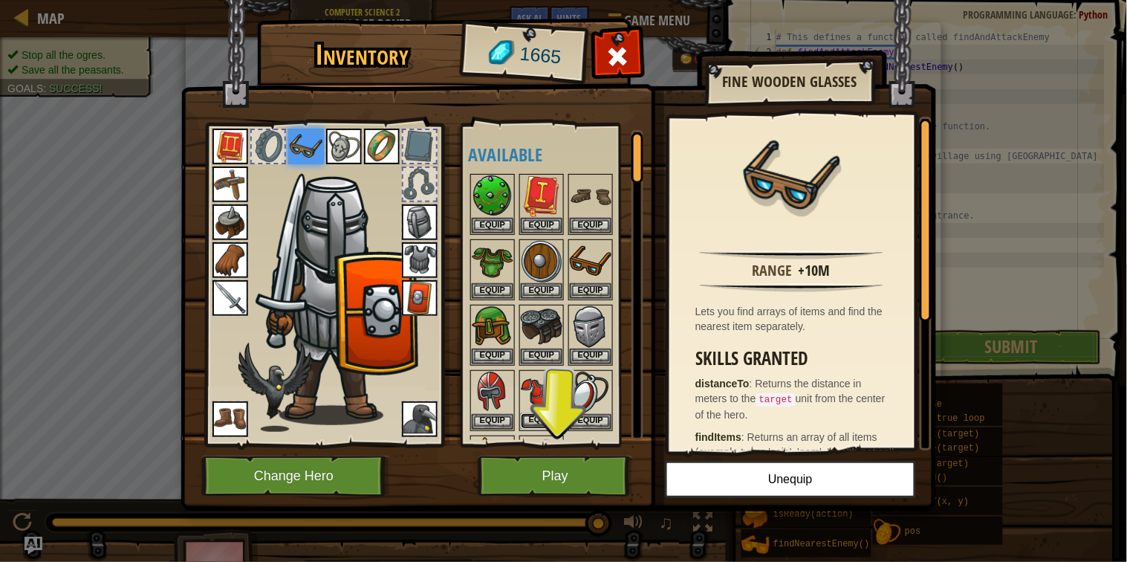
click at [541, 422] on button "Equip" at bounding box center [542, 421] width 42 height 16
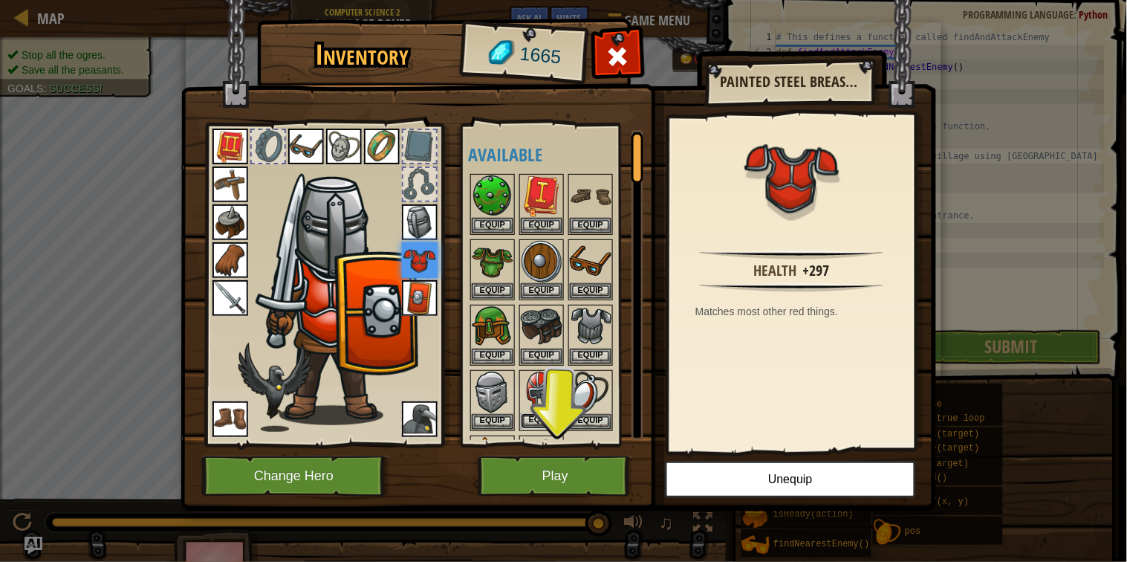
click at [529, 415] on button "Equip" at bounding box center [542, 421] width 42 height 16
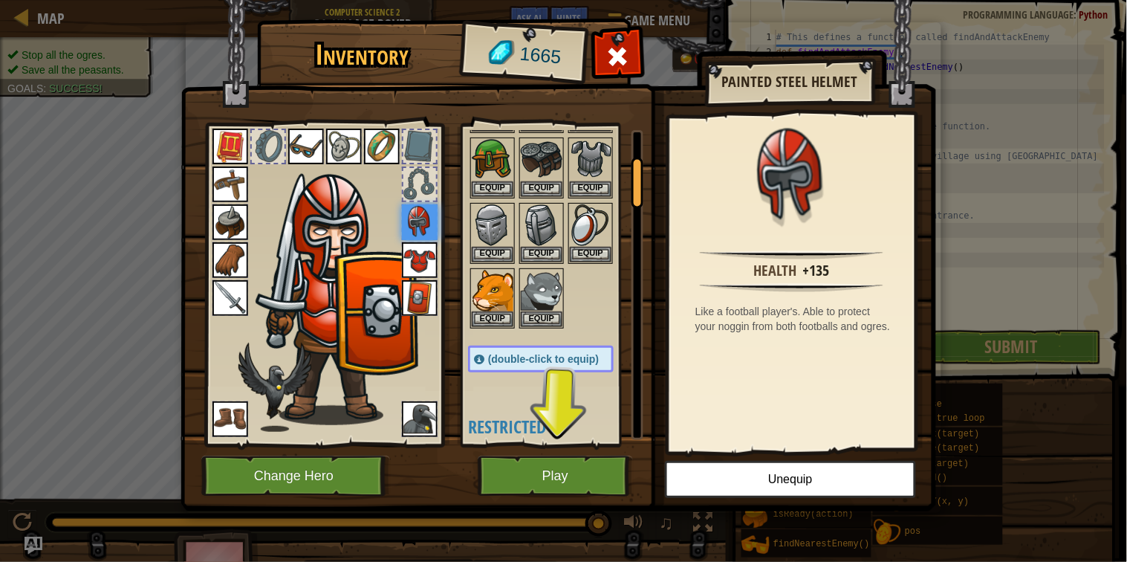
scroll to position [158, 0]
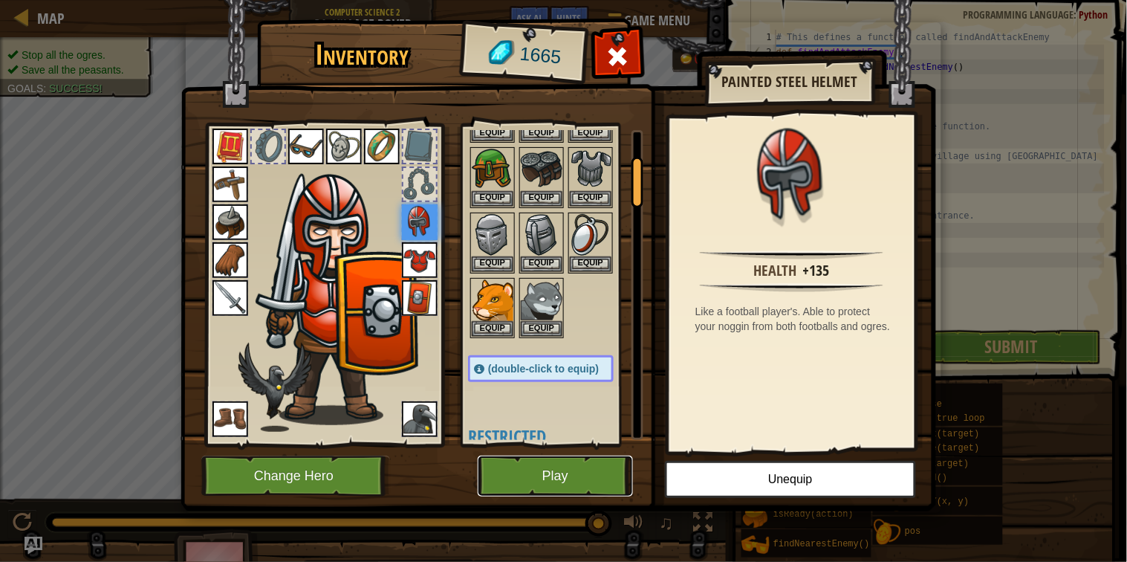
click at [567, 474] on button "Play" at bounding box center [555, 476] width 155 height 41
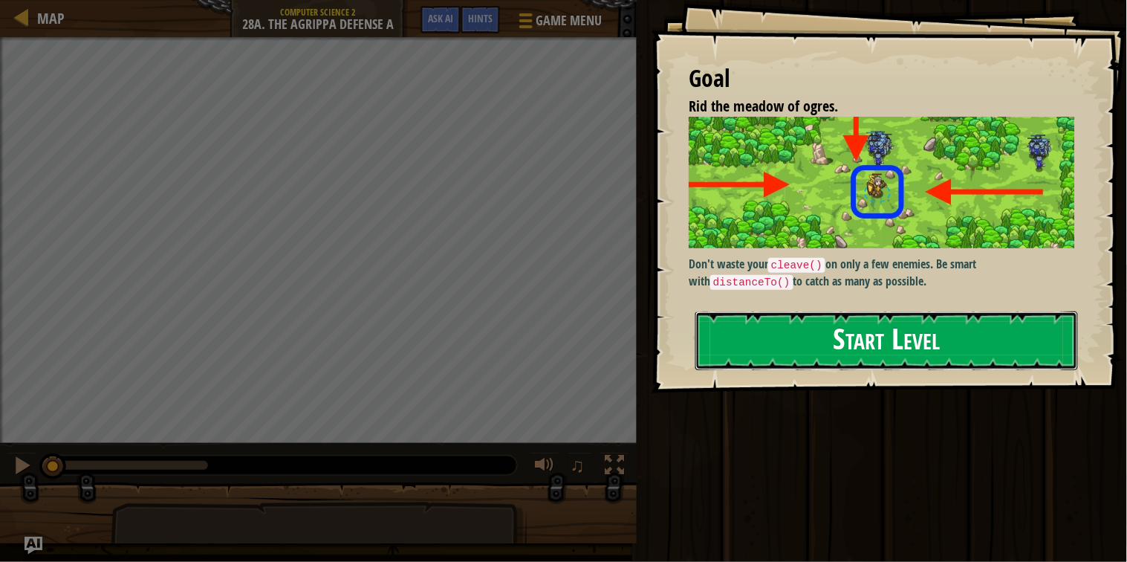
click at [830, 350] on button "Start Level" at bounding box center [887, 340] width 383 height 59
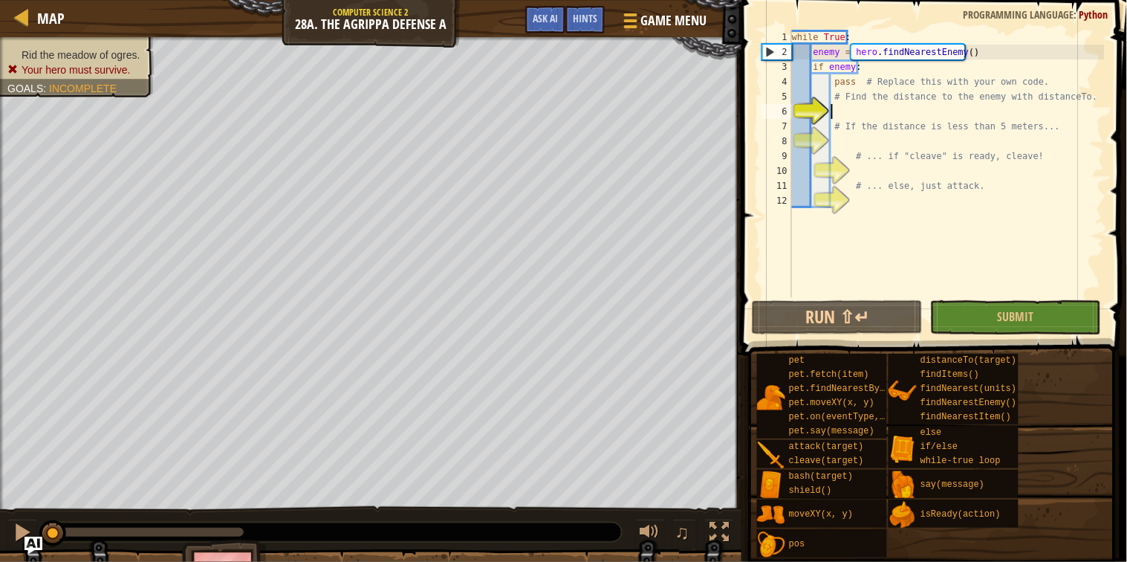
click at [858, 102] on div "while True : enemy = hero . findNearestEnemy ( ) if enemy : pass # Replace this…" at bounding box center [947, 178] width 316 height 297
type textarea "# Find the distance to the enemy with distanceTo."
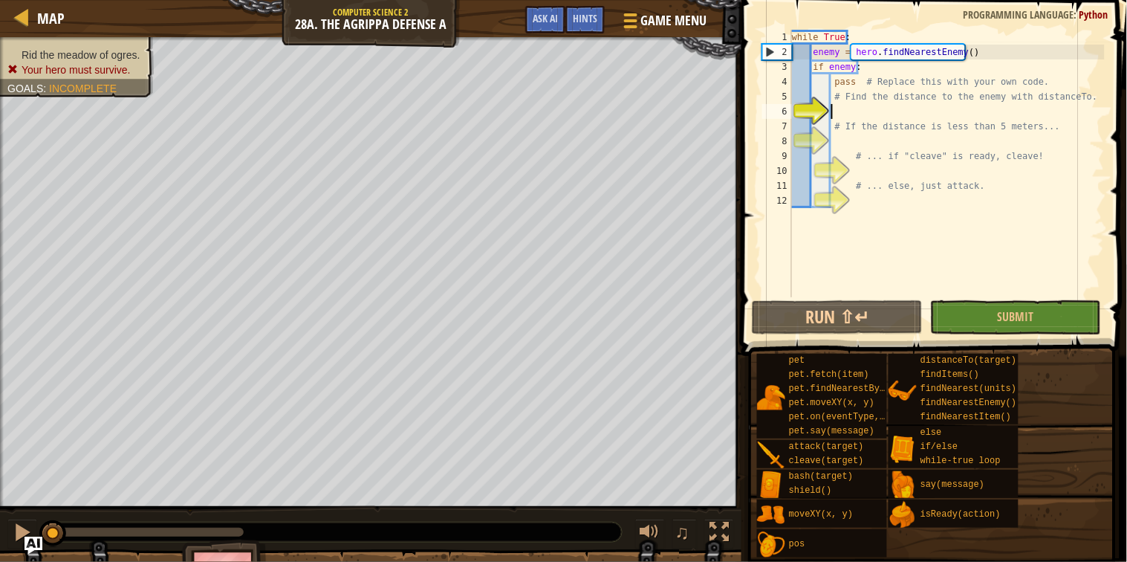
scroll to position [6, 5]
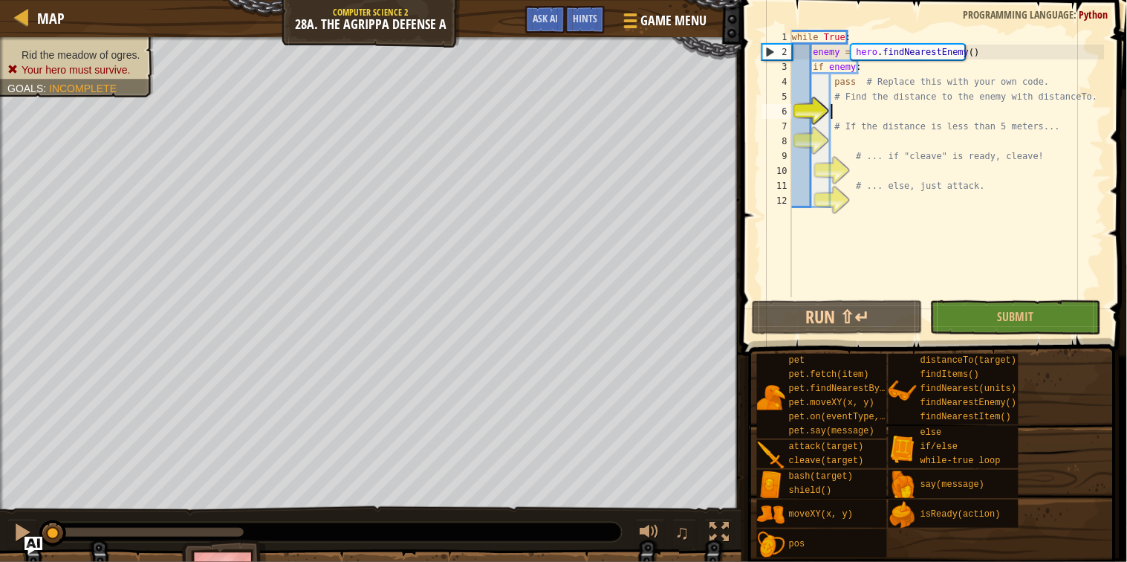
click at [864, 111] on div "while True : enemy = hero . findNearestEnemy ( ) if enemy : pass # Replace this…" at bounding box center [947, 178] width 316 height 297
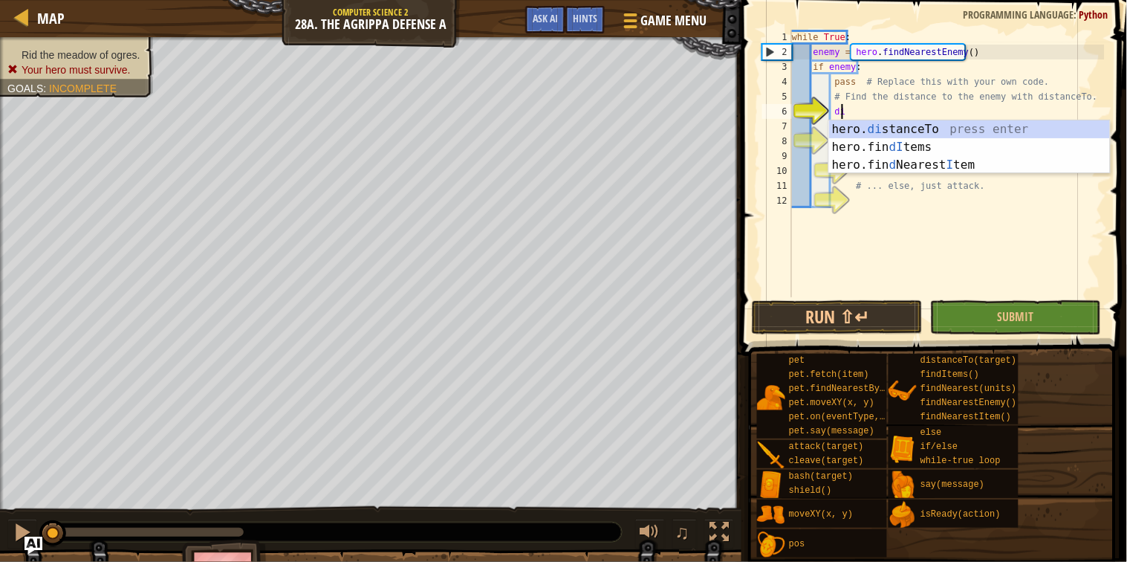
scroll to position [6, 9]
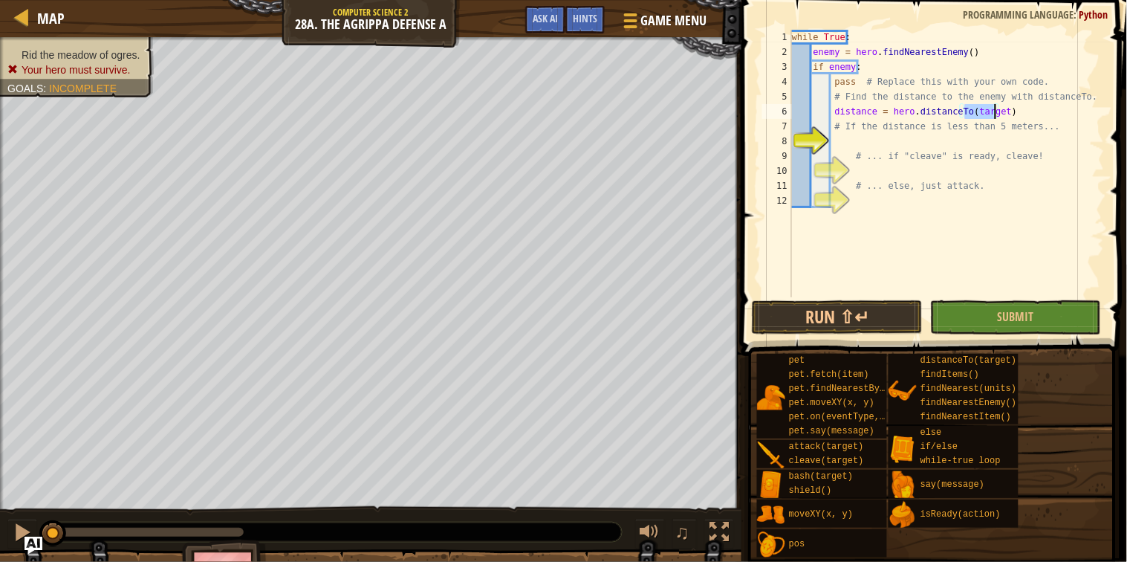
type textarea "# If the distance is less than 5 meters..."
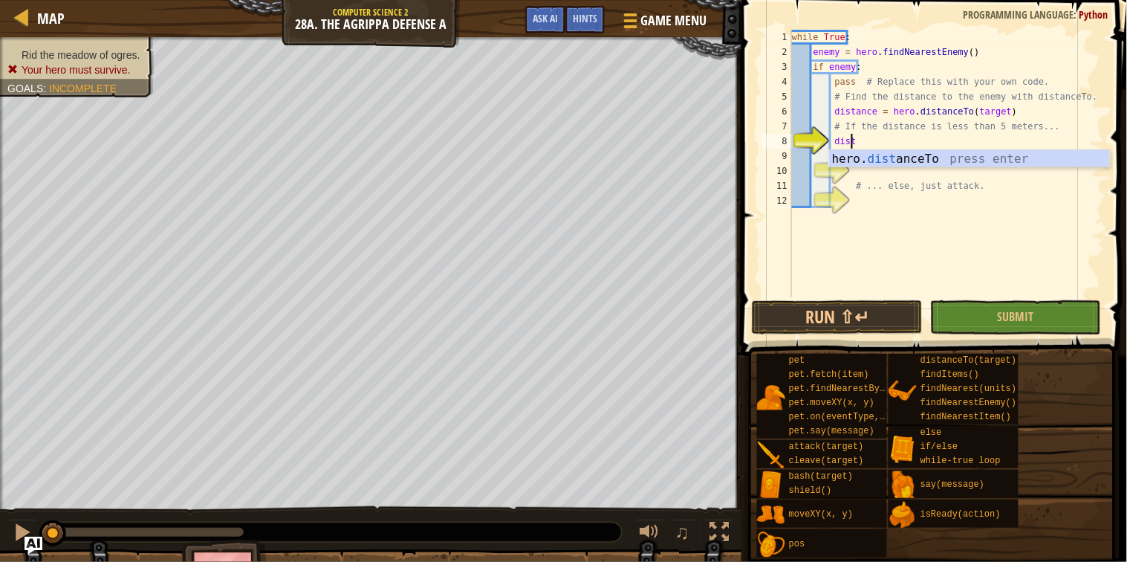
click at [889, 93] on div "while True : enemy = hero . findNearestEnemy ( ) if enemy : pass # Replace this…" at bounding box center [947, 178] width 316 height 297
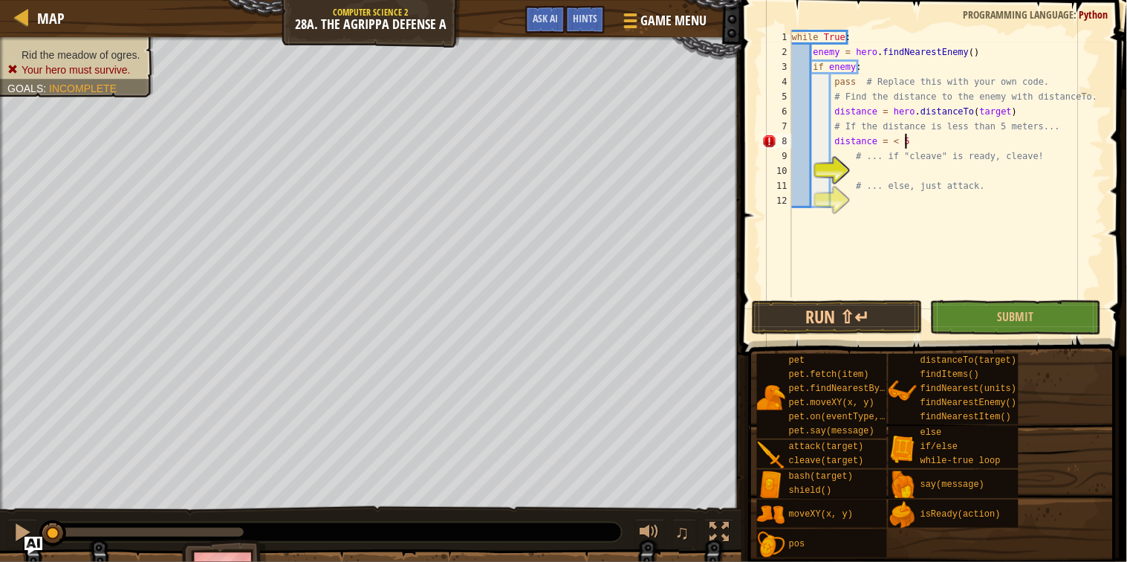
scroll to position [6, 19]
type textarea "# ... if "cleave" is ready, cleave!"
type textarea "i"
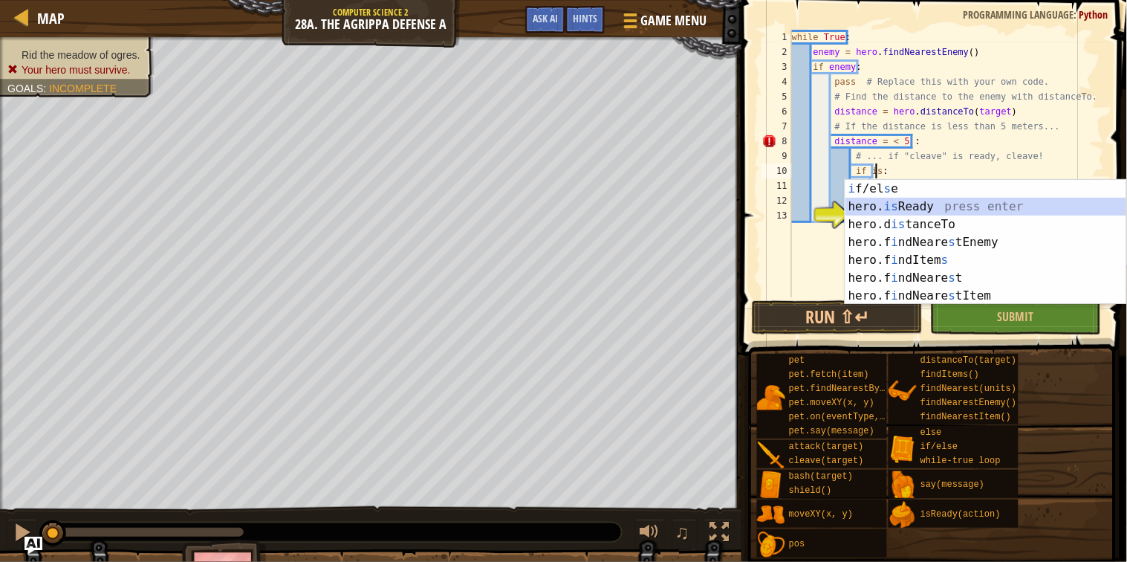
type textarea "if hero.isReady("cleave"):"
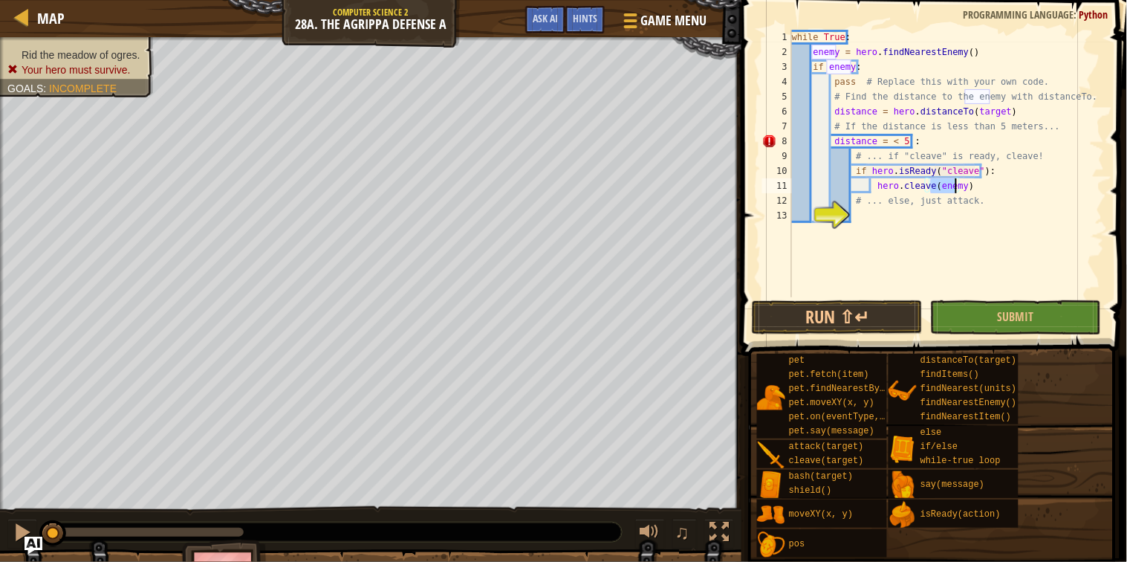
type textarea "# ... else, just attack."
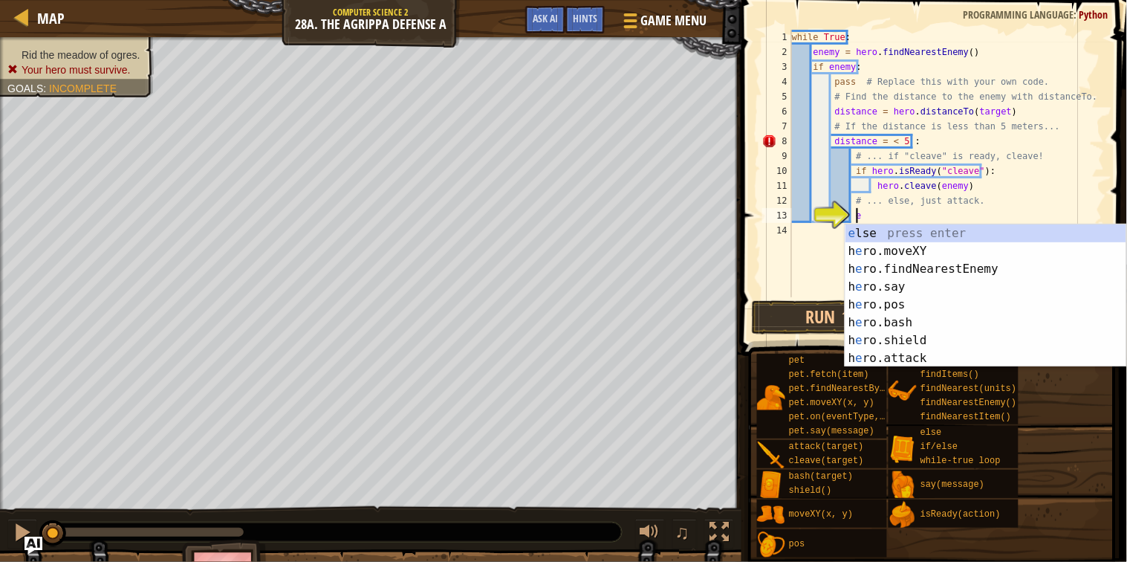
type textarea "else"
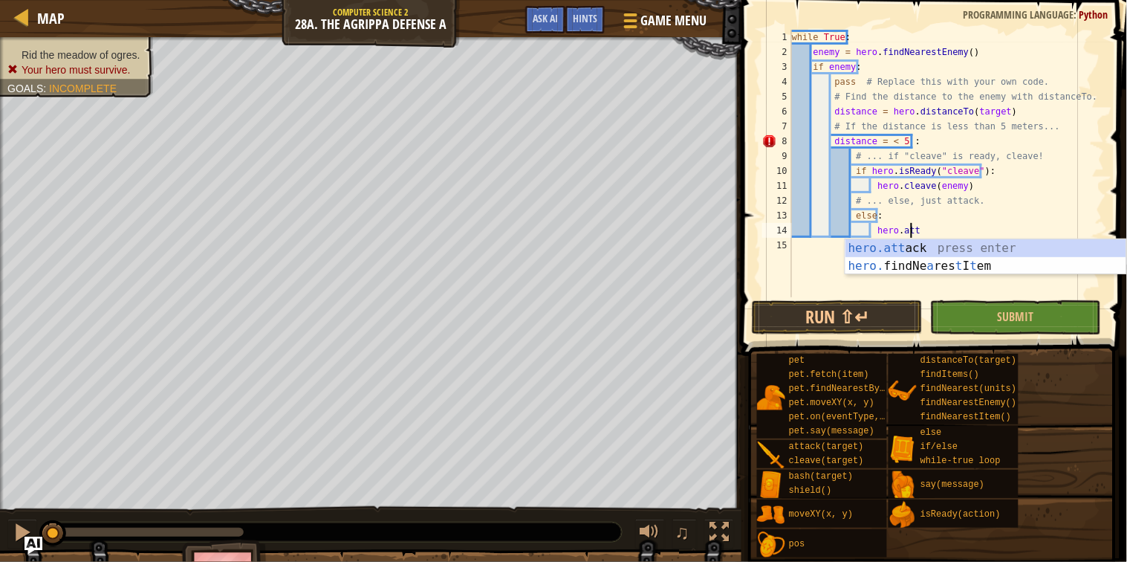
scroll to position [6, 19]
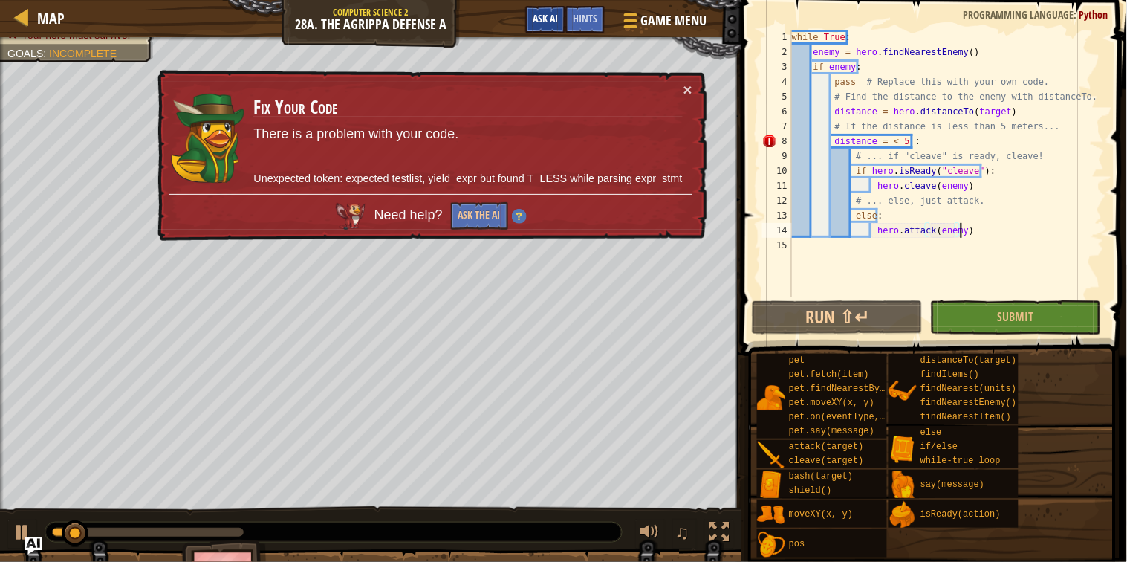
type textarea "hero.attack(enemy)"
click at [548, 24] on span "Ask AI" at bounding box center [545, 18] width 25 height 14
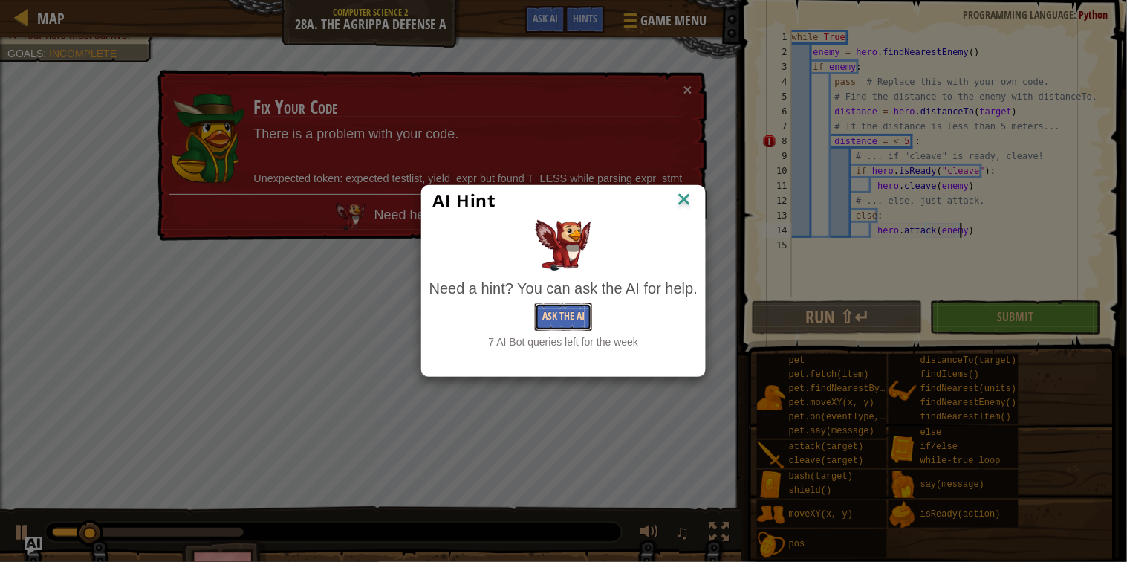
click at [544, 315] on button "Ask the AI" at bounding box center [563, 316] width 57 height 27
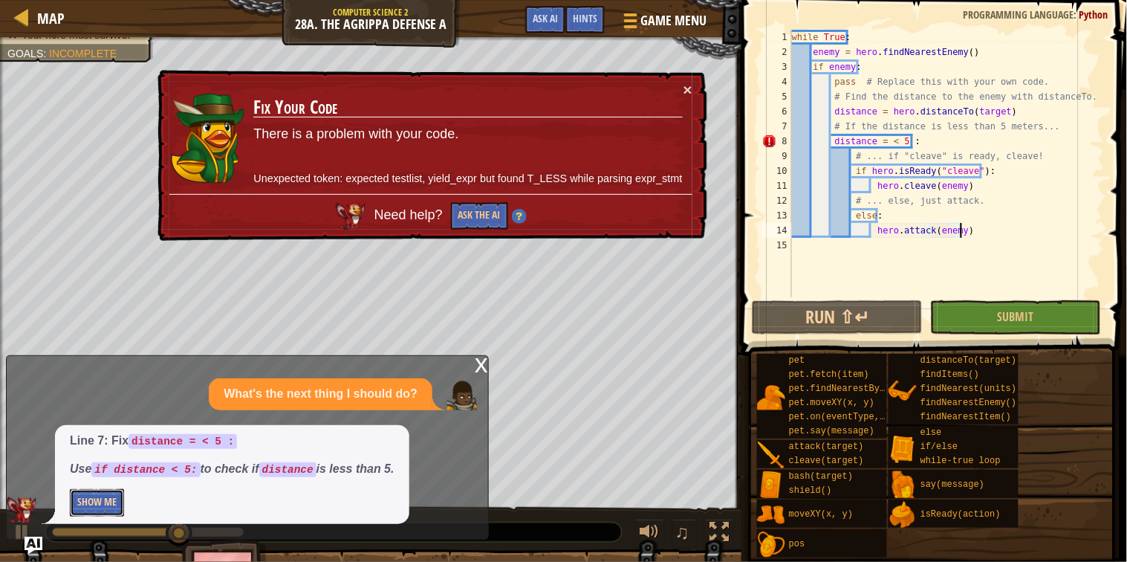
click at [108, 505] on button "Show Me" at bounding box center [97, 502] width 54 height 27
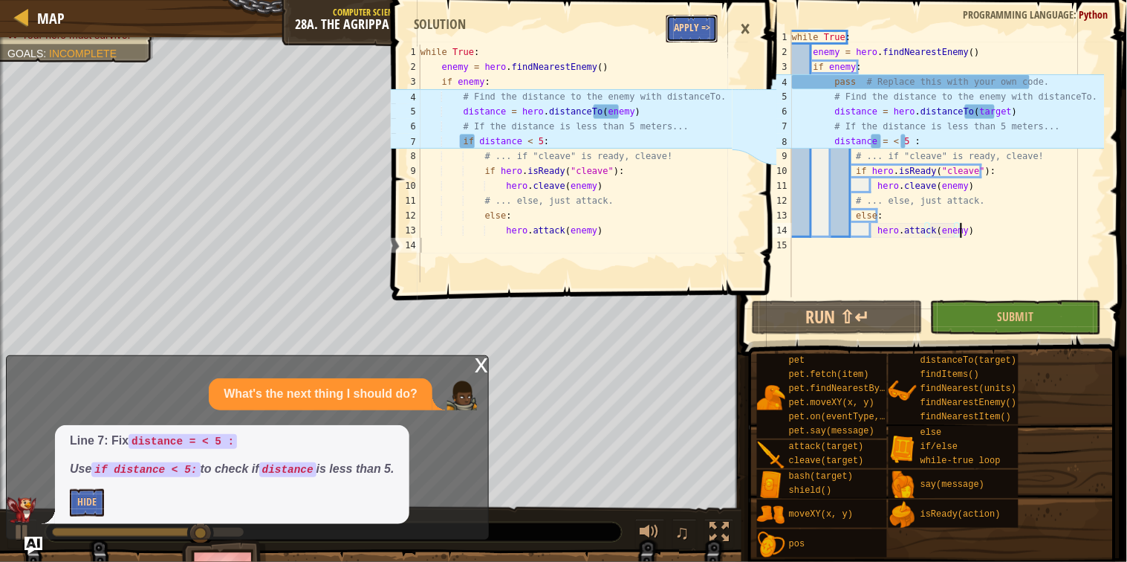
click at [687, 28] on button "Apply =>" at bounding box center [692, 28] width 51 height 27
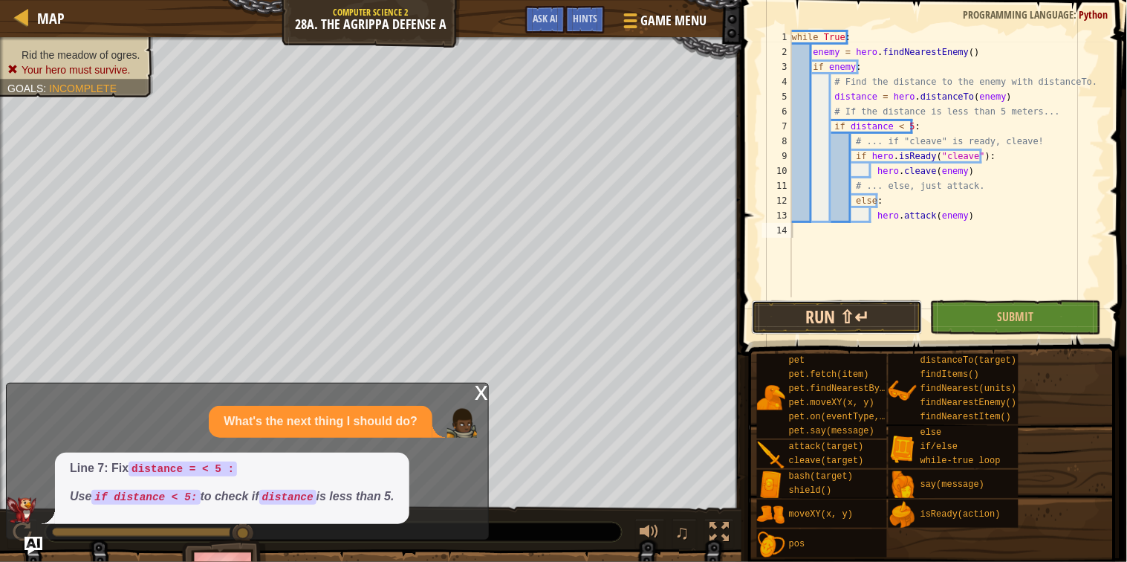
click at [858, 323] on button "Run ⇧↵" at bounding box center [837, 317] width 171 height 34
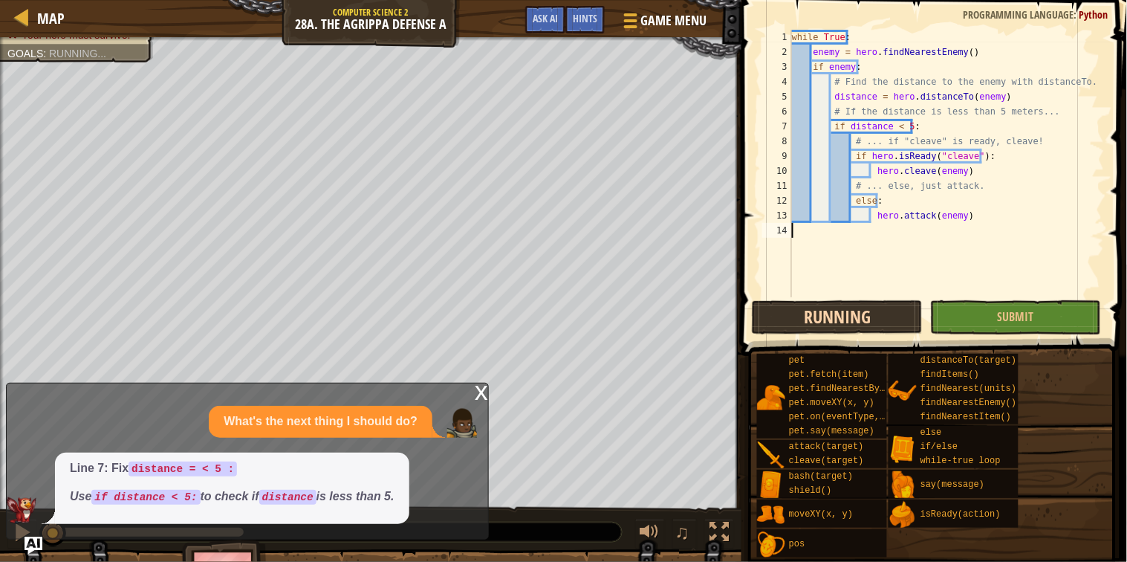
scroll to position [6, 0]
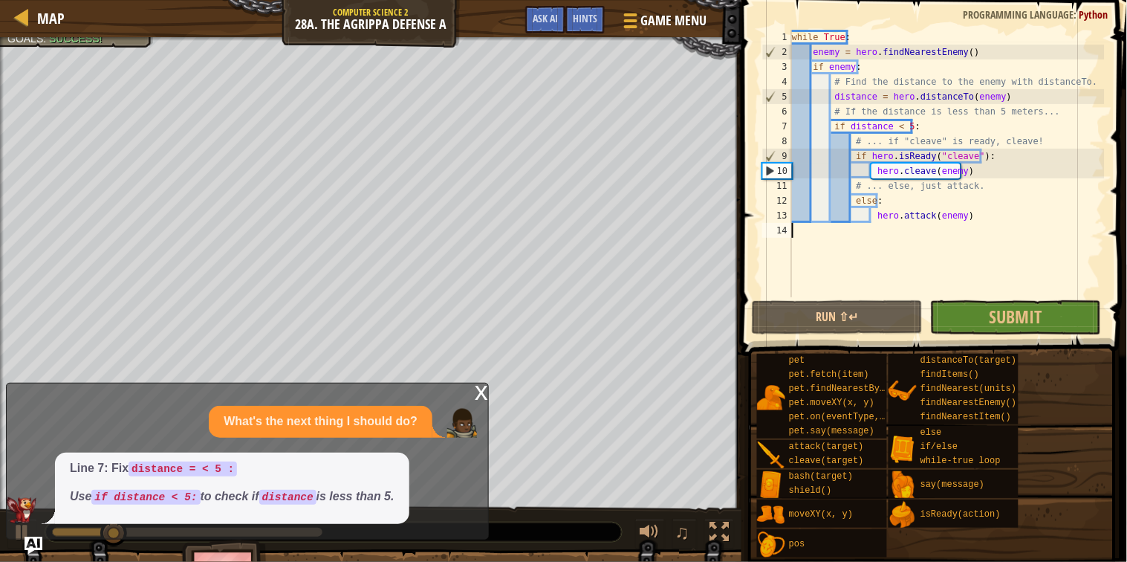
click at [479, 383] on div "x What's the next thing I should do? Line 7: Fix distance = < 5 : Use if distan…" at bounding box center [247, 461] width 483 height 157
click at [484, 392] on div "x" at bounding box center [481, 390] width 13 height 15
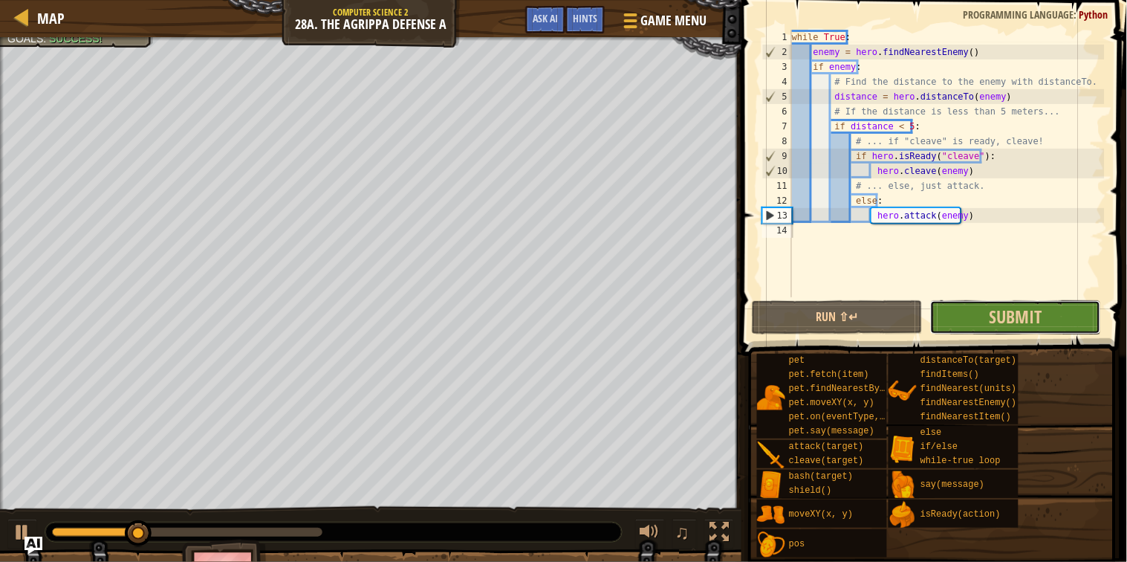
click at [988, 330] on button "Submit" at bounding box center [1015, 317] width 171 height 34
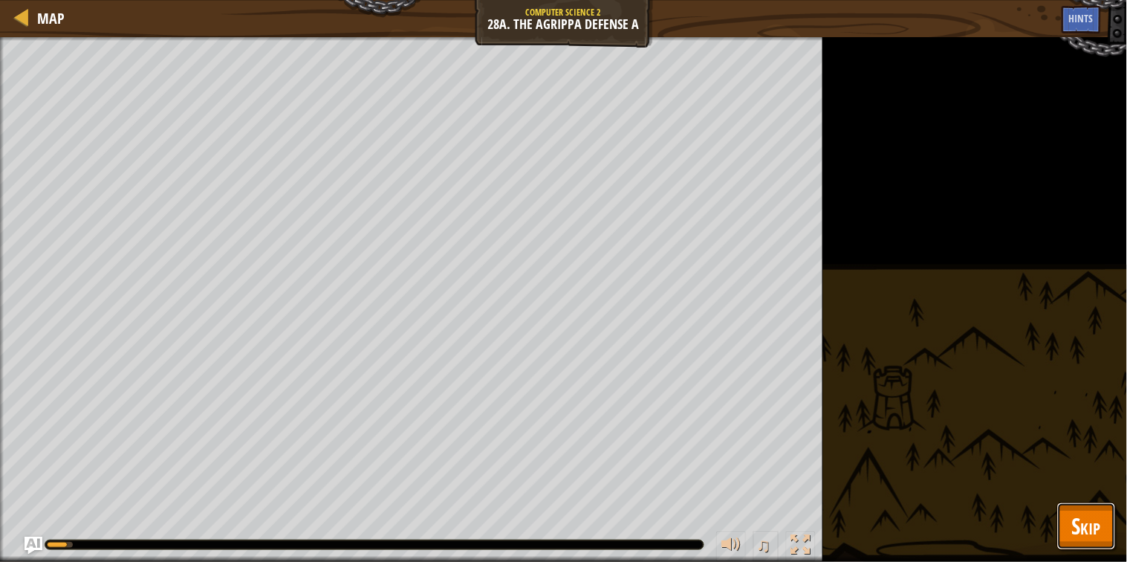
click at [1095, 541] on button "Skip" at bounding box center [1087, 526] width 59 height 48
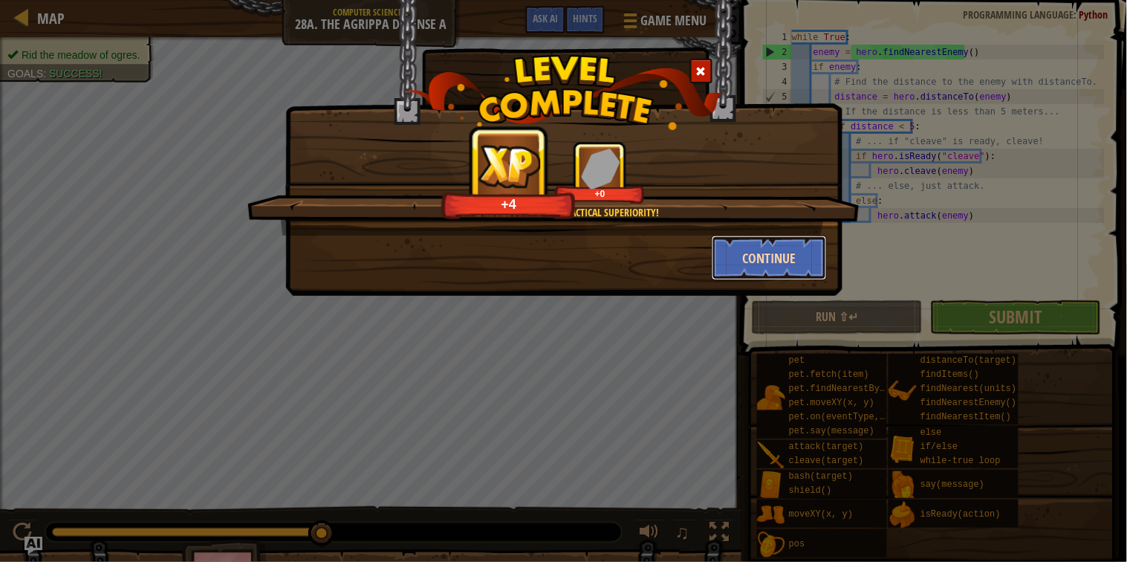
click at [778, 259] on button "Continue" at bounding box center [769, 258] width 115 height 45
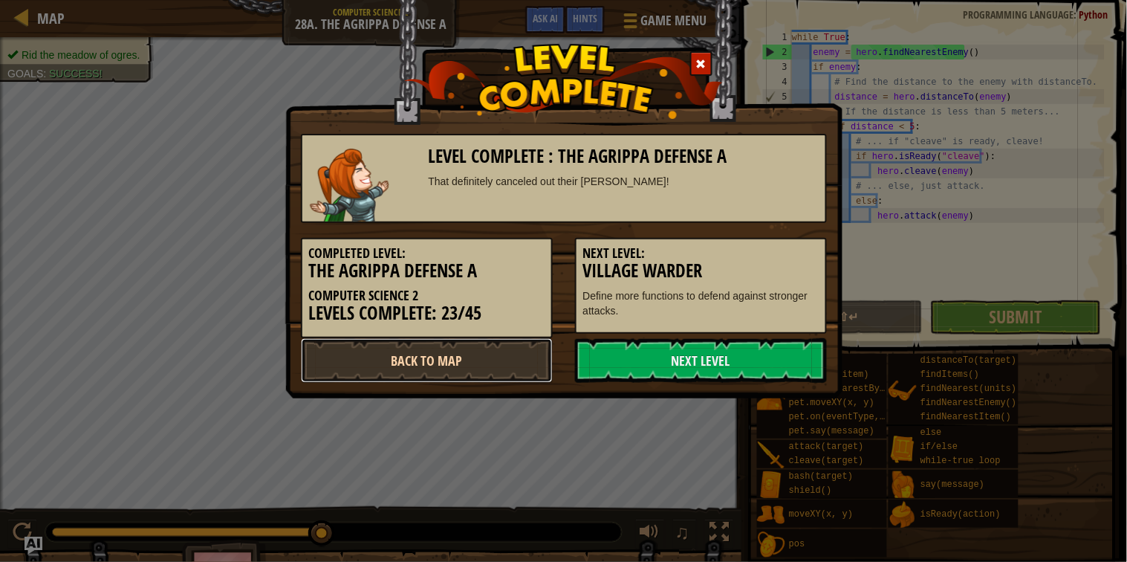
click at [483, 339] on link "Back to Map" at bounding box center [427, 360] width 252 height 45
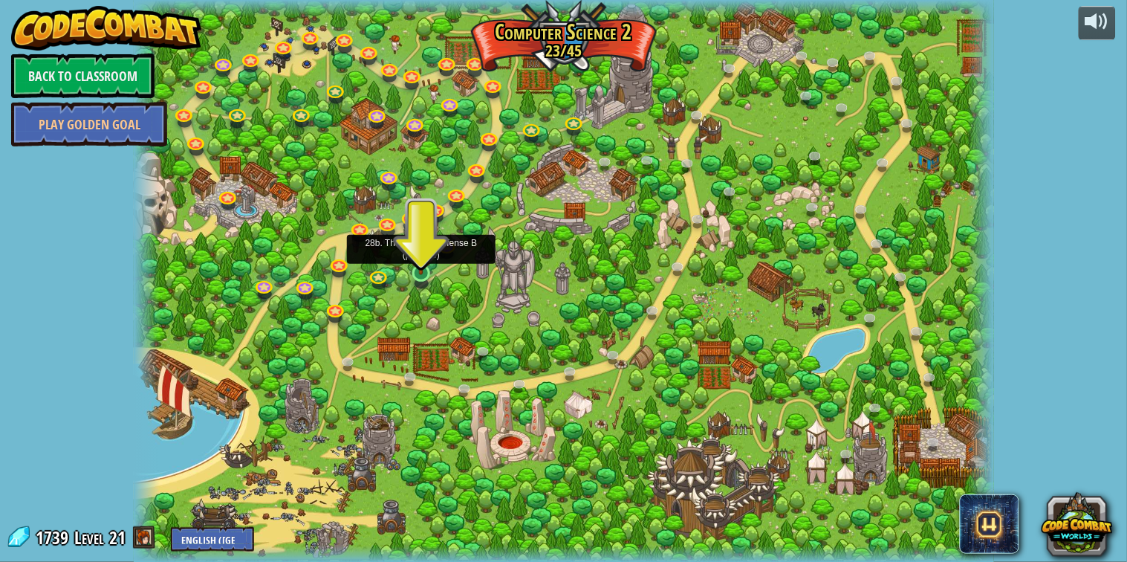
click at [427, 268] on img at bounding box center [421, 250] width 22 height 50
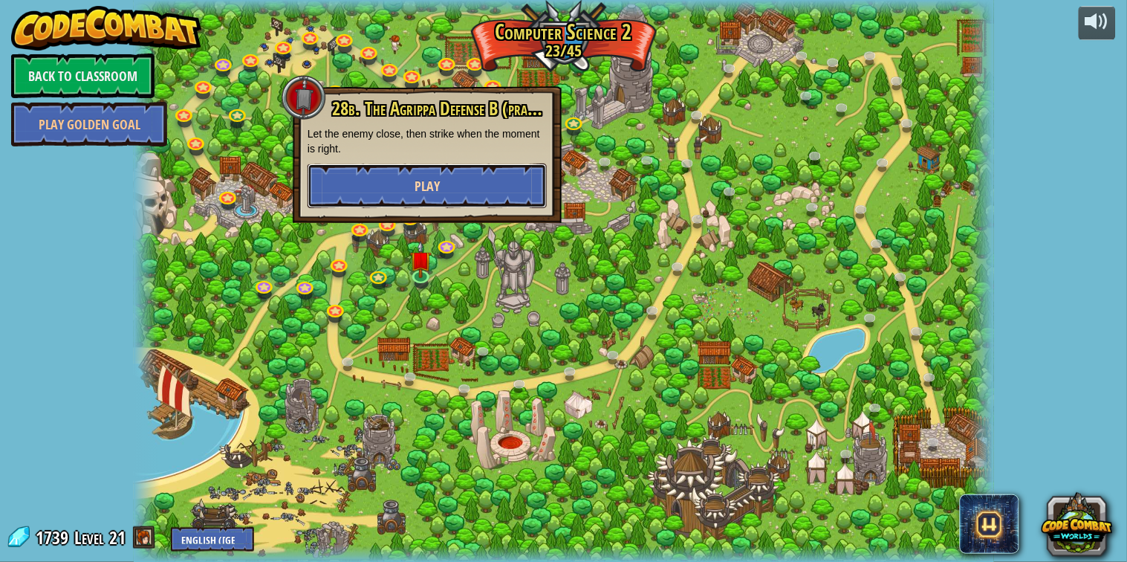
click at [474, 193] on button "Play" at bounding box center [427, 185] width 239 height 45
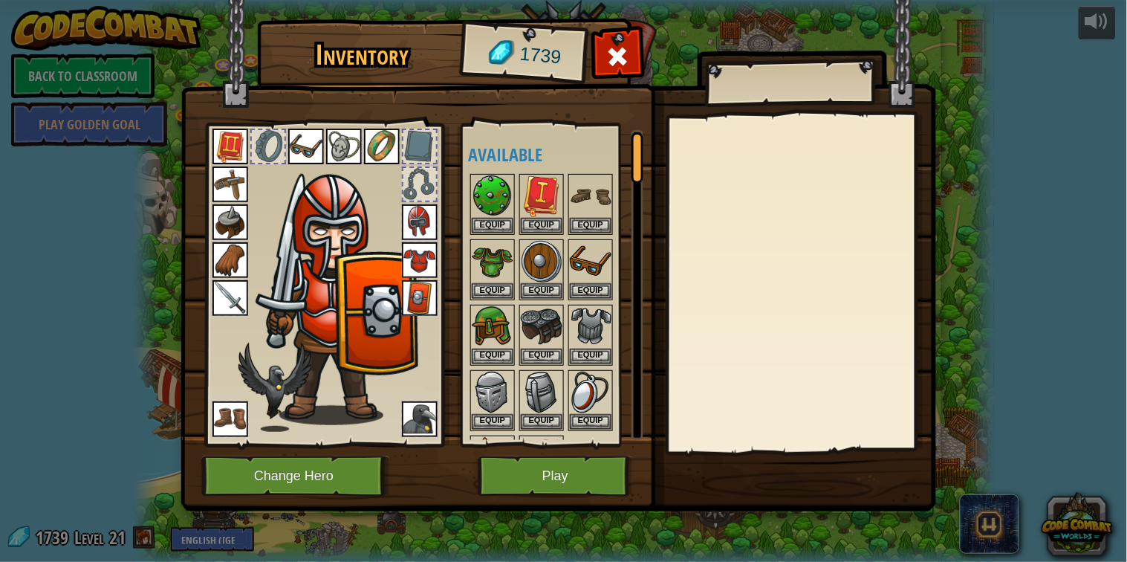
click at [323, 208] on img at bounding box center [341, 288] width 160 height 273
click at [308, 488] on button "Change Hero" at bounding box center [295, 476] width 189 height 41
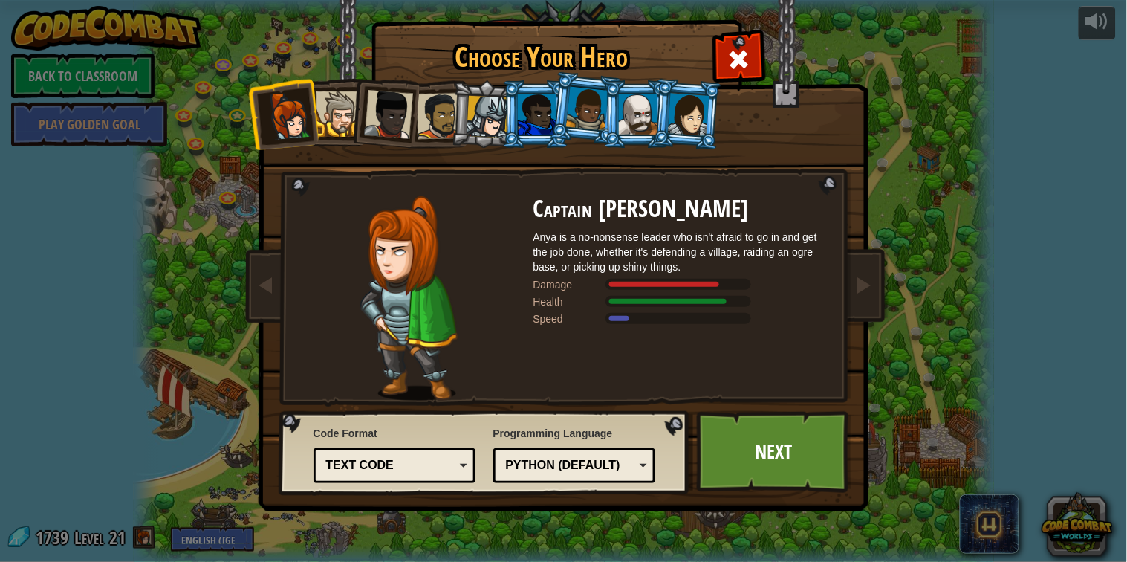
click at [664, 106] on li at bounding box center [686, 114] width 71 height 72
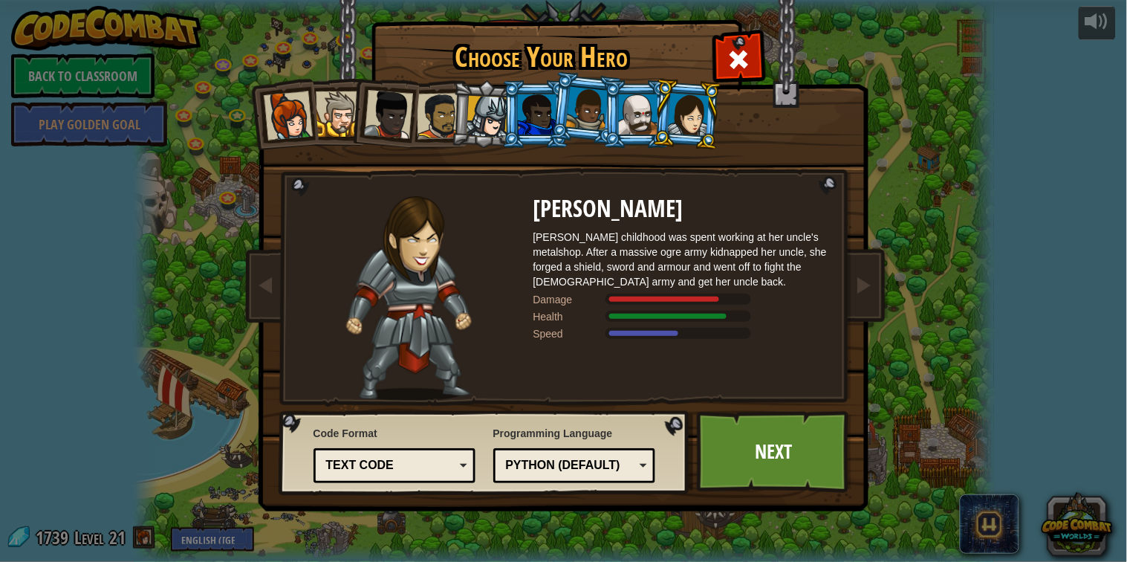
click at [632, 110] on div at bounding box center [638, 114] width 39 height 40
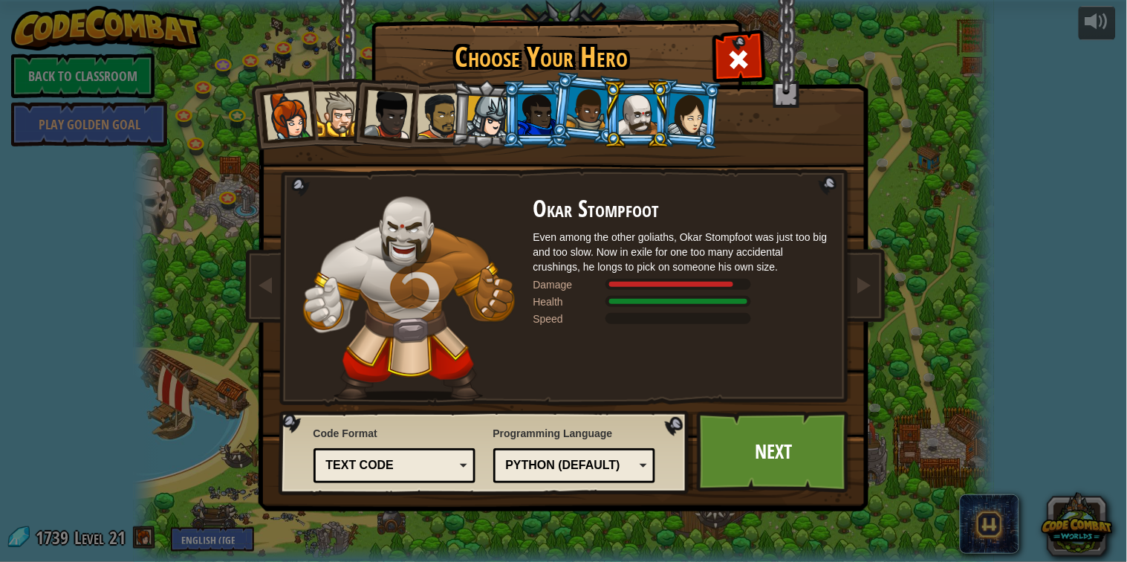
click at [528, 126] on div at bounding box center [537, 114] width 39 height 40
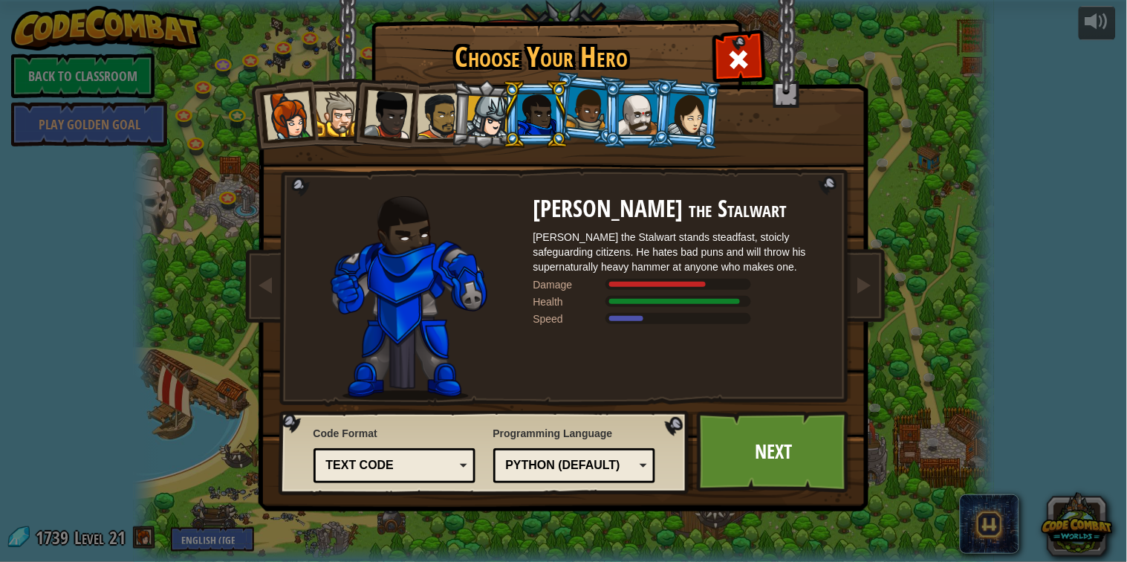
click at [474, 120] on div at bounding box center [488, 117] width 42 height 42
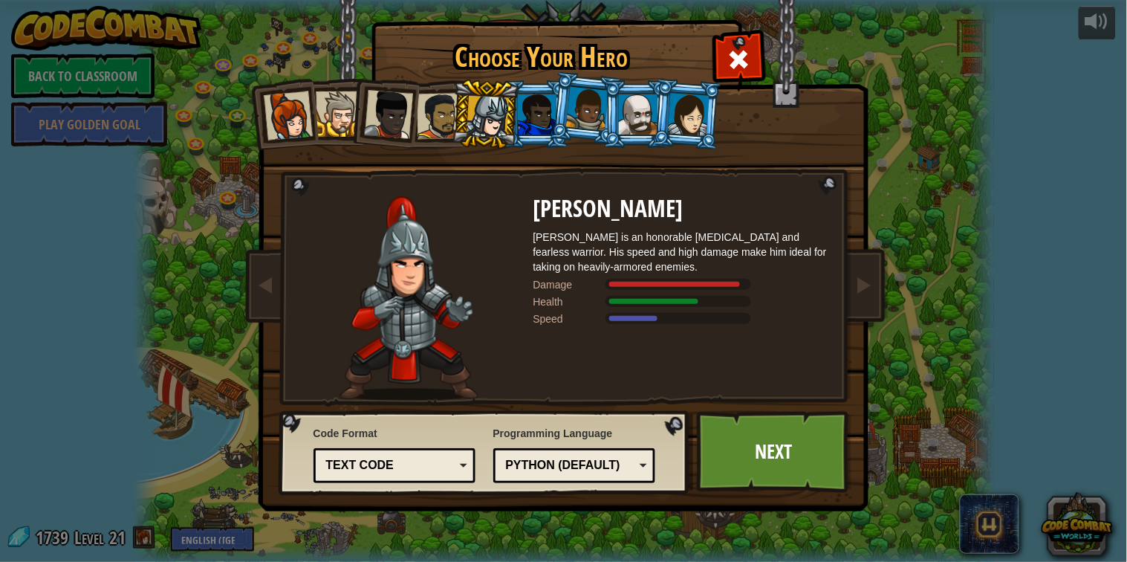
click at [573, 119] on div at bounding box center [587, 109] width 42 height 44
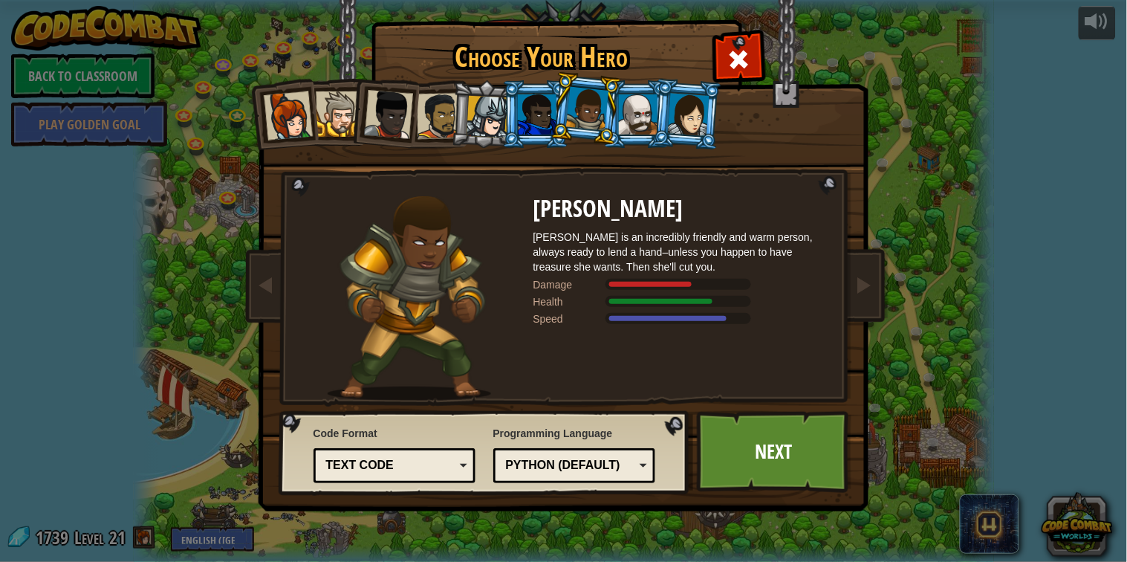
click at [699, 110] on div at bounding box center [689, 114] width 42 height 42
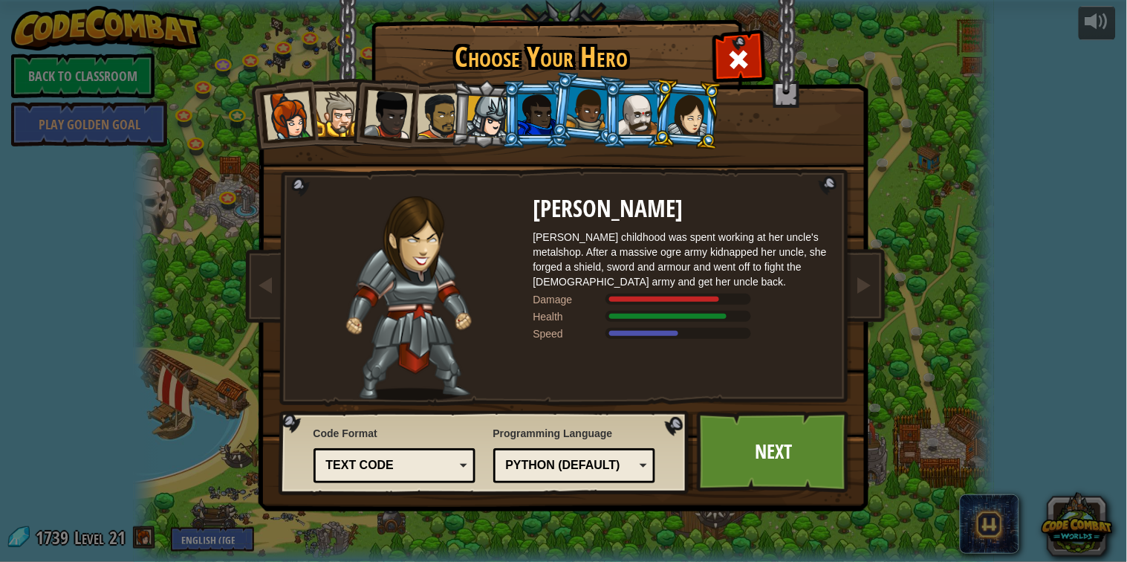
click at [639, 120] on div at bounding box center [638, 114] width 39 height 40
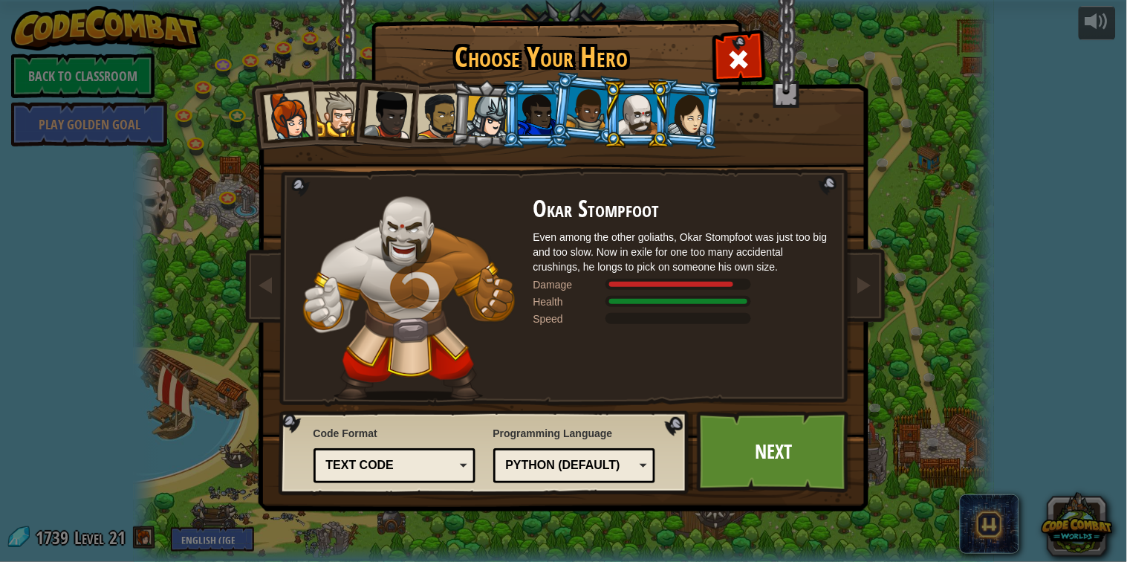
click at [576, 110] on div at bounding box center [587, 109] width 42 height 44
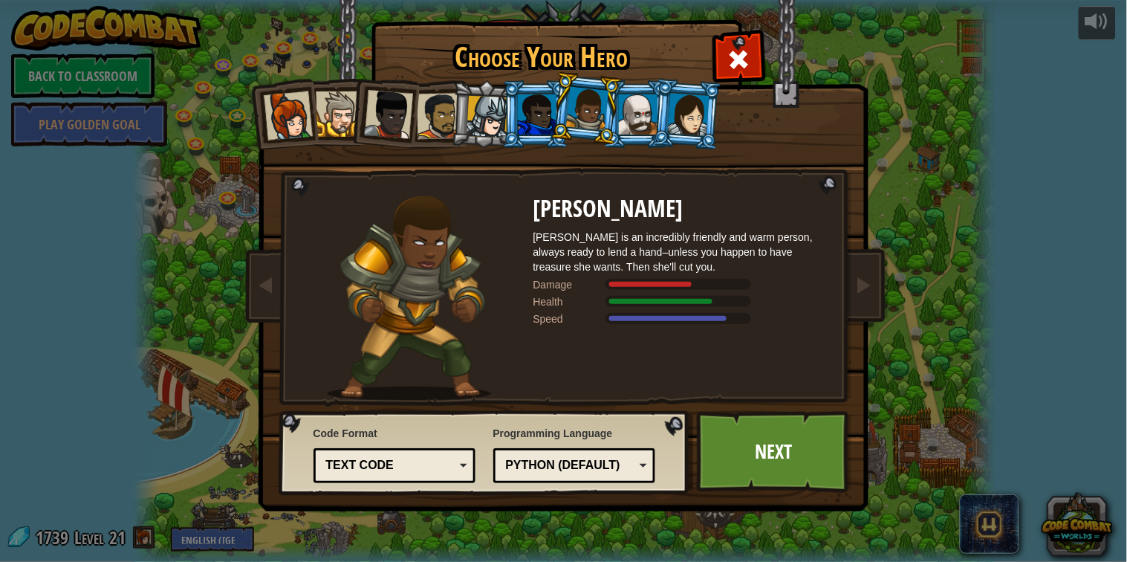
click at [540, 113] on div at bounding box center [537, 114] width 39 height 40
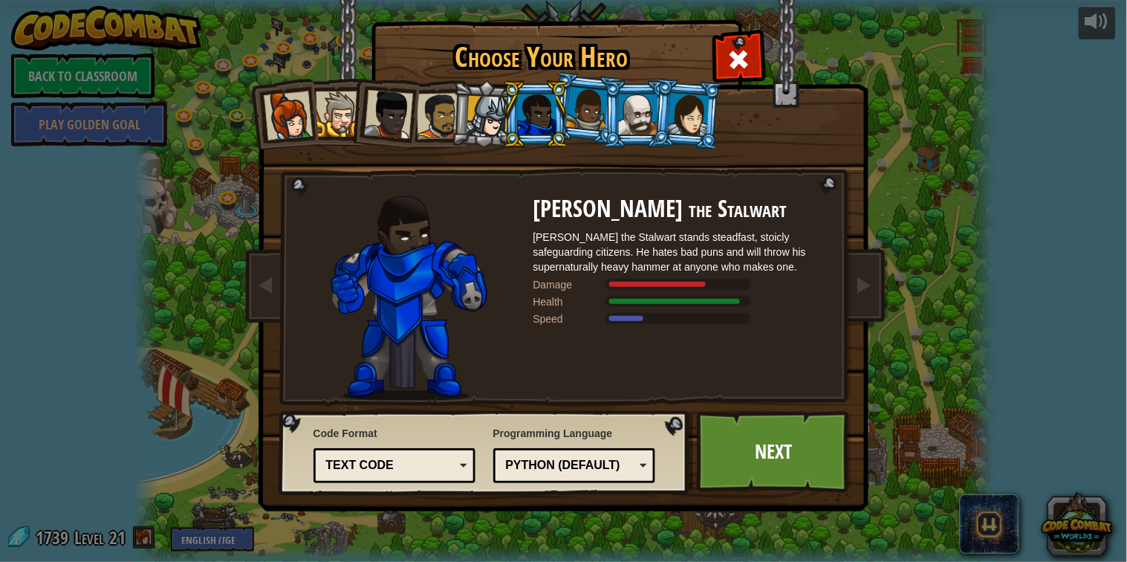
click at [484, 120] on div at bounding box center [488, 117] width 42 height 42
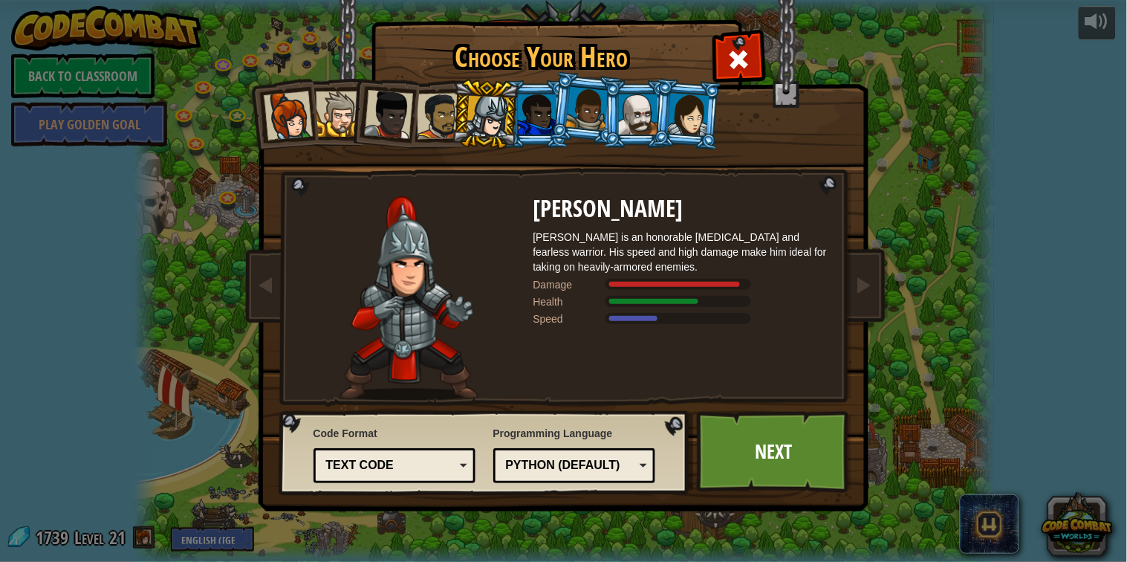
click at [390, 114] on div at bounding box center [388, 114] width 49 height 49
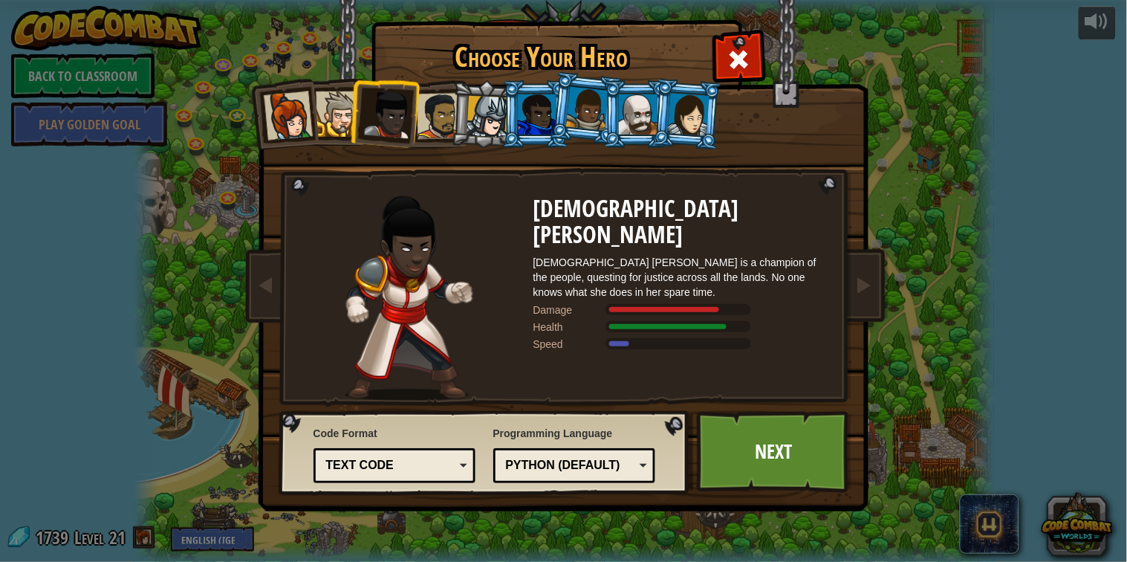
click at [434, 112] on div at bounding box center [439, 116] width 46 height 46
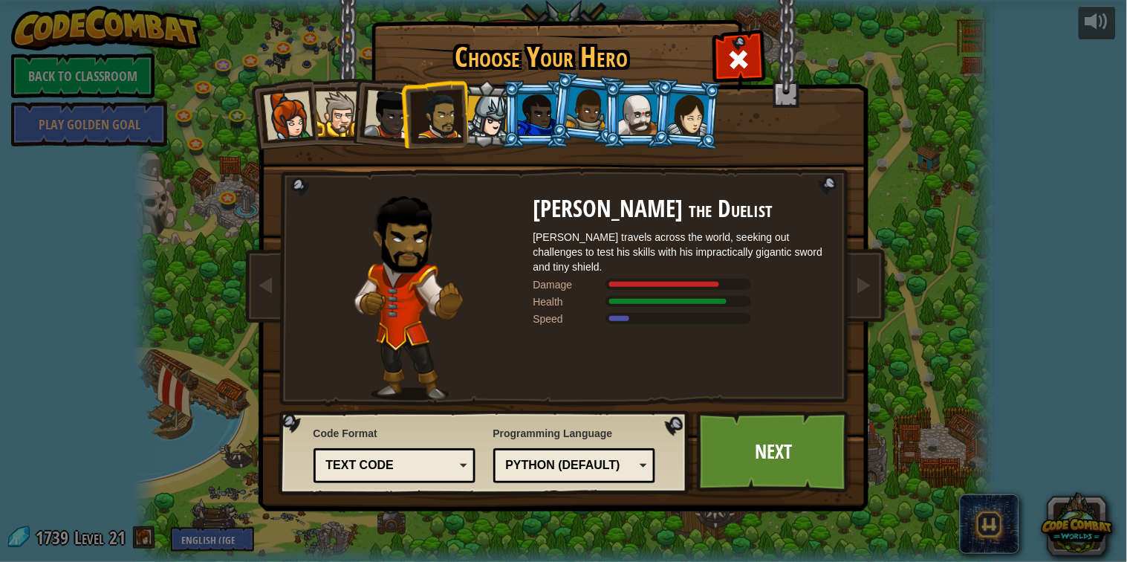
click at [343, 109] on div at bounding box center [338, 113] width 45 height 45
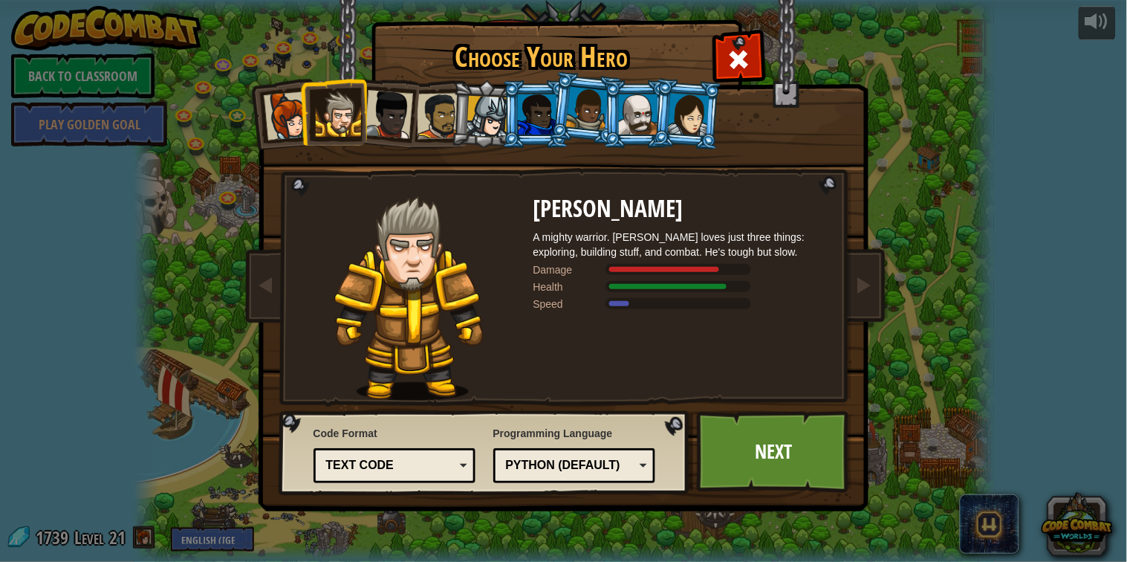
click at [304, 112] on li at bounding box center [333, 112] width 67 height 68
click at [286, 116] on div at bounding box center [287, 115] width 49 height 49
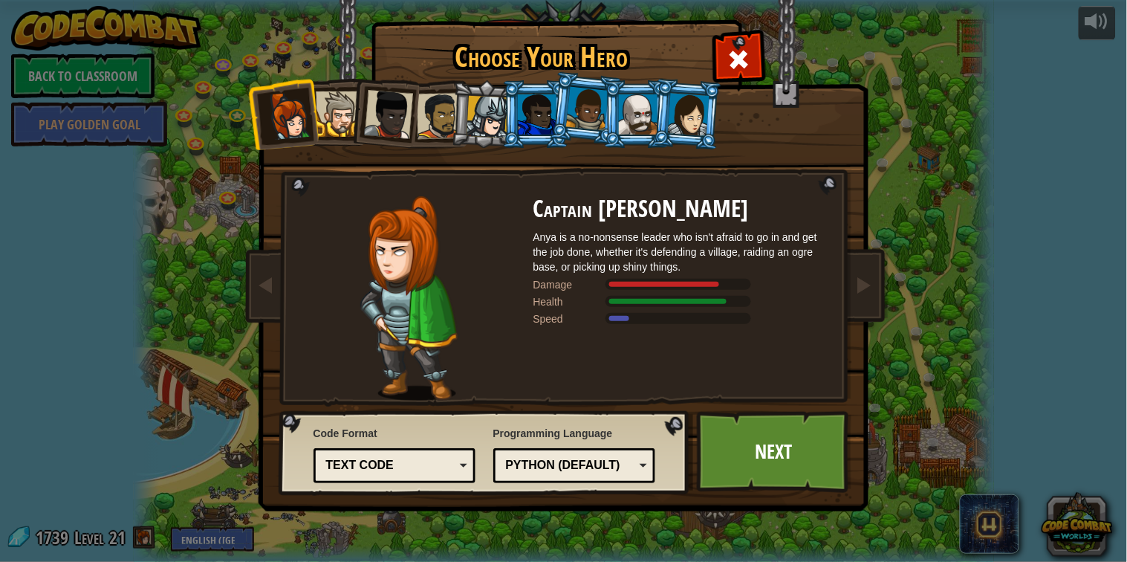
click at [613, 105] on li at bounding box center [636, 114] width 67 height 68
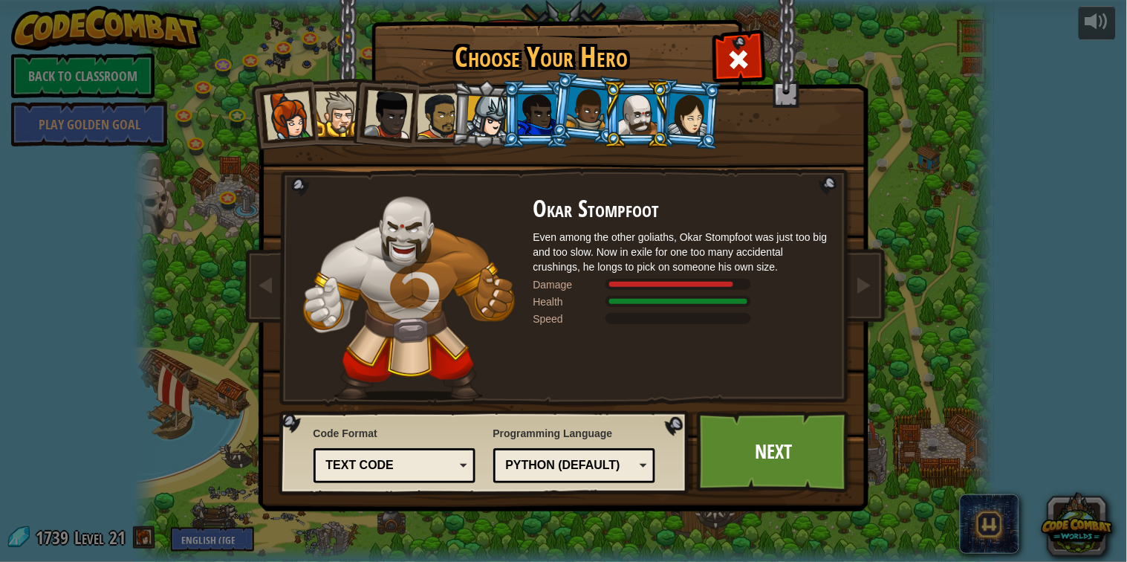
click at [580, 103] on div at bounding box center [587, 109] width 42 height 44
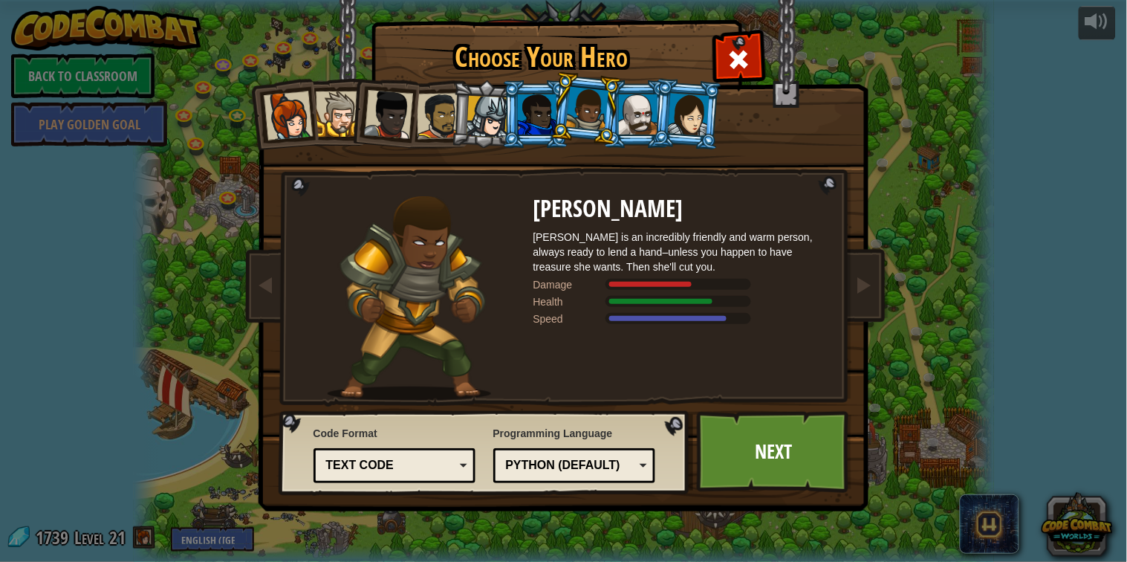
click at [521, 459] on div "Python (Default)" at bounding box center [570, 465] width 129 height 17
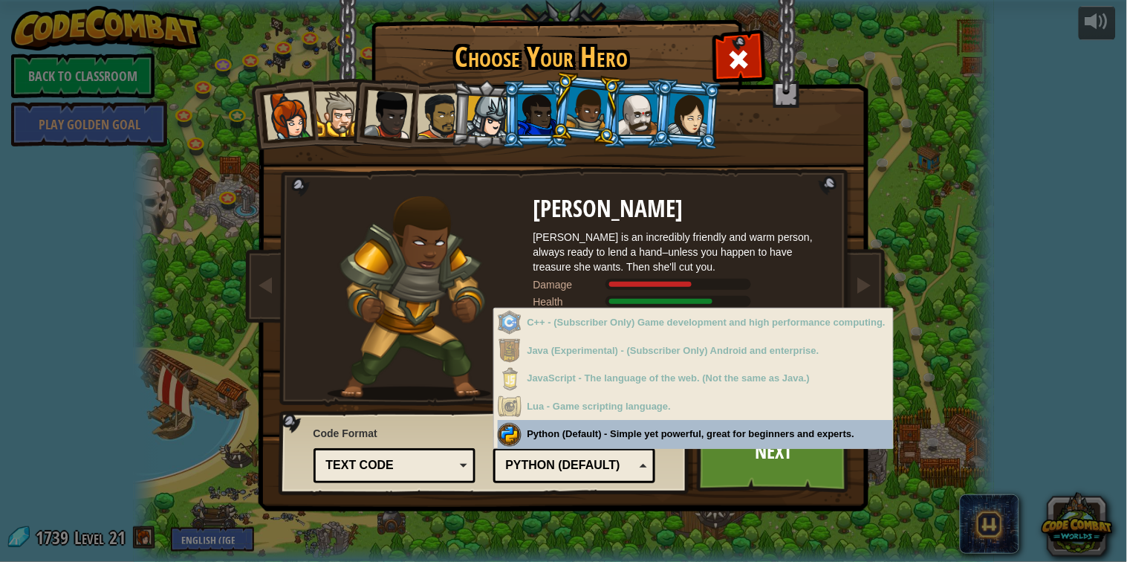
click at [533, 461] on div "Python (Default)" at bounding box center [570, 465] width 129 height 17
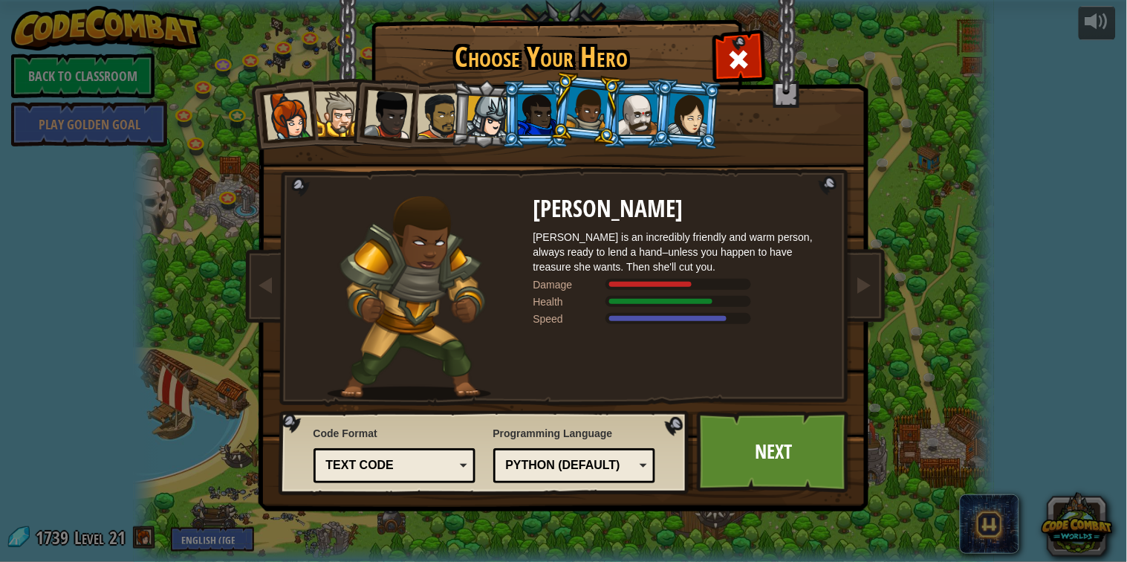
click at [437, 461] on div "Text code" at bounding box center [390, 465] width 129 height 17
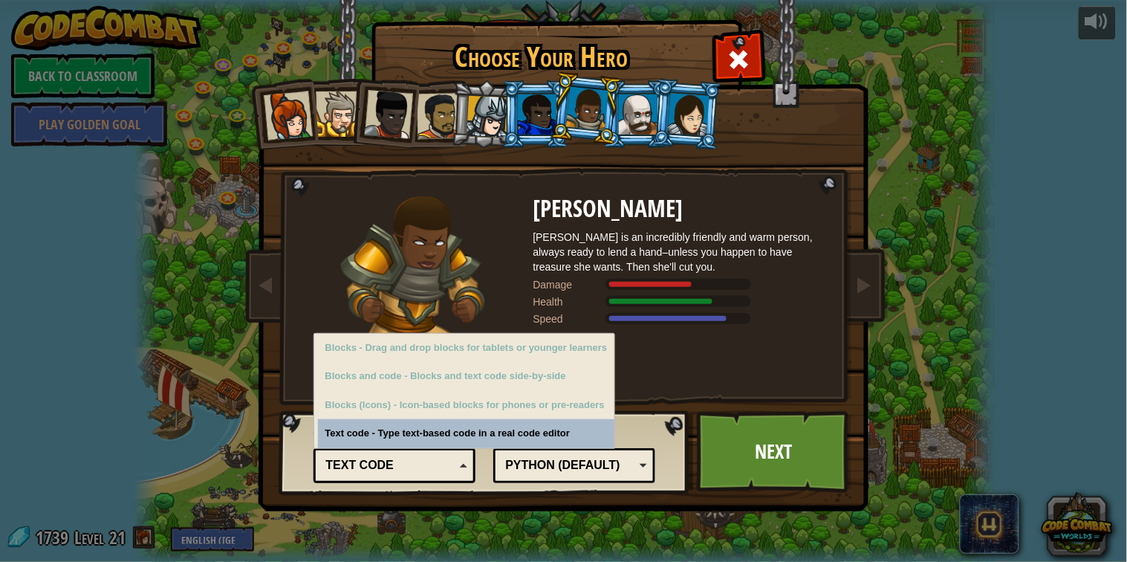
click at [437, 461] on div "Text code" at bounding box center [390, 465] width 129 height 17
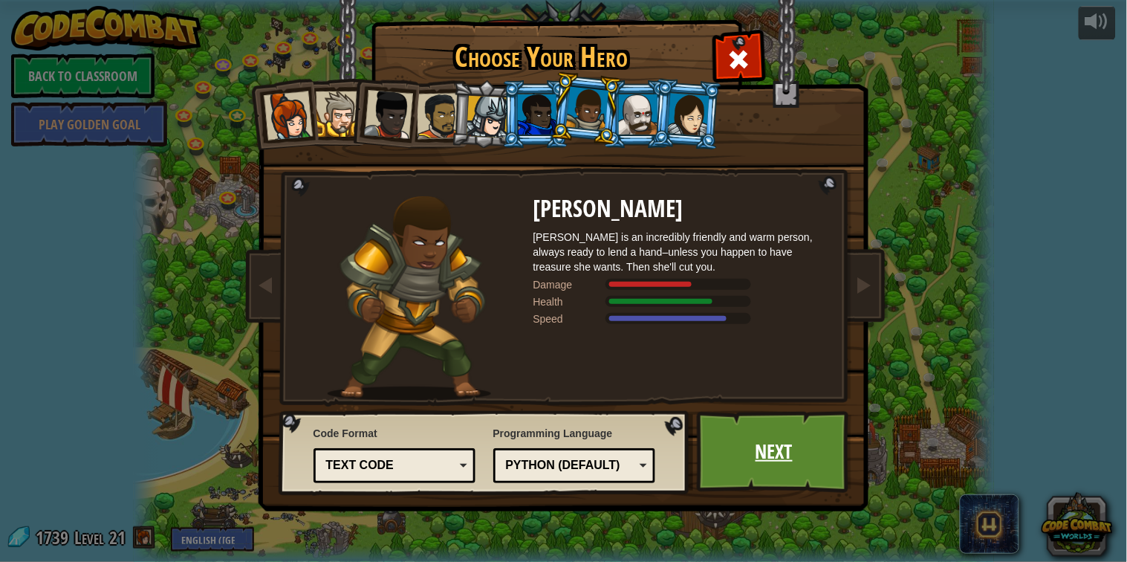
click at [766, 435] on link "Next" at bounding box center [774, 452] width 155 height 82
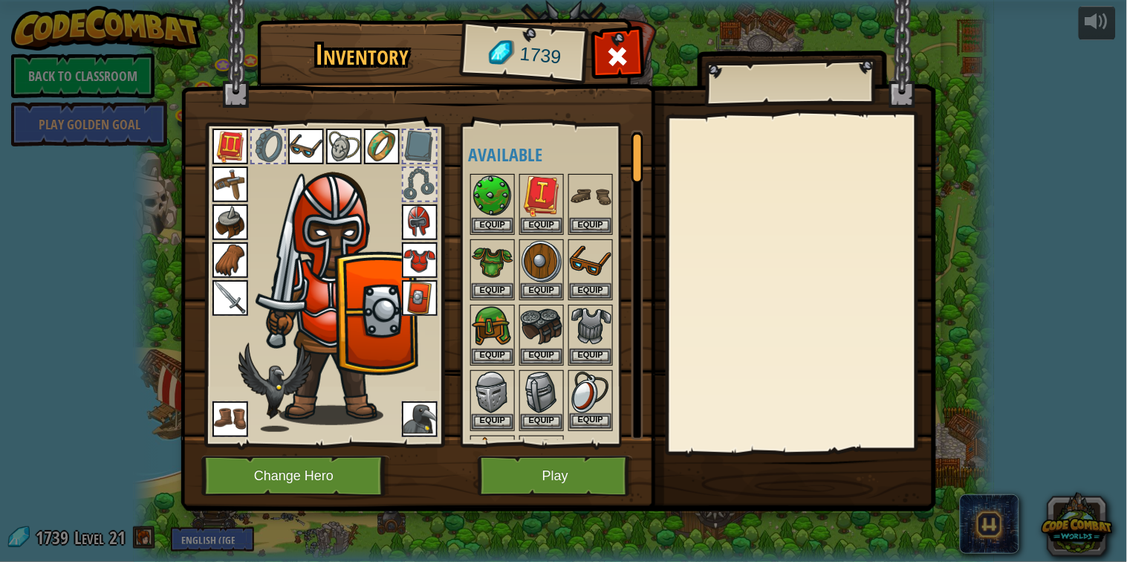
click at [602, 386] on img at bounding box center [591, 393] width 42 height 42
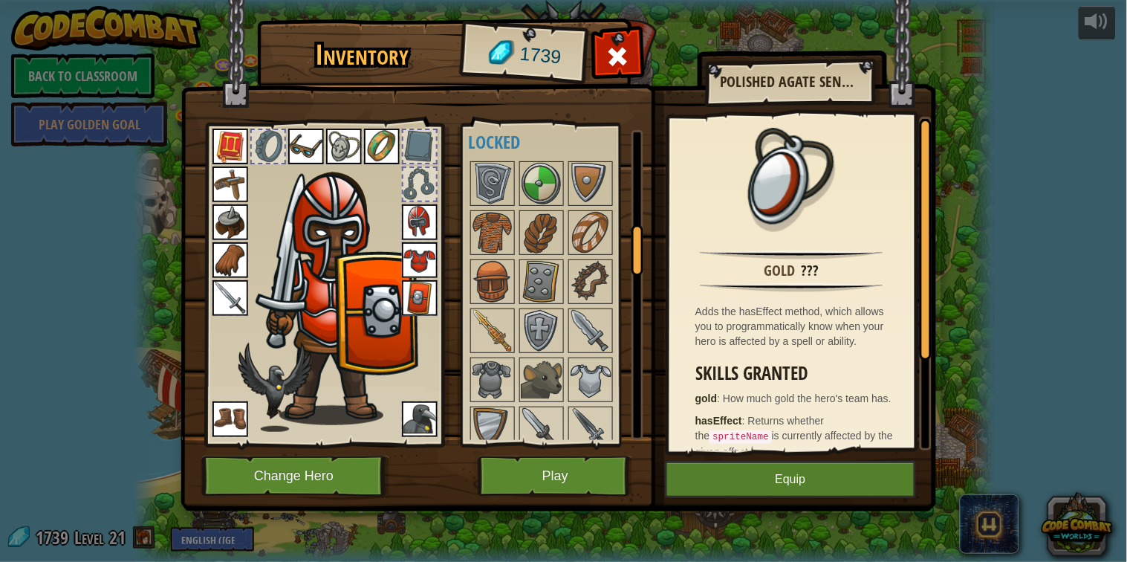
scroll to position [597, 0]
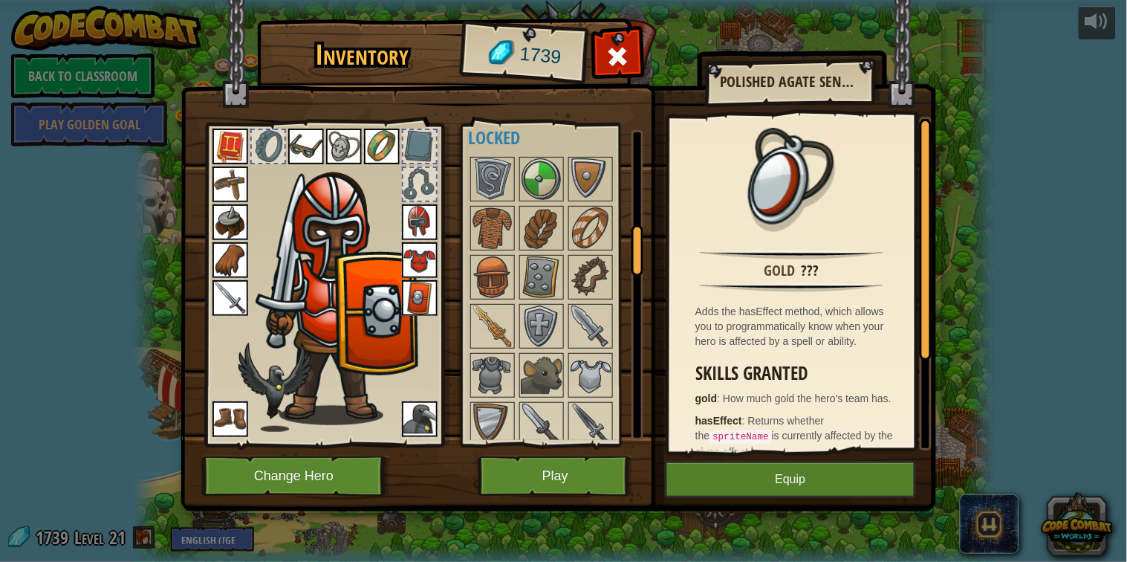
click at [602, 386] on img at bounding box center [591, 375] width 42 height 42
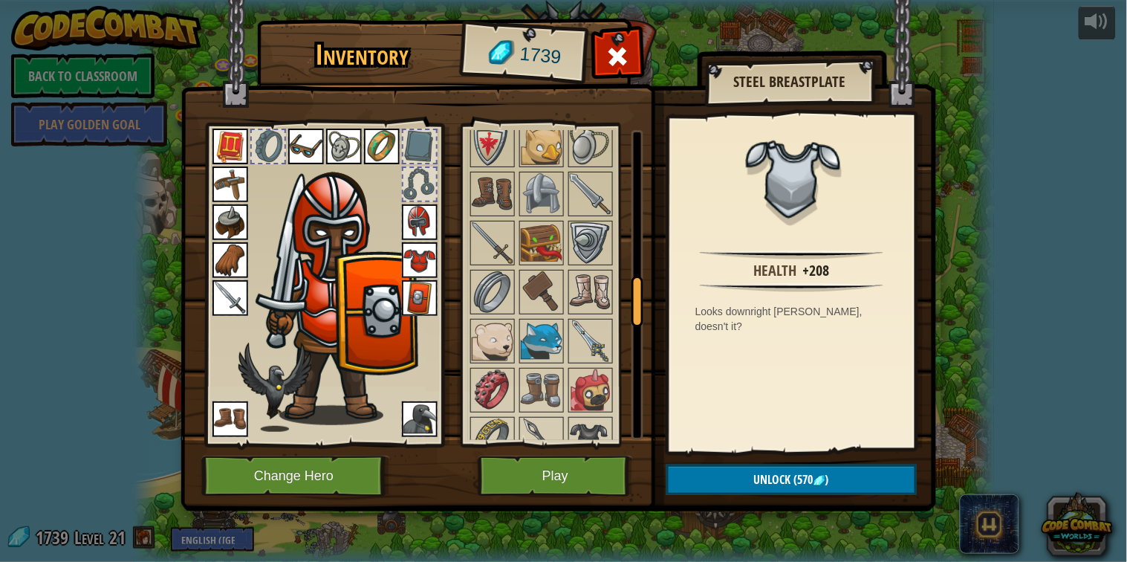
click at [584, 386] on img at bounding box center [591, 390] width 42 height 42
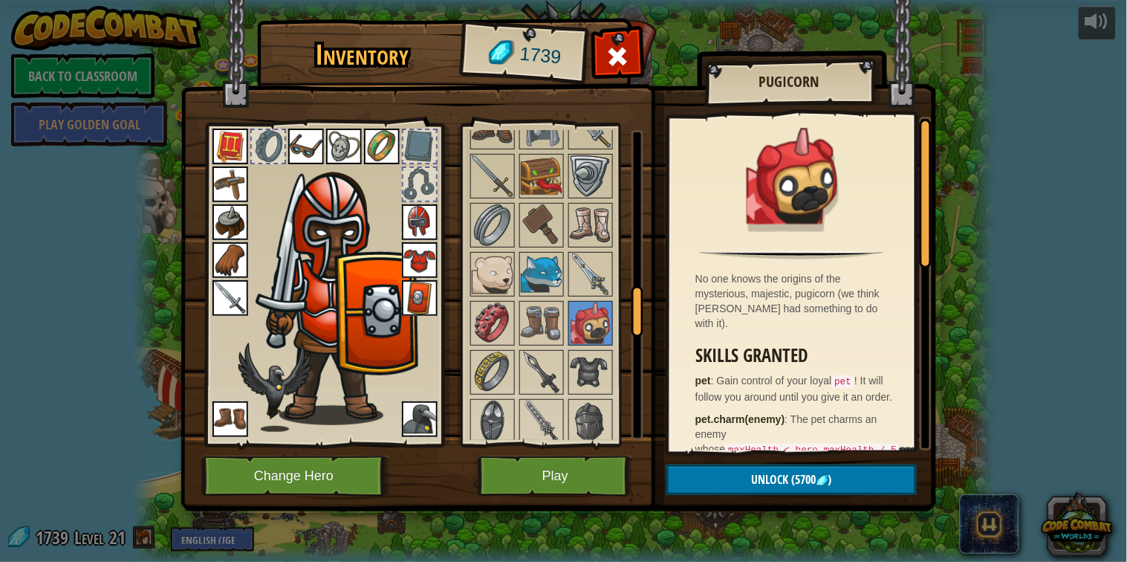
scroll to position [994, 0]
click at [584, 386] on img at bounding box center [591, 371] width 42 height 42
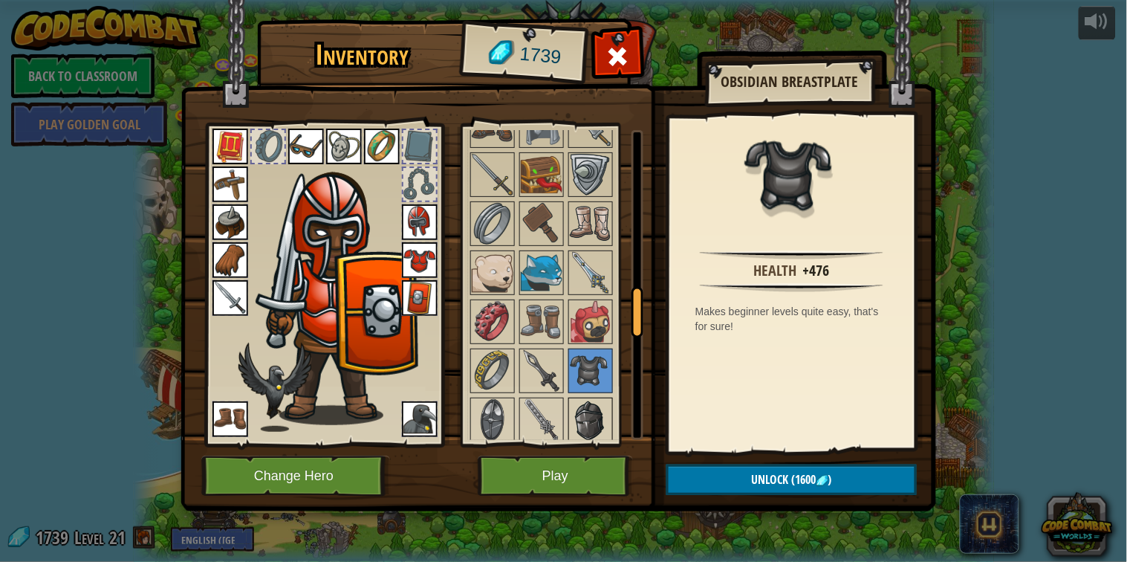
click at [588, 406] on img at bounding box center [591, 420] width 42 height 42
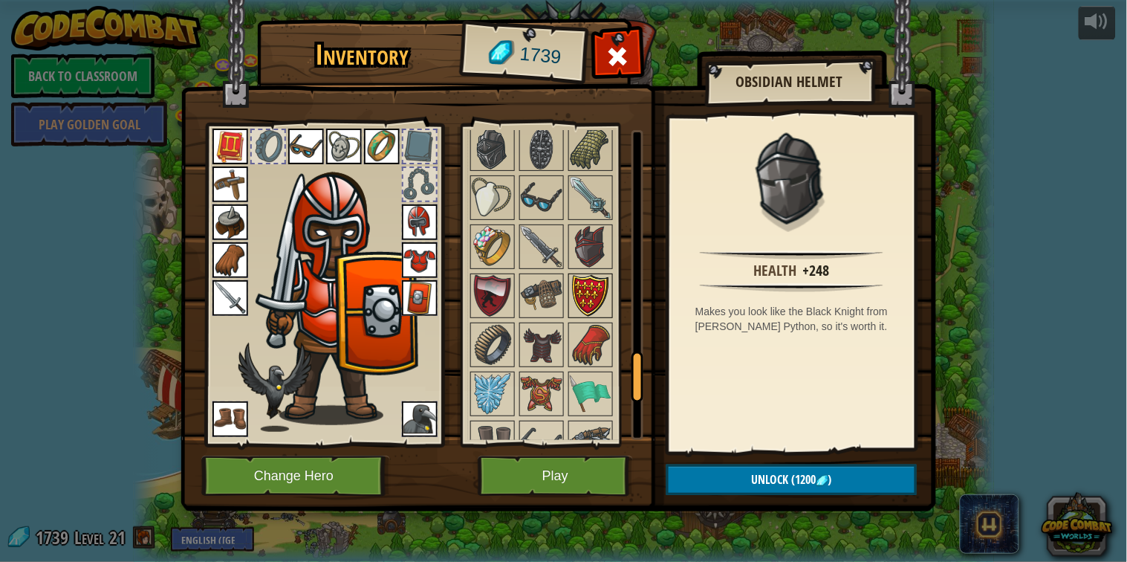
scroll to position [1411, 0]
click at [606, 239] on img at bounding box center [591, 248] width 42 height 42
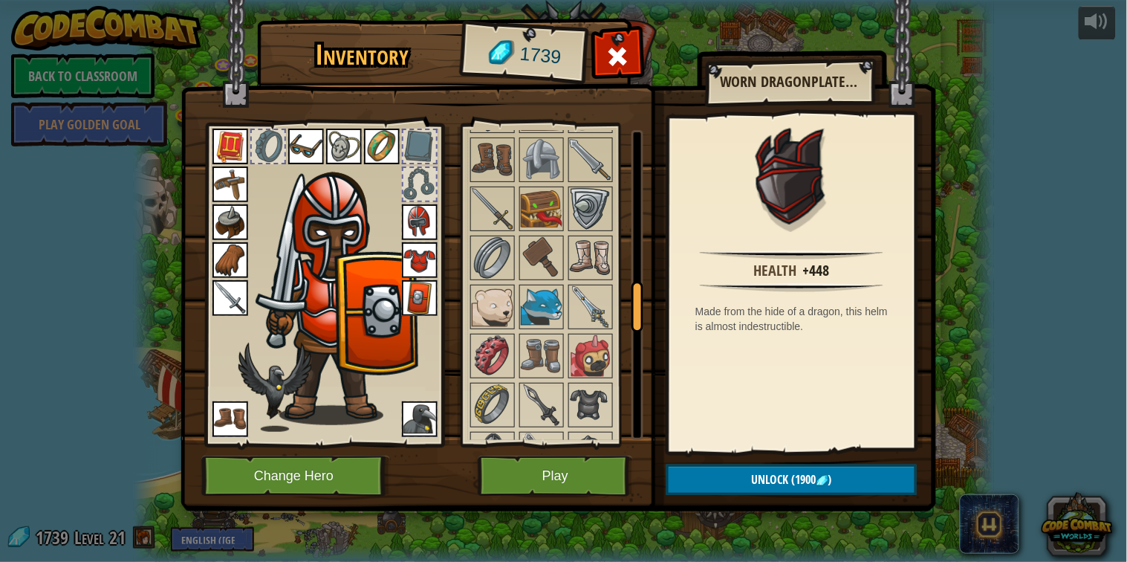
scroll to position [963, 0]
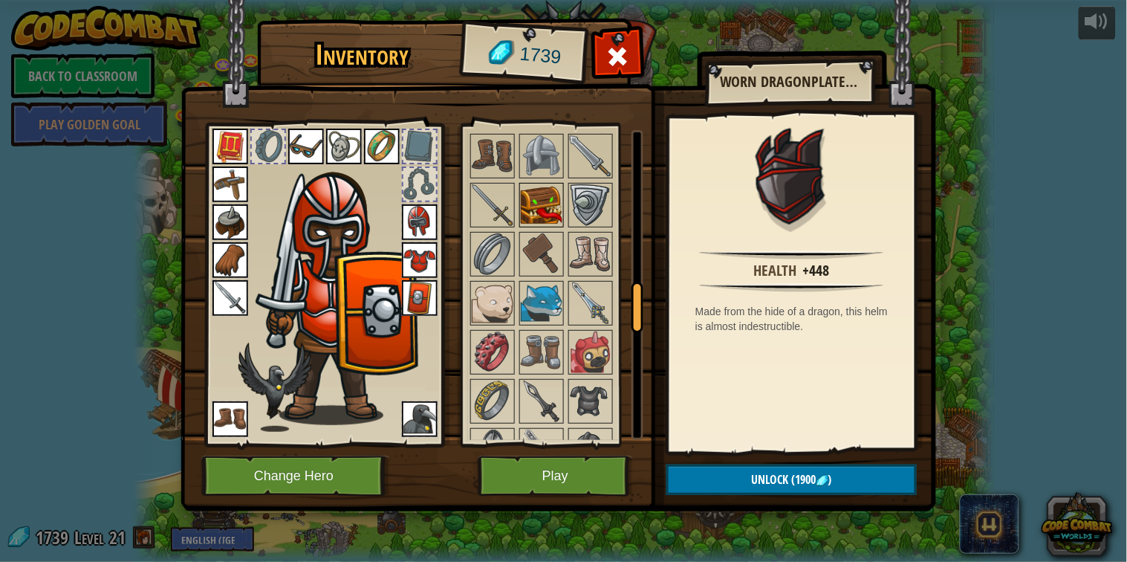
click at [559, 212] on img at bounding box center [542, 205] width 42 height 42
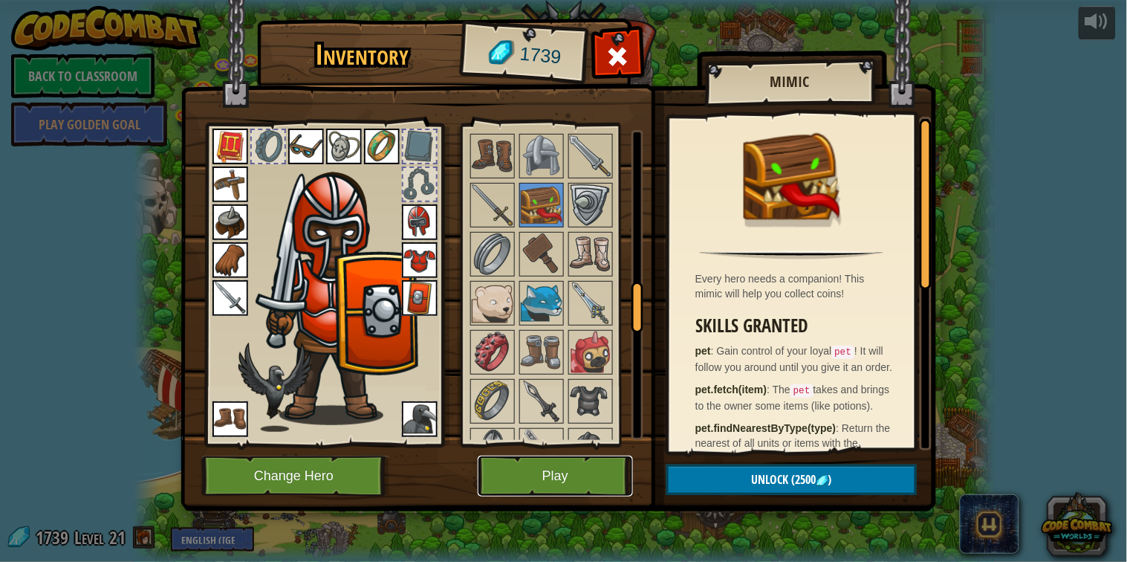
click at [531, 484] on button "Play" at bounding box center [555, 476] width 155 height 41
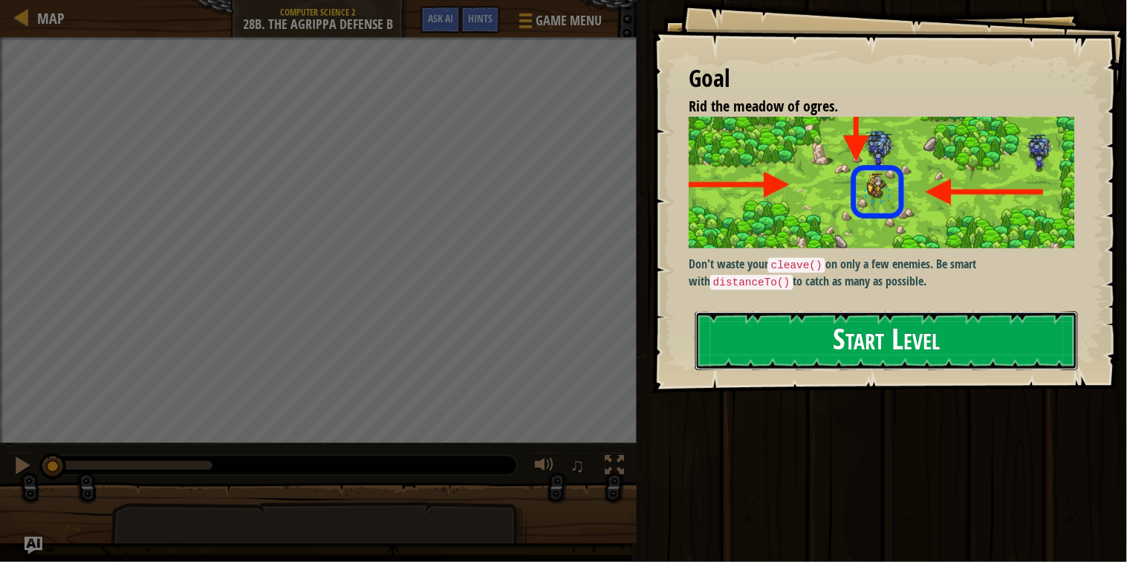
click at [946, 311] on button "Start Level" at bounding box center [887, 340] width 383 height 59
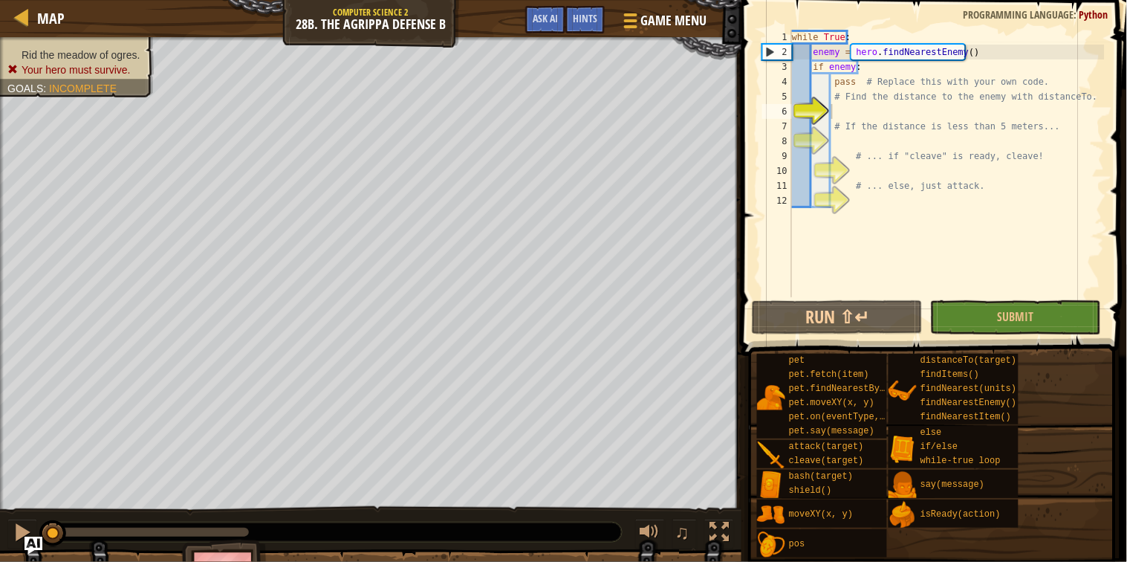
click at [863, 117] on div "while True : enemy = hero . findNearestEnemy ( ) if enemy : pass # Replace this…" at bounding box center [947, 178] width 316 height 297
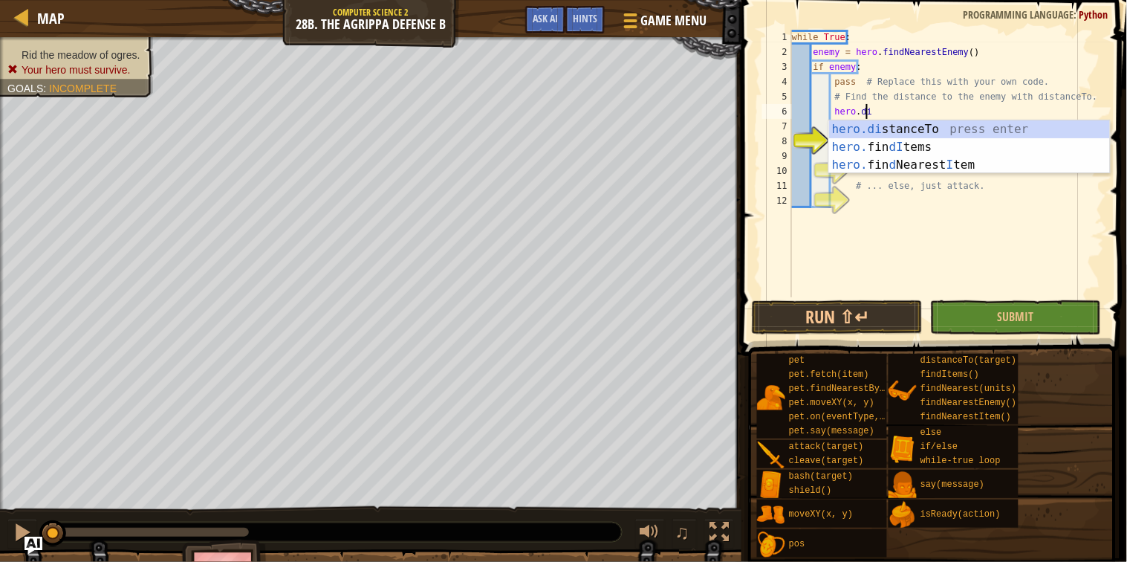
scroll to position [6, 13]
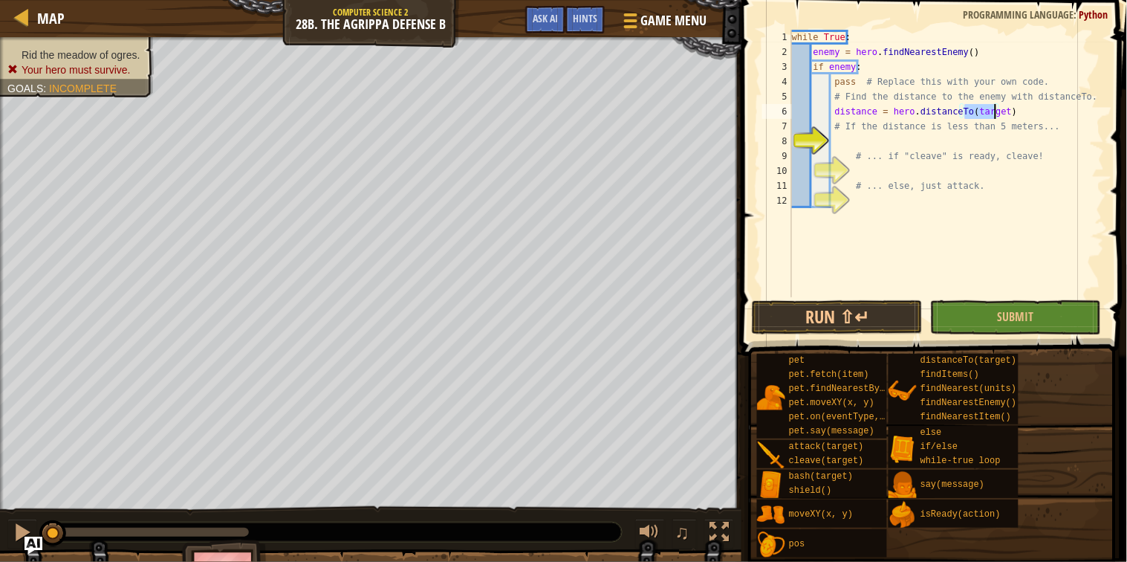
type textarea "# If the distance is less than 5 meters..."
type textarea "# ... if "cleave" is ready, cleave!"
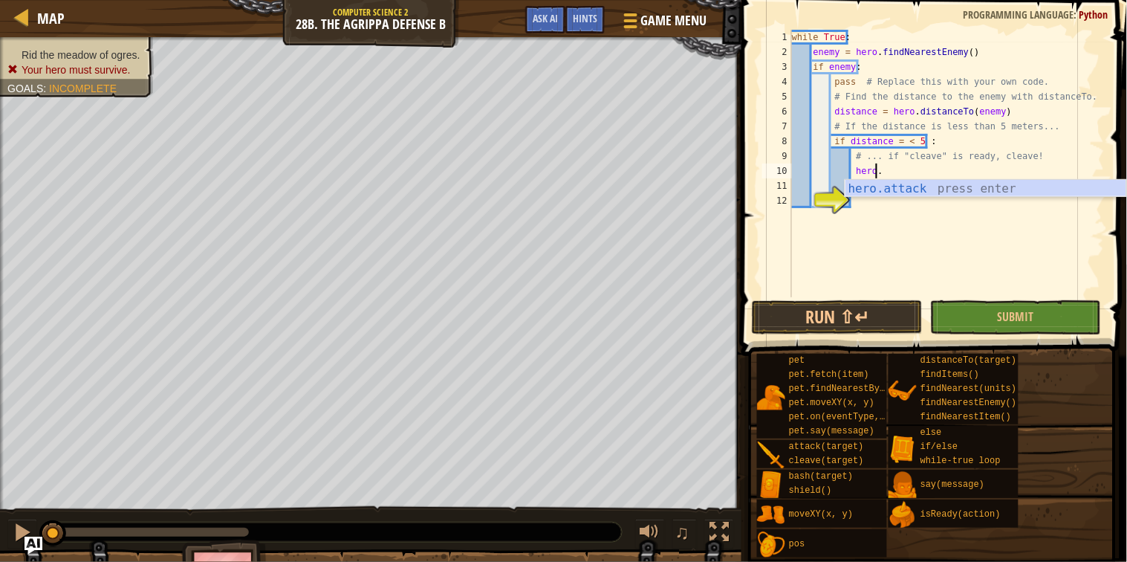
type textarea "hero"
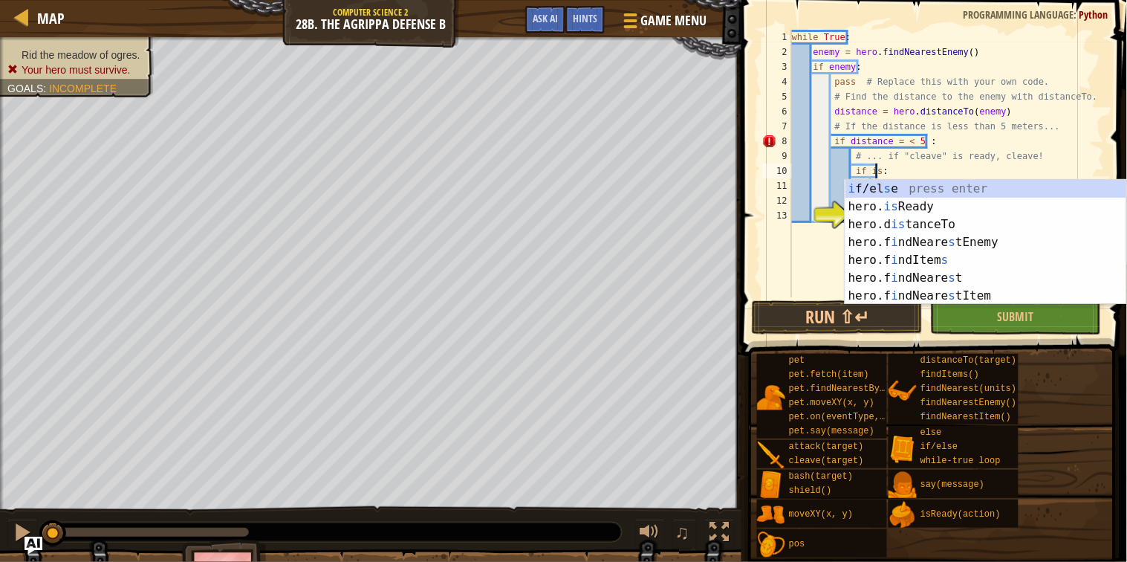
scroll to position [6, 13]
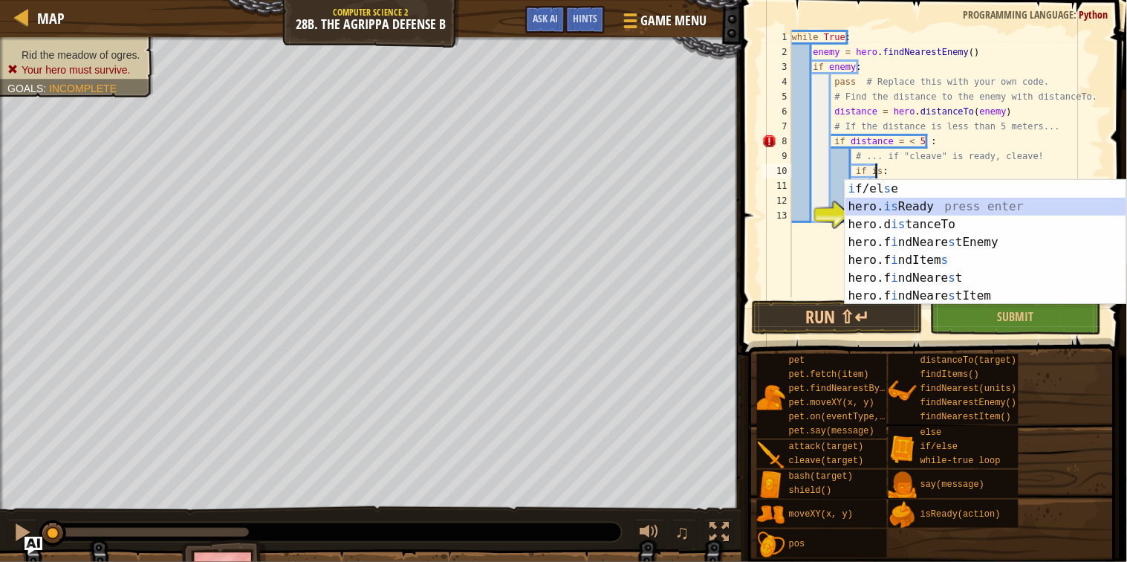
type textarea "if hero.isReady("cleave"):"
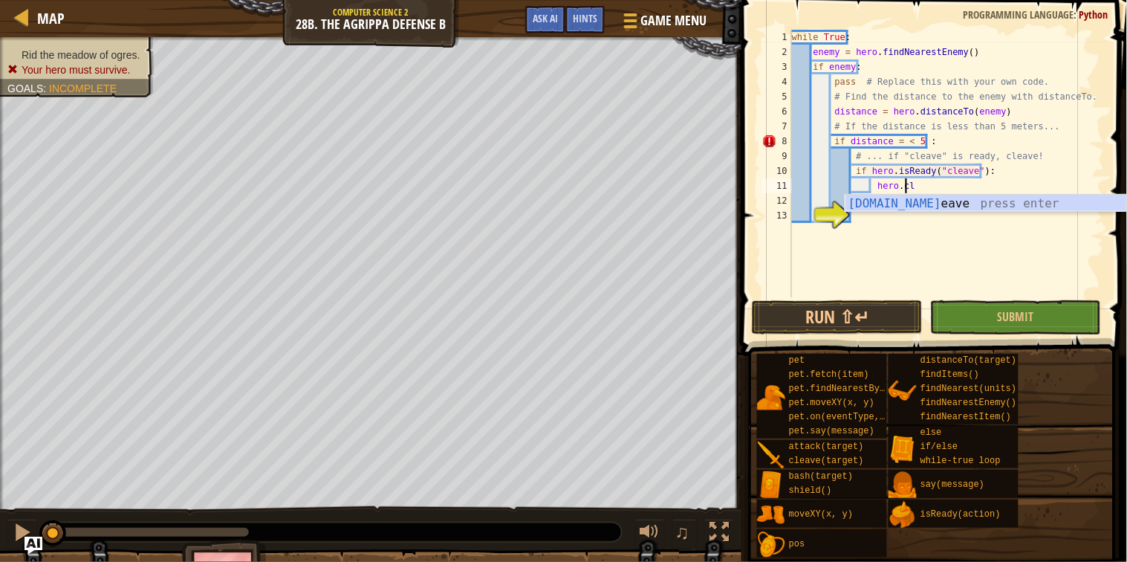
scroll to position [6, 20]
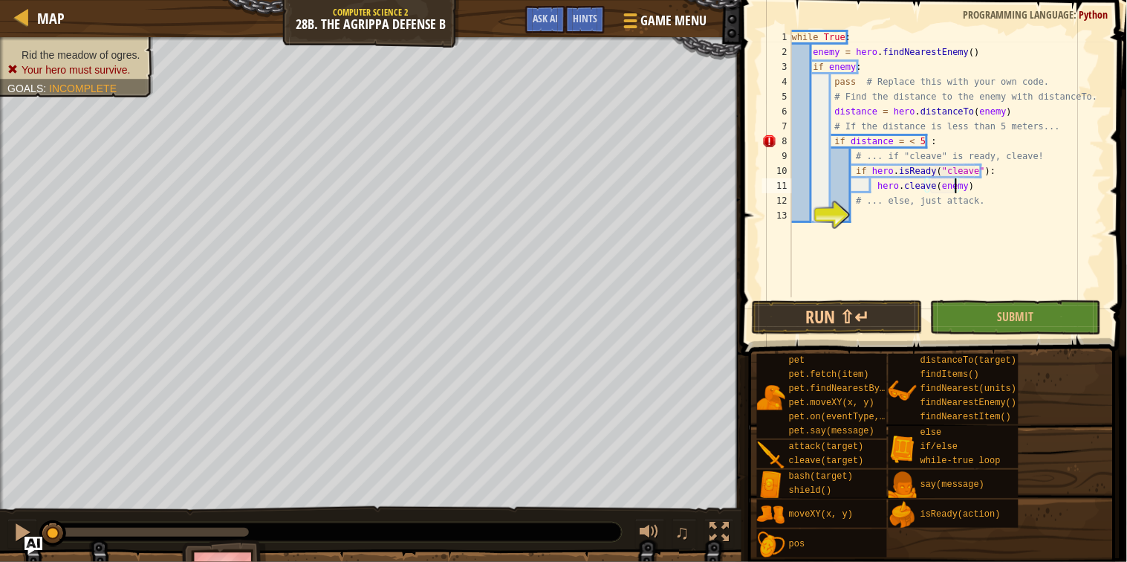
type textarea "# ... else, just attack."
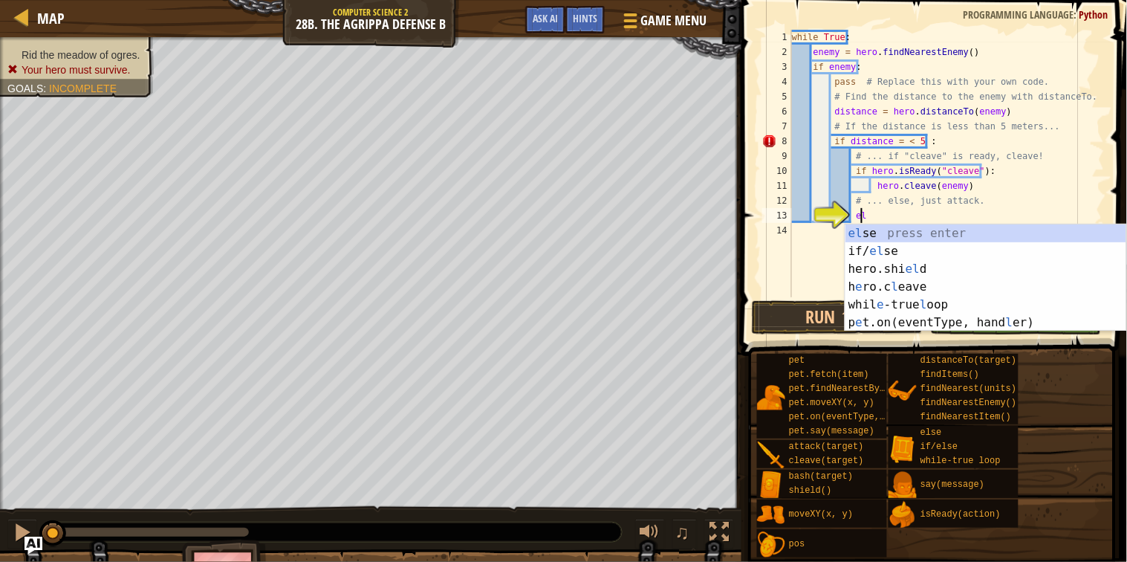
type textarea "else"
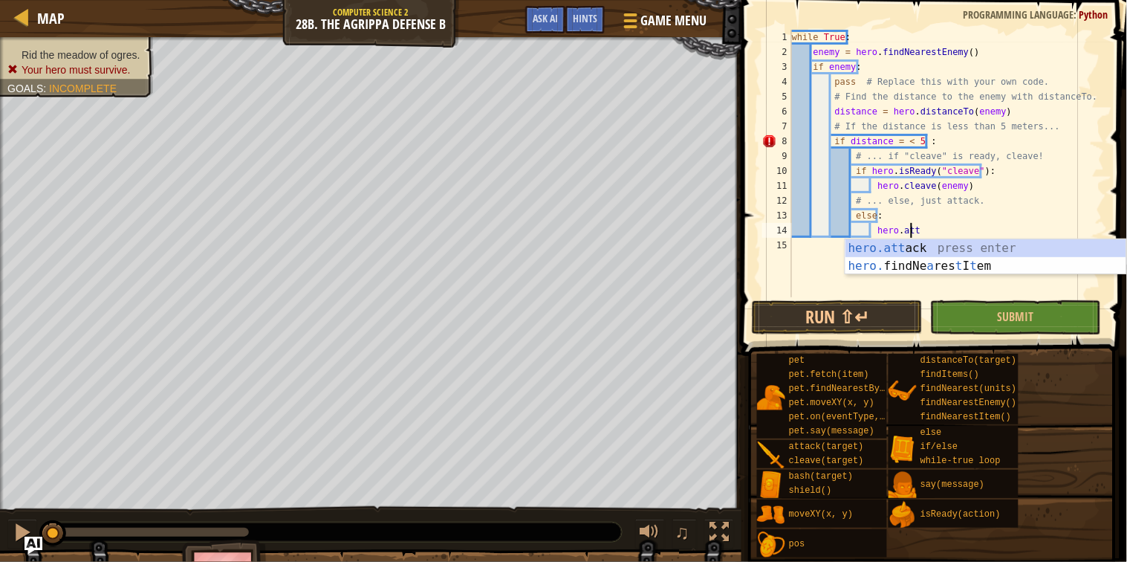
scroll to position [6, 21]
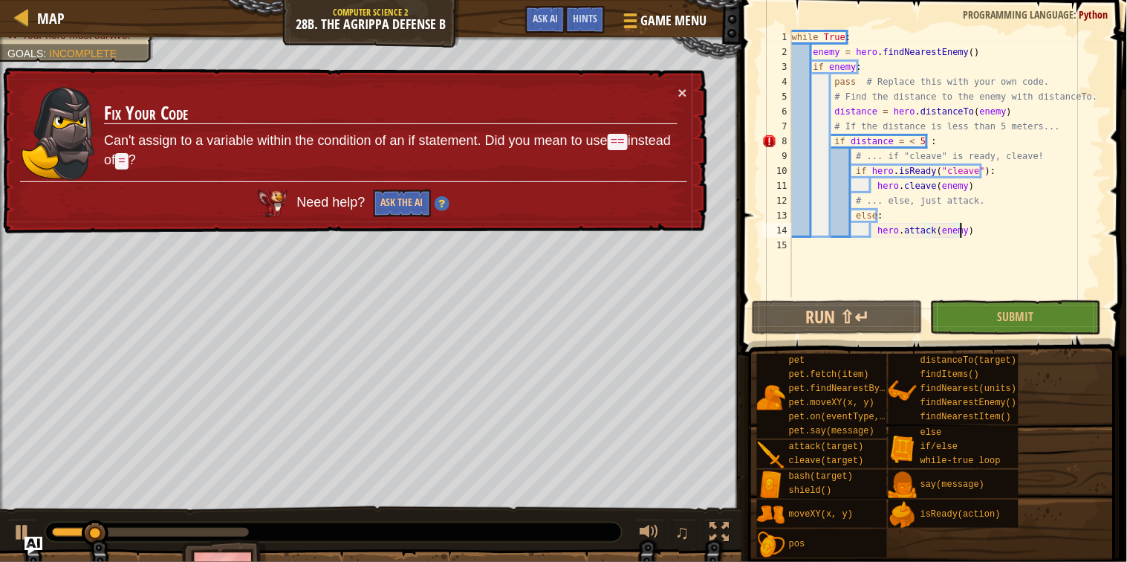
click at [851, 140] on div "while True : enemy = hero . findNearestEnemy ( ) if enemy : pass # Replace this…" at bounding box center [947, 178] width 316 height 297
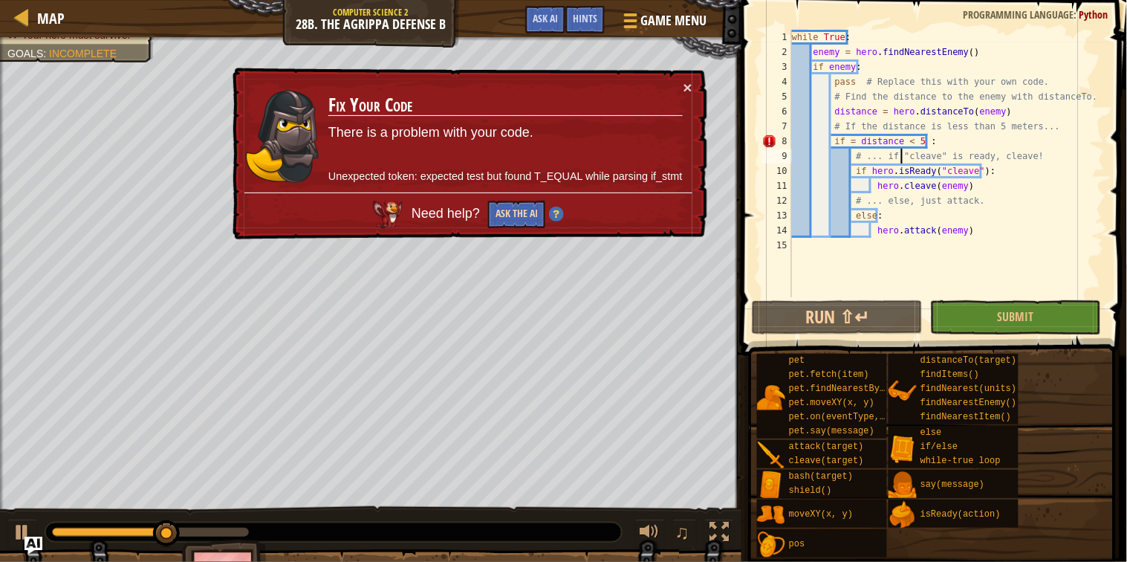
type textarea "# ... if "cleave" is ready, cleave!"
click at [529, 224] on button "Ask the AI" at bounding box center [516, 214] width 57 height 27
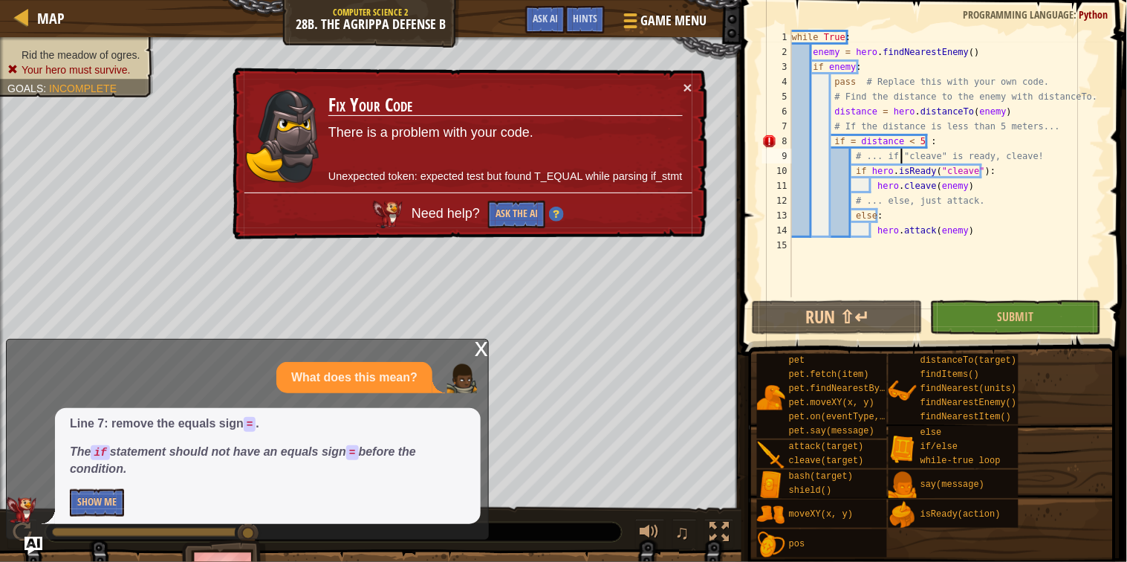
click at [68, 515] on div "Line 7: remove the equals sign = . The if statement should not have an equals s…" at bounding box center [268, 466] width 426 height 116
click at [111, 503] on button "Show Me" at bounding box center [97, 502] width 54 height 27
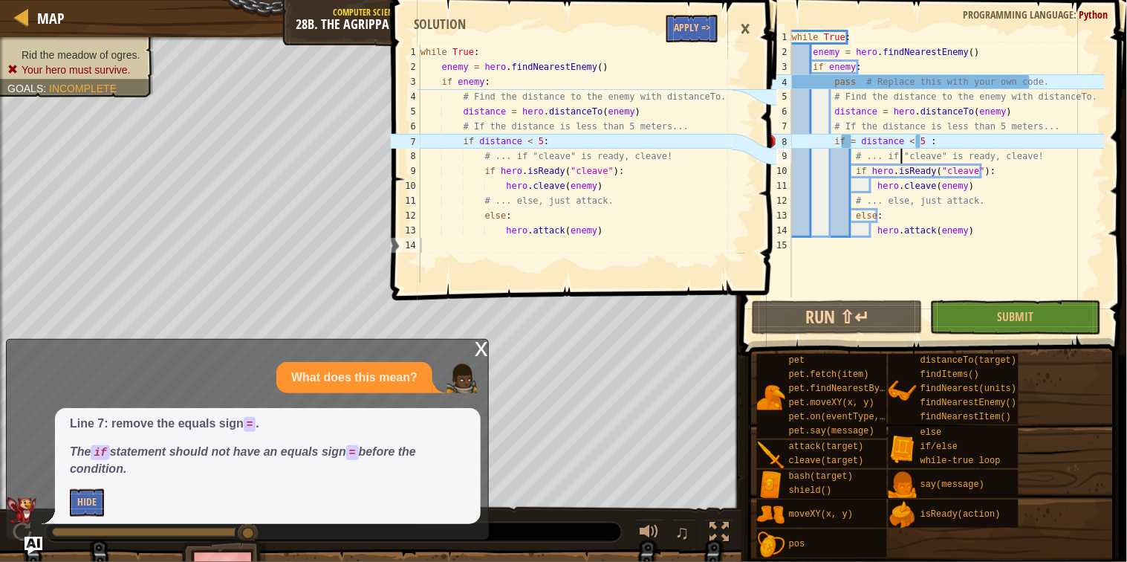
click at [679, 47] on div "while True : enemy = hero . findNearestEnemy ( ) if enemy : # Find the distance…" at bounding box center [576, 179] width 316 height 268
type textarea "while True:"
click at [685, 45] on div "while True : enemy = hero . findNearestEnemy ( ) if enemy : # Find the distance…" at bounding box center [576, 179] width 316 height 268
click at [684, 35] on button "Apply =>" at bounding box center [692, 28] width 51 height 27
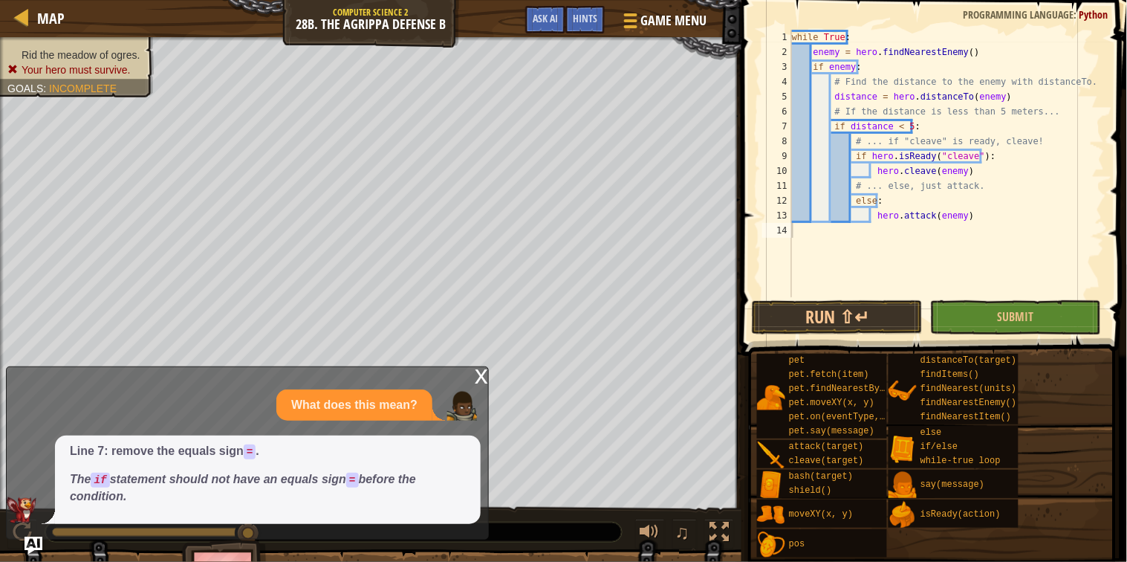
click at [785, 324] on button "Run ⇧↵" at bounding box center [837, 317] width 171 height 34
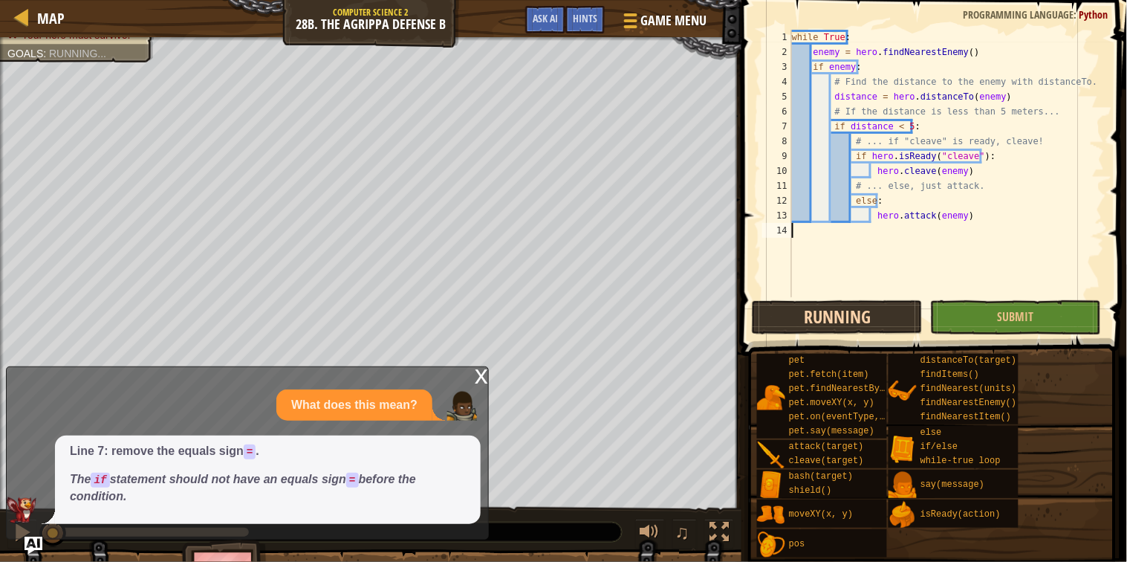
scroll to position [6, 0]
click at [476, 375] on div "x" at bounding box center [481, 374] width 13 height 15
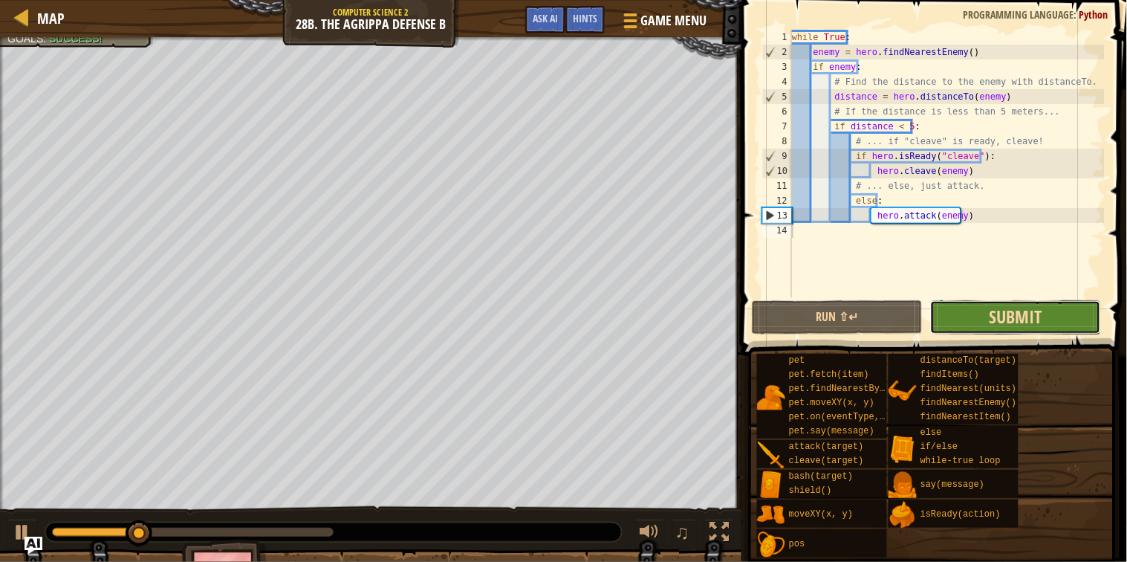
click at [1000, 324] on span "Submit" at bounding box center [1016, 317] width 53 height 24
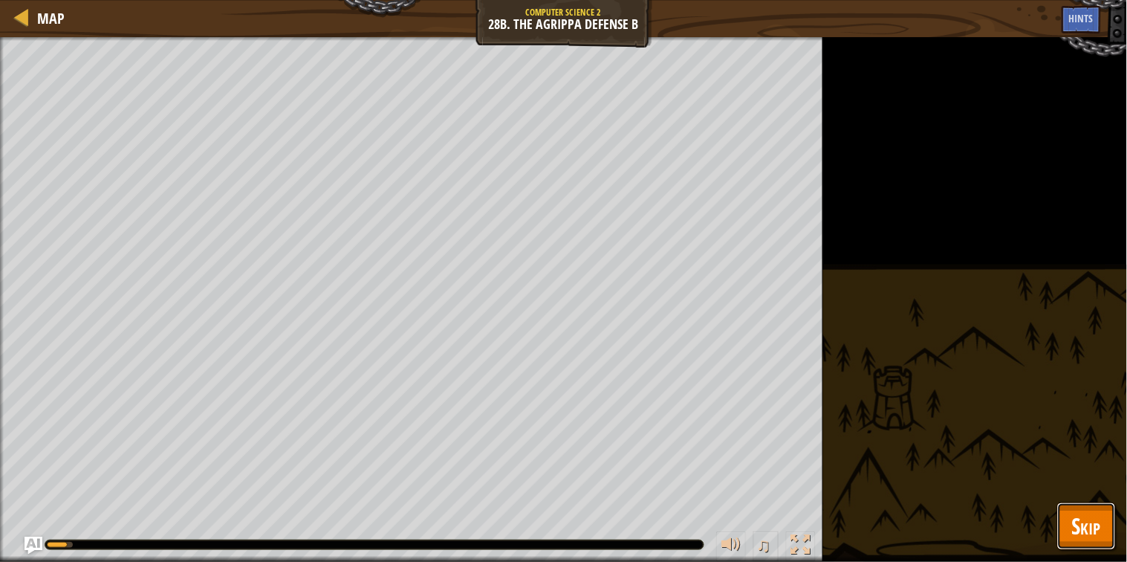
click at [1066, 538] on button "Skip" at bounding box center [1087, 526] width 59 height 48
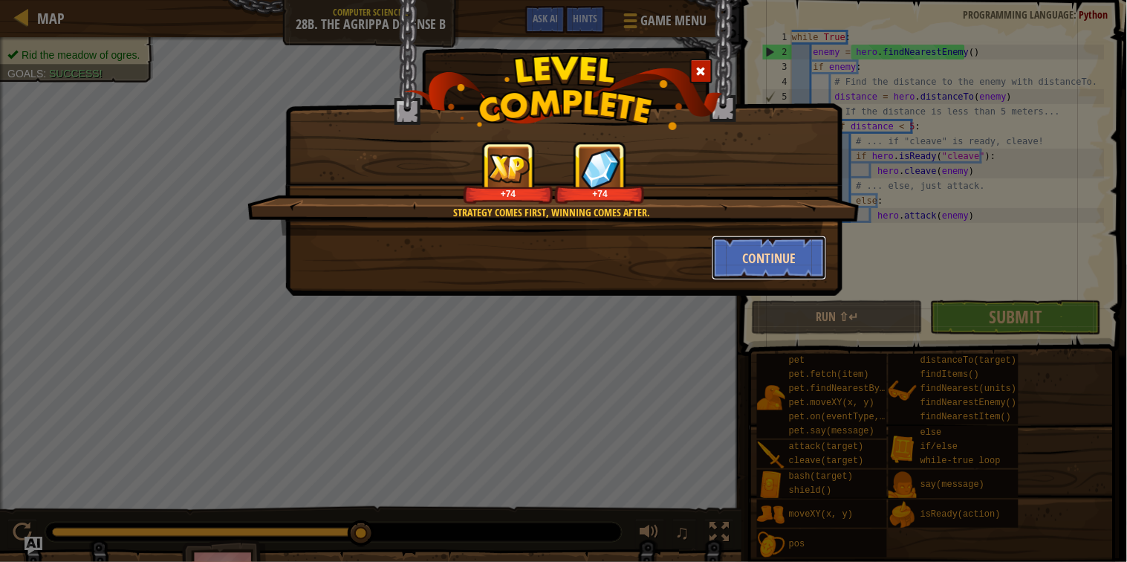
click at [757, 268] on button "Continue" at bounding box center [769, 258] width 115 height 45
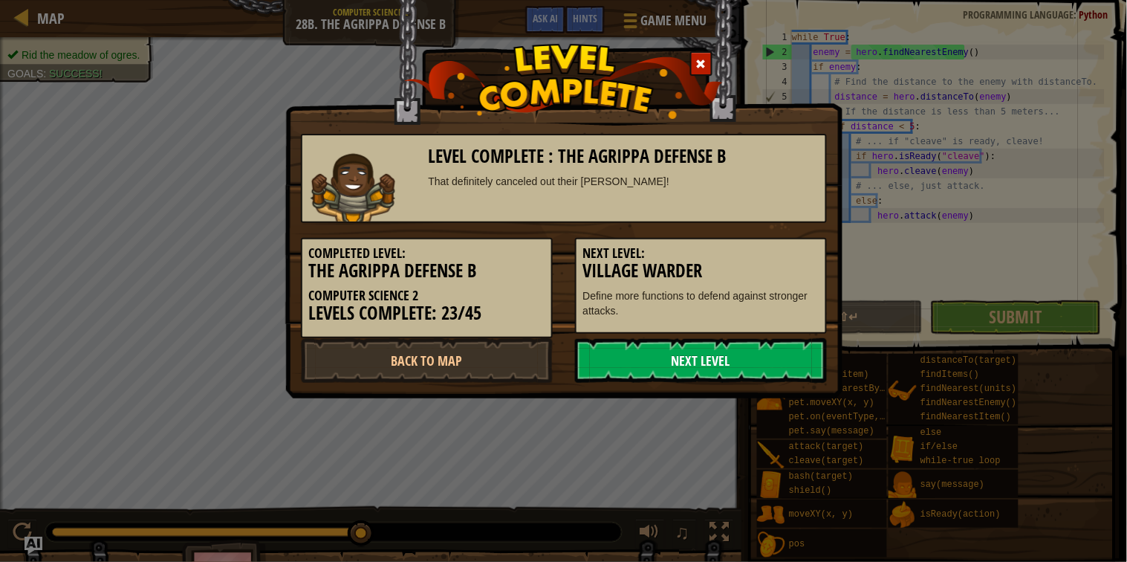
click at [597, 364] on link "Next Level" at bounding box center [701, 360] width 252 height 45
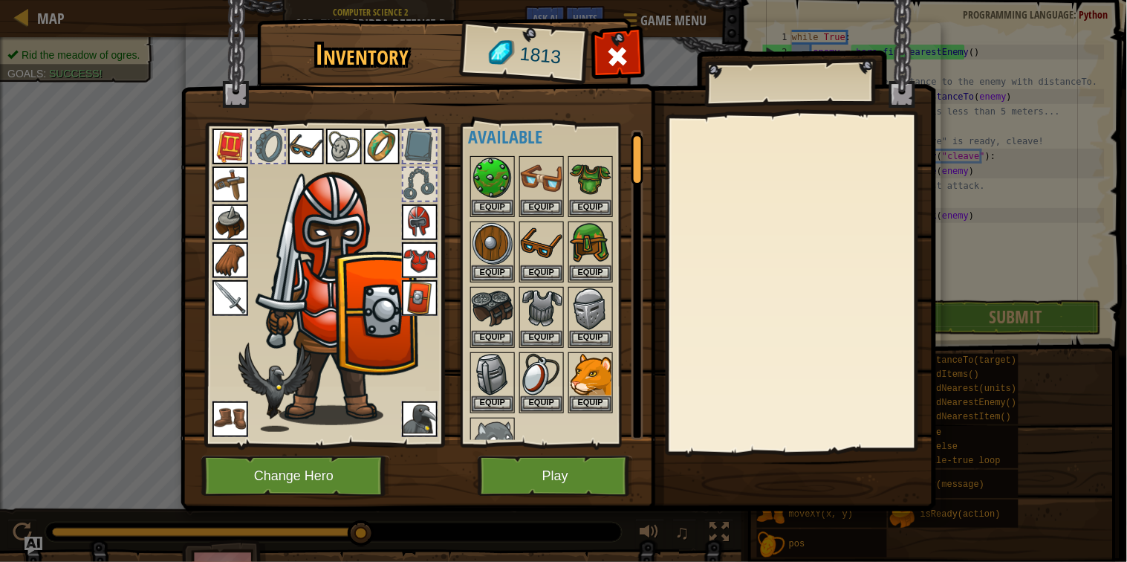
scroll to position [0, 0]
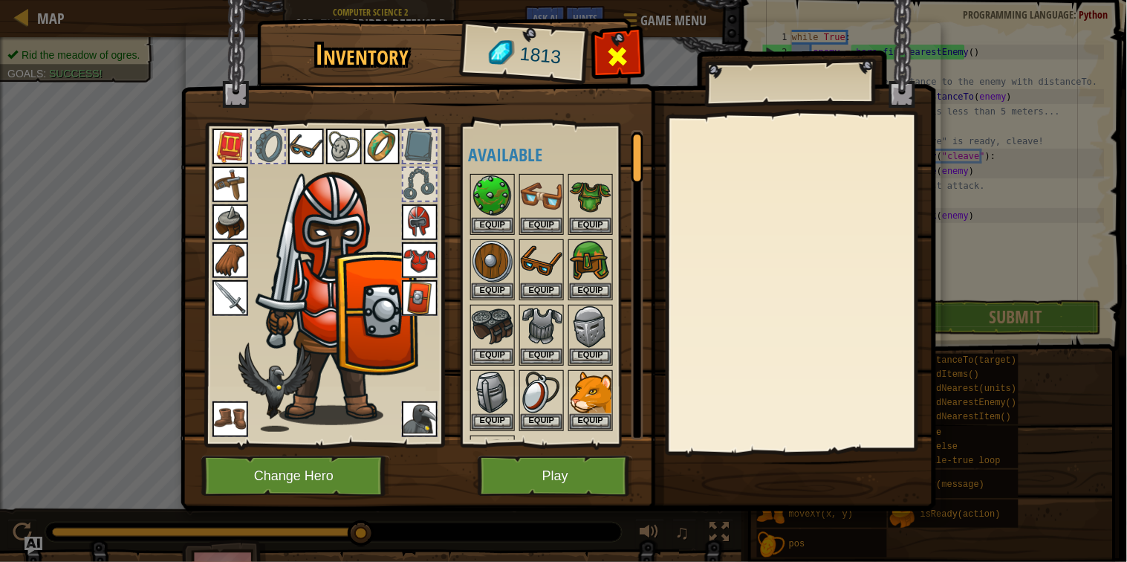
click at [610, 51] on span at bounding box center [618, 57] width 24 height 24
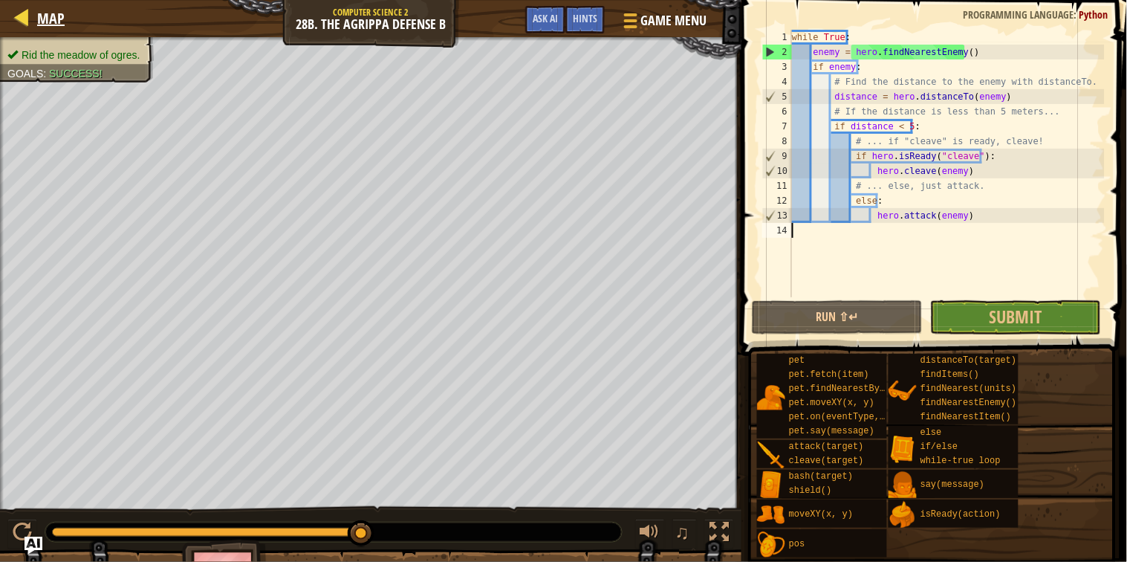
click at [39, 6] on div "Map" at bounding box center [47, 18] width 35 height 37
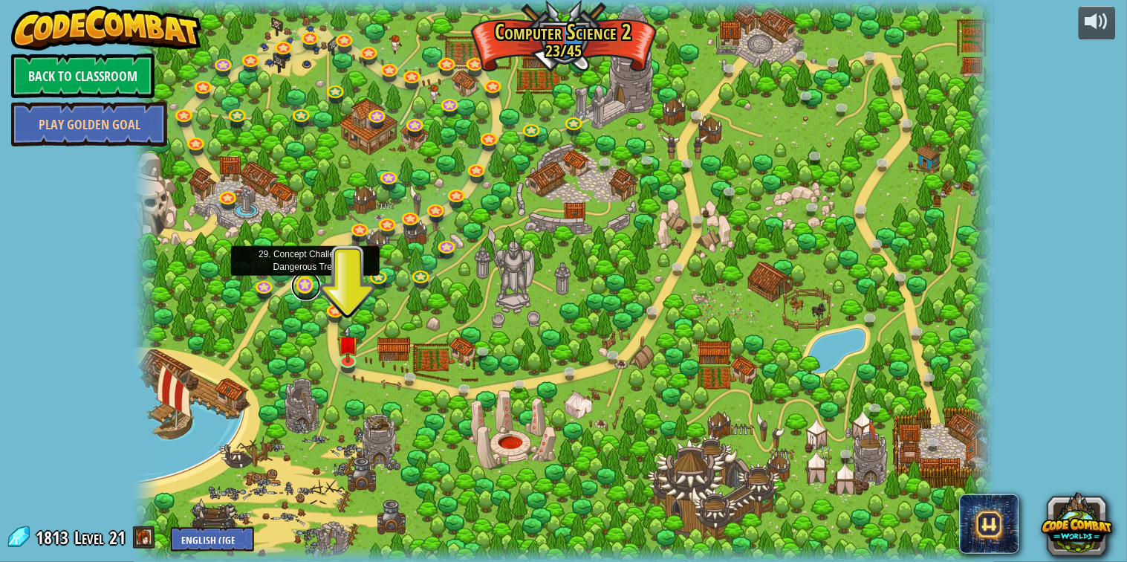
click at [302, 278] on link at bounding box center [306, 286] width 30 height 30
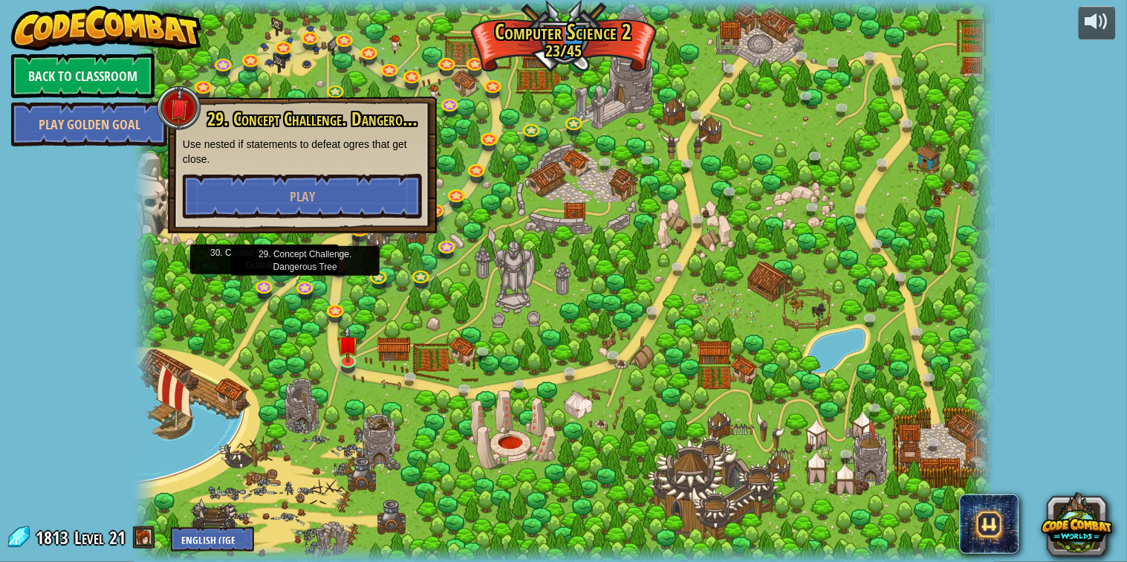
click at [240, 281] on div at bounding box center [564, 281] width 861 height 563
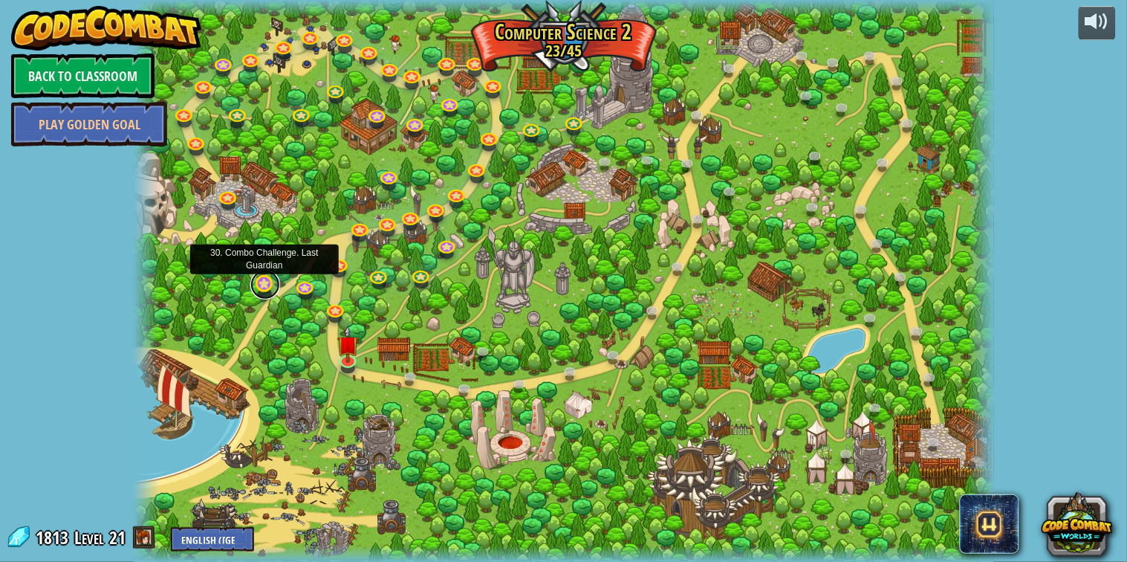
click at [271, 283] on link at bounding box center [265, 285] width 30 height 30
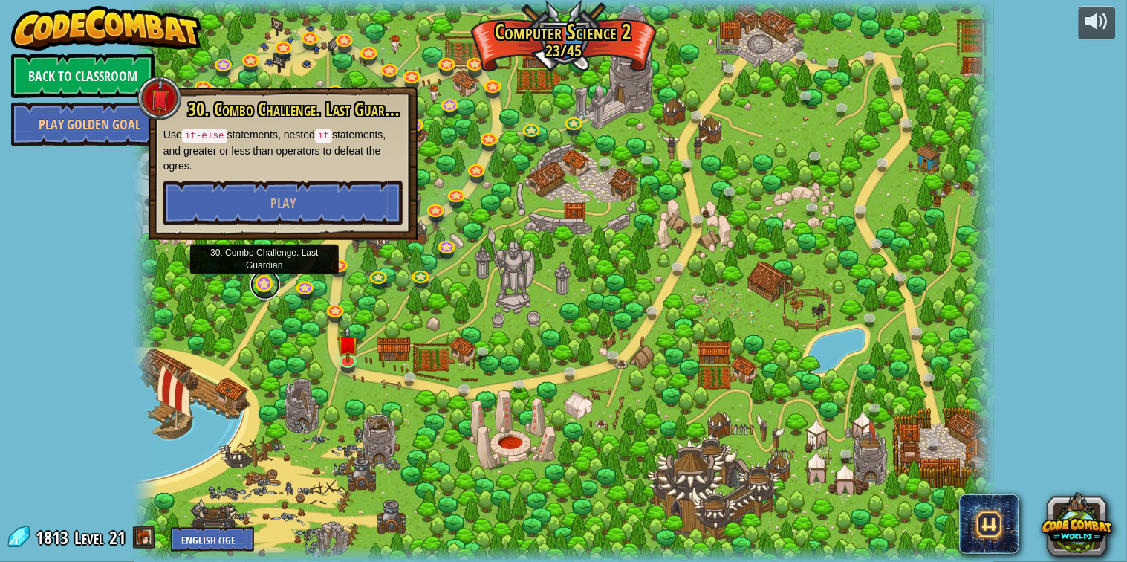
click at [271, 284] on link at bounding box center [265, 285] width 30 height 30
click at [345, 356] on img at bounding box center [348, 335] width 22 height 50
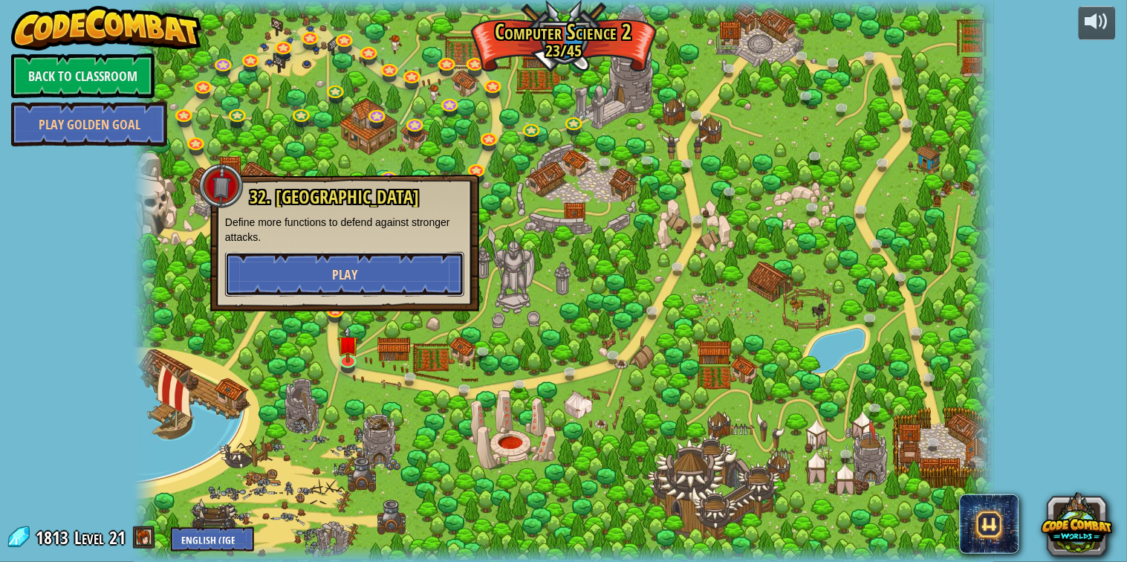
click at [393, 285] on button "Play" at bounding box center [344, 274] width 239 height 45
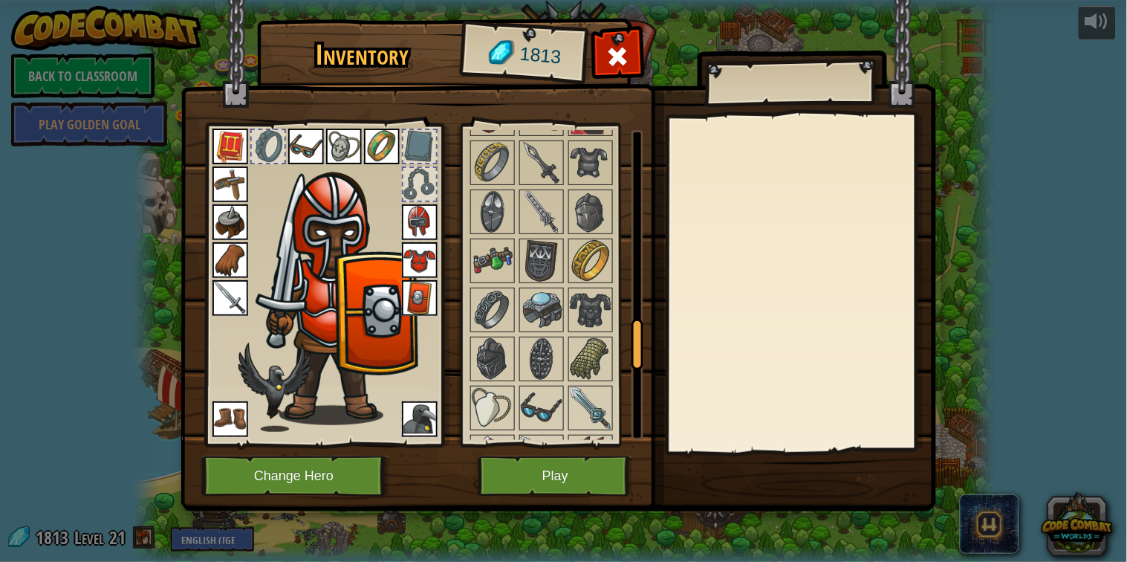
scroll to position [1225, 0]
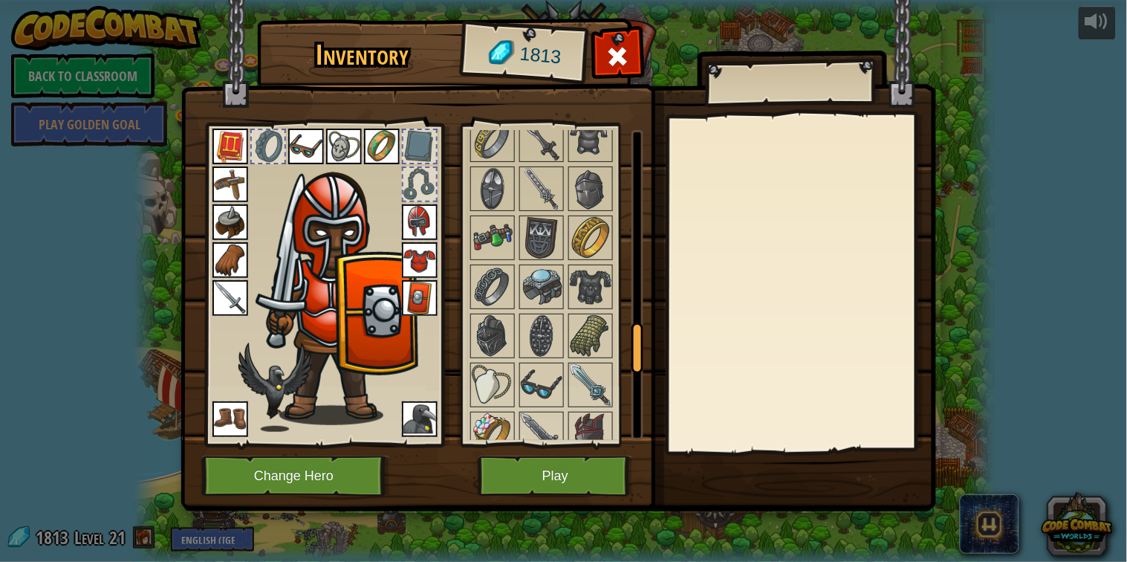
click at [555, 266] on img at bounding box center [542, 287] width 42 height 42
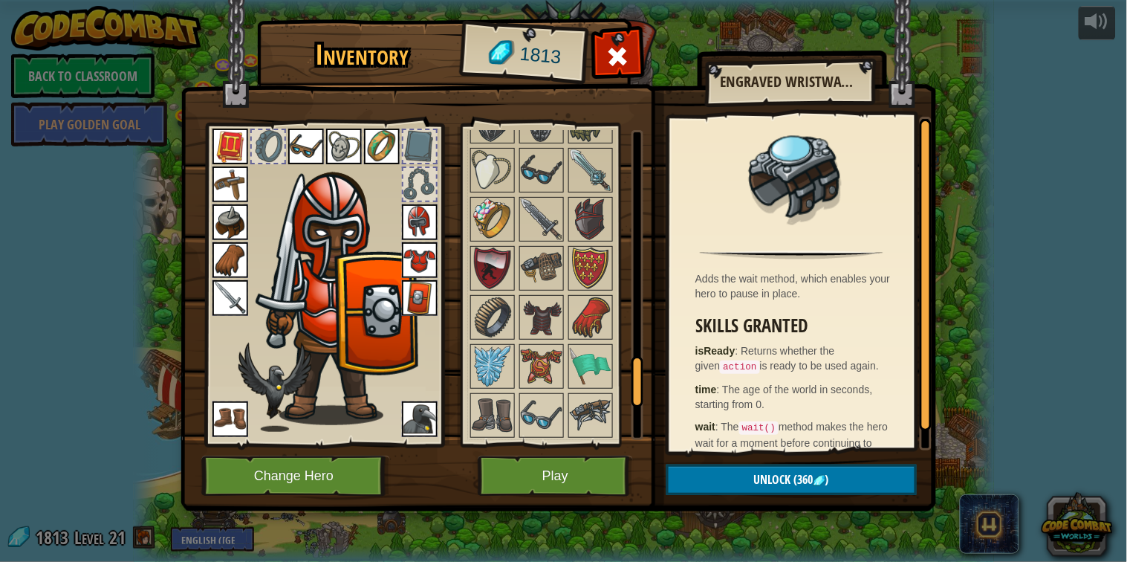
scroll to position [1442, 0]
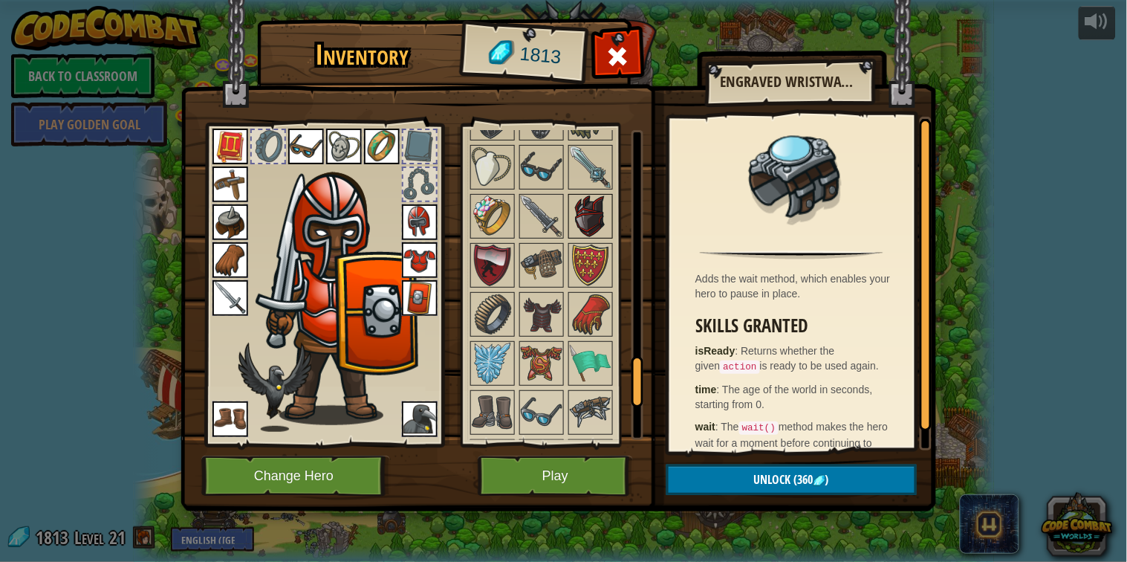
click at [587, 217] on img at bounding box center [591, 216] width 42 height 42
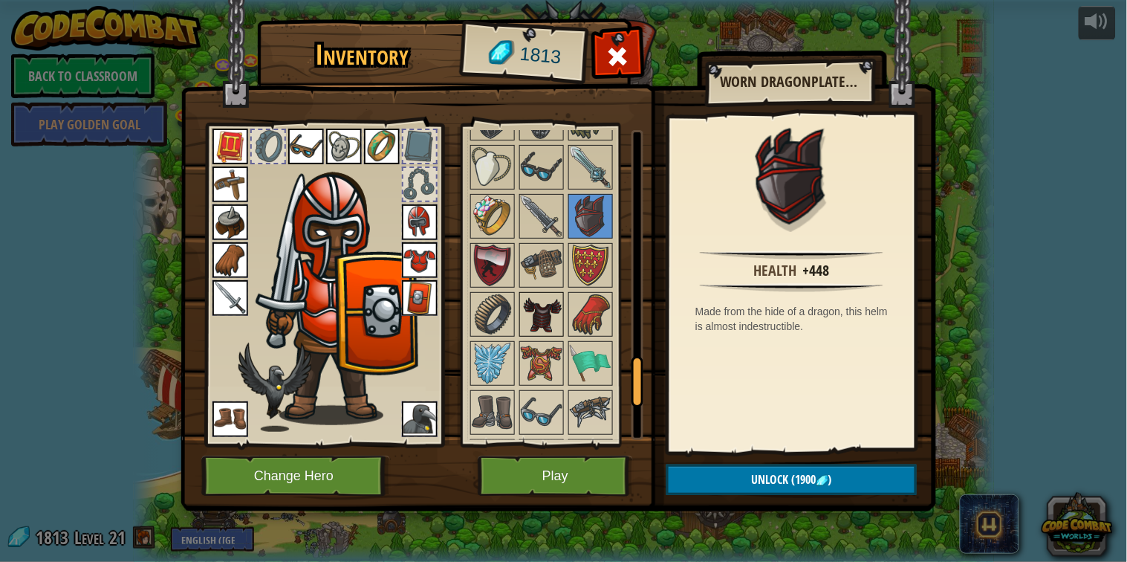
click at [540, 322] on img at bounding box center [542, 315] width 42 height 42
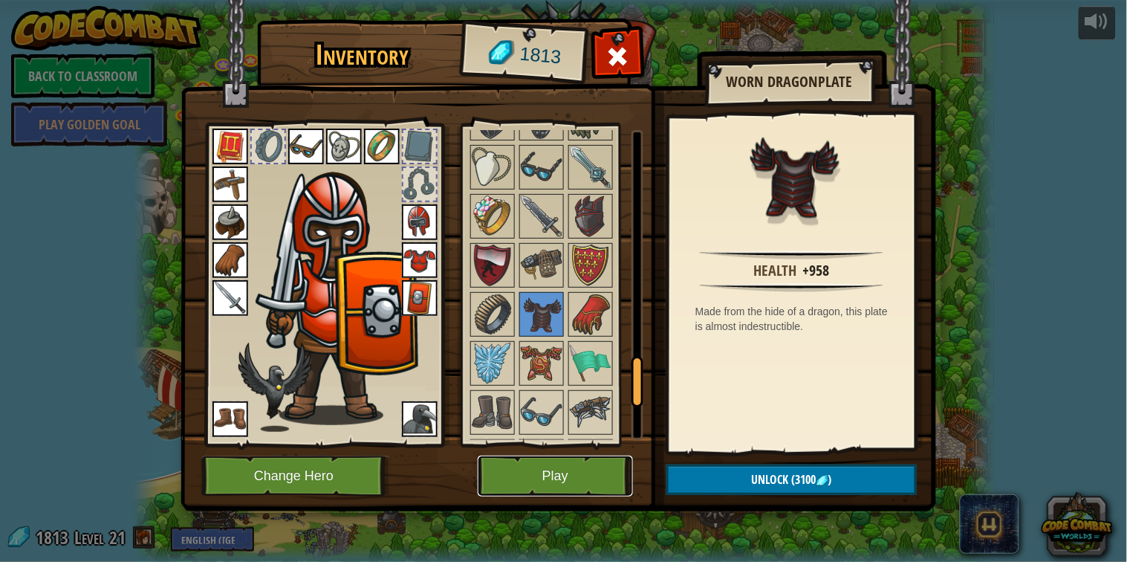
click at [576, 486] on button "Play" at bounding box center [555, 476] width 155 height 41
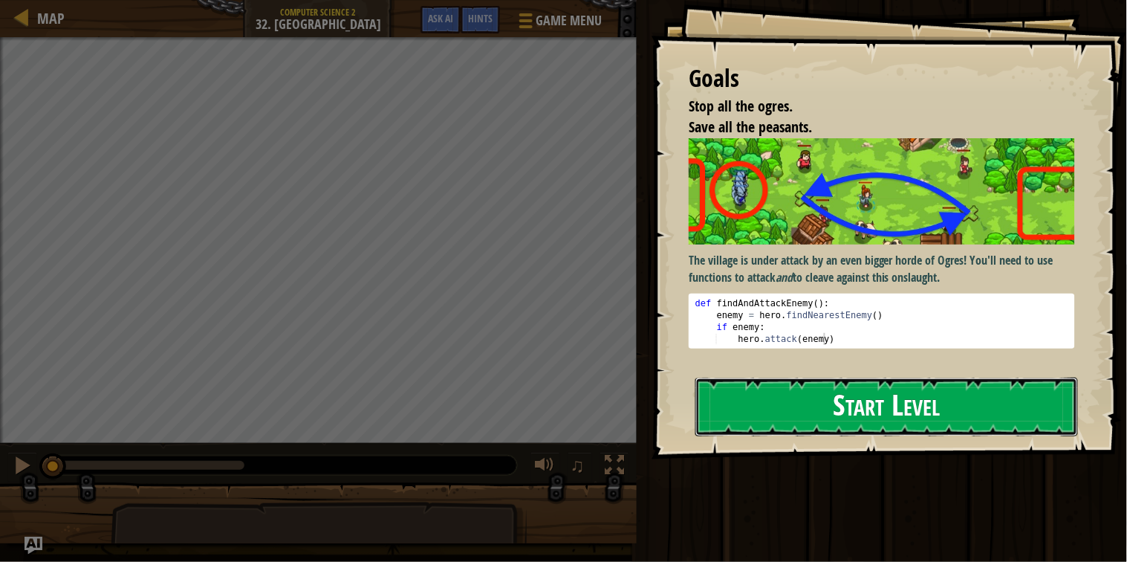
click at [776, 381] on button "Start Level" at bounding box center [887, 407] width 383 height 59
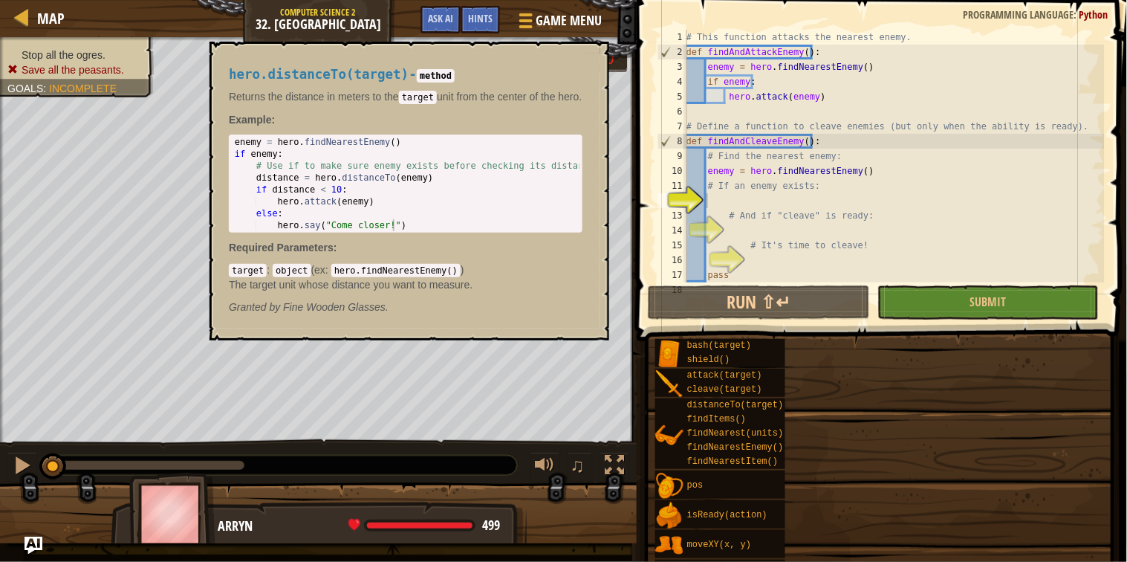
click at [779, 407] on div "distanceTo(target)" at bounding box center [740, 405] width 113 height 14
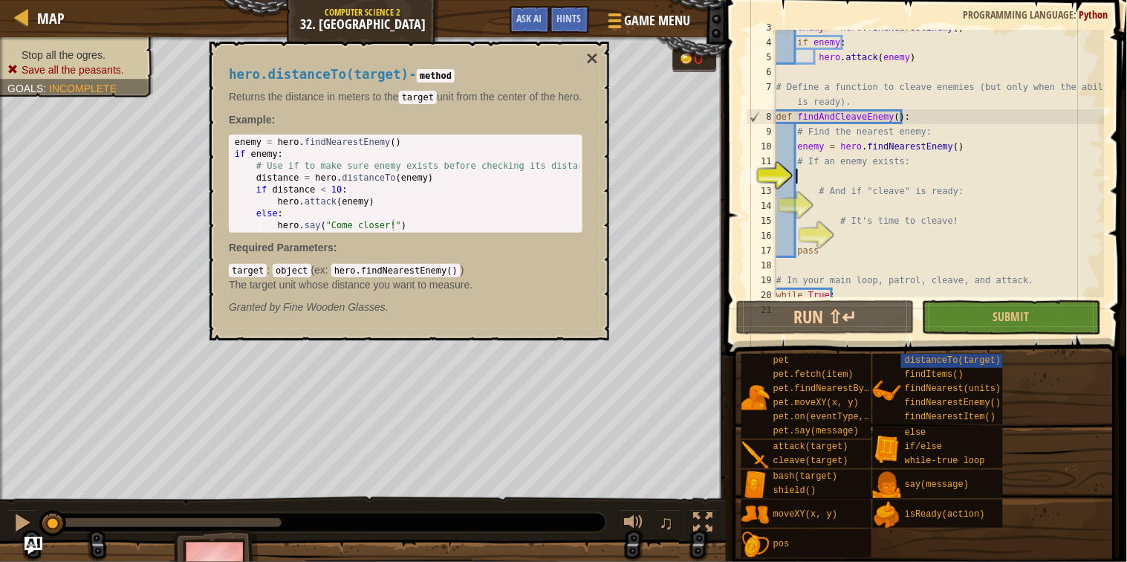
scroll to position [52, 0]
click at [841, 204] on div "enemy = hero . findNearestEnemy ( ) if enemy : hero . attack ( enemy ) # Define…" at bounding box center [939, 168] width 331 height 297
type textarea "# It's time to cleave!"
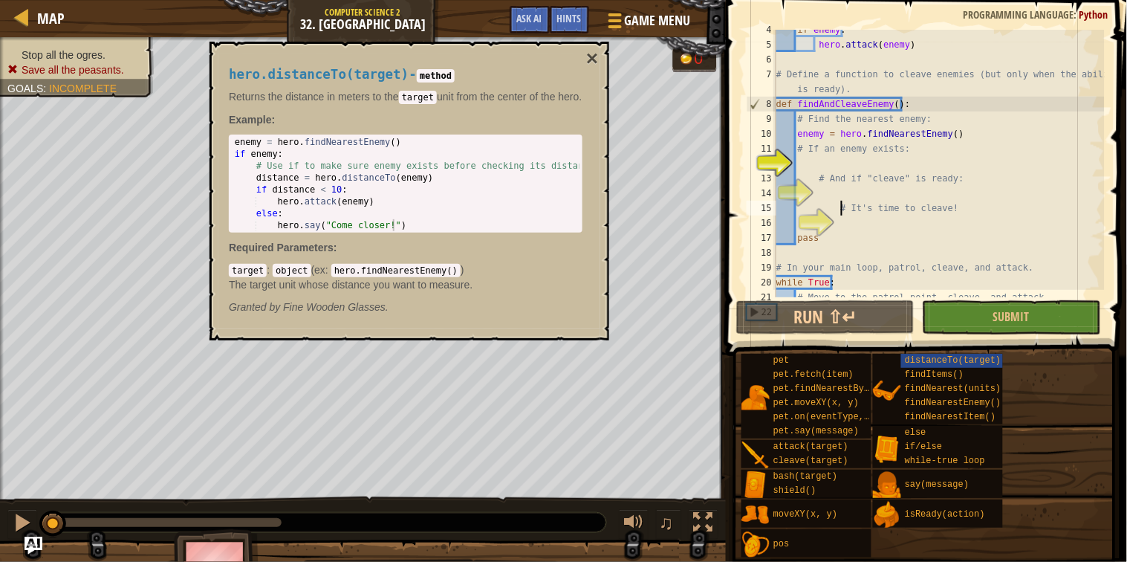
click at [821, 163] on div "if enemy : hero . attack ( enemy ) # Define a function to cleave enemies (but o…" at bounding box center [939, 170] width 331 height 297
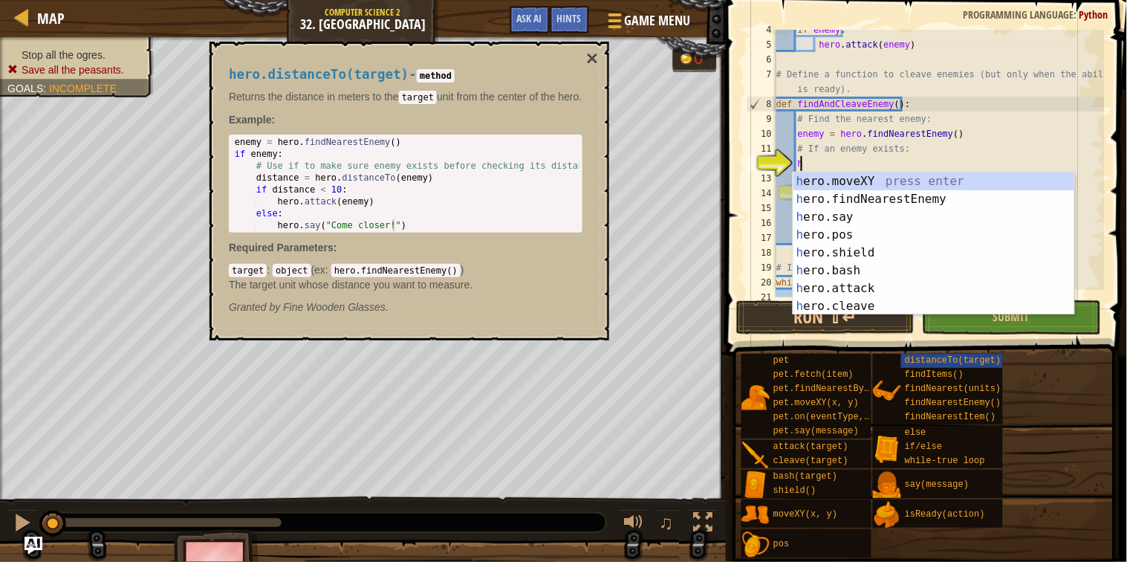
type textarea "hero"
